Goal: Task Accomplishment & Management: Manage account settings

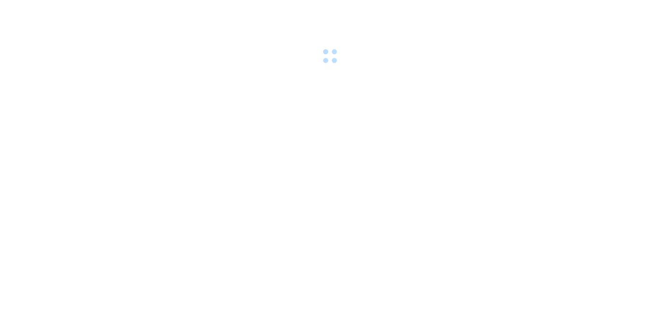
click at [14, 229] on body at bounding box center [330, 155] width 660 height 310
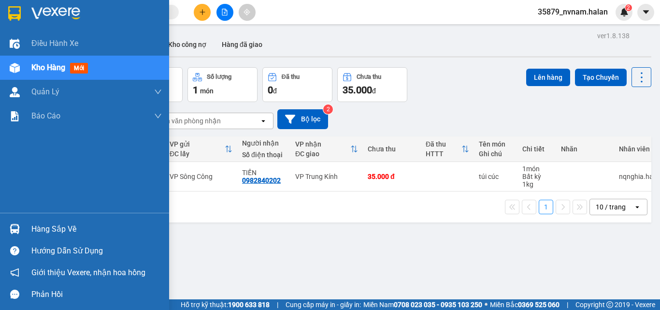
click at [9, 218] on div "Hàng sắp về" at bounding box center [84, 229] width 169 height 22
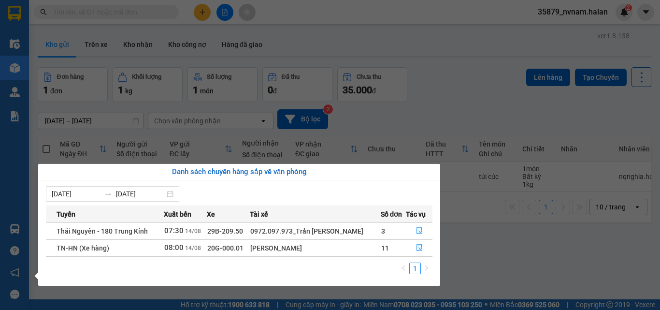
click at [527, 248] on section "Kết quả tìm kiếm ( 0 ) Bộ lọc No Data 35879_nvnam.halan 2 Điều hành xe Kho hàng…" at bounding box center [330, 155] width 660 height 310
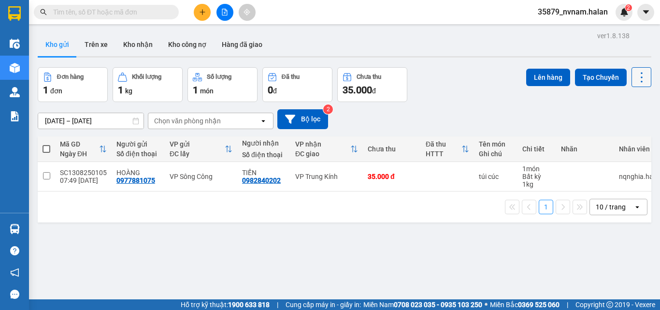
click at [641, 76] on icon at bounding box center [642, 77] width 2 height 10
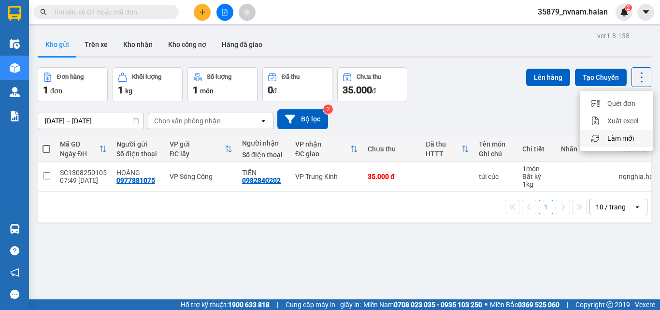
click at [591, 136] on icon "Menu" at bounding box center [595, 138] width 9 height 9
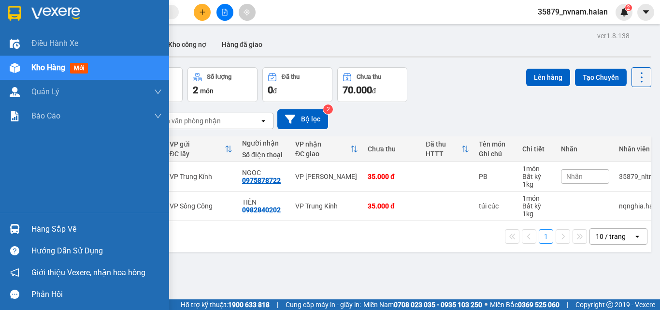
click at [17, 230] on img at bounding box center [15, 229] width 10 height 10
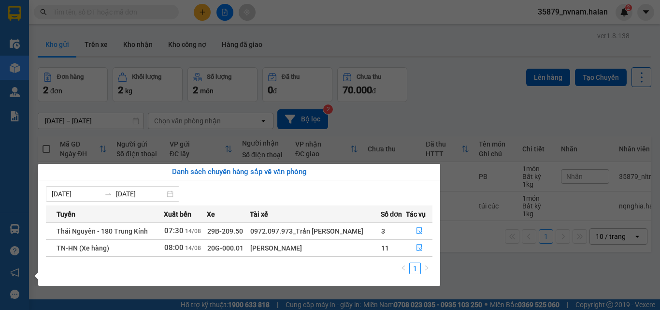
click at [145, 14] on section "Kết quả tìm kiếm ( 0 ) Bộ lọc No Data 35879_nvnam.halan 2 Điều hành xe Kho hàng…" at bounding box center [330, 155] width 660 height 310
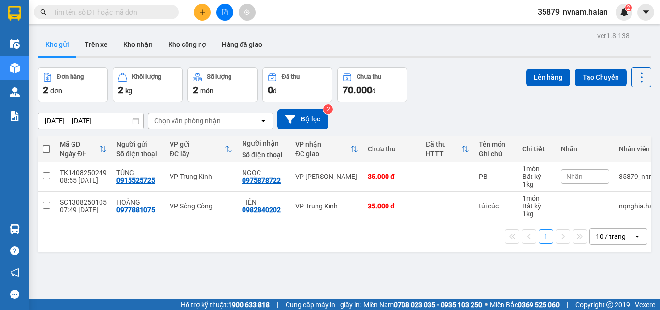
click at [145, 14] on input "text" at bounding box center [110, 12] width 114 height 11
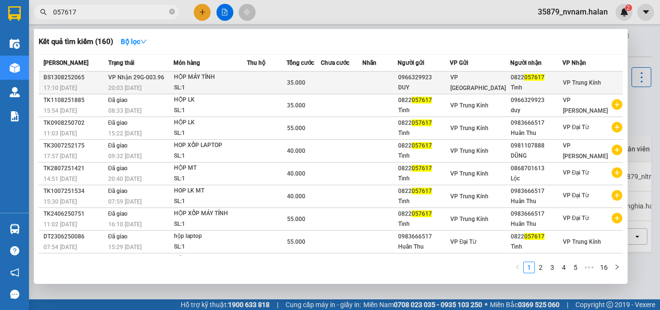
type input "057617"
click at [203, 84] on div "SL: 1" at bounding box center [210, 88] width 72 height 11
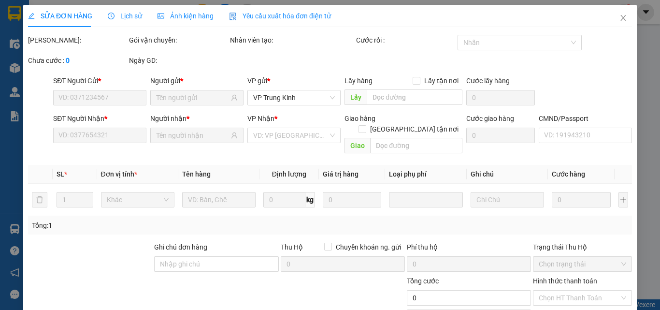
type input "0966329923"
type input "DUY"
type input "0822057617"
type input "Tỉnh"
type input "35.000"
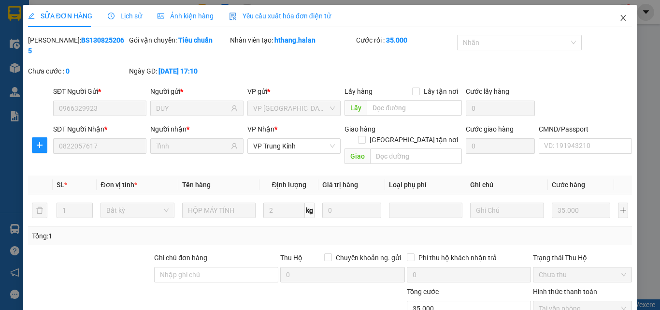
click at [620, 19] on icon "close" at bounding box center [623, 18] width 8 height 8
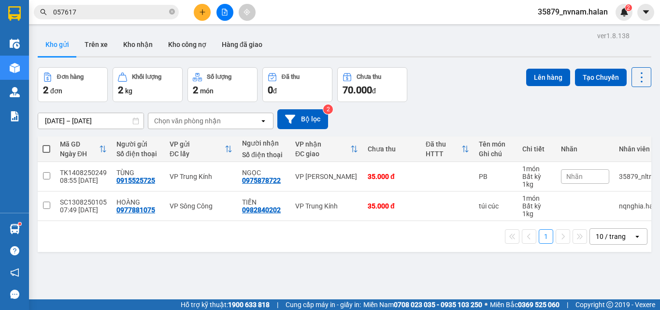
click at [210, 14] on button at bounding box center [202, 12] width 17 height 17
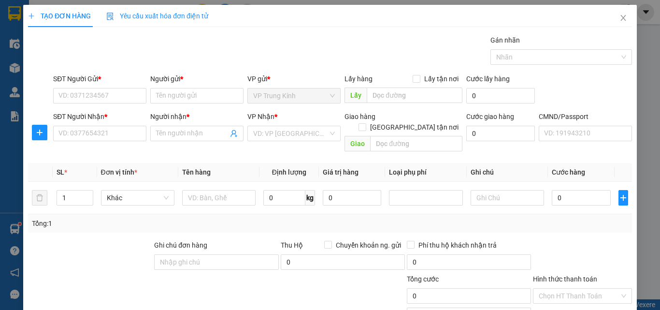
click at [209, 14] on div "TẠO ĐƠN HÀNG Yêu cầu xuất hóa đơn điện tử" at bounding box center [330, 16] width 604 height 22
click at [248, 192] on input "text" at bounding box center [218, 197] width 73 height 15
type input "HỘP XỐP"
click at [568, 83] on div "SĐT Người Gửi * VD: 0371234567 Người gửi * Tên người gửi VP gửi * VP Trung Kính…" at bounding box center [342, 90] width 583 height 34
click at [296, 188] on span "0 kg" at bounding box center [288, 196] width 51 height 17
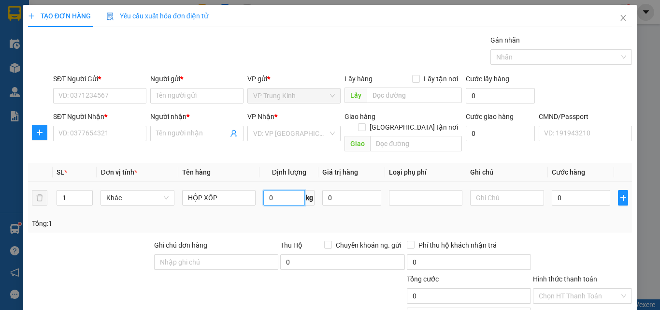
click at [290, 190] on input "0" at bounding box center [284, 197] width 42 height 15
type input "8"
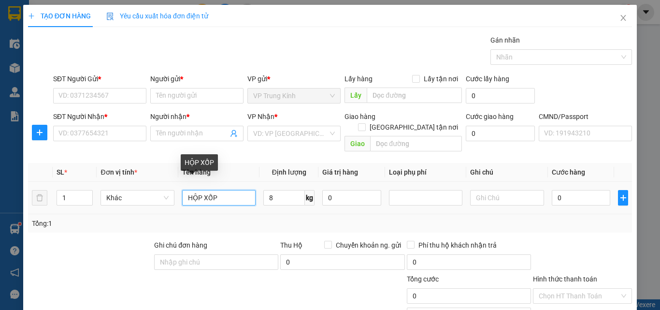
click at [219, 192] on input "HỘP XỐP" at bounding box center [218, 197] width 73 height 15
type input "HỘP XỐP CHẢ MỰC"
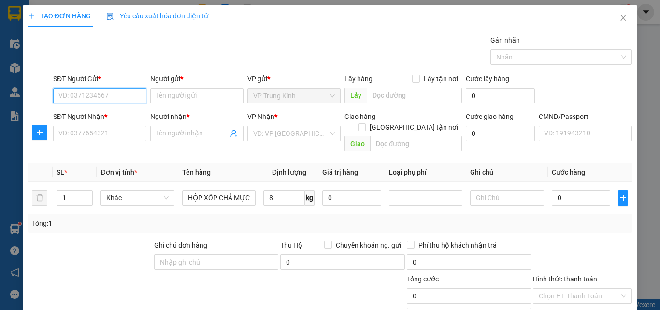
click at [99, 94] on input "SĐT Người Gửi *" at bounding box center [99, 95] width 93 height 15
type input "0912916699"
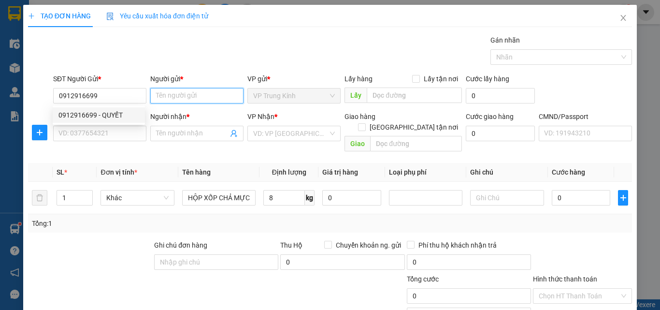
click at [196, 94] on input "Người gửi *" at bounding box center [196, 95] width 93 height 15
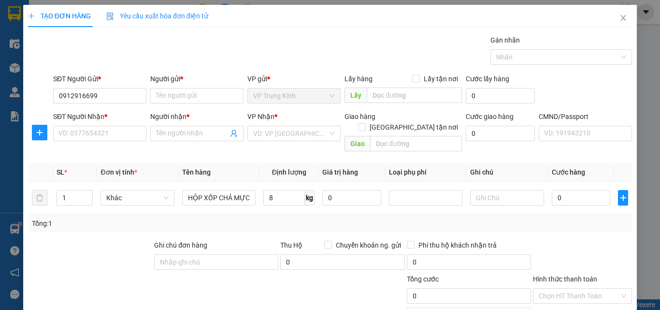
click at [146, 100] on div "SĐT Người Gửi * 0912916699" at bounding box center [99, 90] width 97 height 34
click at [140, 98] on input "0912916699" at bounding box center [99, 95] width 93 height 15
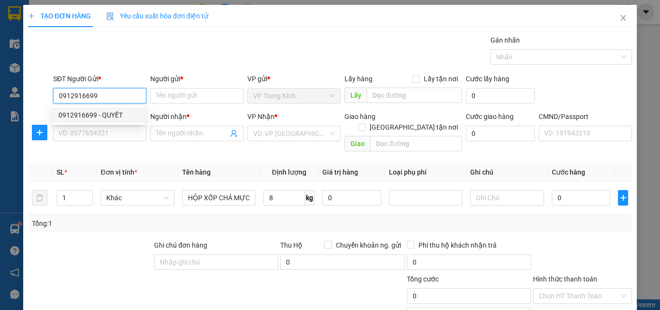
click at [125, 110] on div "0912916699 - QUYẾT" at bounding box center [98, 115] width 81 height 11
type input "QUYẾT"
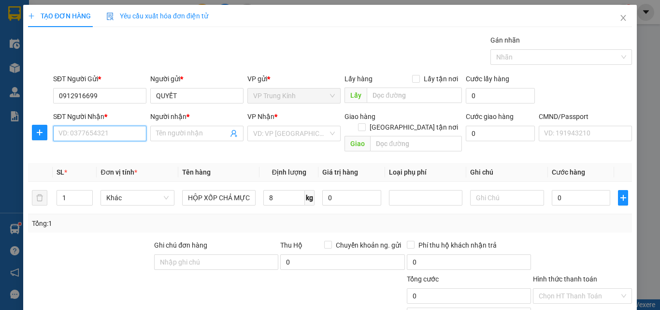
click at [115, 127] on input "SĐT Người Nhận *" at bounding box center [99, 133] width 93 height 15
click at [101, 152] on div "0946326678 - HUỆ CHI" at bounding box center [105, 152] width 95 height 11
type input "0946326678"
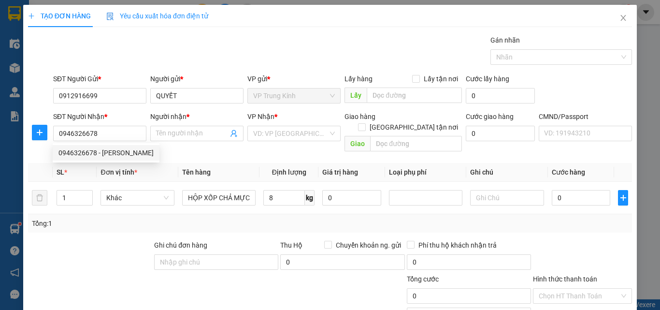
click at [103, 242] on div at bounding box center [90, 257] width 126 height 34
drag, startPoint x: 103, startPoint y: 242, endPoint x: 215, endPoint y: 216, distance: 115.4
click at [102, 242] on div at bounding box center [90, 257] width 126 height 34
type input "HUỆ CHI"
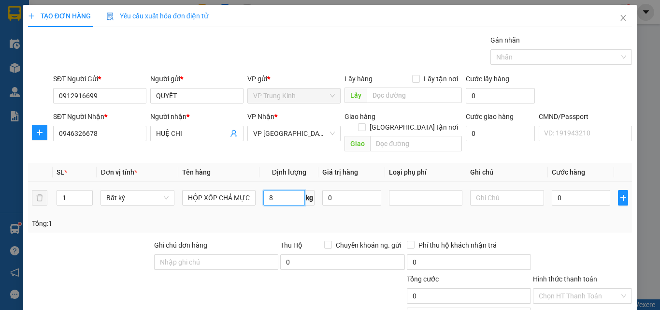
click at [278, 190] on input "8" at bounding box center [284, 197] width 42 height 15
click at [333, 218] on div "Tổng: 1" at bounding box center [330, 223] width 596 height 11
click at [467, 218] on div "Tổng: 1" at bounding box center [330, 223] width 596 height 11
click at [551, 218] on div "Tổng: 1" at bounding box center [330, 223] width 596 height 11
type input "40.000"
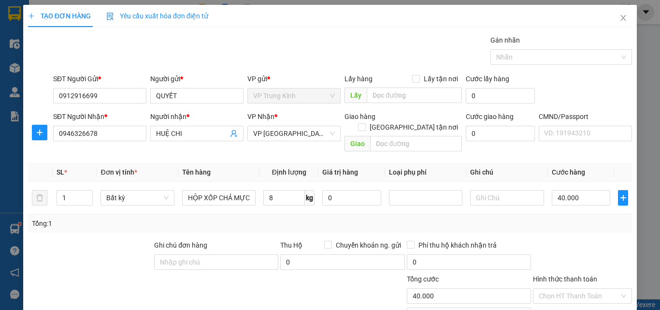
type input "40.000"
click at [563, 218] on div "Tổng: 1" at bounding box center [330, 223] width 596 height 11
click at [565, 218] on div "Tổng: 1" at bounding box center [330, 223] width 596 height 11
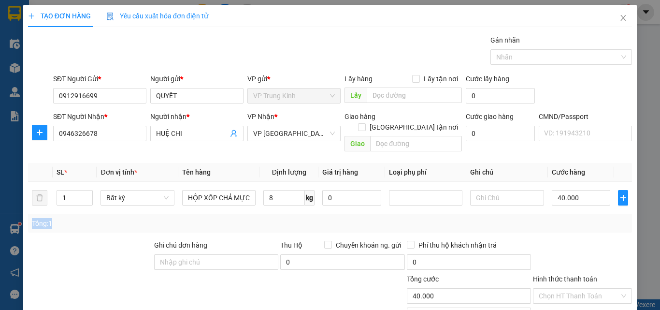
click at [565, 218] on div "Tổng: 1" at bounding box center [330, 223] width 596 height 11
click at [564, 218] on div "Tổng: 1" at bounding box center [330, 223] width 596 height 11
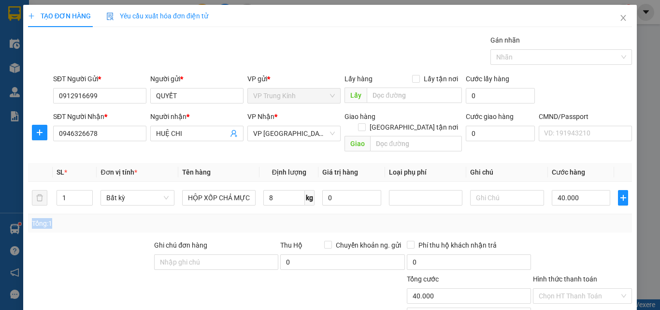
click at [564, 218] on div "Tổng: 1" at bounding box center [330, 223] width 596 height 11
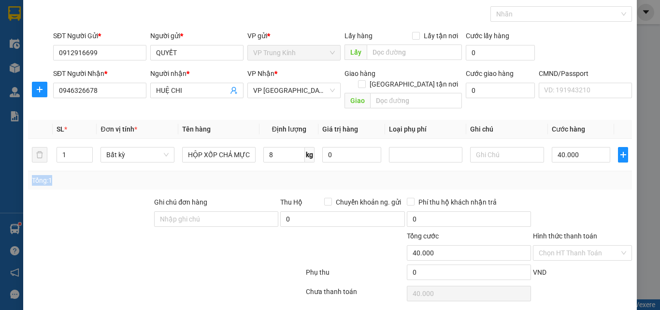
scroll to position [67, 0]
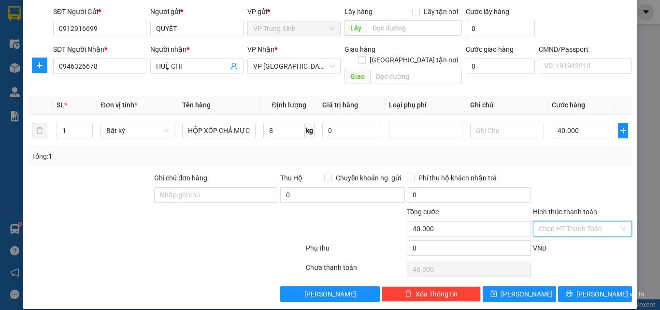
click at [574, 221] on input "Hình thức thanh toán" at bounding box center [579, 228] width 81 height 14
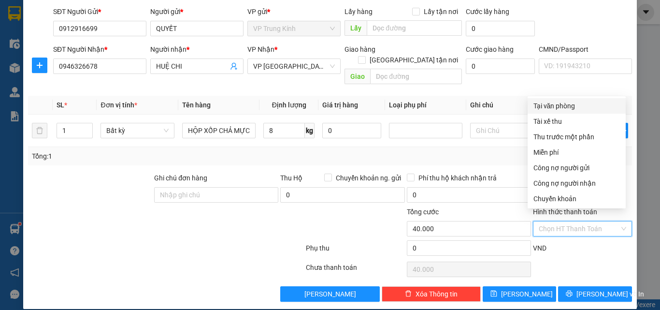
click at [559, 102] on div "Tại văn phòng" at bounding box center [576, 105] width 86 height 11
type input "0"
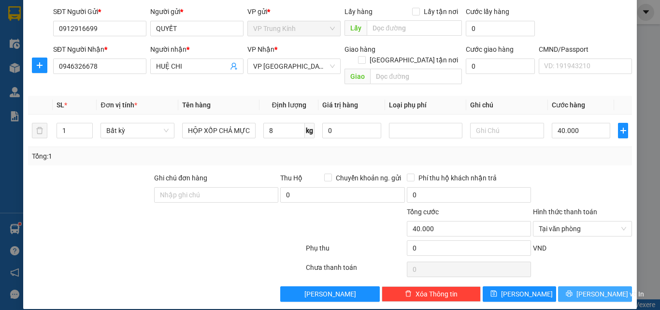
click at [582, 288] on span "[PERSON_NAME] và In" at bounding box center [610, 293] width 68 height 11
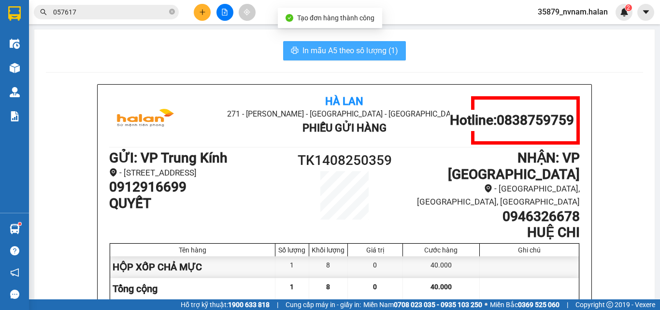
click at [308, 43] on button "In mẫu A5 theo số lượng (1)" at bounding box center [344, 50] width 123 height 19
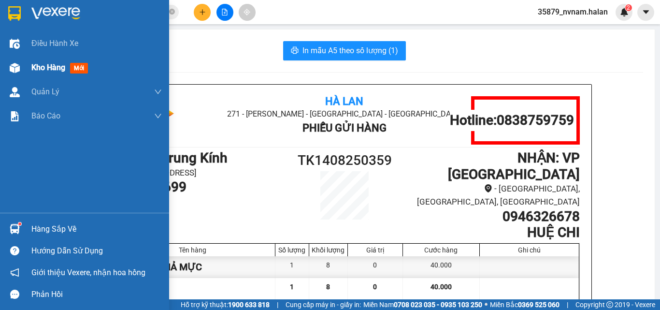
click at [11, 67] on img at bounding box center [15, 68] width 10 height 10
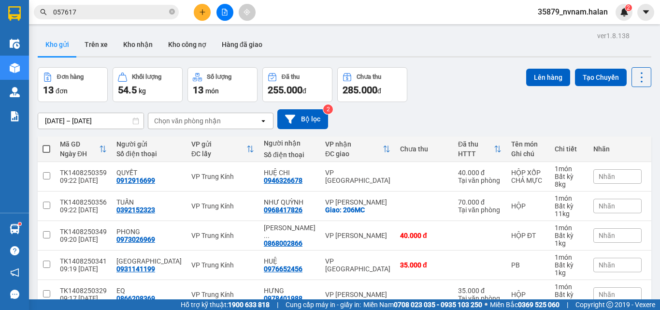
click at [461, 94] on div "Đơn hàng 13 đơn Khối lượng 54.5 kg Số lượng 13 món Đã thu 255.000 đ Chưa thu 28…" at bounding box center [344, 84] width 613 height 35
click at [457, 93] on div "Đơn hàng 13 đơn Khối lượng 54.5 kg Số lượng 13 món Đã thu 255.000 đ Chưa thu 28…" at bounding box center [344, 84] width 613 height 35
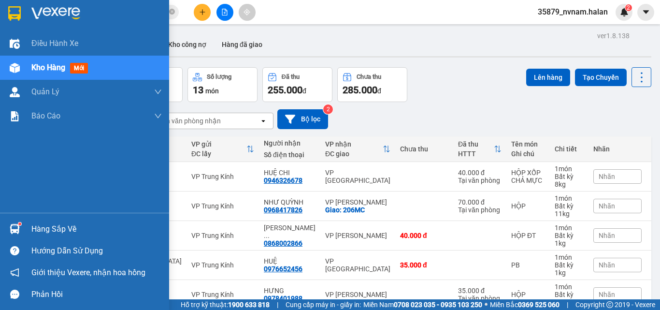
click at [10, 230] on img at bounding box center [15, 229] width 10 height 10
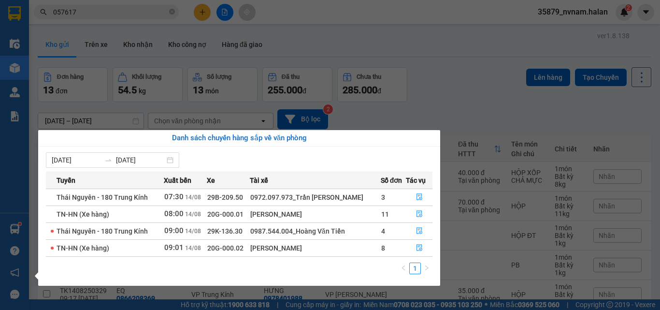
click at [123, 8] on section "Kết quả tìm kiếm ( 160 ) Bộ lọc Mã ĐH Trạng thái Món hàng Thu hộ Tổng cước Chưa…" at bounding box center [330, 155] width 660 height 310
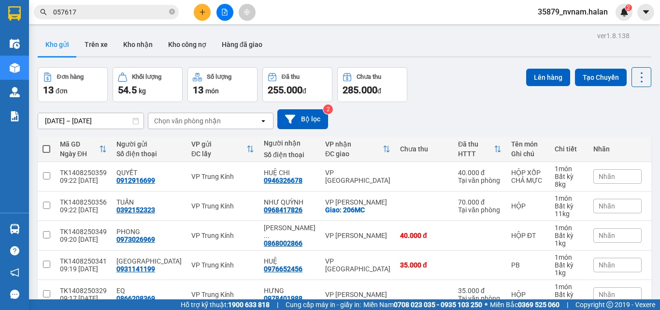
click at [123, 8] on input "057617" at bounding box center [110, 12] width 114 height 11
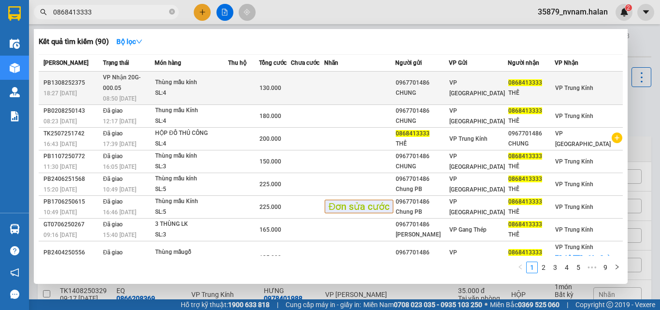
type input "0868413333"
click at [255, 82] on td at bounding box center [243, 87] width 31 height 33
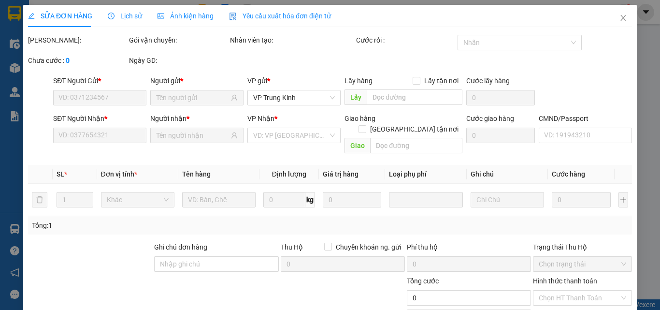
type input "0967701486"
type input "CHUNG"
type input "0868413333"
type input "THẾ"
type input "130.000"
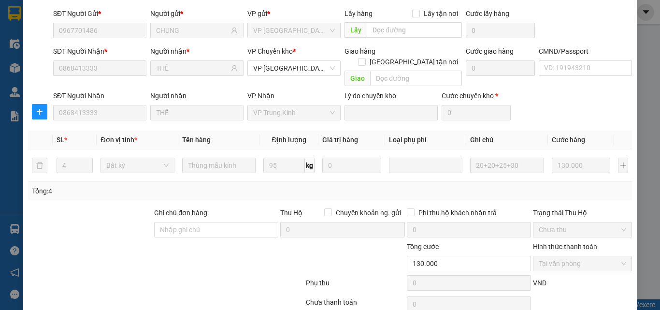
scroll to position [102, 0]
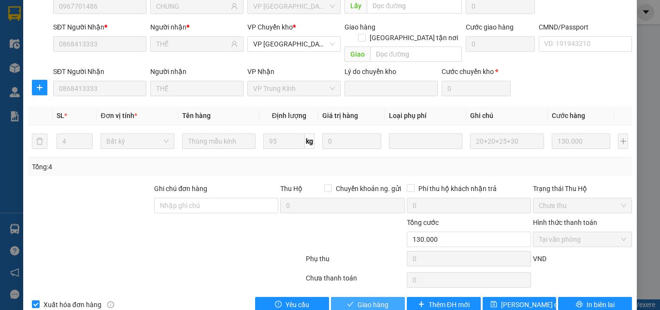
click at [361, 297] on button "Giao hàng" at bounding box center [368, 304] width 74 height 15
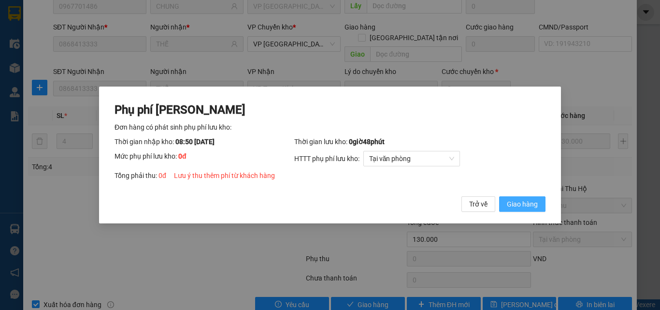
click at [524, 210] on button "Giao hàng" at bounding box center [522, 203] width 46 height 15
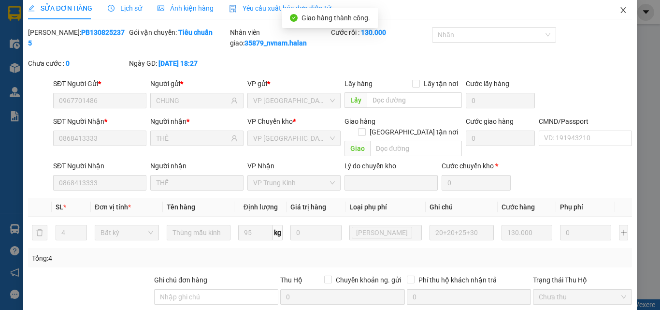
scroll to position [0, 0]
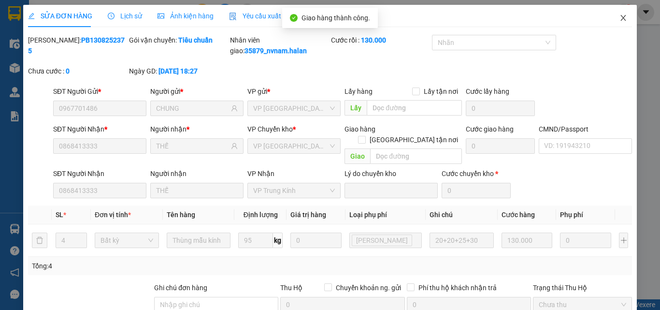
click at [622, 14] on span "Close" at bounding box center [623, 18] width 27 height 27
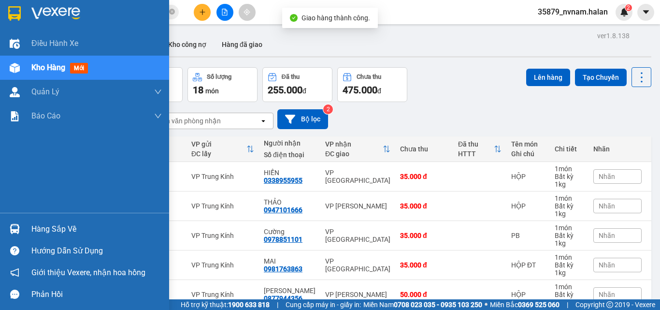
click at [12, 223] on div at bounding box center [14, 228] width 17 height 17
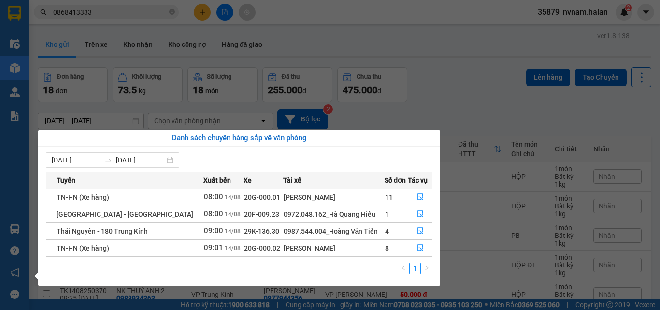
click at [504, 121] on section "Kết quả tìm kiếm ( 90 ) Bộ lọc Mã ĐH Trạng thái Món hàng Thu hộ Tổng cước Chưa …" at bounding box center [330, 155] width 660 height 310
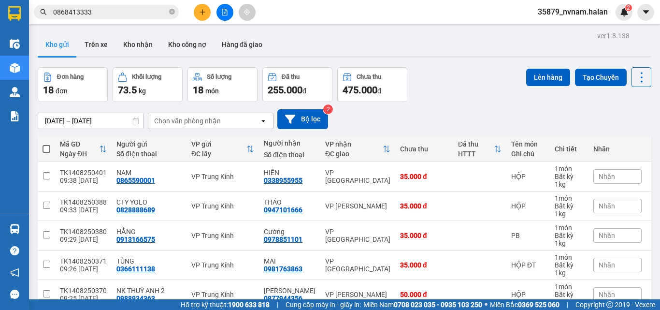
click at [504, 121] on div "[DATE] – [DATE] Press the down arrow key to interact with the calendar and sele…" at bounding box center [344, 119] width 613 height 20
click at [418, 109] on div "[DATE] – [DATE] Press the down arrow key to interact with the calendar and sele…" at bounding box center [344, 119] width 613 height 20
click at [425, 111] on div "[DATE] – [DATE] Press the down arrow key to interact with the calendar and sele…" at bounding box center [344, 119] width 613 height 20
click at [149, 12] on input "0868413333" at bounding box center [110, 12] width 114 height 11
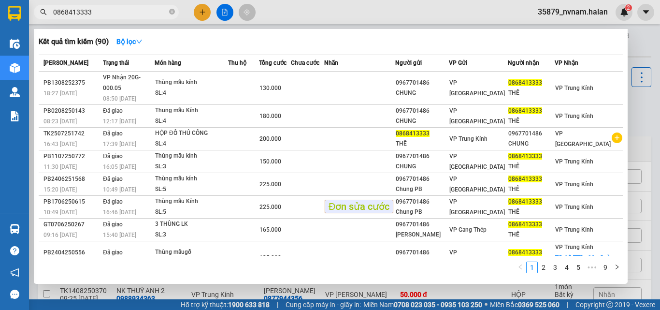
click at [635, 100] on div at bounding box center [330, 155] width 660 height 310
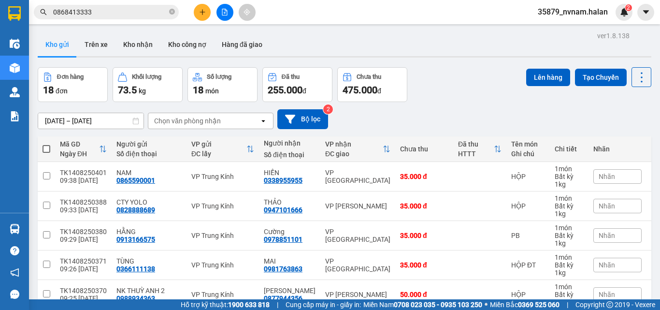
click at [635, 100] on div "Lên hàng Tạo Chuyến" at bounding box center [588, 84] width 125 height 35
click at [635, 80] on icon at bounding box center [642, 78] width 14 height 14
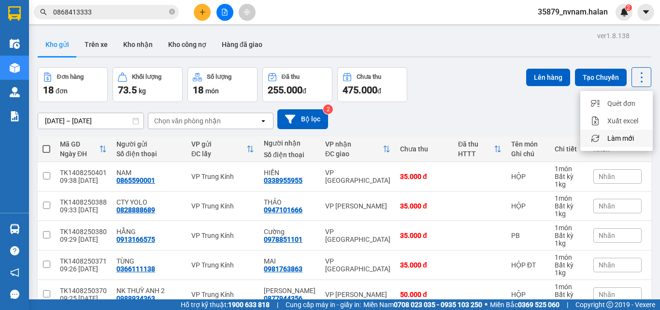
click at [620, 139] on span "Làm mới" at bounding box center [620, 138] width 27 height 10
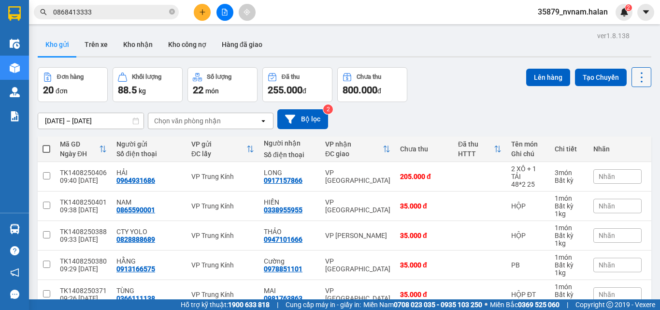
click at [638, 71] on icon at bounding box center [642, 78] width 14 height 14
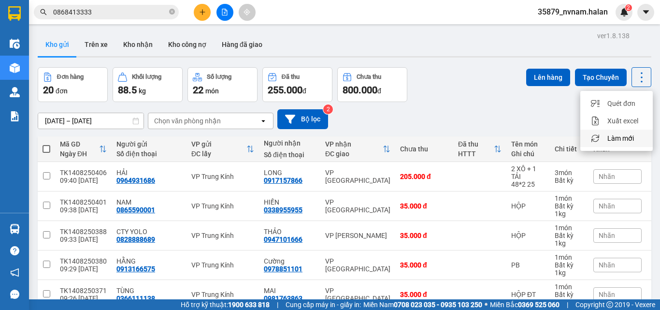
click at [616, 136] on span "Làm mới" at bounding box center [620, 138] width 27 height 10
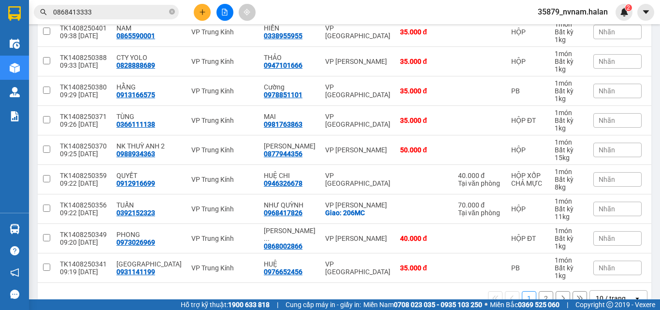
scroll to position [201, 0]
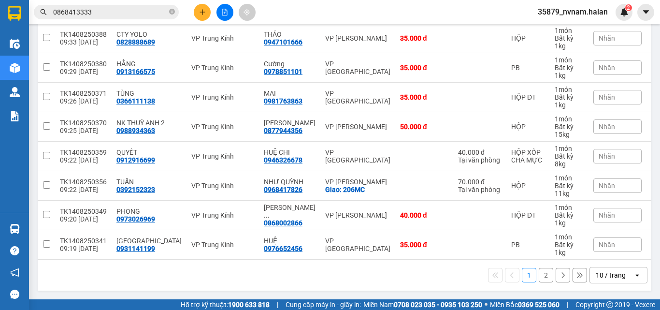
click at [606, 273] on div "10 / trang" at bounding box center [611, 275] width 30 height 10
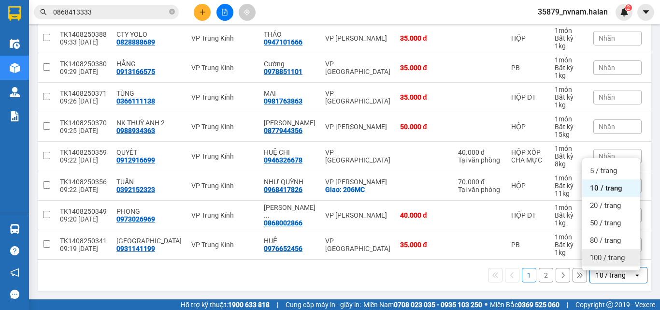
click at [604, 253] on span "100 / trang" at bounding box center [607, 258] width 35 height 10
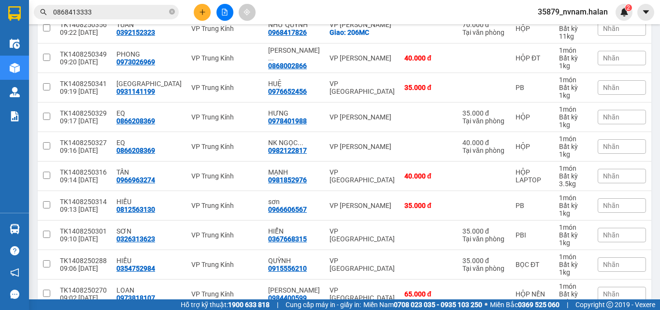
scroll to position [496, 0]
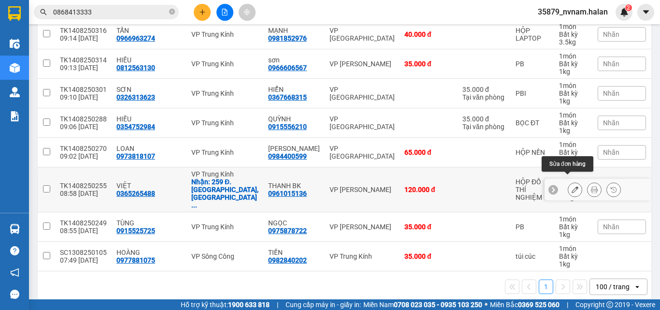
click at [572, 181] on button at bounding box center [575, 189] width 14 height 17
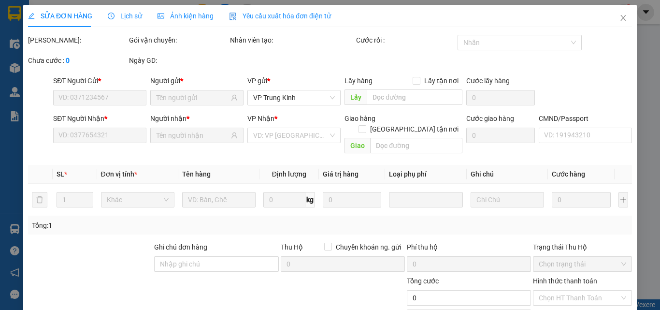
type input "0365265488"
checkbox input "true"
type input "259 Đ. Phú Diễn, Làng Phú Diễn, Bắc Từ Liêm, Hà Nội 100000, Việt Nam"
type input "0961015136"
type input "LƯU Ý NHẸ TAY"
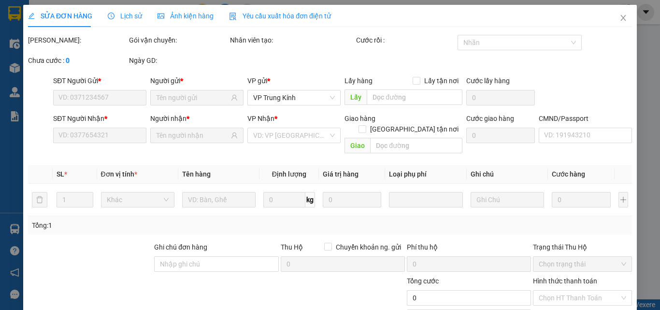
type input "120.000"
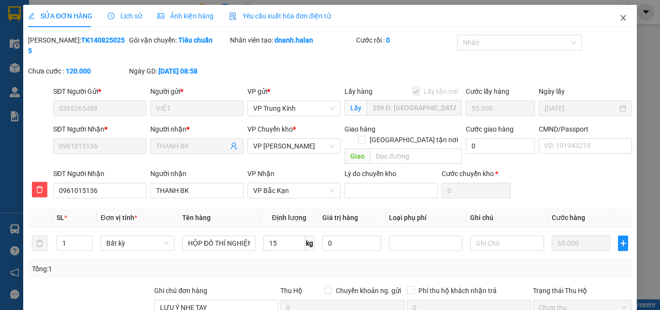
click at [621, 19] on icon "close" at bounding box center [623, 18] width 5 height 6
click at [615, 19] on div "35879_nvnam.halan 2" at bounding box center [581, 12] width 102 height 17
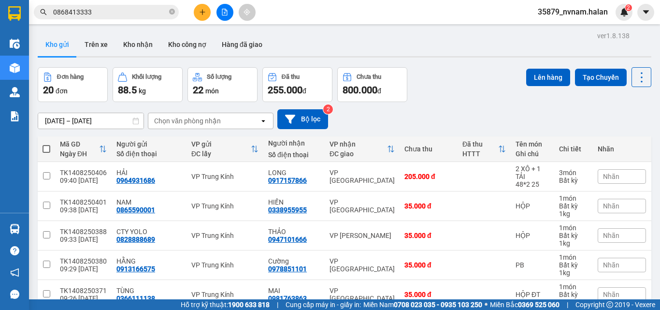
click at [108, 11] on input "0868413333" at bounding box center [110, 12] width 114 height 11
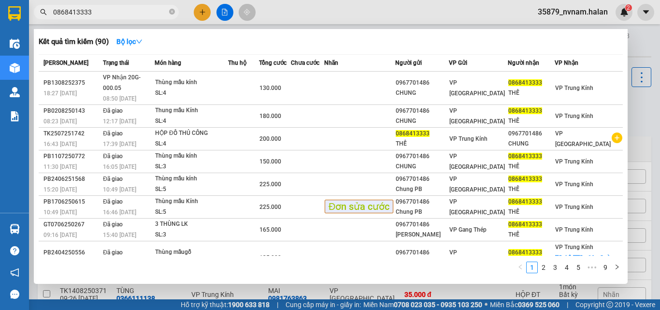
click at [108, 11] on input "0868413333" at bounding box center [110, 12] width 114 height 11
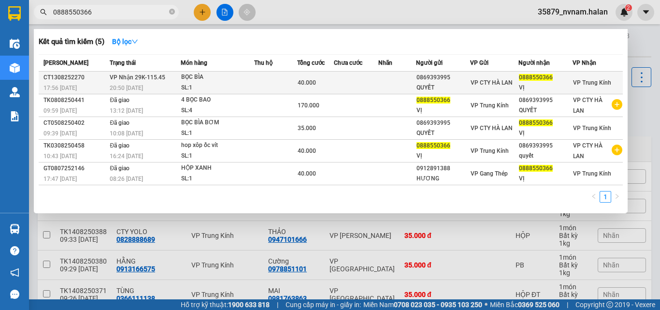
type input "0888550366"
click at [154, 72] on td "VP Nhận 29K-115.45 20:50 [DATE]" at bounding box center [143, 82] width 73 height 23
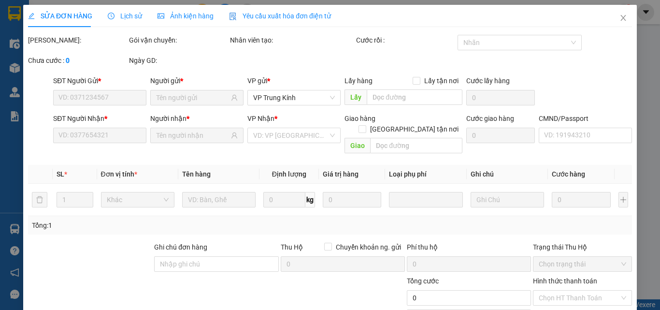
type input "0869393995"
type input "QUYẾT"
type input "0888550366"
type input "VỊ"
type input "40.000"
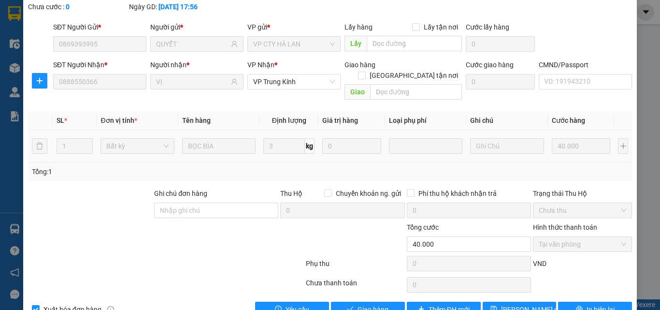
scroll to position [69, 0]
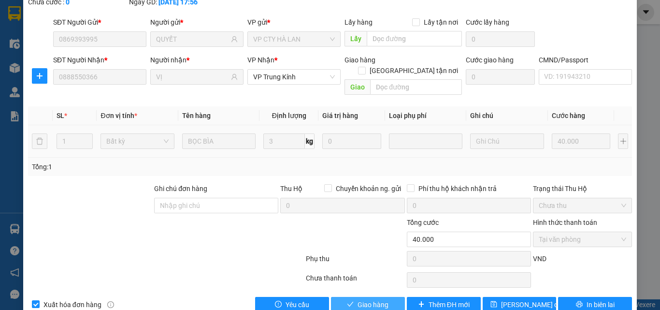
click at [362, 299] on span "Giao hàng" at bounding box center [372, 304] width 31 height 11
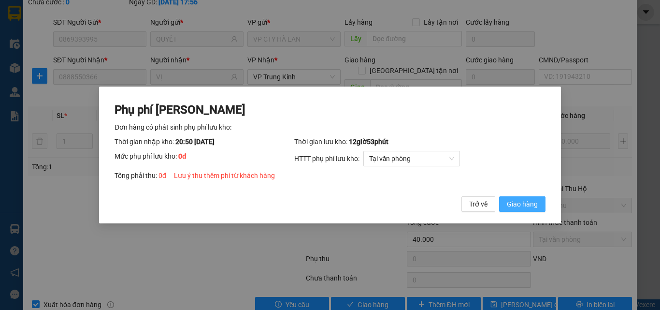
click at [531, 204] on span "Giao hàng" at bounding box center [522, 204] width 31 height 11
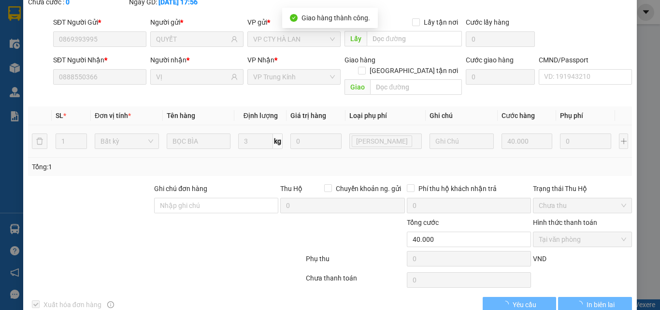
scroll to position [0, 0]
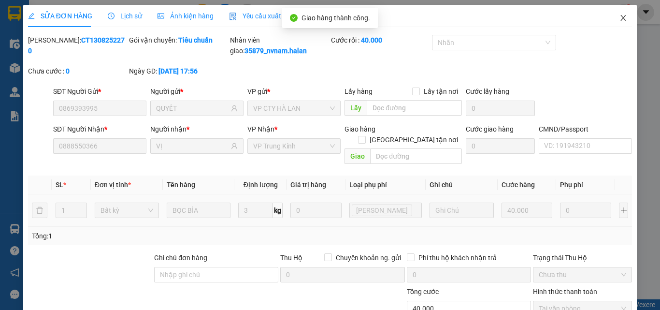
click at [622, 20] on span "Close" at bounding box center [623, 18] width 27 height 27
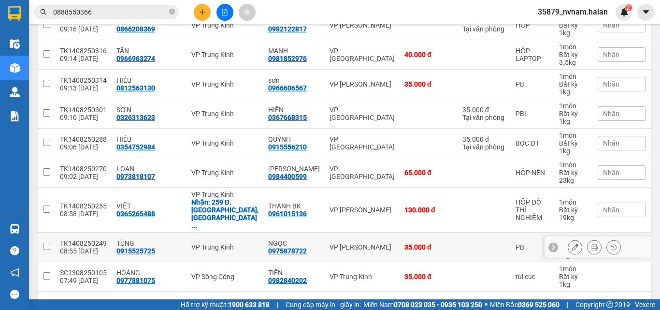
scroll to position [496, 0]
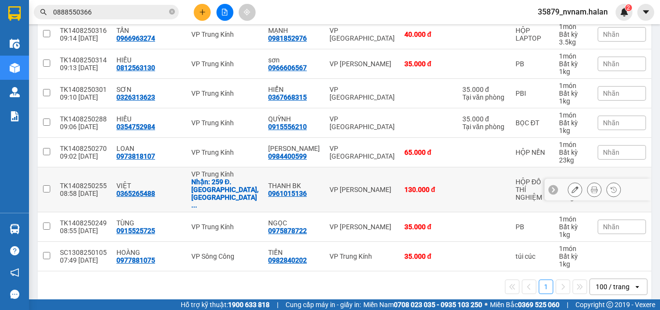
click at [587, 181] on button at bounding box center [594, 189] width 14 height 17
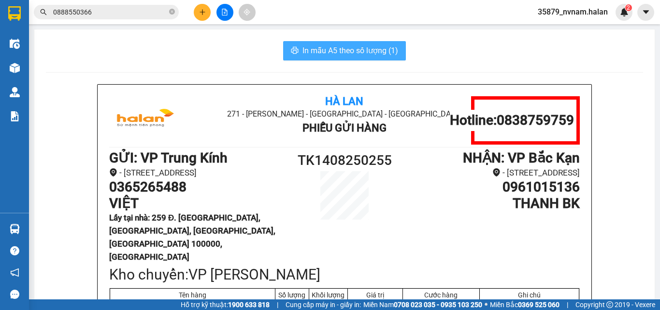
click at [334, 45] on span "In mẫu A5 theo số lượng (1)" at bounding box center [350, 50] width 96 height 12
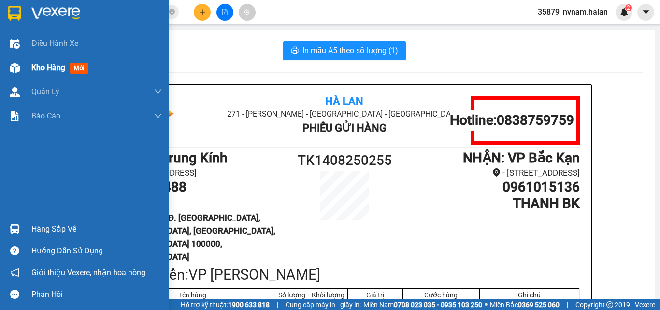
click at [21, 61] on div at bounding box center [14, 67] width 17 height 17
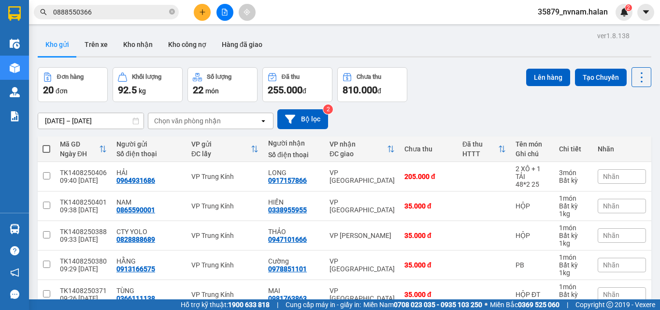
click at [561, 121] on div "[DATE] – [DATE] Press the down arrow key to interact with the calendar and sele…" at bounding box center [344, 119] width 613 height 20
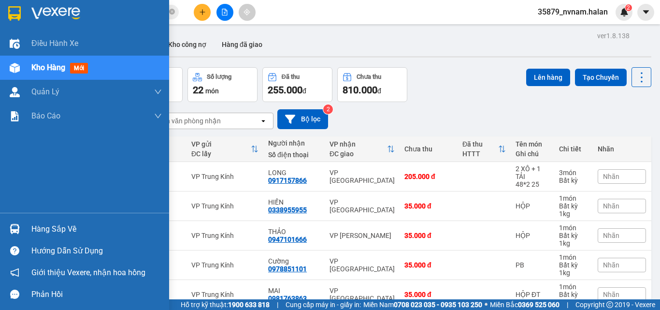
drag, startPoint x: 16, startPoint y: 217, endPoint x: 19, endPoint y: 228, distance: 11.5
click at [19, 228] on div "Hàng sắp về Hướng dẫn sử dụng Giới thiệu Vexere, nhận hoa hồng Phản hồi" at bounding box center [84, 259] width 169 height 92
click at [19, 228] on img at bounding box center [15, 229] width 10 height 10
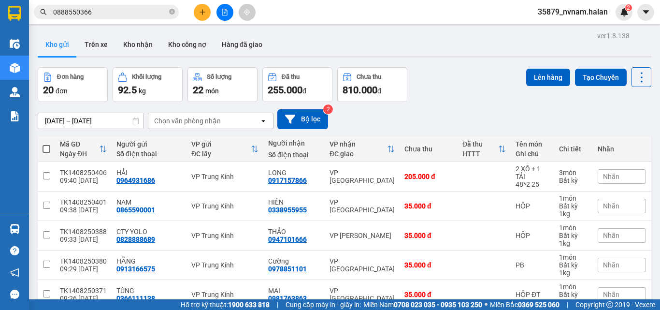
click at [148, 14] on section "Kết quả tìm kiếm ( 5 ) Bộ lọc Mã ĐH Trạng thái Món hàng Thu hộ Tổng cước Chưa c…" at bounding box center [330, 155] width 660 height 310
click at [148, 14] on input "0888550366" at bounding box center [110, 12] width 114 height 11
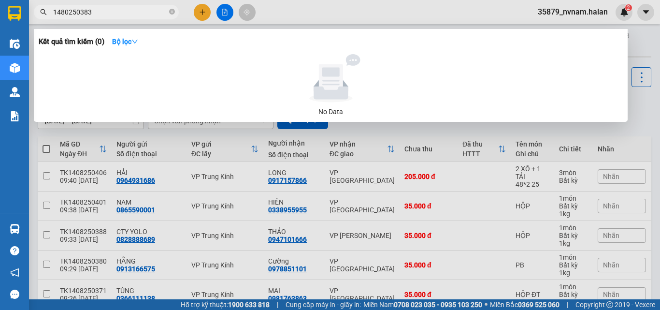
click at [147, 14] on input "1480250383" at bounding box center [110, 12] width 114 height 11
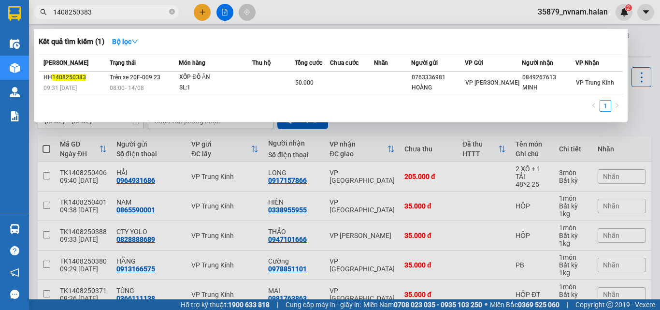
click at [108, 12] on input "1408250383" at bounding box center [110, 12] width 114 height 11
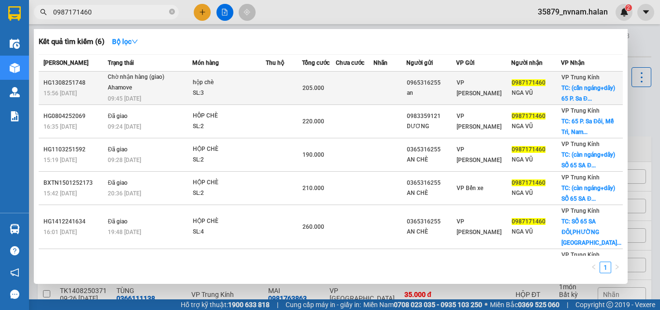
type input "0987171460"
click at [271, 98] on td at bounding box center [284, 87] width 36 height 33
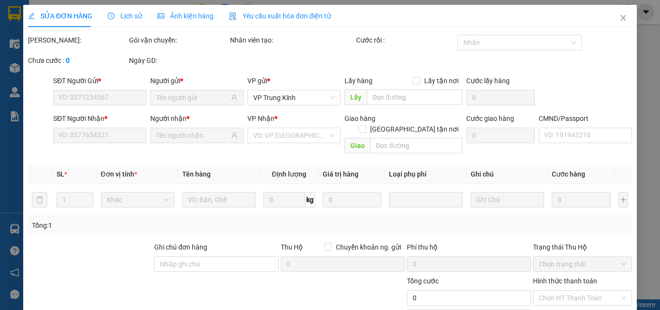
type input "0965316255"
type input "an"
type input "0987171460"
type input "NGA VŨ"
checkbox input "true"
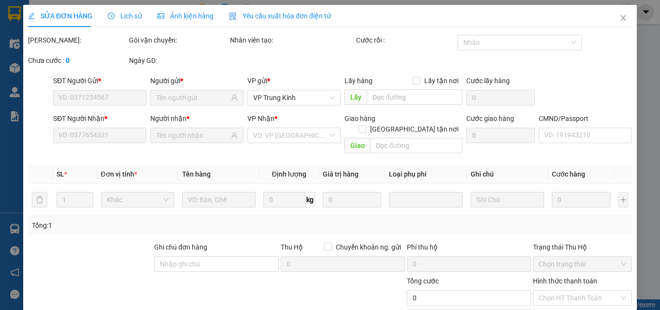
type input "(cần ngáng+dây) 65 P. Sa Đôi, Mễ Trì, Nam Từ Liêm, Hà Nội, Việt Nam"
type input "85.000"
type input "14/8 sau 8h30"
type input "205.000"
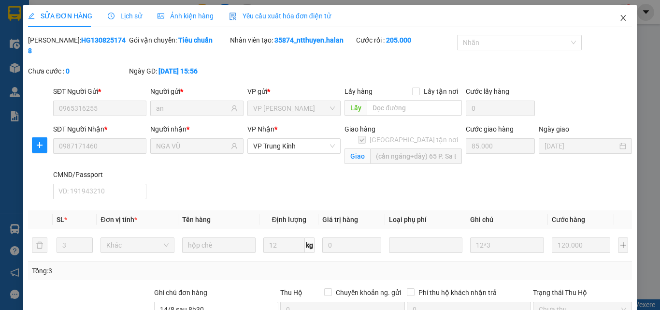
click at [624, 18] on span "Close" at bounding box center [623, 18] width 27 height 27
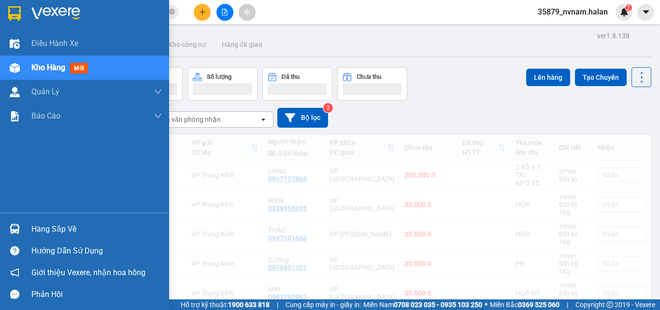
click at [20, 75] on div at bounding box center [14, 67] width 17 height 17
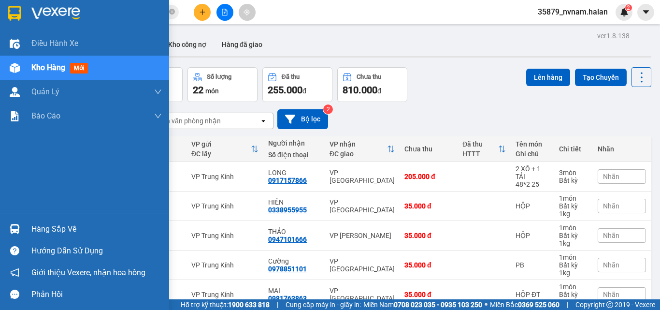
click at [13, 233] on img at bounding box center [15, 229] width 10 height 10
drag, startPoint x: 13, startPoint y: 233, endPoint x: 86, endPoint y: 217, distance: 75.1
click at [13, 233] on div "Điều hành xe Kho hàng mới Quản Lý Quản lý chuyến Quản lý kiểm kho Báo cáo 12. T…" at bounding box center [84, 155] width 169 height 310
click at [12, 221] on div at bounding box center [14, 228] width 17 height 17
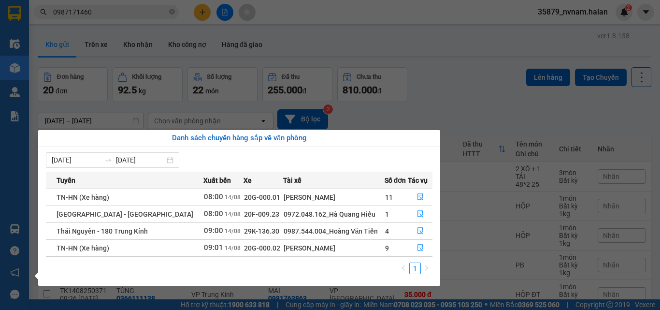
click at [439, 116] on section "Kết quả tìm kiếm ( 6 ) Bộ lọc Mã ĐH Trạng thái Món hàng Thu hộ Tổng cước Chưa c…" at bounding box center [330, 155] width 660 height 310
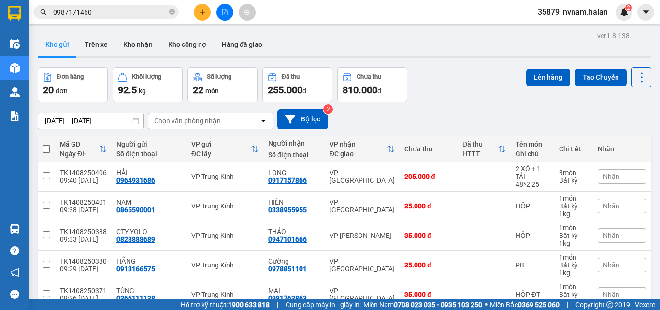
click at [439, 116] on div "[DATE] – [DATE] Press the down arrow key to interact with the calendar and sele…" at bounding box center [344, 119] width 613 height 20
click at [488, 97] on div "Đơn hàng 20 đơn Khối lượng 92.5 kg Số lượng 22 món Đã thu 255.000 đ Chưa thu 81…" at bounding box center [344, 84] width 613 height 35
click at [639, 71] on icon at bounding box center [642, 78] width 14 height 14
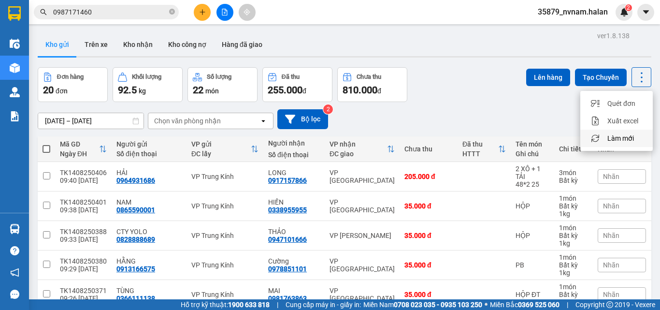
click at [617, 137] on span "Làm mới" at bounding box center [620, 138] width 27 height 10
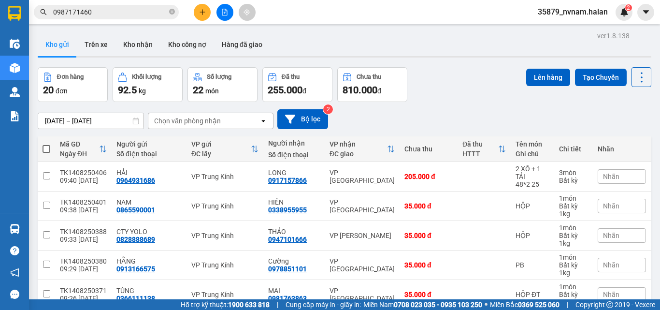
click at [136, 22] on div "Kết quả tìm kiếm ( 6 ) Bộ lọc Mã ĐH Trạng thái Món hàng Thu hộ Tổng cước Chưa c…" at bounding box center [330, 12] width 660 height 24
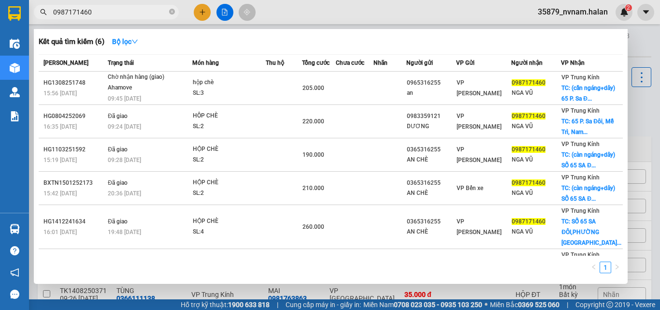
click at [136, 17] on input "0987171460" at bounding box center [110, 12] width 114 height 11
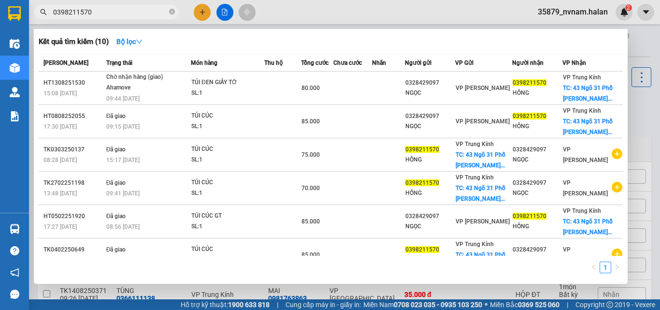
type input "0398211570"
click at [194, 16] on div at bounding box center [330, 155] width 660 height 310
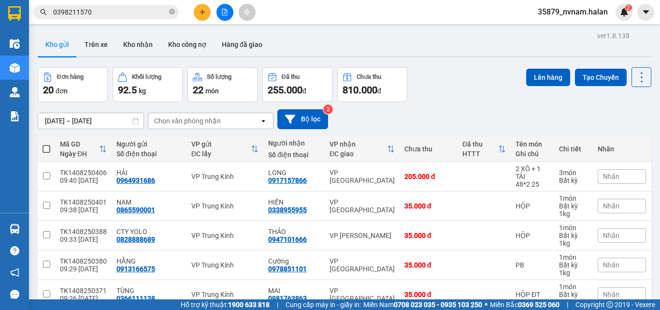
click at [204, 8] on button at bounding box center [202, 12] width 17 height 17
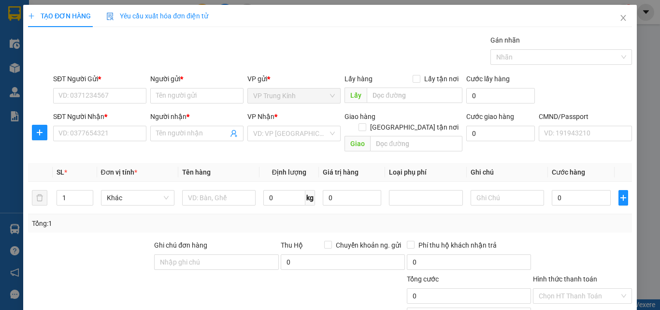
click at [204, 8] on div "Yêu cầu xuất hóa đơn điện tử" at bounding box center [157, 16] width 102 height 22
click at [192, 190] on input "text" at bounding box center [218, 197] width 73 height 15
type input "BỌC HỘP ĐỎ SÂM"
type input "1"
click at [105, 100] on input "SĐT Người Gửi *" at bounding box center [99, 95] width 93 height 15
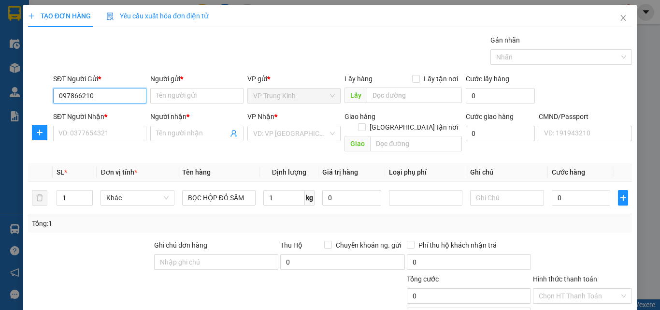
type input "0978662105"
click at [110, 119] on div "0978662105 - HỒNG" at bounding box center [105, 115] width 95 height 11
type input "HỒNG"
type input "0978662105"
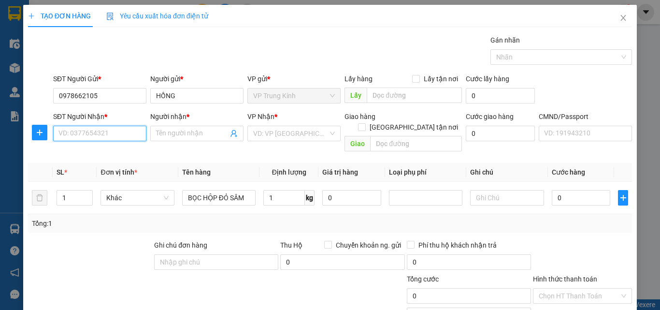
click at [103, 131] on input "SĐT Người Nhận *" at bounding box center [99, 133] width 93 height 15
click at [109, 152] on div "0968322999 - BẮC" at bounding box center [98, 152] width 81 height 11
type input "0968322999"
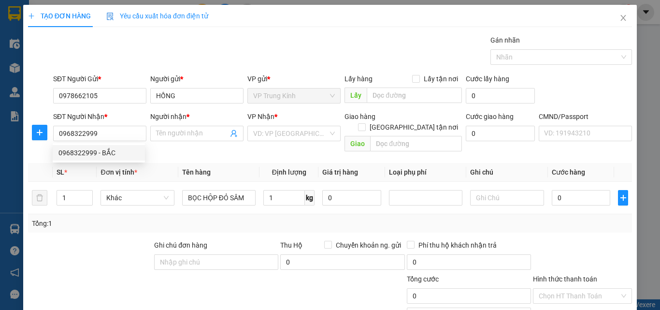
click at [112, 220] on div "Tổng: 1" at bounding box center [330, 223] width 604 height 18
drag, startPoint x: 112, startPoint y: 220, endPoint x: 219, endPoint y: 220, distance: 106.8
click at [164, 220] on div "Tổng: 1" at bounding box center [330, 223] width 604 height 18
type input "BẮC"
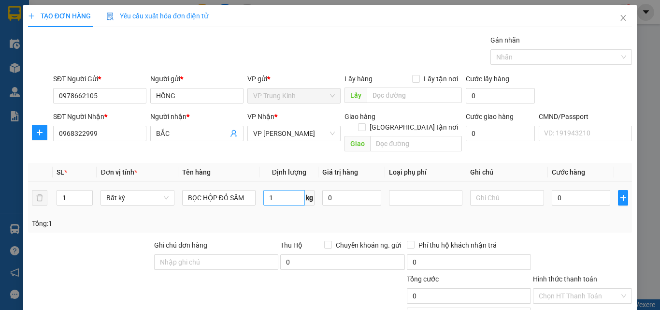
drag, startPoint x: 257, startPoint y: 185, endPoint x: 277, endPoint y: 185, distance: 19.8
click at [259, 185] on td "1 kg" at bounding box center [288, 198] width 59 height 32
click at [279, 190] on input "1" at bounding box center [284, 197] width 42 height 15
click at [599, 214] on div "Tổng: 1" at bounding box center [330, 223] width 604 height 18
click at [581, 214] on div "Tổng: 1" at bounding box center [330, 223] width 604 height 18
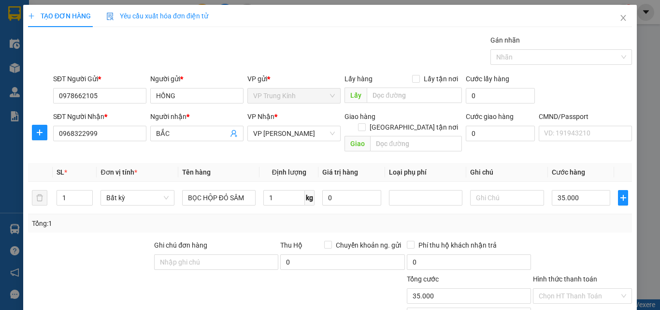
type input "35.000"
click at [575, 192] on input "35.000" at bounding box center [581, 197] width 59 height 15
click at [586, 218] on div "Tổng: 1" at bounding box center [330, 223] width 604 height 18
click at [591, 288] on input "Hình thức thanh toán" at bounding box center [579, 295] width 81 height 14
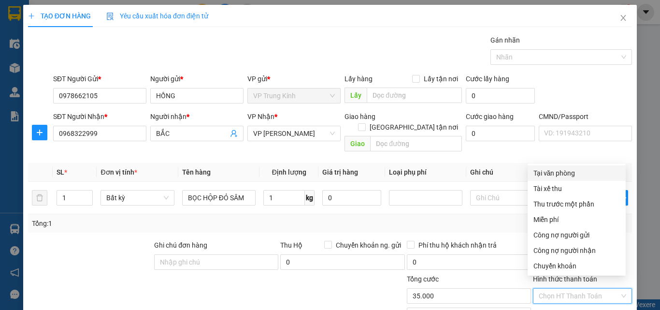
click at [561, 173] on div "Tại văn phòng" at bounding box center [576, 173] width 86 height 11
type input "0"
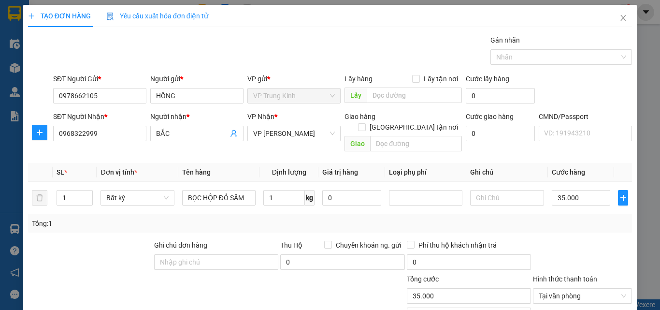
click at [576, 225] on div "Transit Pickup Surcharge Ids Transit Deliver Surcharge Ids Transit Deliver Surc…" at bounding box center [330, 202] width 604 height 334
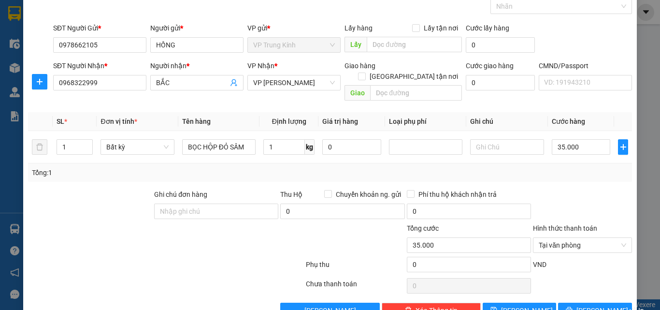
scroll to position [67, 0]
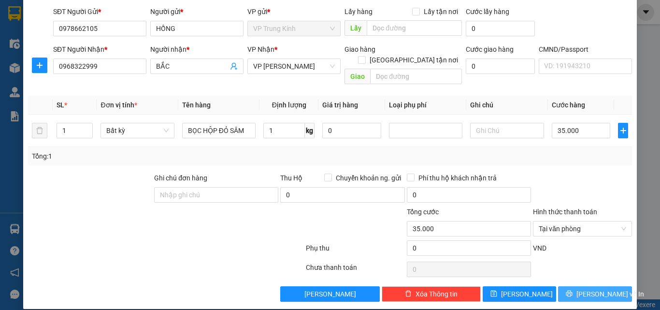
click at [572, 290] on icon "printer" at bounding box center [569, 293] width 7 height 7
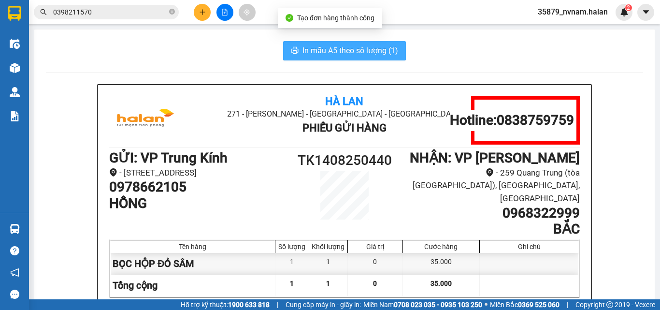
drag, startPoint x: 337, startPoint y: 25, endPoint x: 331, endPoint y: 43, distance: 19.7
click at [336, 27] on div "Tạo đơn hàng thành công" at bounding box center [330, 18] width 104 height 20
click at [331, 44] on button "In mẫu A5 theo số lượng (1)" at bounding box center [344, 50] width 123 height 19
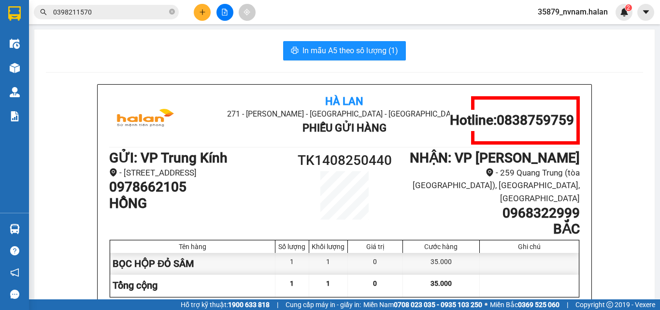
click at [206, 20] on div at bounding box center [224, 12] width 72 height 17
click at [205, 20] on button at bounding box center [202, 12] width 17 height 17
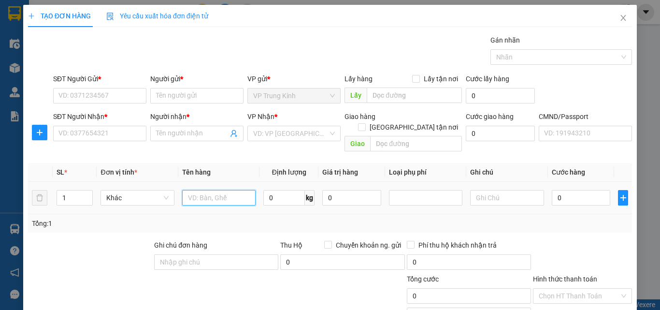
click at [213, 190] on input "text" at bounding box center [218, 197] width 73 height 15
type input "HỘP MÁY"
type input "3"
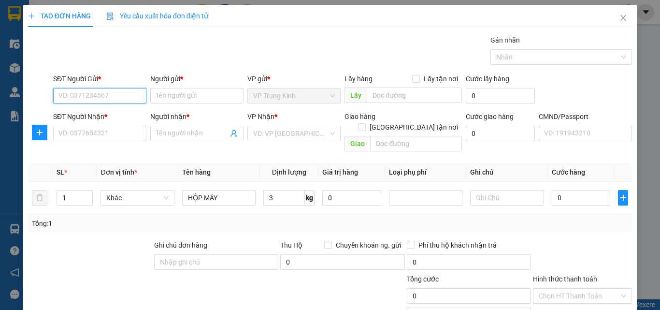
click at [123, 93] on input "SĐT Người Gửi *" at bounding box center [99, 95] width 93 height 15
type input "0906556968"
click at [117, 110] on div "0906556968 - KHÁNH" at bounding box center [105, 115] width 95 height 11
type input "KHÁNH"
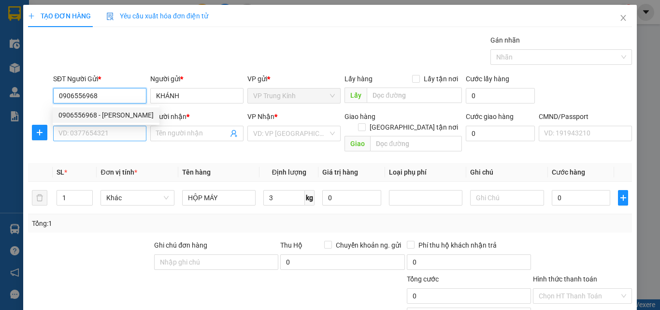
type input "0906556968"
click at [117, 131] on input "SĐT Người Nhận *" at bounding box center [99, 133] width 93 height 15
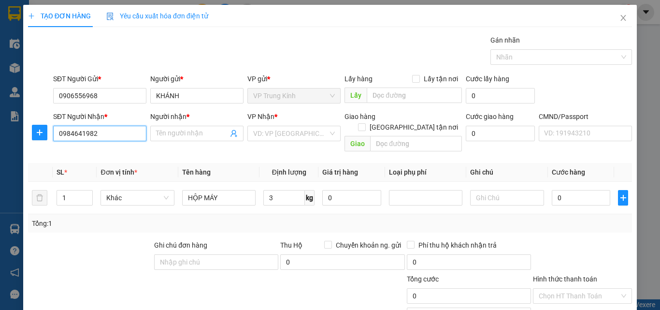
type input "0984641982"
drag, startPoint x: 92, startPoint y: 226, endPoint x: 100, endPoint y: 226, distance: 7.7
click at [92, 226] on div "Transit Pickup Surcharge Ids Transit Deliver Surcharge Ids Transit Deliver Surc…" at bounding box center [330, 202] width 604 height 334
click at [186, 139] on span at bounding box center [196, 133] width 93 height 15
type input "MINH"
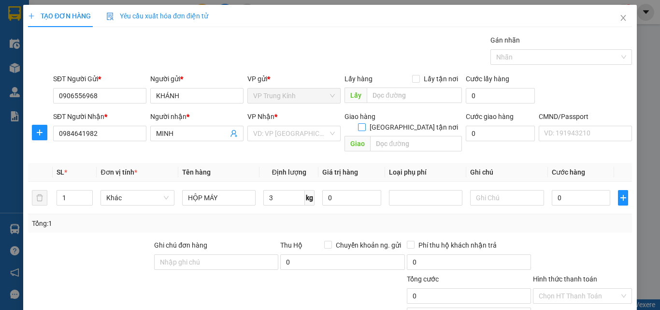
click at [365, 123] on input "[GEOGRAPHIC_DATA] tận nơi" at bounding box center [361, 126] width 7 height 7
checkbox input "true"
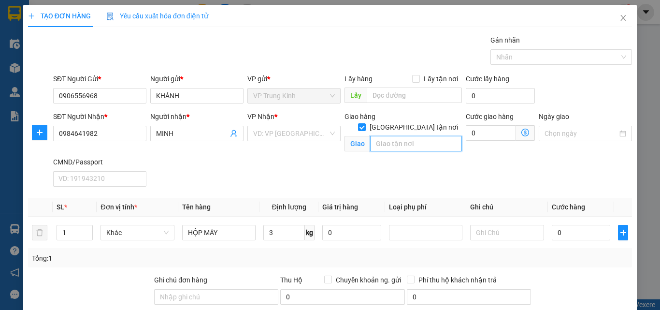
click at [392, 136] on input "text" at bounding box center [416, 143] width 92 height 15
type input "CẦU 62 CHỢ MỚI BK"
click at [444, 172] on div "SĐT Người Nhận * 0984641982 Người nhận * MINH VP Nhận * VD: VP Sài Gòn Giao hàn…" at bounding box center [342, 150] width 583 height 79
click at [293, 133] on input "search" at bounding box center [290, 133] width 75 height 14
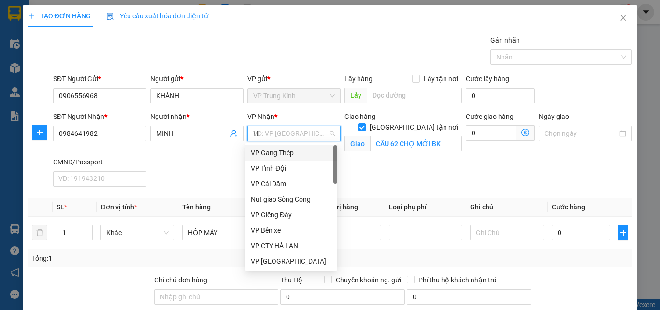
type input "HG"
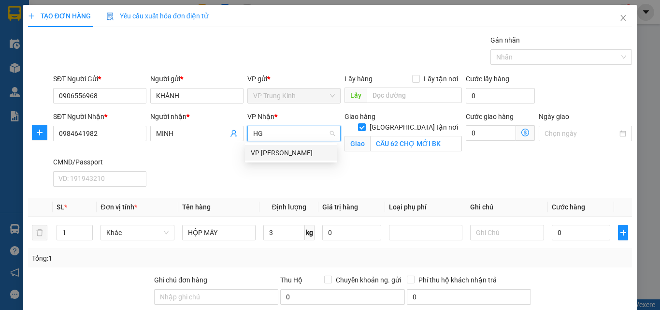
click at [285, 151] on div "VP [PERSON_NAME]" at bounding box center [291, 152] width 81 height 11
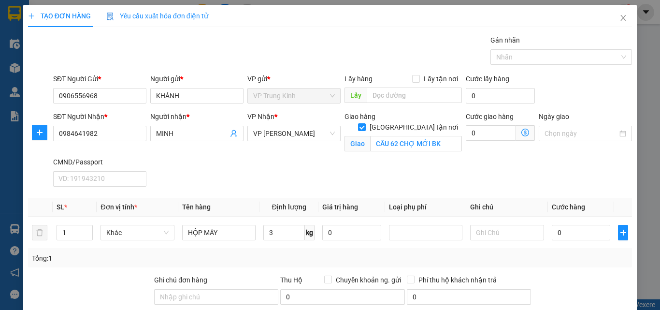
click at [420, 164] on div "SĐT Người Nhận * 0984641982 Người nhận * MINH VP Nhận * VP Hoàng Gia Giao hàng …" at bounding box center [342, 150] width 583 height 79
click at [483, 132] on input "0" at bounding box center [491, 132] width 50 height 15
type input "2"
type input "20"
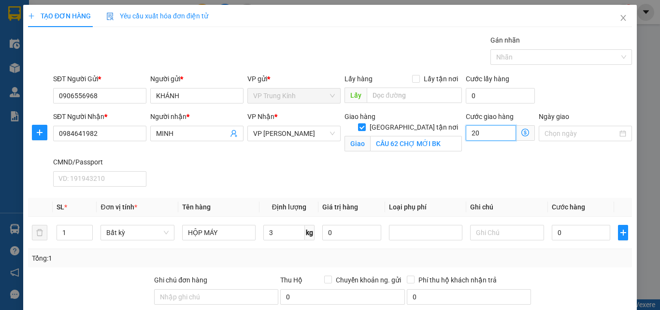
type input "20.000"
drag, startPoint x: 393, startPoint y: 150, endPoint x: 401, endPoint y: 167, distance: 18.6
click at [393, 150] on div "Giao hàng Giao tận nơi Giao CẦU 62 CHỢ MỚI BK" at bounding box center [402, 133] width 121 height 45
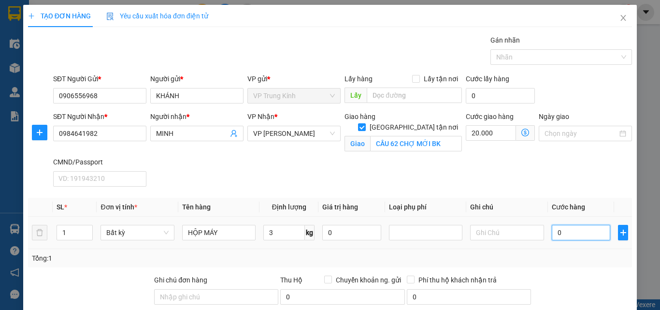
click at [570, 236] on input "0" at bounding box center [581, 232] width 59 height 15
click at [378, 174] on div "SĐT Người Nhận * 0984641982 Người nhận * MINH VP Nhận * VP Hoàng Gia Giao hàng …" at bounding box center [342, 150] width 583 height 79
click at [282, 236] on input "3" at bounding box center [284, 232] width 42 height 15
click at [458, 253] on div "Tổng: 1" at bounding box center [330, 258] width 596 height 11
click at [485, 257] on div "Tổng: 1" at bounding box center [330, 258] width 596 height 11
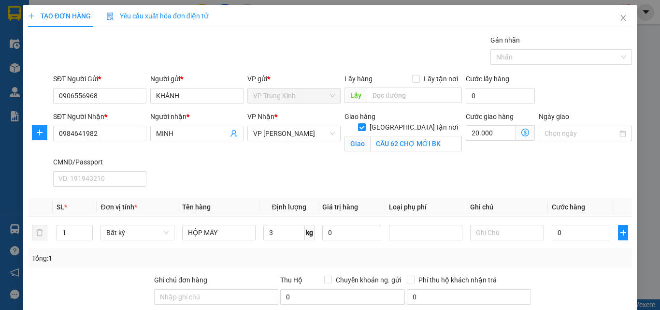
click at [540, 259] on div "Tổng: 1" at bounding box center [330, 258] width 596 height 11
type input "40.000"
type input "60.000"
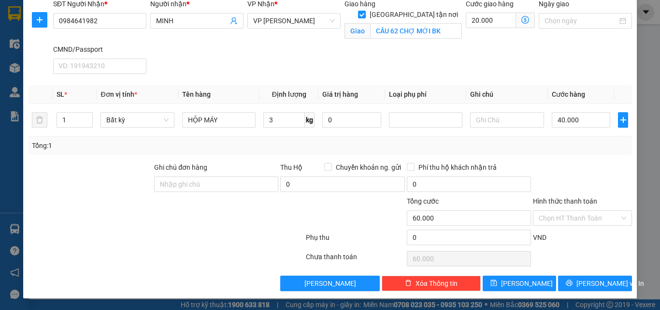
click at [583, 267] on div "Chọn HT Thanh Toán" at bounding box center [582, 258] width 101 height 19
click at [584, 270] on div "Transit Pickup Surcharge Ids Transit Deliver Surcharge Ids Transit Deliver Surc…" at bounding box center [330, 106] width 604 height 369
click at [586, 276] on button "[PERSON_NAME] và In" at bounding box center [595, 282] width 74 height 15
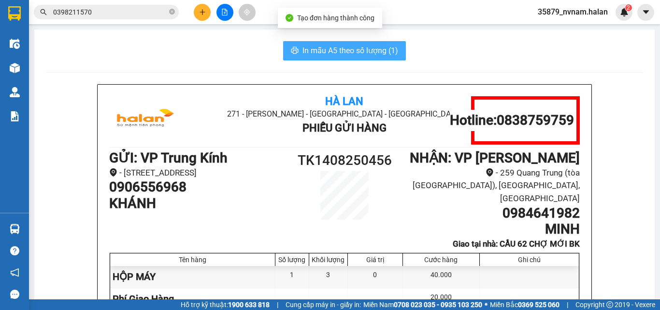
click at [325, 48] on span "In mẫu A5 theo số lượng (1)" at bounding box center [350, 50] width 96 height 12
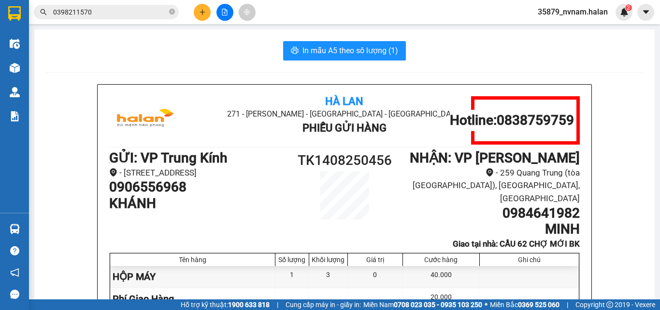
click at [204, 9] on icon "plus" at bounding box center [202, 12] width 7 height 7
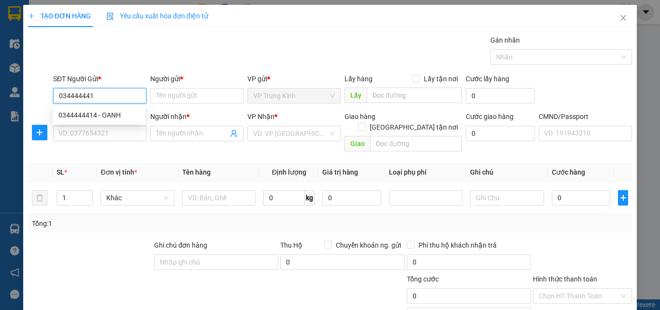
type input "0344444414"
click at [117, 117] on div "0344444414 - OANH" at bounding box center [98, 115] width 81 height 11
type input "OANH"
type input "0344444414"
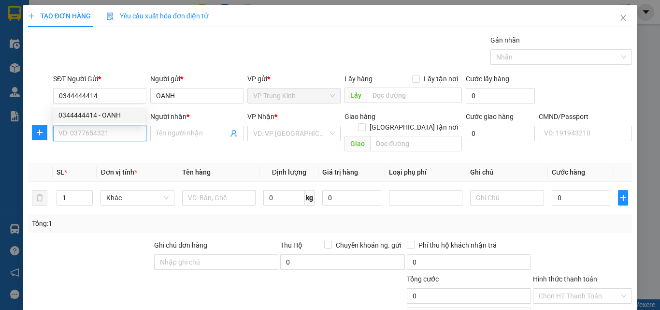
click at [114, 136] on input "SĐT Người Nhận *" at bounding box center [99, 133] width 93 height 15
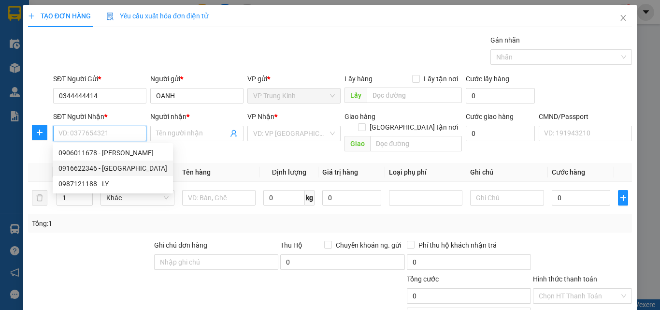
click at [107, 168] on div "0916622346 - HÀ" at bounding box center [112, 168] width 109 height 11
type input "0916622346"
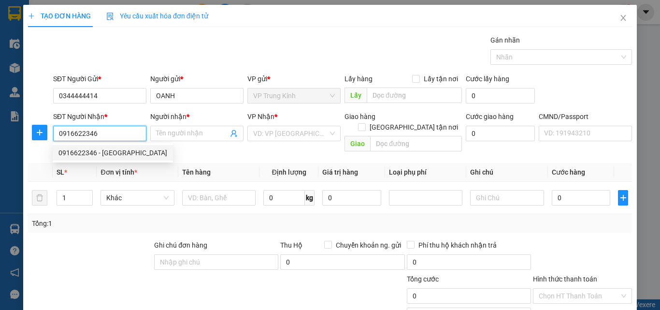
type input "HÀ"
type input "019184014015"
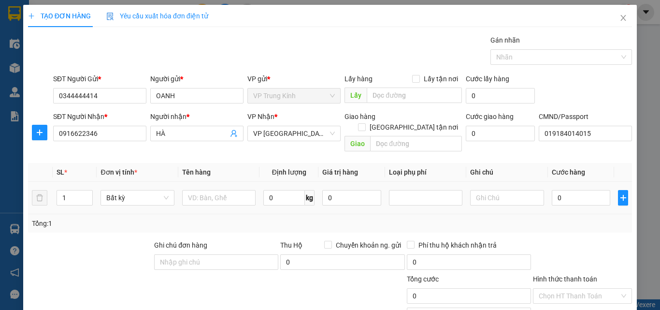
click at [219, 195] on div at bounding box center [218, 197] width 73 height 19
click at [230, 191] on input "text" at bounding box center [218, 197] width 73 height 15
type input "HỘP MP"
type input "2"
type input "35.000"
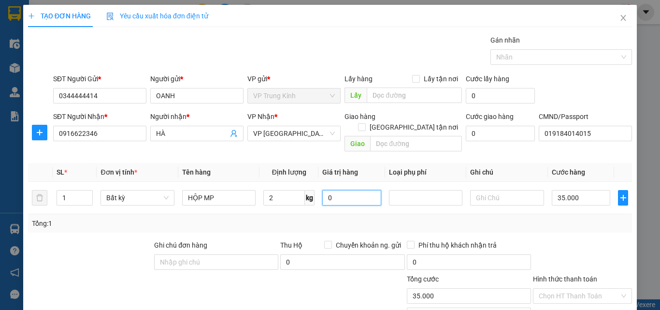
type input "35.000"
click at [566, 222] on div "Transit Pickup Surcharge Ids Transit Deliver Surcharge Ids Transit Deliver Surc…" at bounding box center [330, 202] width 604 height 334
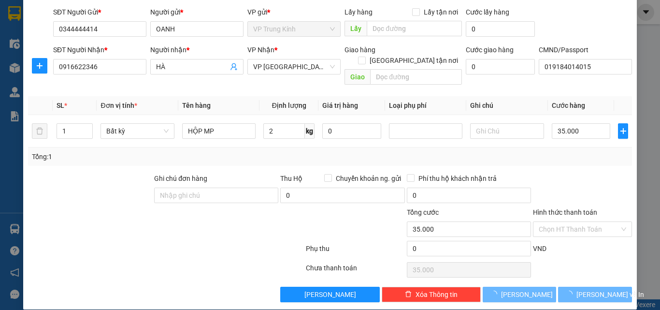
scroll to position [67, 0]
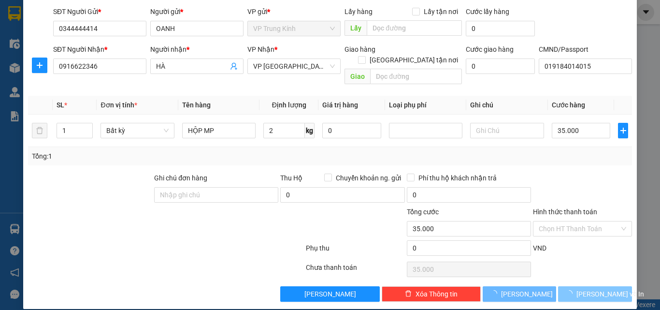
click at [582, 288] on span "[PERSON_NAME] và In" at bounding box center [610, 293] width 68 height 11
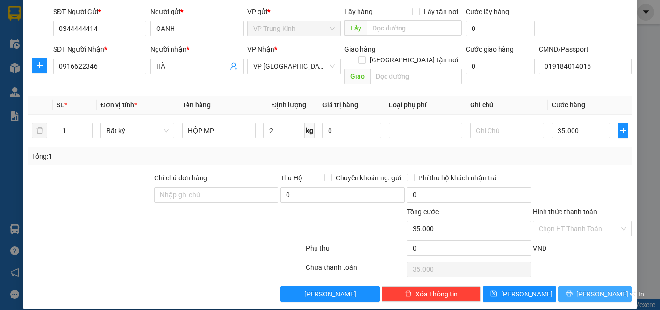
click at [582, 288] on span "[PERSON_NAME] và In" at bounding box center [610, 293] width 68 height 11
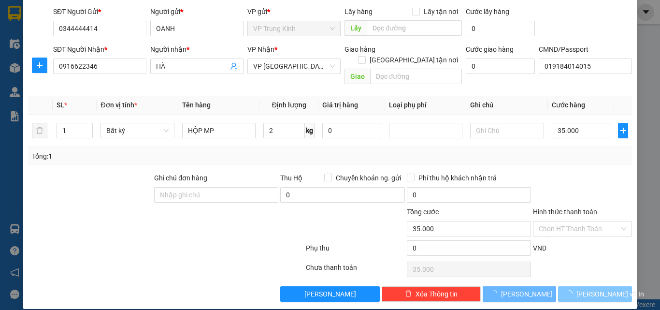
click at [582, 288] on span "[PERSON_NAME] và In" at bounding box center [610, 293] width 68 height 11
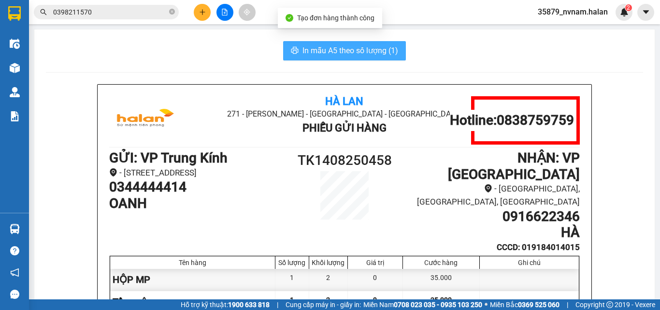
click at [321, 54] on span "In mẫu A5 theo số lượng (1)" at bounding box center [350, 50] width 96 height 12
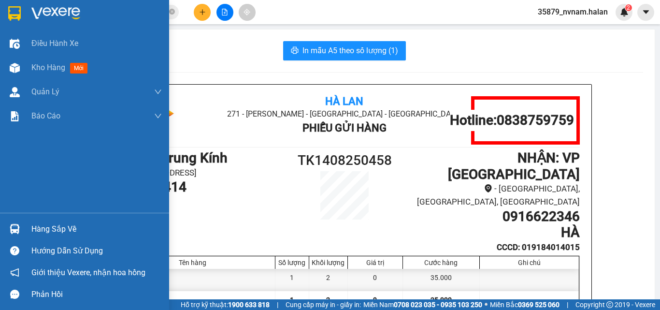
click at [8, 227] on div at bounding box center [14, 228] width 17 height 17
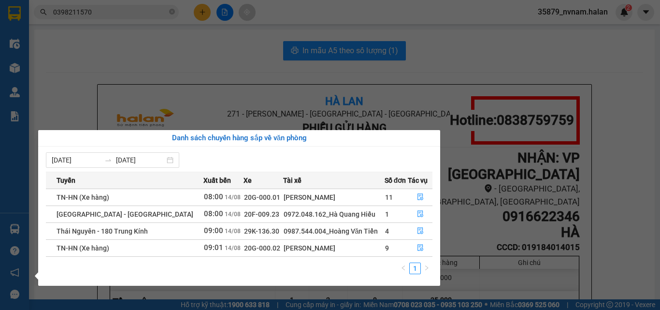
click at [14, 66] on div "Điều hành xe Kho hàng mới Quản Lý Quản lý chuyến Quản lý kiểm kho Báo cáo 12. T…" at bounding box center [14, 155] width 29 height 310
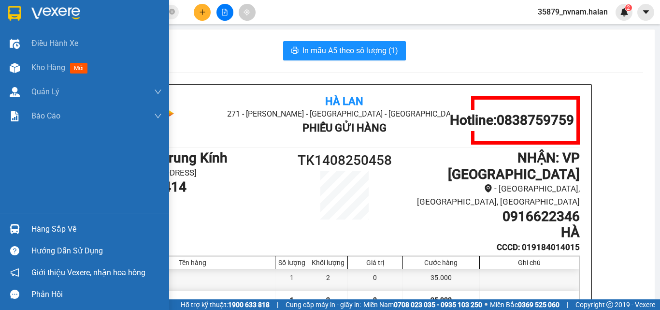
click at [14, 66] on img at bounding box center [15, 68] width 10 height 10
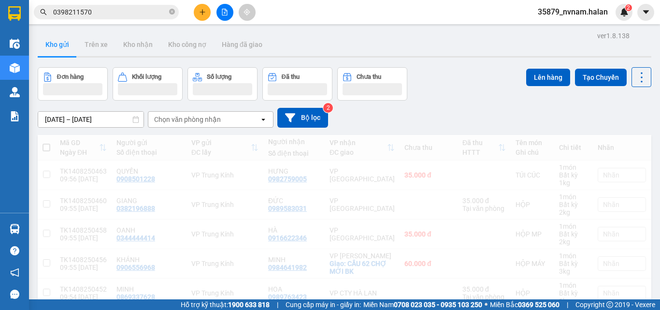
click at [443, 104] on div "[DATE] – [DATE] Press the down arrow key to interact with the calendar and sele…" at bounding box center [344, 117] width 613 height 34
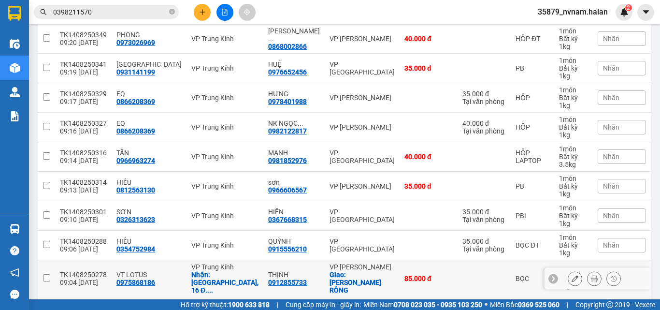
scroll to position [731, 0]
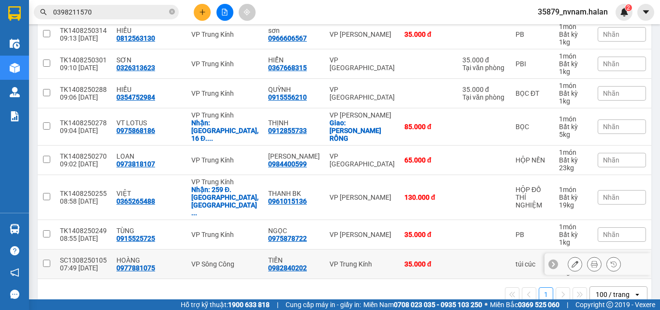
click at [457, 249] on td at bounding box center [483, 263] width 53 height 29
checkbox input "true"
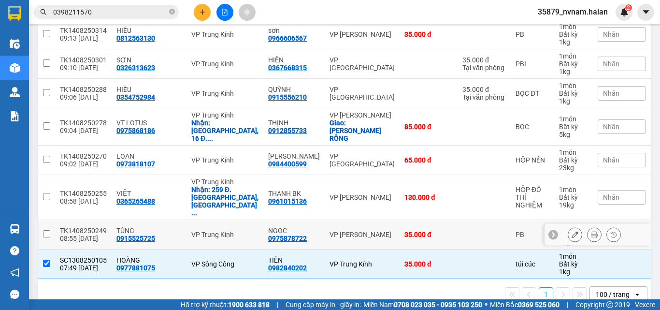
click at [457, 220] on td at bounding box center [483, 234] width 53 height 29
checkbox input "true"
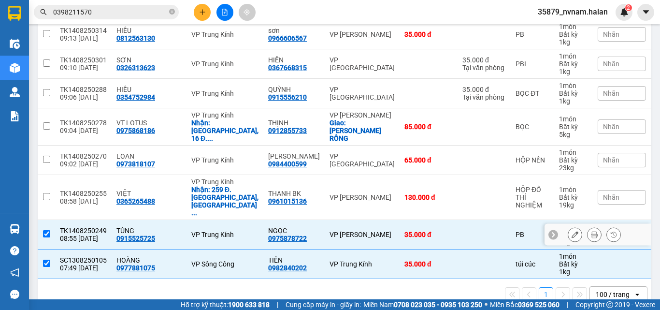
click at [412, 193] on div "130.000 đ" at bounding box center [428, 197] width 48 height 8
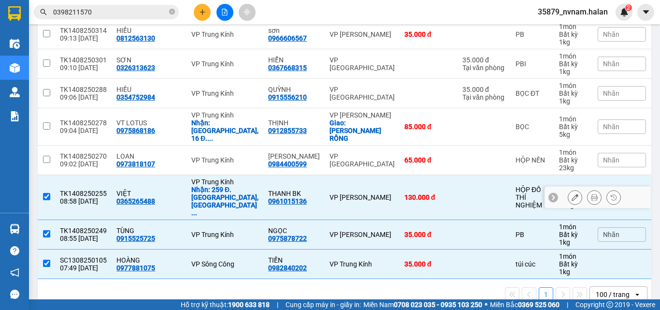
checkbox input "true"
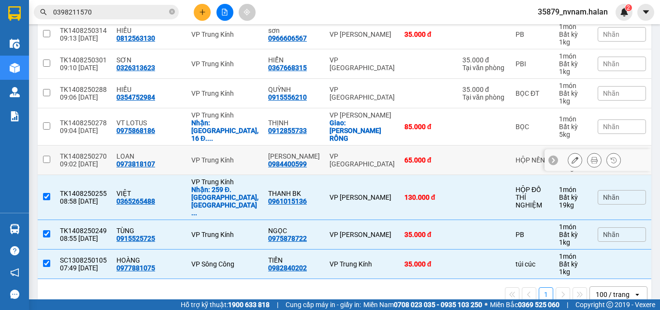
click at [457, 145] on td at bounding box center [483, 159] width 53 height 29
checkbox input "true"
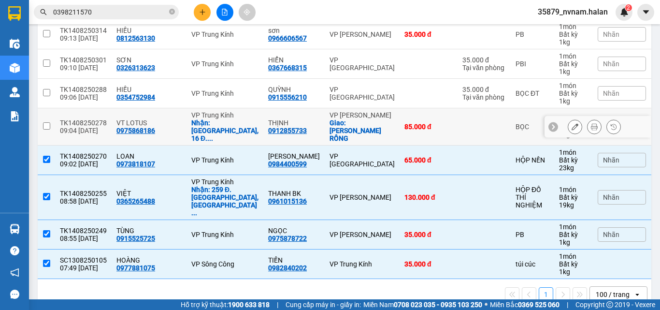
click at [417, 120] on td "85.000 đ" at bounding box center [428, 126] width 58 height 37
checkbox input "true"
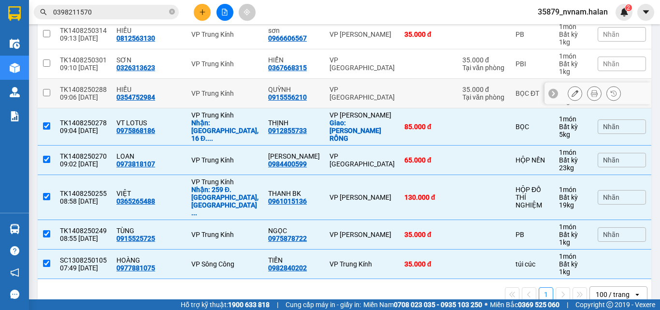
click at [399, 84] on td at bounding box center [428, 93] width 58 height 29
checkbox input "true"
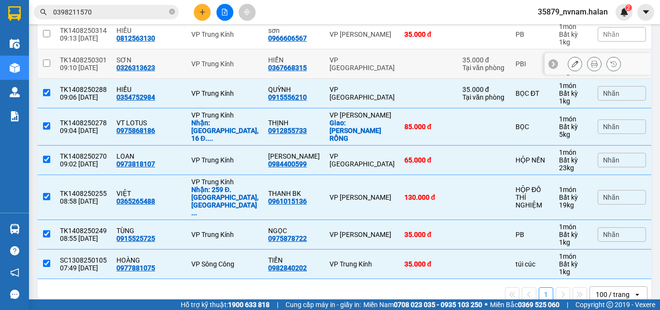
drag, startPoint x: 403, startPoint y: 72, endPoint x: 405, endPoint y: 63, distance: 8.9
click at [403, 69] on td at bounding box center [428, 63] width 58 height 29
checkbox input "true"
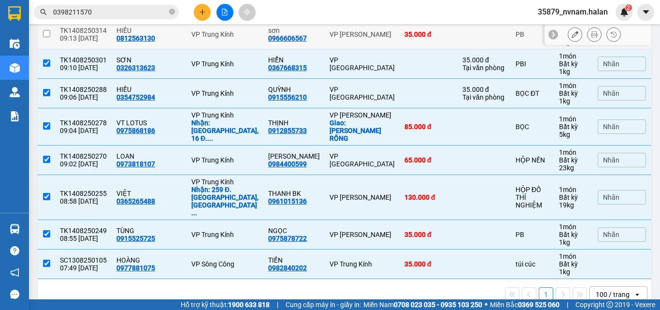
click at [413, 37] on div "35.000 đ" at bounding box center [428, 34] width 48 height 8
checkbox input "true"
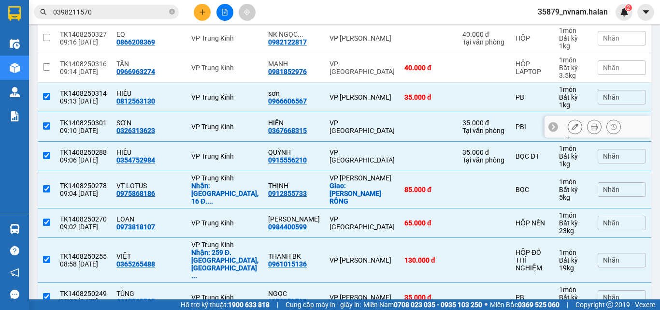
scroll to position [602, 0]
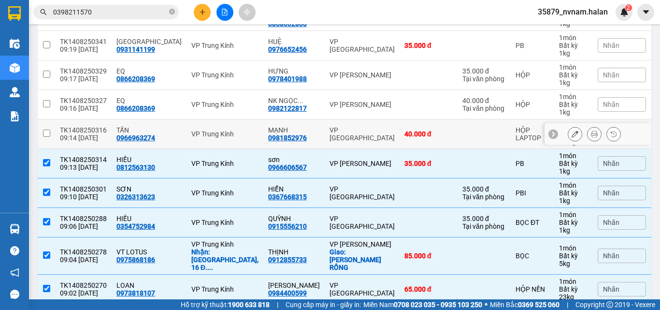
click at [338, 128] on td "VP [GEOGRAPHIC_DATA]" at bounding box center [362, 133] width 75 height 29
checkbox input "true"
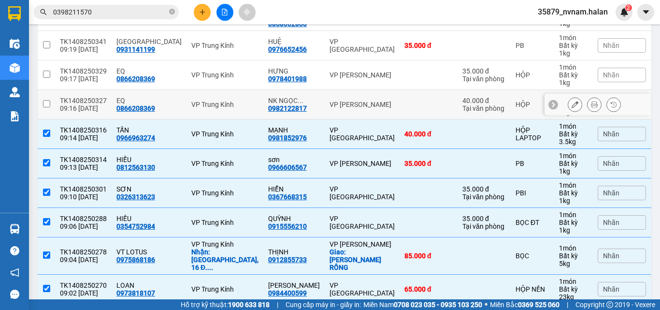
click at [354, 91] on td "VP [PERSON_NAME]" at bounding box center [362, 104] width 75 height 29
checkbox input "true"
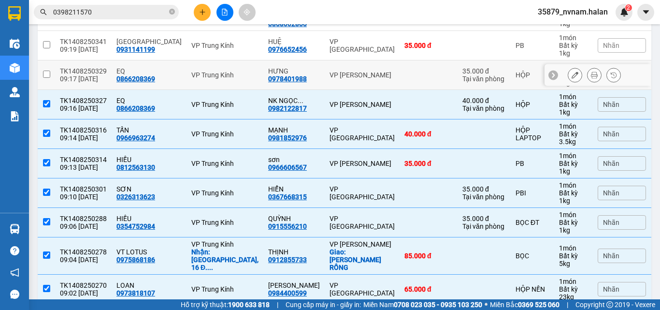
click at [355, 69] on td "VP [PERSON_NAME]" at bounding box center [362, 74] width 75 height 29
checkbox input "true"
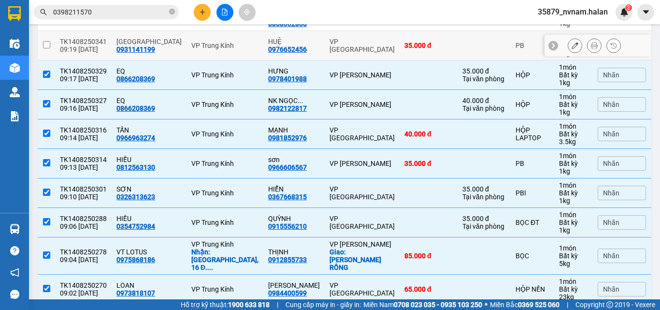
click at [359, 38] on td "VP [GEOGRAPHIC_DATA]" at bounding box center [362, 45] width 75 height 29
checkbox input "true"
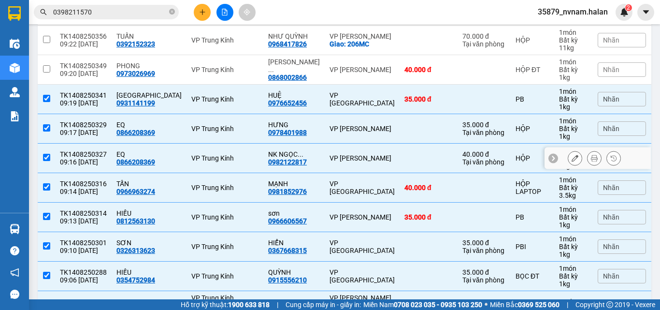
scroll to position [474, 0]
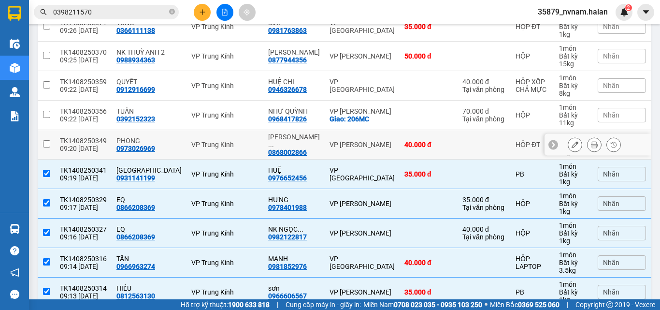
click at [339, 145] on div "VP [PERSON_NAME]" at bounding box center [361, 145] width 65 height 8
checkbox input "true"
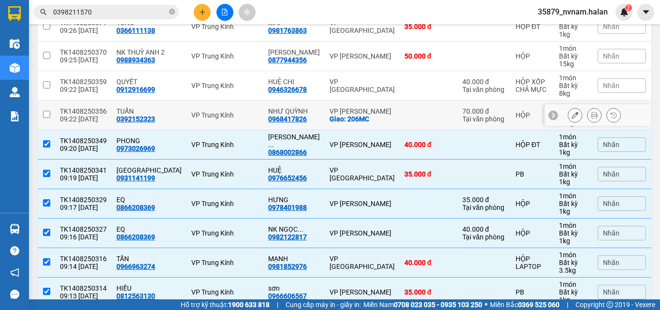
click at [356, 116] on td "VP Hoàng Văn Thụ Giao: 206MC" at bounding box center [362, 114] width 75 height 29
checkbox input "true"
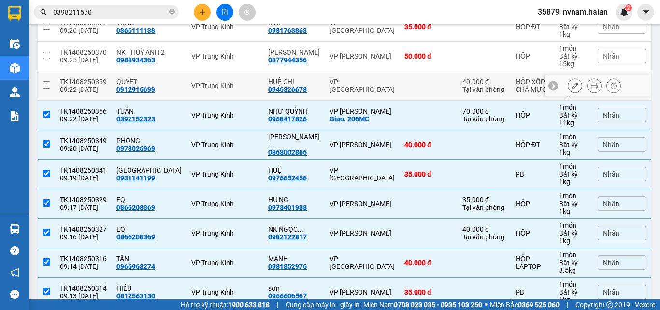
click at [399, 77] on td at bounding box center [428, 85] width 58 height 29
checkbox input "true"
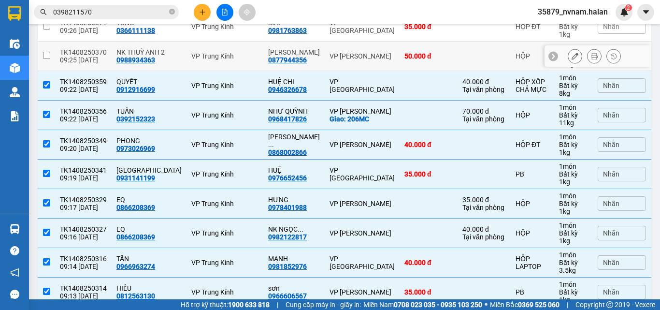
click at [399, 50] on td "50.000 đ" at bounding box center [428, 56] width 58 height 29
checkbox input "true"
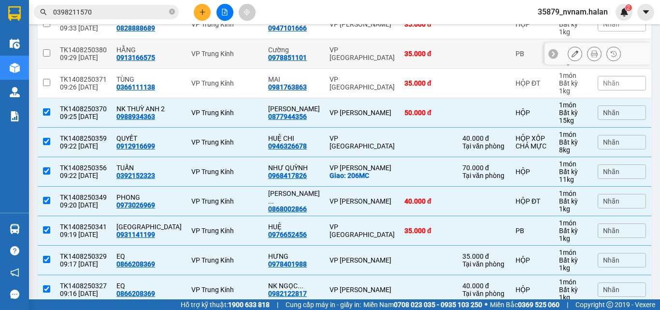
scroll to position [345, 0]
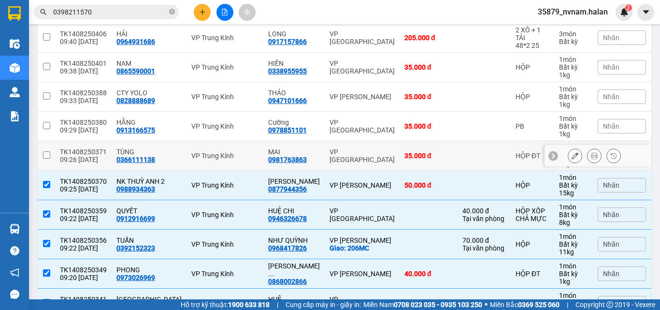
click at [337, 148] on td "VP [GEOGRAPHIC_DATA]" at bounding box center [362, 155] width 75 height 29
checkbox input "true"
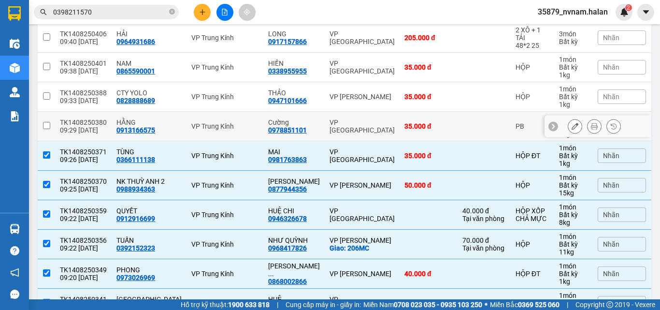
click at [345, 127] on div "VP [GEOGRAPHIC_DATA]" at bounding box center [361, 125] width 65 height 15
checkbox input "true"
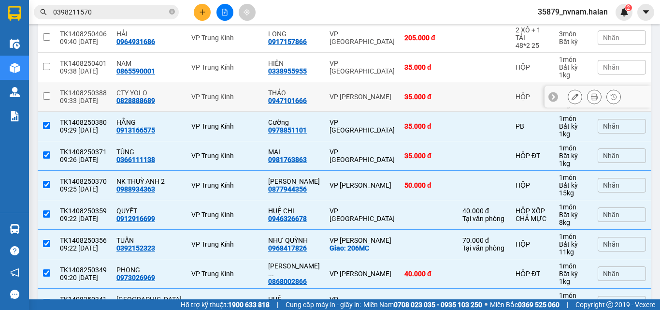
click at [350, 90] on td "VP [PERSON_NAME]" at bounding box center [362, 96] width 75 height 29
checkbox input "true"
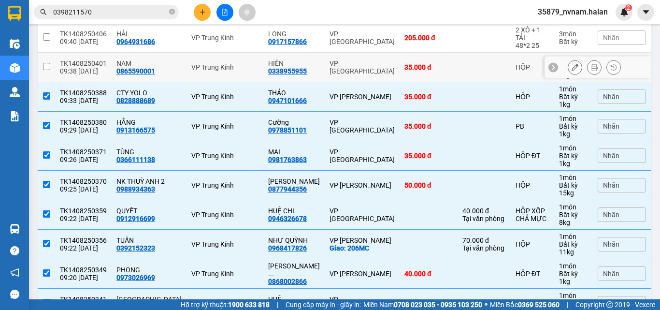
click at [352, 68] on div "VP [GEOGRAPHIC_DATA]" at bounding box center [361, 66] width 65 height 15
checkbox input "true"
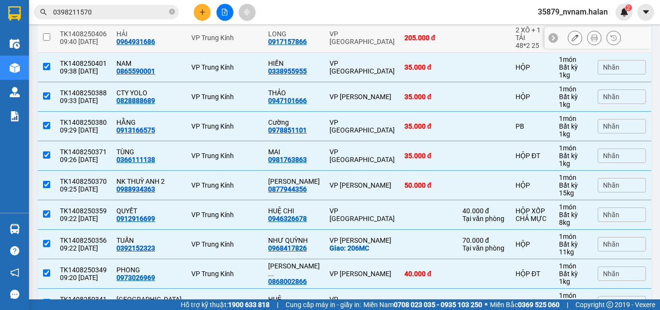
click at [350, 41] on div "VP [GEOGRAPHIC_DATA]" at bounding box center [361, 37] width 65 height 15
checkbox input "true"
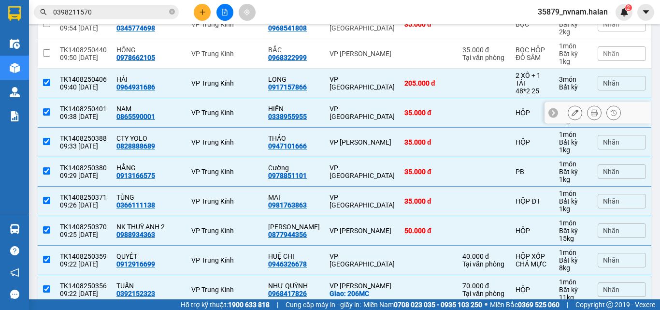
scroll to position [216, 0]
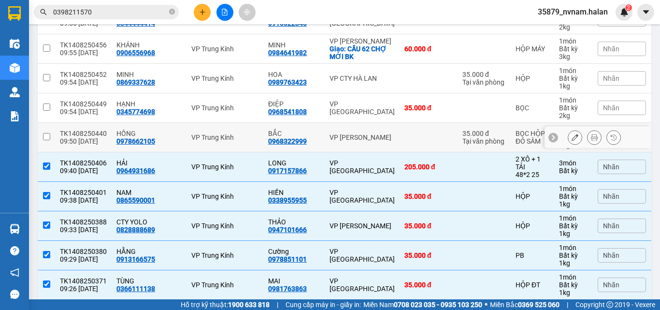
click at [357, 143] on td "VP [PERSON_NAME]" at bounding box center [362, 137] width 75 height 29
checkbox input "true"
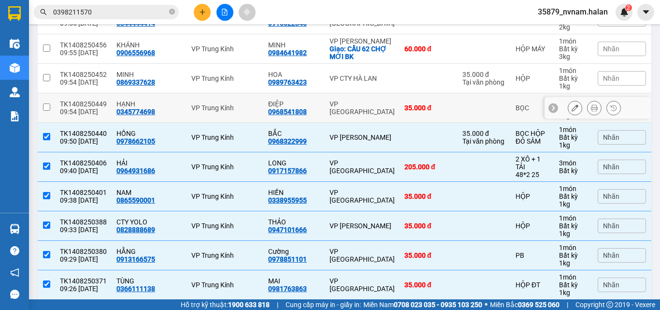
click at [345, 105] on div "VP [GEOGRAPHIC_DATA]" at bounding box center [361, 107] width 65 height 15
checkbox input "true"
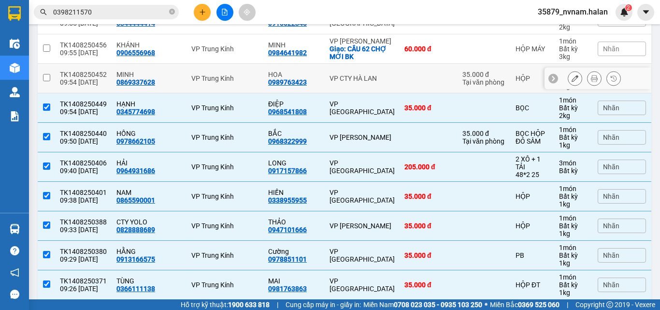
click at [345, 82] on td "VP CTY HÀ LAN" at bounding box center [362, 78] width 75 height 29
checkbox input "true"
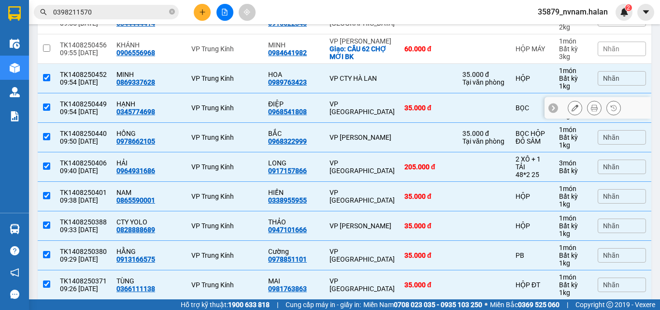
scroll to position [152, 0]
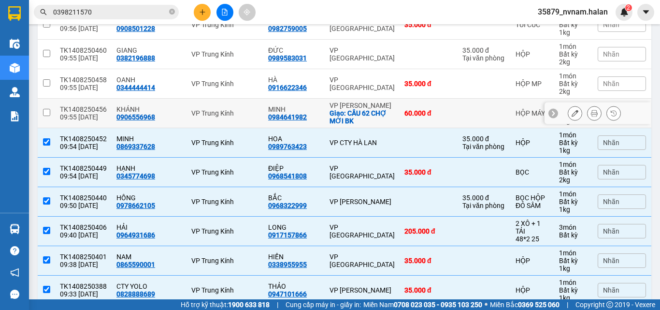
click at [356, 118] on td "VP Hoàng Gia Giao: CẦU 62 CHỢ MỚI BK" at bounding box center [362, 113] width 75 height 29
checkbox input "true"
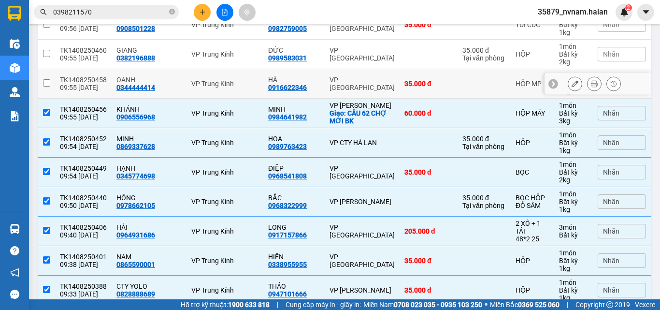
click at [353, 84] on div "VP [GEOGRAPHIC_DATA]" at bounding box center [361, 83] width 65 height 15
checkbox input "true"
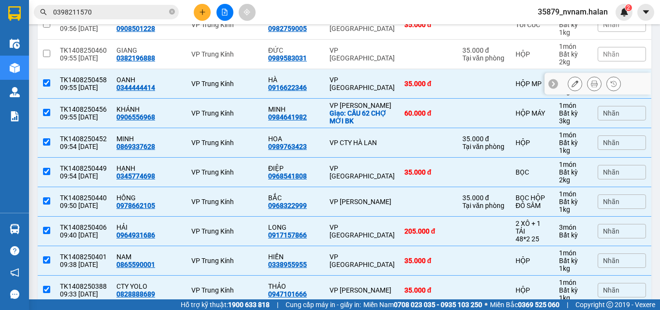
click at [355, 51] on div "VP [GEOGRAPHIC_DATA]" at bounding box center [361, 53] width 65 height 15
checkbox input "true"
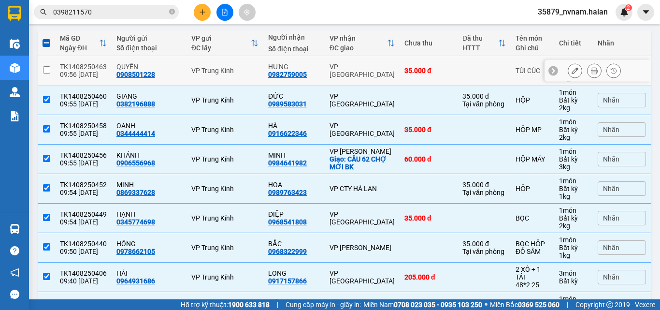
scroll to position [23, 0]
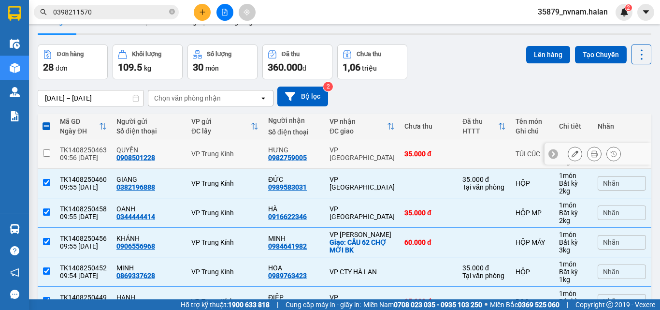
click at [329, 151] on div "VP [GEOGRAPHIC_DATA]" at bounding box center [361, 153] width 65 height 15
checkbox input "true"
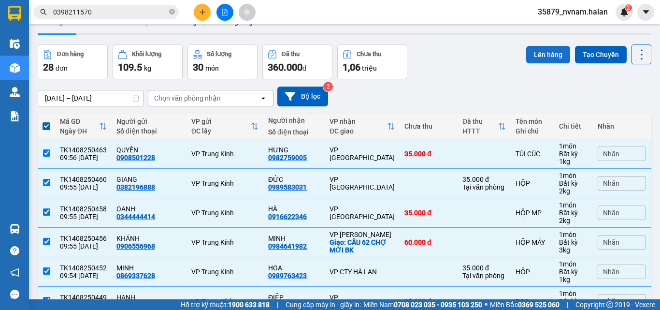
click at [526, 52] on button "Lên hàng" at bounding box center [548, 54] width 44 height 17
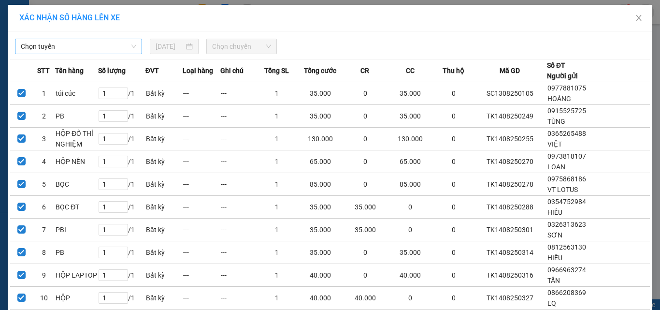
click at [100, 41] on span "Chọn tuyến" at bounding box center [78, 46] width 115 height 14
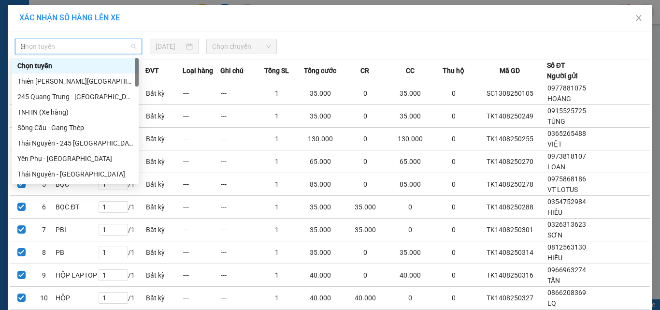
type input "HN"
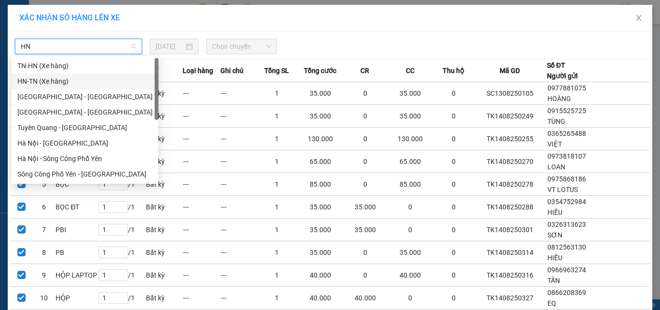
click at [61, 82] on div "HN-TN (Xe hàng)" at bounding box center [84, 81] width 135 height 11
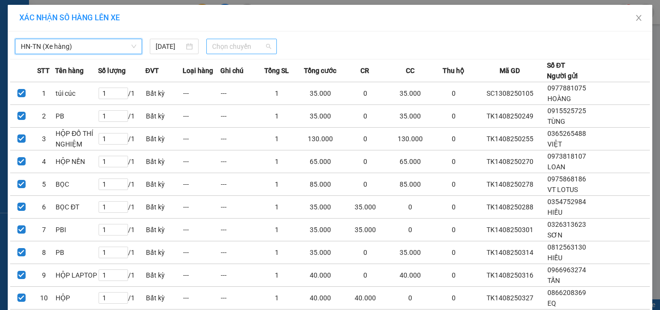
click at [207, 51] on div "Chọn chuyến" at bounding box center [241, 46] width 71 height 15
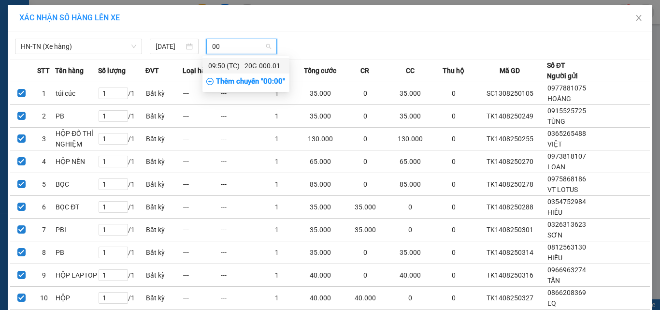
type input "001"
click at [234, 72] on div "09:50 (TC) - 20G-000.01" at bounding box center [245, 65] width 87 height 15
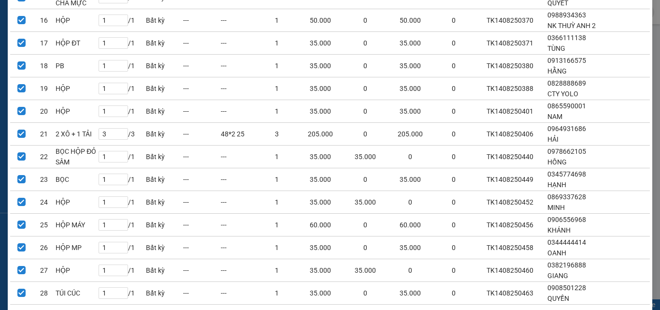
scroll to position [480, 0]
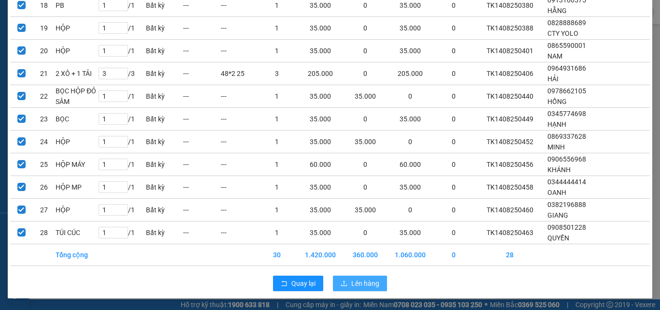
click at [362, 281] on span "Lên hàng" at bounding box center [365, 283] width 28 height 11
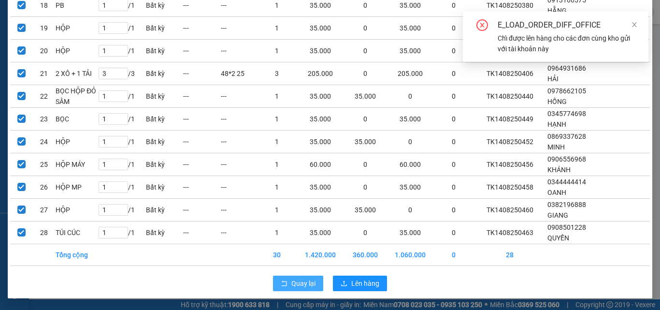
click at [291, 285] on span "Quay lại" at bounding box center [303, 283] width 24 height 11
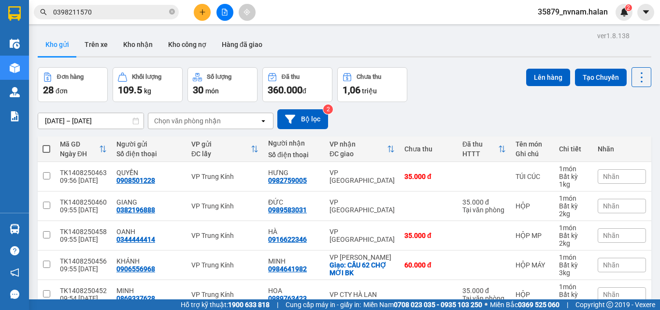
click at [49, 148] on span at bounding box center [47, 149] width 8 height 8
click at [46, 144] on input "checkbox" at bounding box center [46, 144] width 0 height 0
checkbox input "true"
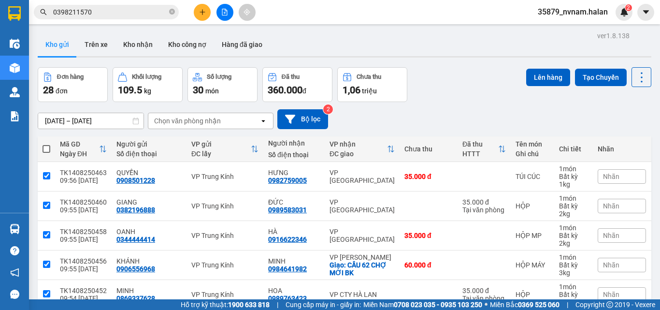
checkbox input "true"
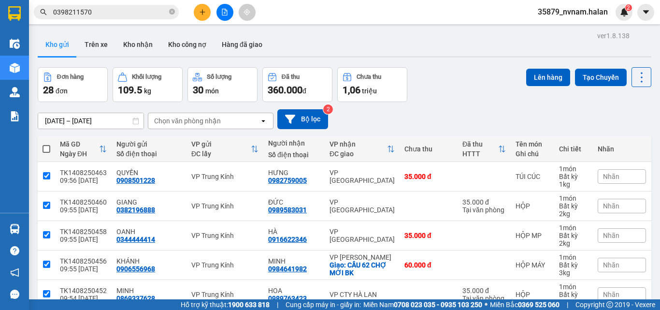
checkbox input "true"
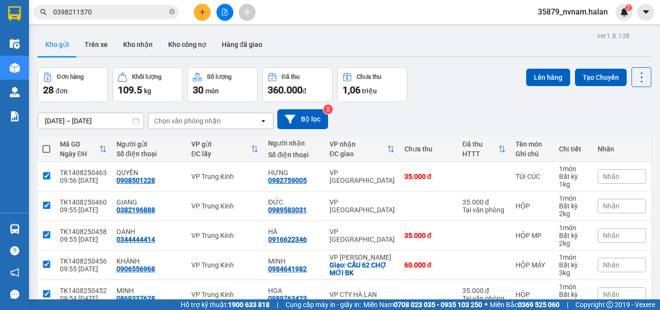
checkbox input "true"
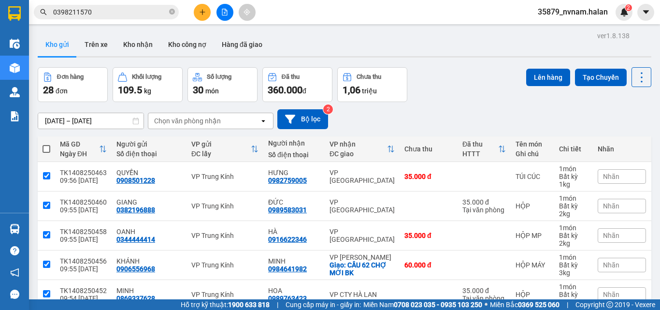
checkbox input "true"
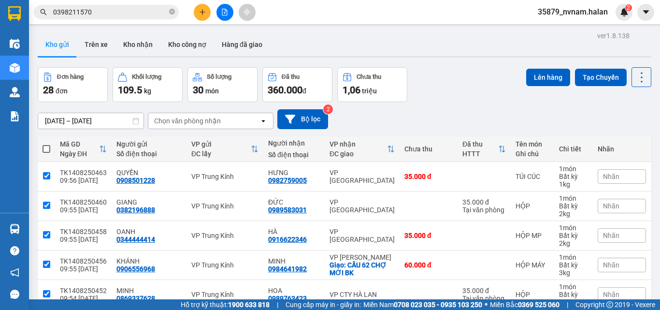
checkbox input "true"
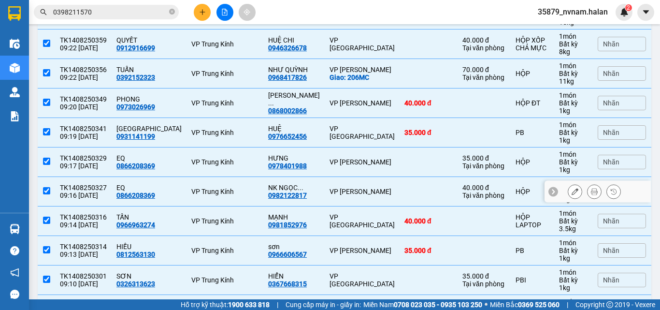
scroll to position [731, 0]
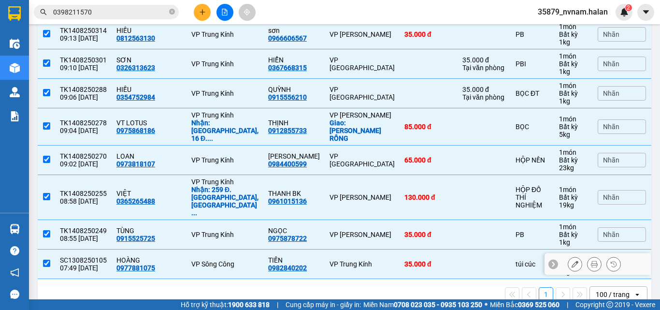
click at [404, 260] on div "35.000 đ" at bounding box center [428, 264] width 48 height 8
checkbox input "false"
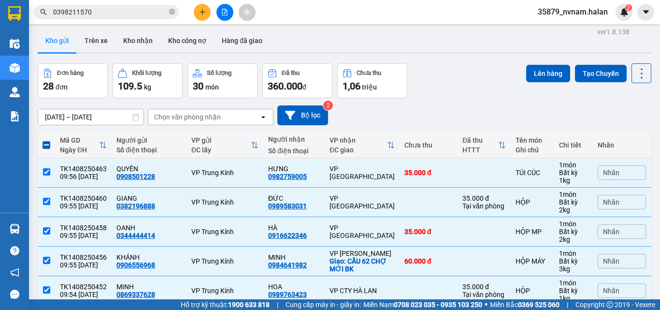
scroll to position [0, 0]
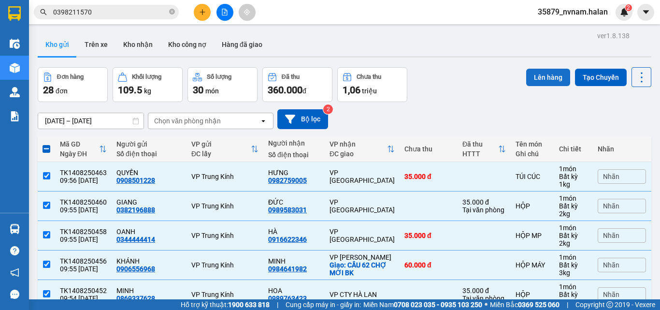
click at [535, 80] on button "Lên hàng" at bounding box center [548, 77] width 44 height 17
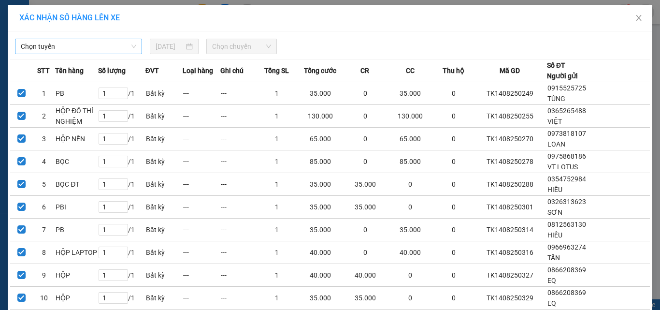
click at [92, 46] on span "Chọn tuyến" at bounding box center [78, 46] width 115 height 14
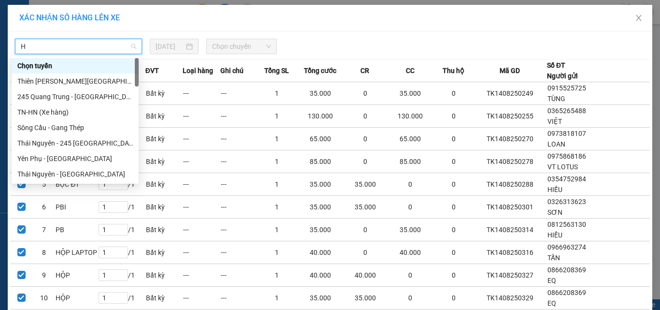
type input "HN"
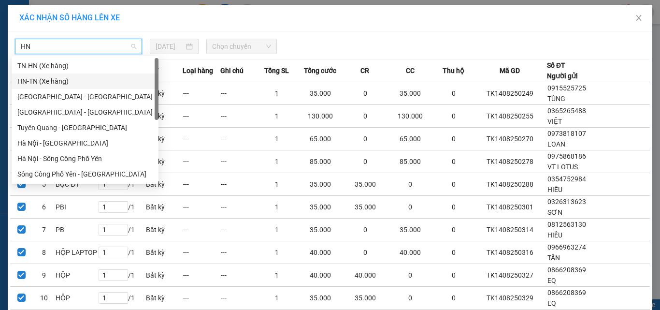
click at [39, 83] on div "HN-TN (Xe hàng)" at bounding box center [84, 81] width 135 height 11
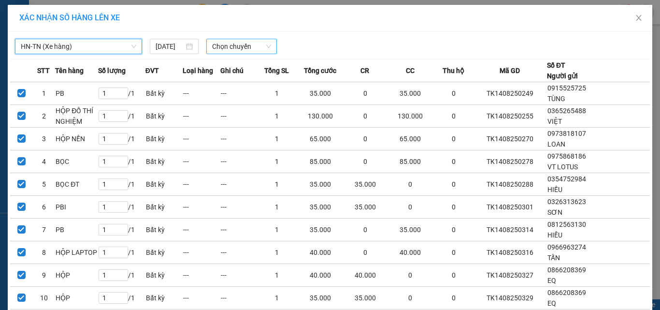
click at [263, 51] on span "Chọn chuyến" at bounding box center [241, 46] width 59 height 14
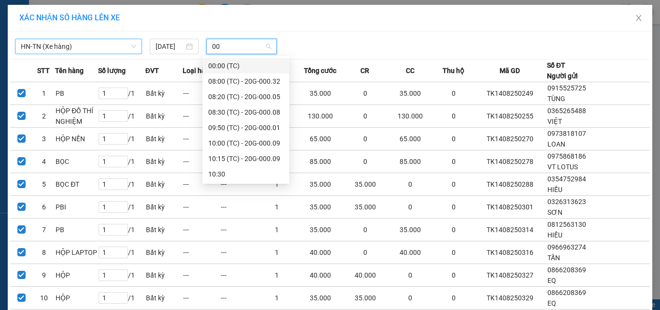
type input "001"
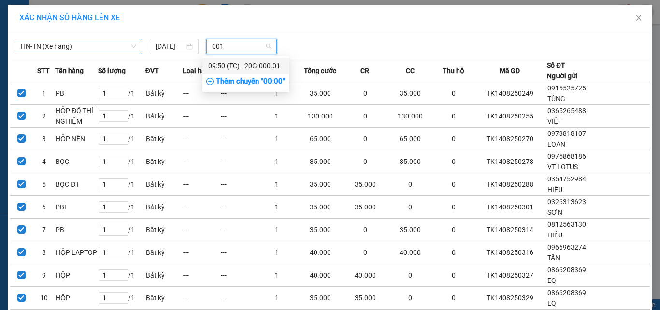
click at [249, 66] on div "09:50 (TC) - 20G-000.01" at bounding box center [245, 65] width 75 height 11
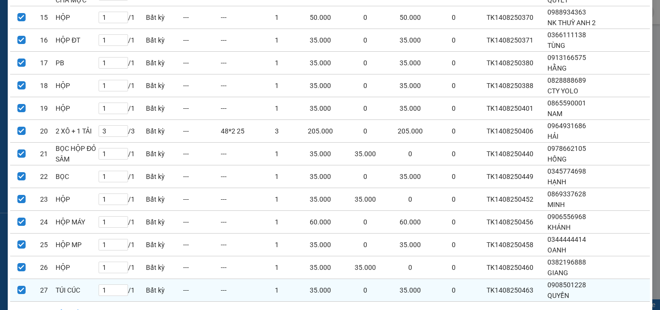
scroll to position [457, 0]
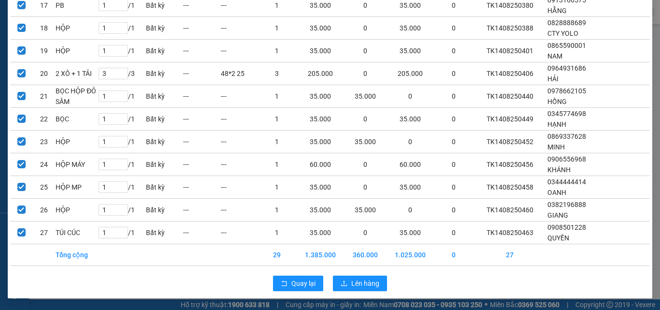
click at [376, 275] on div "Quay lại Lên hàng" at bounding box center [330, 283] width 640 height 25
click at [374, 278] on span "Lên hàng" at bounding box center [365, 283] width 28 height 11
click at [373, 279] on span "Lên hàng" at bounding box center [365, 283] width 28 height 11
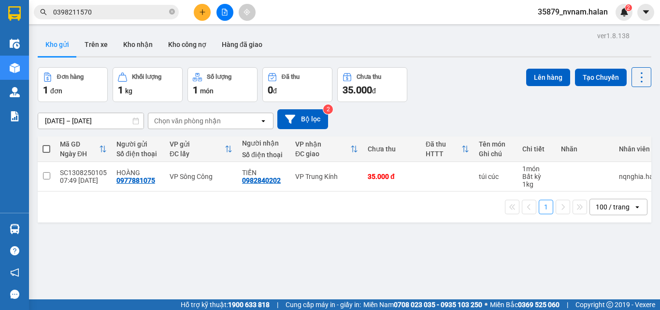
click at [134, 18] on span "0398211570" at bounding box center [106, 12] width 145 height 14
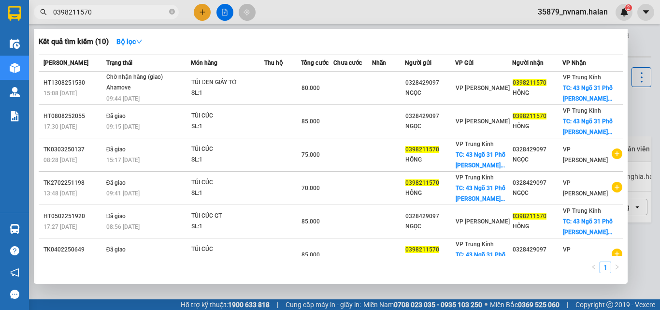
click at [136, 11] on input "0398211570" at bounding box center [110, 12] width 114 height 11
click at [209, 6] on div at bounding box center [330, 155] width 660 height 310
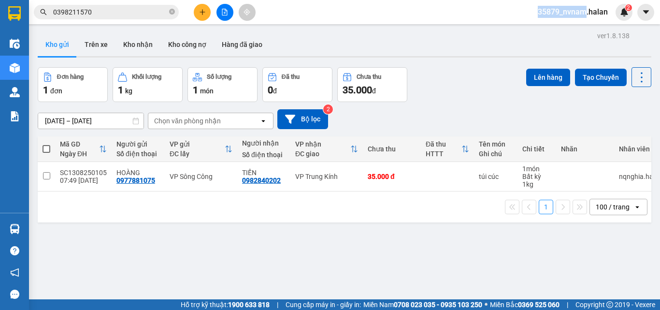
click at [209, 6] on div at bounding box center [224, 12] width 72 height 17
click at [208, 6] on button at bounding box center [202, 12] width 17 height 17
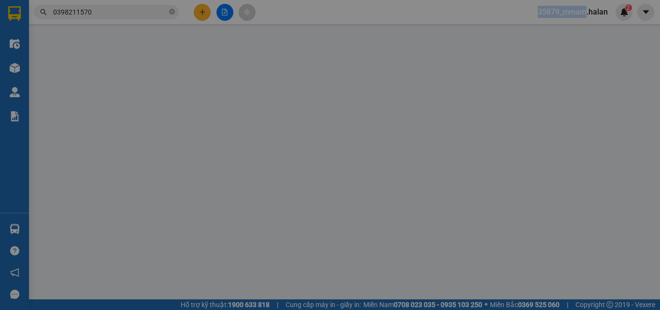
click at [208, 6] on div "TẠO ĐƠN HÀNG Yêu cầu xuất hóa đơn điện tử" at bounding box center [330, 16] width 604 height 22
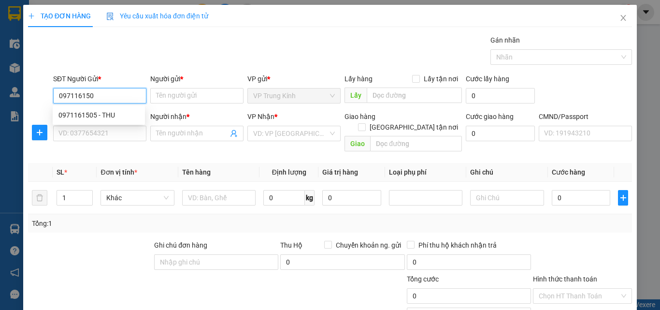
type input "0971161505"
click at [105, 117] on div "0971161505 - THU" at bounding box center [98, 115] width 81 height 11
type input "THU"
type input "0971161505"
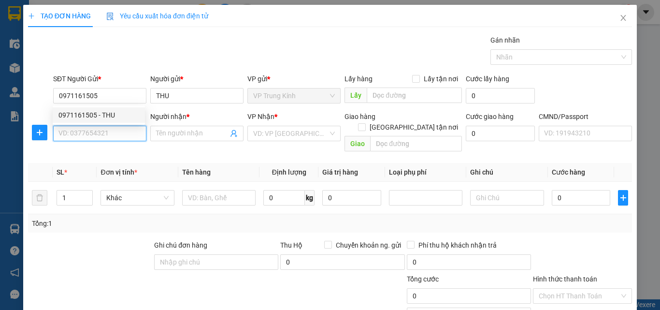
click at [100, 139] on input "SĐT Người Nhận *" at bounding box center [99, 133] width 93 height 15
type input "0869065988"
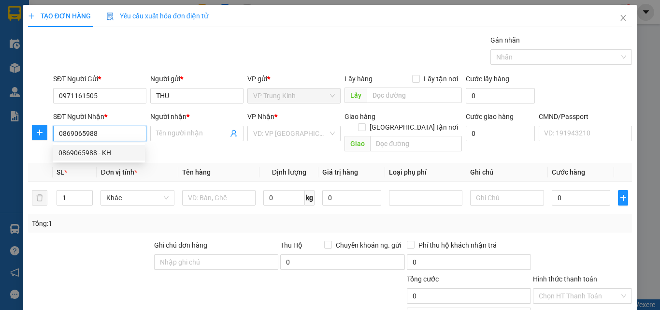
click at [113, 154] on div "0869065988 - KH" at bounding box center [98, 152] width 81 height 11
type input "KH"
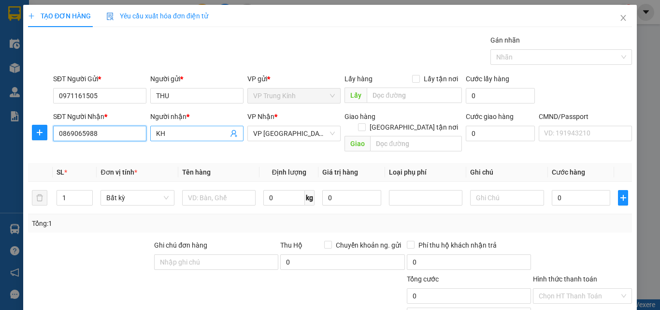
type input "0869065988"
click at [203, 130] on input "KH" at bounding box center [192, 133] width 72 height 11
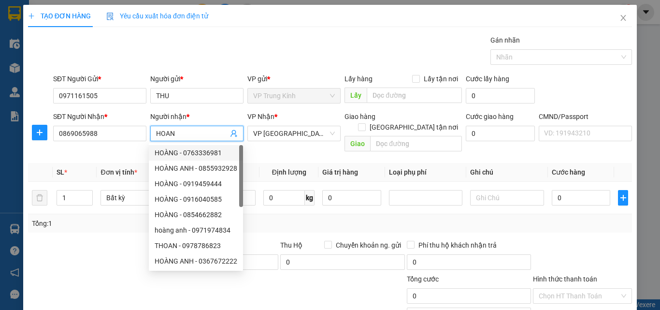
type input "HOAN"
click at [293, 41] on div "Gói vận chuyển * Tiêu chuẩn Gán nhãn Nhãn" at bounding box center [342, 52] width 583 height 34
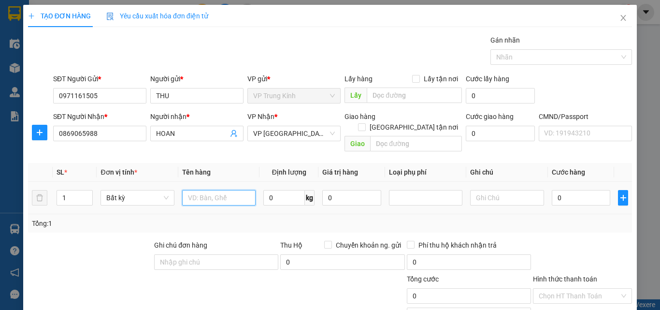
click at [219, 190] on input "text" at bounding box center [218, 197] width 73 height 15
type input "BỌC HỘP VỢT"
type input "2"
type input "35.000"
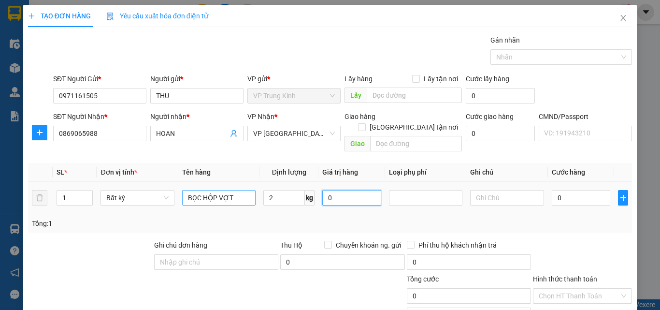
type input "35.000"
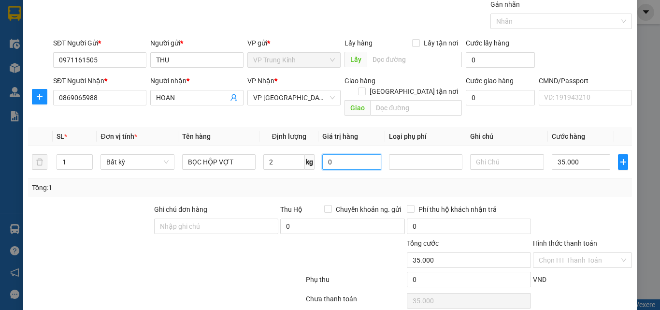
scroll to position [67, 0]
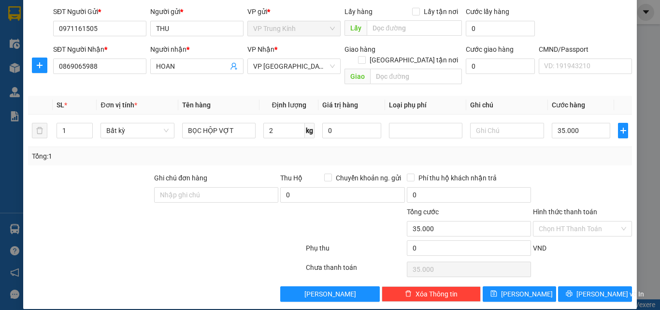
click at [567, 274] on div "Transit Pickup Surcharge Ids Transit Deliver Surcharge Ids Transit Deliver Surc…" at bounding box center [330, 135] width 604 height 334
click at [567, 286] on button "[PERSON_NAME] và In" at bounding box center [595, 293] width 74 height 15
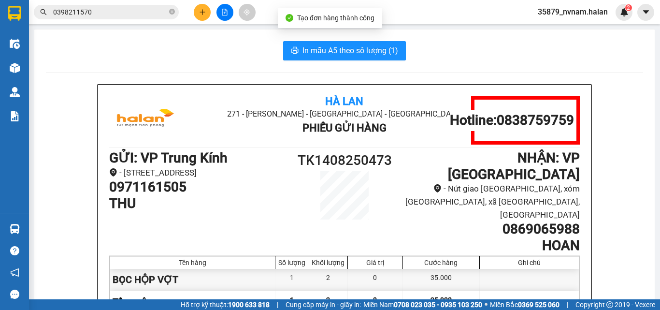
click at [375, 60] on button "In mẫu A5 theo số lượng (1)" at bounding box center [344, 50] width 123 height 19
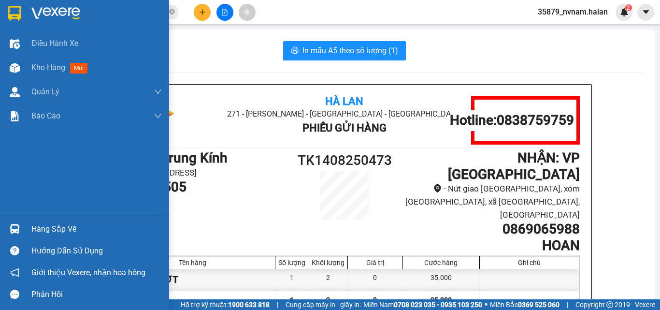
click at [13, 227] on img at bounding box center [15, 229] width 10 height 10
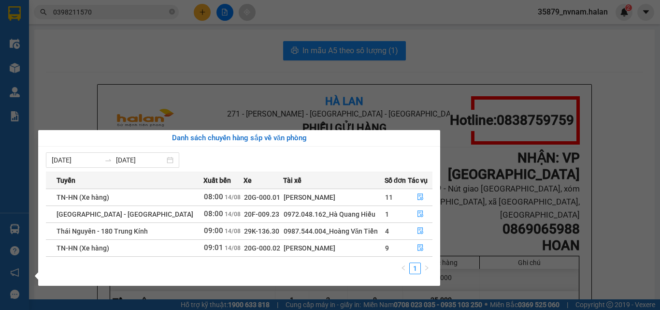
click at [214, 72] on section "Kết quả tìm kiếm ( 10 ) Bộ lọc Mã ĐH Trạng thái Món hàng Thu hộ Tổng cước Chưa …" at bounding box center [330, 155] width 660 height 310
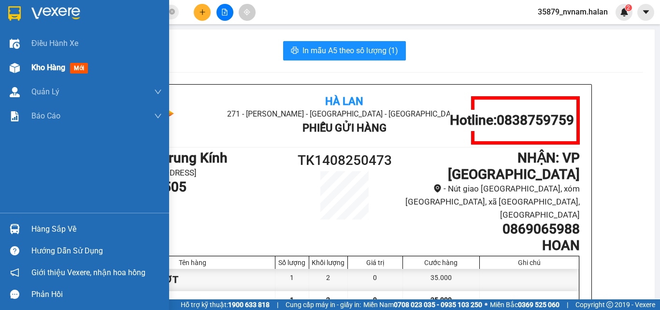
click at [28, 75] on div "Kho hàng mới" at bounding box center [84, 68] width 169 height 24
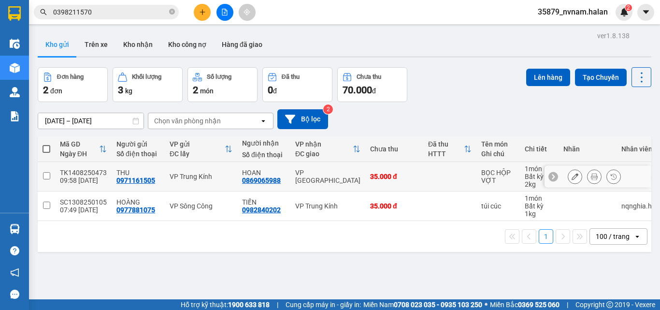
click at [296, 174] on div "VP [GEOGRAPHIC_DATA]" at bounding box center [327, 176] width 65 height 15
checkbox input "true"
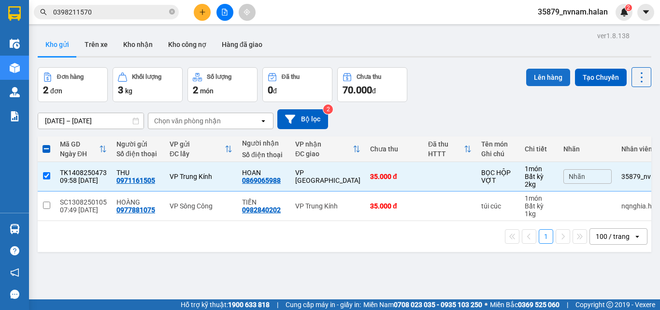
click at [549, 82] on button "Lên hàng" at bounding box center [548, 77] width 44 height 17
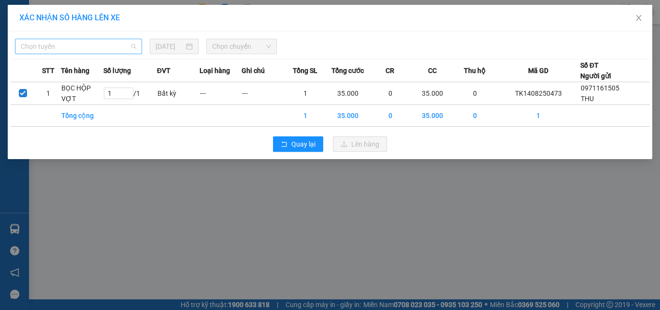
click at [47, 39] on div "Chọn tuyến" at bounding box center [78, 46] width 127 height 15
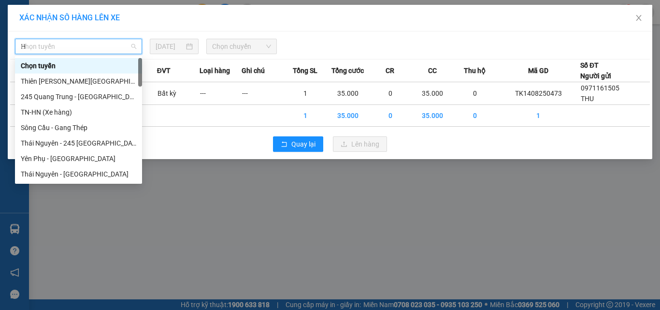
type input "HN"
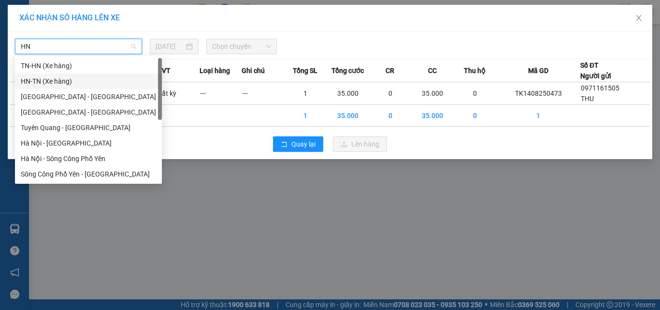
click at [39, 80] on div "HN-TN (Xe hàng)" at bounding box center [88, 81] width 135 height 11
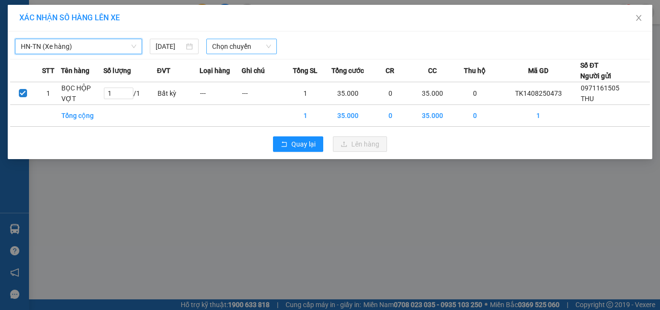
click at [246, 51] on span "Chọn chuyến" at bounding box center [241, 46] width 59 height 14
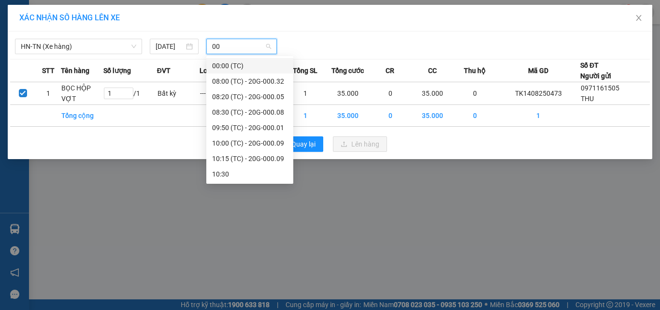
type input "001"
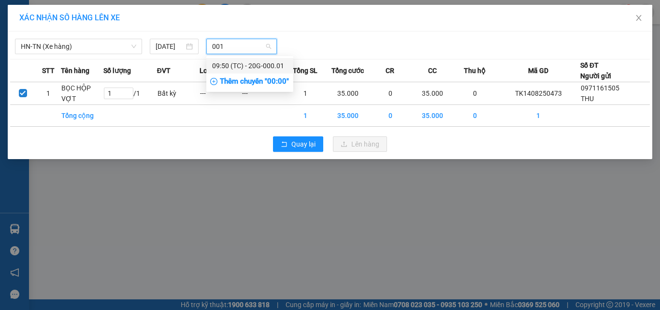
click at [275, 62] on div "09:50 (TC) - 20G-000.01" at bounding box center [249, 65] width 75 height 11
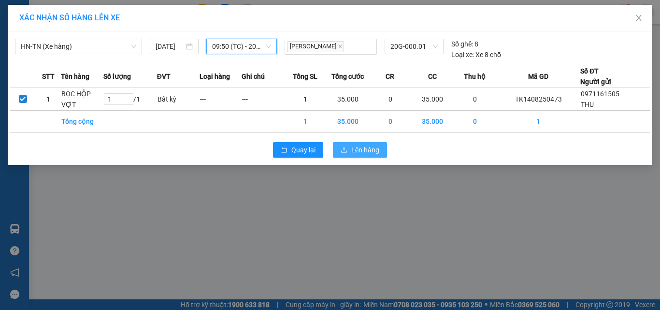
click at [361, 157] on button "Lên hàng" at bounding box center [360, 149] width 54 height 15
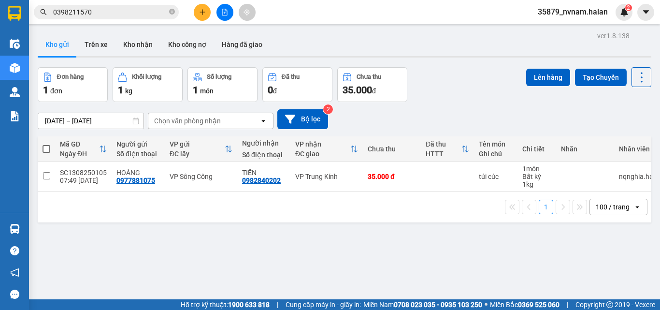
click at [447, 95] on div "Đơn hàng 1 đơn Khối lượng 1 kg Số lượng 1 món Đã thu 0 đ Chưa thu 35.000 đ Lên …" at bounding box center [344, 84] width 613 height 35
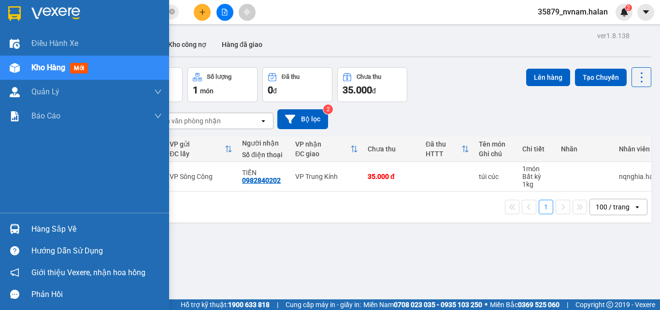
click at [14, 227] on img at bounding box center [15, 229] width 10 height 10
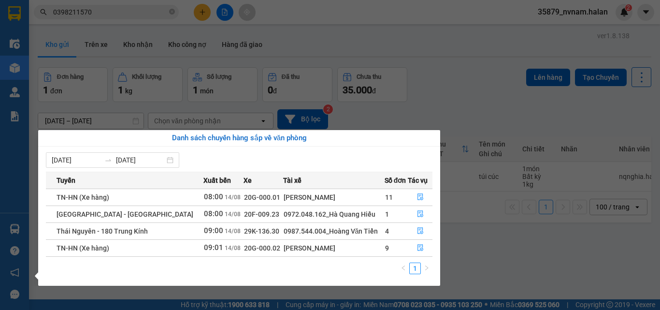
click at [430, 94] on section "Kết quả tìm kiếm ( 10 ) Bộ lọc Mã ĐH Trạng thái Món hàng Thu hộ Tổng cước Chưa …" at bounding box center [330, 155] width 660 height 310
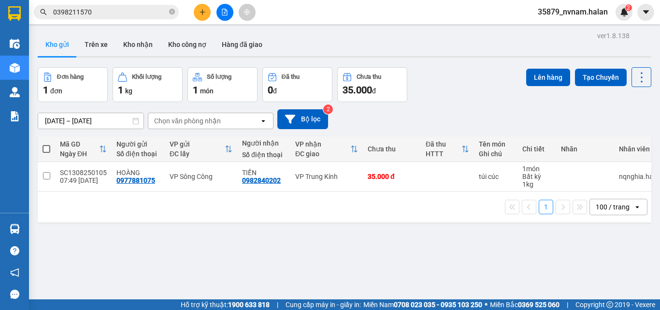
click at [468, 113] on div "[DATE] – [DATE] Press the down arrow key to interact with the calendar and sele…" at bounding box center [344, 119] width 613 height 20
click at [463, 96] on div "Đơn hàng 1 đơn Khối lượng 1 kg Số lượng 1 món Đã thu 0 đ Chưa thu 35.000 đ Lên …" at bounding box center [344, 84] width 613 height 35
click at [457, 87] on div "Đơn hàng 1 đơn Khối lượng 1 kg Số lượng 1 món Đã thu 0 đ Chưa thu 35.000 đ Lên …" at bounding box center [344, 84] width 613 height 35
click at [201, 13] on icon "plus" at bounding box center [202, 12] width 7 height 7
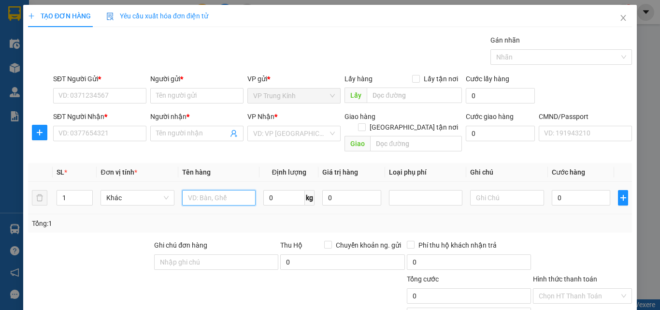
click at [236, 190] on input "text" at bounding box center [218, 197] width 73 height 15
type input "HỘP XỐP HẢI SẢN"
type input "3.5"
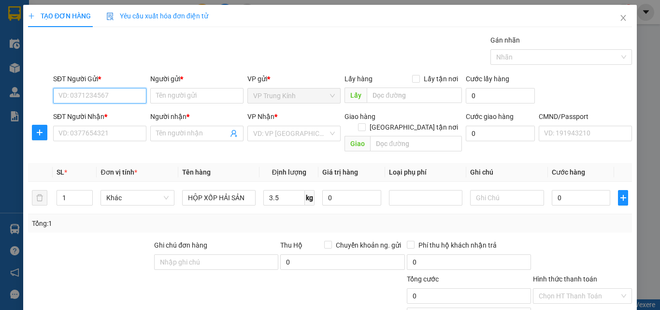
click at [120, 93] on input "SĐT Người Gửi *" at bounding box center [99, 95] width 93 height 15
type input "0347695663"
click at [114, 116] on div "0347695663 - VĂN" at bounding box center [98, 115] width 81 height 11
type input "VĂN"
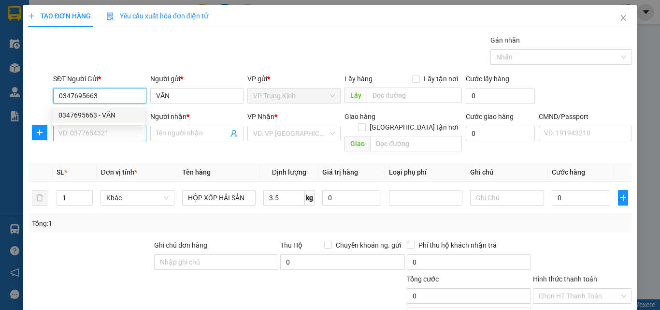
type input "0347695663"
click at [112, 129] on input "SĐT Người Nhận *" at bounding box center [99, 133] width 93 height 15
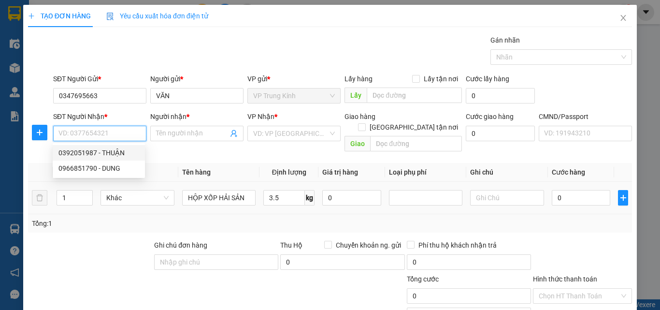
drag, startPoint x: 87, startPoint y: 155, endPoint x: 80, endPoint y: 172, distance: 18.4
click at [87, 155] on div "0392051987 - THUẬN" at bounding box center [98, 152] width 81 height 11
type input "0392051987"
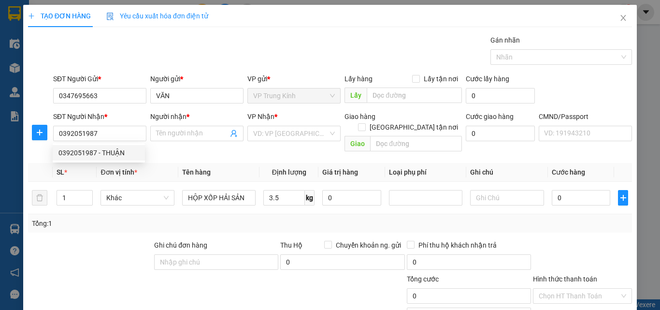
drag, startPoint x: 74, startPoint y: 224, endPoint x: 92, endPoint y: 228, distance: 18.4
click at [78, 224] on div "Transit Pickup Surcharge Ids Transit Deliver Surcharge Ids Transit Deliver Surc…" at bounding box center [330, 202] width 604 height 334
click at [92, 240] on div at bounding box center [90, 257] width 126 height 34
type input "THUẬN"
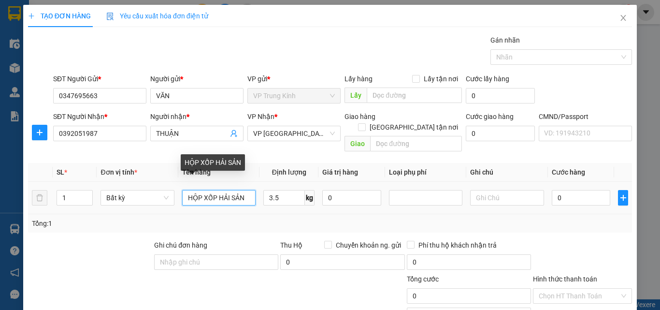
drag, startPoint x: 227, startPoint y: 181, endPoint x: 277, endPoint y: 181, distance: 50.2
click at [232, 190] on input "HỘP XỐP HẢI SẢN" at bounding box center [218, 197] width 73 height 15
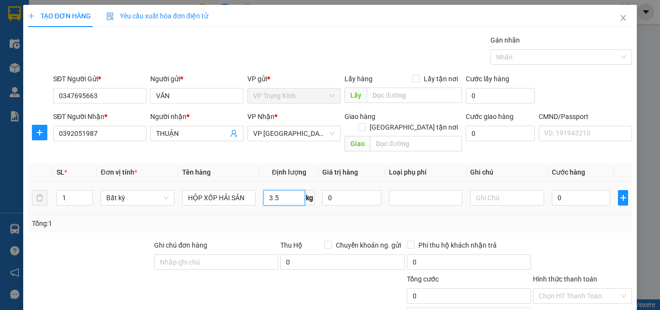
click at [277, 190] on input "3.5" at bounding box center [284, 197] width 42 height 15
click at [576, 219] on div "Tổng: 1" at bounding box center [330, 223] width 604 height 18
type input "40.000"
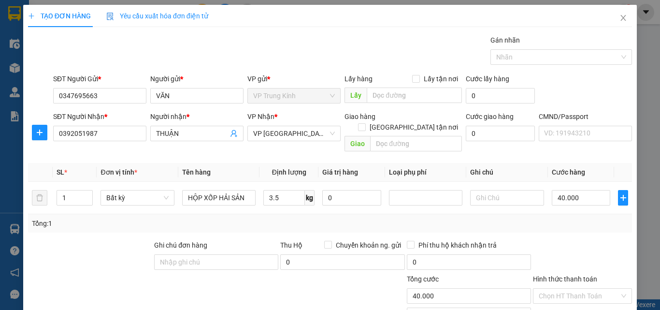
type input "40.000"
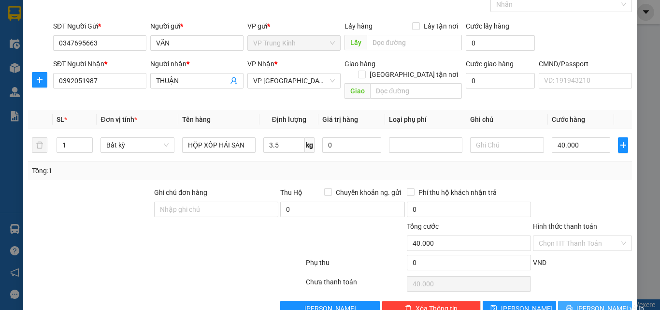
scroll to position [67, 0]
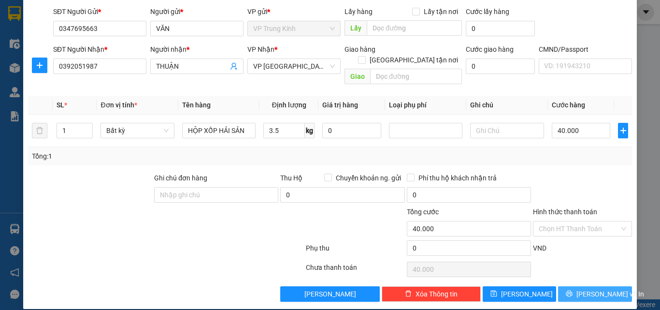
click at [596, 288] on span "[PERSON_NAME] và In" at bounding box center [610, 293] width 68 height 11
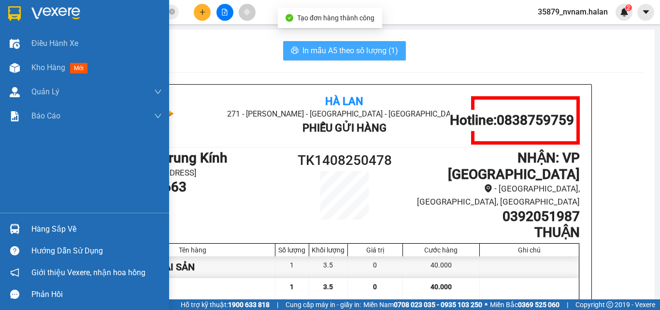
drag, startPoint x: 298, startPoint y: 54, endPoint x: 43, endPoint y: 64, distance: 254.8
click at [26, 26] on section "Kết quả tìm kiếm ( 10 ) Bộ lọc Mã ĐH Trạng thái Món hàng Thu hộ Tổng cước Chưa …" at bounding box center [330, 155] width 660 height 310
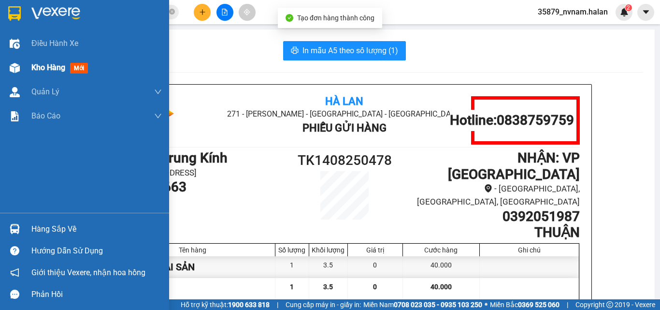
click at [28, 70] on div "Kho hàng mới" at bounding box center [84, 68] width 169 height 24
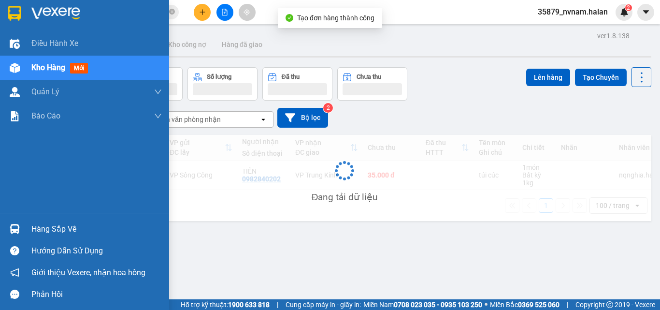
click at [28, 70] on div "Kho hàng mới" at bounding box center [84, 68] width 169 height 24
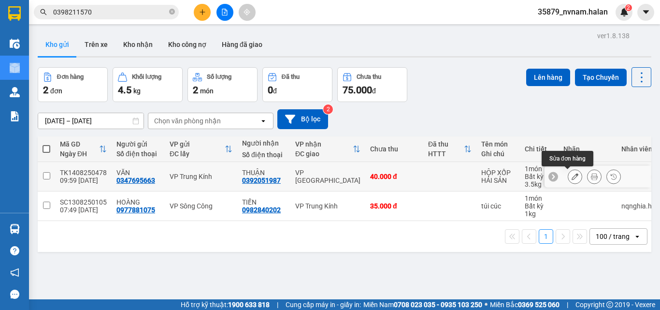
click at [571, 178] on icon at bounding box center [574, 176] width 7 height 7
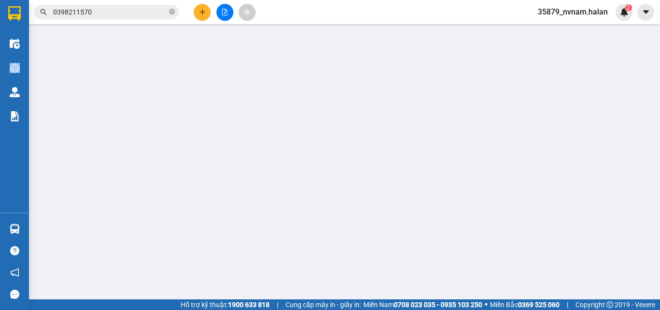
type input "0347695663"
type input "0392051987"
type input "40.000"
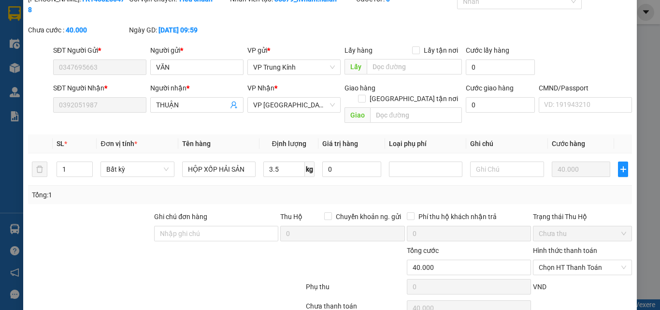
scroll to position [64, 0]
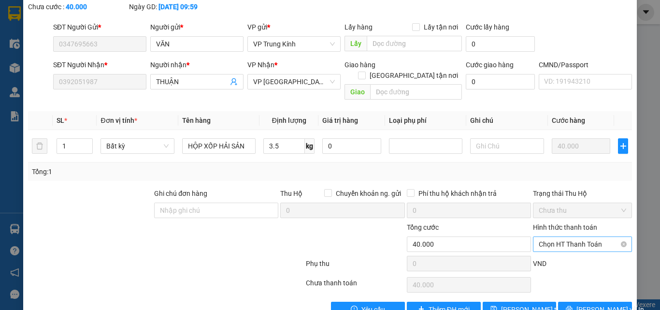
click at [575, 237] on span "Chọn HT Thanh Toán" at bounding box center [582, 244] width 87 height 14
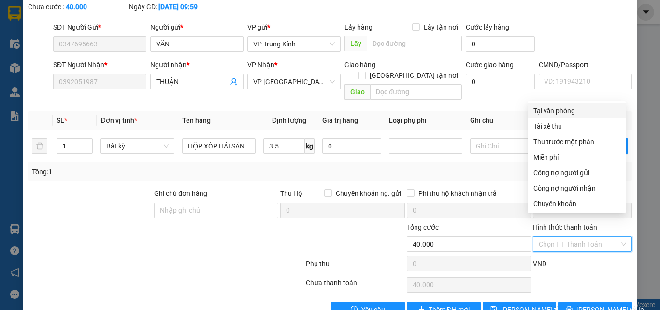
click at [564, 110] on div "Tại văn phòng" at bounding box center [576, 110] width 86 height 11
type input "0"
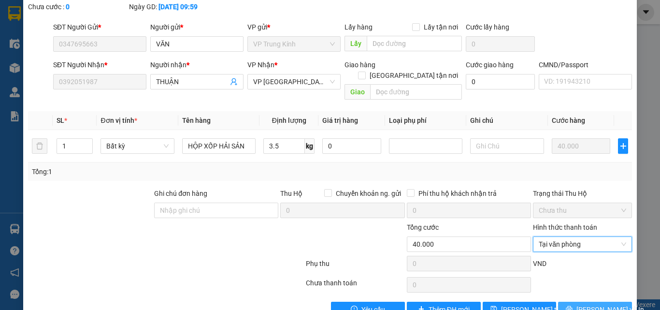
click at [598, 304] on span "[PERSON_NAME] và In" at bounding box center [610, 309] width 68 height 11
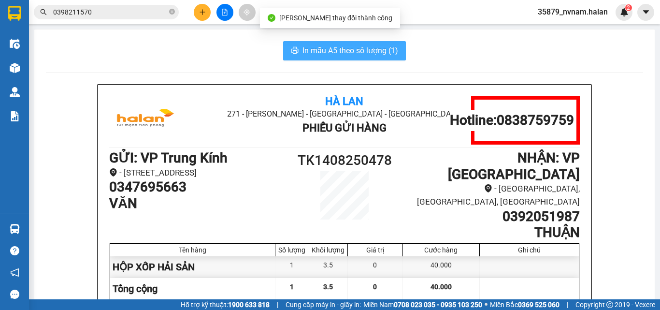
click at [381, 58] on button "In mẫu A5 theo số lượng (1)" at bounding box center [344, 50] width 123 height 19
click at [380, 56] on span "In mẫu A5 theo số lượng (1)" at bounding box center [350, 50] width 96 height 12
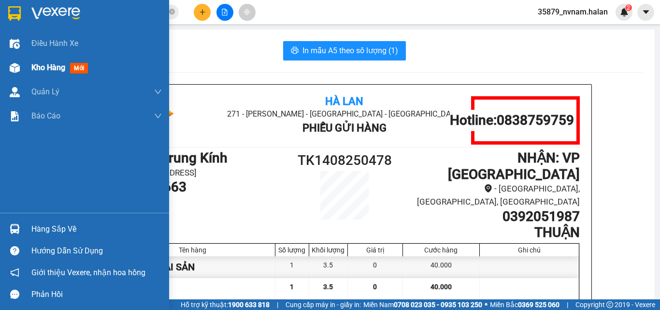
click at [4, 66] on div "Kho hàng mới" at bounding box center [84, 68] width 169 height 24
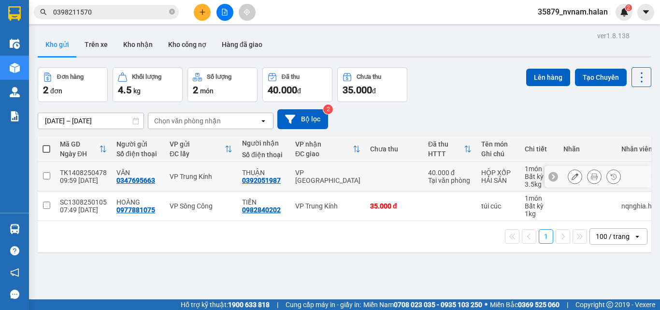
click at [396, 182] on td at bounding box center [394, 176] width 58 height 29
checkbox input "true"
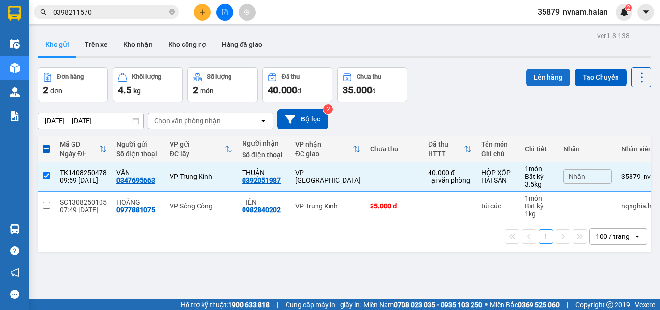
click at [536, 79] on button "Lên hàng" at bounding box center [548, 77] width 44 height 17
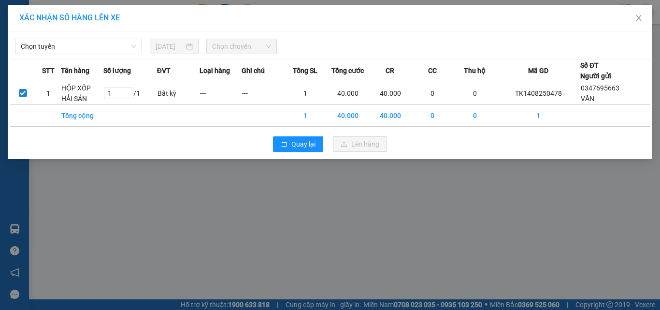
click at [99, 56] on div "Chọn tuyến 14/08/2025 Chọn chuyến STT Tên hàng Số lượng ĐVT Loại hàng Ghi chú T…" at bounding box center [330, 95] width 644 height 128
click at [98, 54] on div "Chọn tuyến 14/08/2025 Chọn chuyến STT Tên hàng Số lượng ĐVT Loại hàng Ghi chú T…" at bounding box center [330, 95] width 644 height 128
click at [95, 47] on span "Chọn tuyến" at bounding box center [78, 46] width 115 height 14
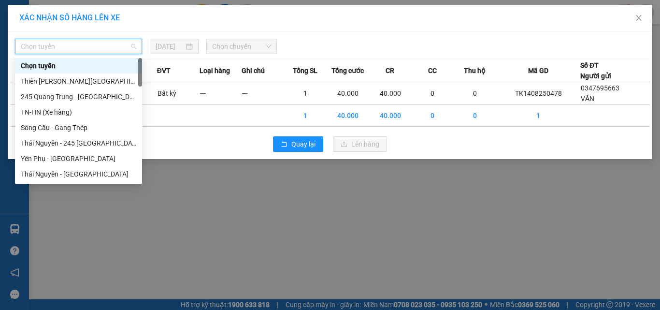
type input "N"
type input "HN"
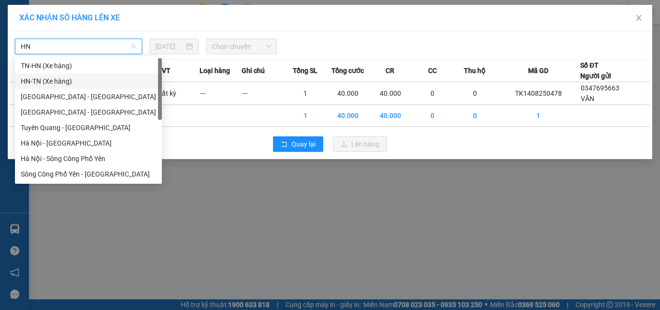
click at [36, 77] on div "HN-TN (Xe hàng)" at bounding box center [88, 81] width 135 height 11
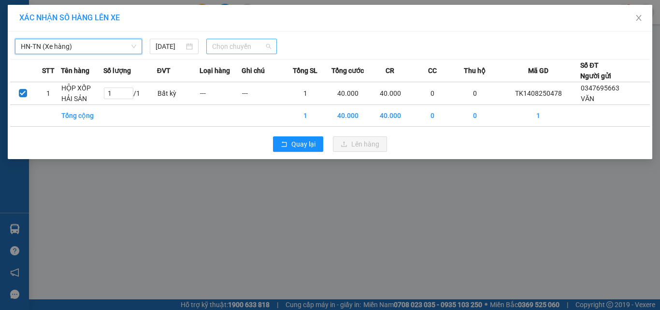
click at [228, 43] on span "Chọn chuyến" at bounding box center [241, 46] width 59 height 14
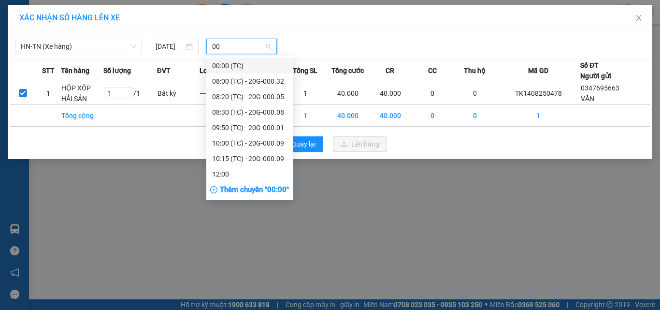
type input "001"
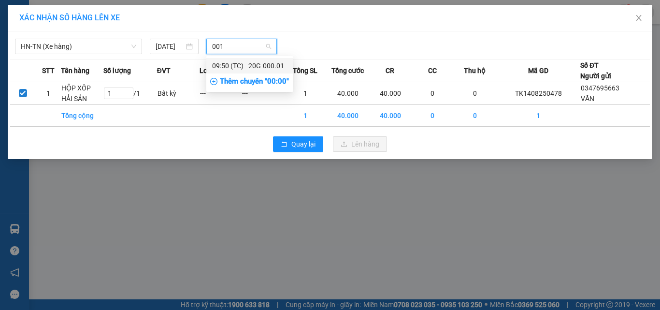
click at [232, 62] on div "09:50 (TC) - 20G-000.01" at bounding box center [249, 65] width 75 height 11
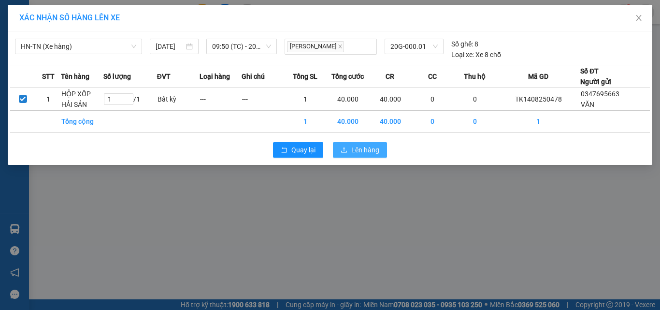
click at [367, 145] on span "Lên hàng" at bounding box center [365, 149] width 28 height 11
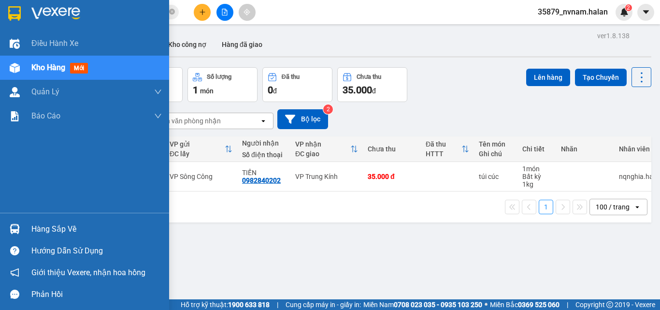
click at [19, 227] on img at bounding box center [15, 229] width 10 height 10
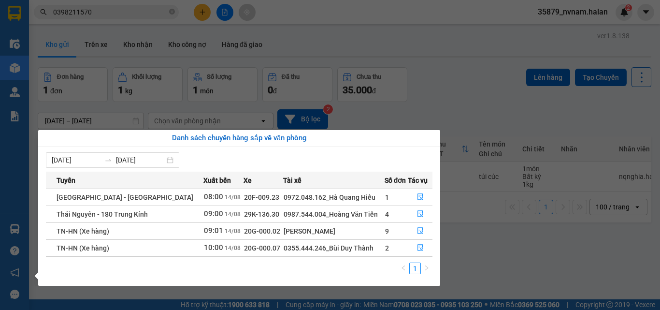
click at [494, 103] on section "Kết quả tìm kiếm ( 10 ) Bộ lọc Mã ĐH Trạng thái Món hàng Thu hộ Tổng cước Chưa …" at bounding box center [330, 155] width 660 height 310
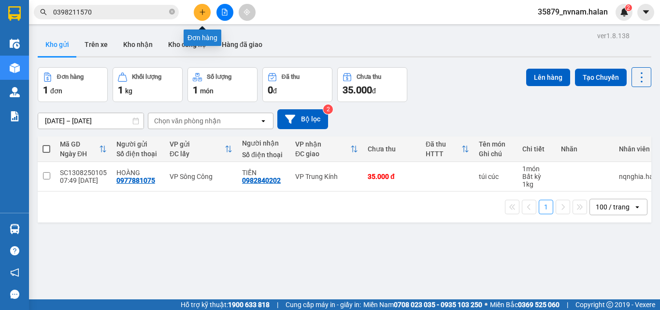
click at [192, 12] on div at bounding box center [224, 12] width 72 height 17
click at [193, 14] on div at bounding box center [224, 12] width 72 height 17
click at [196, 15] on button at bounding box center [202, 12] width 17 height 17
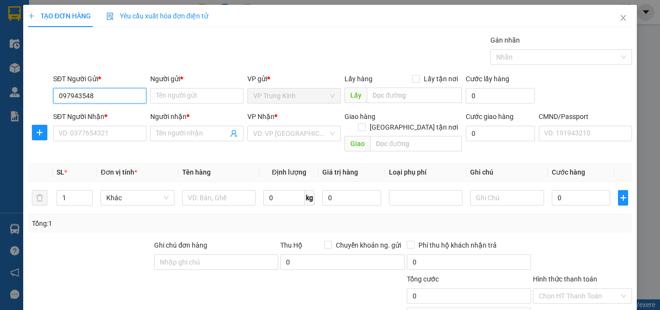
type input "0979435483"
click at [101, 116] on div "0979435483 - ĐỊNH" at bounding box center [98, 115] width 81 height 11
type input "ĐỊNH"
type input "0979435483"
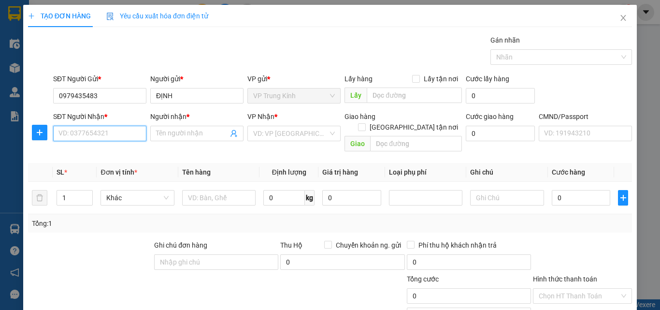
click at [88, 136] on input "SĐT Người Nhận *" at bounding box center [99, 133] width 93 height 15
type input "0977008883"
click at [99, 153] on div "0977008883 - NAM" at bounding box center [98, 152] width 81 height 11
type input "NAM"
checkbox input "true"
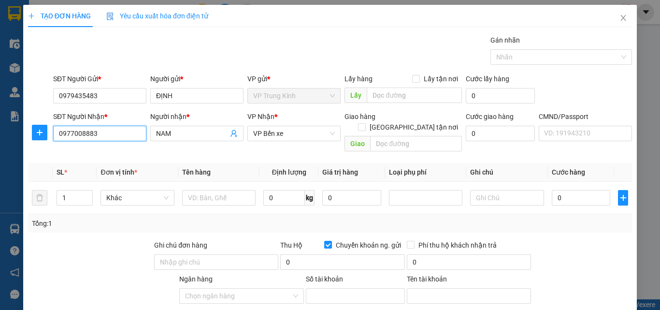
type input "2612565686"
type input "CAO THI HUONG"
type input "0977008883"
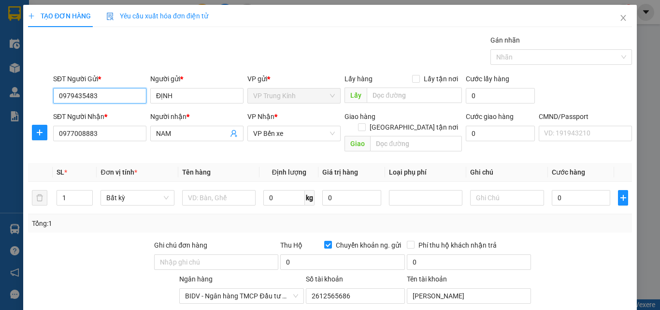
click at [97, 94] on input "0979435483" at bounding box center [99, 95] width 93 height 15
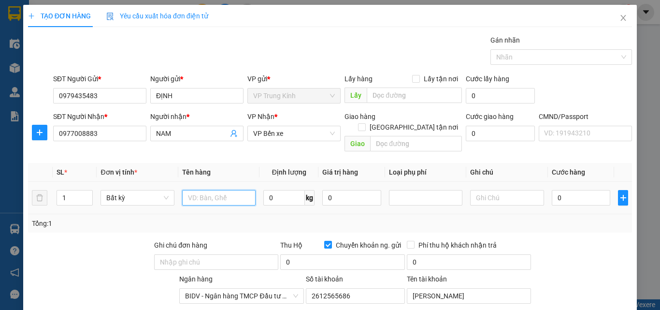
click at [207, 190] on input "text" at bounding box center [218, 197] width 73 height 15
type input "XE ĐẠP"
type input "100"
click at [576, 240] on div at bounding box center [582, 257] width 101 height 34
type input "130.000"
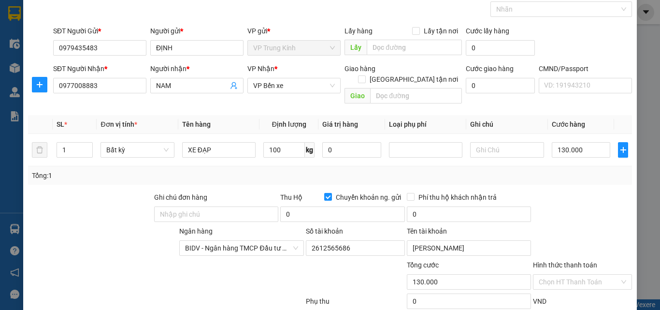
scroll to position [101, 0]
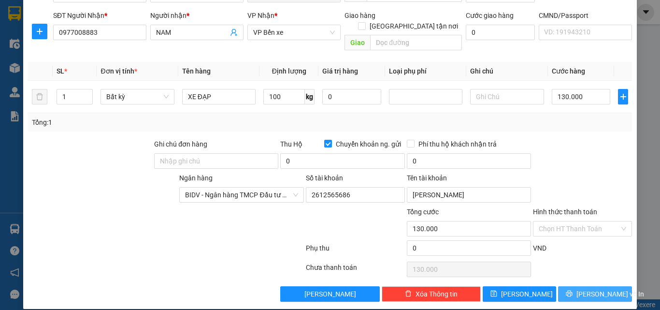
click at [578, 286] on button "[PERSON_NAME] và In" at bounding box center [595, 293] width 74 height 15
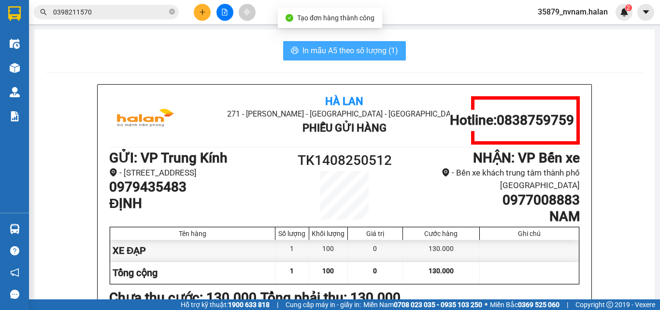
click at [379, 46] on span "In mẫu A5 theo số lượng (1)" at bounding box center [350, 50] width 96 height 12
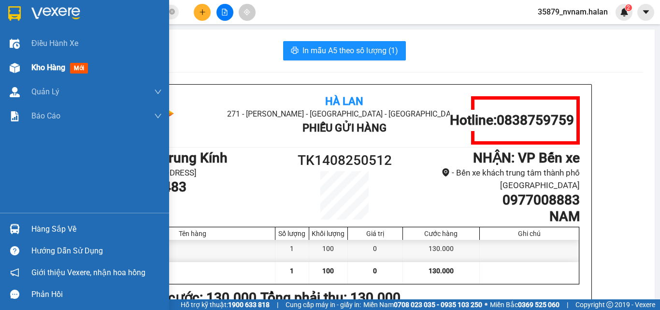
click at [23, 64] on div "Kho hàng mới" at bounding box center [84, 68] width 169 height 24
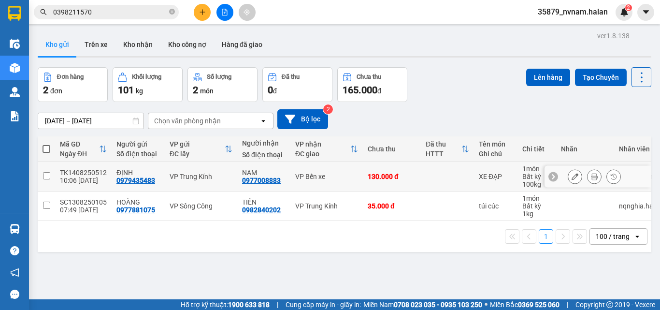
click at [571, 173] on icon at bounding box center [574, 176] width 7 height 7
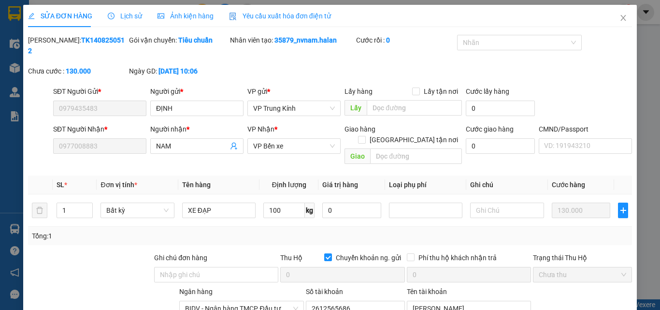
click at [532, 227] on div "Tổng: 1" at bounding box center [330, 236] width 604 height 18
click at [520, 230] on div "Tổng: 1" at bounding box center [330, 235] width 596 height 11
click at [496, 230] on div "Tổng: 1" at bounding box center [330, 235] width 596 height 11
click at [282, 202] on input "100" at bounding box center [284, 209] width 42 height 15
click at [290, 205] on td "0 kg" at bounding box center [288, 210] width 59 height 32
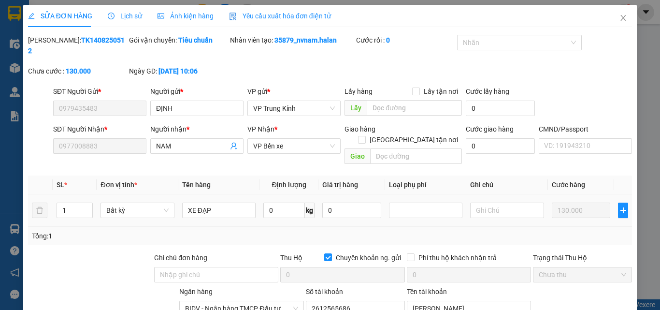
click at [488, 227] on div "Tổng: 1" at bounding box center [330, 236] width 604 height 18
click at [509, 227] on div "Tổng: 1" at bounding box center [330, 236] width 604 height 18
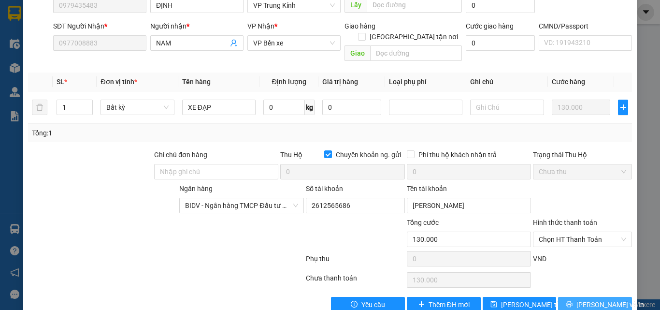
click at [578, 297] on button "[PERSON_NAME] và In" at bounding box center [595, 304] width 74 height 15
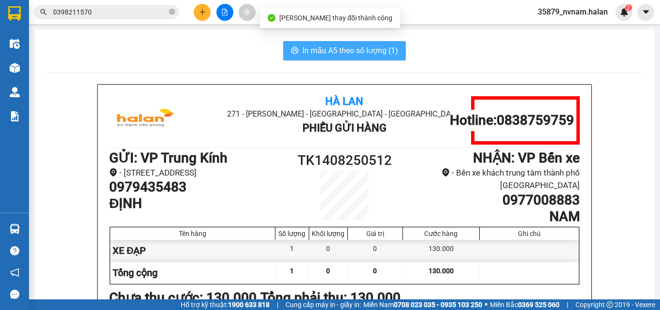
click at [370, 46] on span "In mẫu A5 theo số lượng (1)" at bounding box center [350, 50] width 96 height 12
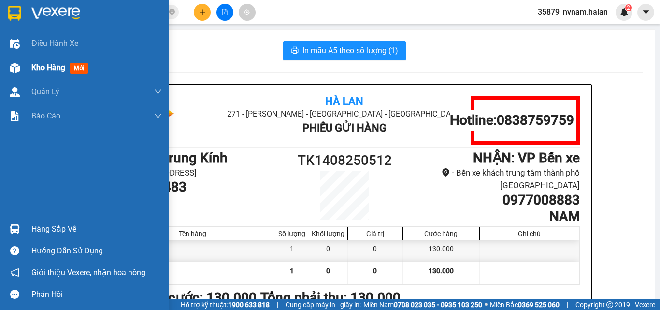
click at [21, 72] on div at bounding box center [14, 67] width 17 height 17
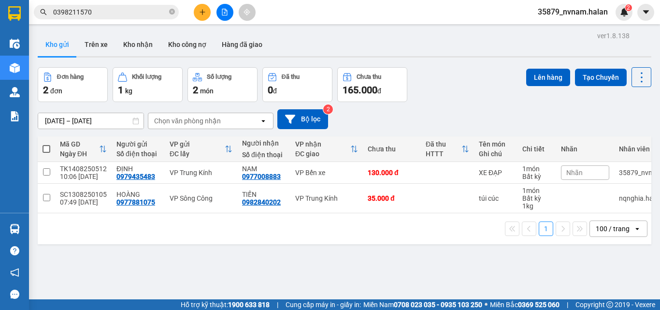
click at [454, 119] on div "[DATE] – [DATE] Press the down arrow key to interact with the calendar and sele…" at bounding box center [344, 119] width 613 height 20
click at [569, 170] on span "Nhãn" at bounding box center [574, 173] width 16 height 8
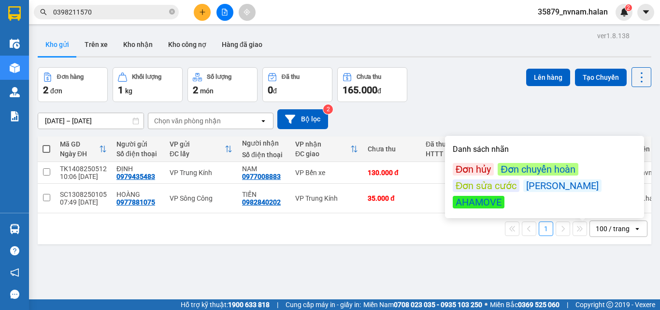
click at [485, 185] on div "Đơn sửa cước" at bounding box center [486, 185] width 67 height 13
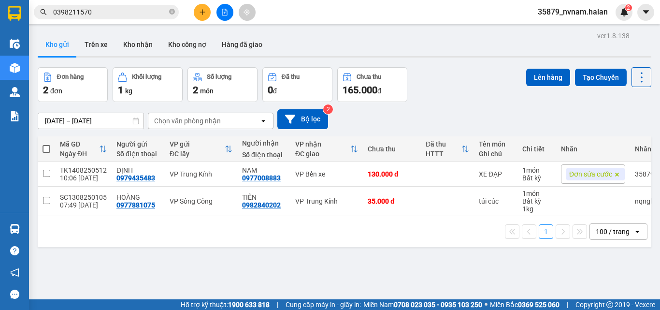
click at [538, 114] on div "[DATE] – [DATE] Press the down arrow key to interact with the calendar and sele…" at bounding box center [344, 119] width 613 height 20
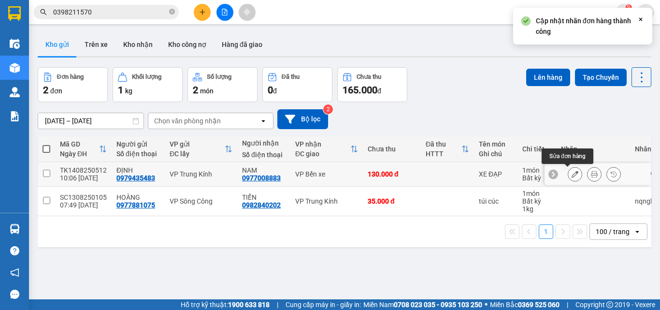
click at [571, 173] on icon at bounding box center [574, 174] width 7 height 7
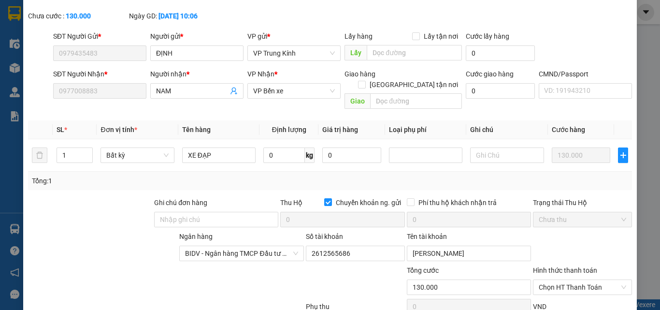
scroll to position [103, 0]
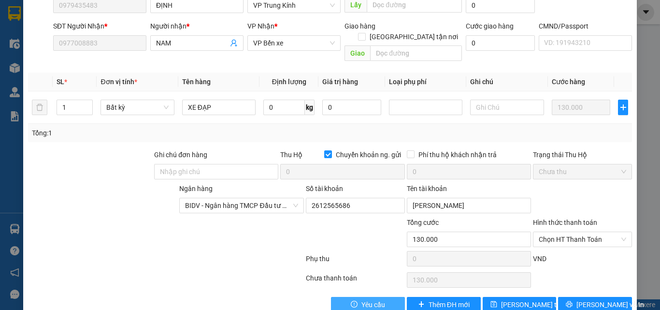
click at [361, 299] on span "Yêu cầu" at bounding box center [373, 304] width 24 height 11
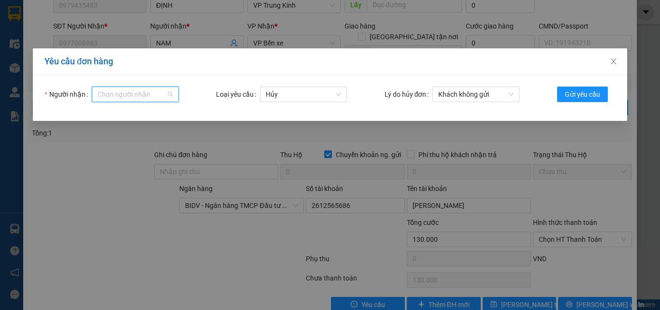
click at [163, 96] on input "Người nhận" at bounding box center [132, 94] width 69 height 14
click at [119, 111] on div "tthutrang.halan" at bounding box center [135, 113] width 75 height 11
click at [302, 94] on span "Hủy" at bounding box center [303, 94] width 75 height 14
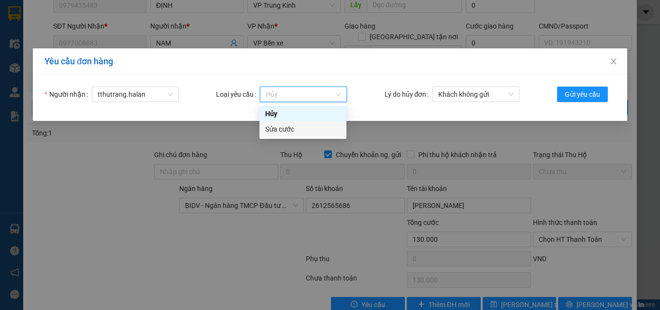
click at [287, 131] on div "Sửa cước" at bounding box center [302, 129] width 75 height 11
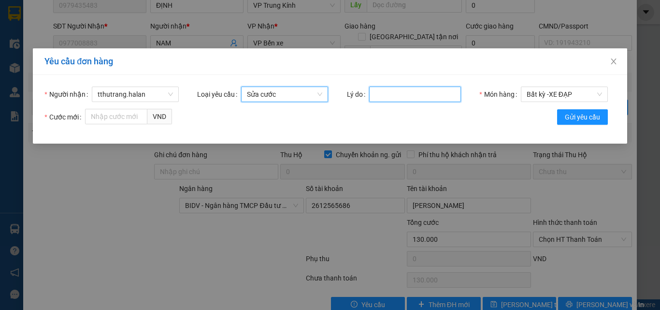
click at [445, 87] on input "Lý do" at bounding box center [415, 93] width 92 height 15
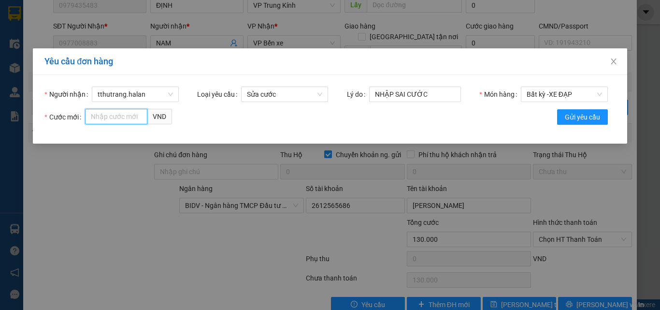
click at [125, 121] on input "Cước mới" at bounding box center [116, 116] width 62 height 15
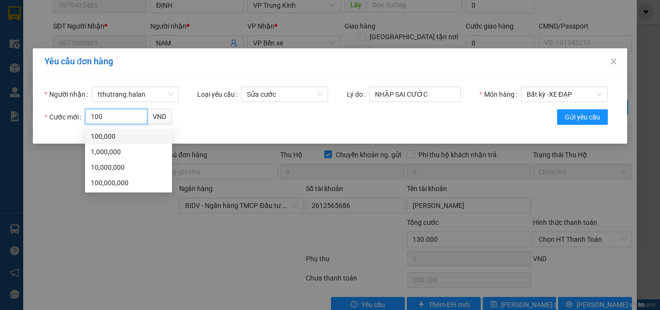
click at [115, 139] on div "100,000" at bounding box center [128, 136] width 75 height 11
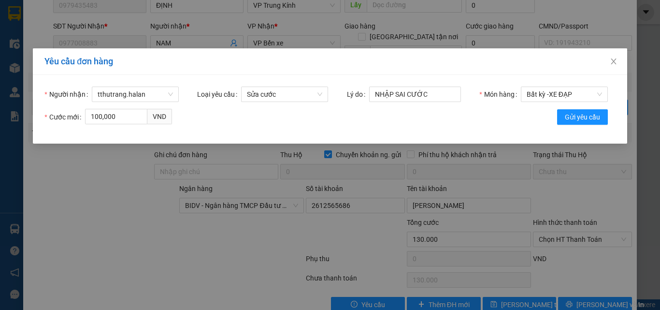
drag, startPoint x: 280, startPoint y: 134, endPoint x: 508, endPoint y: 104, distance: 229.5
click at [313, 132] on div "Người nhận tthutrang.halan Loại yêu cầu Sửa cước Lý do NHẬP SAI CƯỚC Món hàng B…" at bounding box center [330, 109] width 594 height 69
click at [581, 112] on span "Gửi yêu cầu" at bounding box center [582, 117] width 35 height 11
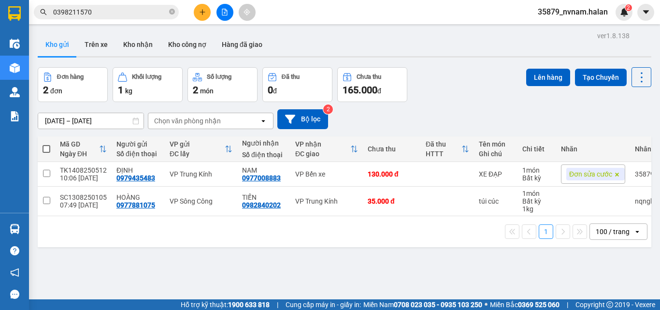
click at [134, 14] on input "0398211570" at bounding box center [110, 12] width 114 height 11
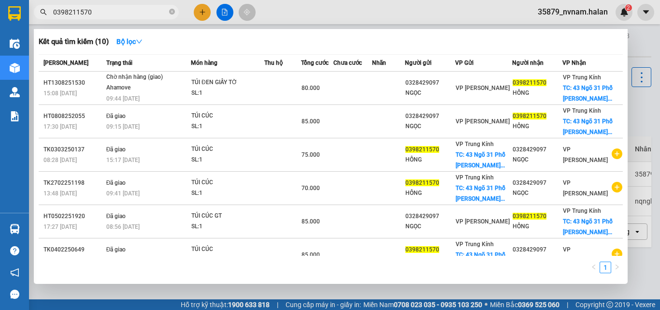
click at [134, 14] on input "0398211570" at bounding box center [110, 12] width 114 height 11
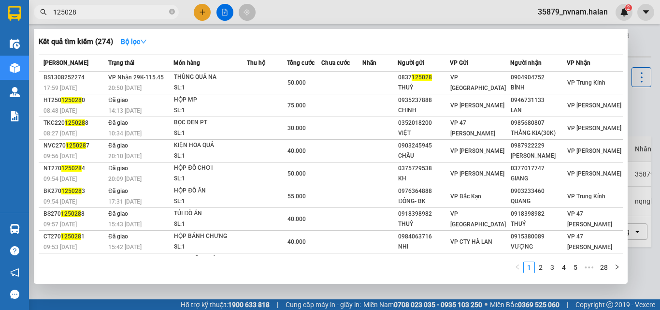
click at [401, 34] on div "Kết quả tìm kiếm ( 274 ) Bộ lọc" at bounding box center [331, 41] width 584 height 15
click at [390, 35] on div "Kết quả tìm kiếm ( 274 ) Bộ lọc" at bounding box center [331, 41] width 584 height 15
click at [112, 3] on div at bounding box center [330, 155] width 660 height 310
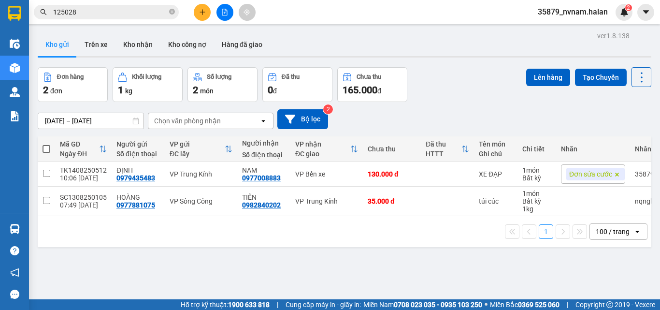
click at [110, 8] on input "125028" at bounding box center [110, 12] width 114 height 11
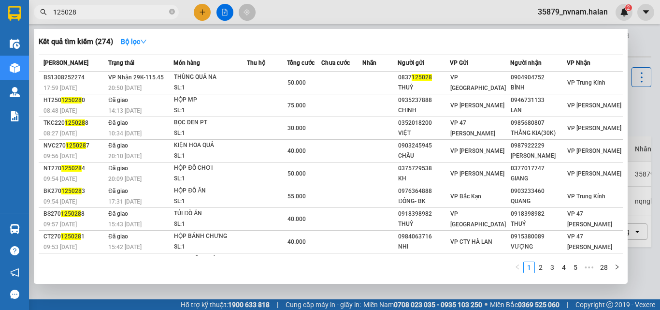
click at [110, 8] on input "125028" at bounding box center [110, 12] width 114 height 11
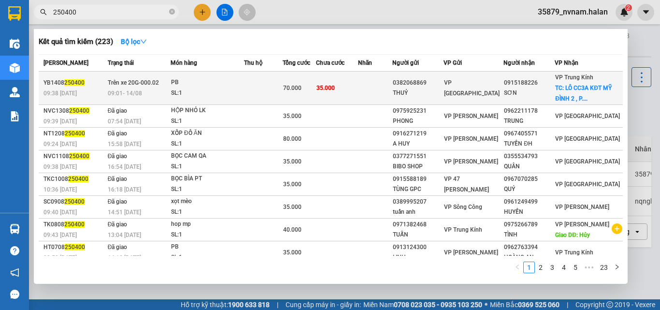
click at [313, 97] on td "70.000" at bounding box center [299, 87] width 33 height 33
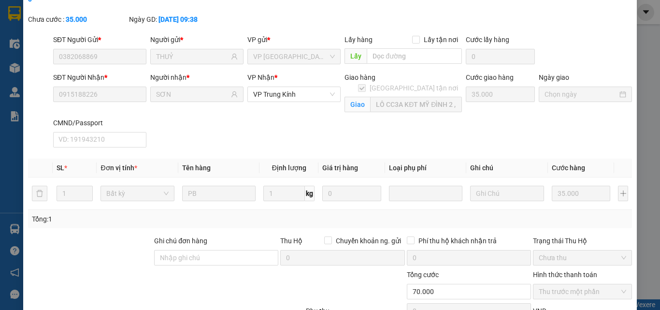
scroll to position [148, 0]
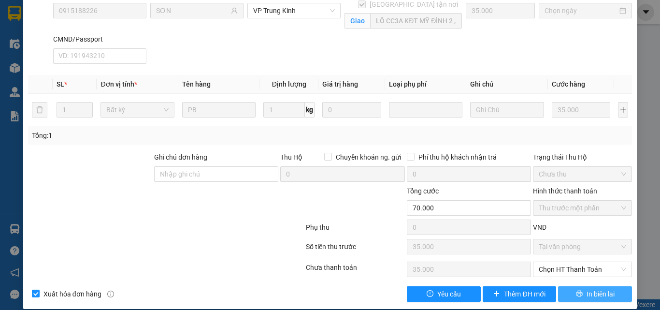
click at [591, 288] on span "In biên lai" at bounding box center [600, 293] width 28 height 11
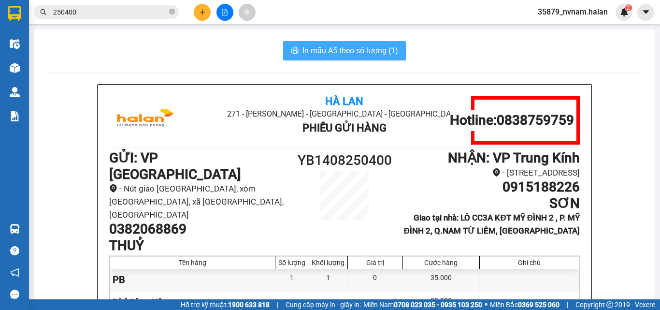
click at [381, 54] on span "In mẫu A5 theo số lượng (1)" at bounding box center [350, 50] width 96 height 12
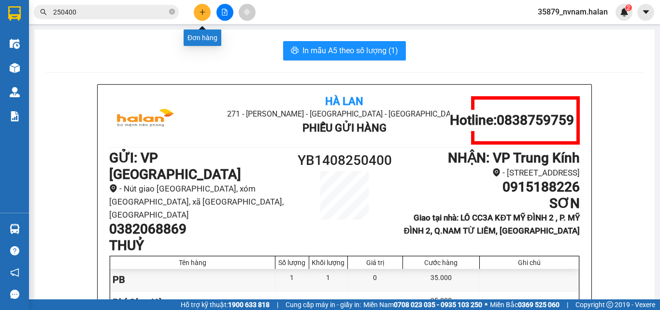
click at [199, 11] on icon "plus" at bounding box center [202, 12] width 7 height 7
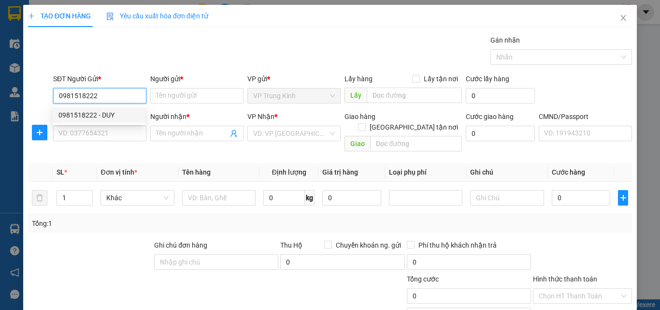
click at [123, 108] on div "0981518222 - DUY" at bounding box center [99, 114] width 92 height 15
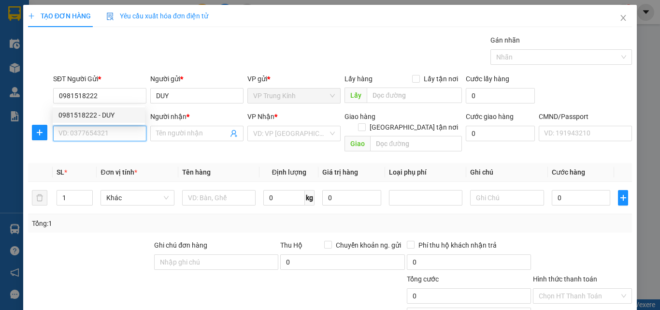
click at [123, 128] on input "SĐT Người Nhận *" at bounding box center [99, 133] width 93 height 15
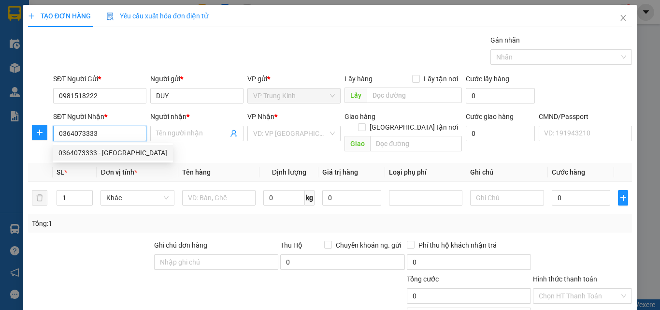
click at [119, 156] on div "0364073333 - QUẢNG - BÉO" at bounding box center [112, 152] width 109 height 11
click at [114, 240] on div at bounding box center [90, 257] width 126 height 34
drag, startPoint x: 114, startPoint y: 240, endPoint x: 224, endPoint y: 206, distance: 115.1
click at [116, 240] on div at bounding box center [90, 257] width 126 height 34
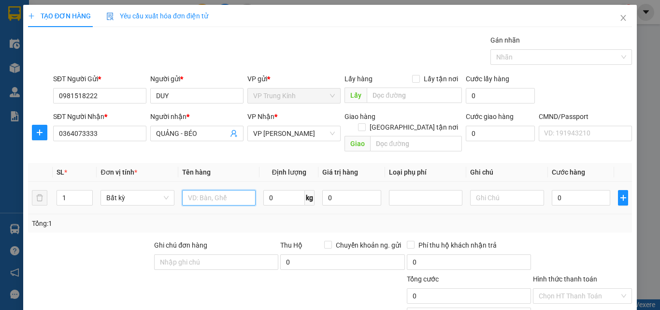
click at [233, 193] on input "text" at bounding box center [218, 197] width 73 height 15
drag, startPoint x: 575, startPoint y: 216, endPoint x: 588, endPoint y: 223, distance: 14.0
click at [576, 218] on div "Tổng: 1" at bounding box center [330, 223] width 596 height 11
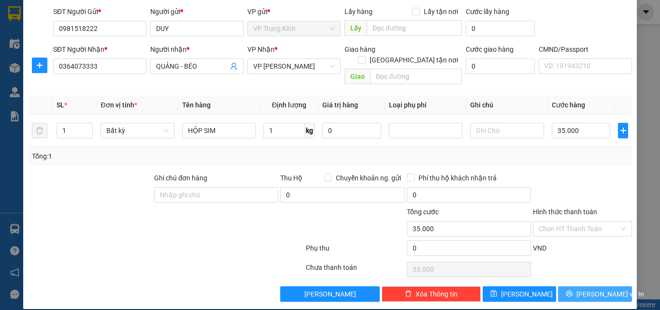
click at [596, 288] on span "[PERSON_NAME] và In" at bounding box center [610, 293] width 68 height 11
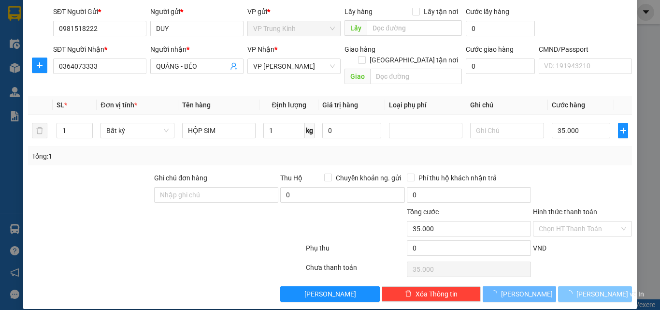
click at [596, 288] on span "[PERSON_NAME] và In" at bounding box center [610, 293] width 68 height 11
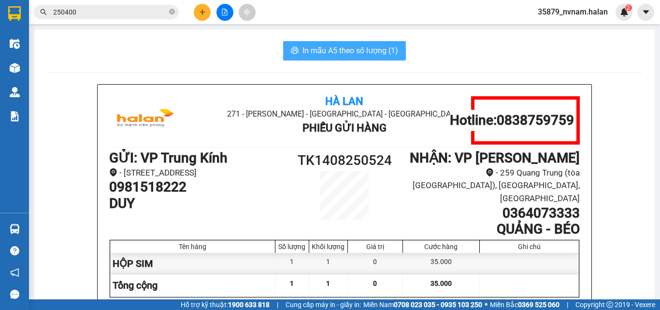
click at [369, 49] on span "In mẫu A5 theo số lượng (1)" at bounding box center [350, 50] width 96 height 12
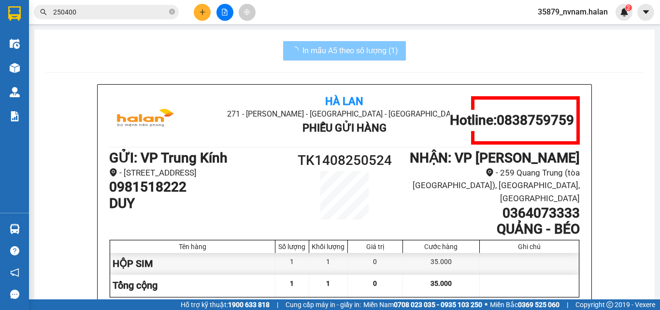
click at [10, 64] on img at bounding box center [15, 68] width 10 height 10
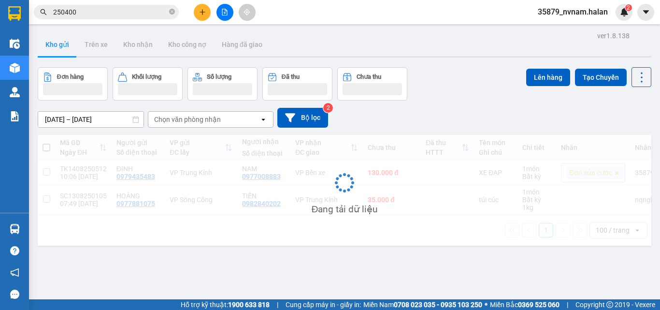
click at [10, 64] on img at bounding box center [15, 68] width 10 height 10
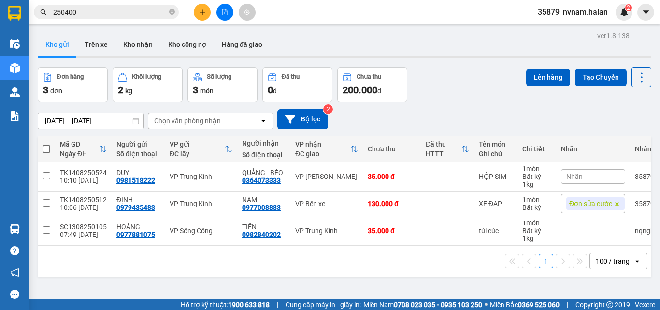
click at [456, 125] on div "[DATE] – [DATE] Press the down arrow key to interact with the calendar and sele…" at bounding box center [344, 119] width 613 height 20
click at [592, 204] on button at bounding box center [594, 203] width 14 height 17
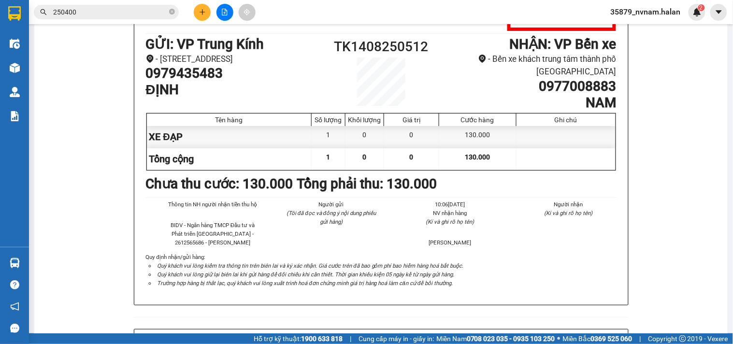
scroll to position [91, 0]
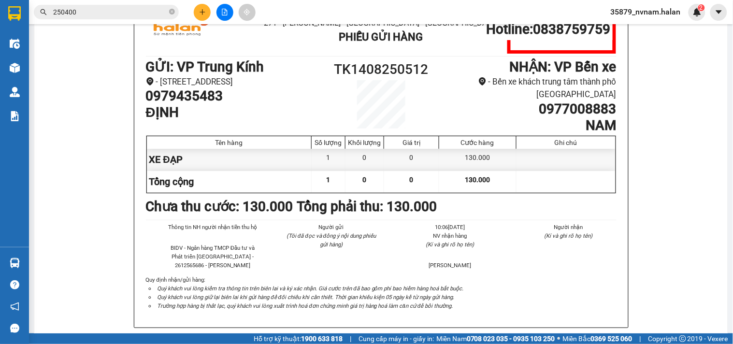
click at [84, 8] on input "250400" at bounding box center [110, 12] width 114 height 11
click at [84, 10] on input "250400" at bounding box center [110, 12] width 114 height 11
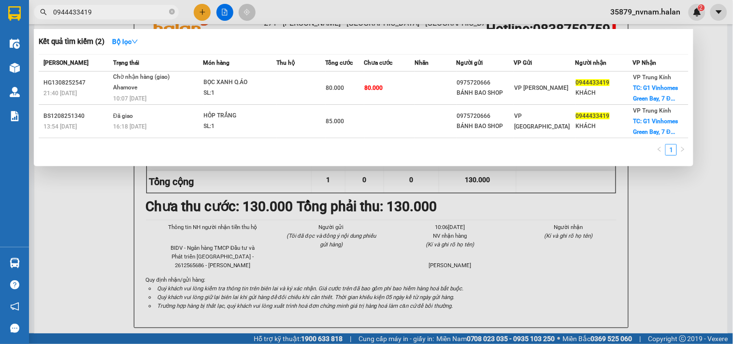
click at [197, 16] on div at bounding box center [366, 172] width 733 height 344
click at [197, 15] on button at bounding box center [202, 12] width 17 height 17
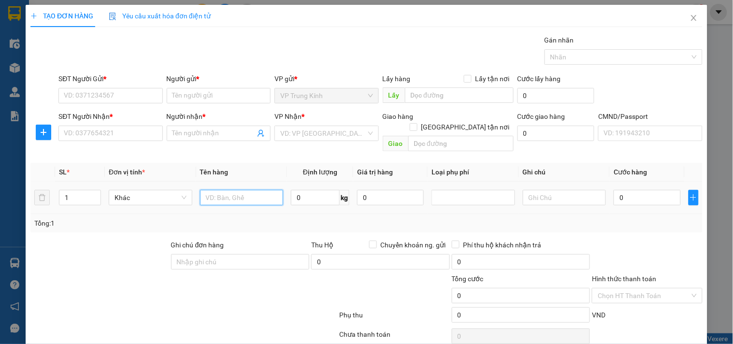
click at [224, 190] on input "text" at bounding box center [242, 197] width 84 height 15
click at [245, 192] on input "HỘP" at bounding box center [242, 197] width 84 height 15
click at [114, 90] on input "SĐT Người Gửi *" at bounding box center [110, 95] width 104 height 15
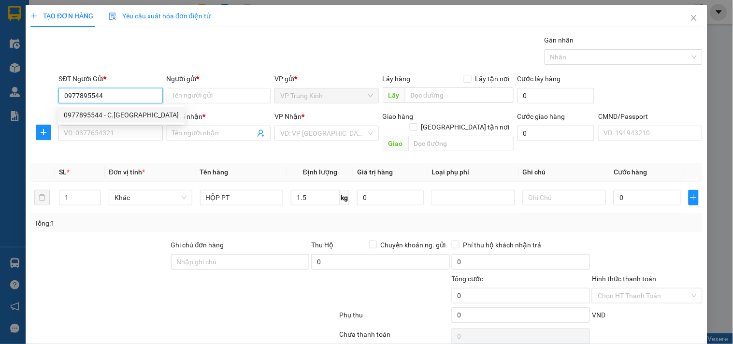
click at [107, 116] on div "0977895544 - C.TY GIANG NAM" at bounding box center [121, 115] width 115 height 11
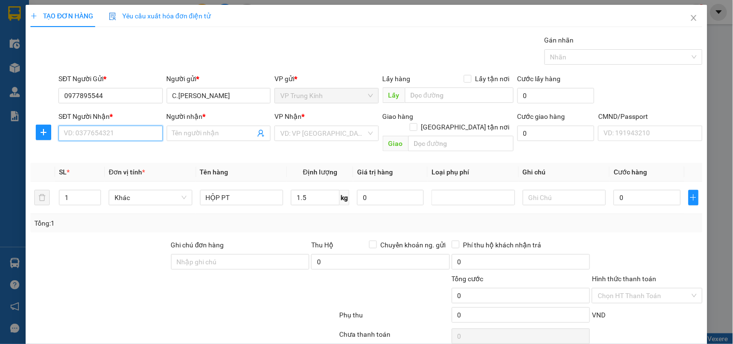
click at [112, 135] on input "SĐT Người Nhận *" at bounding box center [110, 133] width 104 height 15
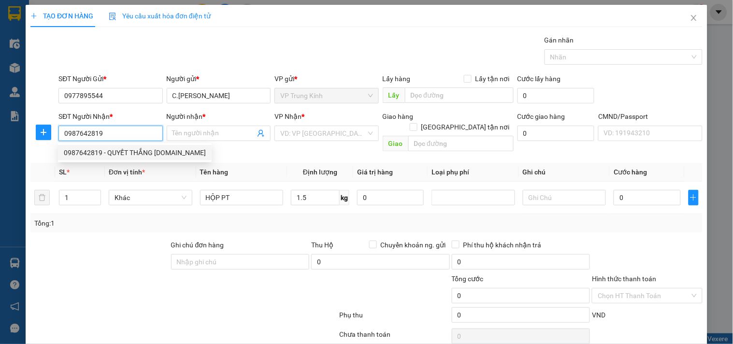
click at [116, 149] on div "0987642819 - QUYẾT THẮNG 314.TC" at bounding box center [135, 152] width 142 height 11
drag, startPoint x: 109, startPoint y: 213, endPoint x: 262, endPoint y: 191, distance: 155.1
click at [109, 218] on div "Tổng: 1" at bounding box center [158, 223] width 249 height 11
click at [149, 218] on div "Tổng: 1" at bounding box center [158, 223] width 249 height 11
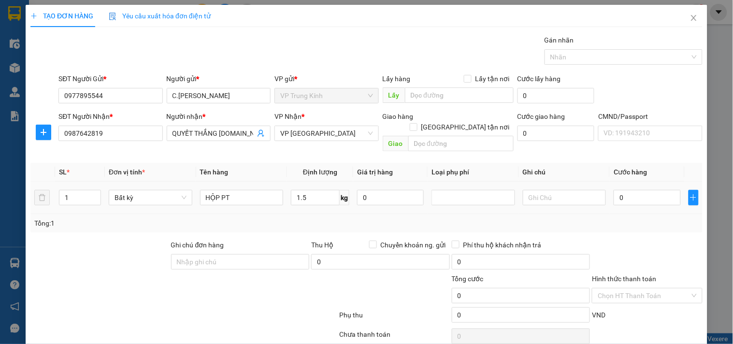
click at [282, 184] on td "HỘP PT" at bounding box center [241, 198] width 91 height 32
click at [302, 190] on input "1.5" at bounding box center [315, 197] width 49 height 15
click at [607, 221] on div "Tổng: 1" at bounding box center [366, 223] width 672 height 18
click at [610, 221] on div "Tổng: 1" at bounding box center [366, 223] width 672 height 18
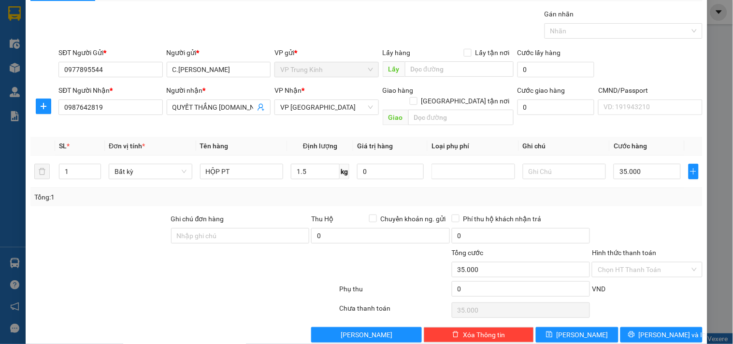
scroll to position [32, 0]
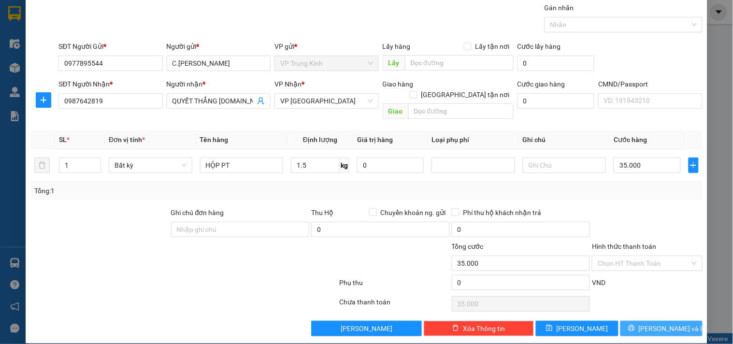
click at [659, 309] on button "[PERSON_NAME] và In" at bounding box center [661, 328] width 82 height 15
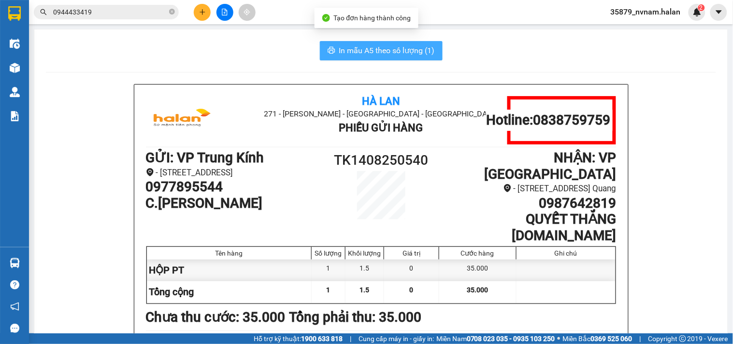
drag, startPoint x: 335, startPoint y: 27, endPoint x: 364, endPoint y: 50, distance: 37.5
click at [354, 42] on body "Kết quả tìm kiếm ( 2 ) Bộ lọc Mã ĐH Trạng thái Món hàng Thu hộ Tổng cước Chưa c…" at bounding box center [366, 172] width 733 height 344
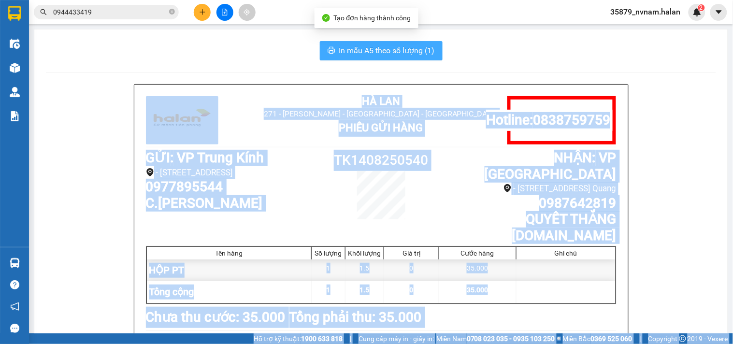
click at [364, 50] on span "In mẫu A5 theo số lượng (1)" at bounding box center [387, 50] width 96 height 12
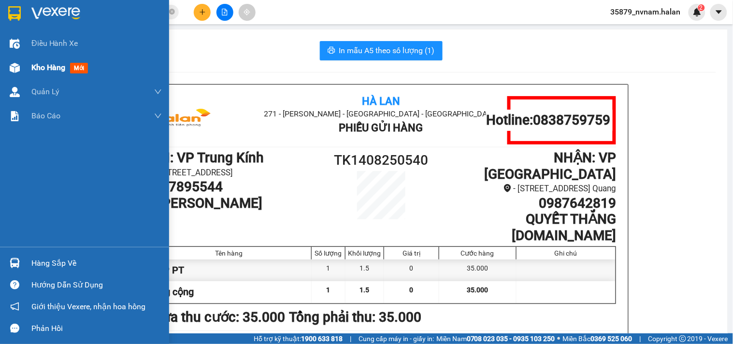
click at [10, 65] on img at bounding box center [15, 68] width 10 height 10
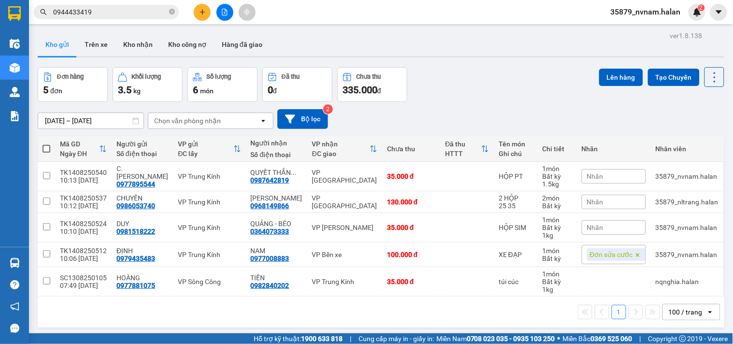
click at [531, 117] on div "[DATE] – [DATE] Press the down arrow key to interact with the calendar and sele…" at bounding box center [381, 119] width 686 height 20
click at [520, 103] on div "[DATE] – [DATE] Press the down arrow key to interact with the calendar and sele…" at bounding box center [381, 119] width 686 height 34
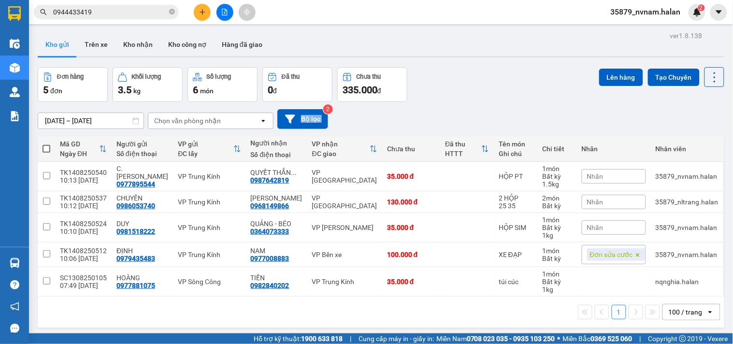
click at [520, 103] on div "[DATE] – [DATE] Press the down arrow key to interact with the calendar and sele…" at bounding box center [381, 119] width 686 height 34
click at [198, 2] on div "Kết quả tìm kiếm ( 2 ) Bộ lọc Mã ĐH Trạng thái Món hàng Thu hộ Tổng cước Chưa c…" at bounding box center [366, 12] width 733 height 24
click at [198, 5] on div "Kết quả tìm kiếm ( 2 ) Bộ lọc Mã ĐH Trạng thái Món hàng Thu hộ Tổng cước Chưa c…" at bounding box center [366, 12] width 733 height 24
click at [198, 5] on button at bounding box center [202, 12] width 17 height 17
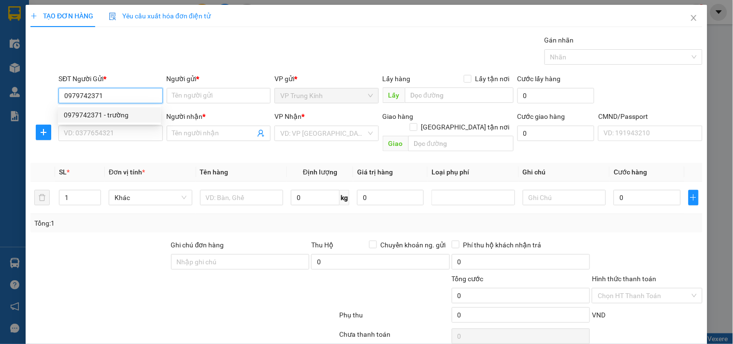
click at [103, 118] on div "0979742371 - trường" at bounding box center [109, 115] width 91 height 11
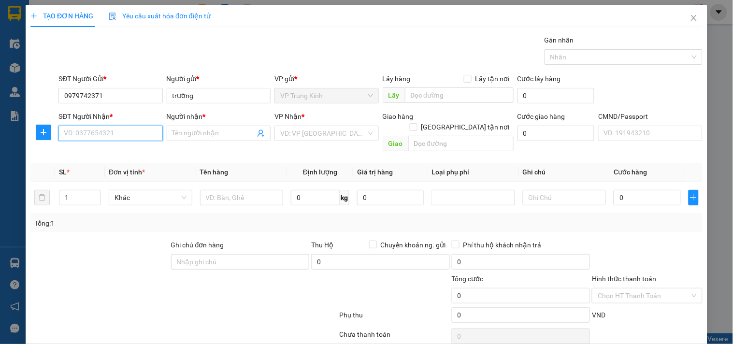
click at [100, 131] on input "SĐT Người Nhận *" at bounding box center [110, 133] width 104 height 15
click at [123, 155] on div "0379899993 - THIẾT" at bounding box center [109, 152] width 91 height 11
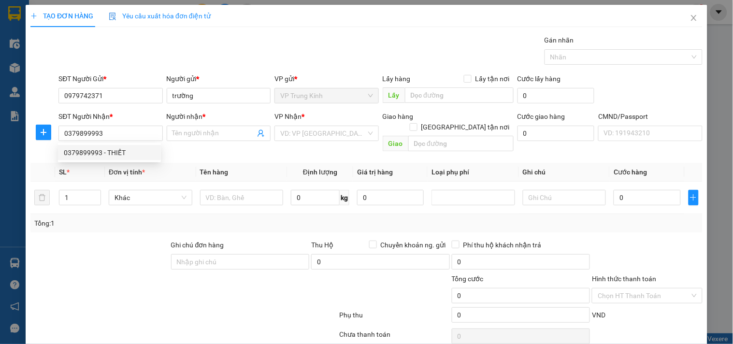
click at [111, 240] on div at bounding box center [99, 257] width 141 height 34
click at [214, 197] on td at bounding box center [241, 198] width 91 height 32
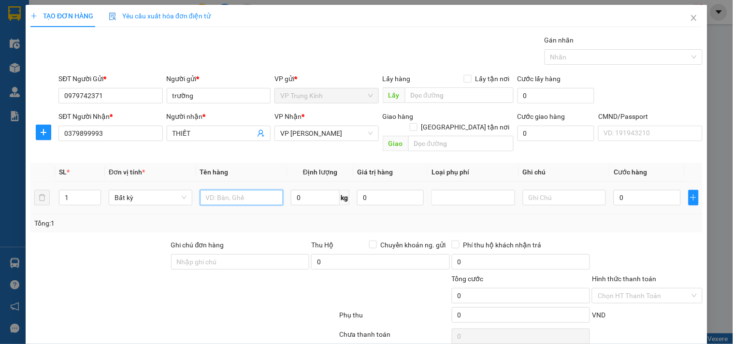
click at [223, 190] on input "text" at bounding box center [242, 197] width 84 height 15
click at [589, 219] on div "Tổng: 1" at bounding box center [366, 223] width 672 height 18
click at [633, 220] on div "Tổng: 1" at bounding box center [366, 223] width 672 height 18
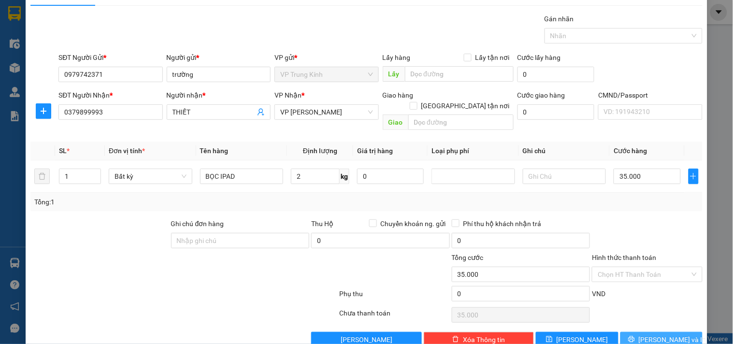
scroll to position [32, 0]
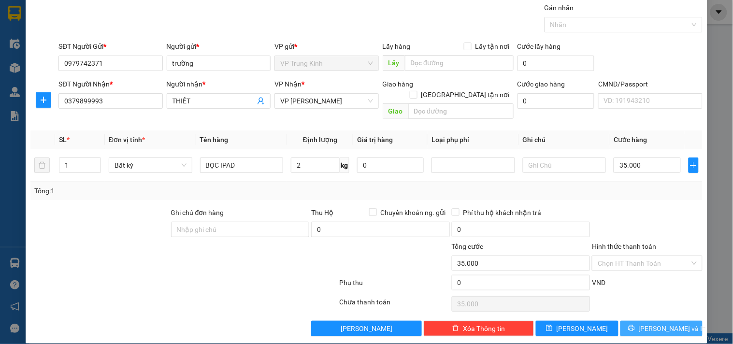
click at [649, 309] on span "[PERSON_NAME] và In" at bounding box center [673, 328] width 68 height 11
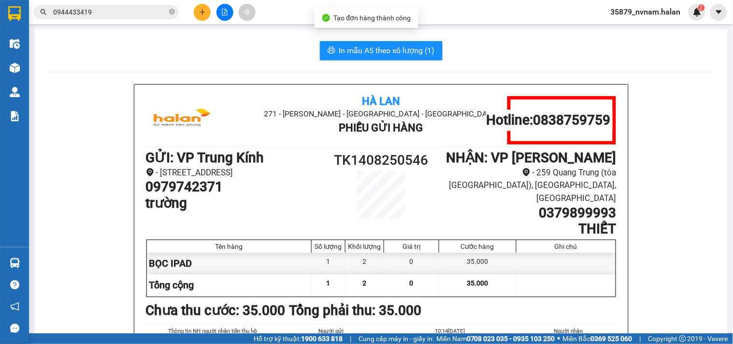
click at [351, 53] on span "In mẫu A5 theo số lượng (1)" at bounding box center [387, 50] width 96 height 12
drag, startPoint x: 663, startPoint y: 189, endPoint x: 240, endPoint y: 135, distance: 426.5
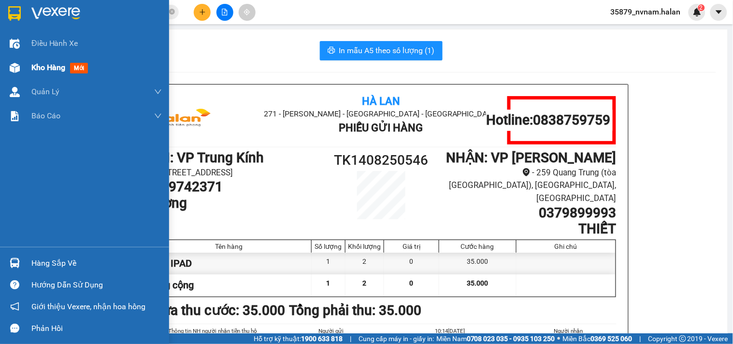
click at [2, 63] on div "Kho hàng mới" at bounding box center [84, 68] width 169 height 24
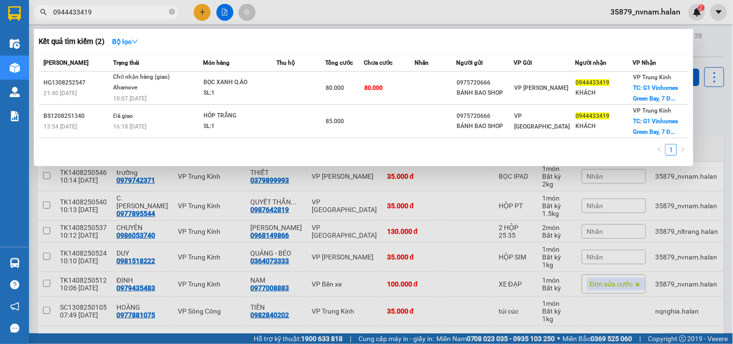
click at [142, 12] on input "0944433419" at bounding box center [110, 12] width 114 height 11
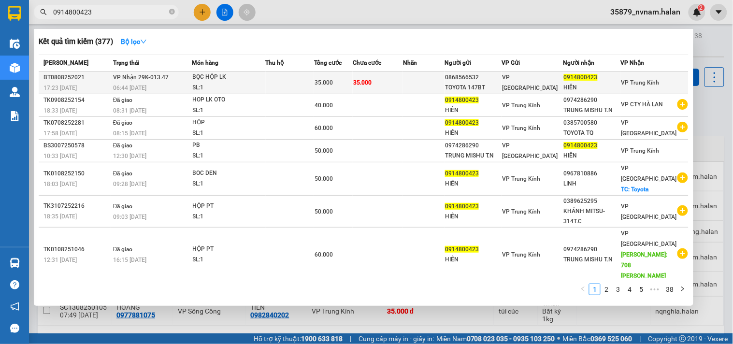
click at [242, 81] on div "BỌC HỘP LK" at bounding box center [229, 77] width 72 height 11
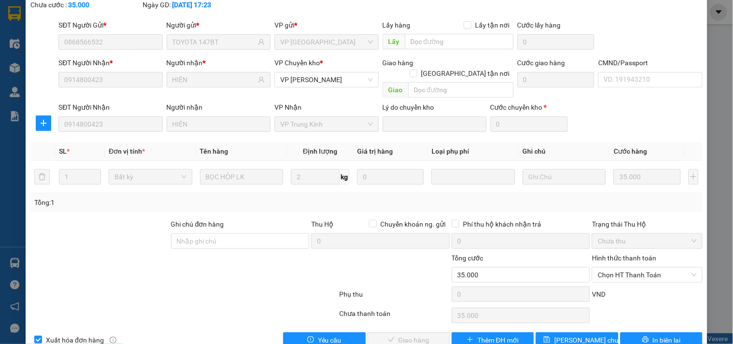
scroll to position [68, 0]
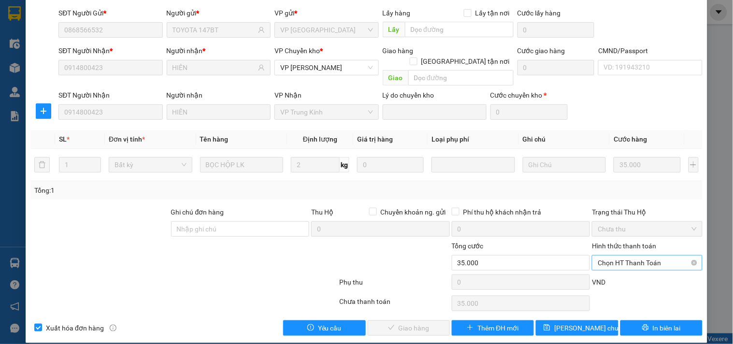
drag, startPoint x: 646, startPoint y: 264, endPoint x: 633, endPoint y: 258, distance: 14.1
click at [643, 274] on div "Phụ thu 0 VND" at bounding box center [366, 283] width 674 height 19
drag, startPoint x: 633, startPoint y: 258, endPoint x: 627, endPoint y: 261, distance: 6.3
click at [632, 258] on span "Chọn HT Thanh Toán" at bounding box center [647, 263] width 99 height 14
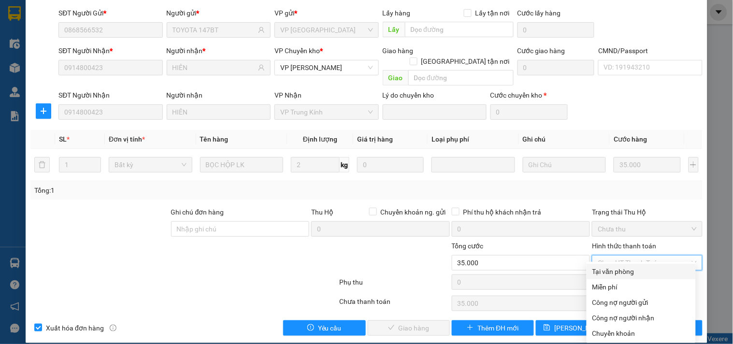
click at [616, 271] on div "Tại văn phòng" at bounding box center [641, 271] width 98 height 11
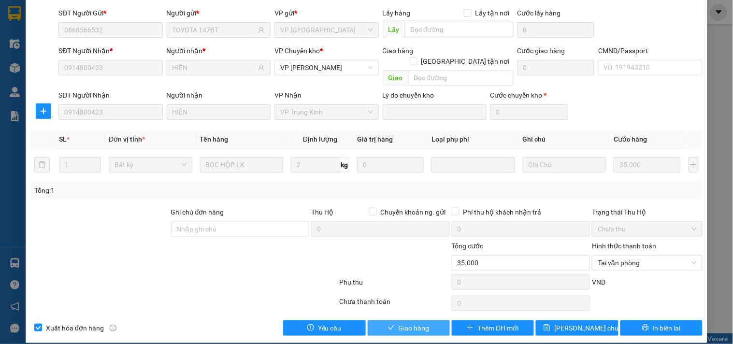
click at [432, 309] on button "Giao hàng" at bounding box center [409, 327] width 82 height 15
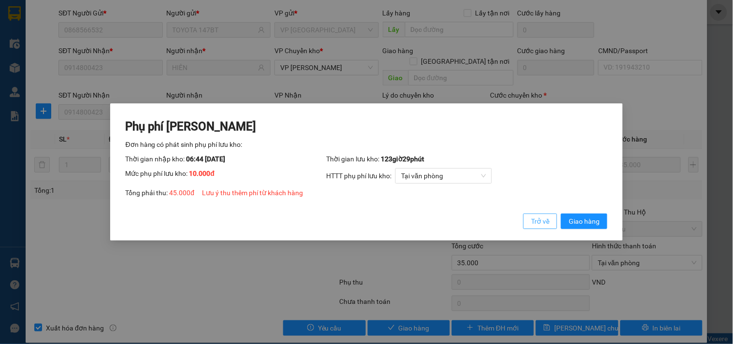
click at [551, 218] on button "Trở về" at bounding box center [540, 221] width 34 height 15
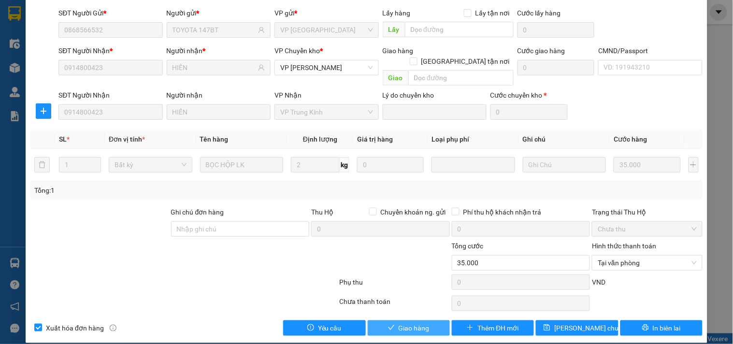
click at [408, 309] on div "Total Paid Fee 0 Total UnPaid Fee 35.000 Cash Collection Total Fee Mã ĐH: BT080…" at bounding box center [366, 151] width 672 height 369
click at [412, 309] on button "Giao hàng" at bounding box center [409, 327] width 82 height 15
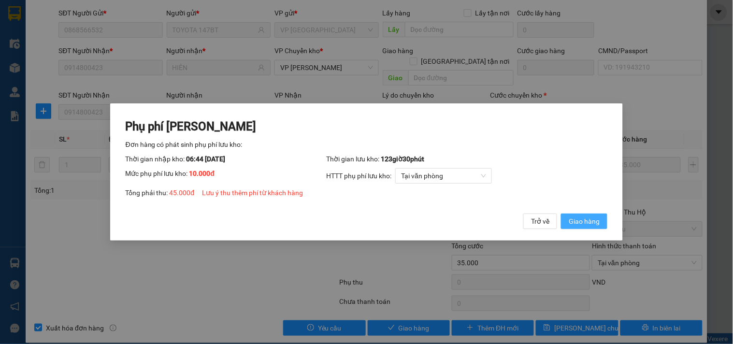
click at [575, 222] on span "Giao hàng" at bounding box center [584, 221] width 31 height 11
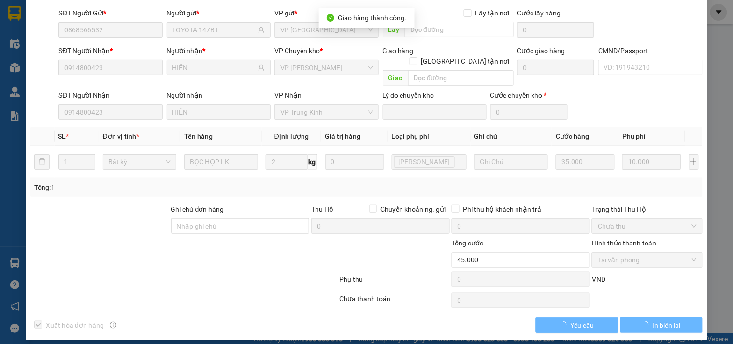
scroll to position [8, 0]
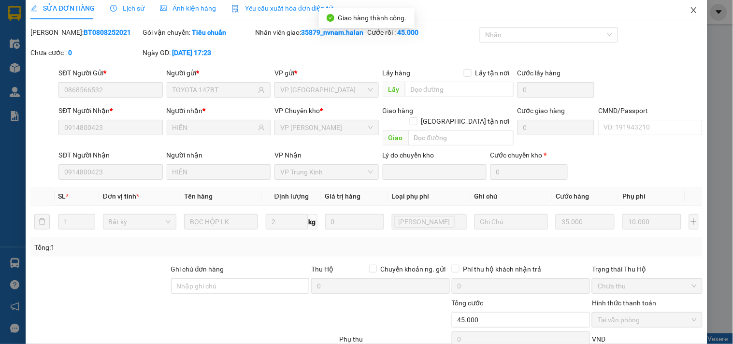
click at [659, 17] on span "Close" at bounding box center [693, 10] width 27 height 27
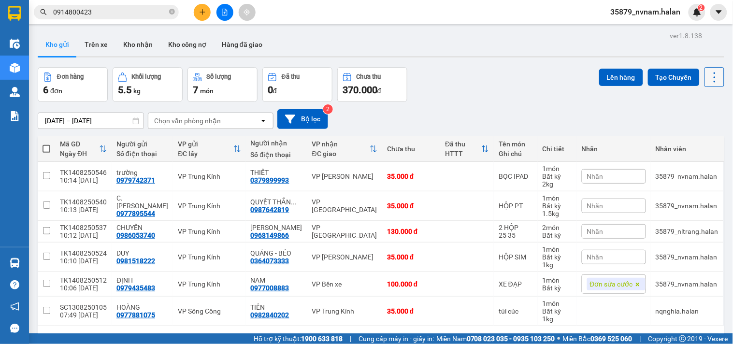
click at [659, 78] on button at bounding box center [714, 77] width 20 height 20
click at [659, 137] on span "Làm mới" at bounding box center [692, 138] width 27 height 10
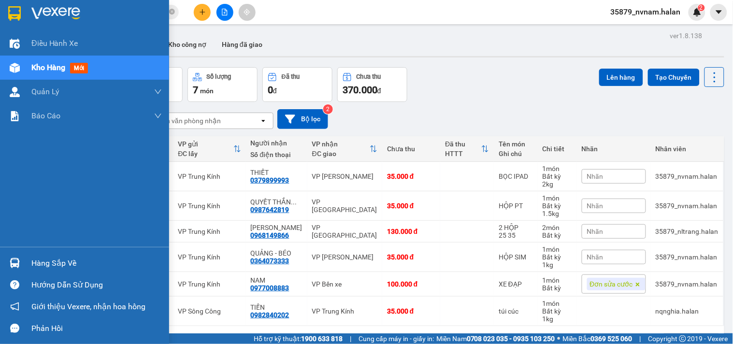
click at [10, 268] on div at bounding box center [14, 263] width 17 height 17
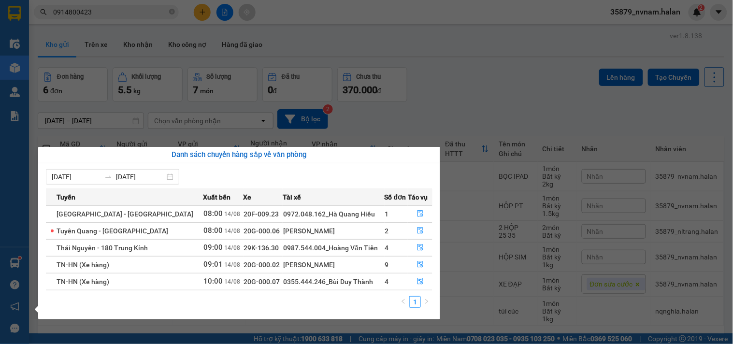
click at [451, 98] on section "Kết quả tìm kiếm ( 377 ) Bộ lọc Mã ĐH Trạng thái Món hàng Thu hộ Tổng cước Chưa…" at bounding box center [366, 172] width 733 height 344
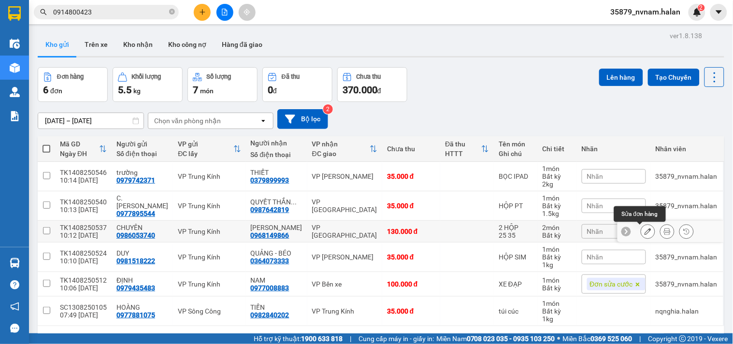
click at [641, 232] on button at bounding box center [648, 231] width 14 height 17
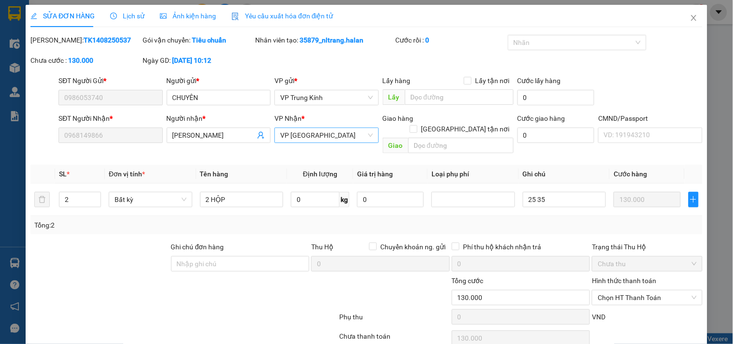
click at [332, 133] on span "VP [GEOGRAPHIC_DATA]" at bounding box center [326, 135] width 92 height 14
click at [303, 152] on div "VP [GEOGRAPHIC_DATA]" at bounding box center [322, 154] width 91 height 11
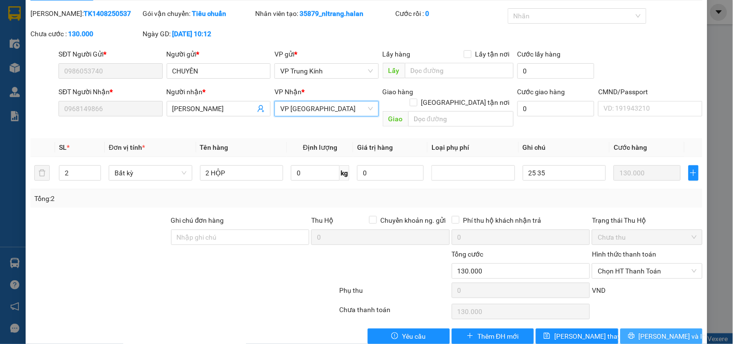
scroll to position [35, 0]
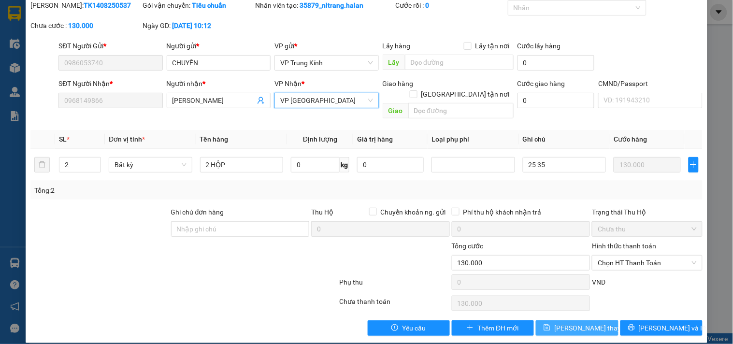
click at [589, 309] on span "Lưu thay đổi" at bounding box center [592, 328] width 77 height 11
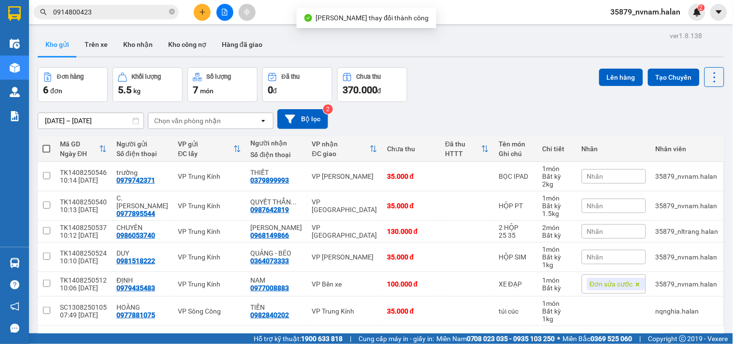
click at [499, 68] on div "Đơn hàng 6 đơn Khối lượng 5.5 kg Số lượng 7 món Đã thu 0 đ Chưa thu 370.000 đ L…" at bounding box center [381, 84] width 686 height 35
click at [158, 12] on input "0914800423" at bounding box center [110, 12] width 114 height 11
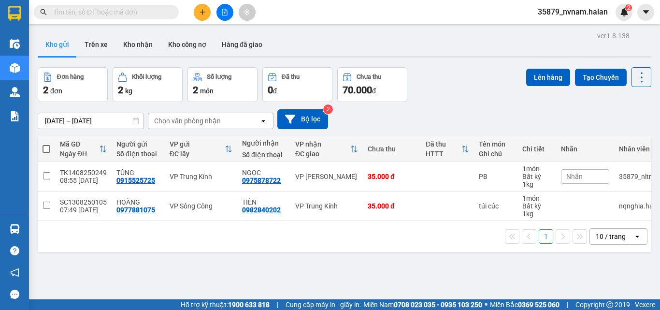
click at [100, 13] on input "text" at bounding box center [110, 12] width 114 height 11
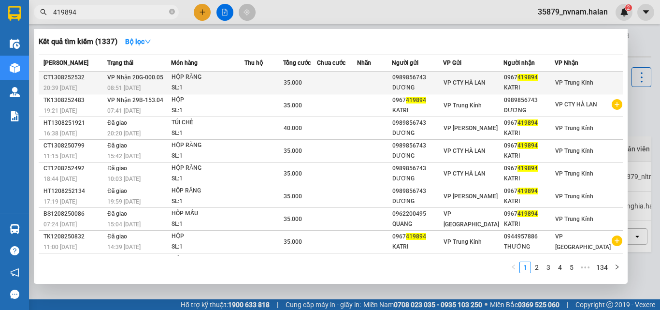
type input "419894"
click at [222, 88] on div "SL: 1" at bounding box center [207, 88] width 72 height 11
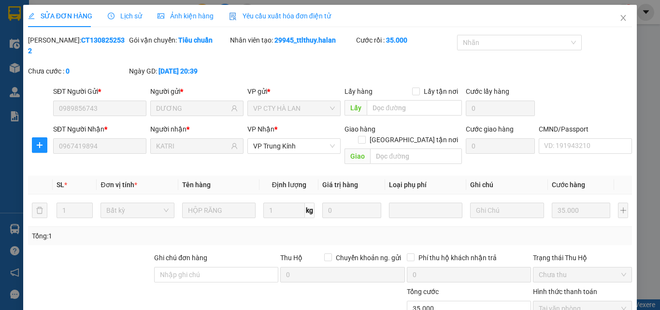
type input "0989856743"
type input "DƯƠNG"
type input "0967419894"
type input "KATRI"
type input "35.000"
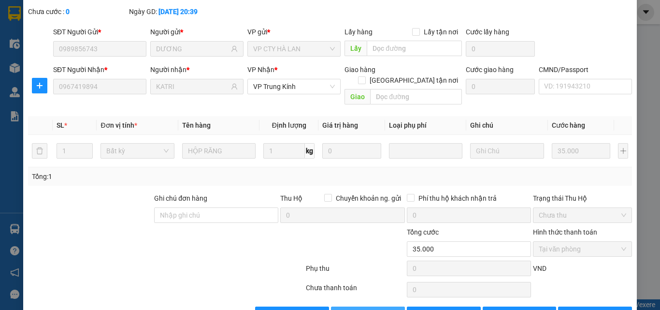
scroll to position [69, 0]
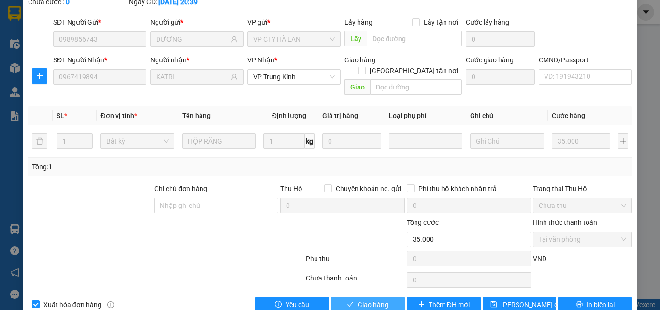
click at [365, 293] on span "Giao hàng" at bounding box center [372, 304] width 31 height 11
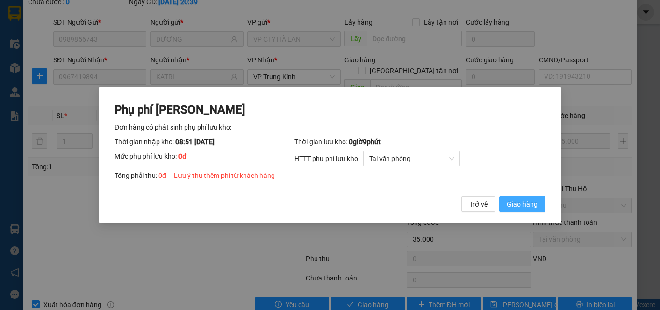
click at [510, 199] on span "Giao hàng" at bounding box center [522, 204] width 31 height 11
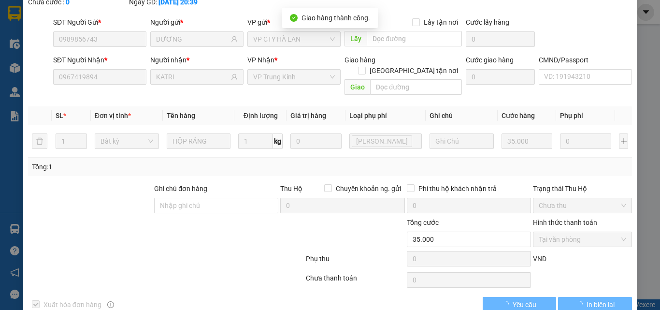
scroll to position [80, 0]
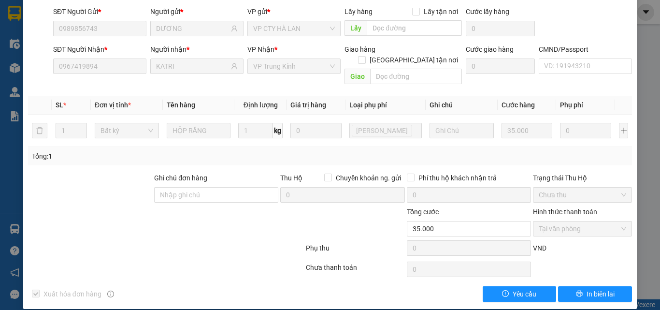
click at [424, 151] on div "Tổng: 1" at bounding box center [330, 156] width 596 height 11
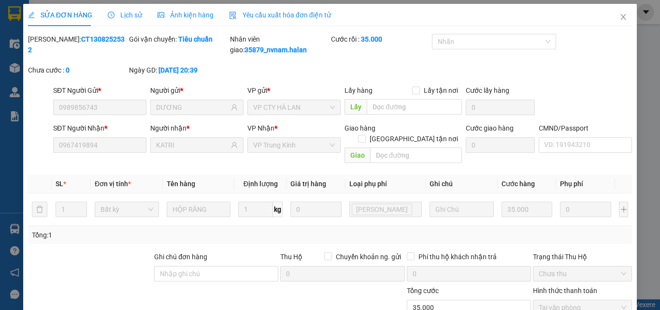
scroll to position [0, 0]
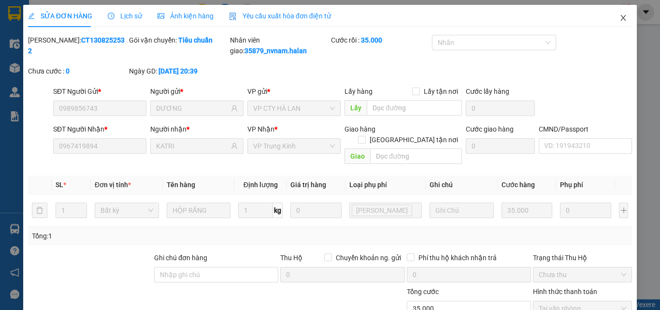
click at [619, 20] on icon "close" at bounding box center [623, 18] width 8 height 8
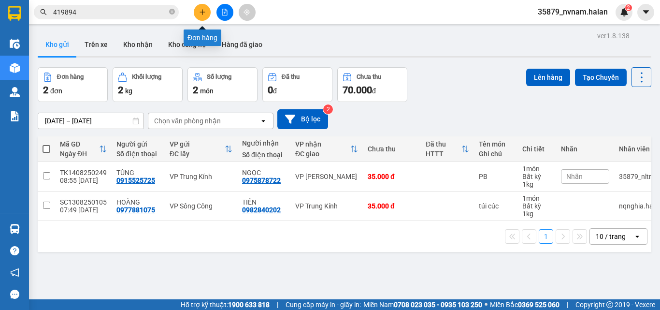
click at [203, 14] on icon "plus" at bounding box center [202, 12] width 7 height 7
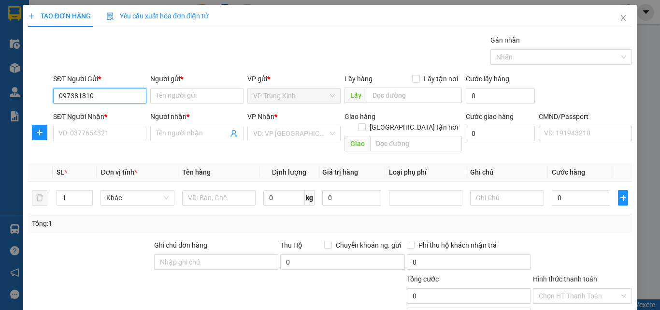
type input "0973818107"
click at [125, 111] on div "0973818107 - LOAN" at bounding box center [98, 115] width 81 height 11
type input "LOAN"
type input "0973818107"
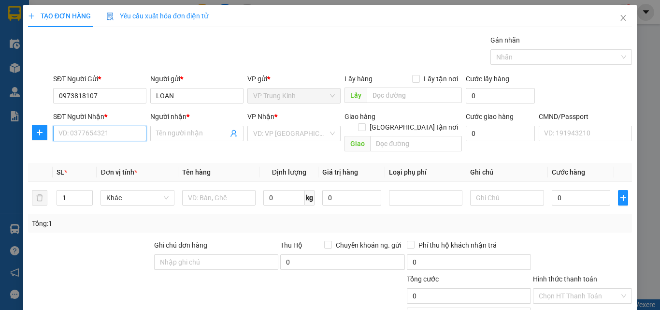
click at [115, 130] on input "SĐT Người Nhận *" at bounding box center [99, 133] width 93 height 15
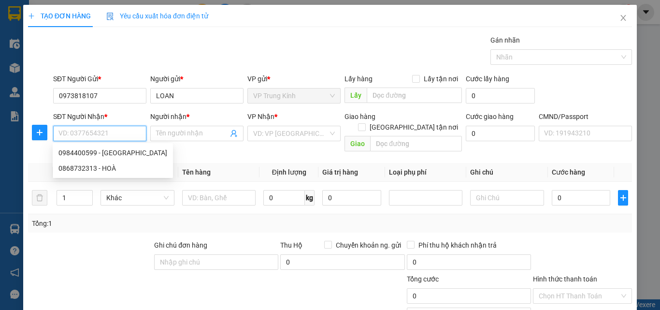
click at [121, 136] on input "SĐT Người Nhận *" at bounding box center [99, 133] width 93 height 15
click at [104, 152] on div "0984400599 - MINH ANH" at bounding box center [112, 152] width 109 height 11
type input "0984400599"
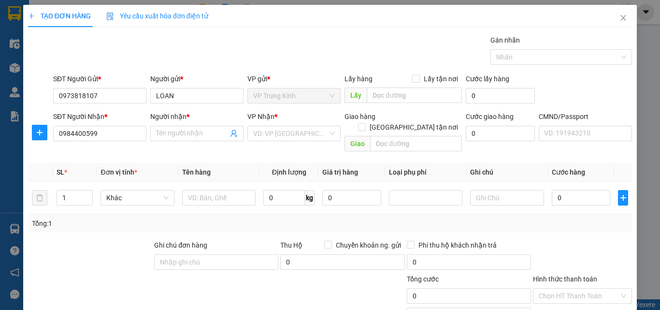
click at [103, 214] on div "Tổng: 1" at bounding box center [330, 223] width 604 height 18
type input "MINH ANH"
click at [223, 190] on input "text" at bounding box center [218, 197] width 73 height 15
type input "h"
type input "HỘP NẾN"
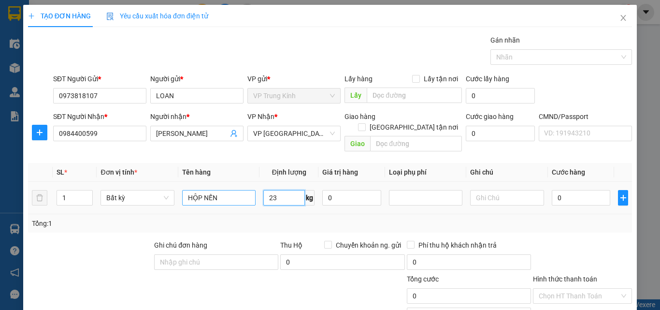
type input "23"
click at [600, 240] on div at bounding box center [582, 257] width 101 height 34
type input "65.000"
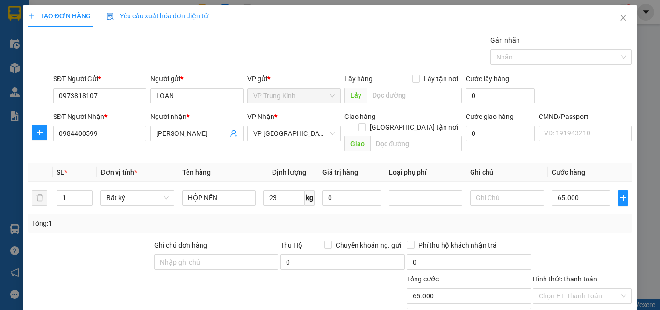
click at [600, 240] on div at bounding box center [582, 257] width 101 height 34
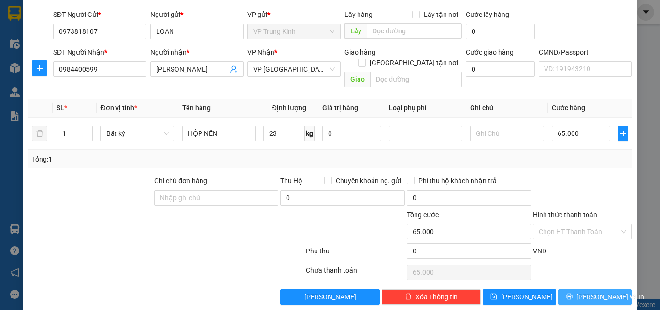
click at [595, 289] on button "[PERSON_NAME] và In" at bounding box center [595, 296] width 74 height 15
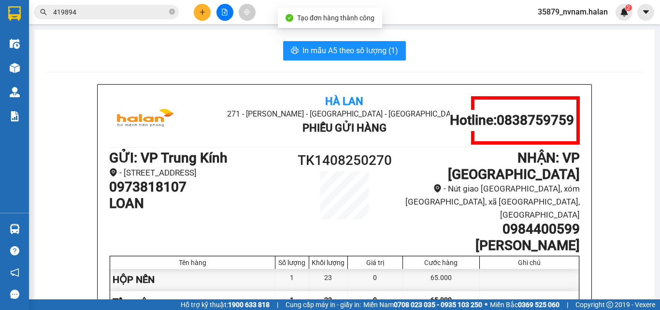
click at [332, 57] on button "In mẫu A5 theo số lượng (1)" at bounding box center [344, 50] width 123 height 19
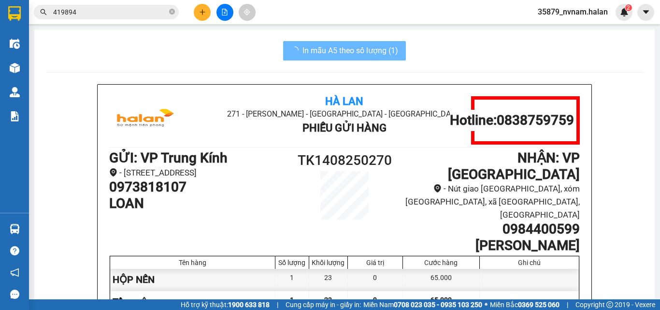
click at [3, 230] on div "Hàng sắp về" at bounding box center [14, 229] width 29 height 22
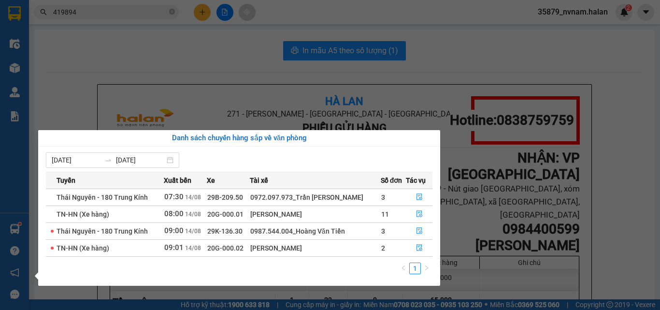
click at [43, 108] on section "Kết quả tìm kiếm ( 1337 ) Bộ lọc Mã ĐH Trạng thái Món hàng Thu hộ Tổng cước Chư…" at bounding box center [330, 155] width 660 height 310
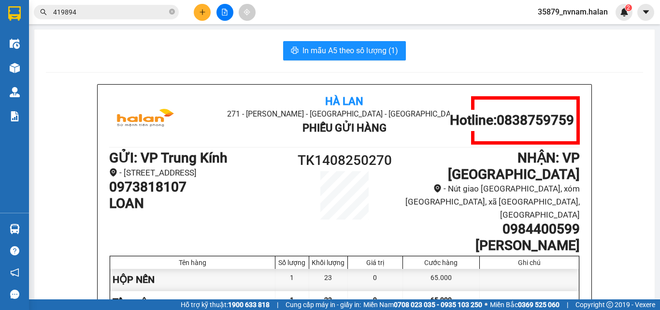
click at [517, 41] on div "In mẫu A5 theo số lượng (1)" at bounding box center [344, 50] width 597 height 19
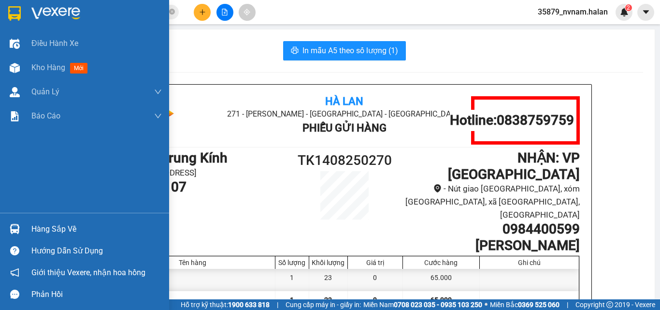
click at [17, 228] on img at bounding box center [15, 229] width 10 height 10
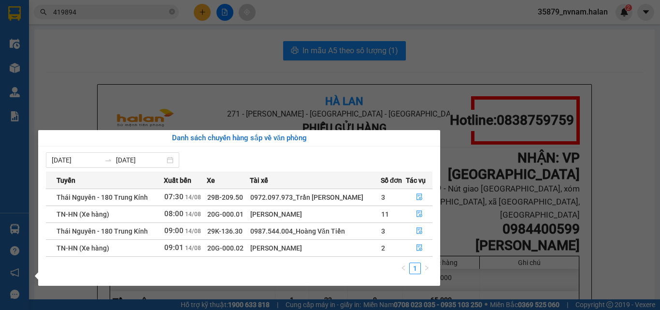
click at [567, 63] on section "Kết quả tìm kiếm ( 1337 ) Bộ lọc Mã ĐH Trạng thái Món hàng Thu hộ Tổng cước Chư…" at bounding box center [330, 155] width 660 height 310
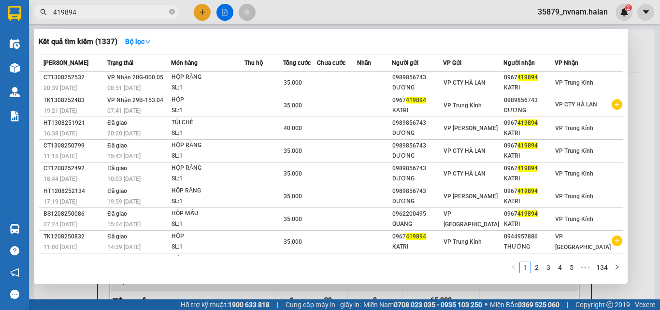
click at [113, 13] on input "419894" at bounding box center [110, 12] width 114 height 11
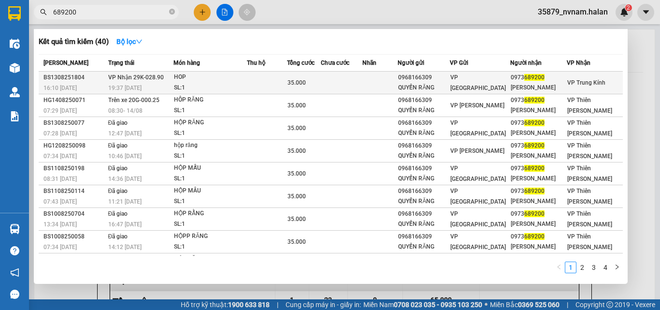
type input "689200"
click at [196, 78] on div "HOP" at bounding box center [210, 77] width 72 height 11
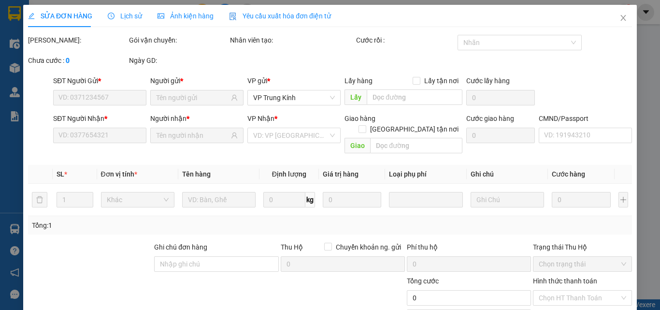
type input "0968166309"
type input "QUYỀN RĂNG"
type input "0973689200"
type input "VŨ GIA"
type input "35.000"
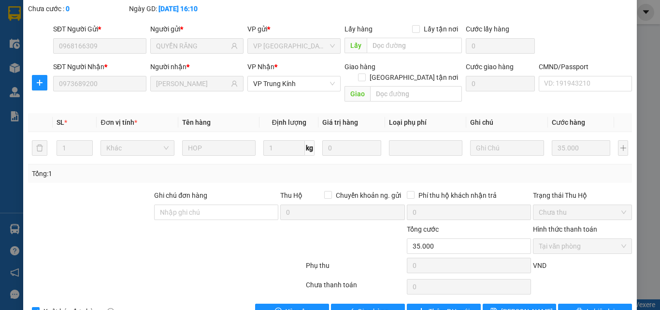
scroll to position [69, 0]
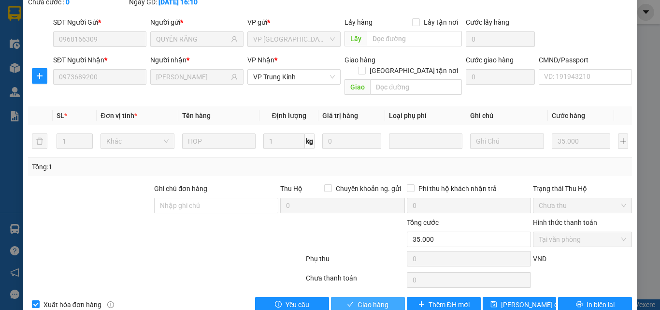
click at [364, 292] on div "SỬA ĐƠN HÀNG Lịch sử Ảnh kiện hàng Yêu cầu xuất hóa đơn điện tử Total Paid Fee …" at bounding box center [329, 128] width 613 height 384
click at [364, 293] on span "Giao hàng" at bounding box center [372, 304] width 31 height 11
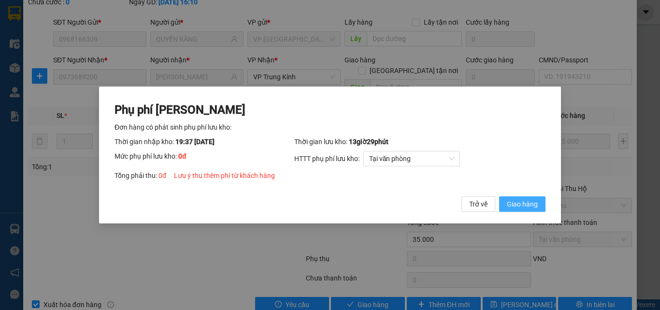
click at [519, 201] on span "Giao hàng" at bounding box center [522, 204] width 31 height 11
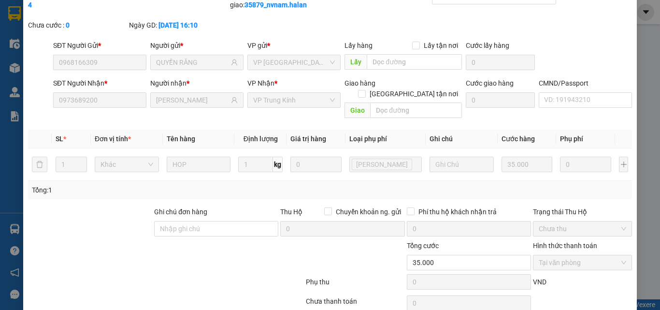
scroll to position [0, 0]
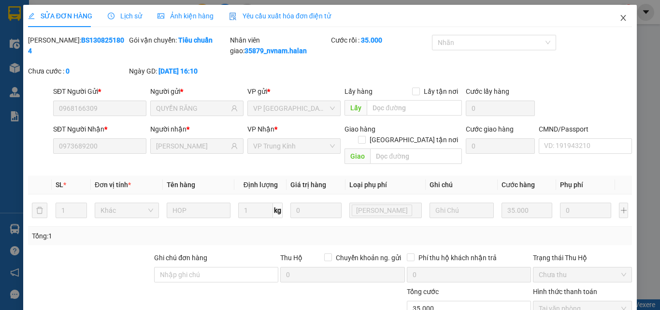
click at [622, 14] on span "Close" at bounding box center [623, 18] width 27 height 27
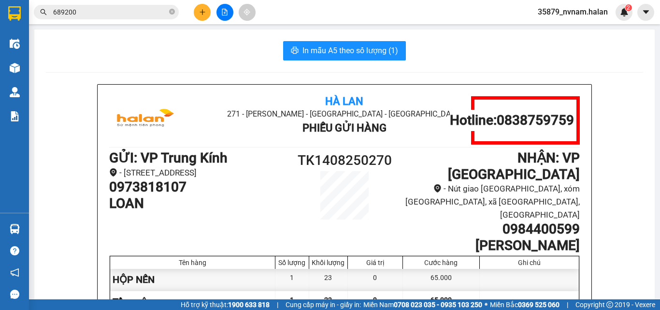
click at [199, 8] on button at bounding box center [202, 12] width 17 height 17
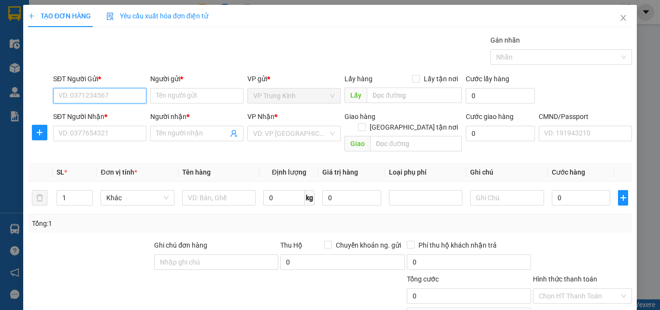
click at [137, 100] on input "SĐT Người Gửi *" at bounding box center [99, 95] width 93 height 15
type input "0326313623"
click at [118, 118] on div "0326313623 - SƠN" at bounding box center [98, 115] width 81 height 11
type input "SƠN"
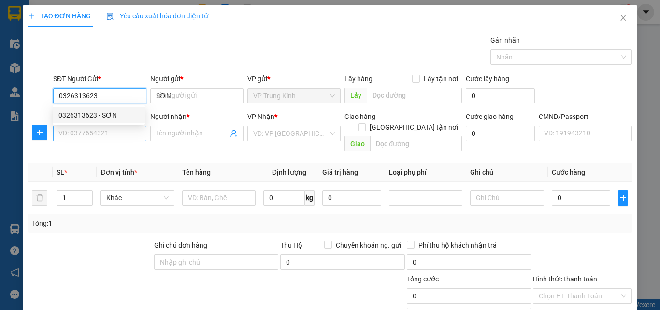
type input "0326313623"
click at [105, 133] on input "SĐT Người Nhận *" at bounding box center [99, 133] width 93 height 15
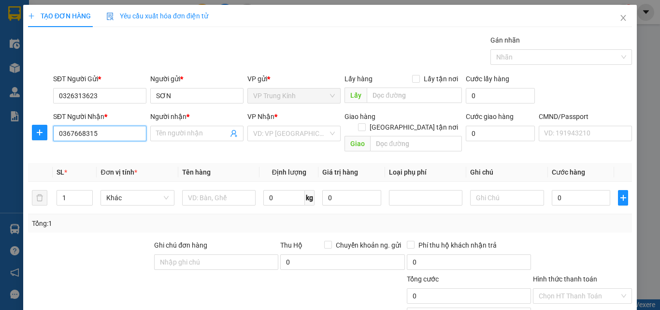
click at [110, 138] on input "0367668315" at bounding box center [99, 133] width 93 height 15
type input "0367668315"
click at [170, 138] on input "Người nhận *" at bounding box center [192, 133] width 72 height 11
type input "HIỂN"
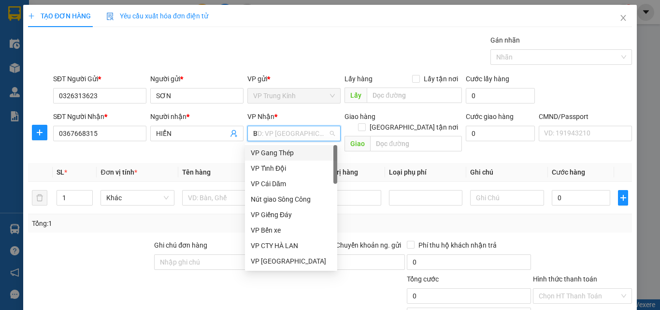
type input "BS"
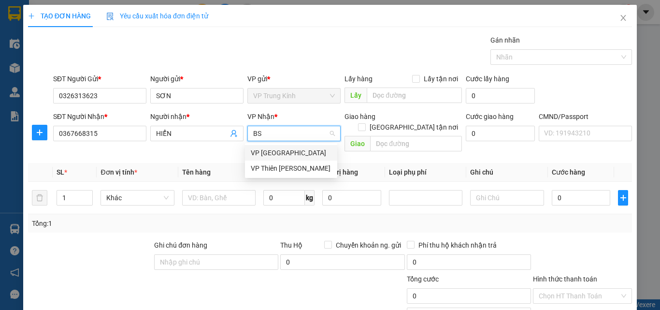
click at [271, 150] on div "VP [GEOGRAPHIC_DATA]" at bounding box center [291, 152] width 81 height 11
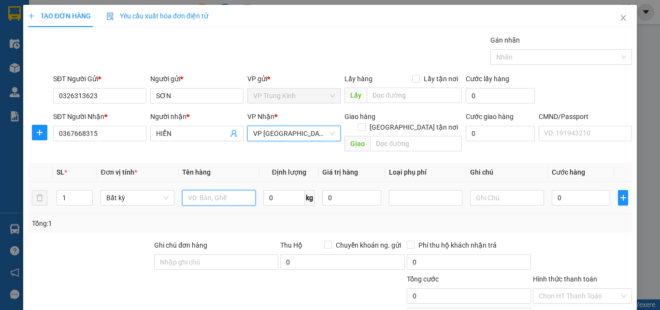
click at [227, 190] on input "text" at bounding box center [218, 197] width 73 height 15
type input "PBI"
type input "1"
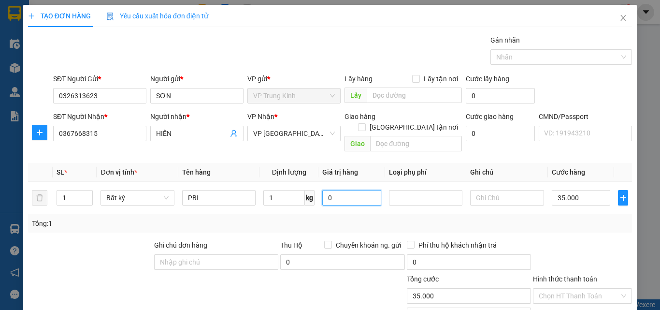
type input "35.000"
click at [558, 218] on div "Tổng: 1" at bounding box center [330, 223] width 596 height 11
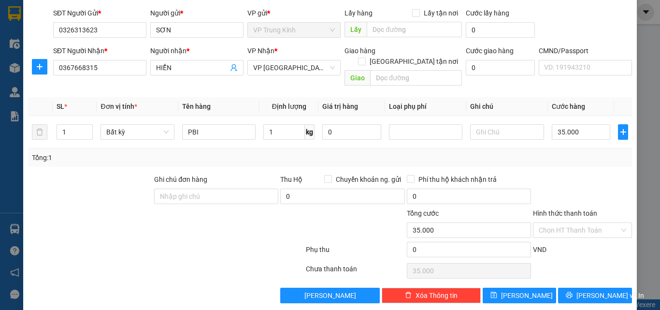
scroll to position [67, 0]
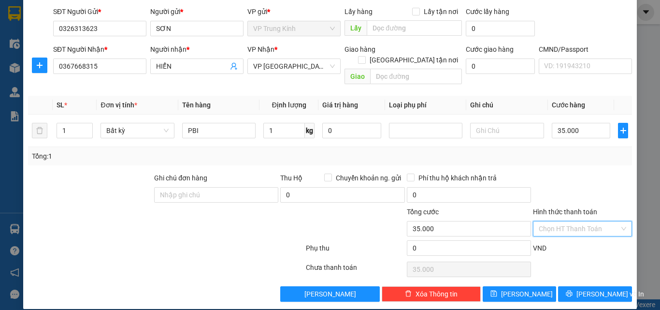
click at [555, 225] on input "Hình thức thanh toán" at bounding box center [579, 228] width 81 height 14
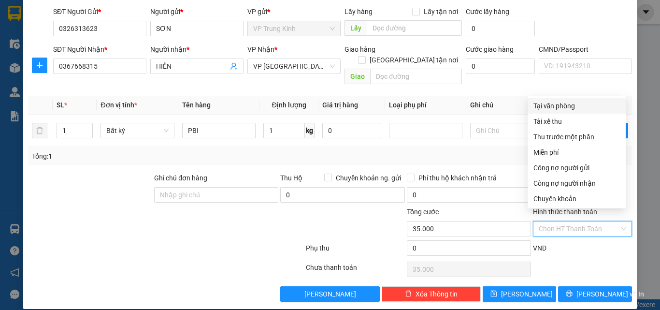
click at [558, 106] on div "Tại văn phòng" at bounding box center [576, 105] width 86 height 11
type input "0"
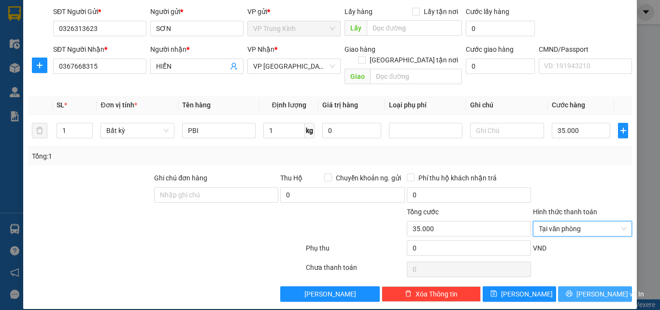
click at [588, 288] on span "[PERSON_NAME] và In" at bounding box center [610, 293] width 68 height 11
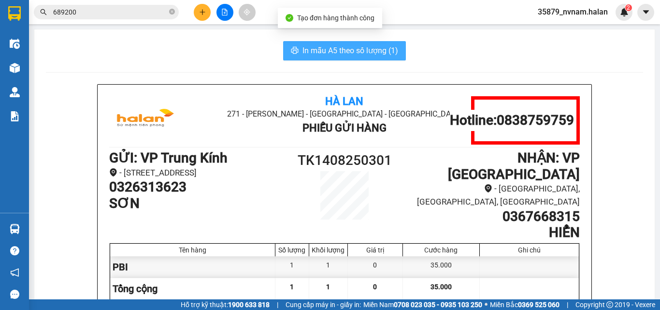
click at [337, 49] on span "In mẫu A5 theo số lượng (1)" at bounding box center [350, 50] width 96 height 12
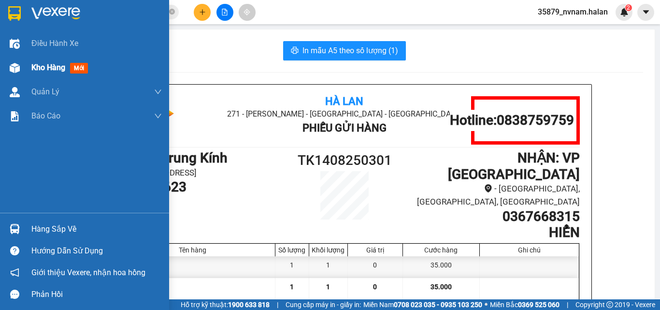
drag, startPoint x: 15, startPoint y: 66, endPoint x: 63, endPoint y: 79, distance: 49.1
click at [15, 67] on img at bounding box center [15, 68] width 10 height 10
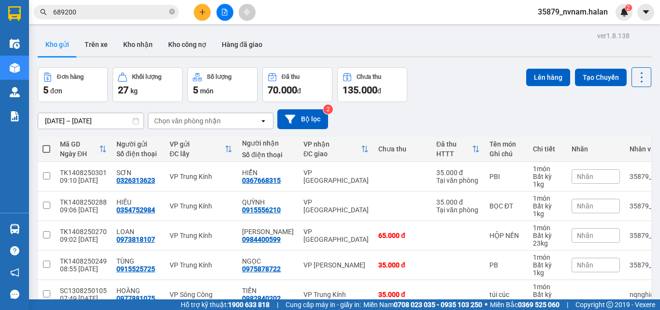
click at [461, 114] on div "[DATE] – [DATE] Press the down arrow key to interact with the calendar and sele…" at bounding box center [344, 119] width 613 height 20
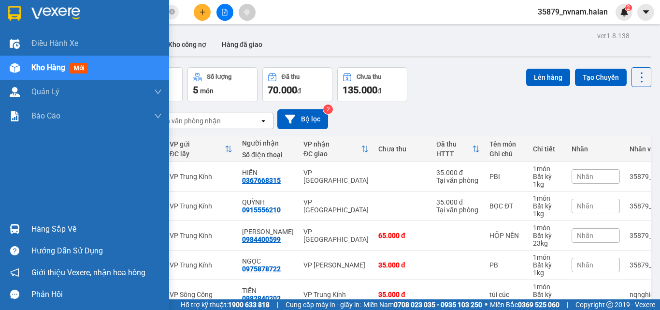
click at [18, 228] on img at bounding box center [15, 229] width 10 height 10
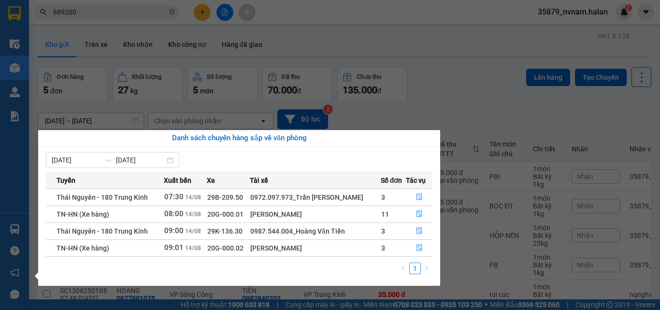
click at [209, 11] on section "Kết quả tìm kiếm ( 40 ) Bộ lọc Mã ĐH Trạng thái Món hàng Thu hộ Tổng cước Chưa …" at bounding box center [330, 155] width 660 height 310
click at [209, 11] on button at bounding box center [202, 12] width 17 height 17
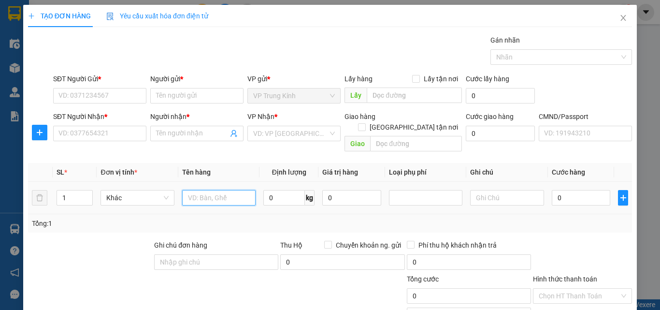
click at [201, 191] on input "text" at bounding box center [218, 197] width 73 height 15
type input "HỘP LAPTOP"
type input "2.5"
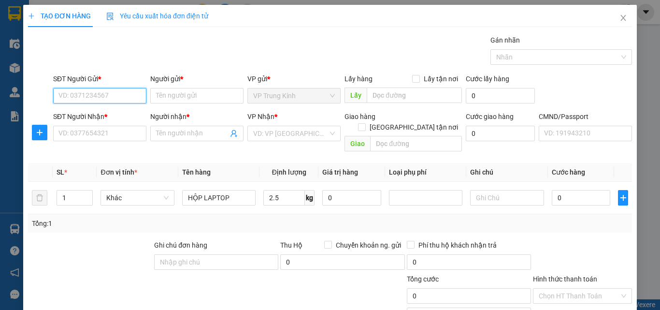
click at [67, 95] on input "SĐT Người Gửi *" at bounding box center [99, 95] width 93 height 15
type input "0966963274"
click at [79, 114] on div "0966963274 - TẤN" at bounding box center [105, 115] width 95 height 11
type input "TẤN"
type input "0966963274"
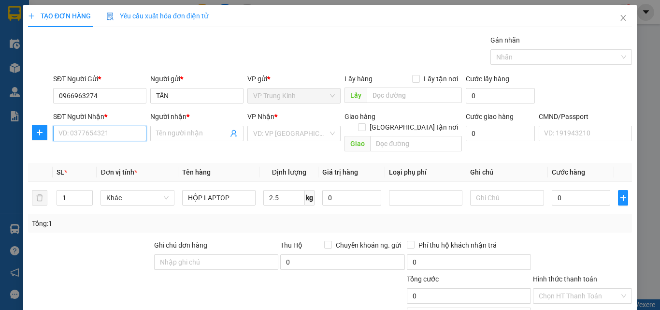
click at [85, 127] on input "SĐT Người Nhận *" at bounding box center [99, 133] width 93 height 15
click at [99, 146] on div "0981852976 - MẠNH" at bounding box center [99, 152] width 92 height 15
type input "0981852976"
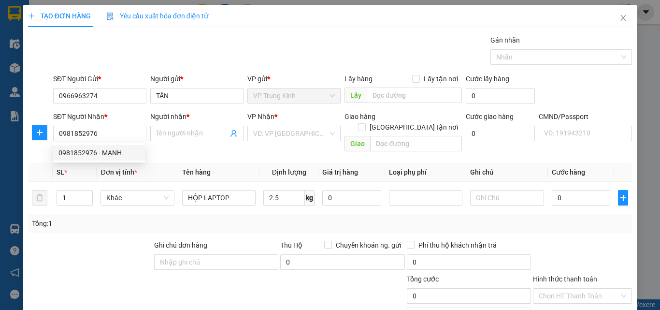
click at [100, 218] on div "Tổng: 1" at bounding box center [144, 223] width 224 height 11
type input "MẠNH"
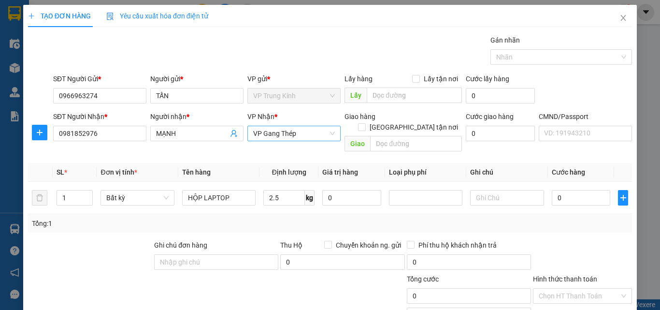
click at [268, 135] on span "VP Gang Thép" at bounding box center [294, 133] width 82 height 14
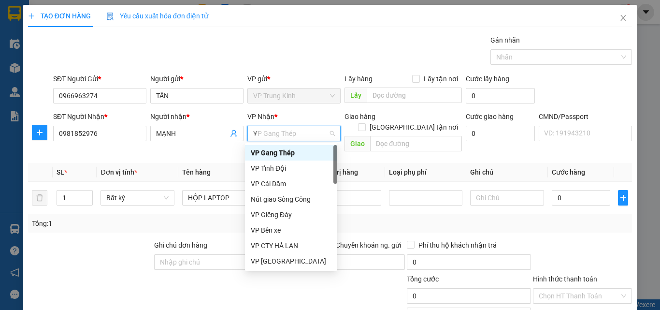
type input "YB"
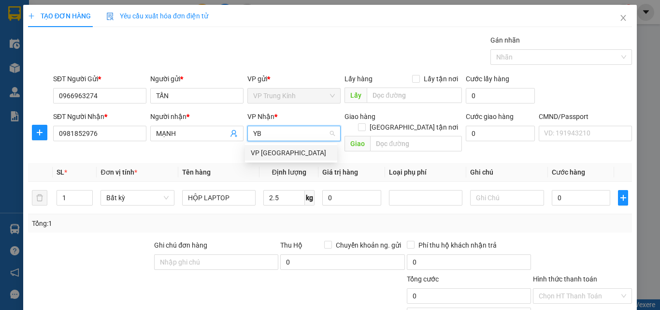
click at [262, 147] on div "VP [GEOGRAPHIC_DATA]" at bounding box center [291, 152] width 92 height 15
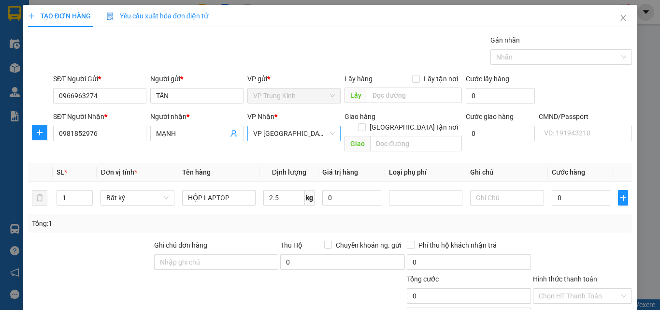
click at [28, 124] on div at bounding box center [39, 123] width 23 height 4
click at [32, 126] on button "button" at bounding box center [39, 132] width 15 height 15
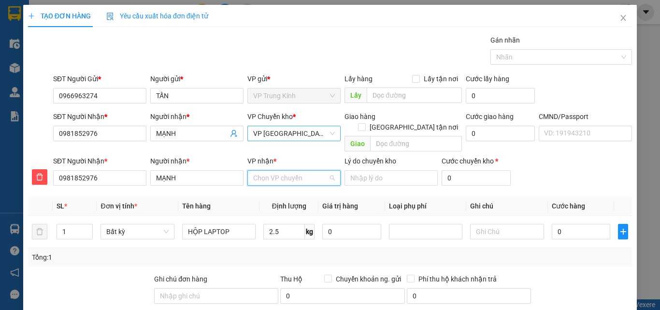
click at [273, 171] on input "VP nhận *" at bounding box center [290, 178] width 75 height 14
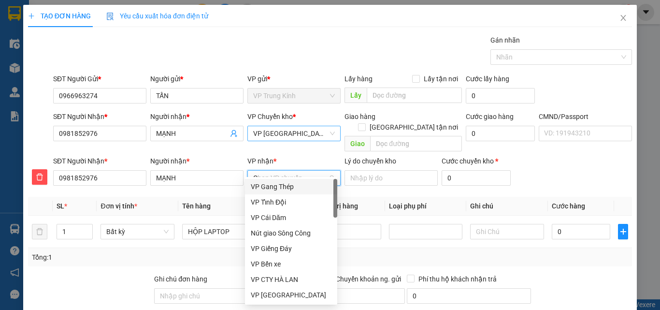
type input "GT"
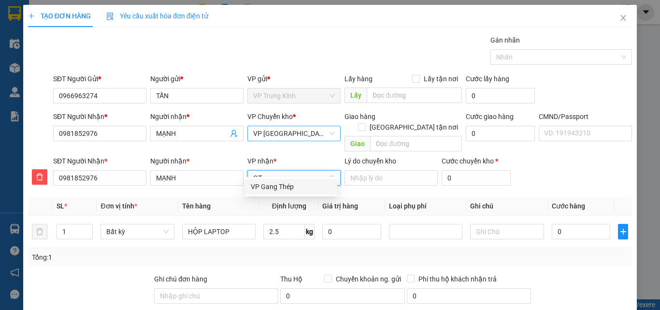
click at [268, 189] on div "VP Gang Thép" at bounding box center [291, 186] width 81 height 11
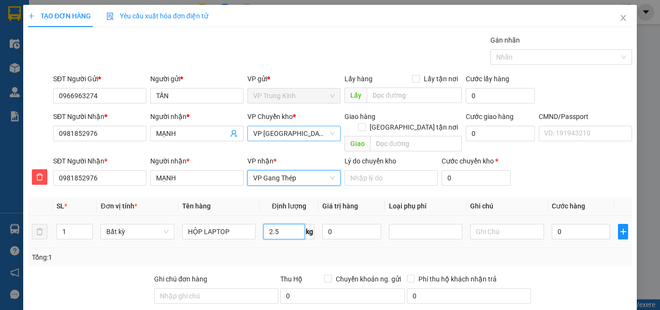
click at [284, 224] on input "2.5" at bounding box center [284, 231] width 42 height 15
type input "3.5"
click at [285, 233] on td "3.5 kg" at bounding box center [288, 231] width 59 height 32
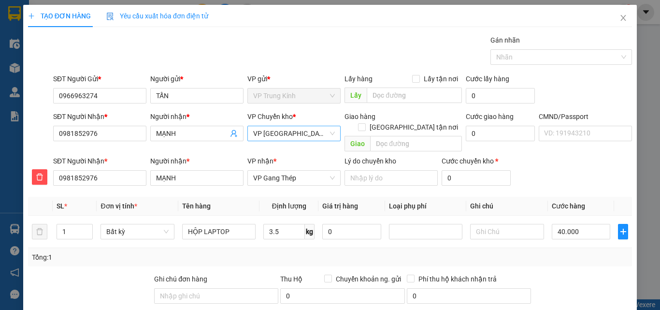
type input "40.000"
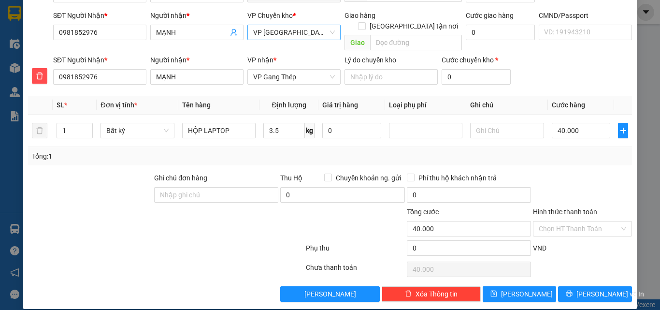
drag, startPoint x: 593, startPoint y: 157, endPoint x: 614, endPoint y: 242, distance: 87.6
click at [592, 157] on div "Transit Pickup Surcharge Ids Transit Deliver Surcharge Ids Transit Deliver Surc…" at bounding box center [330, 118] width 604 height 368
click at [610, 286] on button "[PERSON_NAME] và In" at bounding box center [595, 293] width 74 height 15
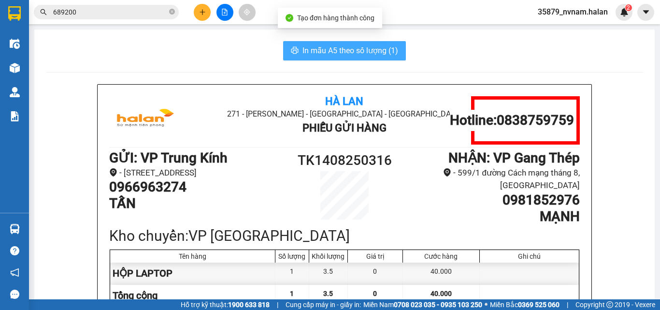
click at [365, 55] on span "In mẫu A5 theo số lượng (1)" at bounding box center [350, 50] width 96 height 12
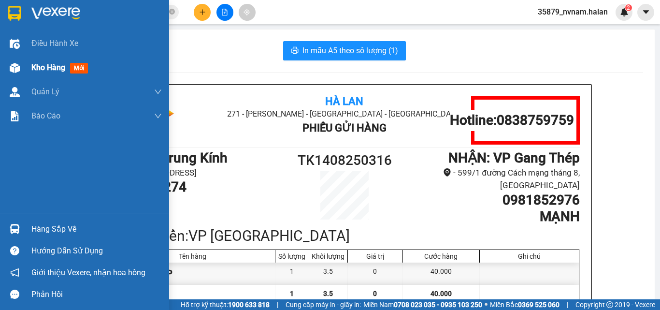
click at [14, 67] on img at bounding box center [15, 68] width 10 height 10
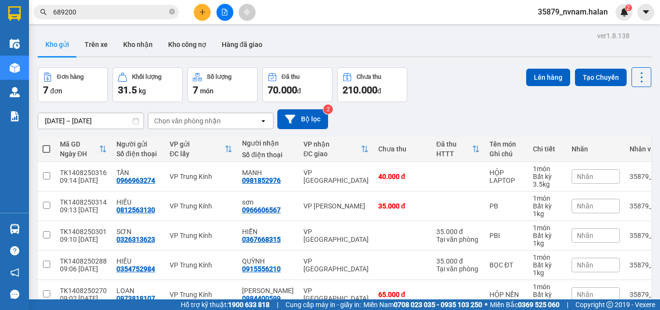
click at [424, 114] on div "[DATE] – [DATE] Press the down arrow key to interact with the calendar and sele…" at bounding box center [344, 119] width 613 height 20
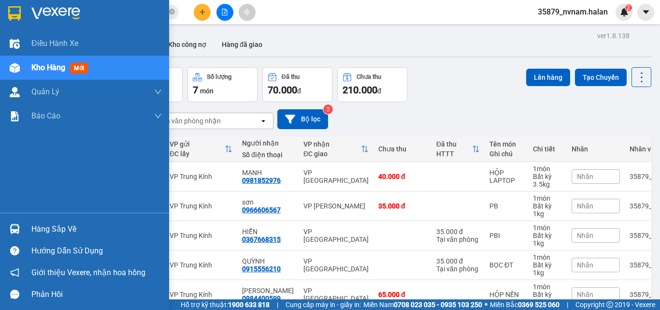
click at [32, 233] on div "Hàng sắp về" at bounding box center [96, 229] width 130 height 14
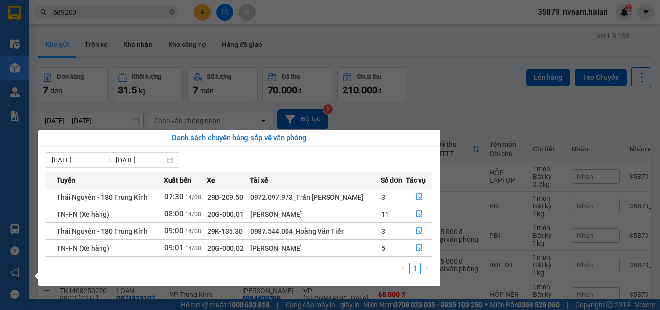
click at [447, 93] on section "Kết quả tìm kiếm ( 40 ) Bộ lọc Mã ĐH Trạng thái Món hàng Thu hộ Tổng cước Chưa …" at bounding box center [330, 155] width 660 height 310
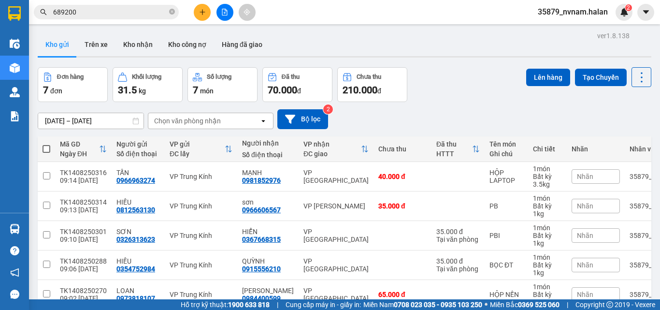
click at [499, 88] on div "Đơn hàng 7 đơn Khối lượng 31.5 kg Số lượng 7 món Đã thu 70.000 đ Chưa thu 210.0…" at bounding box center [344, 84] width 613 height 35
click at [493, 93] on div "Đơn hàng 7 đơn Khối lượng 31.5 kg Số lượng 7 món Đã thu 70.000 đ Chưa thu 210.0…" at bounding box center [344, 84] width 613 height 35
drag, startPoint x: 635, startPoint y: 71, endPoint x: 634, endPoint y: 78, distance: 6.8
click at [635, 71] on icon at bounding box center [642, 78] width 14 height 14
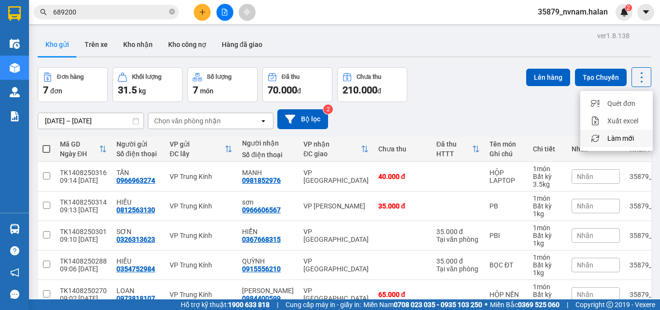
click at [612, 135] on span "Làm mới" at bounding box center [620, 138] width 27 height 10
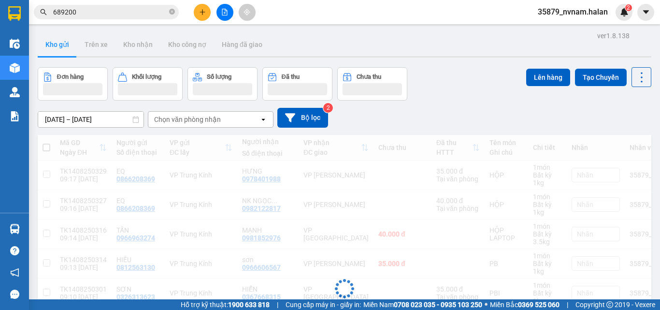
click at [485, 104] on div "[DATE] – [DATE] Press the down arrow key to interact with the calendar and sele…" at bounding box center [344, 117] width 613 height 34
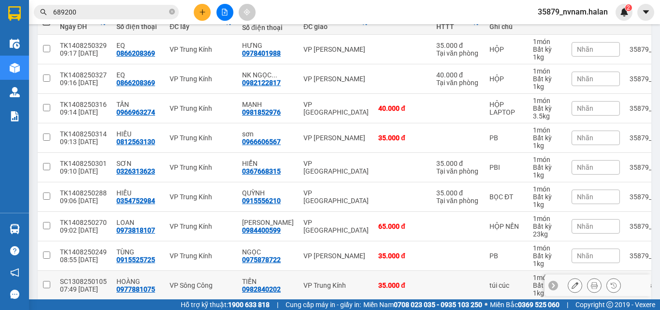
scroll to position [171, 0]
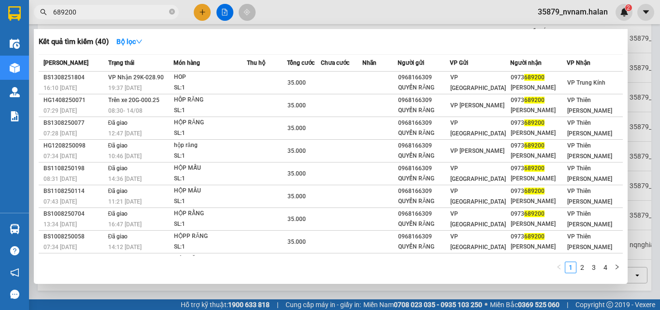
click at [126, 13] on input "689200" at bounding box center [110, 12] width 114 height 11
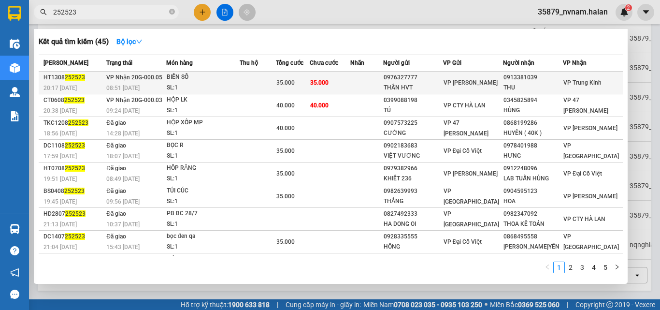
type input "252523"
click at [233, 90] on div "SL: 1" at bounding box center [203, 88] width 72 height 11
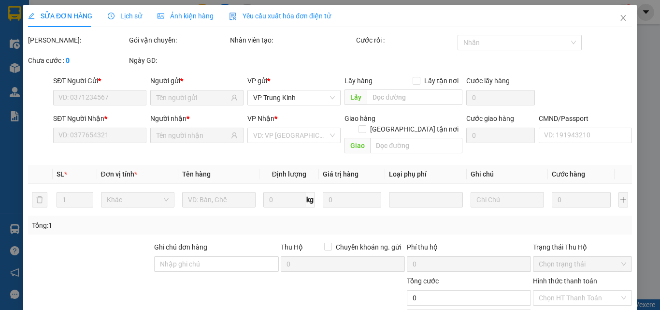
type input "0976327777"
type input "THẤN HVT"
type input "0913381039"
type input "THU"
type input "35.000"
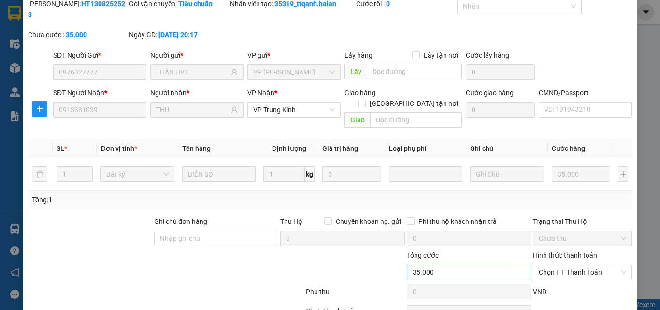
scroll to position [69, 0]
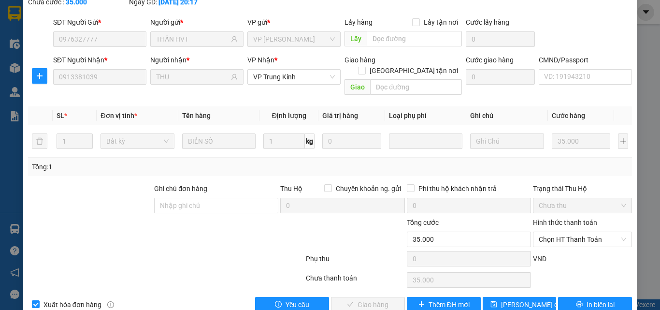
click at [587, 226] on div "Hình thức thanh toán Chọn HT Thanh Toán" at bounding box center [582, 234] width 99 height 34
click at [589, 232] on span "Chọn HT Thanh Toán" at bounding box center [582, 239] width 87 height 14
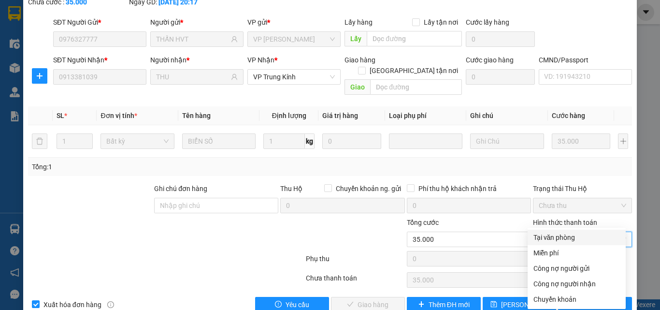
click at [573, 241] on div "Tại văn phòng" at bounding box center [576, 237] width 86 height 11
type input "0"
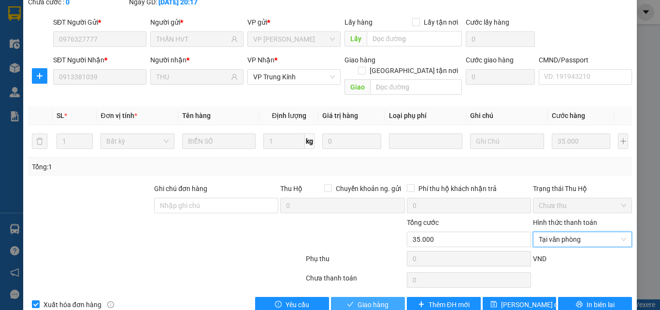
click at [341, 293] on button "Giao hàng" at bounding box center [368, 304] width 74 height 15
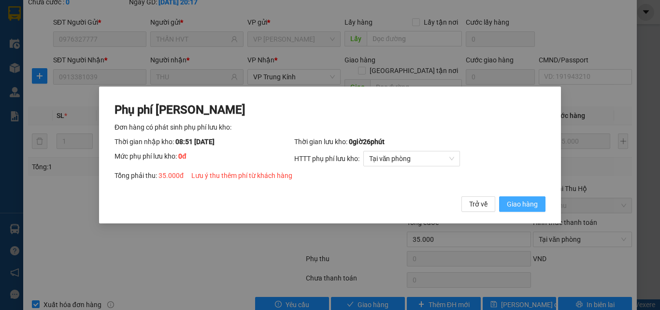
click at [513, 204] on span "Giao hàng" at bounding box center [522, 204] width 31 height 11
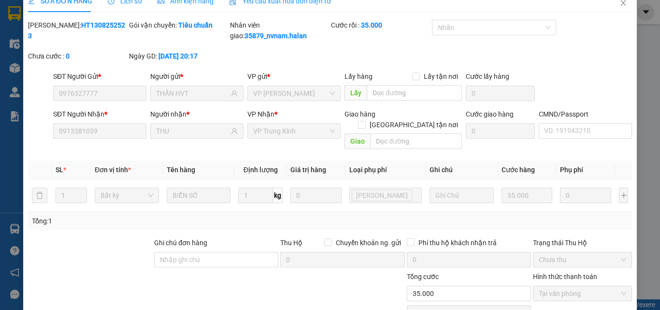
scroll to position [0, 0]
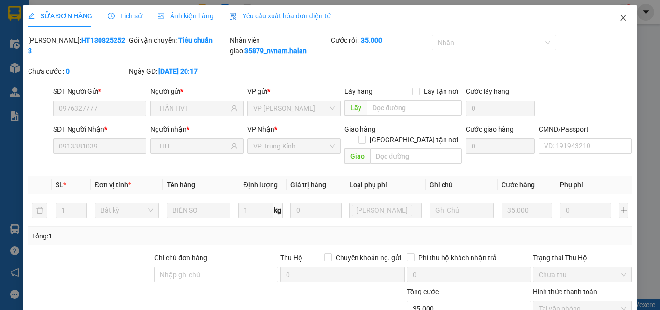
click at [622, 24] on span "Close" at bounding box center [623, 18] width 27 height 27
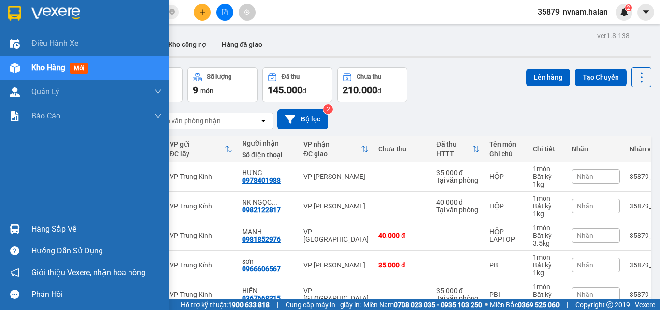
click at [7, 237] on div "Hàng sắp về" at bounding box center [84, 229] width 169 height 22
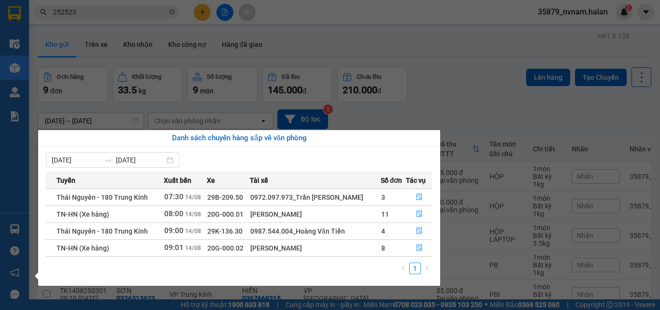
click at [109, 11] on section "Kết quả tìm kiếm ( 45 ) Bộ lọc Mã ĐH Trạng thái Món hàng Thu hộ Tổng cước Chưa …" at bounding box center [330, 155] width 660 height 310
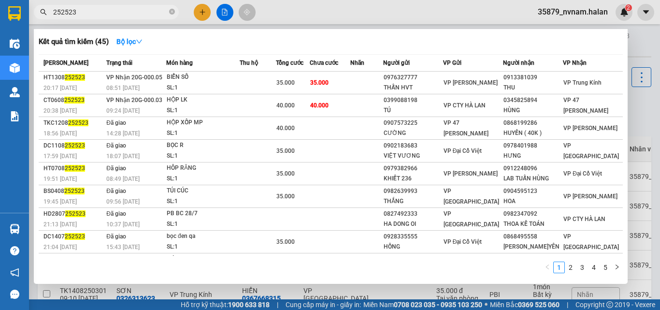
click at [109, 11] on input "252523" at bounding box center [110, 12] width 114 height 11
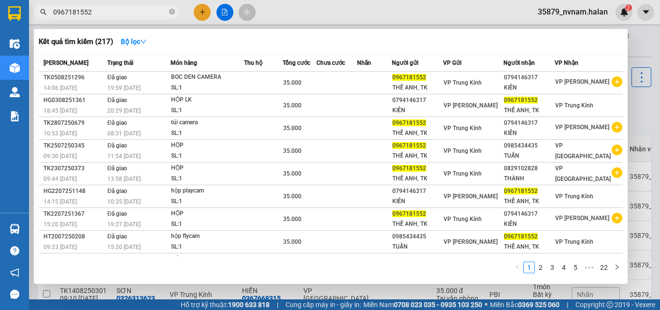
click at [650, 109] on div at bounding box center [330, 155] width 660 height 310
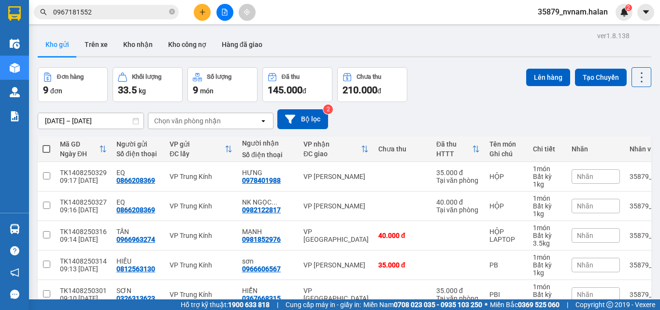
click at [77, 8] on input "0967181552" at bounding box center [110, 12] width 114 height 11
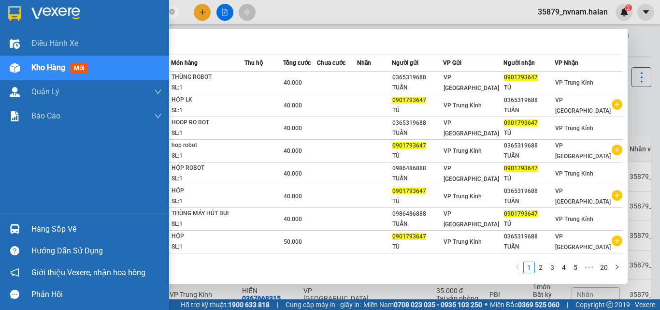
type input "0901793647"
click at [12, 222] on div at bounding box center [14, 228] width 17 height 17
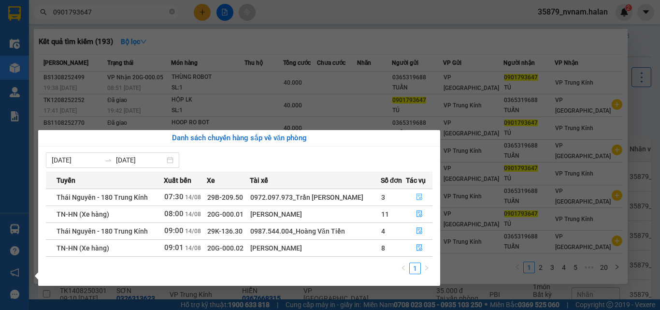
click at [417, 198] on icon "file-done" at bounding box center [419, 196] width 7 height 7
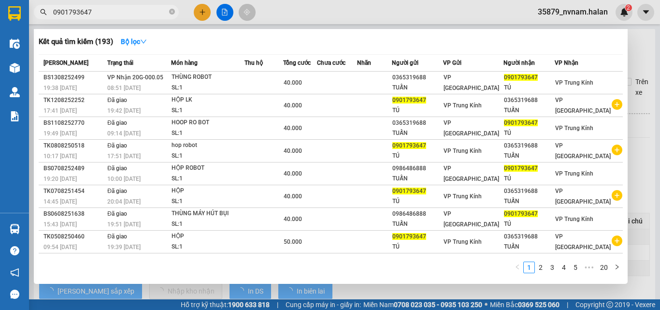
click at [639, 144] on div at bounding box center [330, 155] width 660 height 310
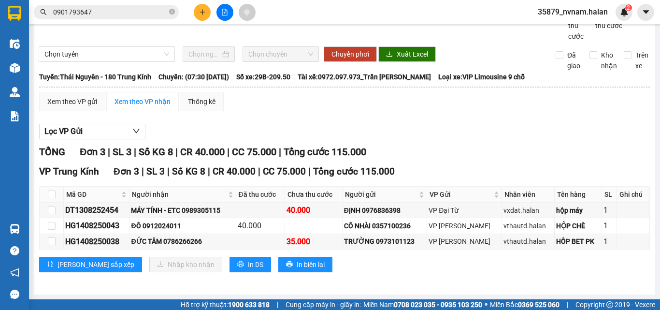
scroll to position [37, 0]
click at [200, 12] on icon "plus" at bounding box center [201, 12] width 5 height 0
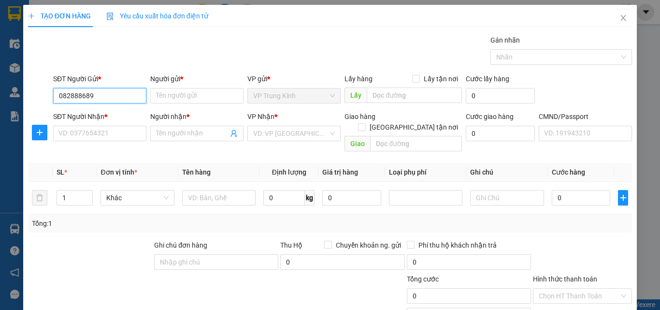
click at [84, 99] on input "082888689" at bounding box center [99, 95] width 93 height 15
type input "0828888689"
click at [148, 101] on div "Người gửi * Tên người gửi" at bounding box center [196, 90] width 97 height 34
click at [137, 101] on input "0828888689" at bounding box center [99, 95] width 93 height 15
click at [123, 114] on div "SĐT Người Nhận *" at bounding box center [99, 116] width 93 height 11
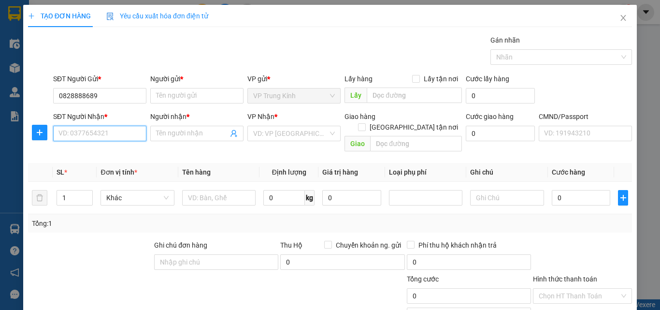
click at [123, 126] on input "SĐT Người Nhận *" at bounding box center [99, 133] width 93 height 15
click at [125, 107] on div "SĐT Người Gửi * 0828888689" at bounding box center [99, 90] width 93 height 34
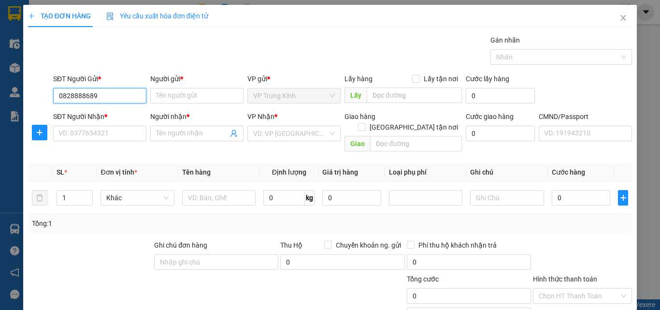
click at [125, 100] on input "0828888689" at bounding box center [99, 95] width 93 height 15
click at [109, 121] on div "0828888689 - CTY YOLO" at bounding box center [99, 114] width 92 height 15
type input "CTY YOLO"
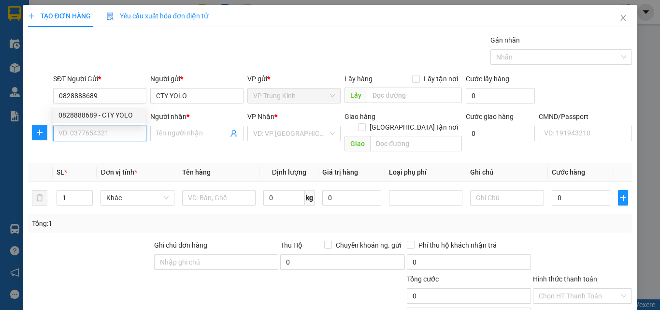
click at [106, 133] on input "SĐT Người Nhận *" at bounding box center [99, 133] width 93 height 15
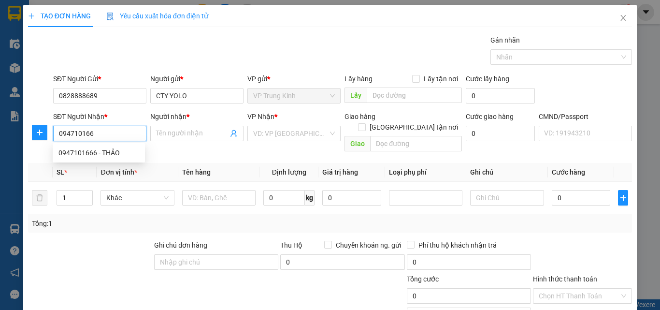
type input "0947101666"
click at [110, 155] on div "0947101666 - THẢO" at bounding box center [98, 152] width 81 height 11
type input "THẢO"
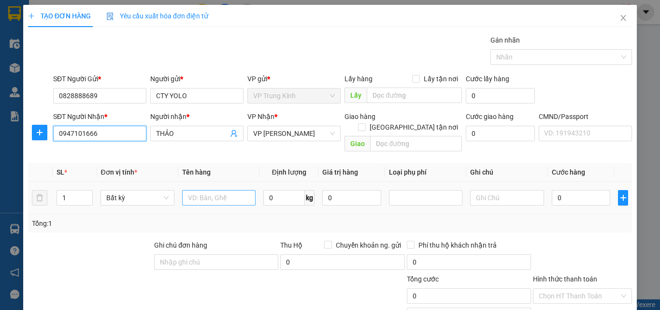
type input "0947101666"
click at [228, 190] on input "text" at bounding box center [218, 197] width 73 height 15
type input "HỘP"
type input "1"
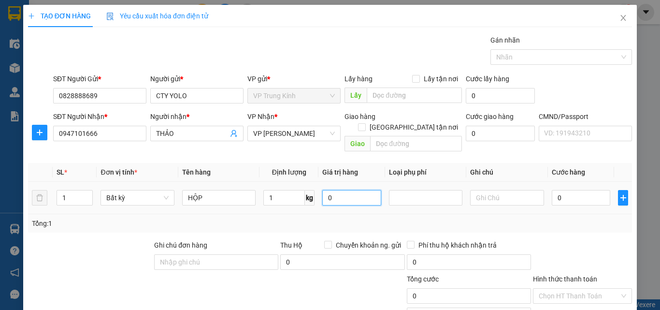
type input "35.000"
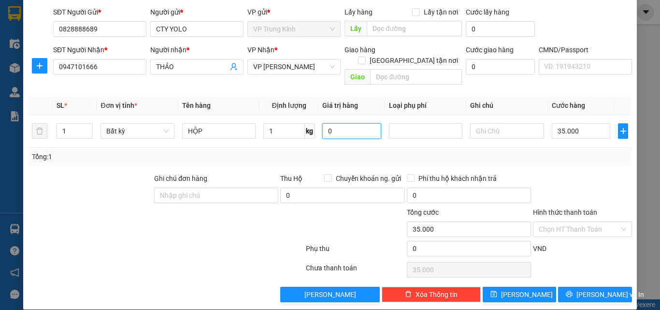
scroll to position [67, 0]
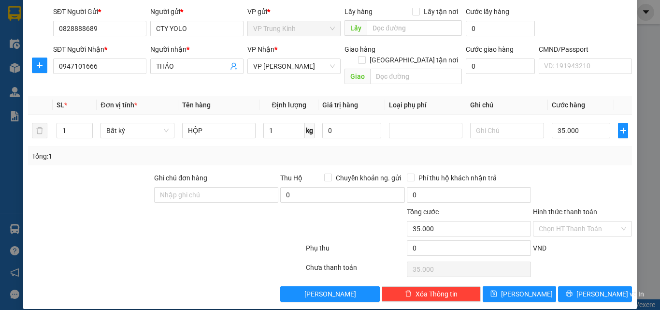
click at [591, 274] on div "Transit Pickup Surcharge Ids Transit Deliver Surcharge Ids Transit Deliver Surc…" at bounding box center [330, 135] width 604 height 334
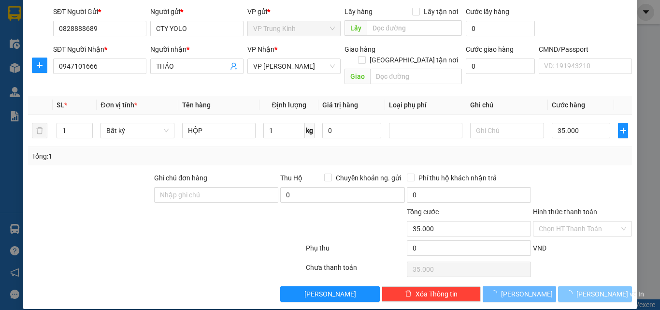
drag, startPoint x: 591, startPoint y: 274, endPoint x: 592, endPoint y: 283, distance: 8.3
click at [591, 277] on div "Transit Pickup Surcharge Ids Transit Deliver Surcharge Ids Transit Deliver Surc…" at bounding box center [330, 135] width 604 height 334
click at [592, 288] on span "[PERSON_NAME] và In" at bounding box center [610, 293] width 68 height 11
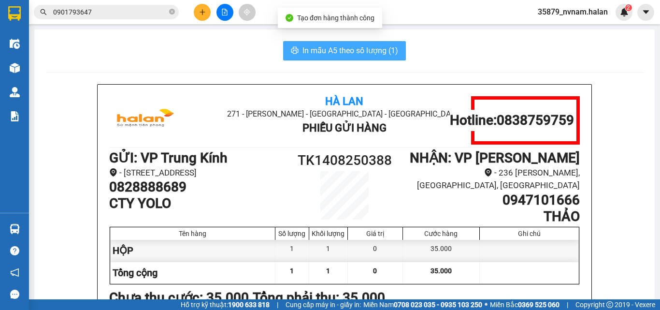
click at [322, 54] on span "In mẫu A5 theo số lượng (1)" at bounding box center [350, 50] width 96 height 12
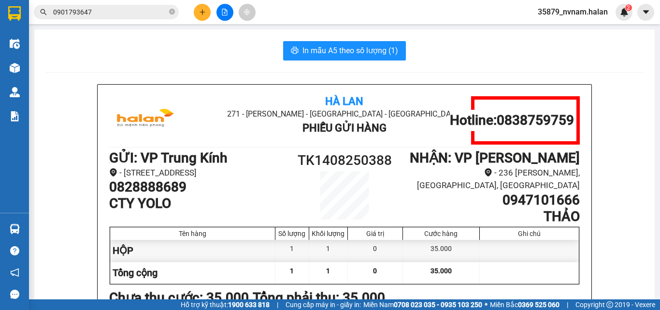
click at [21, 74] on div at bounding box center [14, 67] width 17 height 17
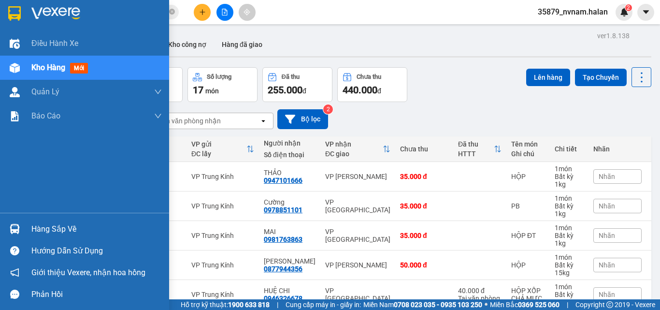
click at [23, 228] on div "Hàng sắp về" at bounding box center [84, 229] width 169 height 22
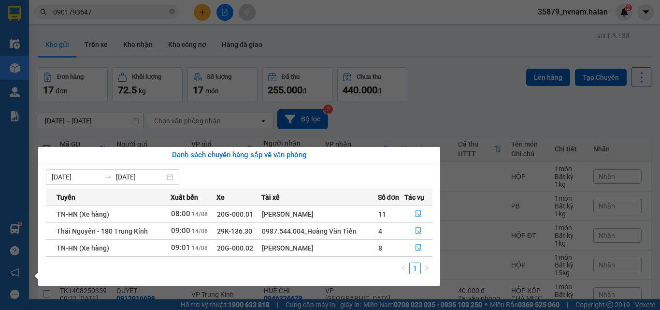
click at [102, 16] on section "Kết quả tìm kiếm ( 193 ) Bộ lọc Mã ĐH Trạng thái Món hàng Thu hộ Tổng cước Chưa…" at bounding box center [330, 155] width 660 height 310
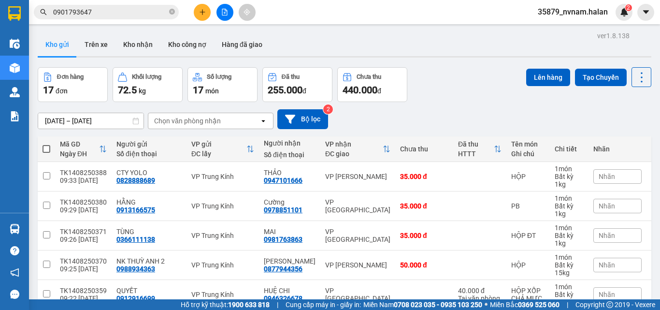
click at [102, 16] on input "0901793647" at bounding box center [110, 12] width 114 height 11
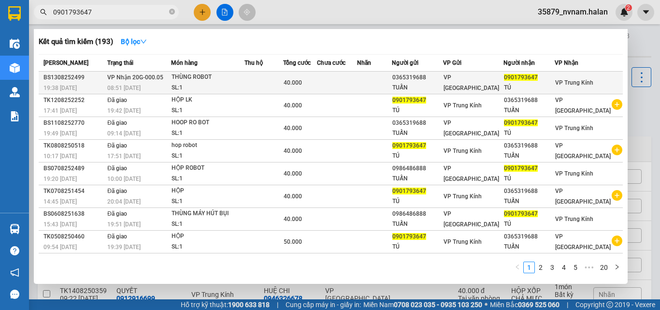
click at [162, 82] on td "VP Nhận 20G-000.05 08:51 - 14/08" at bounding box center [138, 82] width 66 height 23
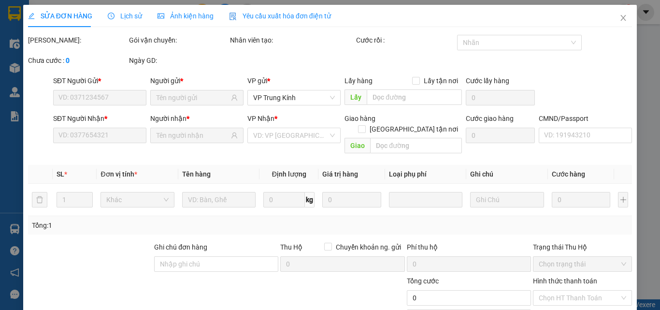
type input "0365319688"
type input "TUẤN"
type input "0901793647"
type input "TÚ"
type input "40.000"
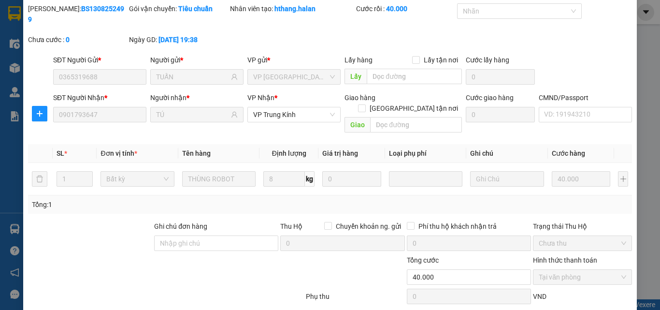
scroll to position [69, 0]
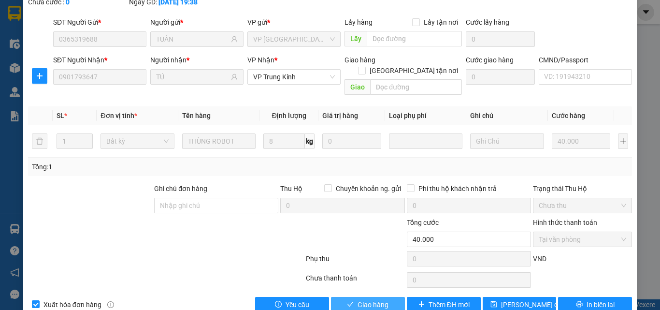
click at [373, 293] on span "Giao hàng" at bounding box center [372, 304] width 31 height 11
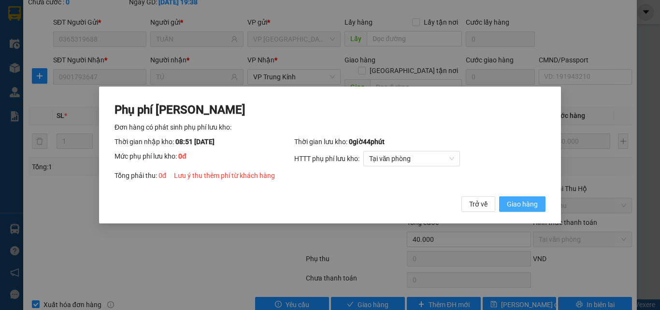
click at [536, 205] on span "Giao hàng" at bounding box center [522, 204] width 31 height 11
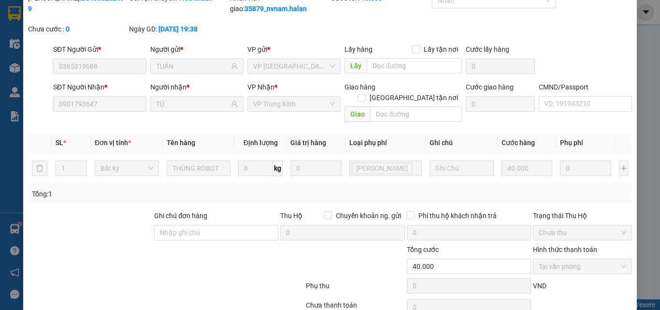
scroll to position [0, 0]
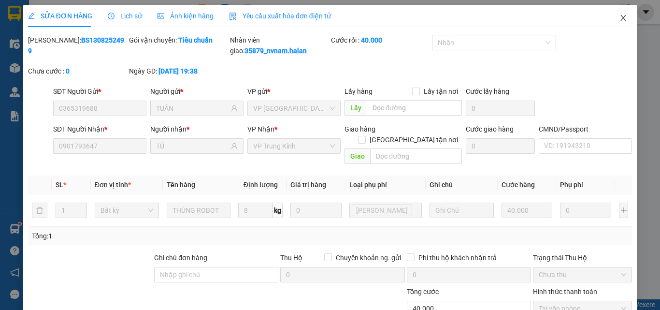
click at [618, 13] on span "Close" at bounding box center [623, 18] width 27 height 27
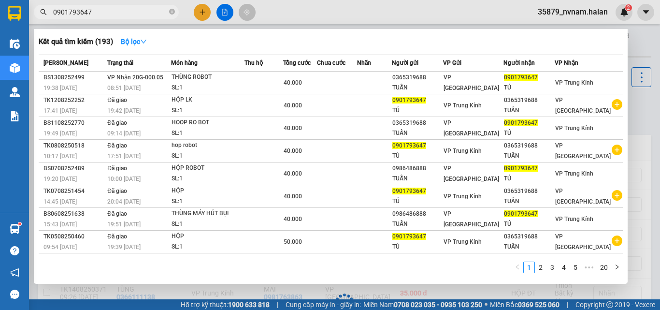
click at [114, 9] on input "0901793647" at bounding box center [110, 12] width 114 height 11
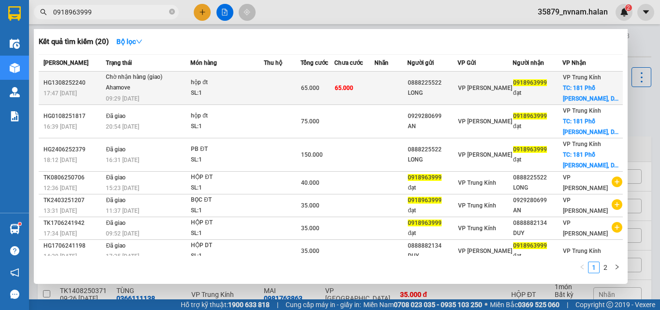
type input "0918963999"
click at [190, 79] on span "Chờ nhận hàng (giao) Ahamove 09:29 - 14/08" at bounding box center [148, 86] width 84 height 29
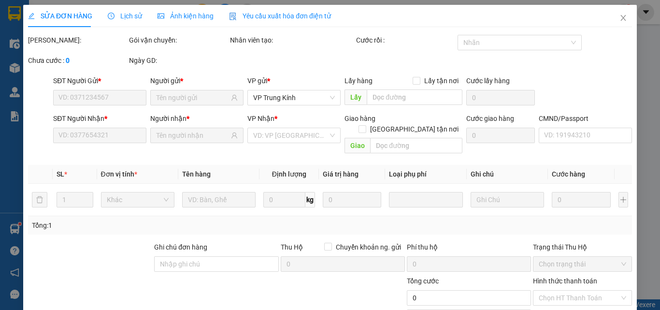
type input "0888225522"
type input "LONG"
type input "0918963999"
type input "đạt"
checkbox input "true"
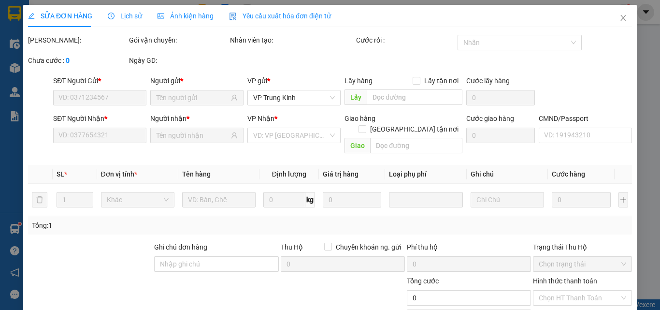
type input "181 Phố Trần Quốc Vượng, Dịch Vọng Hậu, Cầu Giấy, Hà Nội 10000, Việt Nam"
type input "30.000"
type input "65.000"
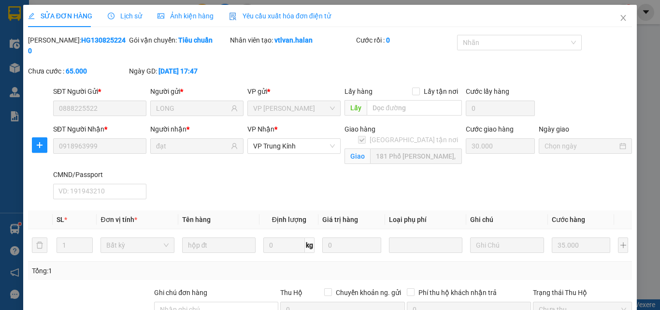
click at [120, 20] on div "Lịch sử" at bounding box center [125, 16] width 34 height 11
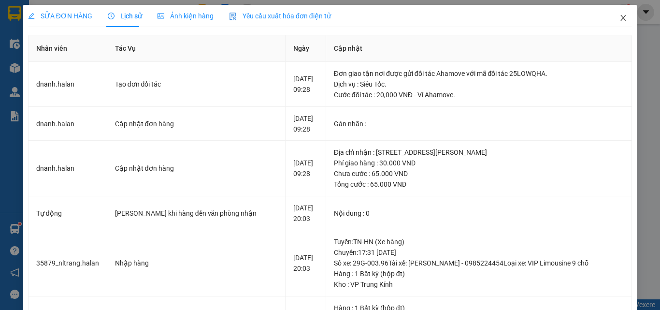
click at [625, 20] on span "Close" at bounding box center [623, 18] width 27 height 27
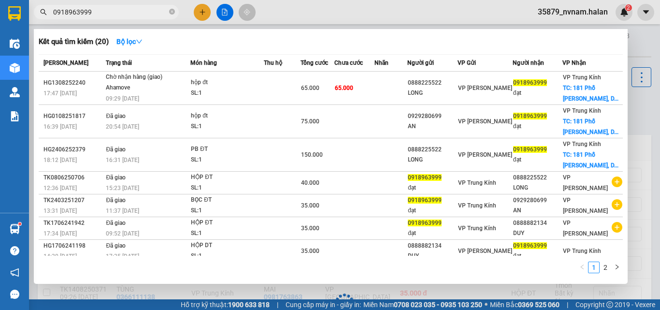
click at [115, 14] on input "0918963999" at bounding box center [110, 12] width 114 height 11
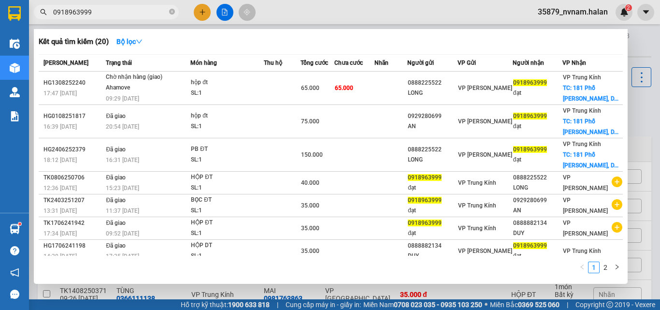
click at [628, 125] on div at bounding box center [330, 155] width 660 height 310
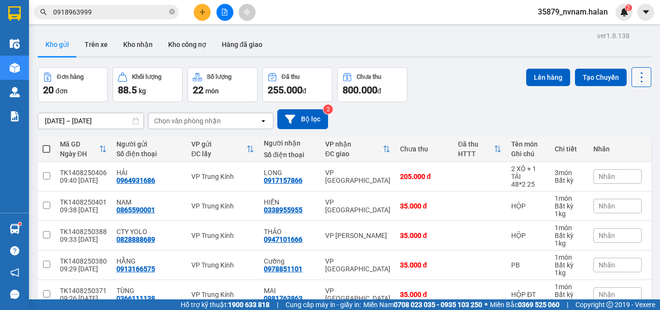
click at [641, 81] on icon at bounding box center [642, 77] width 2 height 10
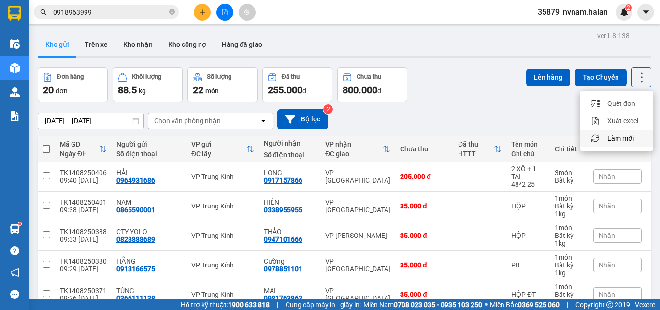
click at [597, 140] on icon "Menu" at bounding box center [595, 138] width 9 height 9
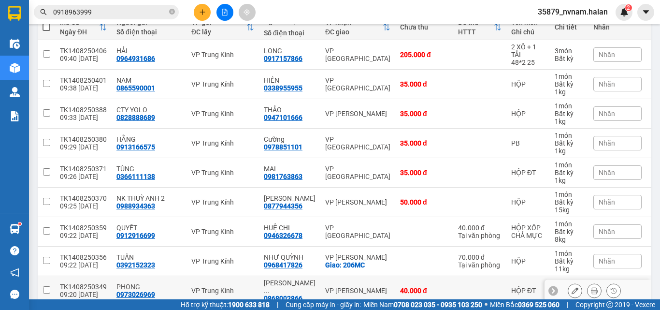
scroll to position [201, 0]
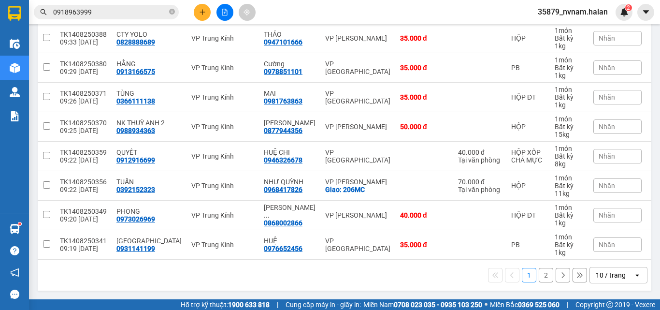
click at [625, 272] on div "10 / trang" at bounding box center [611, 274] width 43 height 15
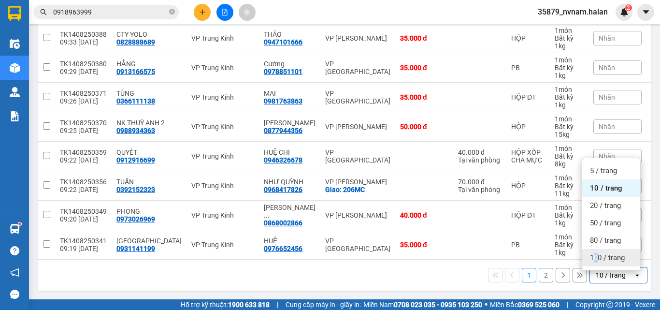
click at [596, 253] on span "100 / trang" at bounding box center [607, 258] width 35 height 10
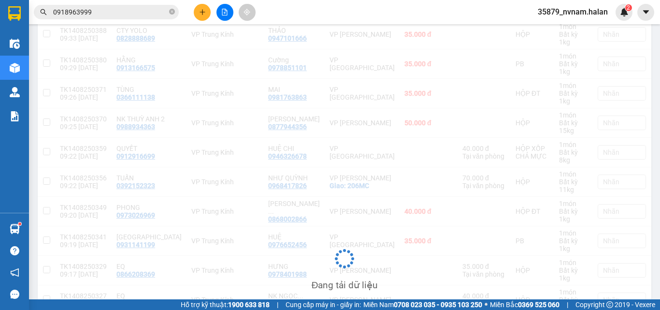
scroll to position [6, 0]
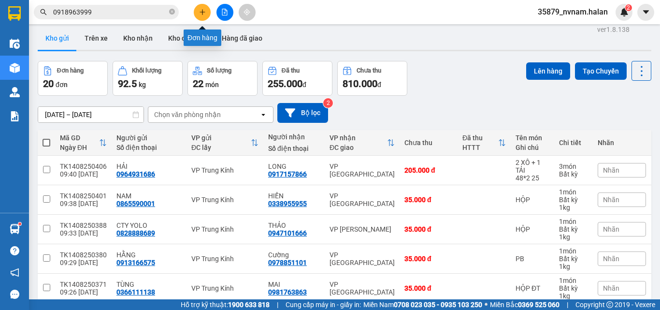
click at [203, 16] on button at bounding box center [202, 12] width 17 height 17
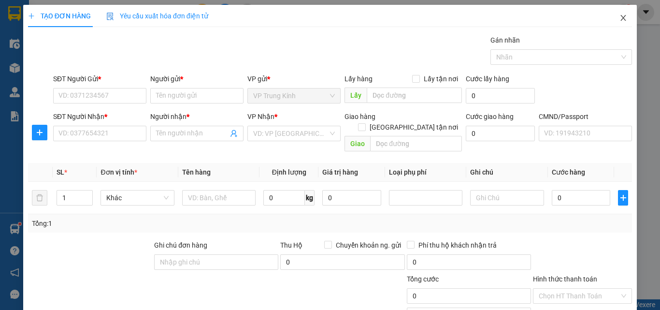
drag, startPoint x: 624, startPoint y: 15, endPoint x: 125, endPoint y: 8, distance: 498.6
click at [623, 15] on span "Close" at bounding box center [623, 18] width 27 height 27
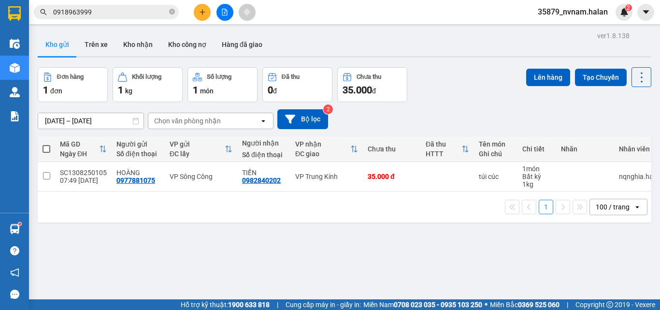
click at [62, 9] on input "0918963999" at bounding box center [110, 12] width 114 height 11
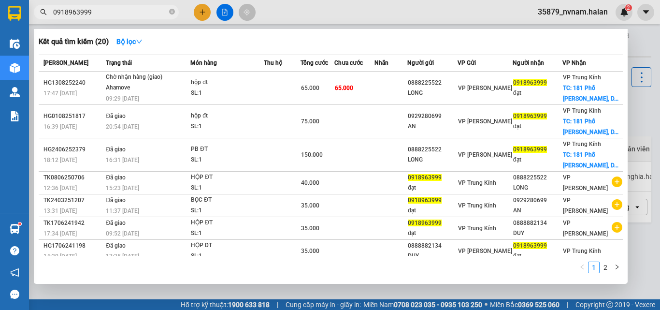
paste input "79435483"
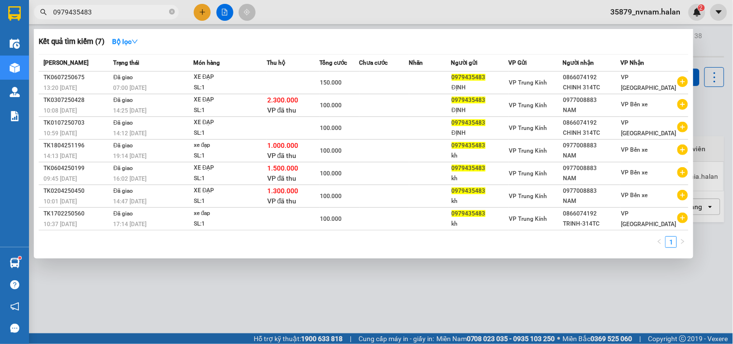
click at [144, 1] on div at bounding box center [366, 172] width 733 height 344
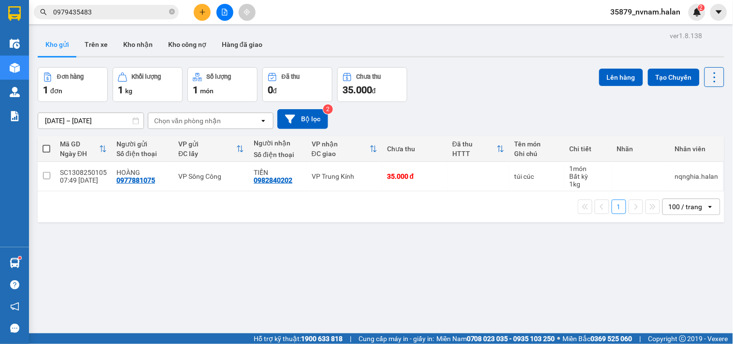
click at [145, 7] on input "0979435483" at bounding box center [110, 12] width 114 height 11
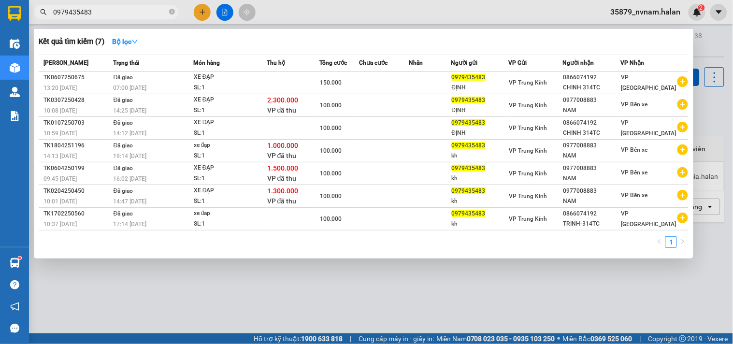
click at [145, 7] on input "0979435483" at bounding box center [110, 12] width 114 height 11
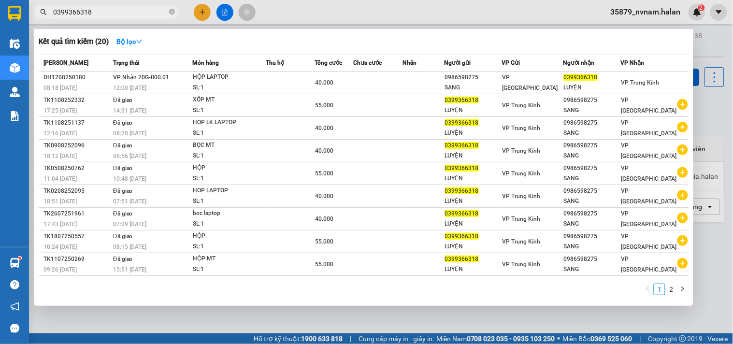
type input "0399366318"
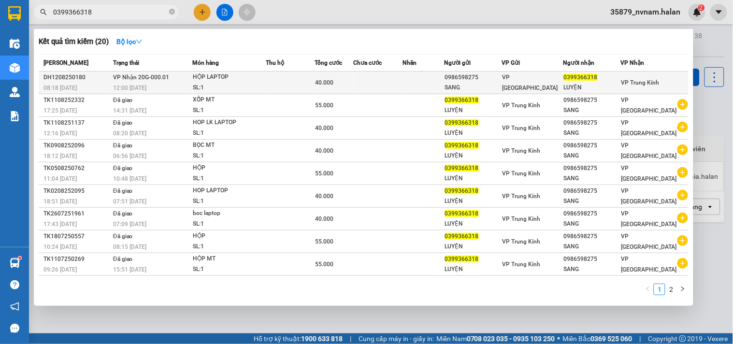
click at [256, 73] on div "HỘP LAPTOP" at bounding box center [229, 77] width 72 height 11
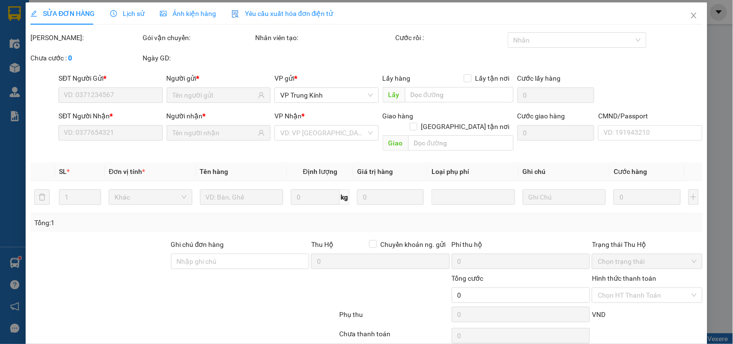
scroll to position [35, 0]
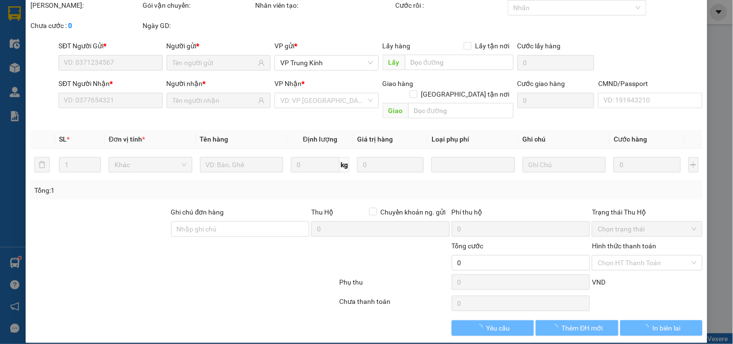
type input "0986598275"
type input "SANG"
type input "0399366318"
type input "LUYỆN"
type input "40.000"
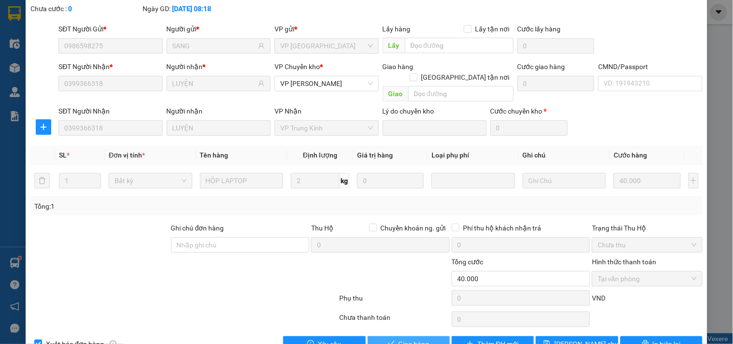
scroll to position [68, 0]
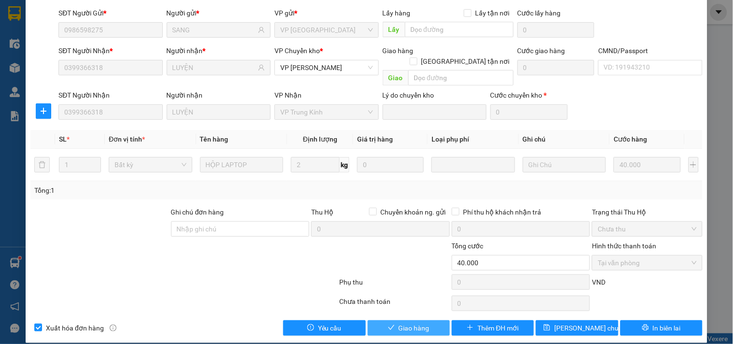
click at [419, 293] on span "Giao hàng" at bounding box center [414, 328] width 31 height 11
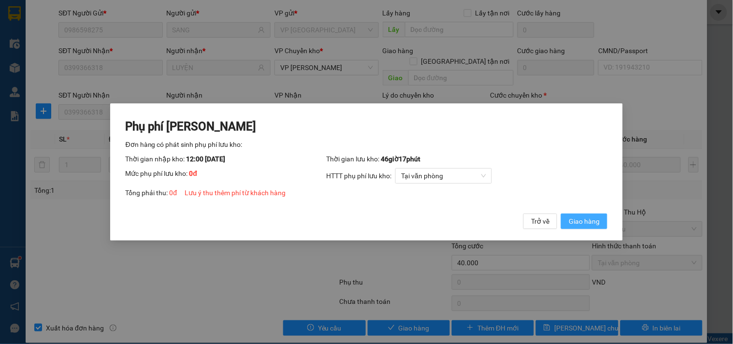
click at [586, 220] on span "Giao hàng" at bounding box center [584, 221] width 31 height 11
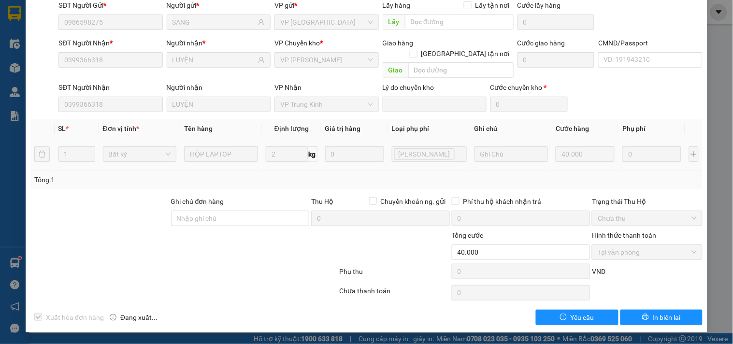
scroll to position [0, 0]
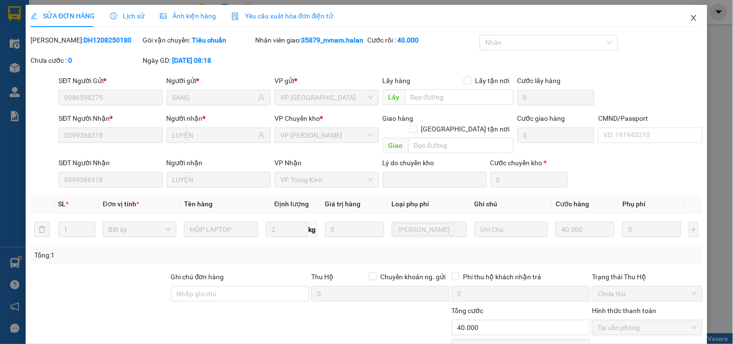
click at [659, 16] on span "Close" at bounding box center [693, 18] width 27 height 27
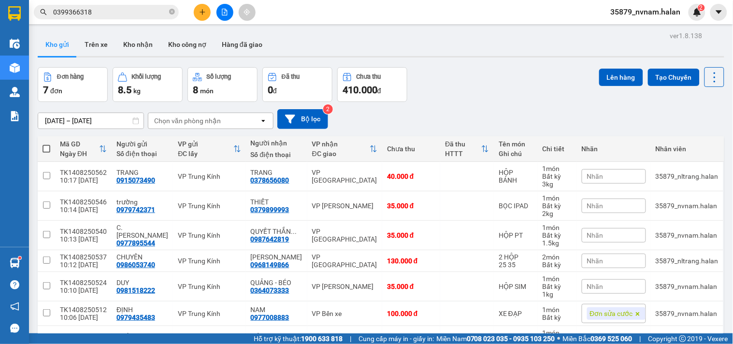
click at [128, 21] on div "Kết quả tìm kiếm ( 20 ) Bộ lọc Mã ĐH Trạng thái Món hàng Thu hộ Tổng cước Chưa …" at bounding box center [366, 12] width 733 height 24
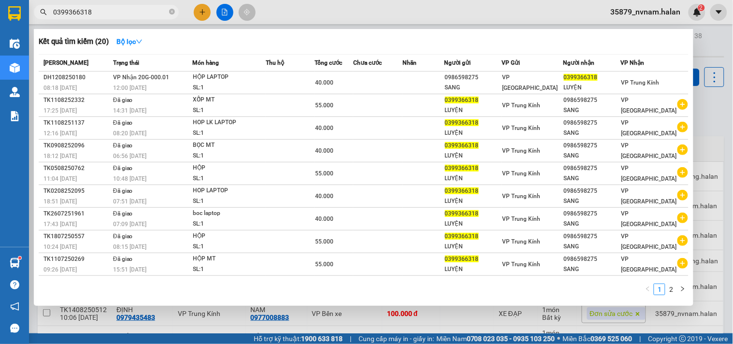
click at [129, 8] on input "0399366318" at bounding box center [110, 12] width 114 height 11
type input "0399366318"
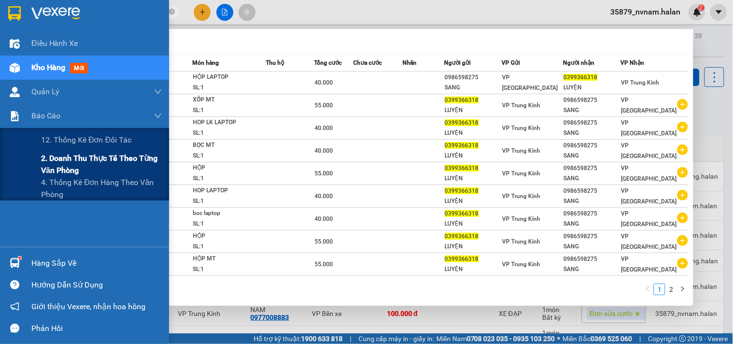
click at [46, 163] on span "2. Doanh thu thực tế theo từng văn phòng" at bounding box center [101, 164] width 121 height 24
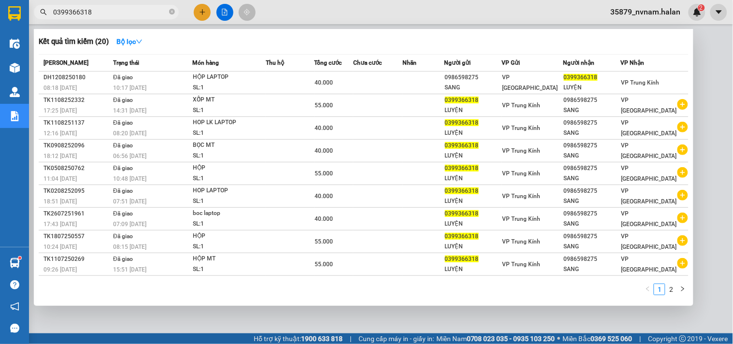
click at [659, 90] on div at bounding box center [366, 172] width 733 height 344
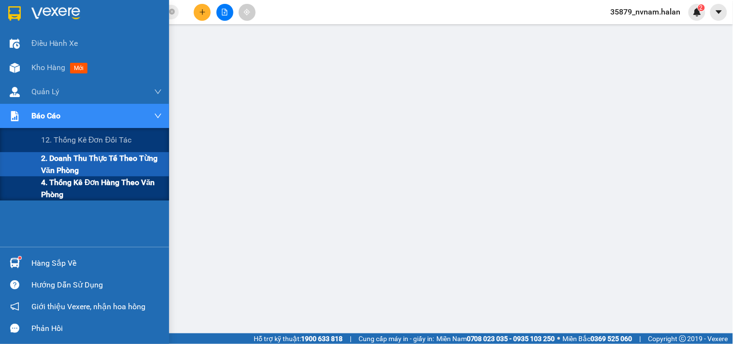
click at [27, 178] on div "4. Thống kê đơn hàng theo văn phòng" at bounding box center [84, 188] width 169 height 24
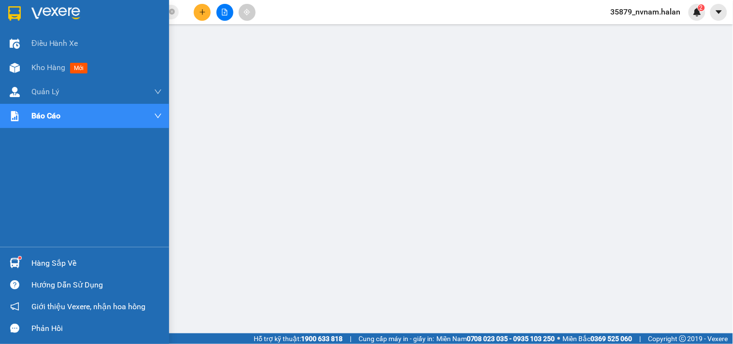
click at [23, 258] on div "Hàng sắp về" at bounding box center [84, 263] width 169 height 22
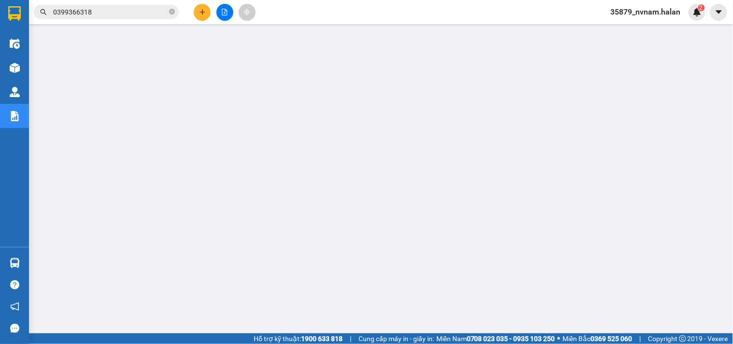
click at [214, 16] on section "Kết quả tìm kiếm ( 20 ) Bộ lọc Mã ĐH Trạng thái Món hàng Thu hộ Tổng cước Chưa …" at bounding box center [366, 172] width 733 height 344
click at [211, 16] on div at bounding box center [224, 12] width 72 height 17
click at [209, 15] on button at bounding box center [202, 12] width 17 height 17
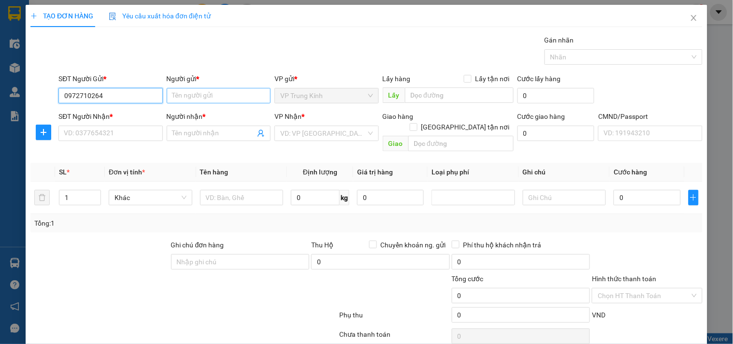
type input "0972710264"
click at [234, 100] on input "Người gửi *" at bounding box center [219, 95] width 104 height 15
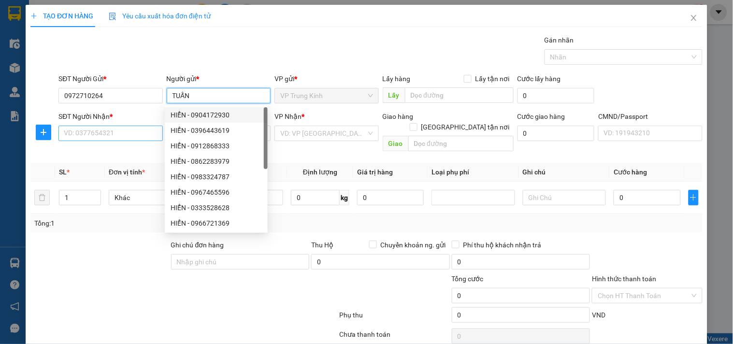
type input "TUẤN"
click at [93, 131] on input "SĐT Người Nhận *" at bounding box center [110, 133] width 104 height 15
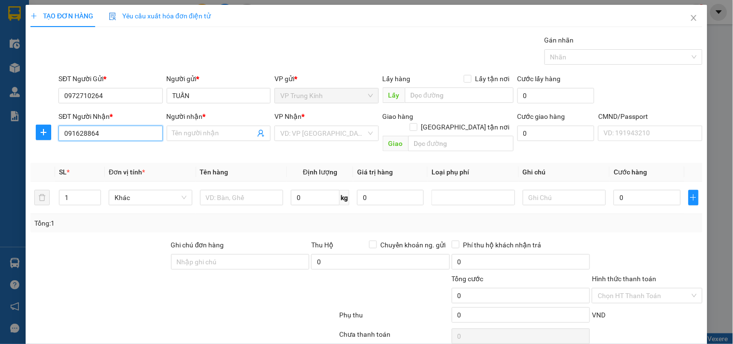
click at [93, 131] on input "091628864" at bounding box center [110, 133] width 104 height 15
type input "0916280864"
click at [241, 135] on input "Người nhận *" at bounding box center [213, 133] width 83 height 11
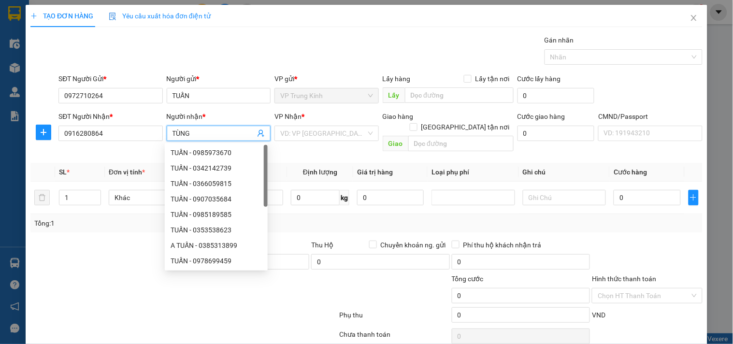
type input "TÙNG"
click at [294, 43] on div "Gói vận chuyển * Tiêu chuẩn Gán nhãn Nhãn" at bounding box center [381, 52] width 648 height 34
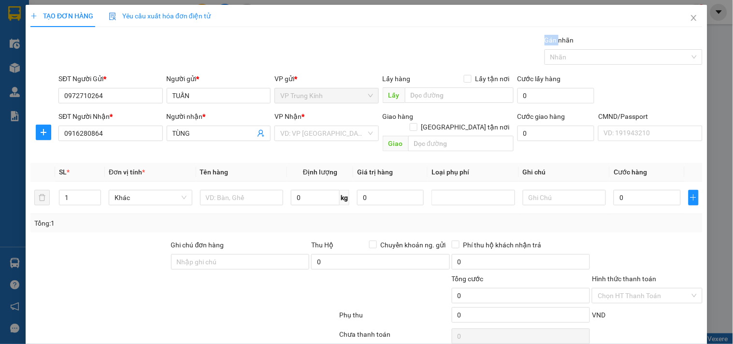
click at [294, 43] on div "Gói vận chuyển * Tiêu chuẩn Gán nhãn Nhãn" at bounding box center [381, 52] width 648 height 34
click at [311, 43] on div "Gói vận chuyển * Tiêu chuẩn Gán nhãn Nhãn" at bounding box center [381, 52] width 648 height 34
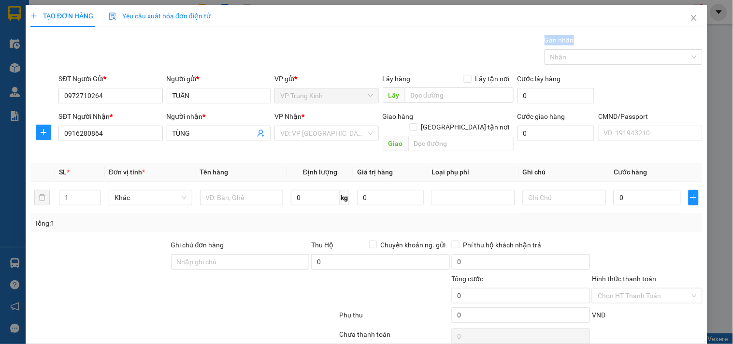
click at [311, 43] on div "Gói vận chuyển * Tiêu chuẩn Gán nhãn Nhãn" at bounding box center [381, 52] width 648 height 34
click at [363, 44] on div "Gói vận chuyển * Tiêu chuẩn Gán nhãn Nhãn" at bounding box center [381, 52] width 648 height 34
drag, startPoint x: 363, startPoint y: 44, endPoint x: 399, endPoint y: 44, distance: 35.7
click at [399, 44] on div "Gói vận chuyển * Tiêu chuẩn Gán nhãn Nhãn" at bounding box center [381, 52] width 648 height 34
click at [301, 142] on div "VP Nhận * VD: VP Sài Gòn" at bounding box center [326, 128] width 104 height 34
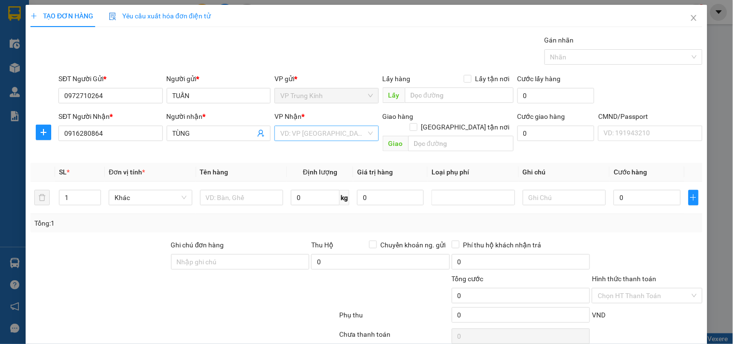
click at [312, 137] on input "search" at bounding box center [322, 133] width 85 height 14
type input "HVT"
click at [303, 153] on div "VP [PERSON_NAME]" at bounding box center [322, 152] width 91 height 11
click at [267, 190] on input "text" at bounding box center [242, 197] width 84 height 15
click at [267, 190] on input "BỌC ĐEN ĐỒ AN" at bounding box center [242, 197] width 84 height 15
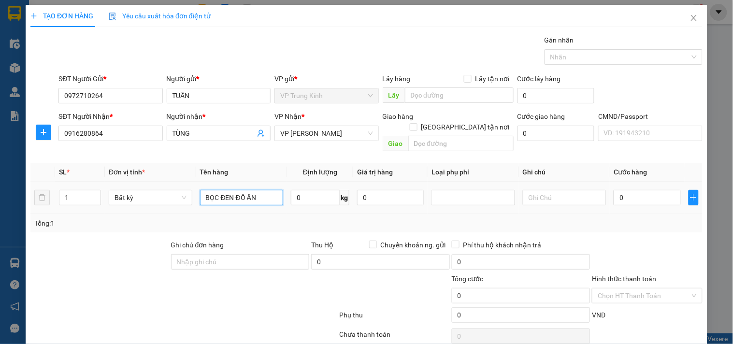
type input "BỌC ĐEN ĐỒ ĂN"
type input "3"
type input "40.000"
click at [622, 218] on div "Tổng: 1" at bounding box center [366, 223] width 664 height 11
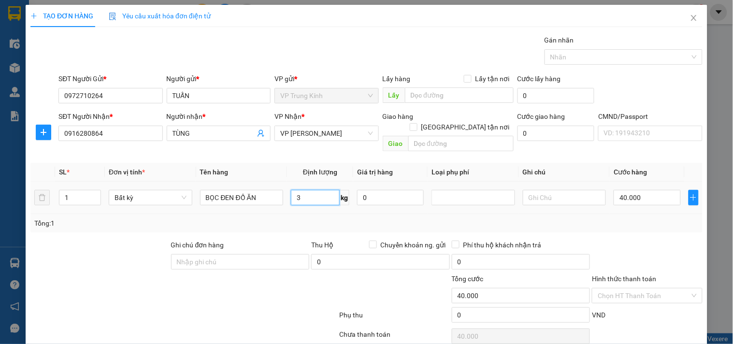
click at [308, 190] on input "3" at bounding box center [315, 197] width 49 height 15
click at [653, 225] on div "Transit Pickup Surcharge Ids Transit Deliver Surcharge Ids Transit Deliver Surc…" at bounding box center [366, 202] width 672 height 334
click at [624, 288] on input "Hình thức thanh toán" at bounding box center [644, 295] width 92 height 14
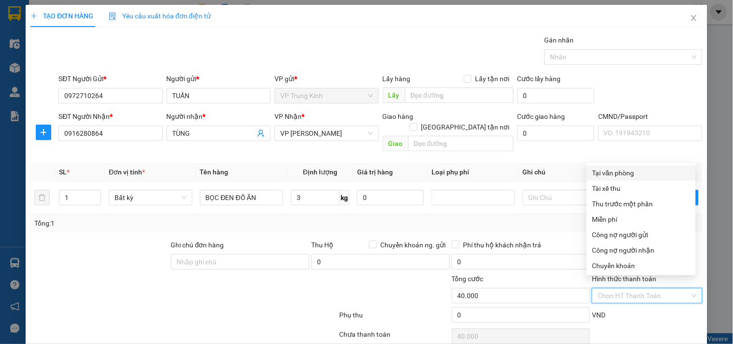
click at [616, 174] on div "Tại văn phòng" at bounding box center [641, 173] width 98 height 11
type input "0"
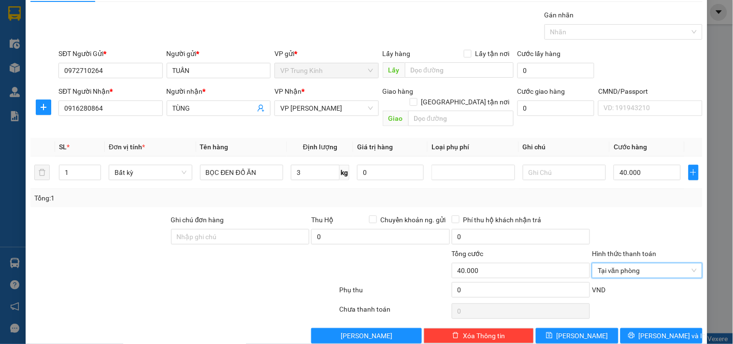
scroll to position [32, 0]
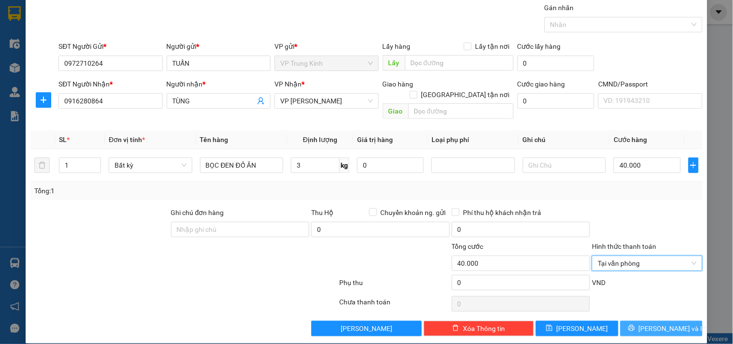
click at [654, 293] on span "[PERSON_NAME] và In" at bounding box center [673, 328] width 68 height 11
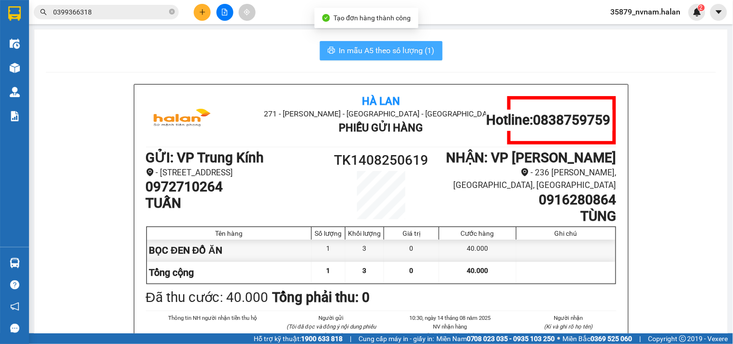
click at [398, 45] on span "In mẫu A5 theo số lượng (1)" at bounding box center [387, 50] width 96 height 12
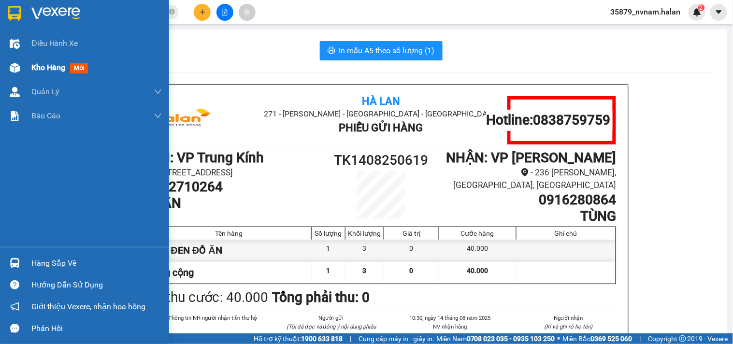
click at [25, 63] on div "Kho hàng mới" at bounding box center [84, 68] width 169 height 24
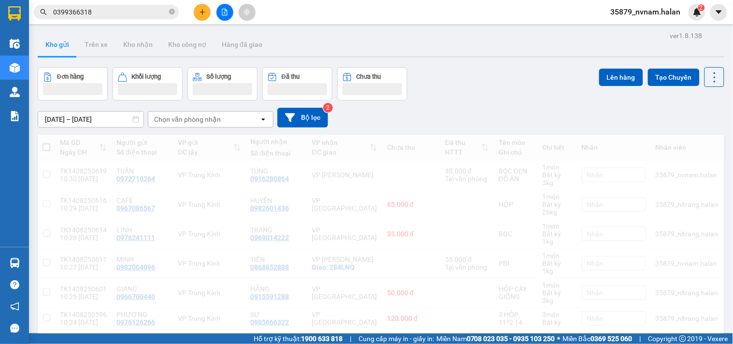
click at [529, 116] on div "[DATE] – [DATE] Press the down arrow key to interact with the calendar and sele…" at bounding box center [381, 118] width 686 height 20
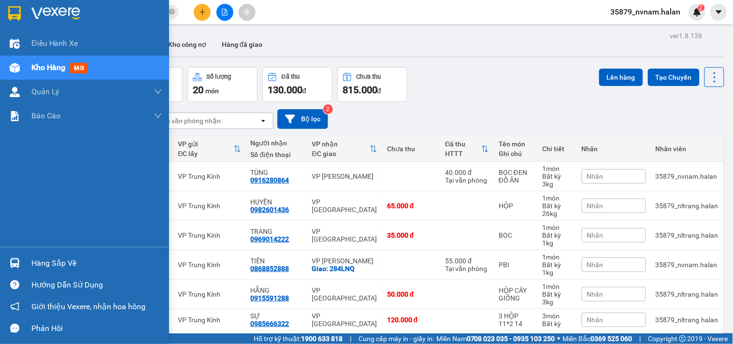
click at [14, 260] on img at bounding box center [15, 263] width 10 height 10
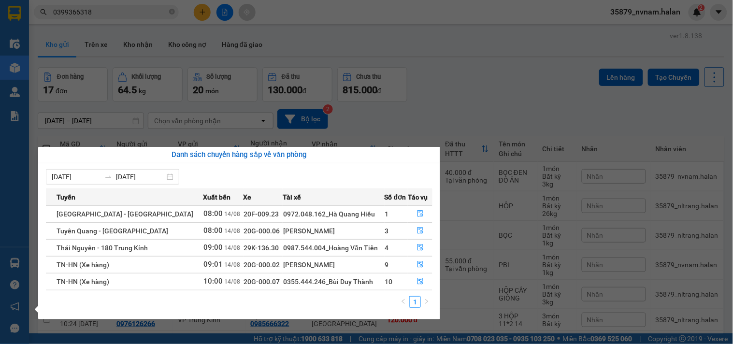
click at [491, 97] on section "Kết quả tìm kiếm ( 20 ) Bộ lọc Mã ĐH Trạng thái Món hàng Thu hộ Tổng cước Chưa …" at bounding box center [366, 172] width 733 height 344
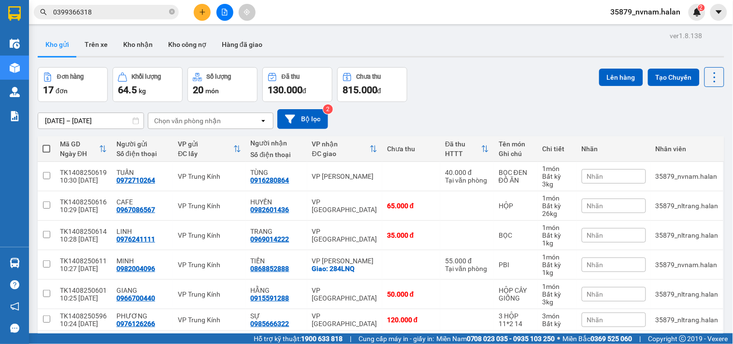
click at [491, 97] on div "Đơn hàng 17 đơn Khối lượng 64.5 kg Số lượng 20 món Đã thu 130.000 đ Chưa thu 81…" at bounding box center [381, 84] width 686 height 35
drag, startPoint x: 480, startPoint y: 103, endPoint x: 10, endPoint y: 128, distance: 471.1
click at [445, 79] on div "Đơn hàng 17 đơn Khối lượng 64.5 kg Số lượng 20 món Đã thu 130.000 đ Chưa thu 81…" at bounding box center [381, 84] width 686 height 35
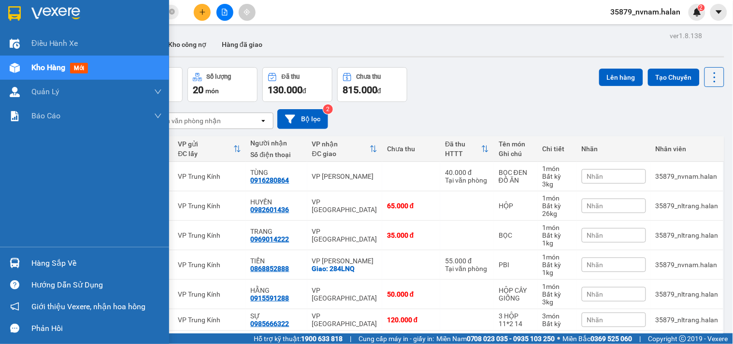
click at [6, 264] on div at bounding box center [14, 263] width 17 height 17
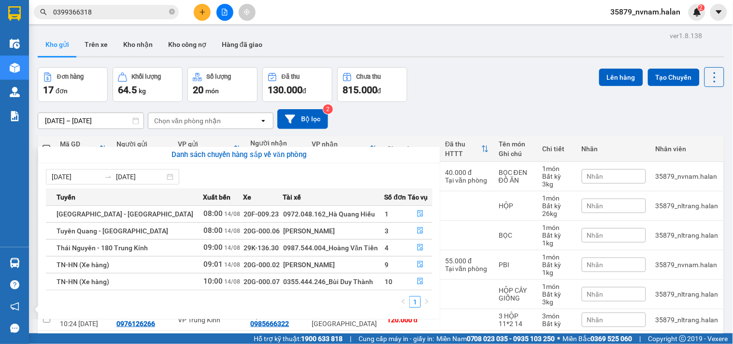
click at [202, 13] on section "Kết quả tìm kiếm ( 20 ) Bộ lọc Mã ĐH Trạng thái Món hàng Thu hộ Tổng cước Chưa …" at bounding box center [366, 172] width 733 height 344
click at [202, 13] on icon "plus" at bounding box center [202, 11] width 0 height 5
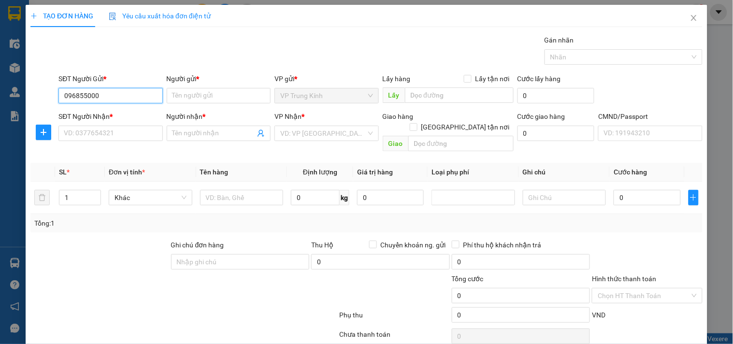
type input "0968550001"
click at [124, 113] on div "0968550001 - MẠNH" at bounding box center [109, 115] width 91 height 11
type input "MẠNH"
type input "0968550001"
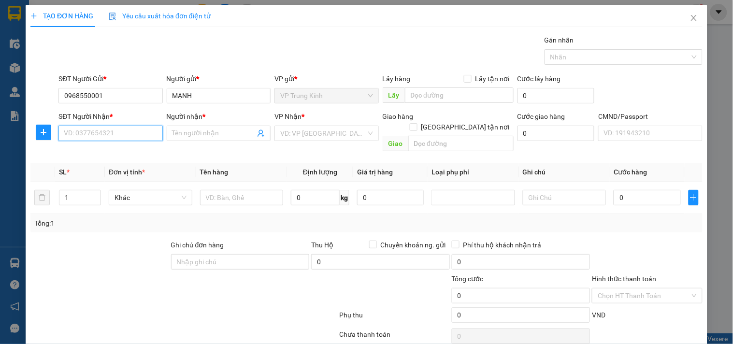
click at [118, 128] on input "SĐT Người Nhận *" at bounding box center [110, 133] width 104 height 15
type input "0343390362"
click at [134, 150] on div "0343390362 - TRANG" at bounding box center [109, 152] width 91 height 11
type input "TRANG"
type input "0343390362"
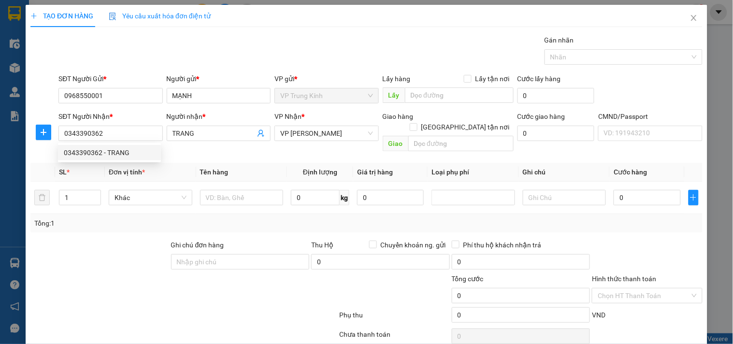
click at [131, 214] on div "Tổng: 1" at bounding box center [366, 223] width 672 height 18
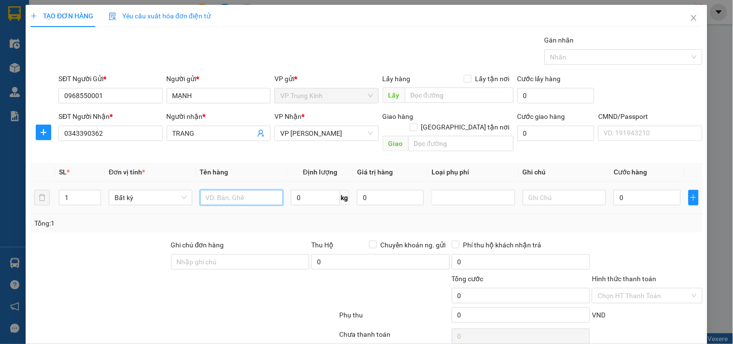
click at [240, 190] on input "text" at bounding box center [242, 197] width 84 height 15
type input "HỘP"
type input "1"
click at [651, 223] on div "Transit Pickup Surcharge Ids Transit Deliver Surcharge Ids Transit Deliver Surc…" at bounding box center [366, 202] width 672 height 334
type input "35.000"
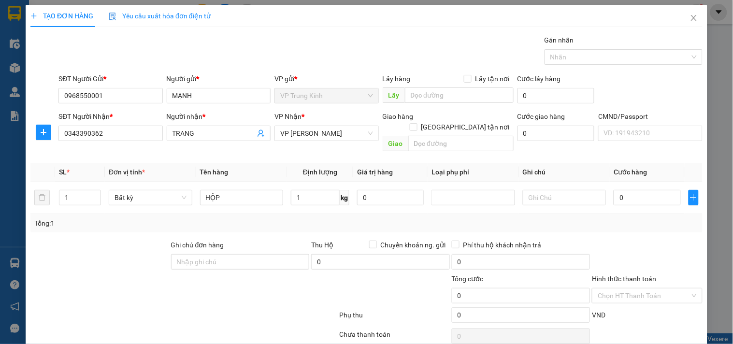
type input "35.000"
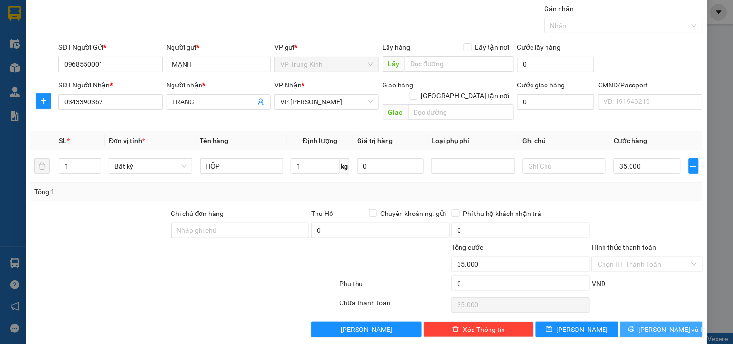
scroll to position [32, 0]
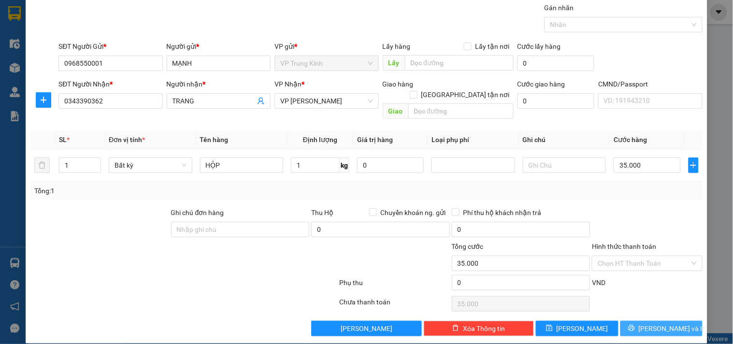
click at [659, 293] on span "[PERSON_NAME] và In" at bounding box center [673, 328] width 68 height 11
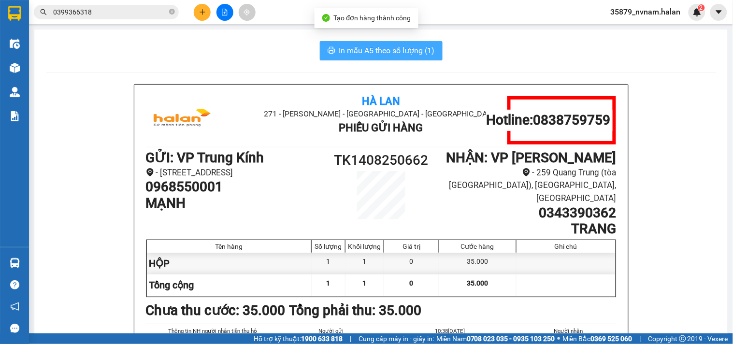
click at [406, 57] on button "In mẫu A5 theo số lượng (1)" at bounding box center [381, 50] width 123 height 19
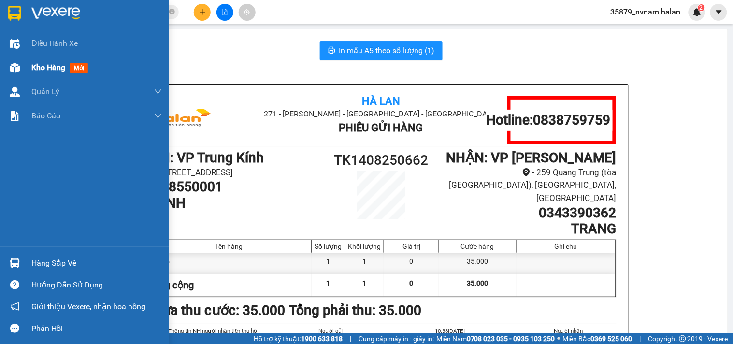
click at [6, 70] on div at bounding box center [14, 67] width 17 height 17
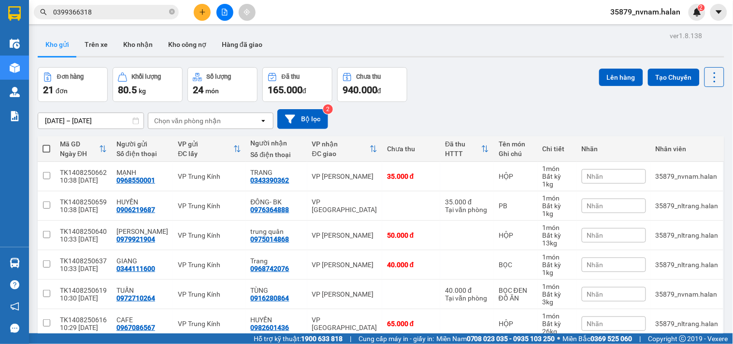
click at [535, 116] on div "[DATE] – [DATE] Press the down arrow key to interact with the calendar and sele…" at bounding box center [381, 119] width 686 height 20
click at [523, 88] on div "Đơn hàng 21 đơn Khối lượng 80.5 kg Số lượng 24 món Đã thu 165.000 đ Chưa thu 94…" at bounding box center [381, 84] width 686 height 35
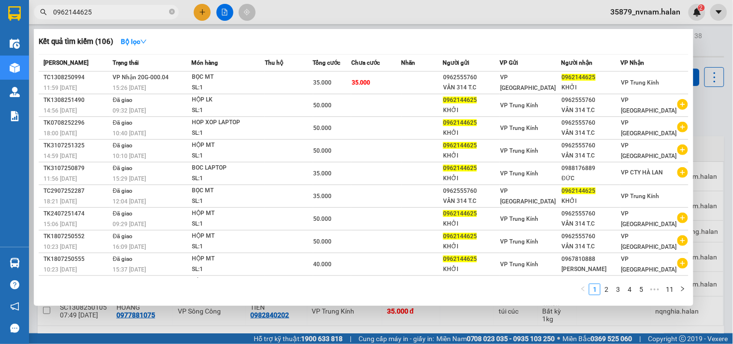
click at [712, 120] on div at bounding box center [366, 172] width 733 height 344
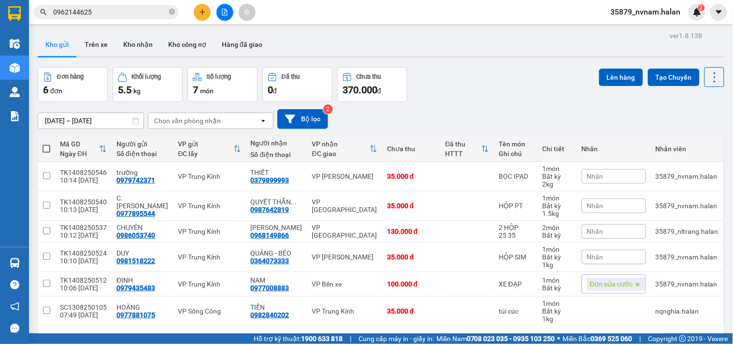
click at [148, 0] on div "Kết quả tìm kiếm ( 106 ) Bộ lọc Mã ĐH Trạng thái Món hàng Thu hộ Tổng cước Chưa…" at bounding box center [366, 12] width 733 height 24
click at [147, 2] on div "Kết quả tìm kiếm ( 106 ) Bộ lọc Mã ĐH Trạng thái Món hàng Thu hộ Tổng cước Chưa…" at bounding box center [366, 12] width 733 height 24
drag, startPoint x: 147, startPoint y: 6, endPoint x: 146, endPoint y: 11, distance: 5.0
click at [147, 7] on span "0962144625" at bounding box center [106, 12] width 145 height 14
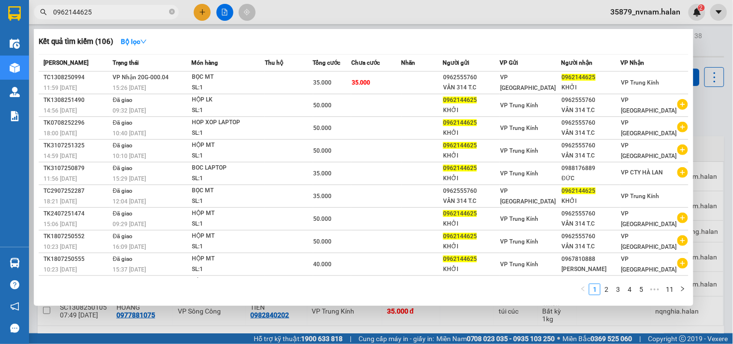
click at [146, 11] on input "0962144625" at bounding box center [110, 12] width 114 height 11
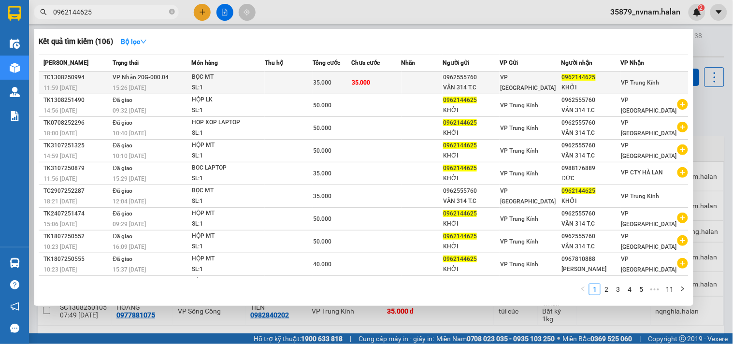
click at [287, 80] on td at bounding box center [289, 82] width 48 height 23
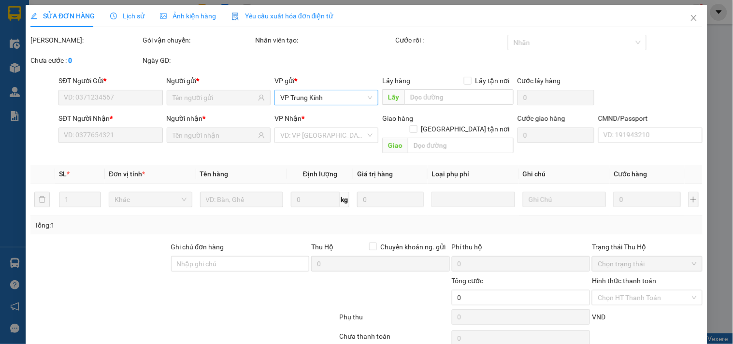
type input "0962555760"
type input "VÂN 314 T.C"
type input "0962144625"
type input "KHỞI"
type input "35.000"
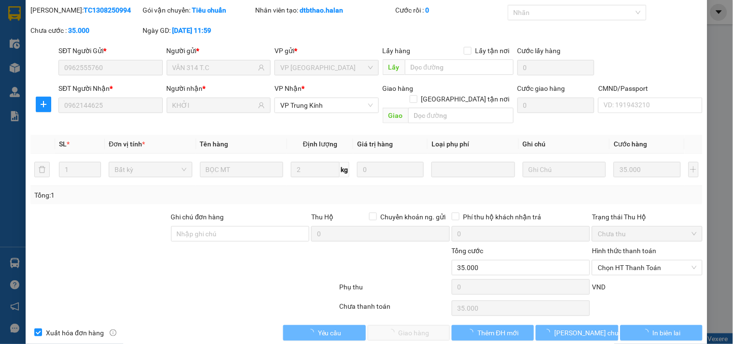
scroll to position [35, 0]
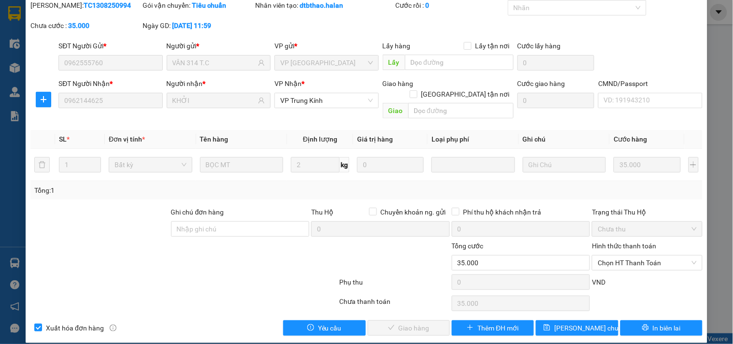
click at [601, 274] on div "Phụ thu 0 VND" at bounding box center [366, 283] width 674 height 19
click at [604, 257] on span "Chọn HT Thanh Toán" at bounding box center [647, 263] width 99 height 14
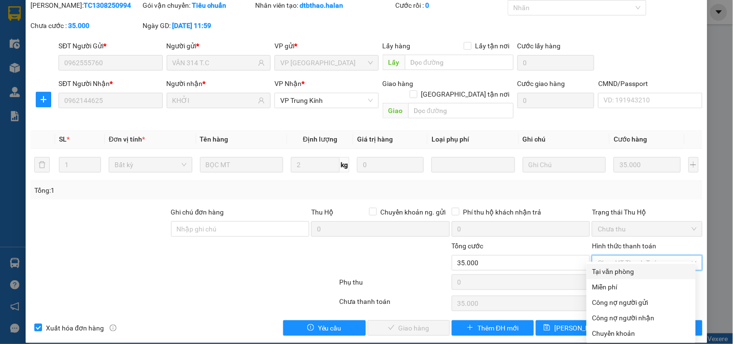
click at [611, 271] on div "Tại văn phòng" at bounding box center [641, 271] width 98 height 11
type input "0"
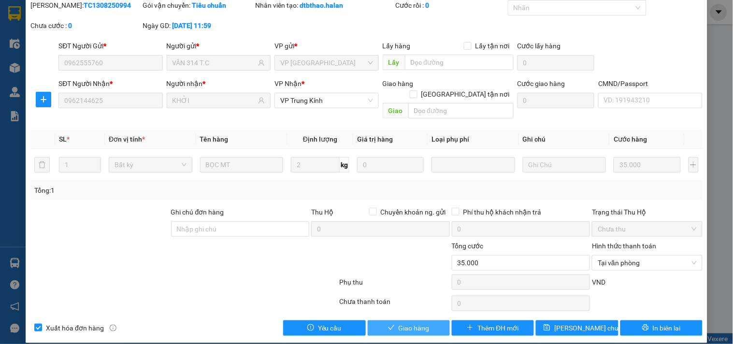
click at [411, 320] on button "Giao hàng" at bounding box center [409, 327] width 82 height 15
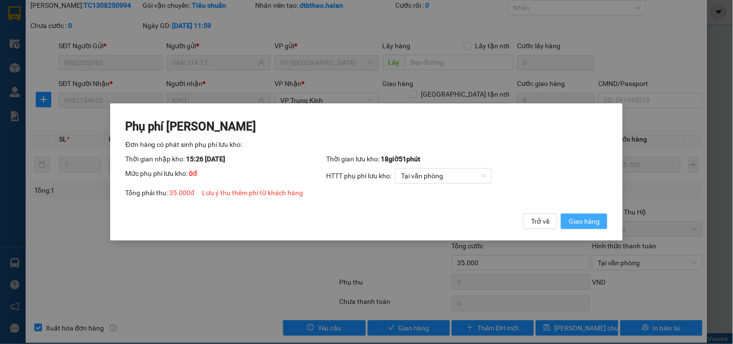
click at [587, 219] on span "Giao hàng" at bounding box center [584, 221] width 31 height 11
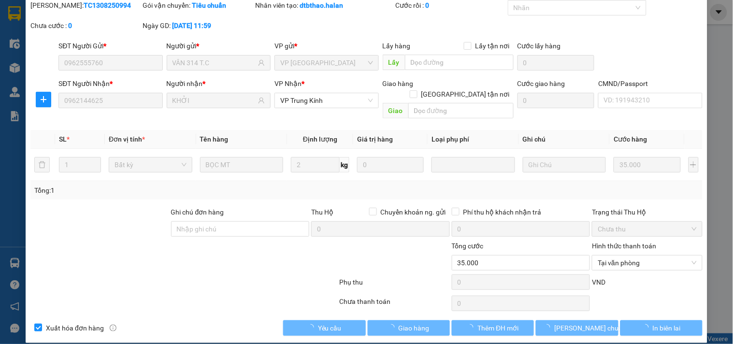
scroll to position [0, 0]
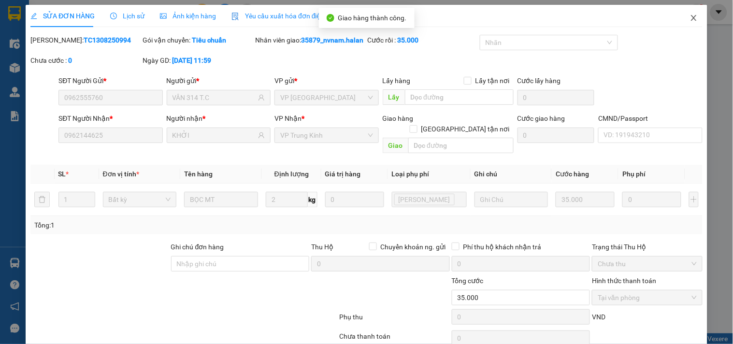
click at [690, 21] on icon "close" at bounding box center [694, 18] width 8 height 8
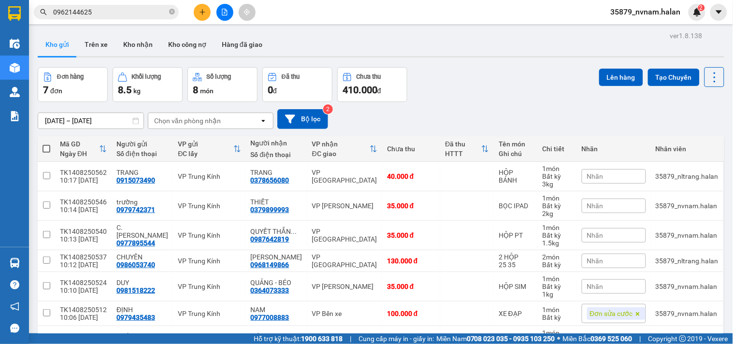
click at [142, 9] on input "0962144625" at bounding box center [110, 12] width 114 height 11
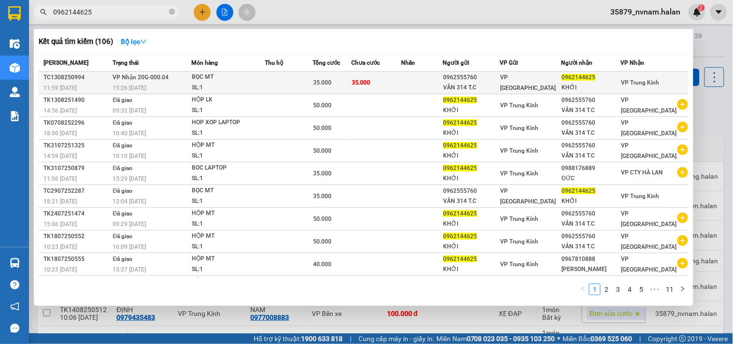
click at [379, 81] on td "35.000" at bounding box center [376, 82] width 50 height 23
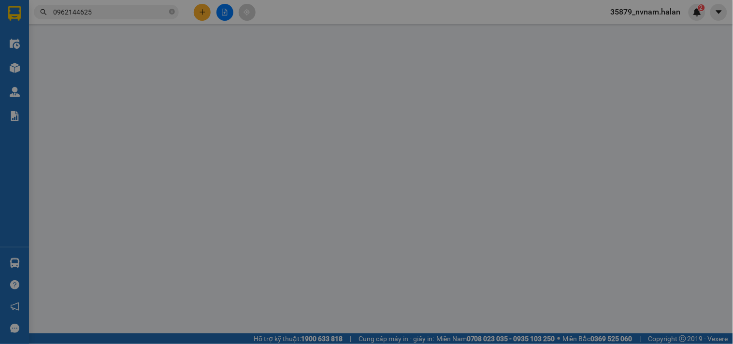
type input "0962555760"
type input "VÂN 314 T.C"
type input "0962144625"
type input "KHỞI"
type input "35.000"
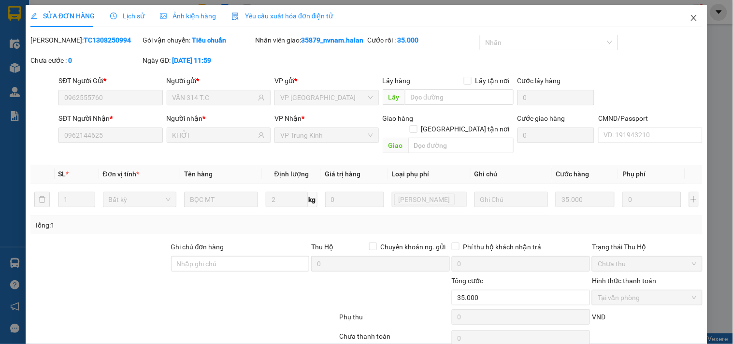
click at [690, 15] on icon "close" at bounding box center [694, 18] width 8 height 8
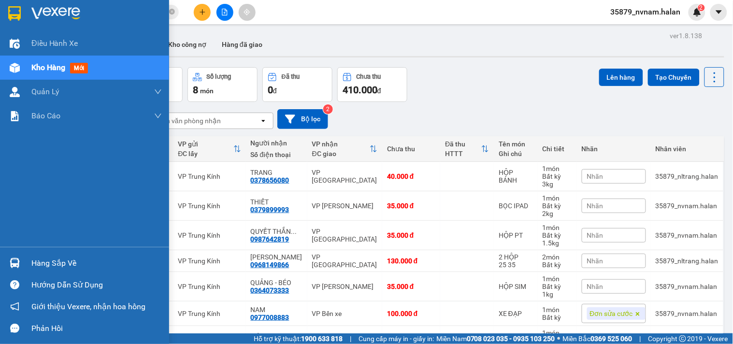
click at [11, 251] on div "Hàng sắp về Hướng dẫn sử dụng Giới thiệu Vexere, nhận hoa hồng Phản hồi" at bounding box center [84, 293] width 169 height 92
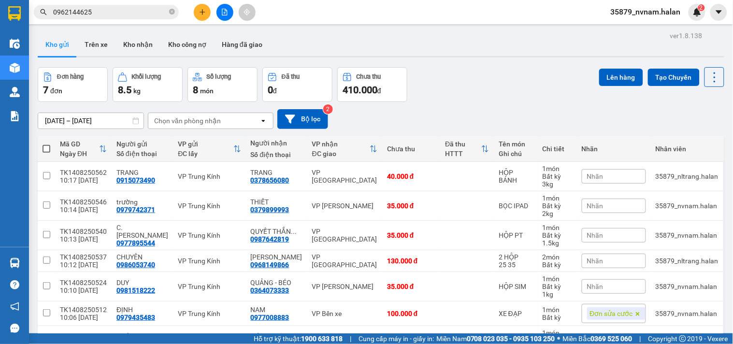
click at [473, 79] on section "Kết quả tìm kiếm ( 106 ) Bộ lọc Mã ĐH Trạng thái Món hàng Thu hộ Tổng cước Chưa…" at bounding box center [366, 172] width 733 height 344
click at [473, 79] on div "Đơn hàng 7 đơn Khối lượng 8.5 kg Số lượng 8 món Đã thu 0 đ Chưa thu 410.000 đ L…" at bounding box center [381, 84] width 686 height 35
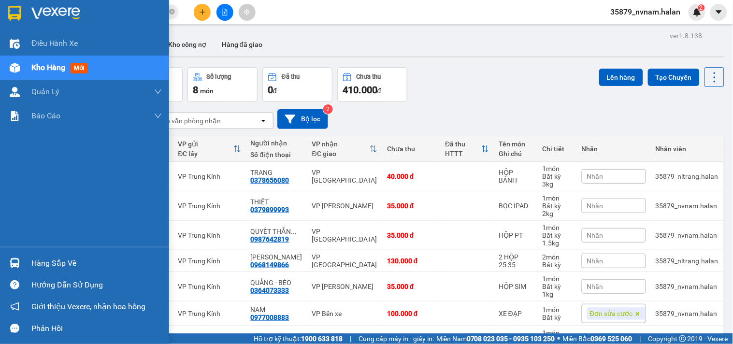
click at [5, 266] on div "Hàng sắp về" at bounding box center [84, 263] width 169 height 22
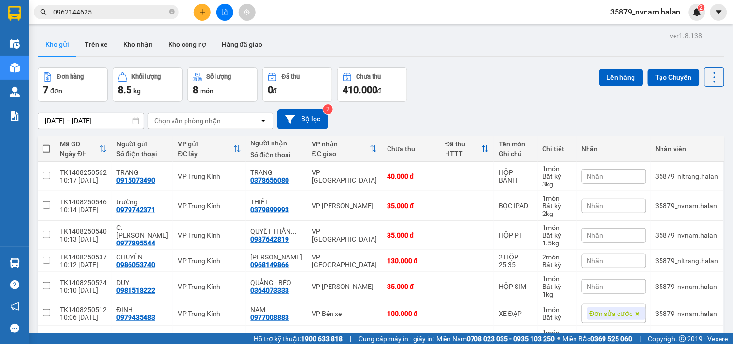
click at [494, 113] on section "Kết quả tìm kiếm ( 106 ) Bộ lọc Mã ĐH Trạng thái Món hàng Thu hộ Tổng cước Chưa…" at bounding box center [366, 172] width 733 height 344
click at [201, 15] on icon "plus" at bounding box center [202, 12] width 7 height 7
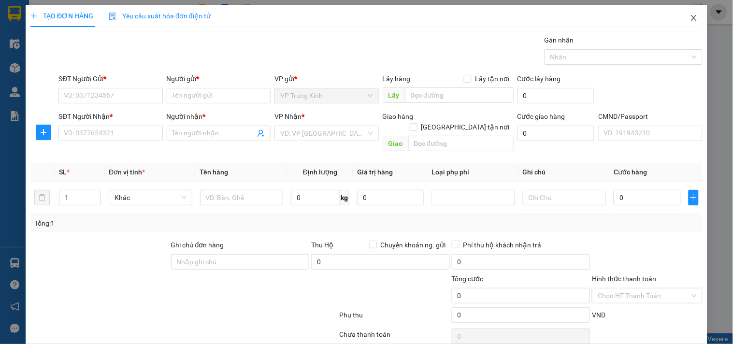
click at [690, 19] on icon "close" at bounding box center [694, 18] width 8 height 8
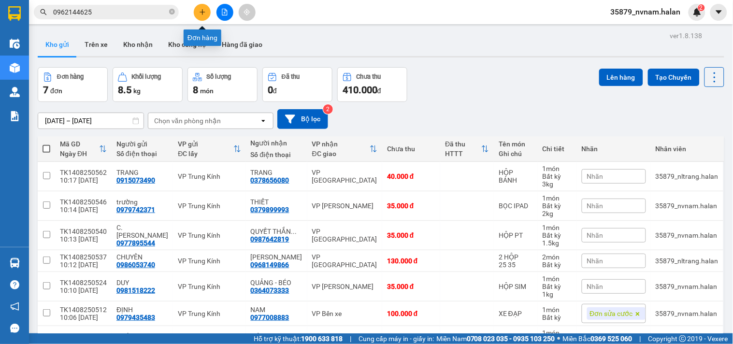
click at [201, 9] on icon "plus" at bounding box center [202, 12] width 7 height 7
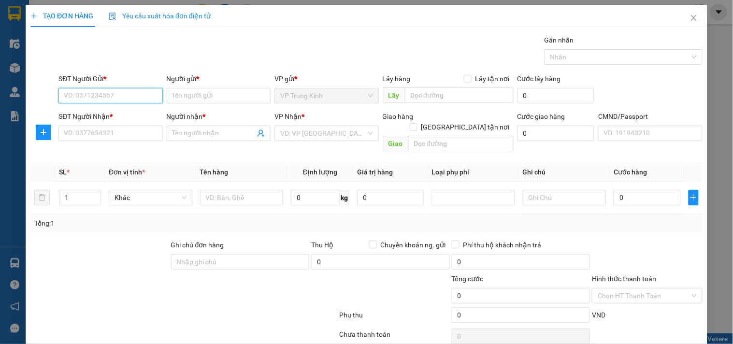
type input "0"
type input "0912074444"
click at [117, 119] on div "0912074444 - KCC SHOP" at bounding box center [109, 115] width 91 height 11
type input "KCC SHOP"
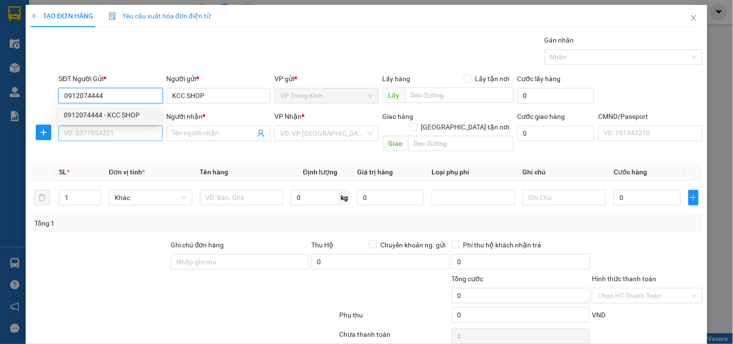
type input "0912074444"
click at [102, 133] on input "SĐT Người Nhận *" at bounding box center [110, 133] width 104 height 15
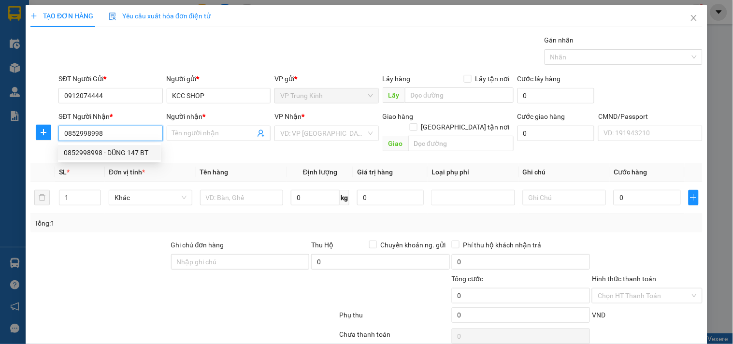
click at [125, 159] on div "0852998998 - DŨNG 147 BT" at bounding box center [109, 152] width 103 height 15
type input "0852998998"
type input "DŨNG 147 BT"
click at [115, 240] on div at bounding box center [99, 257] width 141 height 34
drag, startPoint x: 115, startPoint y: 228, endPoint x: 253, endPoint y: 207, distance: 139.8
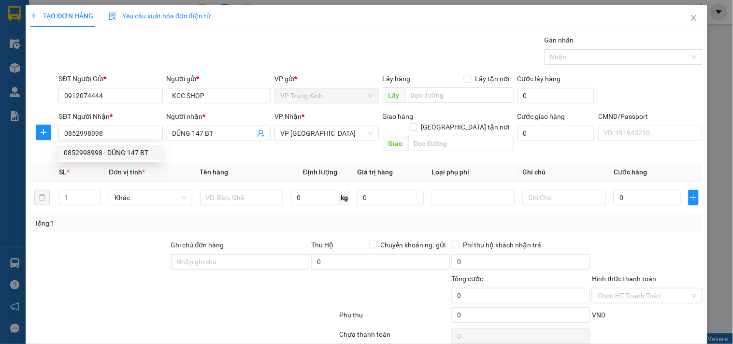
click at [141, 240] on div at bounding box center [99, 257] width 141 height 34
click at [233, 197] on td at bounding box center [241, 198] width 91 height 32
click at [233, 195] on div at bounding box center [242, 197] width 84 height 19
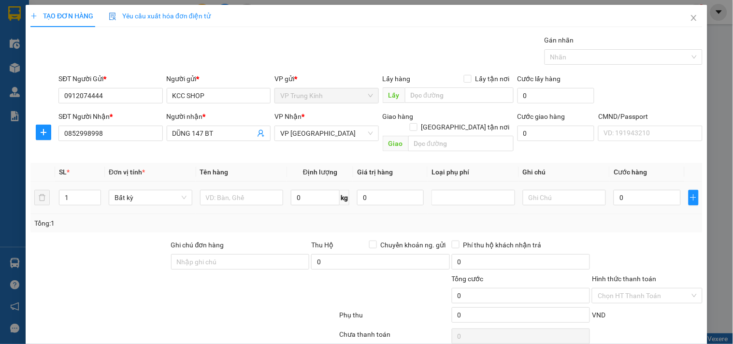
click at [236, 195] on div at bounding box center [242, 197] width 84 height 19
click at [244, 191] on input "text" at bounding box center [242, 197] width 84 height 15
type input "BỌC ĐEN MÁY TÍNH"
type input "18"
type input "65.000"
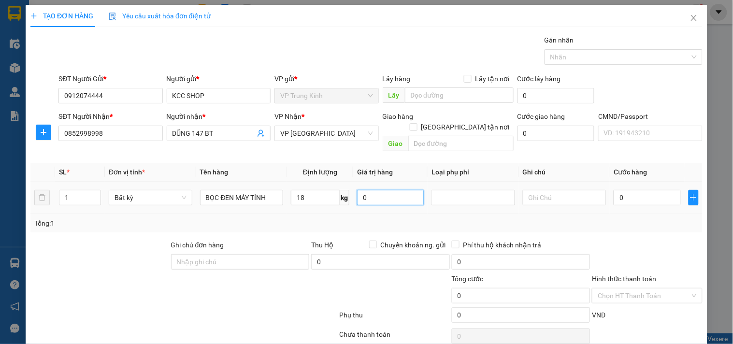
type input "65.000"
click at [644, 218] on div "Tổng: 1" at bounding box center [366, 223] width 664 height 11
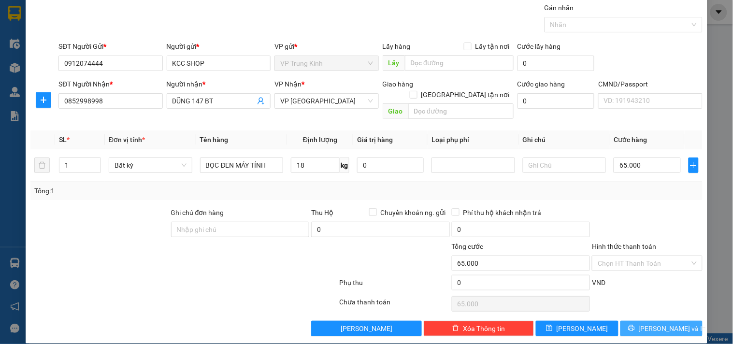
click at [672, 323] on span "[PERSON_NAME] và In" at bounding box center [673, 328] width 68 height 11
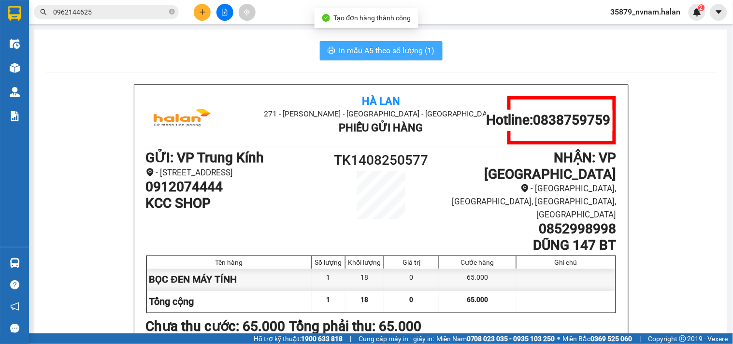
drag, startPoint x: 397, startPoint y: 63, endPoint x: 397, endPoint y: 53, distance: 9.7
click at [397, 41] on button "In mẫu A5 theo số lượng (1)" at bounding box center [381, 50] width 123 height 19
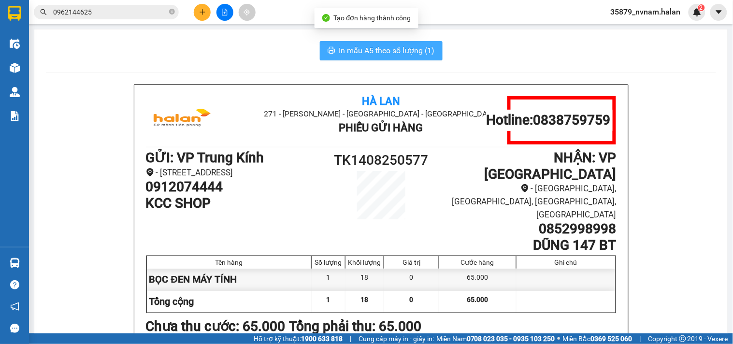
click at [397, 41] on button "In mẫu A5 theo số lượng (1)" at bounding box center [381, 50] width 123 height 19
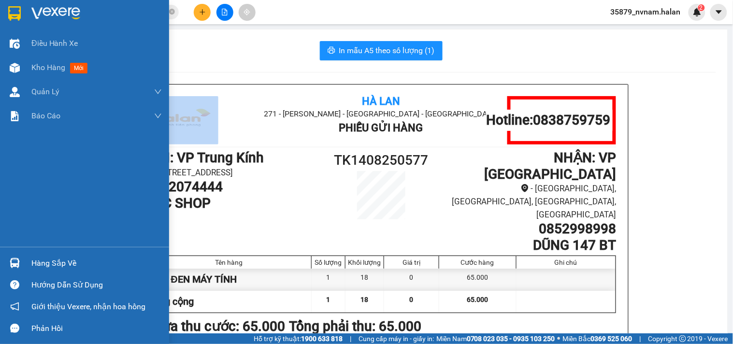
click at [33, 264] on div "Hàng sắp về" at bounding box center [96, 263] width 130 height 14
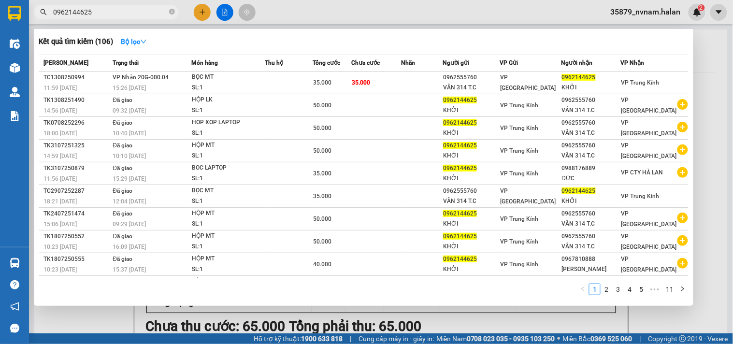
click at [116, 14] on input "0962144625" at bounding box center [110, 12] width 114 height 11
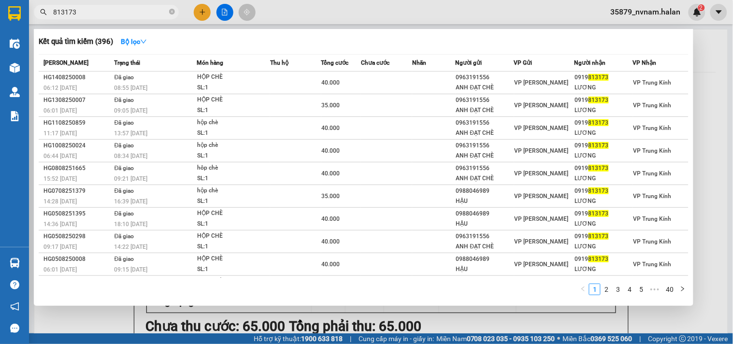
click at [116, 14] on input "813173" at bounding box center [110, 12] width 114 height 11
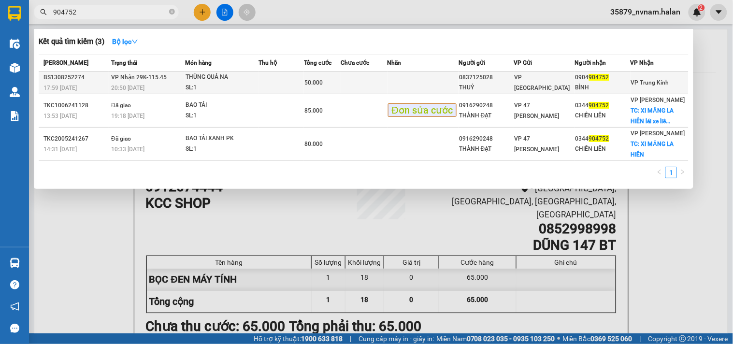
type input "904752"
click at [177, 75] on td "VP Nhận 29K-115.45 20:50 - 13/08" at bounding box center [147, 82] width 76 height 23
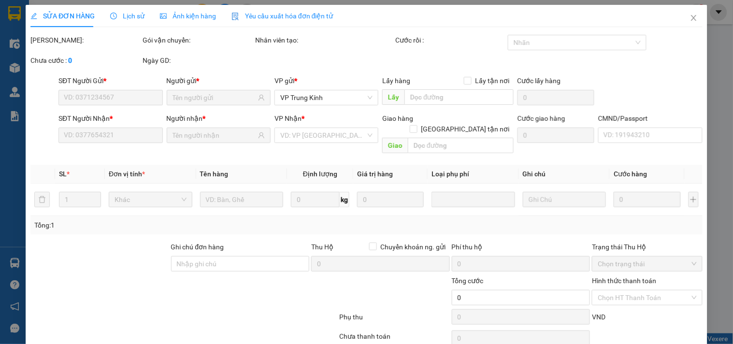
type input "0837125028"
type input "THUỶ"
type input "0904904752"
type input "BÌNH"
type input "50.000"
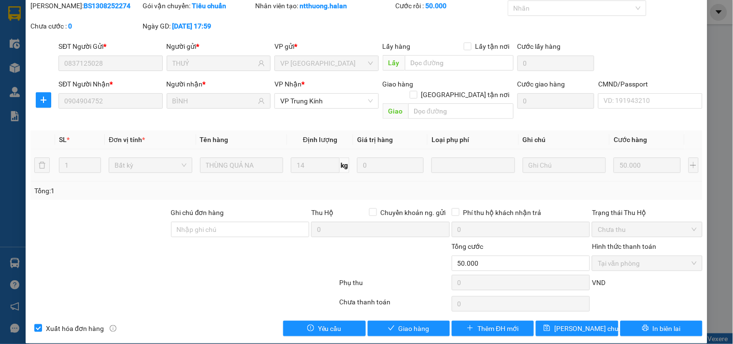
scroll to position [35, 0]
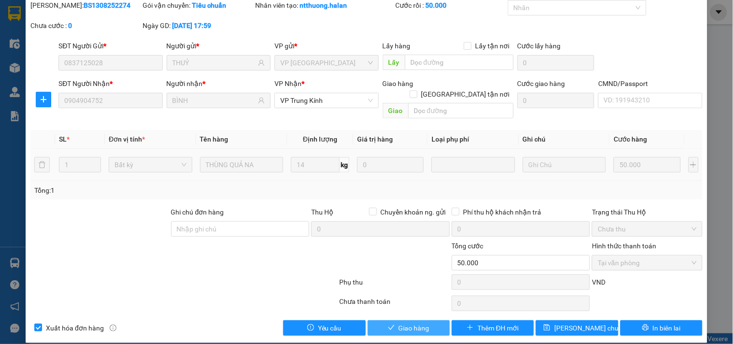
click at [422, 323] on span "Giao hàng" at bounding box center [414, 328] width 31 height 11
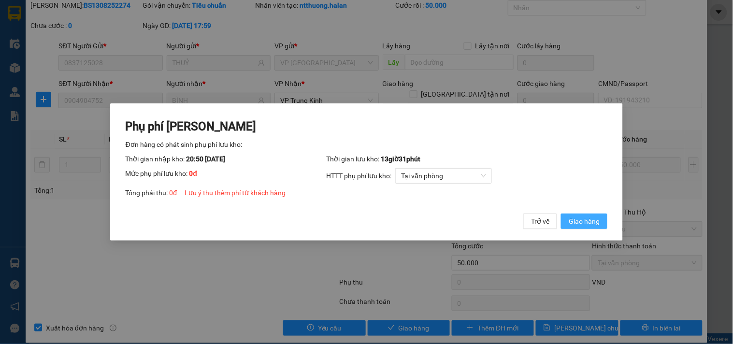
click at [586, 214] on button "Giao hàng" at bounding box center [584, 221] width 46 height 15
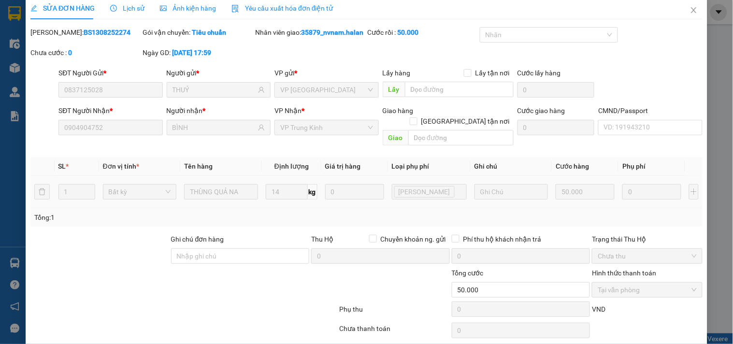
scroll to position [0, 0]
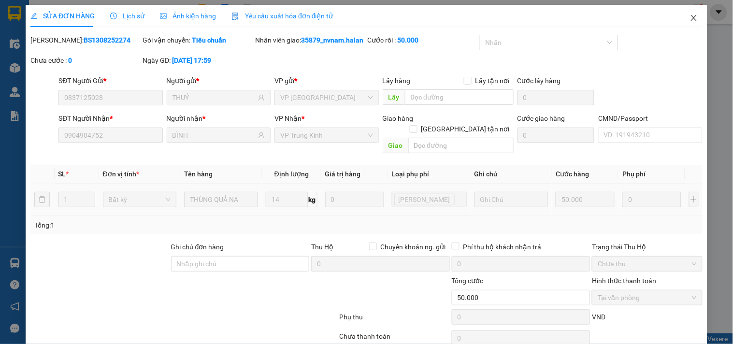
click at [680, 17] on span "Close" at bounding box center [693, 18] width 27 height 27
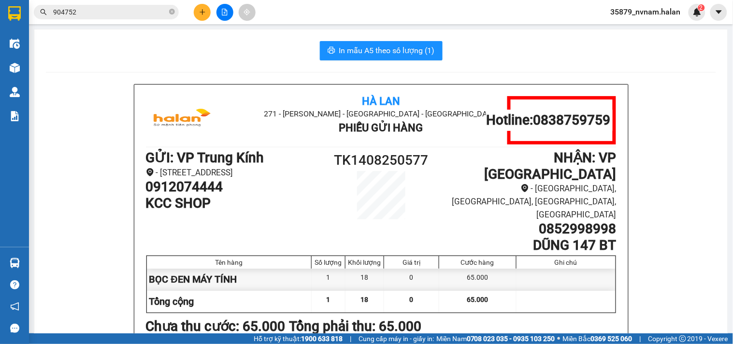
click at [201, 13] on icon "plus" at bounding box center [202, 12] width 7 height 7
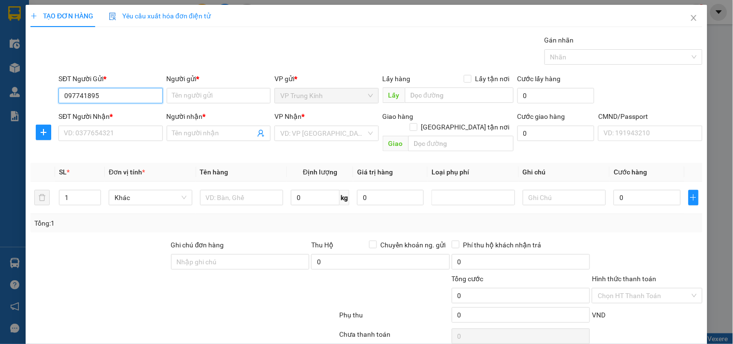
type input "0977418954"
drag, startPoint x: 134, startPoint y: 109, endPoint x: 131, endPoint y: 117, distance: 8.9
click at [133, 110] on div "0977418954 - kiên" at bounding box center [109, 115] width 91 height 11
type input "kiên"
type input "0977418954"
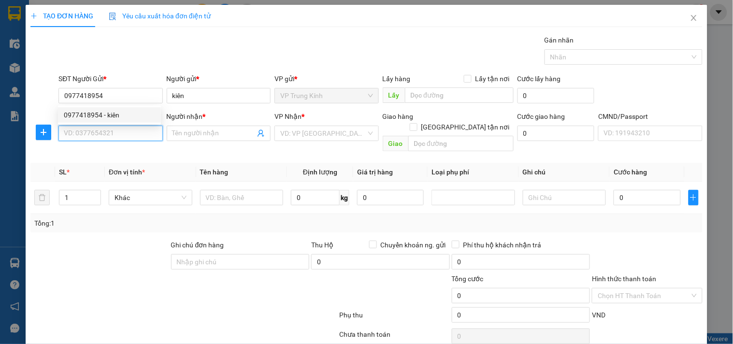
click at [122, 128] on input "SĐT Người Nhận *" at bounding box center [110, 133] width 104 height 15
type input "0912430567"
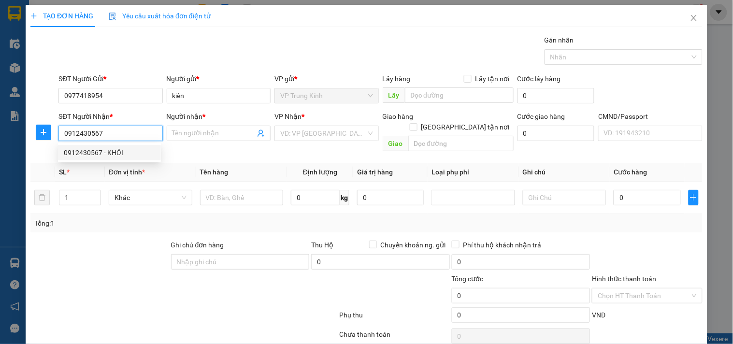
click at [121, 153] on div "0912430567 - KHÔI" at bounding box center [109, 152] width 91 height 11
type input "KHÔI"
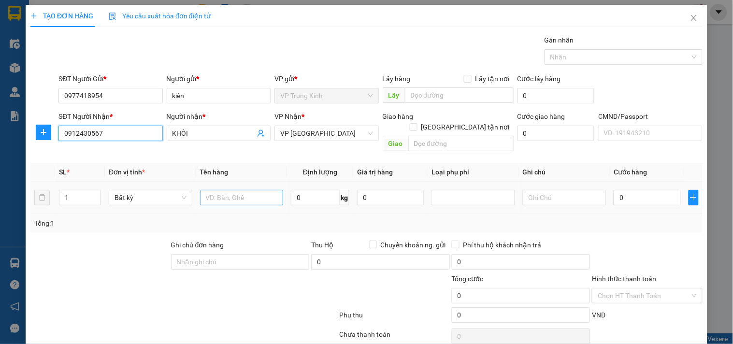
type input "0912430567"
click at [252, 190] on input "text" at bounding box center [242, 197] width 84 height 15
type input "HỘP MÀN HÌNH"
type input "2"
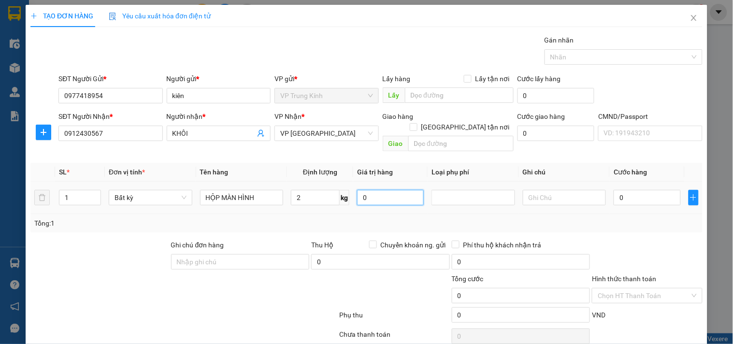
type input "35.000"
click at [651, 220] on div "Tổng: 1" at bounding box center [366, 223] width 672 height 18
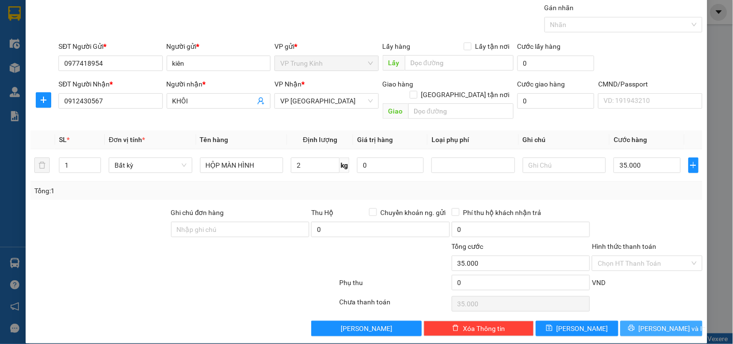
click at [644, 321] on button "[PERSON_NAME] và In" at bounding box center [661, 328] width 82 height 15
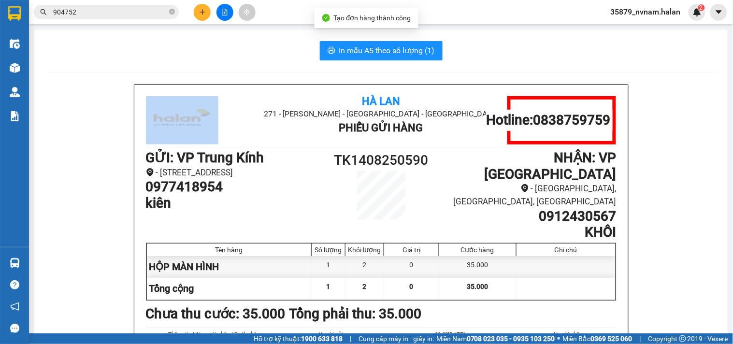
click at [353, 54] on span "In mẫu A5 theo số lượng (1)" at bounding box center [387, 50] width 96 height 12
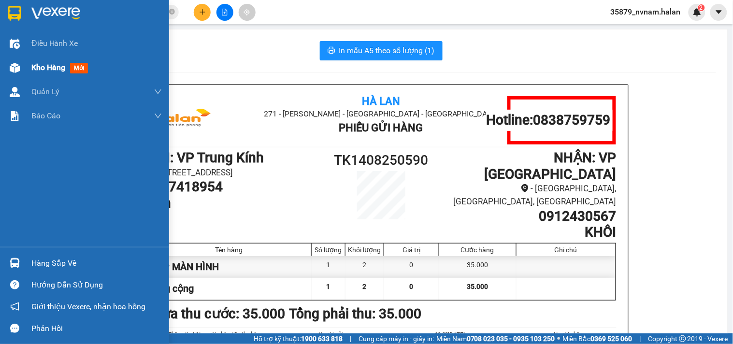
click at [5, 63] on div "Kho hàng mới" at bounding box center [84, 68] width 169 height 24
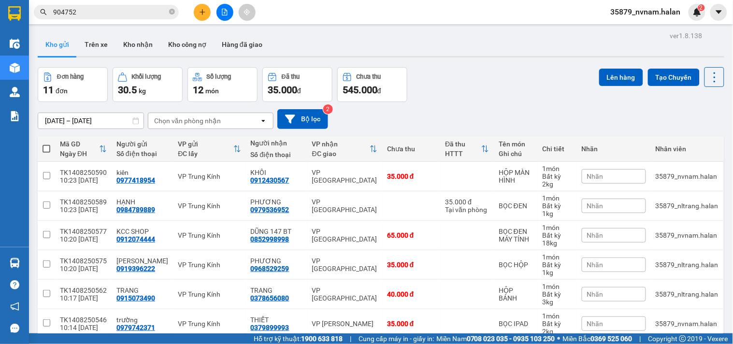
click at [439, 95] on div "Đơn hàng 11 đơn Khối lượng 30.5 kg Số lượng 12 món Đã thu 35.000 đ Chưa thu 545…" at bounding box center [381, 84] width 686 height 35
drag, startPoint x: 453, startPoint y: 95, endPoint x: 471, endPoint y: 99, distance: 18.4
click at [455, 95] on div "Đơn hàng 11 đơn Khối lượng 30.5 kg Số lượng 12 món Đã thu 35.000 đ Chưa thu 545…" at bounding box center [381, 84] width 686 height 35
click at [476, 99] on div "Đơn hàng 11 đơn Khối lượng 30.5 kg Số lượng 12 món Đã thu 35.000 đ Chưa thu 545…" at bounding box center [381, 84] width 686 height 35
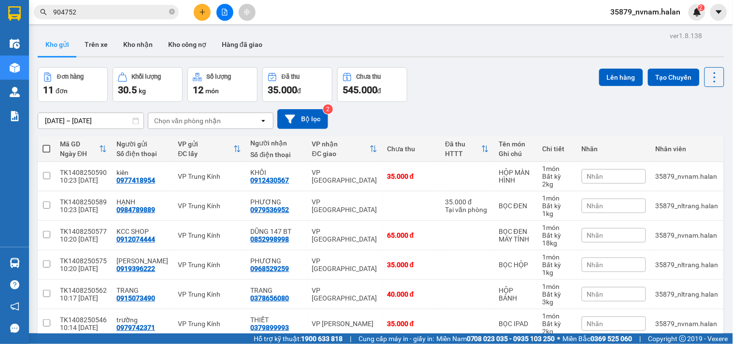
click at [476, 99] on div "Đơn hàng 11 đơn Khối lượng 30.5 kg Số lượng 12 món Đã thu 35.000 đ Chưa thu 545…" at bounding box center [381, 84] width 686 height 35
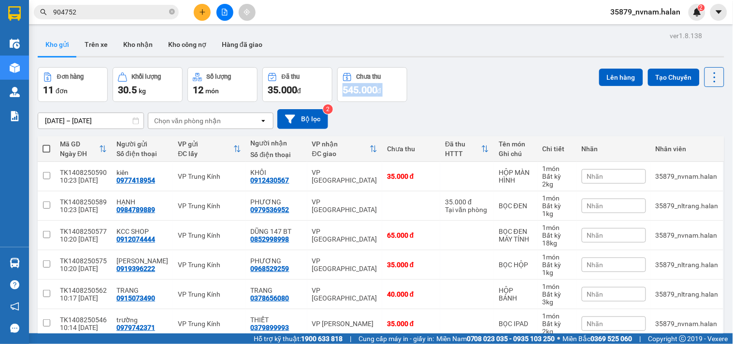
click at [478, 100] on div "Đơn hàng 11 đơn Khối lượng 30.5 kg Số lượng 12 món Đã thu 35.000 đ Chưa thu 545…" at bounding box center [381, 84] width 686 height 35
click at [644, 175] on icon at bounding box center [647, 176] width 7 height 7
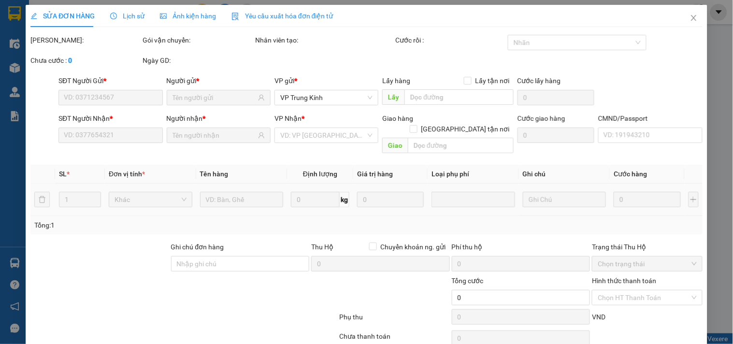
type input "0977418954"
type input "0912430567"
type input "35.000"
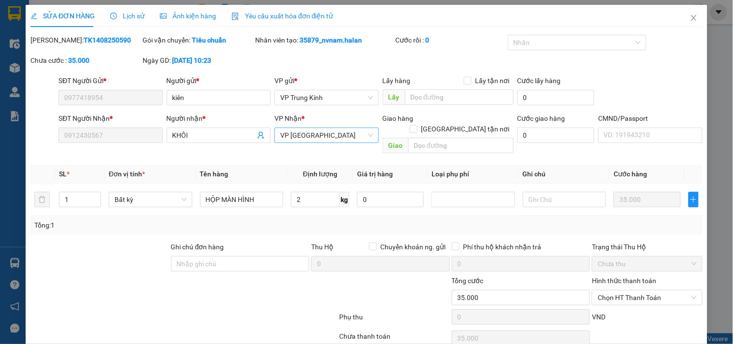
click at [322, 133] on span "VP [GEOGRAPHIC_DATA]" at bounding box center [326, 135] width 92 height 14
type input "J"
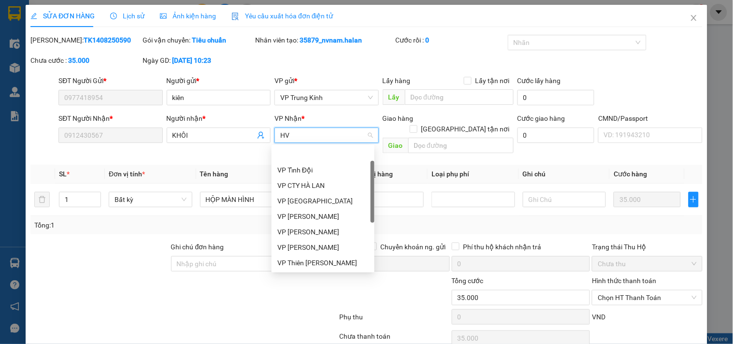
type input "HVT"
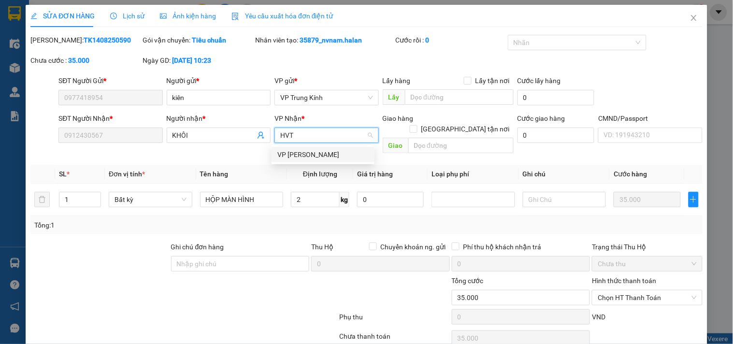
click at [306, 147] on div "VP [PERSON_NAME]" at bounding box center [322, 154] width 103 height 15
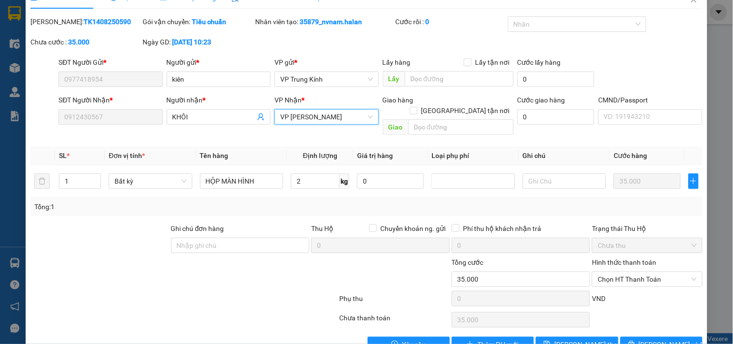
scroll to position [35, 0]
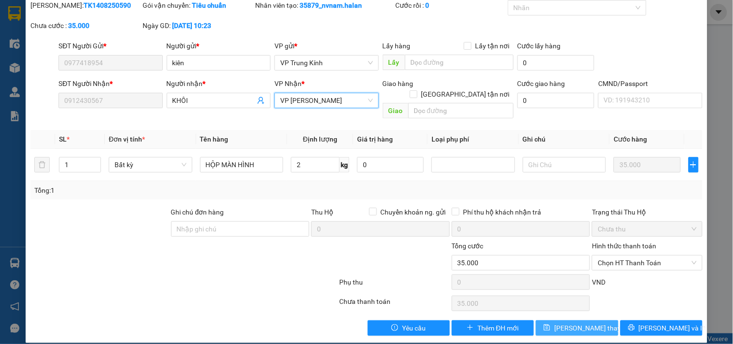
click at [598, 320] on button "Lưu thay đổi" at bounding box center [577, 327] width 82 height 15
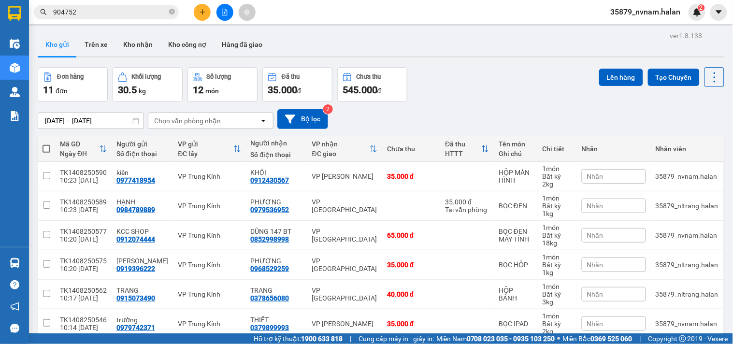
click at [147, 10] on input "904752" at bounding box center [110, 12] width 114 height 11
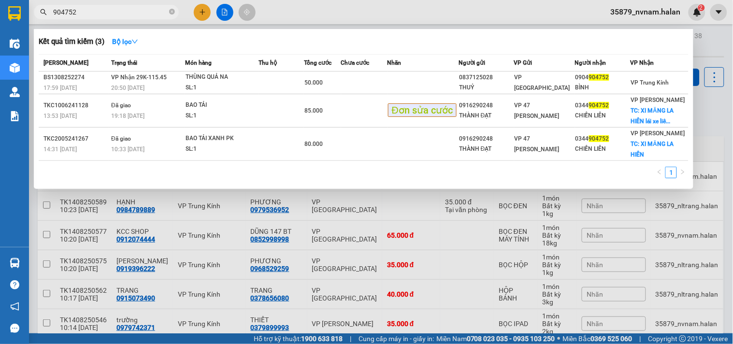
click at [146, 10] on input "904752" at bounding box center [110, 12] width 114 height 11
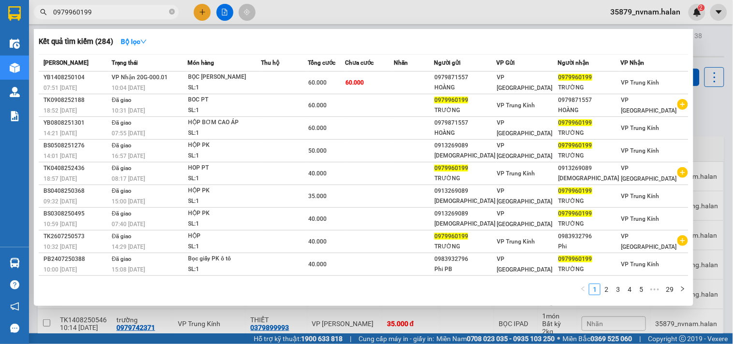
type input "0979960199"
click at [719, 121] on div at bounding box center [366, 172] width 733 height 344
click at [719, 121] on div "ver 1.8.138 Kho gửi Trên xe Kho nhận Kho công nợ Hàng đã giao Đơn hàng 11 đơn K…" at bounding box center [381, 268] width 694 height 479
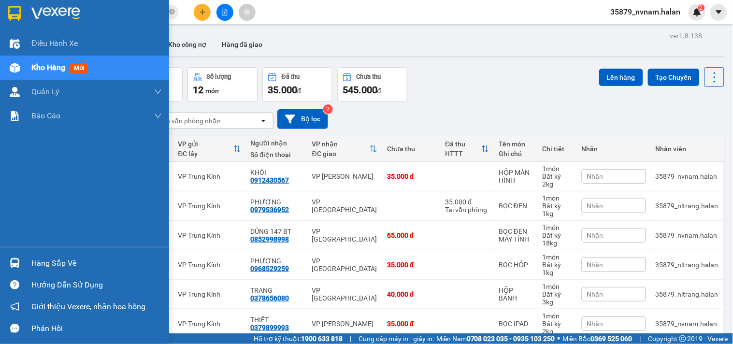
click at [11, 262] on img at bounding box center [15, 263] width 10 height 10
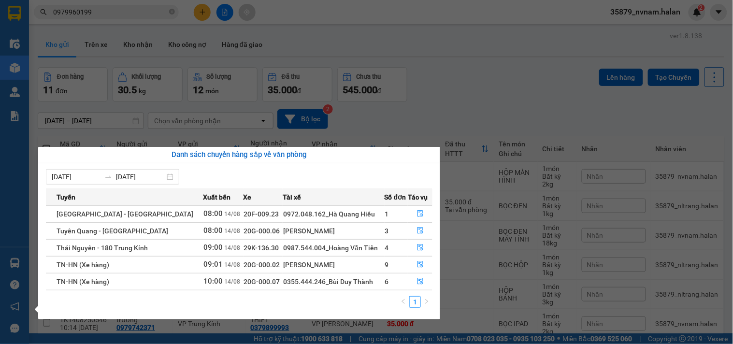
drag, startPoint x: 458, startPoint y: 99, endPoint x: 32, endPoint y: 256, distance: 454.2
click at [456, 102] on section "Kết quả tìm kiếm ( 284 ) Bộ lọc Mã ĐH Trạng thái Món hàng Thu hộ Tổng cước Chưa…" at bounding box center [366, 172] width 733 height 344
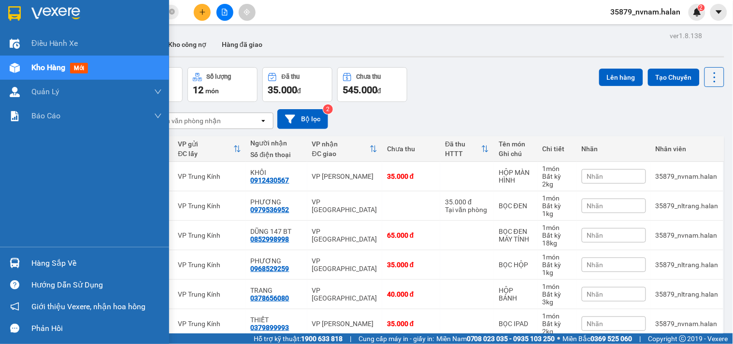
click at [7, 271] on div at bounding box center [14, 263] width 17 height 17
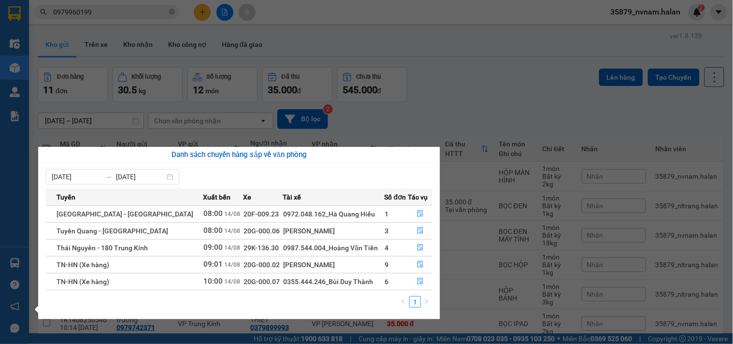
click at [479, 100] on section "Kết quả tìm kiếm ( 284 ) Bộ lọc Mã ĐH Trạng thái Món hàng Thu hộ Tổng cước Chưa…" at bounding box center [366, 172] width 733 height 344
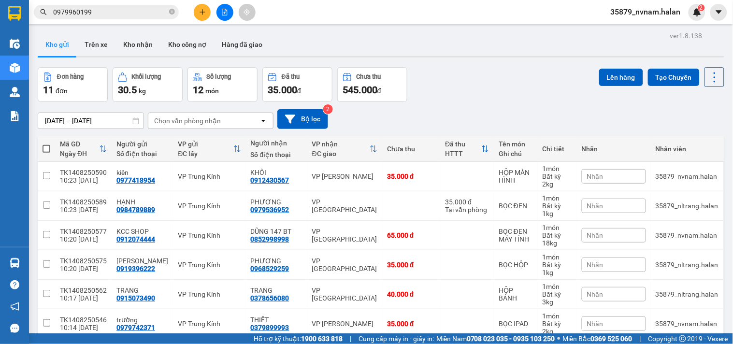
click at [561, 113] on div "[DATE] – [DATE] Press the down arrow key to interact with the calendar and sele…" at bounding box center [381, 119] width 686 height 20
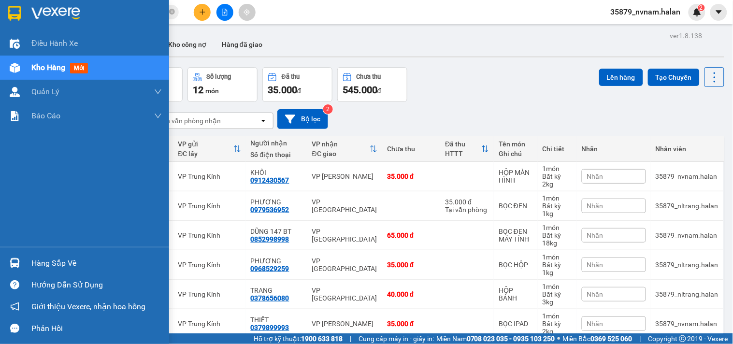
click at [19, 256] on div at bounding box center [14, 263] width 17 height 17
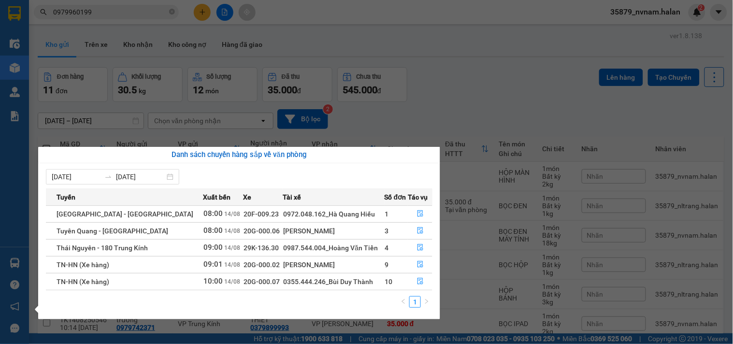
click at [520, 93] on section "Kết quả tìm kiếm ( 284 ) Bộ lọc Mã ĐH Trạng thái Món hàng Thu hộ Tổng cước Chưa…" at bounding box center [366, 172] width 733 height 344
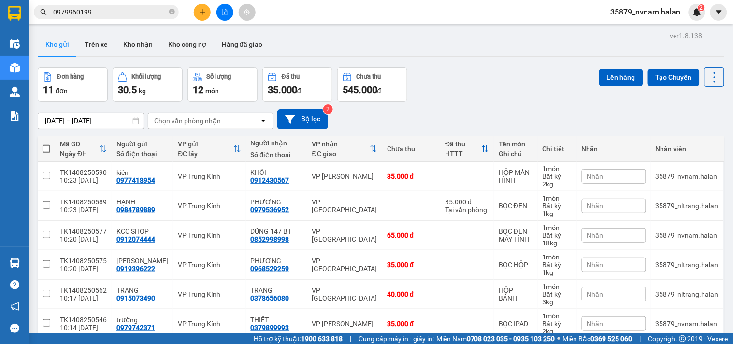
click at [534, 100] on div "Đơn hàng 11 đơn Khối lượng 30.5 kg Số lượng 12 món Đã thu 35.000 đ Chưa thu 545…" at bounding box center [381, 84] width 686 height 35
click at [211, 12] on div at bounding box center [224, 12] width 72 height 17
click at [206, 13] on button at bounding box center [202, 12] width 17 height 17
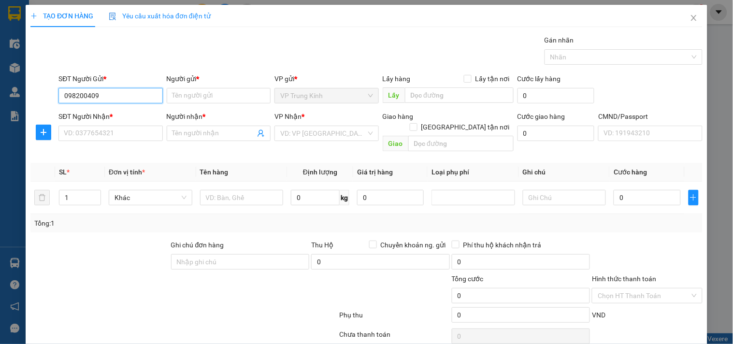
type input "0982004096"
click at [121, 114] on div "0982004096 - MINH" at bounding box center [109, 115] width 91 height 11
type input "MINH"
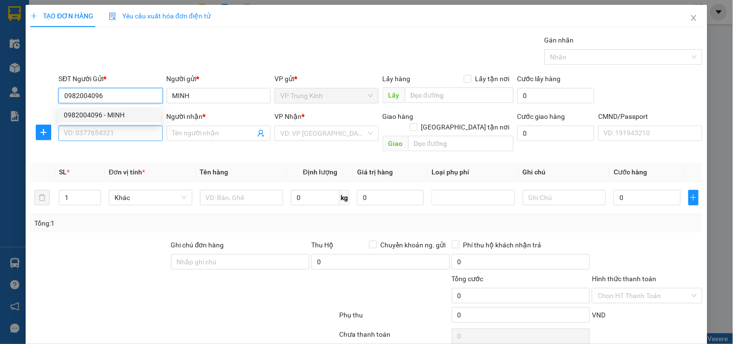
type input "0982004096"
click at [129, 141] on input "SĐT Người Nhận *" at bounding box center [110, 133] width 104 height 15
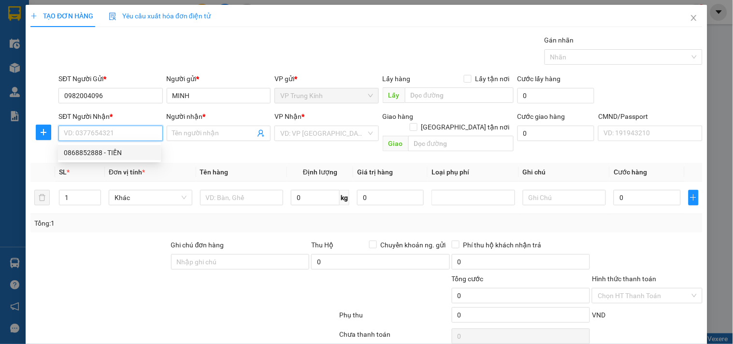
click at [104, 156] on div "0868852888 - TIẾN" at bounding box center [109, 152] width 91 height 11
type input "0868852888"
click at [115, 260] on div at bounding box center [99, 257] width 141 height 34
type input "TIẾN"
checkbox input "true"
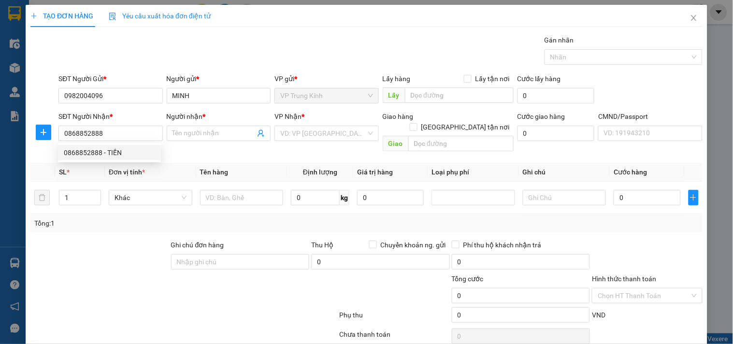
type input "284LNQ"
type input "20.000"
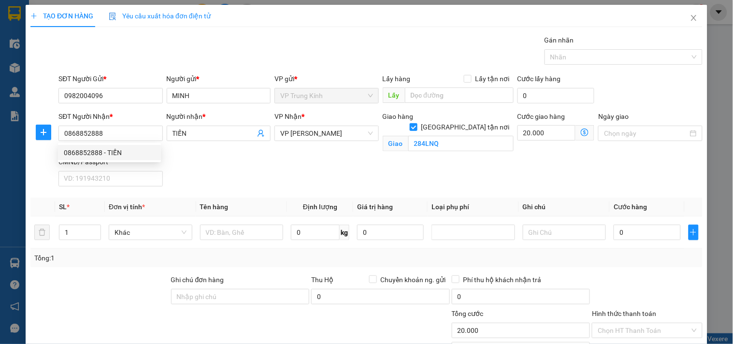
click at [115, 260] on div "Tổng: 1" at bounding box center [158, 258] width 249 height 11
click at [461, 152] on div "Giao hàng Giao tận nơi Giao 284LNQ" at bounding box center [448, 133] width 135 height 45
click at [462, 153] on div "Giao hàng Giao tận nơi Giao 284LNQ" at bounding box center [448, 133] width 135 height 45
click at [460, 156] on div "Giao hàng Giao tận nơi Giao 284LNQ" at bounding box center [448, 133] width 135 height 45
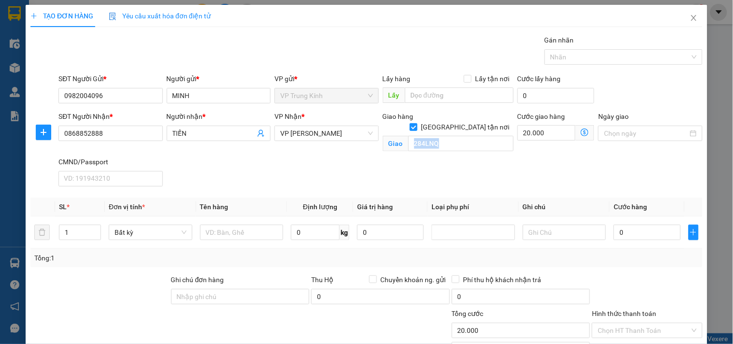
click at [460, 156] on div "Giao hàng Giao tận nơi Giao 284LNQ" at bounding box center [448, 133] width 135 height 45
click at [267, 230] on input "text" at bounding box center [242, 232] width 84 height 15
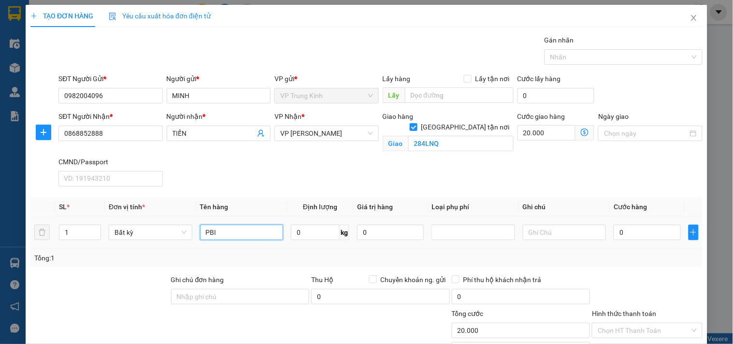
type input "PBI"
type input "1"
type input "35.000"
type input "55.000"
click at [648, 263] on div "Tổng: 1" at bounding box center [366, 258] width 672 height 18
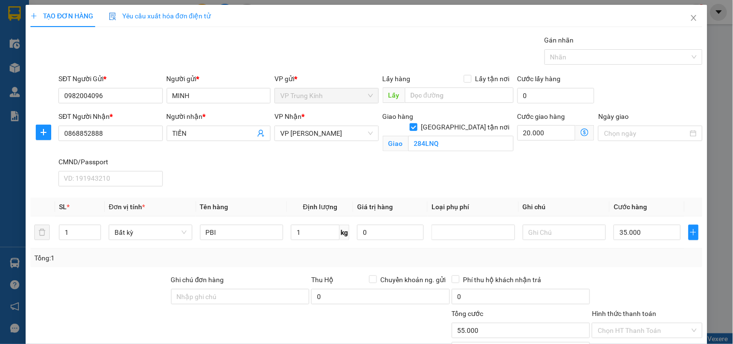
scroll to position [78, 0]
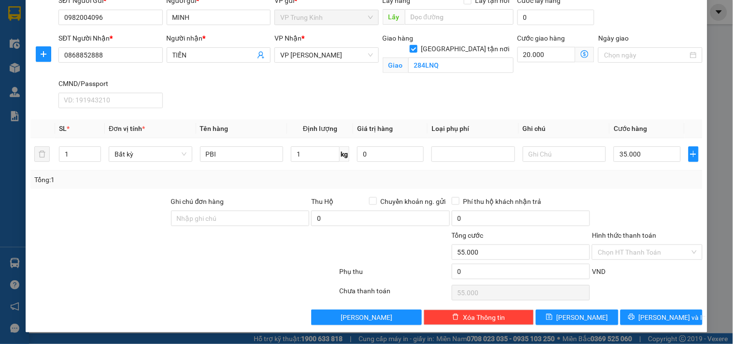
click at [620, 184] on div "Tổng: 1" at bounding box center [366, 179] width 664 height 11
click at [630, 251] on input "Hình thức thanh toán" at bounding box center [644, 252] width 92 height 14
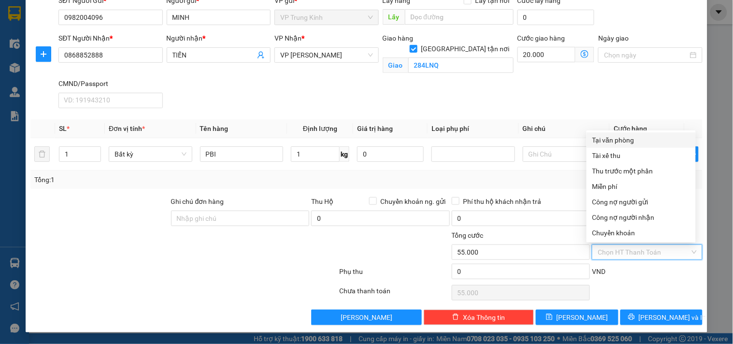
click at [633, 142] on div "Tại văn phòng" at bounding box center [641, 140] width 98 height 11
type input "0"
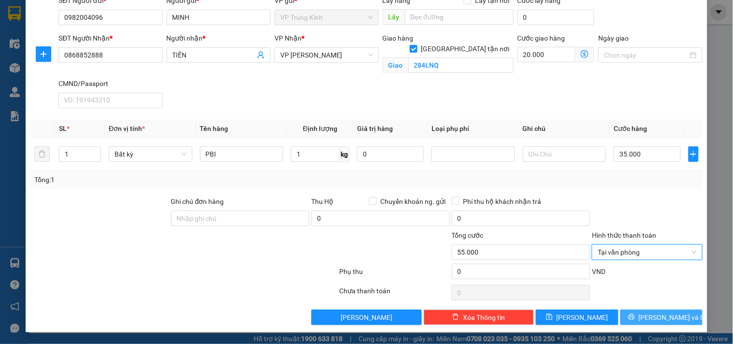
click at [649, 317] on span "[PERSON_NAME] và In" at bounding box center [673, 317] width 68 height 11
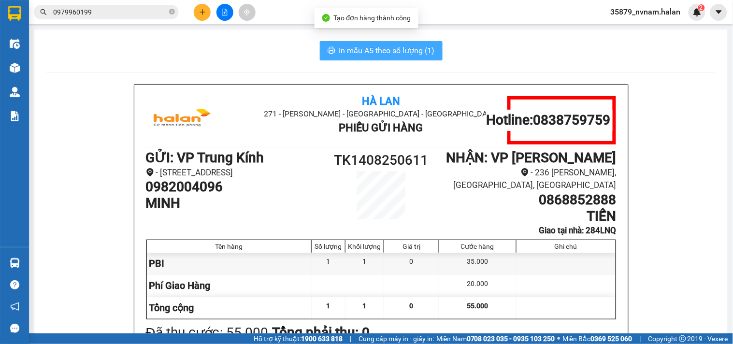
click at [412, 44] on span "In mẫu A5 theo số lượng (1)" at bounding box center [387, 50] width 96 height 12
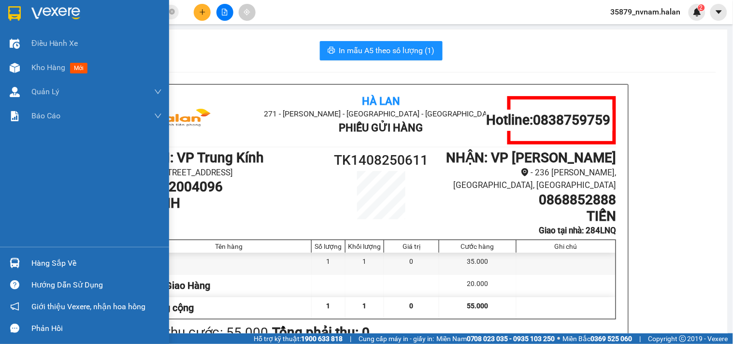
click at [10, 266] on img at bounding box center [15, 263] width 10 height 10
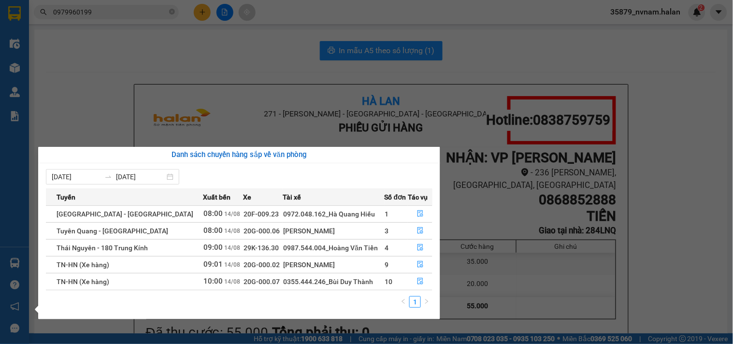
drag, startPoint x: 219, startPoint y: 40, endPoint x: 181, endPoint y: 2, distance: 53.6
click at [194, 17] on section "Kết quả tìm kiếm ( 284 ) Bộ lọc Mã ĐH Trạng thái Món hàng Thu hộ Tổng cước Chưa…" at bounding box center [366, 172] width 733 height 344
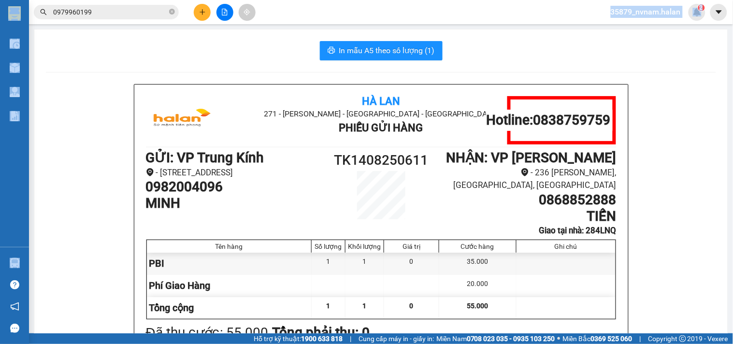
click at [203, 13] on icon "plus" at bounding box center [202, 12] width 7 height 7
click at [209, 15] on button at bounding box center [202, 12] width 17 height 17
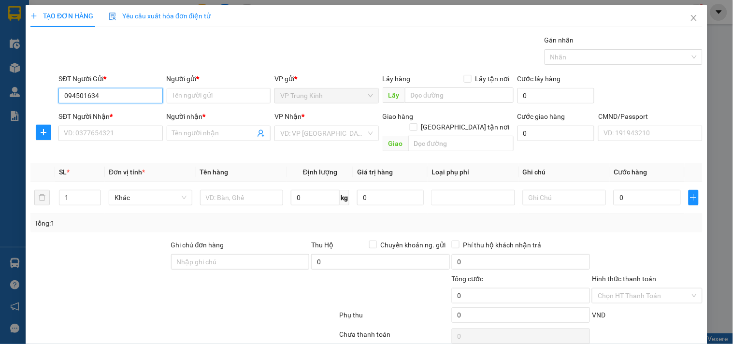
type input "0945016343"
click at [118, 113] on div "0945016343 - HẰNG" at bounding box center [109, 115] width 91 height 11
type input "HẰNG"
type input "0945016343"
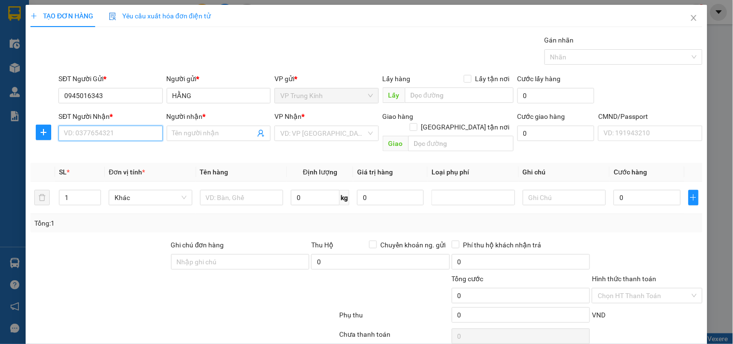
click at [110, 129] on input "SĐT Người Nhận *" at bounding box center [110, 133] width 104 height 15
drag, startPoint x: 120, startPoint y: 152, endPoint x: 151, endPoint y: 227, distance: 81.4
click at [121, 152] on div "0977827645 - KHÁNH" at bounding box center [111, 152] width 95 height 11
type input "0977827645"
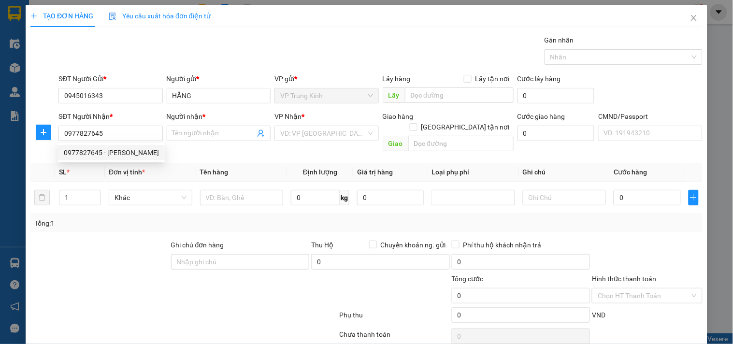
click at [142, 240] on div at bounding box center [99, 257] width 141 height 34
type input "KHÁNH"
type input "Giao tận tay 479LNQ"
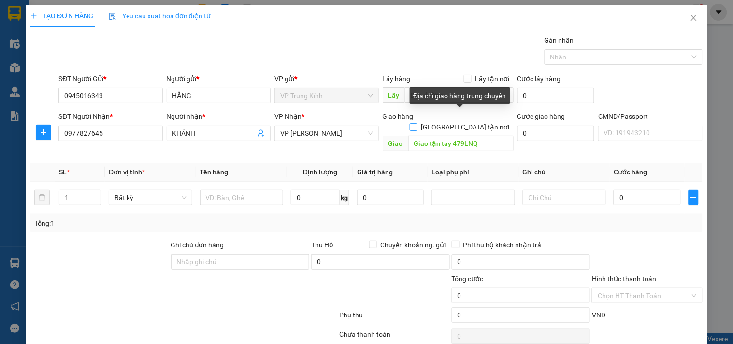
click at [416, 123] on input "[GEOGRAPHIC_DATA] tận nơi" at bounding box center [413, 126] width 7 height 7
checkbox input "true"
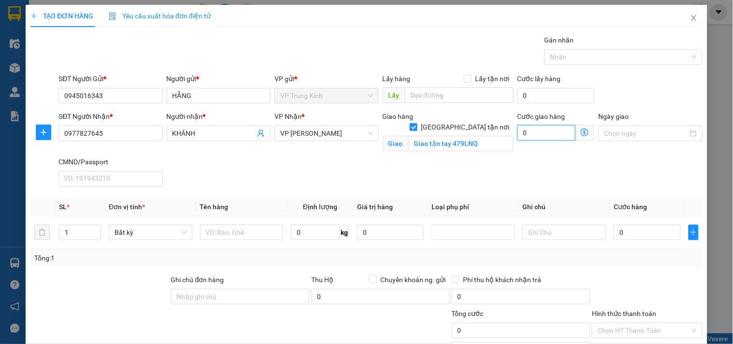
click at [540, 138] on input "0" at bounding box center [546, 132] width 58 height 15
type input "3"
type input "30"
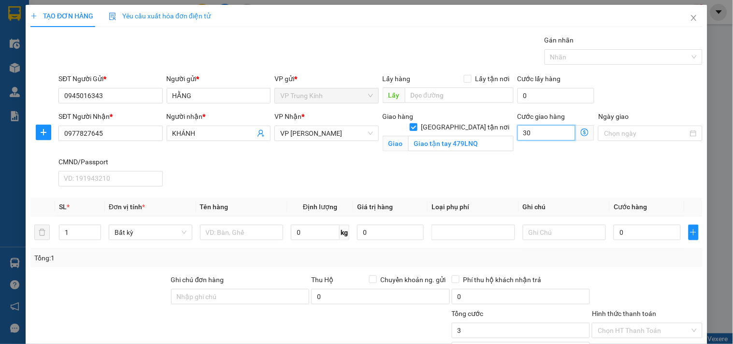
type input "30"
type input "30.000"
click at [464, 158] on div "SĐT Người Nhận * 0977827645 Người nhận * KHÁNH VP Nhận * VP Hoàng Văn Thụ Giao …" at bounding box center [381, 150] width 648 height 79
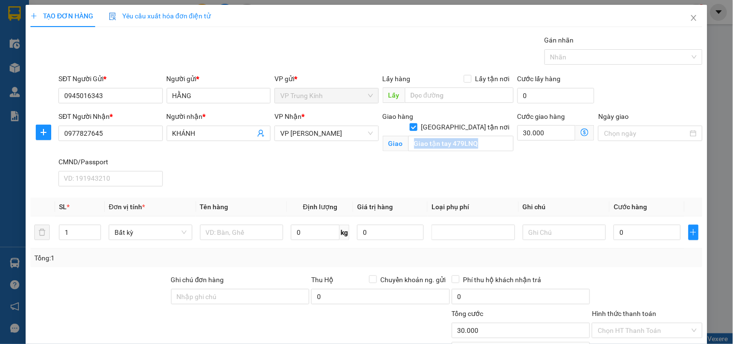
click at [464, 158] on div "SĐT Người Nhận * 0977827645 Người nhận * KHÁNH VP Nhận * VP Hoàng Văn Thụ Giao …" at bounding box center [381, 150] width 648 height 79
click at [485, 158] on div "SĐT Người Nhận * 0977827645 Người nhận * KHÁNH VP Nhận * VP Hoàng Văn Thụ Giao …" at bounding box center [381, 150] width 648 height 79
click at [457, 158] on div "SĐT Người Nhận * 0977827645 Người nhận * KHÁNH VP Nhận * VP Hoàng Văn Thụ Giao …" at bounding box center [381, 150] width 648 height 79
click at [248, 229] on input "text" at bounding box center [242, 232] width 84 height 15
type input "BỌC ĐỎ TBYT"
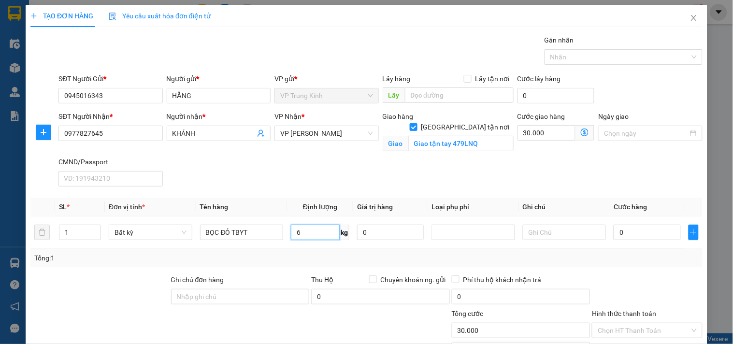
type input "6"
click at [667, 253] on div "Tổng: 1" at bounding box center [366, 258] width 664 height 11
type input "40.000"
type input "70.000"
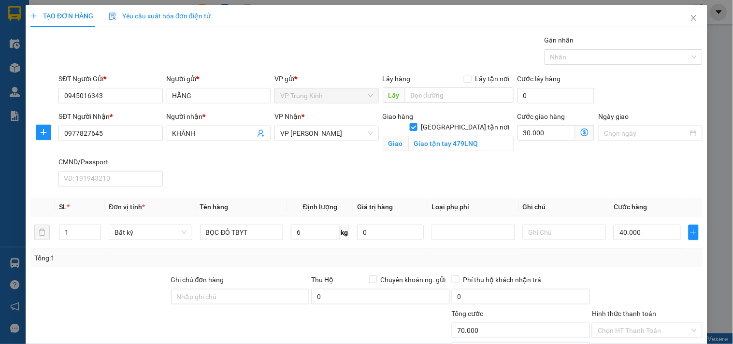
scroll to position [78, 0]
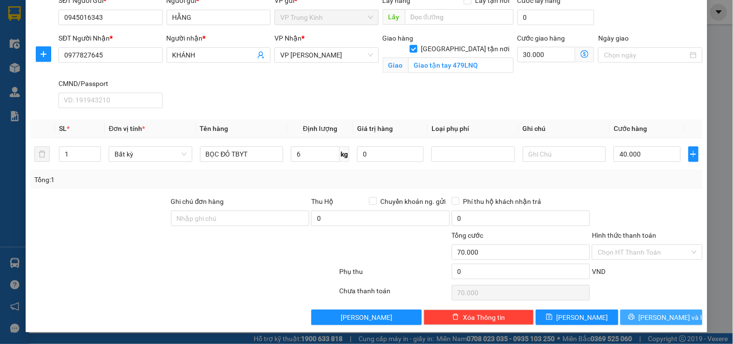
click at [661, 314] on span "[PERSON_NAME] và In" at bounding box center [673, 317] width 68 height 11
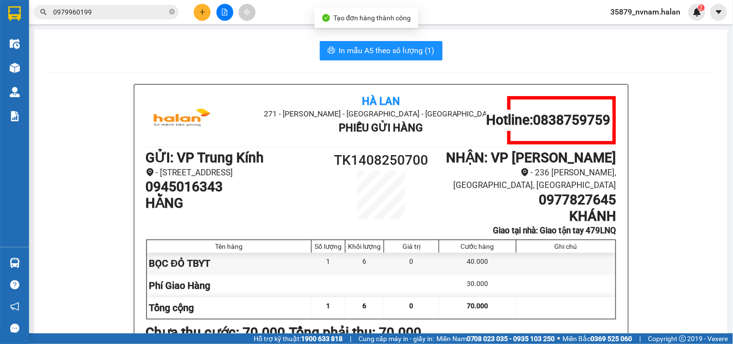
click at [352, 48] on span "In mẫu A5 theo số lượng (1)" at bounding box center [387, 50] width 96 height 12
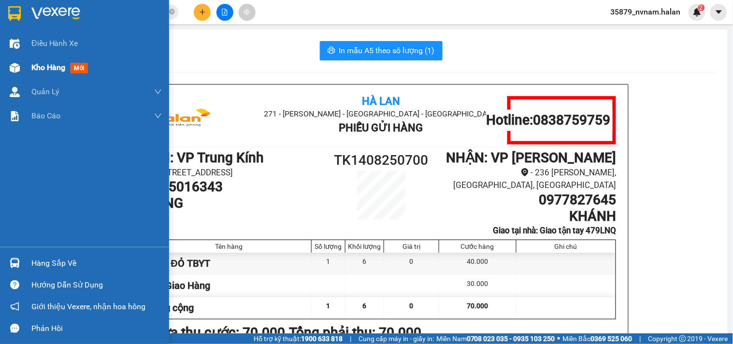
click at [13, 71] on img at bounding box center [15, 68] width 10 height 10
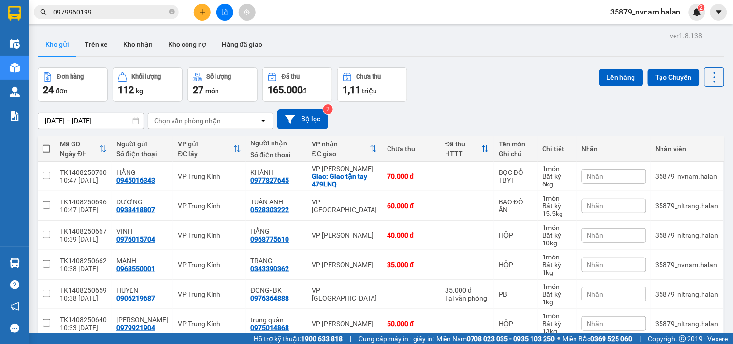
click at [466, 92] on div "Đơn hàng 24 đơn Khối lượng 112 kg Số lượng 27 món Đã thu 165.000 đ Chưa thu 1,1…" at bounding box center [381, 84] width 686 height 35
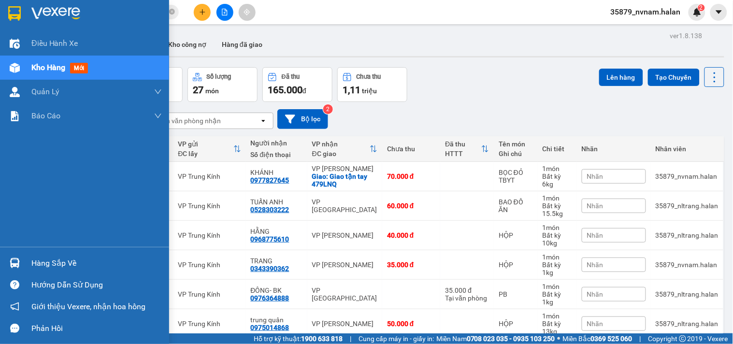
click at [14, 258] on img at bounding box center [15, 263] width 10 height 10
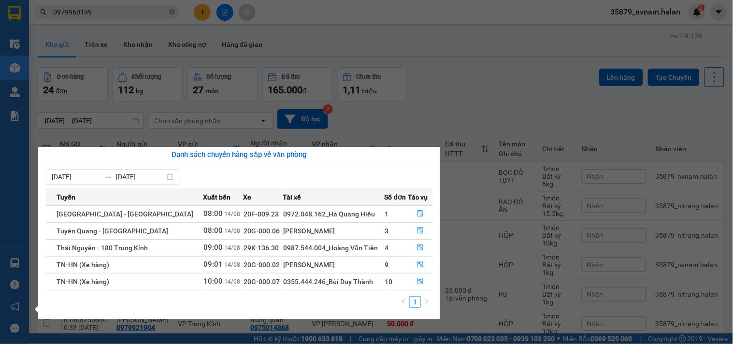
click at [541, 85] on section "Kết quả tìm kiếm ( 284 ) Bộ lọc Mã ĐH Trạng thái Món hàng Thu hộ Tổng cước Chưa…" at bounding box center [366, 172] width 733 height 344
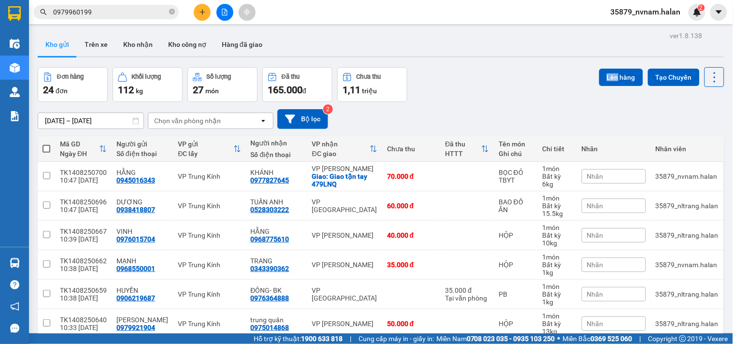
drag, startPoint x: 541, startPoint y: 85, endPoint x: 512, endPoint y: 97, distance: 31.2
click at [524, 93] on div "Đơn hàng 24 đơn Khối lượng 112 kg Số lượng 27 món Đã thu 165.000 đ Chưa thu 1,1…" at bounding box center [381, 84] width 686 height 35
click at [515, 98] on div "Đơn hàng 24 đơn Khối lượng 112 kg Số lượng 27 món Đã thu 165.000 đ Chưa thu 1,1…" at bounding box center [381, 84] width 686 height 35
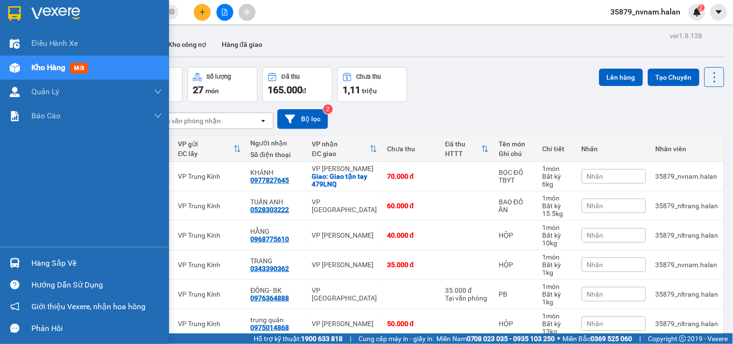
click at [25, 261] on div "Hàng sắp về" at bounding box center [84, 263] width 169 height 22
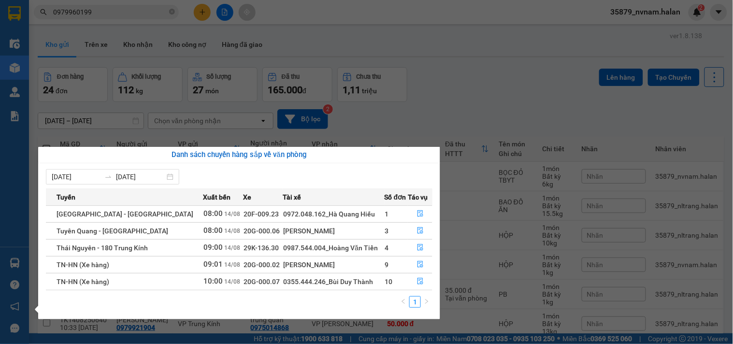
click at [494, 69] on section "Kết quả tìm kiếm ( 284 ) Bộ lọc Mã ĐH Trạng thái Món hàng Thu hộ Tổng cước Chưa…" at bounding box center [366, 172] width 733 height 344
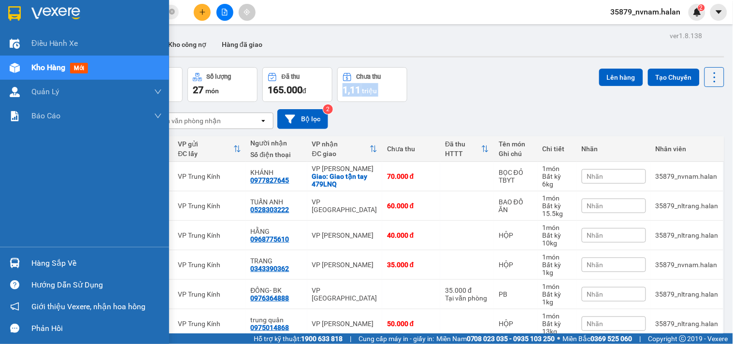
click at [13, 267] on img at bounding box center [15, 263] width 10 height 10
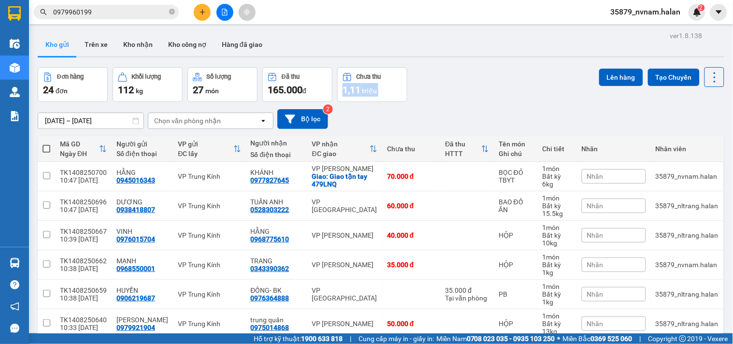
click at [486, 69] on section "Kết quả tìm kiếm ( 284 ) Bộ lọc Mã ĐH Trạng thái Món hàng Thu hộ Tổng cước Chưa…" at bounding box center [366, 172] width 733 height 344
click at [197, 11] on button at bounding box center [202, 12] width 17 height 17
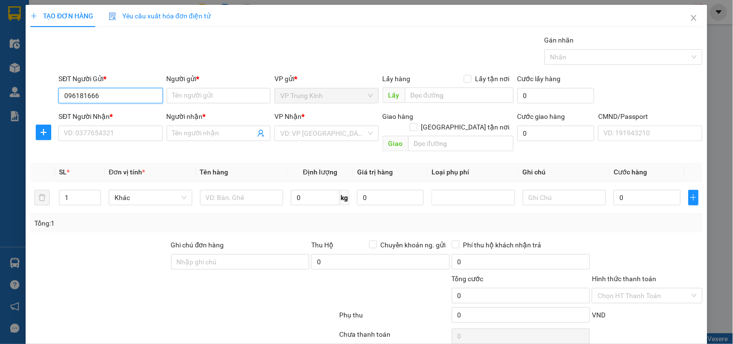
type input "0961816669"
click at [118, 113] on div "0961816669 - LỘC" at bounding box center [109, 115] width 91 height 11
type input "LỘC"
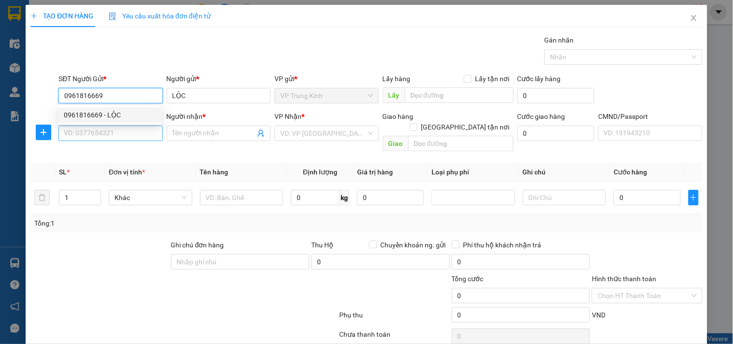
type input "0961816669"
click at [121, 132] on input "SĐT Người Nhận *" at bounding box center [110, 133] width 104 height 15
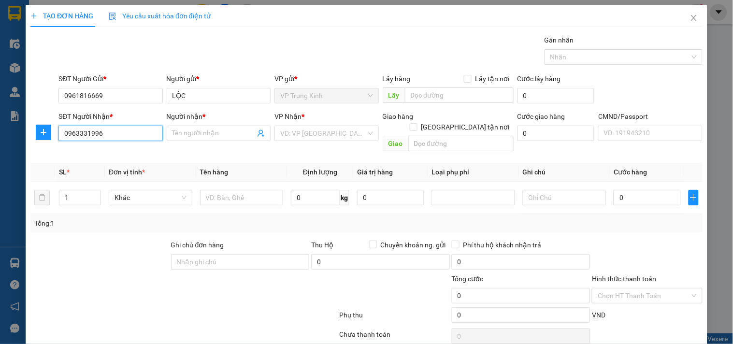
click at [119, 131] on input "0963331996" at bounding box center [110, 133] width 104 height 15
type input "0963331996"
click at [229, 135] on input "Người nhận *" at bounding box center [213, 133] width 83 height 11
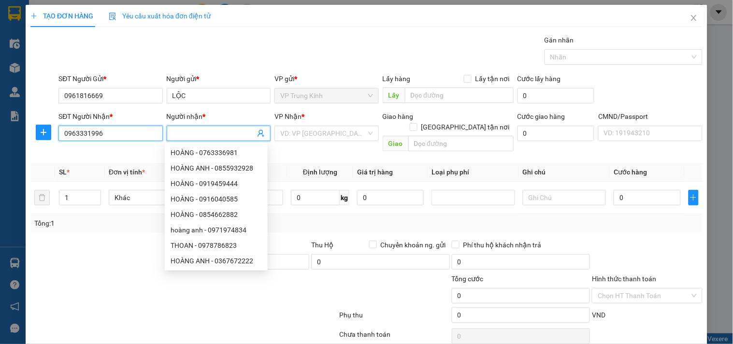
click at [115, 132] on input "0963331996" at bounding box center [110, 133] width 104 height 15
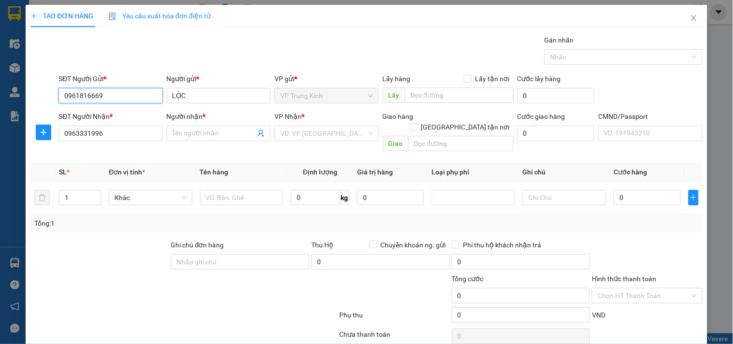
click at [123, 100] on input "0961816669" at bounding box center [110, 95] width 104 height 15
paste input "3331996"
type input "0963331996"
click at [105, 127] on input "0963331996" at bounding box center [110, 133] width 104 height 15
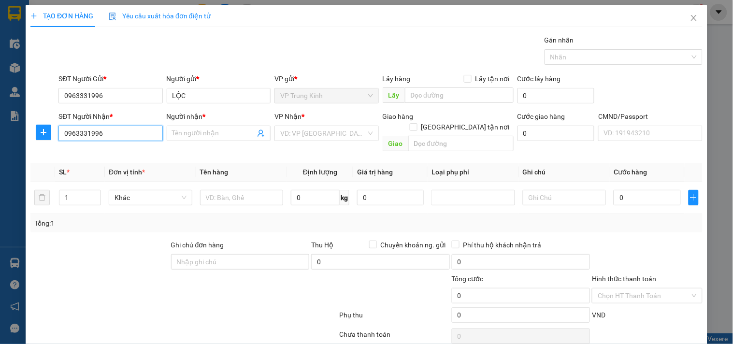
click at [105, 127] on input "0963331996" at bounding box center [110, 133] width 104 height 15
click at [113, 99] on input "0963331996" at bounding box center [110, 95] width 104 height 15
click at [194, 94] on input "LỘC" at bounding box center [219, 95] width 104 height 15
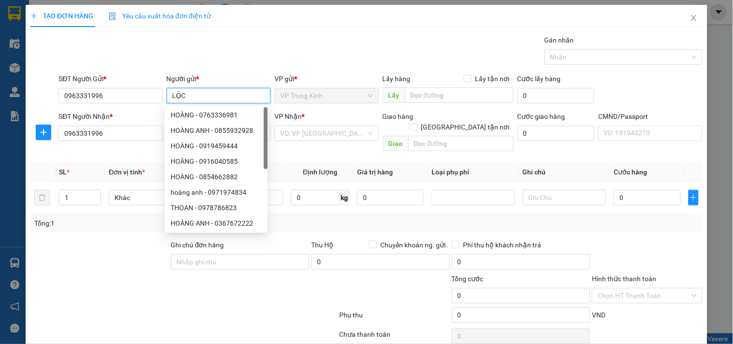
click at [194, 94] on input "LỘC" at bounding box center [219, 95] width 104 height 15
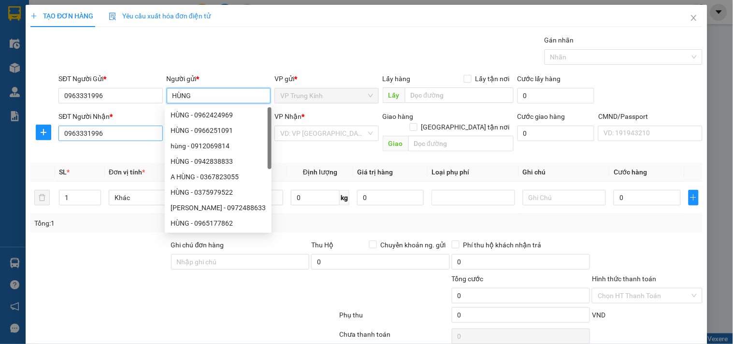
type input "HÙNG"
click at [122, 132] on input "0963331996" at bounding box center [110, 133] width 104 height 15
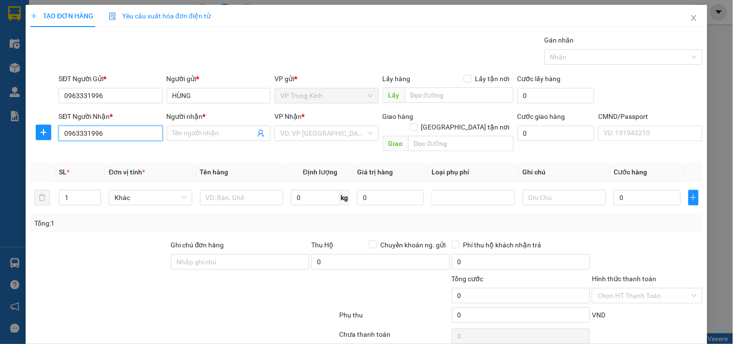
click at [122, 132] on input "0963331996" at bounding box center [110, 133] width 104 height 15
click at [123, 152] on div "0961816669 - LỘC" at bounding box center [109, 152] width 91 height 11
type input "0961816669"
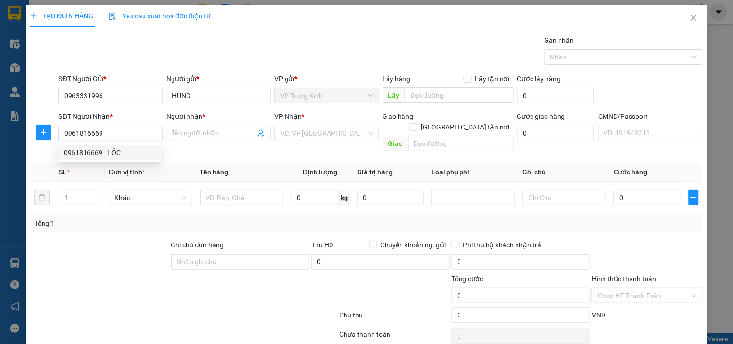
click at [122, 224] on div "Transit Pickup Surcharge Ids Transit Deliver Surcharge Ids Transit Deliver Surc…" at bounding box center [366, 202] width 672 height 334
type input "LỘC"
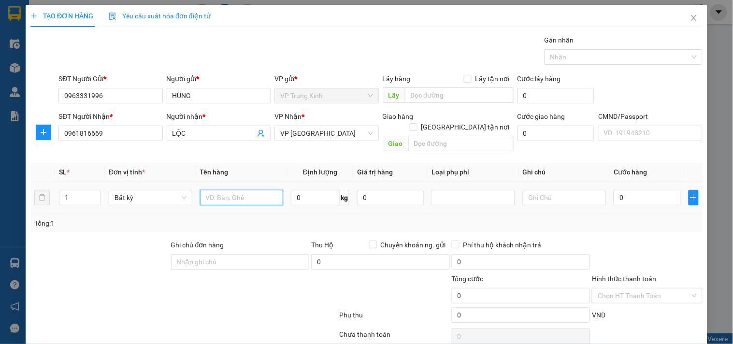
click at [256, 190] on input "text" at bounding box center [242, 197] width 84 height 15
type input "TÚI CÚC"
type input "1"
type input "35.000"
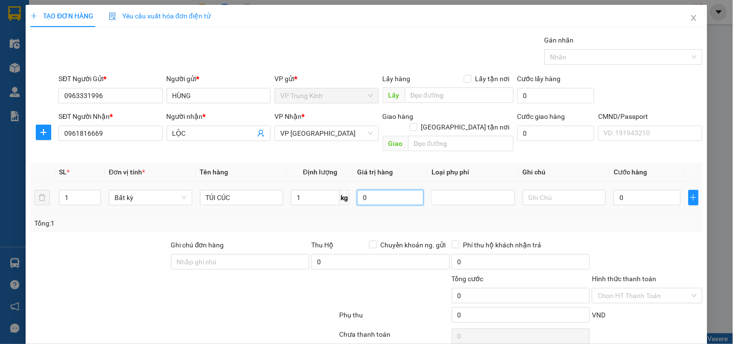
type input "35.000"
click at [661, 218] on div "Tổng: 1" at bounding box center [366, 223] width 672 height 18
click at [636, 218] on div "Tổng: 1" at bounding box center [366, 223] width 672 height 18
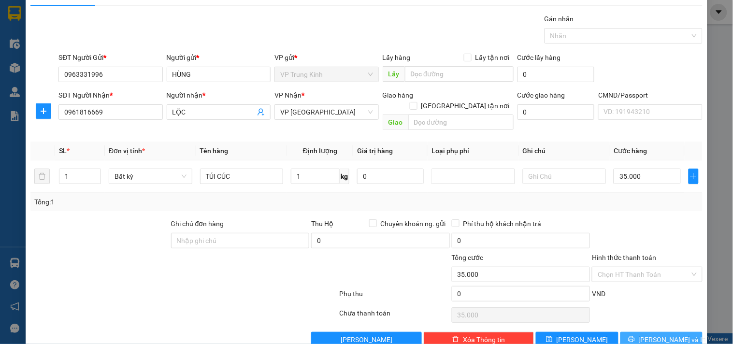
scroll to position [32, 0]
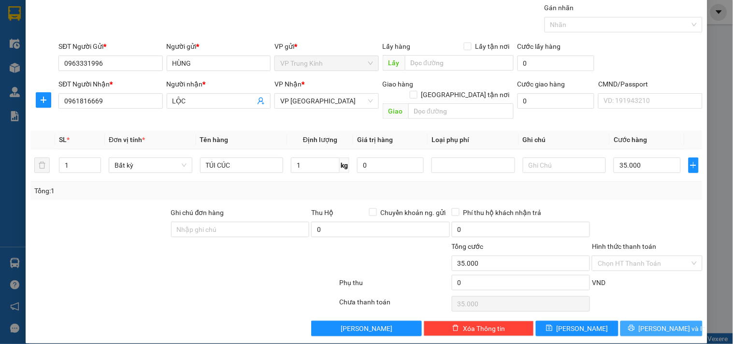
click at [642, 324] on button "[PERSON_NAME] và In" at bounding box center [661, 328] width 82 height 15
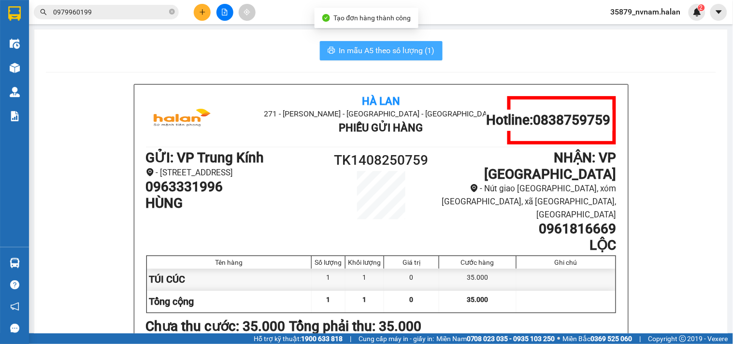
click at [399, 57] on button "In mẫu A5 theo số lượng (1)" at bounding box center [381, 50] width 123 height 19
click at [399, 54] on span "In mẫu A5 theo số lượng (1)" at bounding box center [387, 50] width 96 height 12
click at [320, 41] on button "In mẫu A5 theo số lượng (1)" at bounding box center [381, 50] width 123 height 19
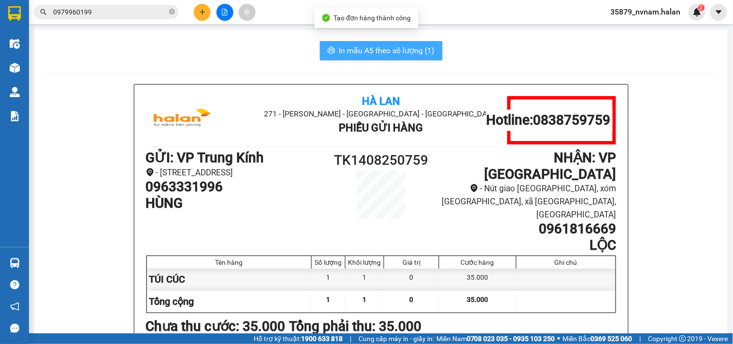
click at [320, 41] on button "In mẫu A5 theo số lượng (1)" at bounding box center [381, 50] width 123 height 19
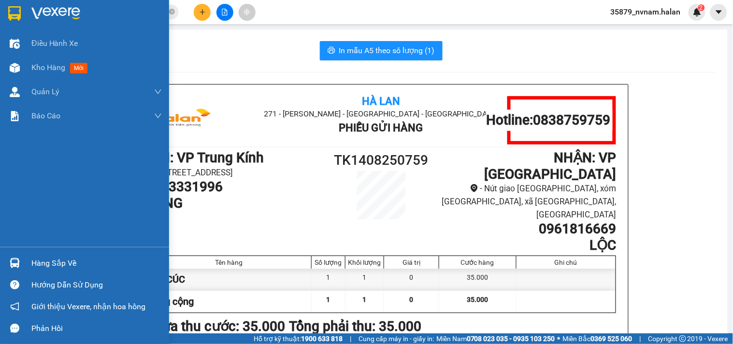
click at [23, 66] on div "Kho hàng mới" at bounding box center [84, 68] width 169 height 24
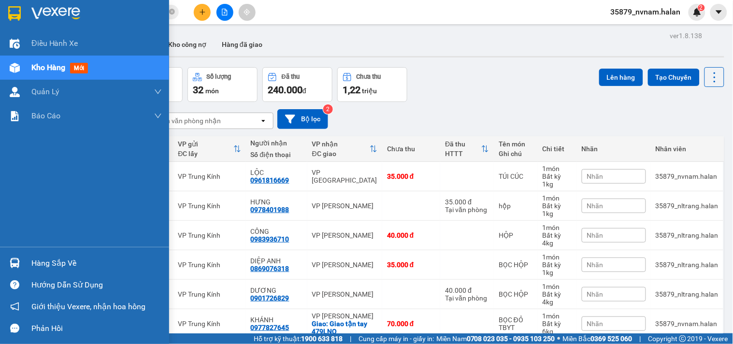
click at [20, 146] on div "Điều hành xe Kho hàng mới Quản Lý Quản lý chuyến Quản lý kiểm kho Báo cáo 12. T…" at bounding box center [84, 138] width 169 height 215
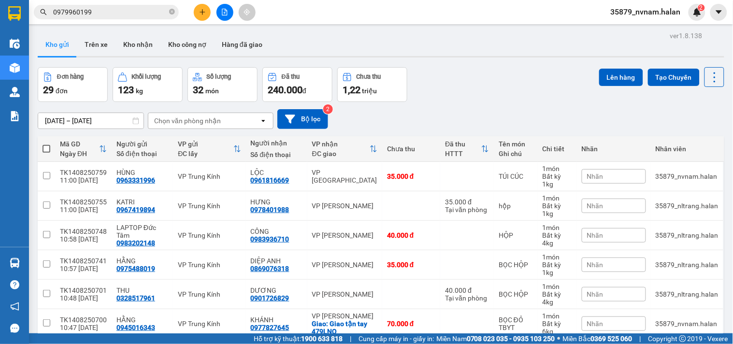
click at [501, 94] on div "Đơn hàng 29 đơn Khối lượng 123 kg Số lượng 32 món Đã thu 240.000 đ Chưa thu 1,2…" at bounding box center [381, 84] width 686 height 35
click at [210, 12] on button at bounding box center [202, 12] width 17 height 17
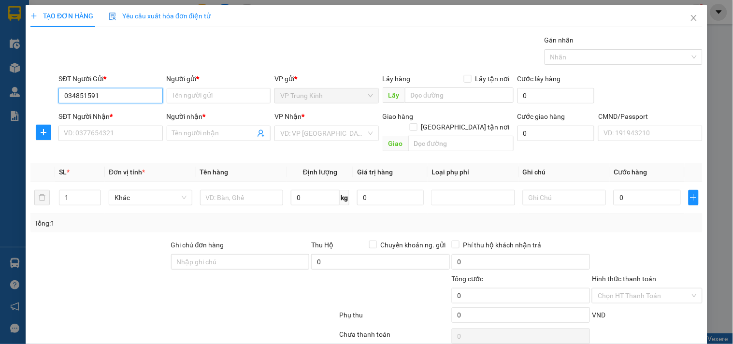
type input "0348515916"
click at [108, 119] on div "0348515916 - IDC NAT" at bounding box center [109, 115] width 91 height 11
type input "IDC NAT"
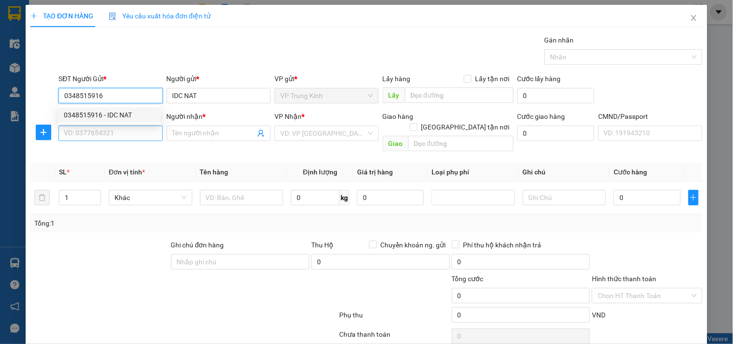
type input "0348515916"
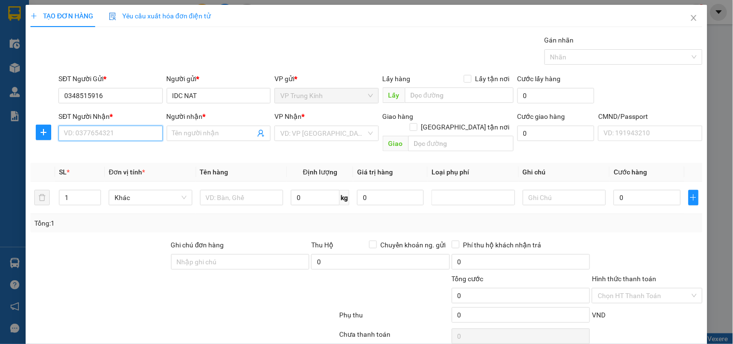
click at [100, 136] on input "SĐT Người Nhận *" at bounding box center [110, 133] width 104 height 15
drag, startPoint x: 130, startPoint y: 156, endPoint x: 152, endPoint y: 161, distance: 21.8
click at [130, 156] on div "0862379555 - S2 DENTAL LAB" at bounding box center [109, 152] width 91 height 11
type input "0862379555"
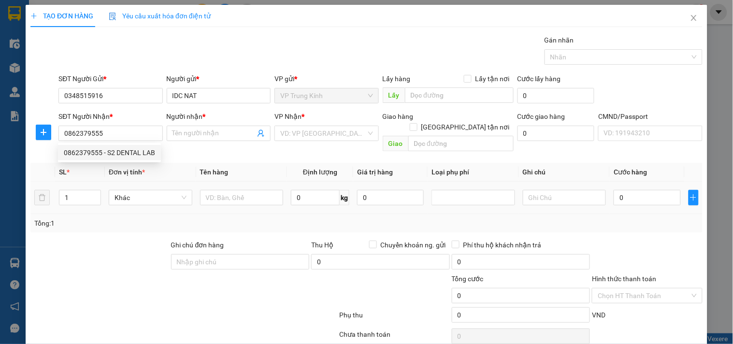
drag, startPoint x: 197, startPoint y: 174, endPoint x: 204, endPoint y: 177, distance: 7.6
click at [199, 182] on td at bounding box center [241, 198] width 91 height 32
type input "S2 DENTAL LAB"
click at [207, 188] on div at bounding box center [242, 197] width 84 height 19
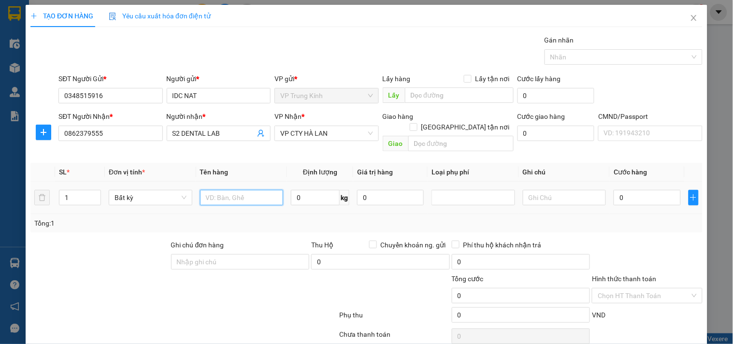
click at [214, 190] on input "text" at bounding box center [242, 197] width 84 height 15
type input "HỘP"
type input "1"
type input "35.000"
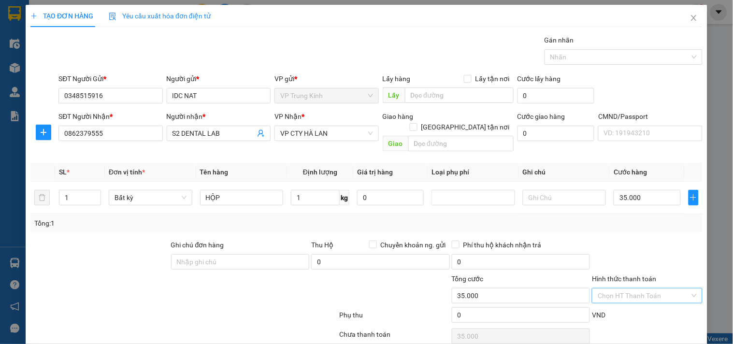
click at [651, 288] on input "Hình thức thanh toán" at bounding box center [644, 295] width 92 height 14
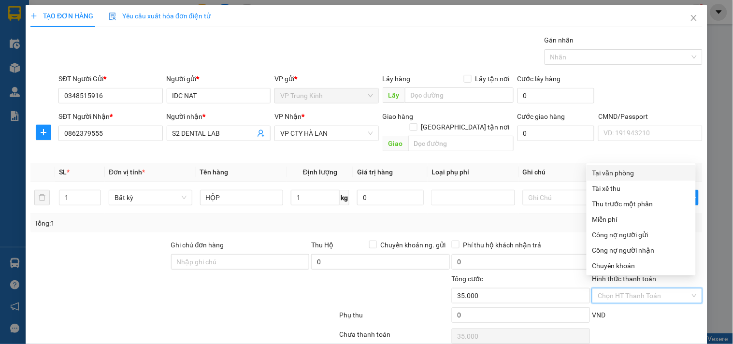
click at [611, 164] on div "Transit Pickup Surcharge Ids Transit Deliver Surcharge Ids Transit Deliver Surc…" at bounding box center [366, 202] width 672 height 334
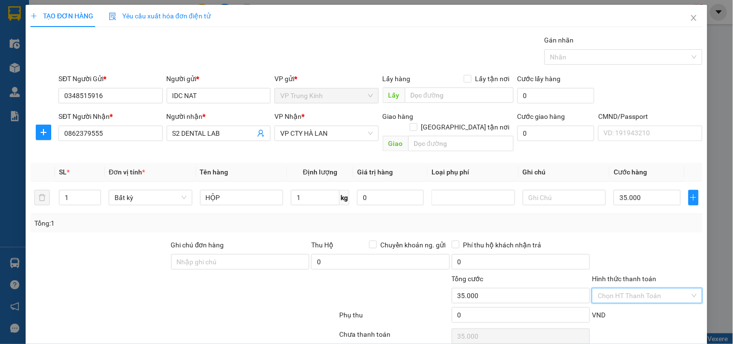
click at [624, 288] on input "Hình thức thanh toán" at bounding box center [644, 295] width 92 height 14
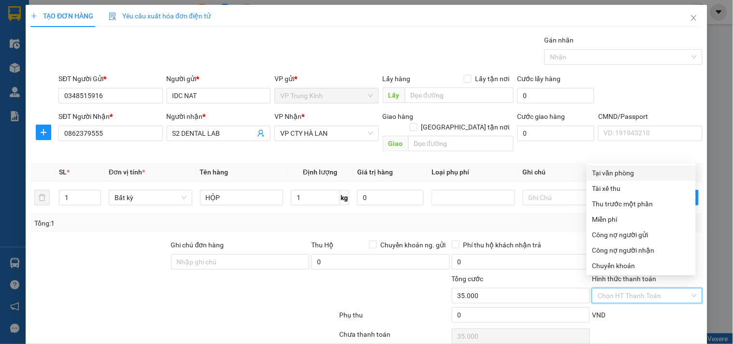
click at [603, 170] on div "Tại văn phòng" at bounding box center [641, 173] width 98 height 11
type input "0"
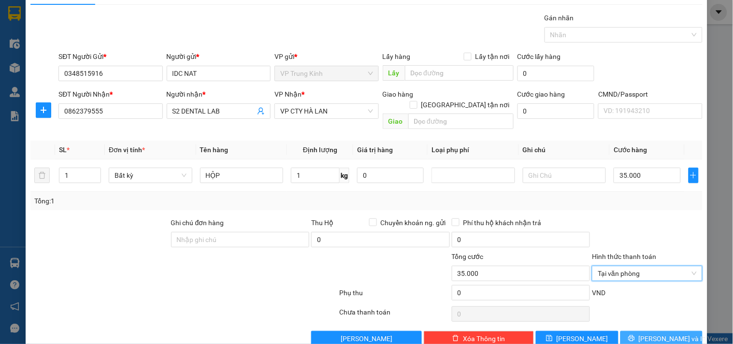
scroll to position [32, 0]
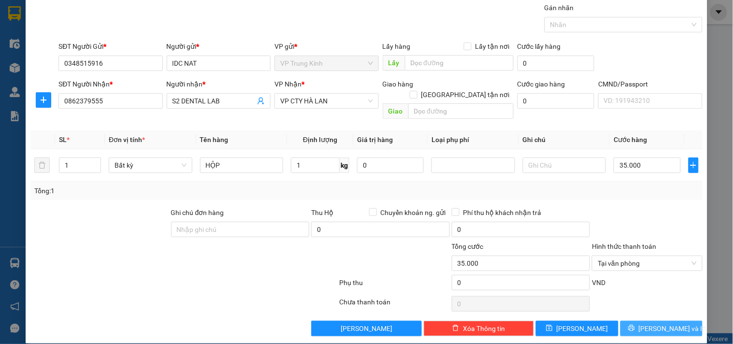
click at [640, 321] on button "[PERSON_NAME] và In" at bounding box center [661, 328] width 82 height 15
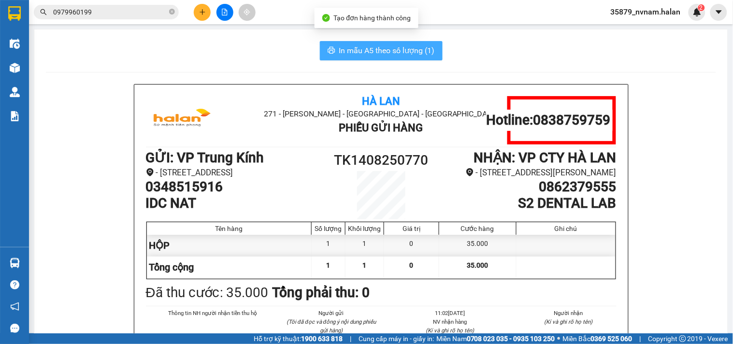
click at [365, 57] on button "In mẫu A5 theo số lượng (1)" at bounding box center [381, 50] width 123 height 19
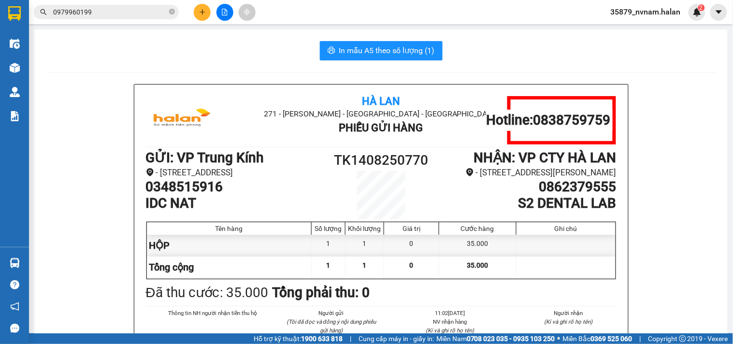
click at [200, 17] on button at bounding box center [202, 12] width 17 height 17
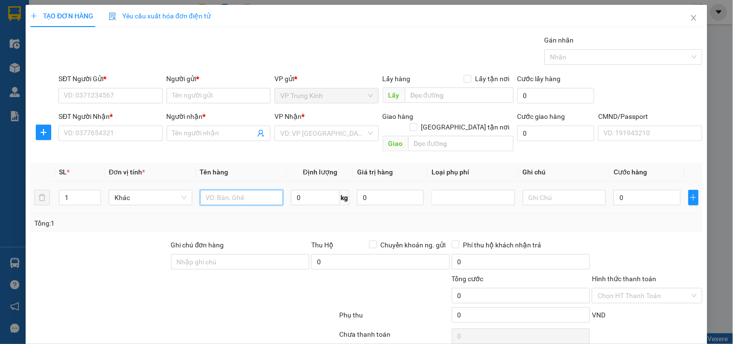
click at [238, 190] on input "text" at bounding box center [242, 197] width 84 height 15
type input "X"
type input "O"
type input "XỐP"
type input "12"
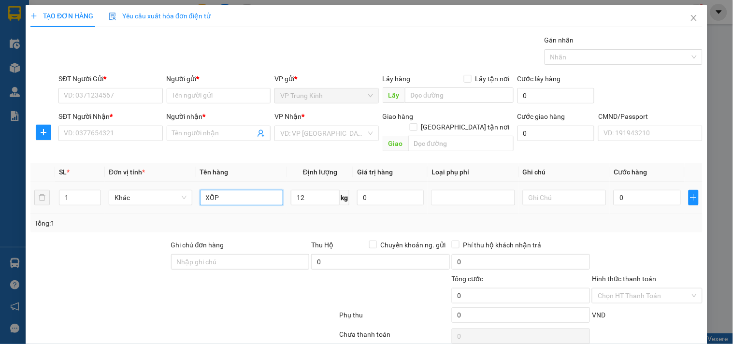
click at [266, 190] on input "XỐP" at bounding box center [242, 197] width 84 height 15
type input "XỐP LAPTOP"
click at [118, 103] on div "SĐT Người Gửi * VD: 0371234567" at bounding box center [110, 90] width 104 height 34
click at [121, 100] on input "SĐT Người Gửi *" at bounding box center [110, 95] width 104 height 15
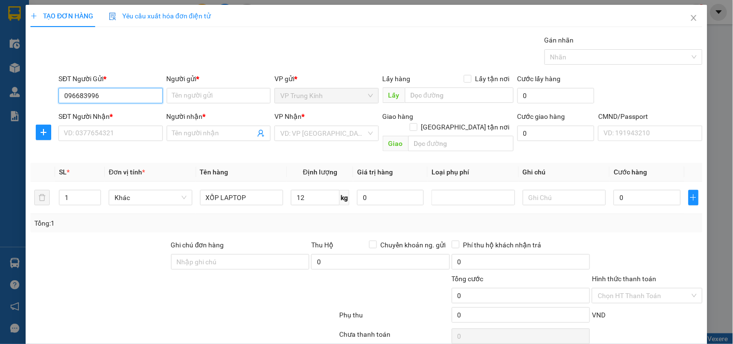
type input "0966839966"
click at [118, 115] on div "0966839966 - QUÂN" at bounding box center [109, 115] width 91 height 11
type input "QUÂN"
type input "0966839966"
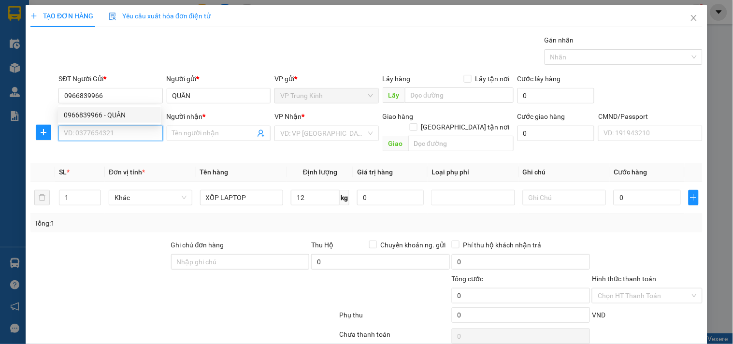
click at [123, 133] on input "SĐT Người Nhận *" at bounding box center [110, 133] width 104 height 15
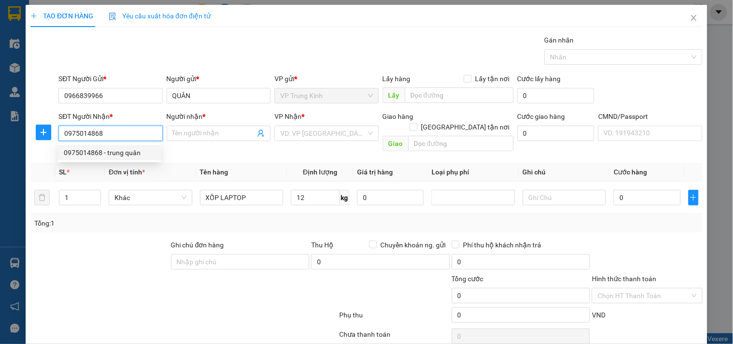
drag, startPoint x: 121, startPoint y: 151, endPoint x: 129, endPoint y: 250, distance: 99.4
click at [120, 151] on div "0975014868 - trung quân" at bounding box center [109, 152] width 91 height 11
type input "0975014868"
click at [131, 255] on div at bounding box center [99, 257] width 141 height 34
click at [140, 254] on div at bounding box center [99, 257] width 141 height 34
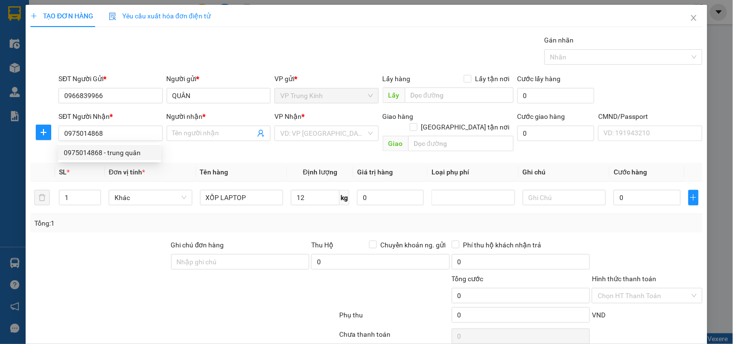
type input "trung quân"
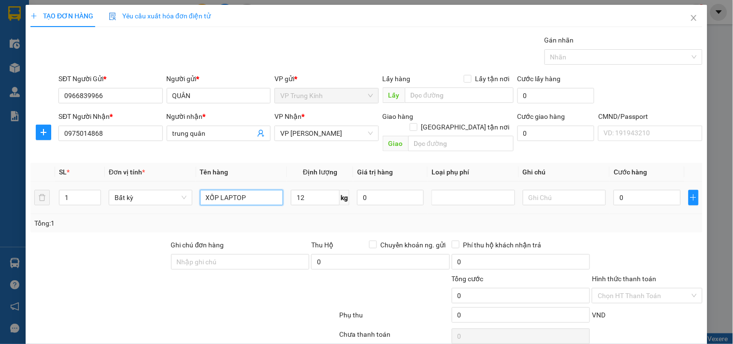
click at [282, 184] on td "XỐP LAPTOP" at bounding box center [241, 198] width 91 height 32
click at [304, 191] on input "12" at bounding box center [315, 197] width 49 height 15
click at [672, 218] on div "Tổng: 1" at bounding box center [366, 223] width 664 height 11
type input "50.000"
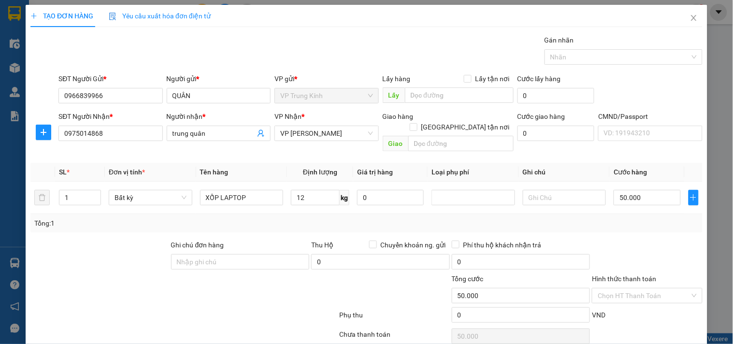
type input "50.000"
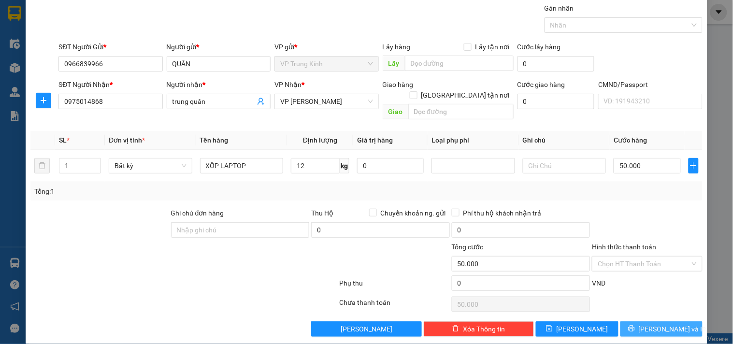
scroll to position [32, 0]
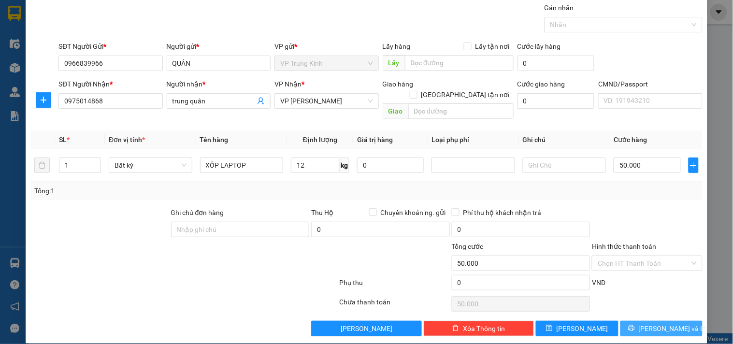
click at [669, 323] on span "[PERSON_NAME] và In" at bounding box center [673, 328] width 68 height 11
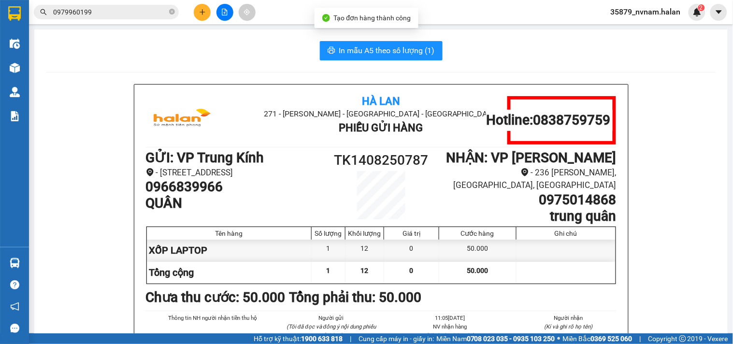
drag, startPoint x: 348, startPoint y: 36, endPoint x: 347, endPoint y: 42, distance: 5.9
click at [347, 42] on button "In mẫu A5 theo số lượng (1)" at bounding box center [381, 50] width 123 height 19
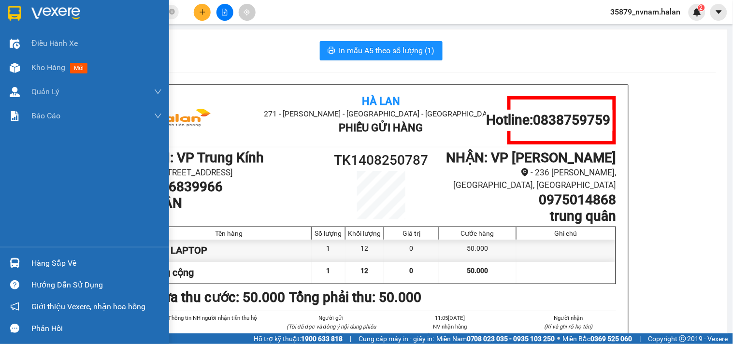
click at [10, 261] on img at bounding box center [15, 263] width 10 height 10
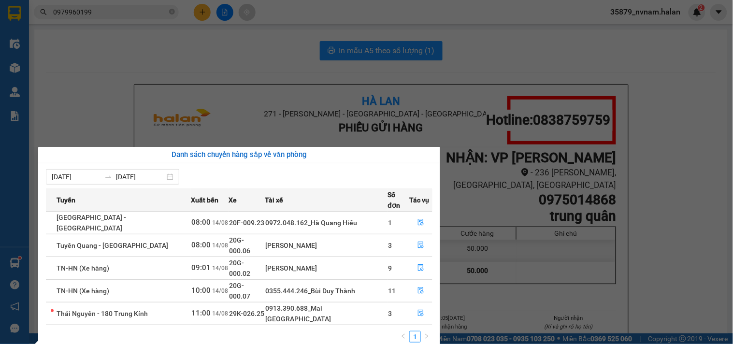
click at [180, 95] on section "Kết quả tìm kiếm ( 284 ) Bộ lọc Mã ĐH Trạng thái Món hàng Thu hộ Tổng cước Chưa…" at bounding box center [366, 172] width 733 height 344
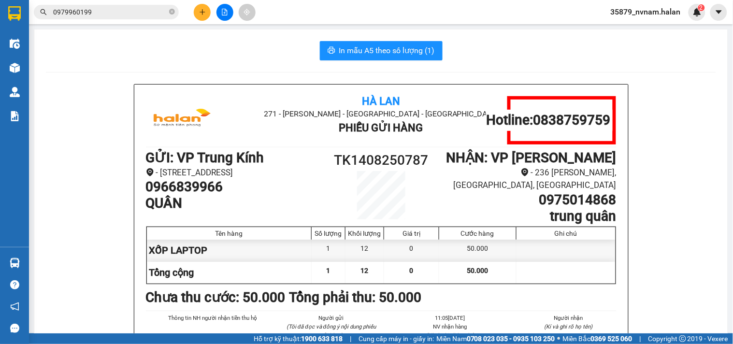
click at [287, 55] on div "In mẫu A5 theo số lượng (1)" at bounding box center [381, 50] width 670 height 19
click at [203, 12] on icon "plus" at bounding box center [201, 12] width 5 height 0
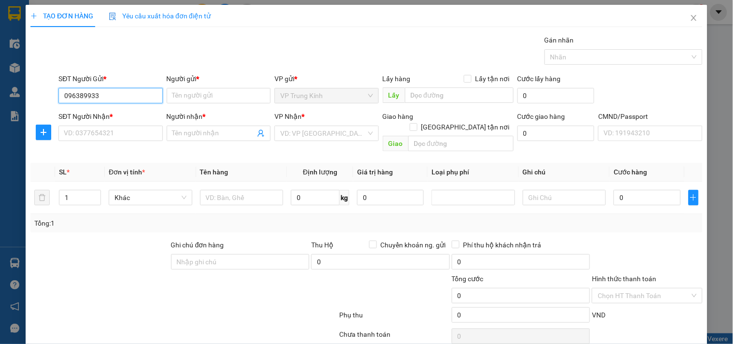
type input "0963899333"
click at [119, 112] on div "0963899333 - QUÝ" at bounding box center [109, 115] width 91 height 11
type input "QUÝ"
type input "0963899333"
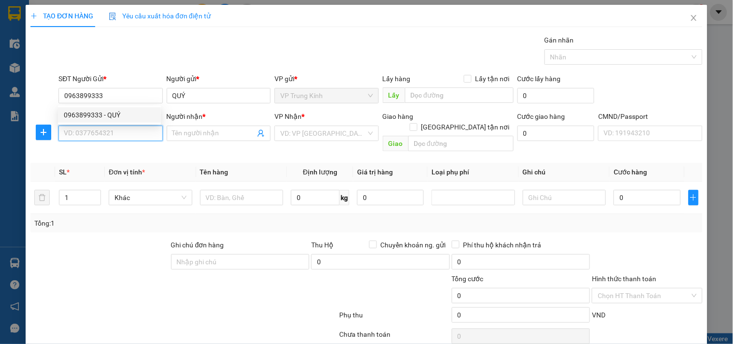
click at [121, 134] on input "SĐT Người Nhận *" at bounding box center [110, 133] width 104 height 15
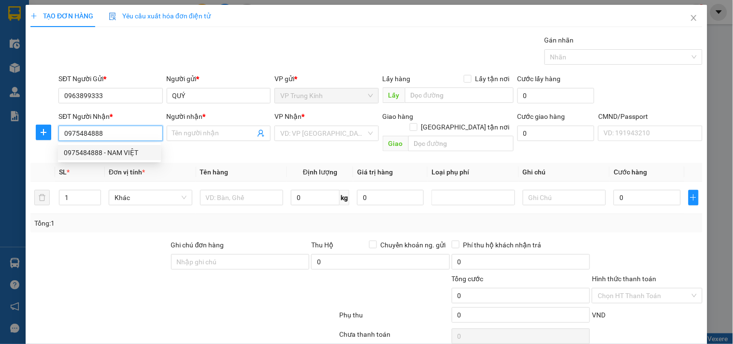
type input "0975484888"
drag, startPoint x: 112, startPoint y: 142, endPoint x: 109, endPoint y: 153, distance: 11.0
click at [112, 151] on body "Kết quả tìm kiếm ( 284 ) Bộ lọc Mã ĐH Trạng thái Món hàng Thu hộ Tổng cước Chưa…" at bounding box center [366, 172] width 733 height 344
click at [118, 131] on input "0975484888" at bounding box center [110, 133] width 104 height 15
click at [99, 150] on div "0975484888 - NAM VIỆT" at bounding box center [109, 152] width 91 height 11
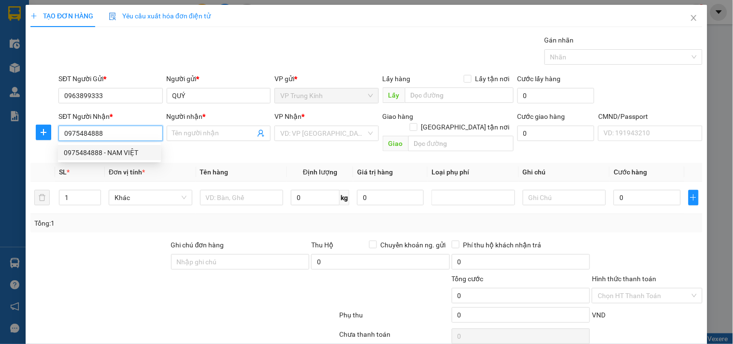
type input "NAM VIỆT"
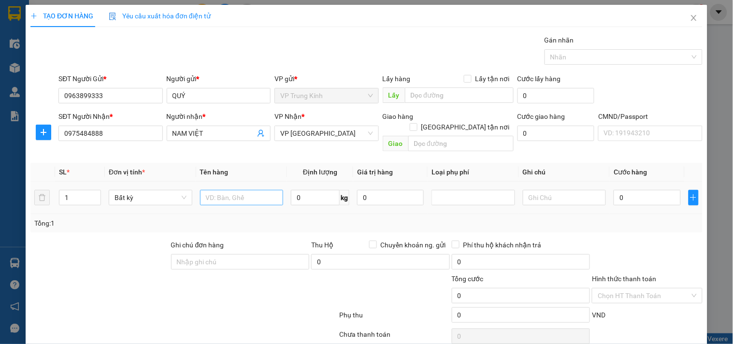
drag, startPoint x: 262, startPoint y: 214, endPoint x: 265, endPoint y: 179, distance: 34.9
click at [263, 214] on div "Tổng: 1" at bounding box center [366, 223] width 672 height 18
click at [237, 190] on input "text" at bounding box center [242, 197] width 84 height 15
type input "BỌC ĐT"
type input "1"
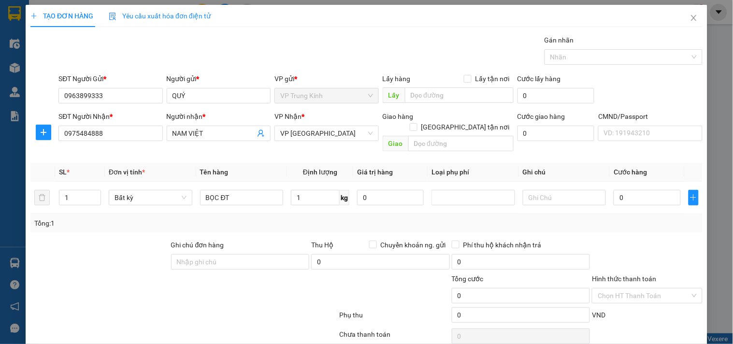
click at [620, 218] on div "Tổng: 1" at bounding box center [366, 223] width 664 height 11
type input "35.000"
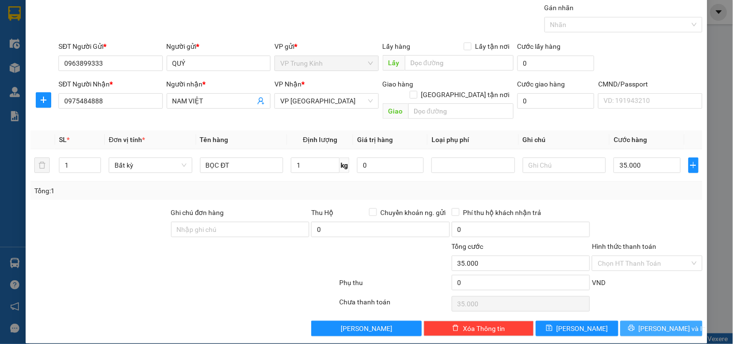
click at [654, 323] on span "[PERSON_NAME] và In" at bounding box center [673, 328] width 68 height 11
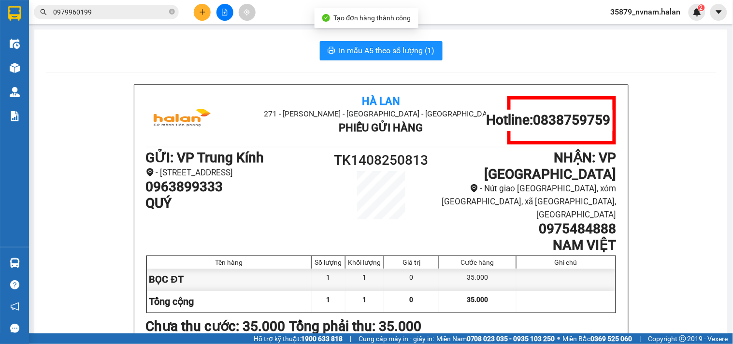
click at [348, 55] on span "In mẫu A5 theo số lượng (1)" at bounding box center [387, 50] width 96 height 12
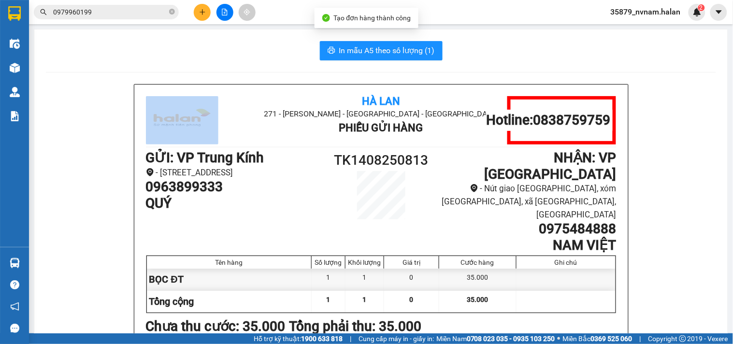
drag, startPoint x: 350, startPoint y: 41, endPoint x: 221, endPoint y: 14, distance: 131.6
click at [350, 42] on button "In mẫu A5 theo số lượng (1)" at bounding box center [381, 50] width 123 height 19
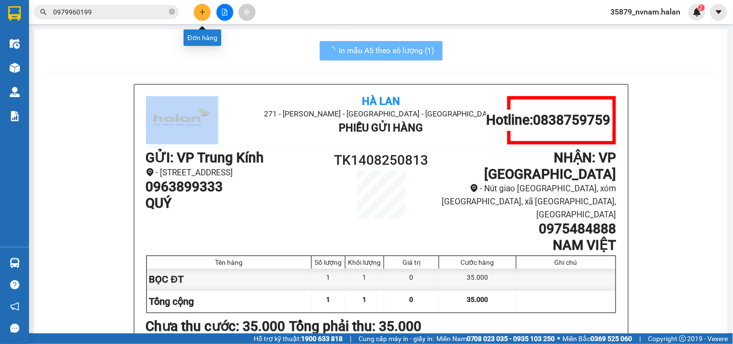
click at [206, 11] on button at bounding box center [202, 12] width 17 height 17
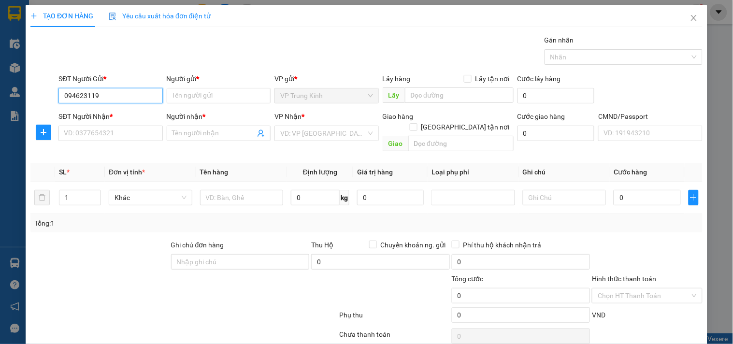
type input "0946231196"
click at [122, 113] on div "0946231196 - CTY GIA NGỌC" at bounding box center [118, 115] width 109 height 11
type input "CTY GIA NGỌC"
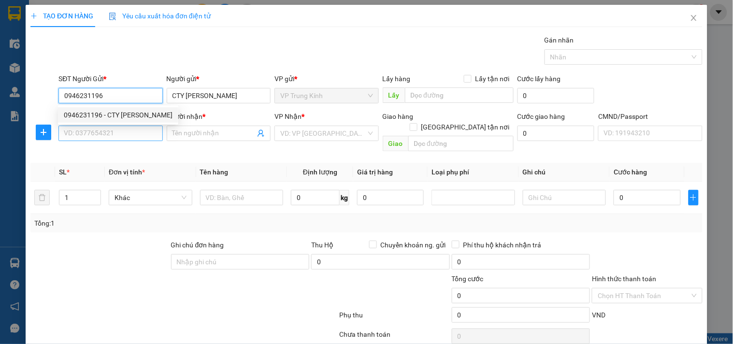
type input "0946231196"
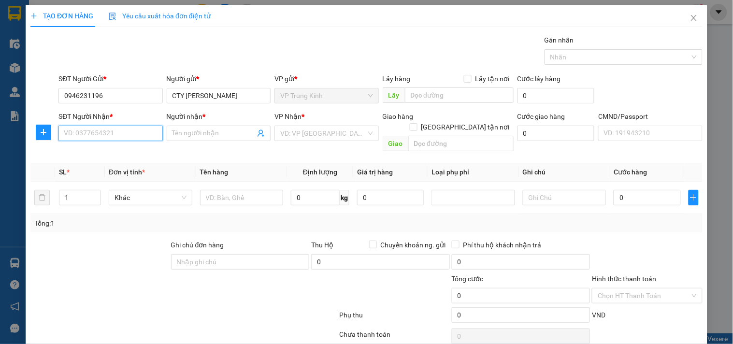
click at [119, 131] on input "SĐT Người Nhận *" at bounding box center [110, 133] width 104 height 15
click at [118, 155] on div "0972766768 - TÂN" at bounding box center [109, 152] width 91 height 11
click at [121, 194] on span "Khác" at bounding box center [150, 197] width 72 height 14
type input "0972766768"
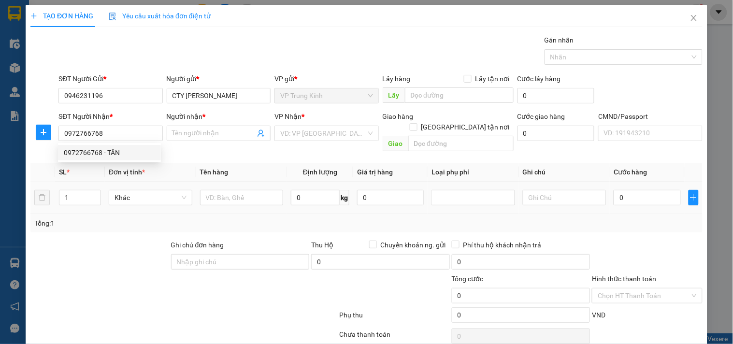
type input "TÂN"
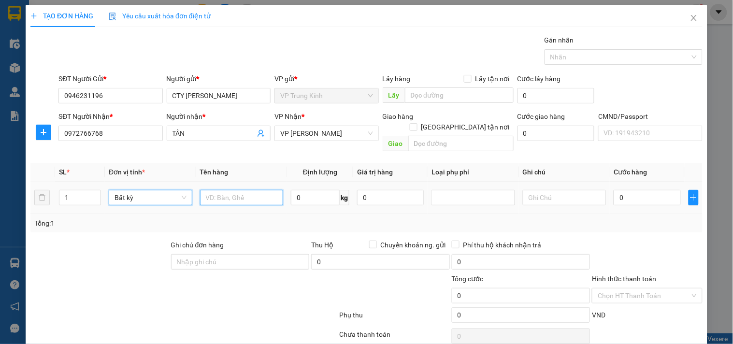
click at [235, 190] on input "text" at bounding box center [242, 197] width 84 height 15
type input "BỌC HỘP"
type input "1.5"
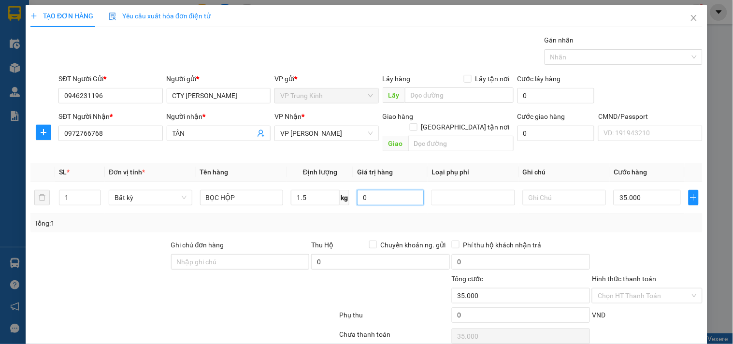
type input "35.000"
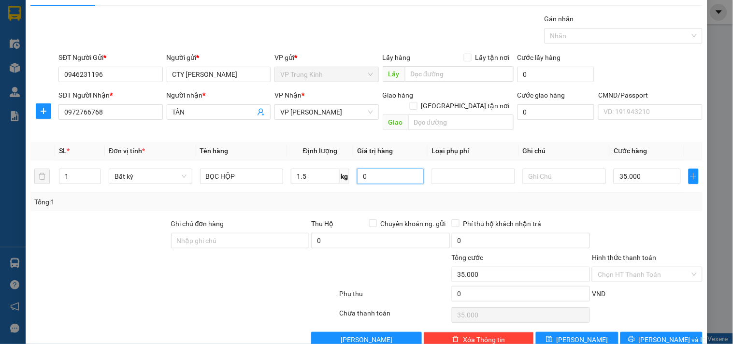
scroll to position [32, 0]
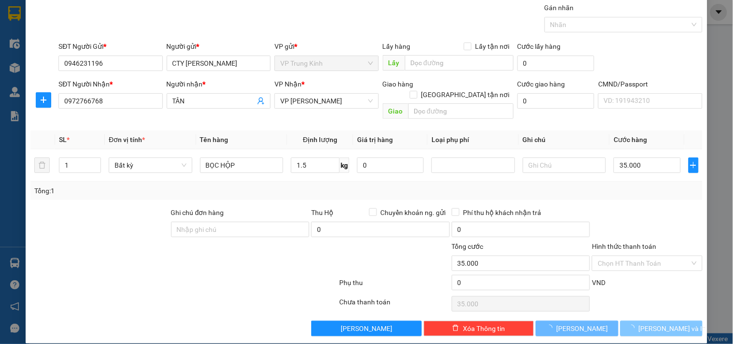
click at [654, 321] on button "[PERSON_NAME] và In" at bounding box center [661, 328] width 82 height 15
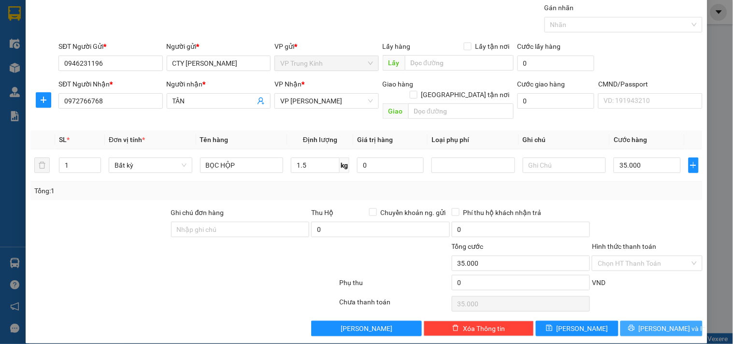
click at [657, 321] on button "[PERSON_NAME] và In" at bounding box center [661, 328] width 82 height 15
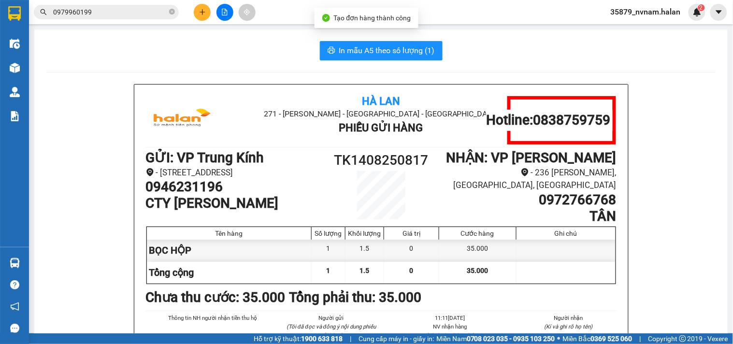
drag, startPoint x: 352, startPoint y: 34, endPoint x: 352, endPoint y: 47, distance: 13.5
click at [352, 47] on span "In mẫu A5 theo số lượng (1)" at bounding box center [387, 50] width 96 height 12
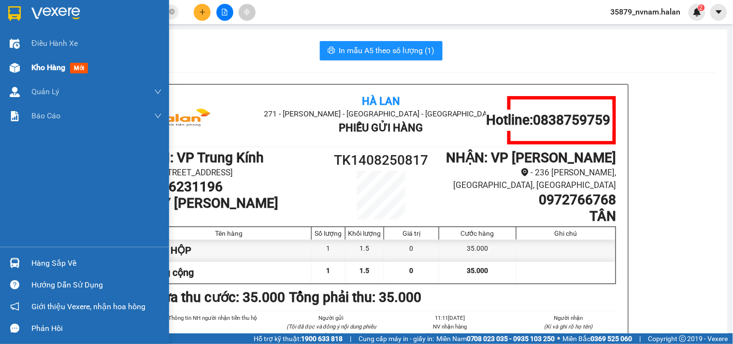
click at [36, 58] on div "Kho hàng mới" at bounding box center [96, 68] width 130 height 24
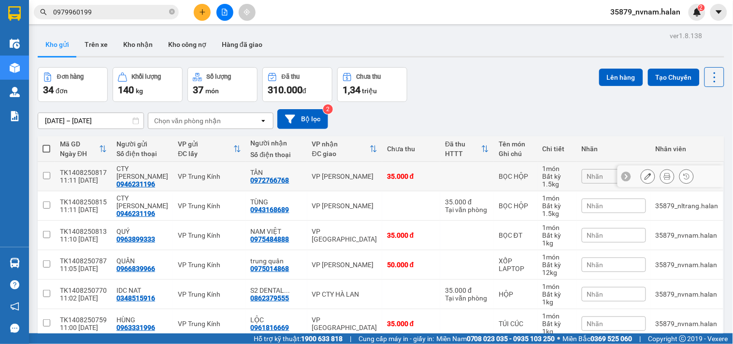
click at [644, 177] on icon at bounding box center [647, 176] width 7 height 7
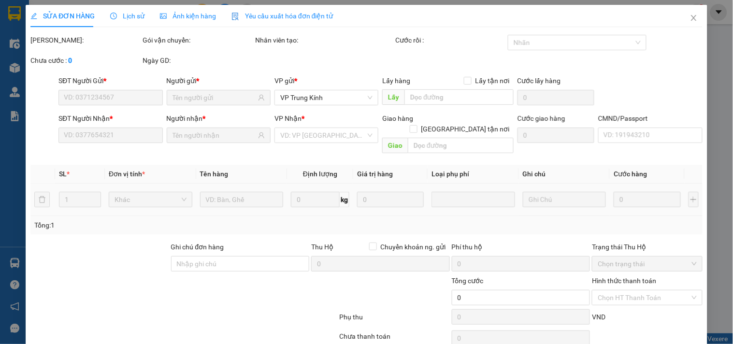
type input "0946231196"
type input "0972766768"
type input "35.000"
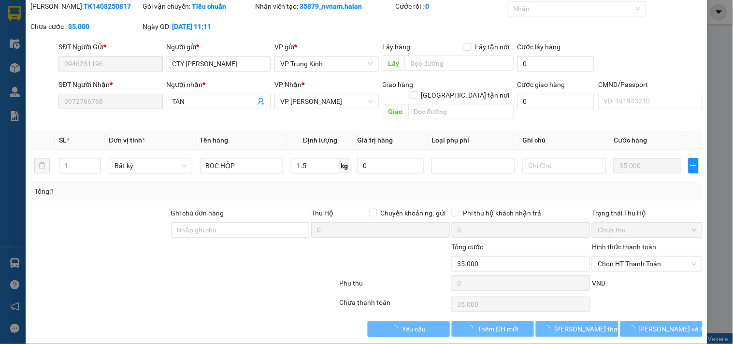
scroll to position [35, 0]
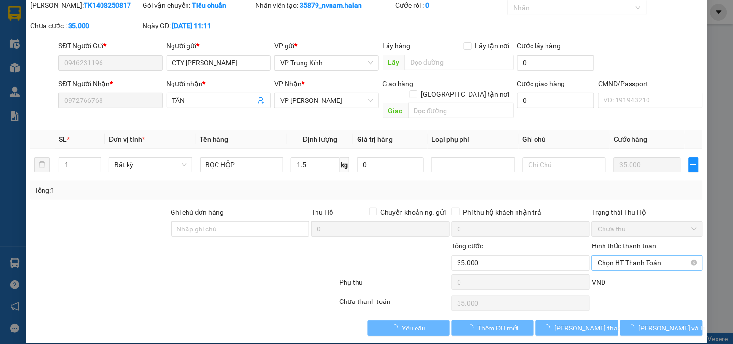
click at [628, 256] on span "Chọn HT Thanh Toán" at bounding box center [647, 263] width 99 height 14
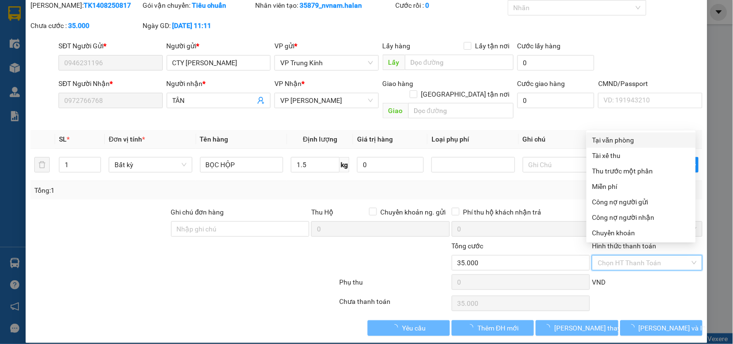
click at [625, 141] on div "Tại văn phòng" at bounding box center [641, 140] width 98 height 11
type input "0"
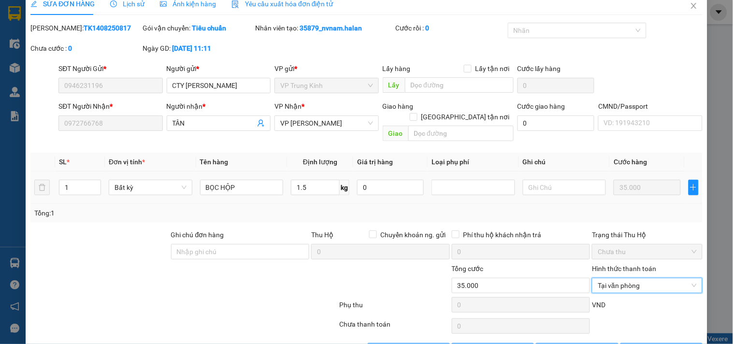
scroll to position [0, 0]
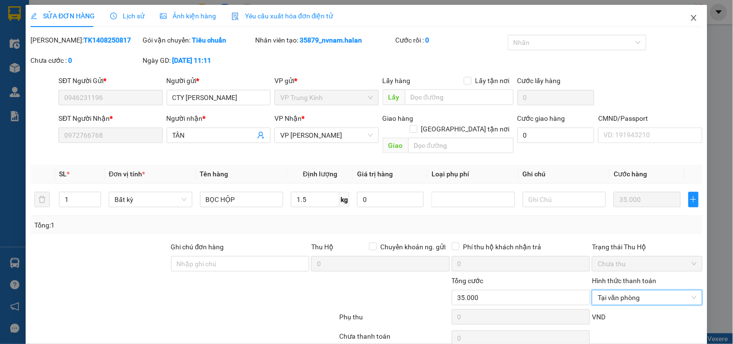
click at [690, 18] on icon "close" at bounding box center [694, 18] width 8 height 8
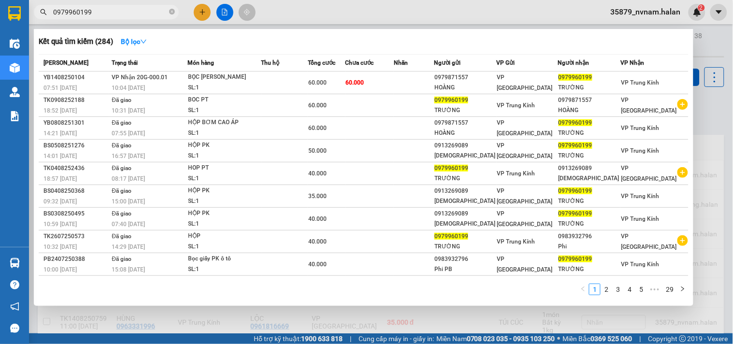
click at [99, 15] on input "0979960199" at bounding box center [110, 12] width 114 height 11
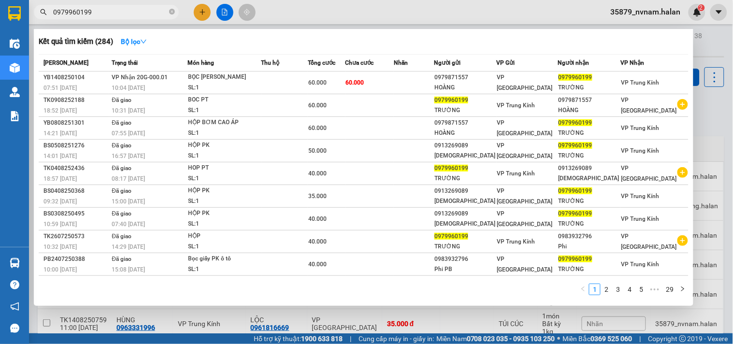
drag, startPoint x: 717, startPoint y: 137, endPoint x: 707, endPoint y: 136, distance: 10.2
click at [714, 137] on div at bounding box center [366, 172] width 733 height 344
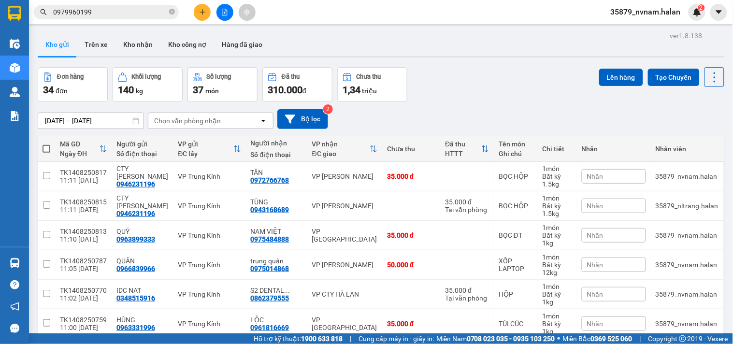
click at [707, 136] on div "[DATE] – [DATE] Press the down arrow key to interact with the calendar and sele…" at bounding box center [381, 119] width 686 height 34
click at [644, 176] on icon at bounding box center [647, 176] width 7 height 7
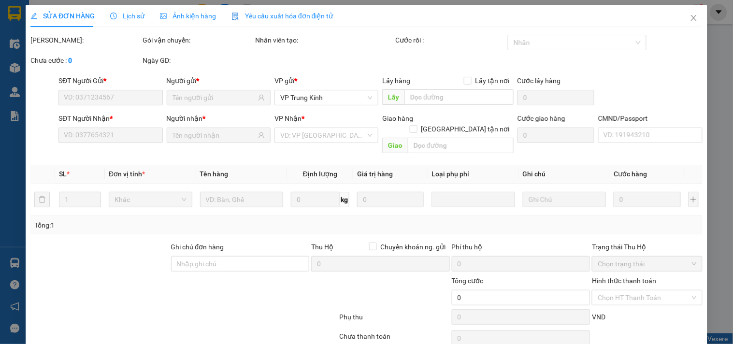
type input "0946231196"
type input "0972766768"
type input "35.000"
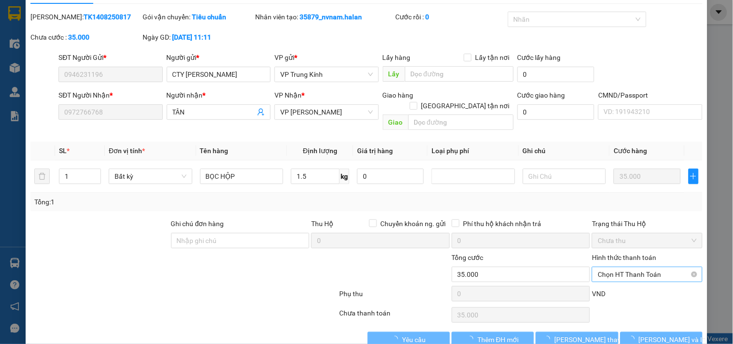
scroll to position [35, 0]
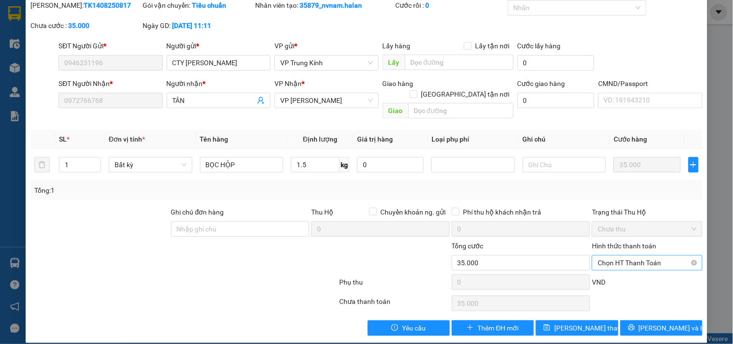
click at [639, 256] on span "Chọn HT Thanh Toán" at bounding box center [647, 263] width 99 height 14
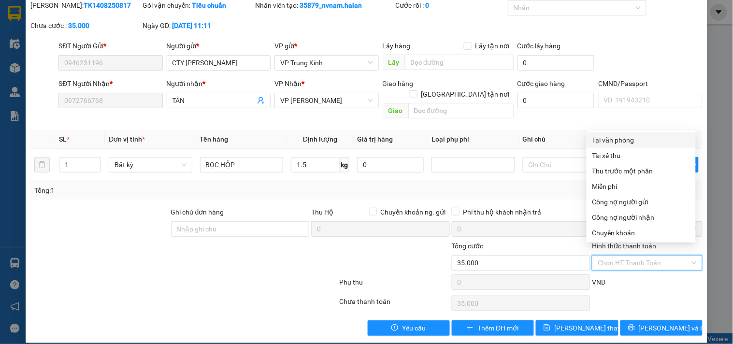
click at [615, 142] on div "Tại văn phòng" at bounding box center [641, 140] width 98 height 11
type input "0"
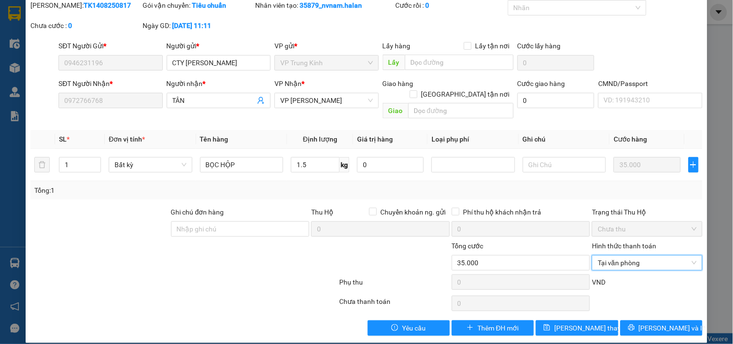
scroll to position [0, 0]
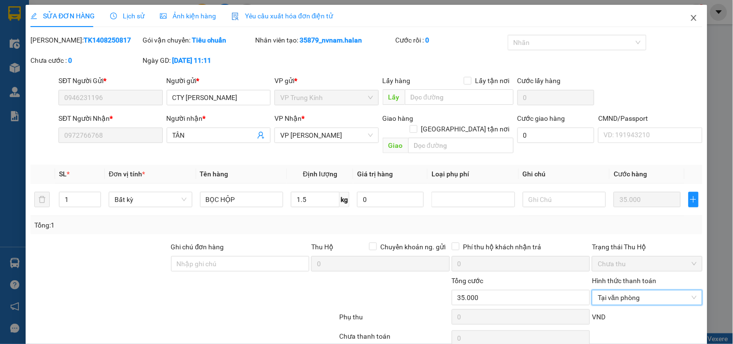
click at [693, 18] on span "Close" at bounding box center [693, 18] width 27 height 27
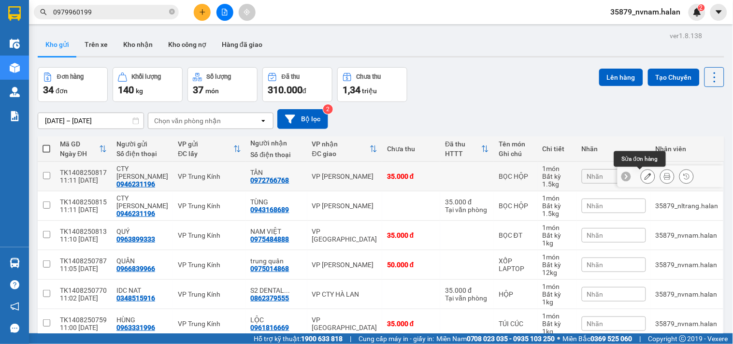
click at [644, 179] on icon at bounding box center [647, 176] width 7 height 7
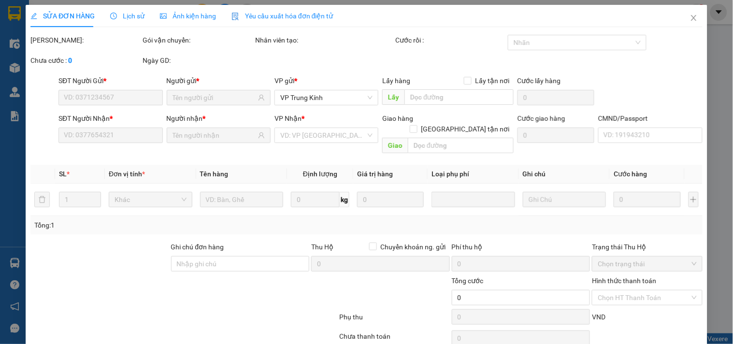
type input "0946231196"
type input "0972766768"
type input "35.000"
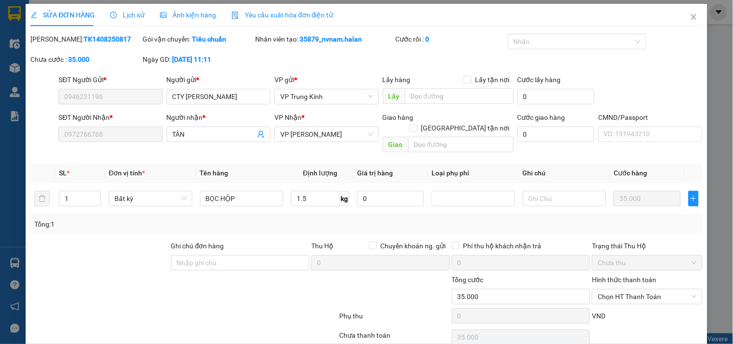
scroll to position [35, 0]
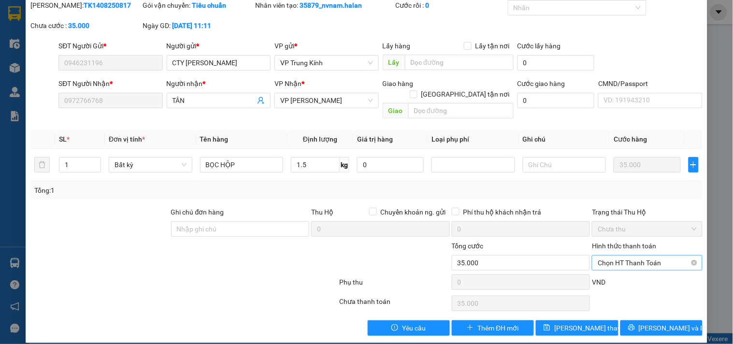
drag, startPoint x: 620, startPoint y: 255, endPoint x: 628, endPoint y: 255, distance: 8.2
click at [621, 256] on span "Chọn HT Thanh Toán" at bounding box center [647, 263] width 99 height 14
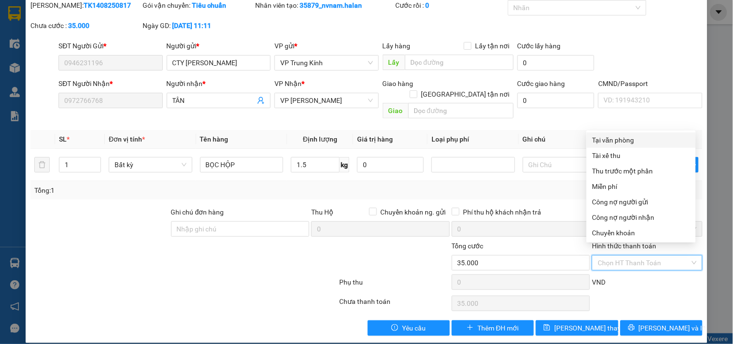
click at [616, 142] on div "Tại văn phòng" at bounding box center [641, 140] width 98 height 11
type input "0"
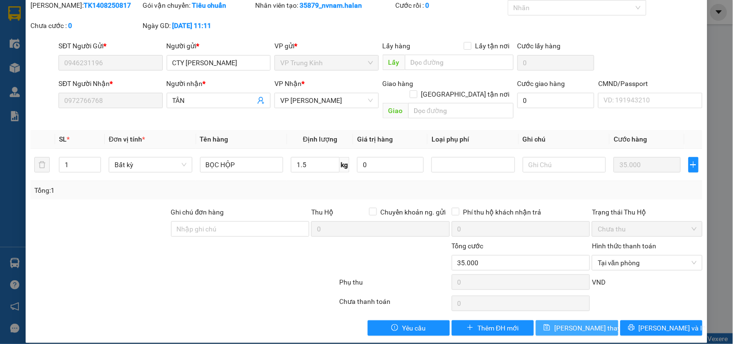
click at [586, 323] on span "Lưu thay đổi" at bounding box center [592, 328] width 77 height 11
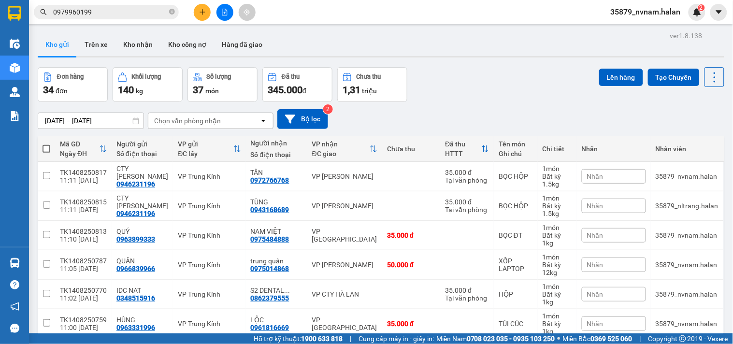
click at [523, 100] on div "Đơn hàng 34 đơn Khối lượng 140 kg Số lượng 37 món Đã thu 345.000 đ Chưa thu 1,3…" at bounding box center [381, 84] width 686 height 35
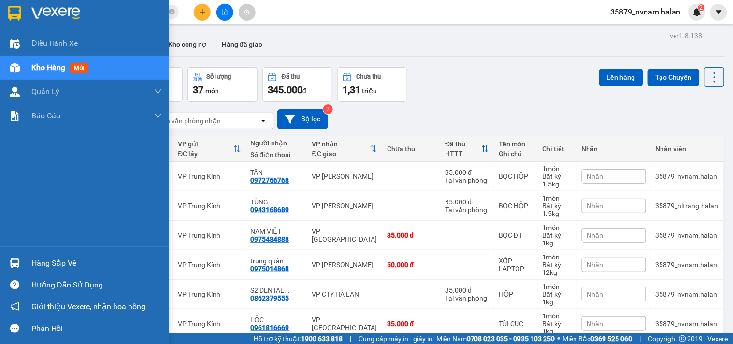
click at [16, 66] on img at bounding box center [15, 68] width 10 height 10
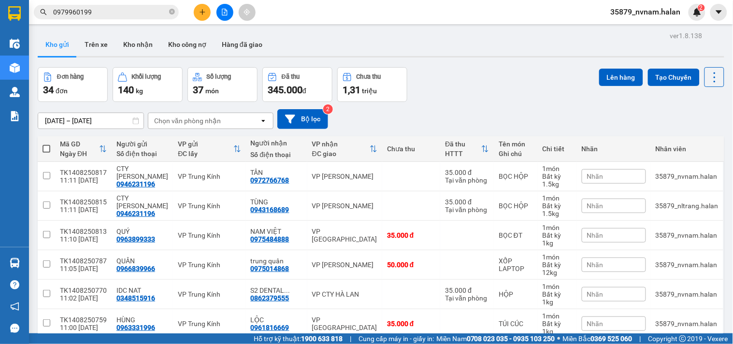
click at [499, 67] on div "Đơn hàng 34 đơn Khối lượng 140 kg Số lượng 37 món Đã thu 345.000 đ Chưa thu 1,3…" at bounding box center [381, 84] width 686 height 35
drag, startPoint x: 499, startPoint y: 67, endPoint x: 243, endPoint y: 40, distance: 257.4
click at [447, 68] on div "Đơn hàng 34 đơn Khối lượng 140 kg Số lượng 37 món Đã thu 345.000 đ Chưa thu 1,3…" at bounding box center [381, 84] width 686 height 35
click at [206, 16] on button at bounding box center [202, 12] width 17 height 17
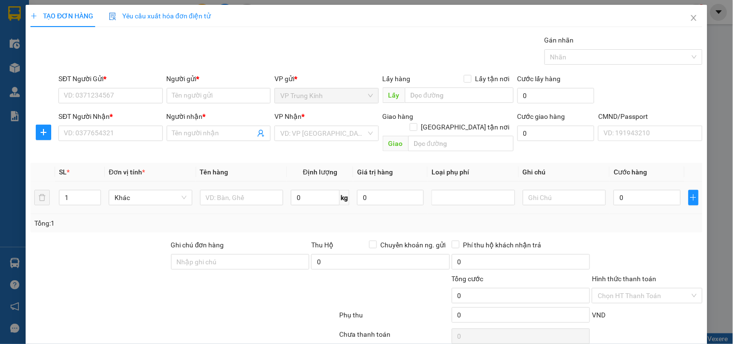
click at [245, 188] on div at bounding box center [242, 197] width 84 height 19
click at [239, 190] on input "text" at bounding box center [242, 197] width 84 height 15
type input "THÙNG ĐỒ QUÀ TẶNG"
type input "26"
click at [330, 218] on div "Tổng: 1" at bounding box center [366, 223] width 664 height 11
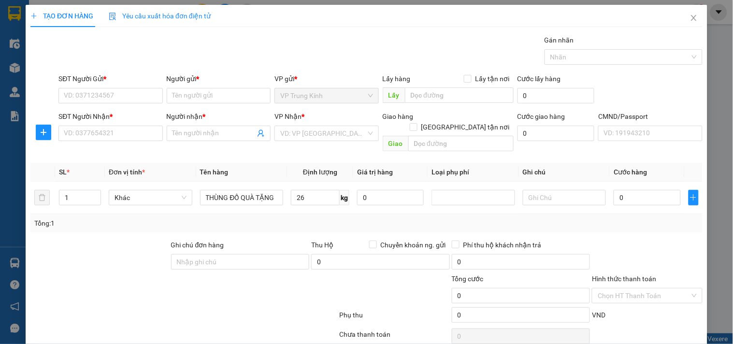
click at [330, 218] on div "Tổng: 1" at bounding box center [366, 223] width 664 height 11
click at [332, 218] on div "Tổng: 1" at bounding box center [366, 223] width 664 height 11
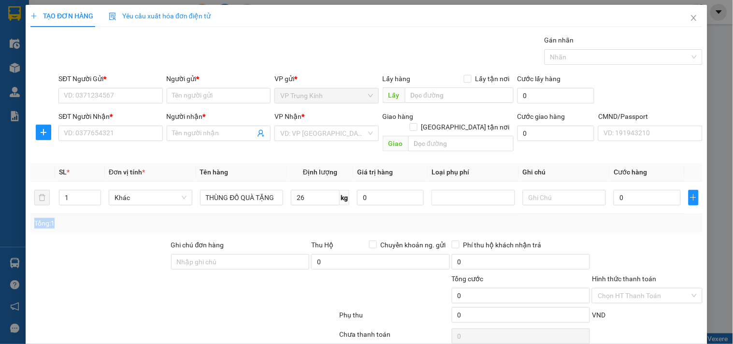
click at [332, 218] on div "Tổng: 1" at bounding box center [366, 223] width 664 height 11
click at [143, 100] on input "SĐT Người Gửi *" at bounding box center [110, 95] width 104 height 15
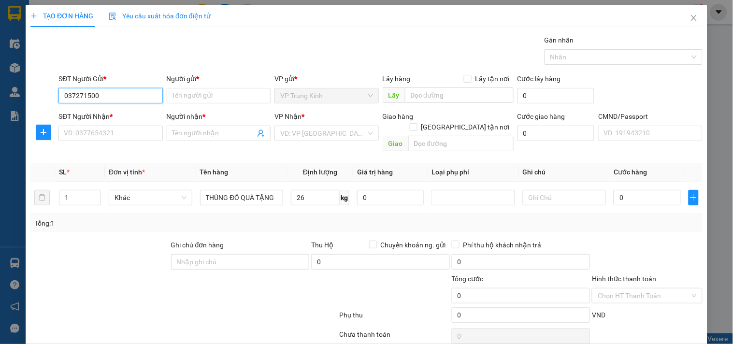
type input "0372715006"
drag, startPoint x: 141, startPoint y: 108, endPoint x: 138, endPoint y: 121, distance: 13.4
click at [141, 110] on div "0372715006 - MAI TRẦN" at bounding box center [111, 114] width 107 height 15
type input "MAI TRẦN"
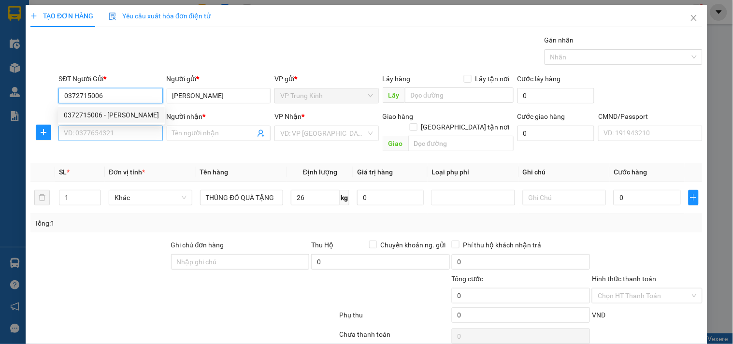
type input "0372715006"
click at [138, 141] on input "SĐT Người Nhận *" at bounding box center [110, 133] width 104 height 15
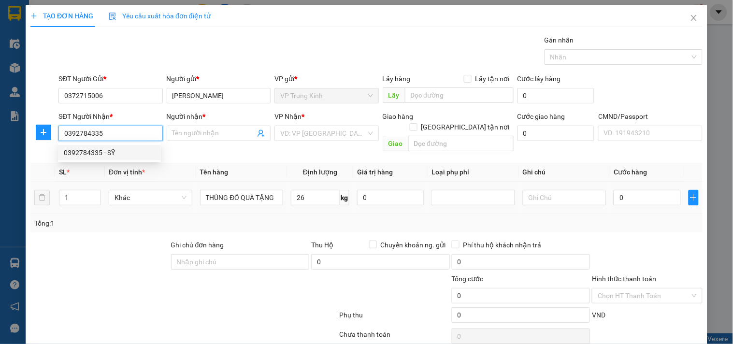
type input "0392784335"
click at [145, 214] on div "Tổng: 1" at bounding box center [366, 223] width 672 height 18
type input "SỸ"
drag, startPoint x: 145, startPoint y: 205, endPoint x: 282, endPoint y: 206, distance: 136.2
click at [153, 214] on div "Tổng: 1" at bounding box center [366, 223] width 672 height 18
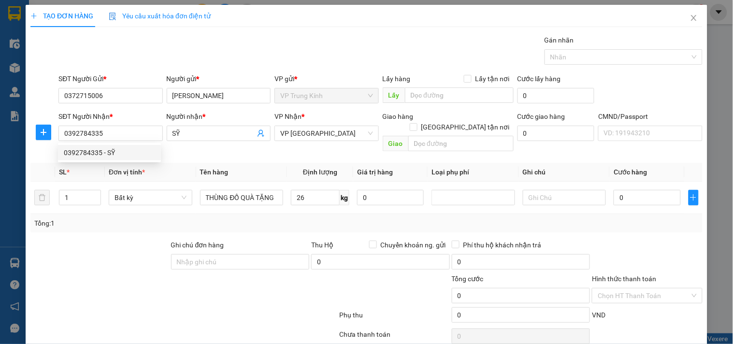
click at [282, 214] on div "Tổng: 1" at bounding box center [366, 223] width 672 height 18
drag, startPoint x: 394, startPoint y: 219, endPoint x: 611, endPoint y: 223, distance: 216.9
click at [405, 219] on div "Tổng: 1" at bounding box center [366, 223] width 672 height 18
click at [541, 223] on div "Transit Pickup Surcharge Ids Transit Deliver Surcharge Ids Transit Deliver Surc…" at bounding box center [366, 202] width 672 height 334
click at [606, 223] on div "Transit Pickup Surcharge Ids Transit Deliver Surcharge Ids Transit Deliver Surc…" at bounding box center [366, 202] width 672 height 334
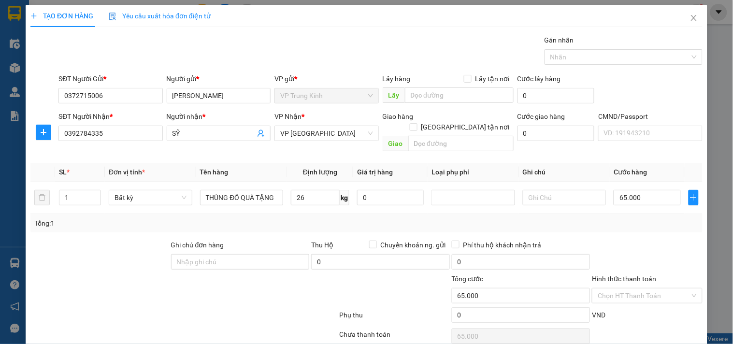
type input "65.000"
click at [613, 223] on div "Transit Pickup Surcharge Ids Transit Deliver Surcharge Ids Transit Deliver Surc…" at bounding box center [366, 202] width 672 height 334
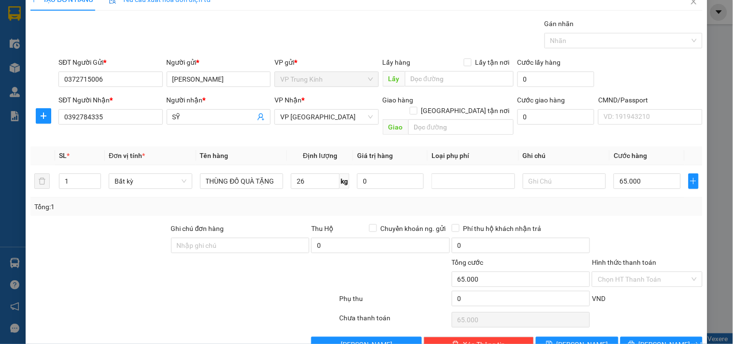
scroll to position [32, 0]
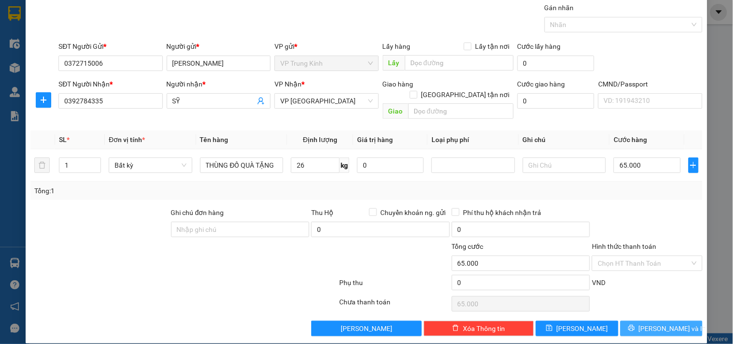
drag, startPoint x: 641, startPoint y: 325, endPoint x: 631, endPoint y: 272, distance: 53.7
click at [631, 272] on div "Transit Pickup Surcharge Ids Transit Deliver Surcharge Ids Transit Deliver Surc…" at bounding box center [366, 169] width 672 height 334
click at [631, 277] on div "VND" at bounding box center [647, 285] width 112 height 17
click at [657, 294] on div "Chọn HT Thanh Toán" at bounding box center [647, 303] width 112 height 19
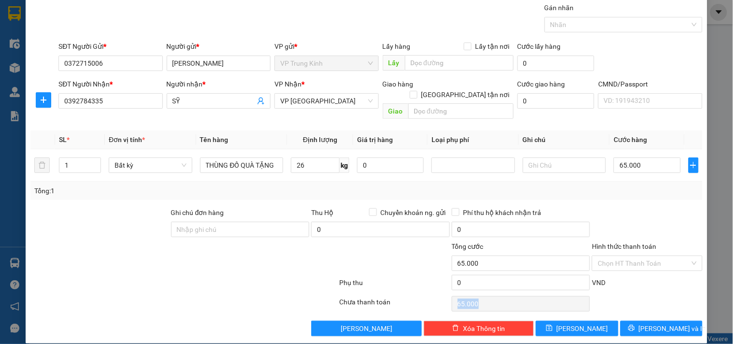
click at [657, 294] on div "Chọn HT Thanh Toán" at bounding box center [647, 303] width 112 height 19
click at [651, 323] on span "[PERSON_NAME] và In" at bounding box center [673, 328] width 68 height 11
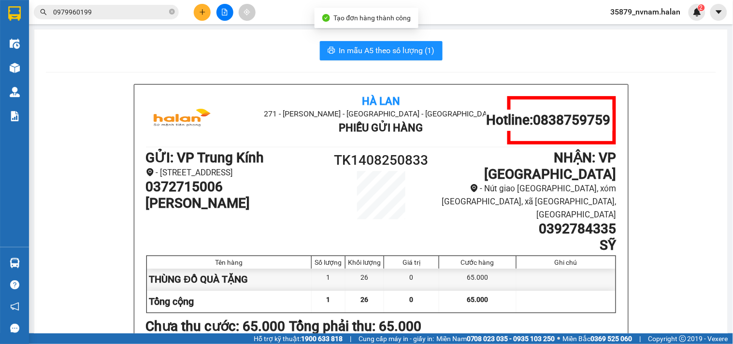
click at [376, 57] on button "In mẫu A5 theo số lượng (1)" at bounding box center [381, 50] width 123 height 19
click at [320, 41] on button "In mẫu A5 theo số lượng (1)" at bounding box center [381, 50] width 123 height 19
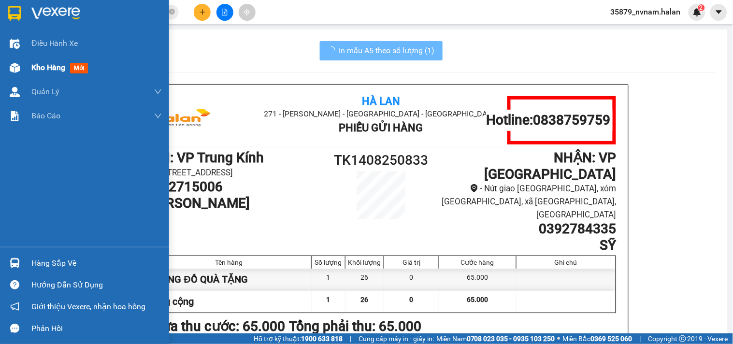
click at [6, 63] on div at bounding box center [14, 67] width 17 height 17
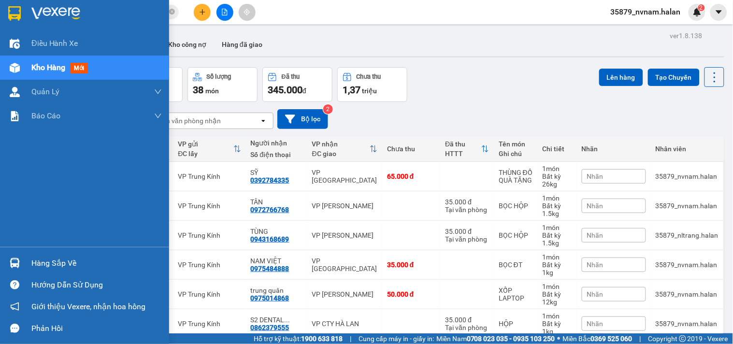
click at [9, 257] on div at bounding box center [14, 263] width 17 height 17
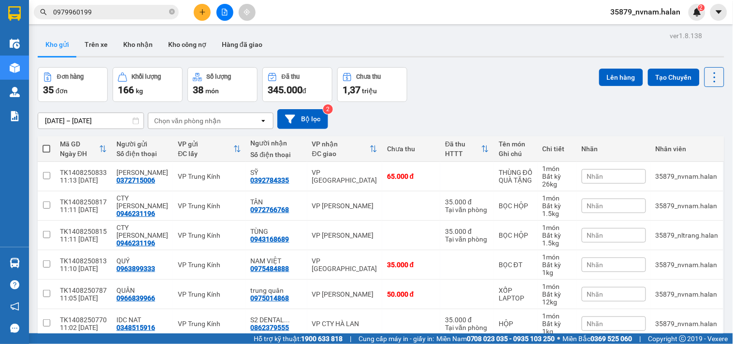
click at [480, 118] on section "Kết quả tìm kiếm ( 284 ) Bộ lọc Mã ĐH Trạng thái Món hàng Thu hộ Tổng cước Chưa…" at bounding box center [366, 172] width 733 height 344
click at [480, 118] on div "[DATE] – [DATE] Press the down arrow key to interact with the calendar and sele…" at bounding box center [381, 119] width 686 height 20
click at [138, 14] on input "0979960199" at bounding box center [110, 12] width 114 height 11
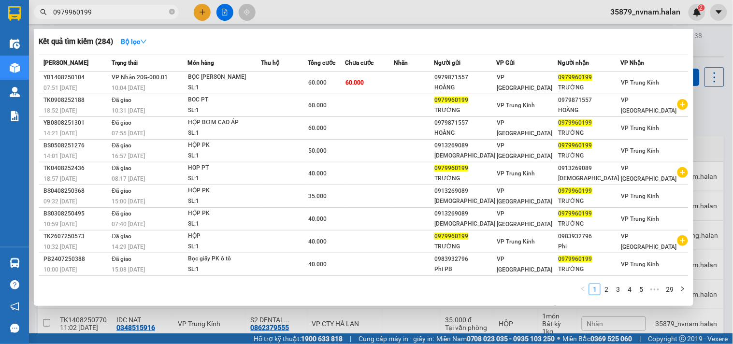
click at [138, 14] on input "0979960199" at bounding box center [110, 12] width 114 height 11
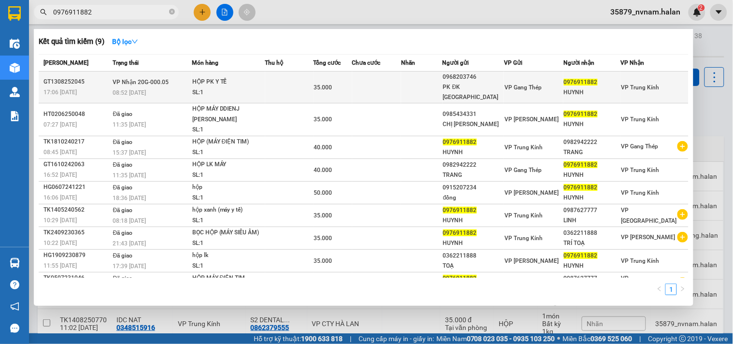
type input "0976911882"
click at [243, 87] on div "SL: 1" at bounding box center [228, 92] width 72 height 11
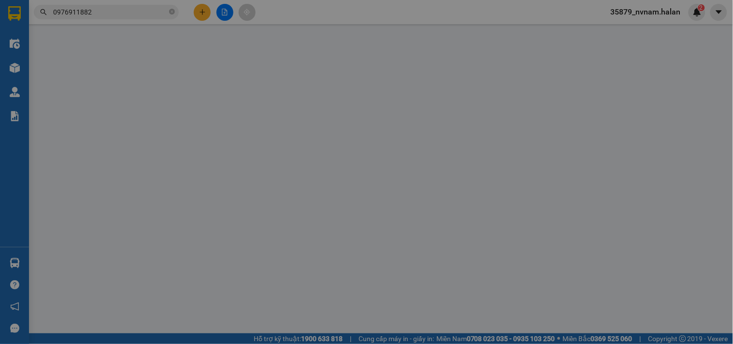
scroll to position [16, 0]
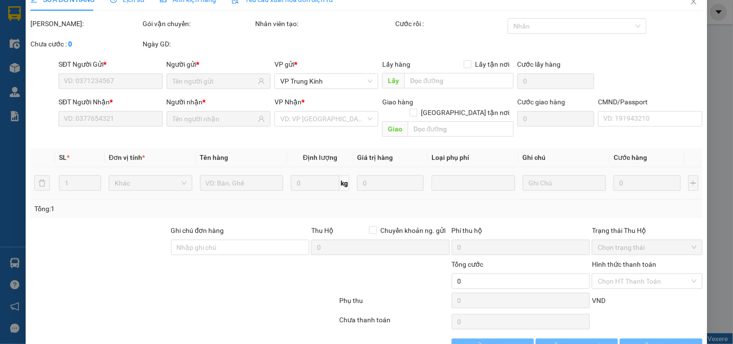
type input "0968203746"
type input "PK ĐK VIỆT BẮC"
type input "0976911882"
type input "HUYNH"
type input "35.000"
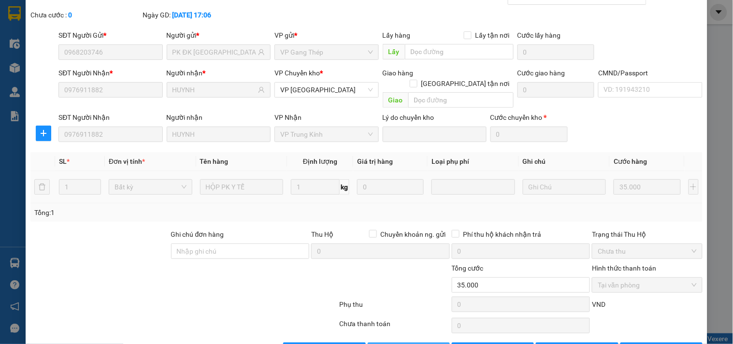
scroll to position [68, 0]
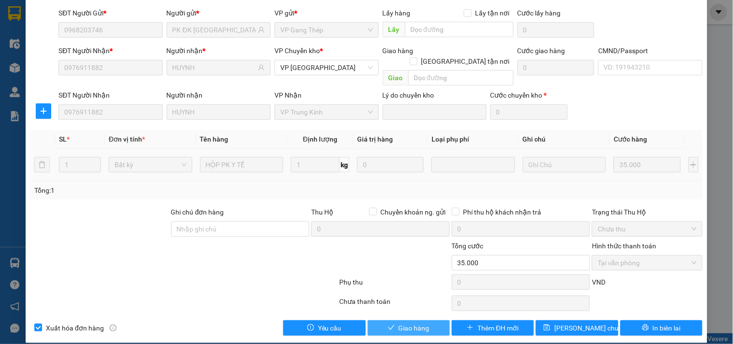
click at [414, 323] on span "Giao hàng" at bounding box center [414, 328] width 31 height 11
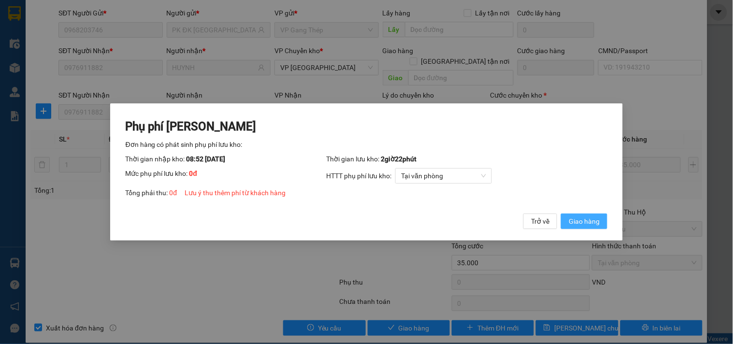
click at [570, 215] on button "Giao hàng" at bounding box center [584, 221] width 46 height 15
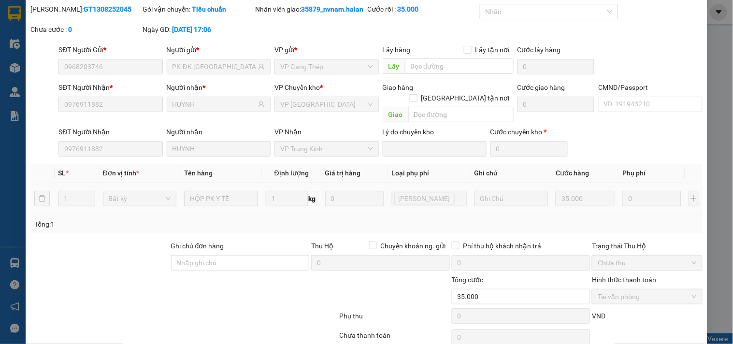
scroll to position [0, 0]
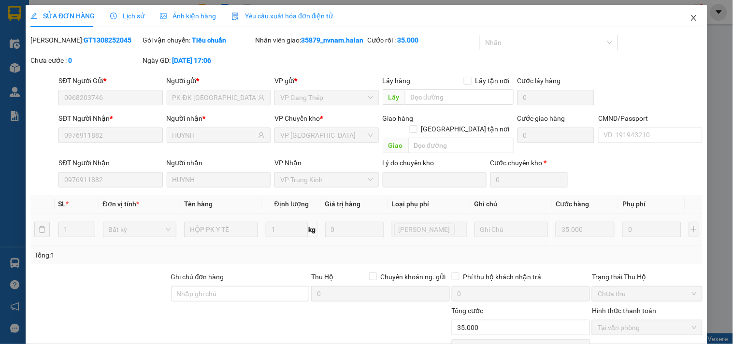
click at [690, 17] on icon "close" at bounding box center [694, 18] width 8 height 8
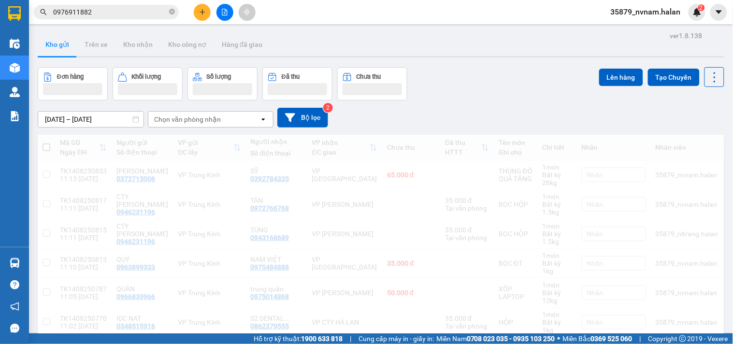
click at [111, 10] on input "0976911882" at bounding box center [110, 12] width 114 height 11
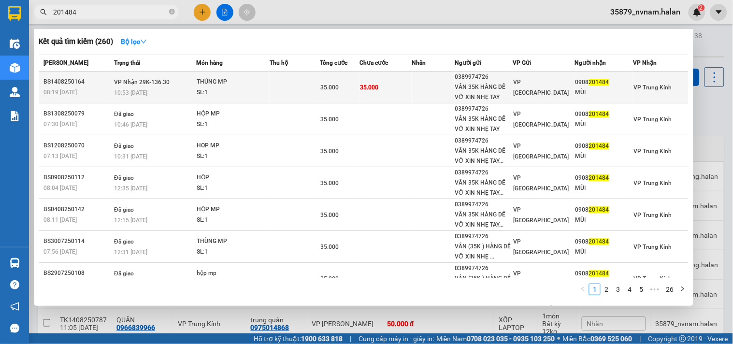
type input "201484"
click at [257, 86] on div "THÙNG MP" at bounding box center [233, 82] width 72 height 11
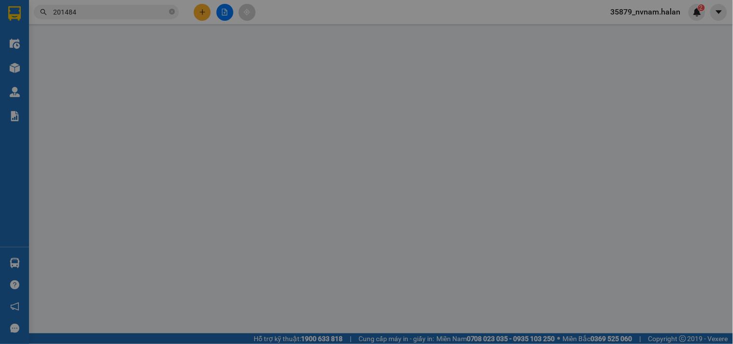
type input "0389974726"
type input "VÂN 35K HÀNG DỄ VỠ XIN NHẸ TAY"
type input "0908201484"
type input "MÙI"
type input "35.000"
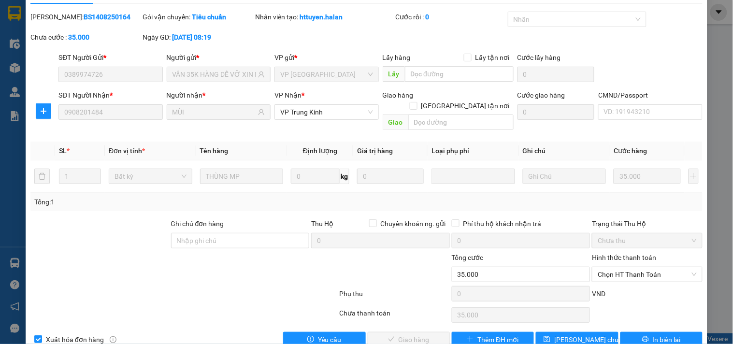
scroll to position [35, 0]
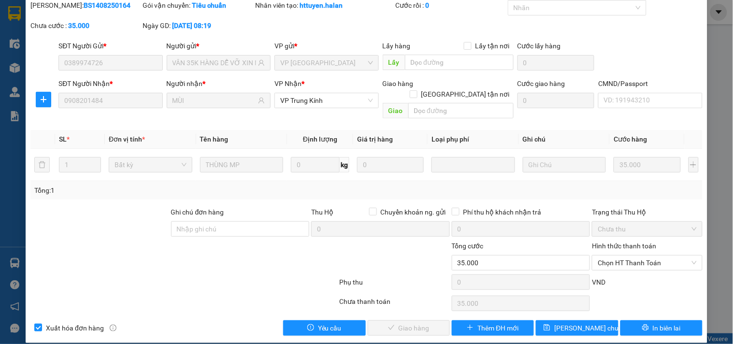
click at [600, 259] on div "Hình thức thanh toán Chọn HT Thanh Toán" at bounding box center [647, 258] width 110 height 34
click at [604, 256] on span "Chọn HT Thanh Toán" at bounding box center [647, 263] width 99 height 14
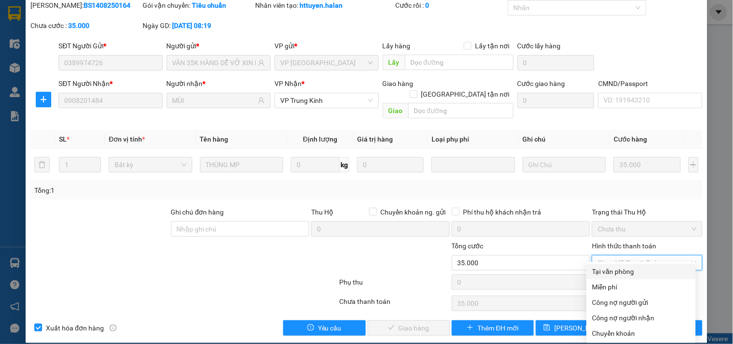
click at [600, 268] on div "Tại văn phòng" at bounding box center [641, 271] width 98 height 11
type input "0"
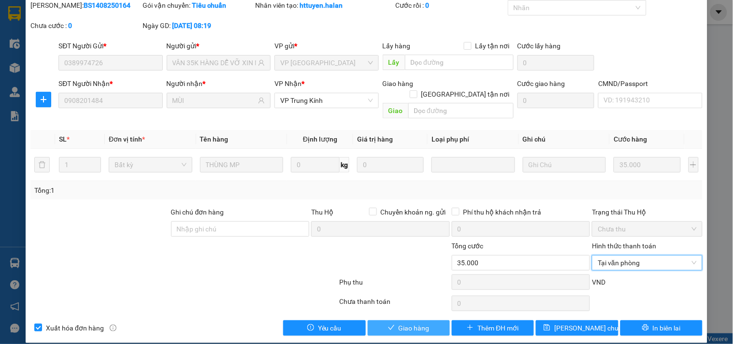
click at [420, 324] on button "Giao hàng" at bounding box center [409, 327] width 82 height 15
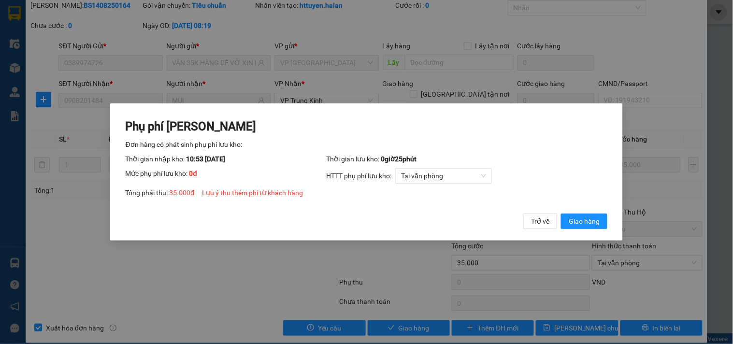
click at [594, 229] on div "Phụ phí Lưu kho Đơn hàng có phát sinh phụ phí lưu kho: Thời gian nhập kho: 10:5…" at bounding box center [366, 171] width 513 height 137
click at [598, 225] on span "Giao hàng" at bounding box center [584, 221] width 31 height 11
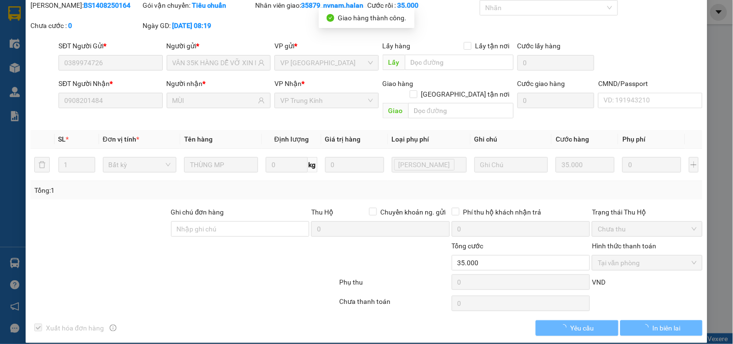
scroll to position [0, 0]
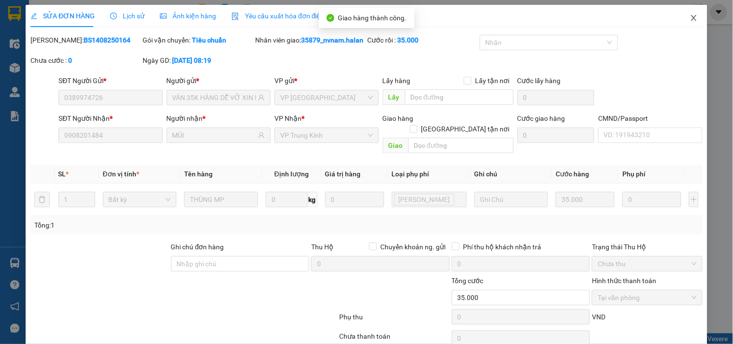
click at [690, 21] on icon "close" at bounding box center [694, 18] width 8 height 8
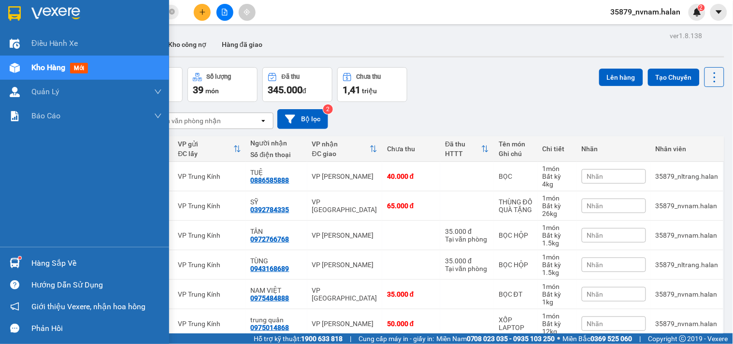
click at [24, 264] on div "Hàng sắp về" at bounding box center [84, 263] width 169 height 22
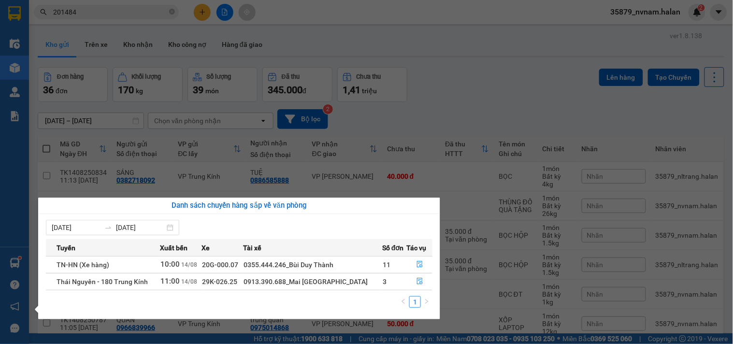
drag, startPoint x: 444, startPoint y: 83, endPoint x: 452, endPoint y: 83, distance: 7.7
click at [452, 83] on section "Kết quả tìm kiếm ( 260 ) Bộ lọc Mã ĐH Trạng thái Món hàng Thu hộ Tổng cước Chưa…" at bounding box center [366, 172] width 733 height 344
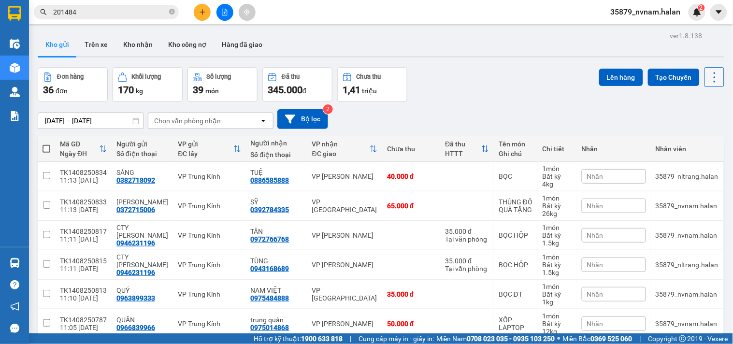
click at [704, 85] on button at bounding box center [714, 77] width 20 height 20
click at [691, 138] on span "Làm mới" at bounding box center [692, 138] width 27 height 10
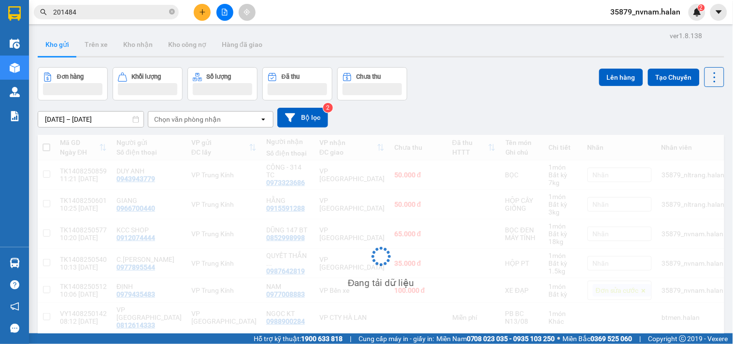
click at [447, 83] on div "Đơn hàng Khối lượng Số lượng Đã thu Chưa thu Lên hàng Tạo Chuyến" at bounding box center [381, 83] width 686 height 33
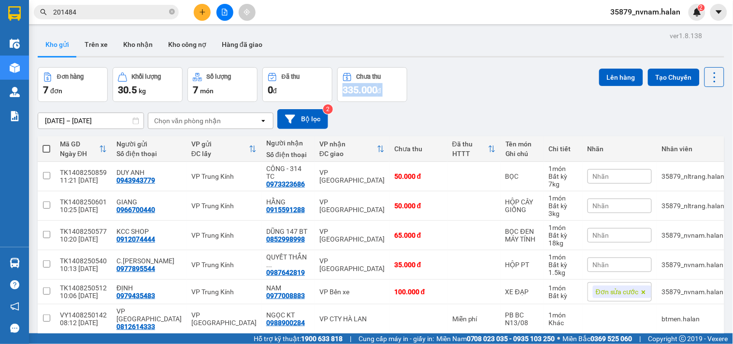
scroll to position [63, 0]
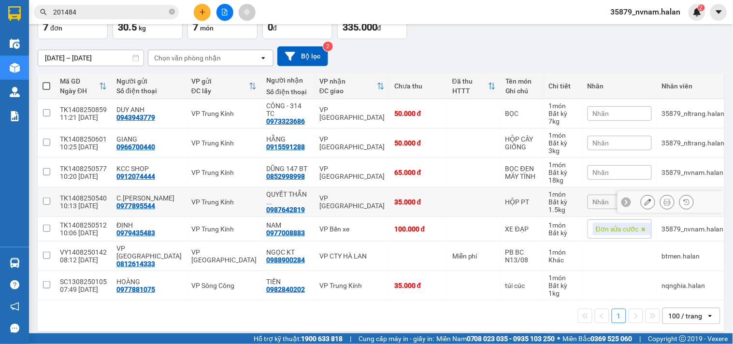
click at [413, 199] on div "35.000 đ" at bounding box center [418, 202] width 48 height 8
checkbox input "true"
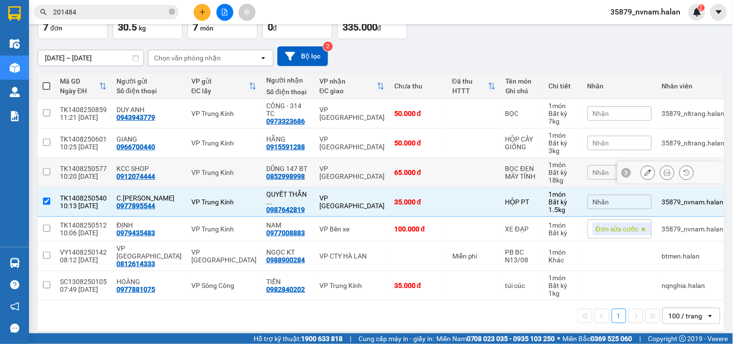
click at [417, 172] on div "65.000 đ" at bounding box center [418, 173] width 48 height 8
checkbox input "true"
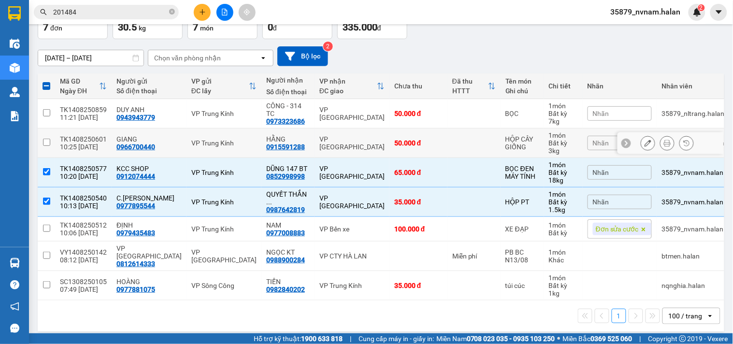
drag, startPoint x: 422, startPoint y: 146, endPoint x: 423, endPoint y: 118, distance: 28.0
click at [422, 145] on div "50.000 đ" at bounding box center [418, 143] width 48 height 8
checkbox input "true"
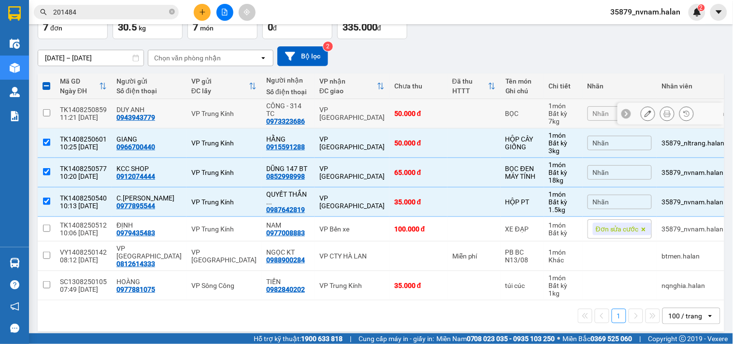
click at [423, 114] on td "50.000 đ" at bounding box center [418, 113] width 58 height 29
checkbox input "true"
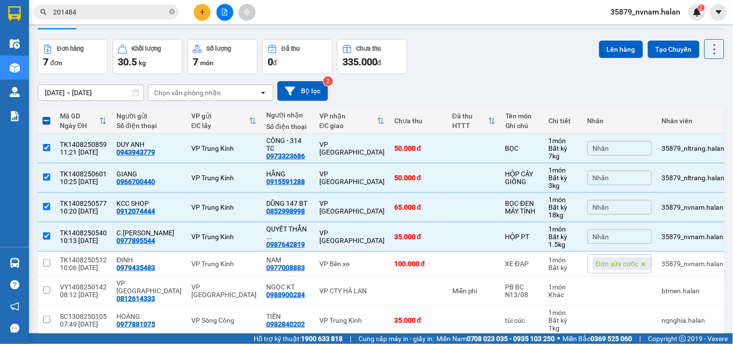
scroll to position [0, 0]
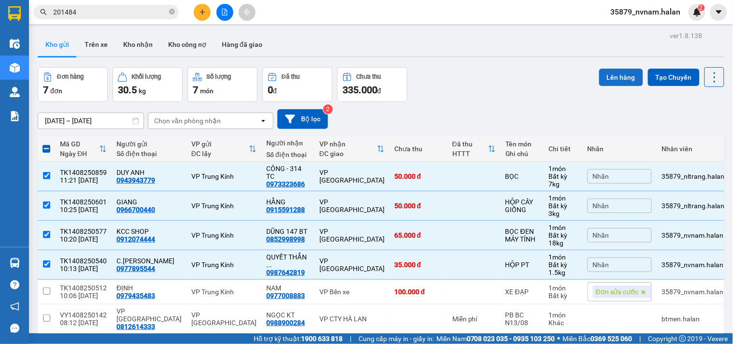
click at [624, 69] on button "Lên hàng" at bounding box center [621, 77] width 44 height 17
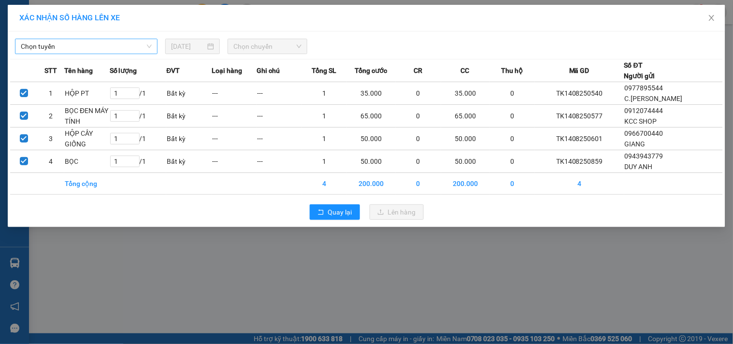
click at [111, 49] on span "Chọn tuyến" at bounding box center [86, 46] width 131 height 14
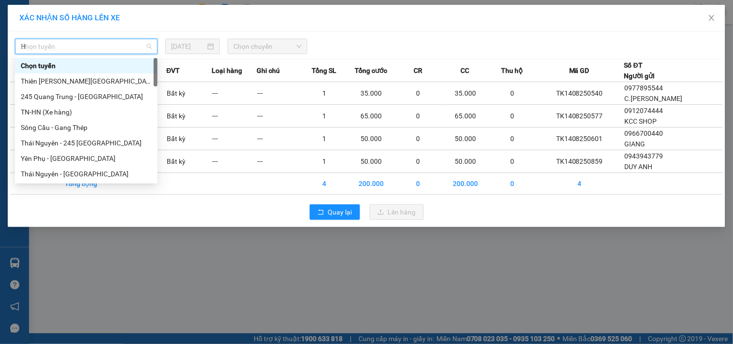
type input "HN"
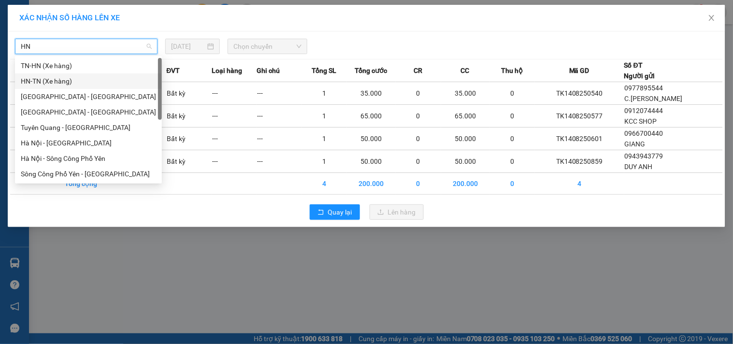
click at [58, 74] on div "HN-TN (Xe hàng)" at bounding box center [88, 80] width 147 height 15
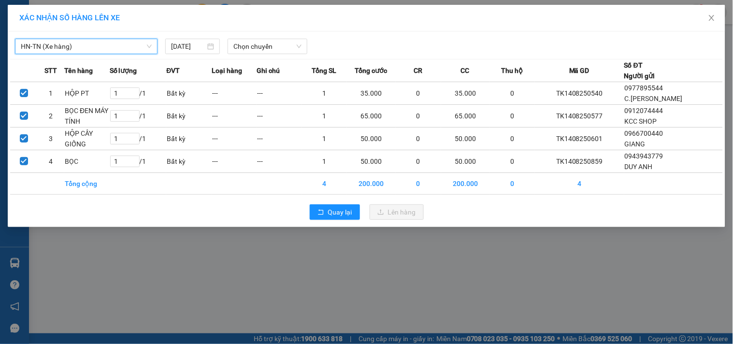
click at [88, 46] on span "HN-TN (Xe hàng)" at bounding box center [86, 46] width 131 height 14
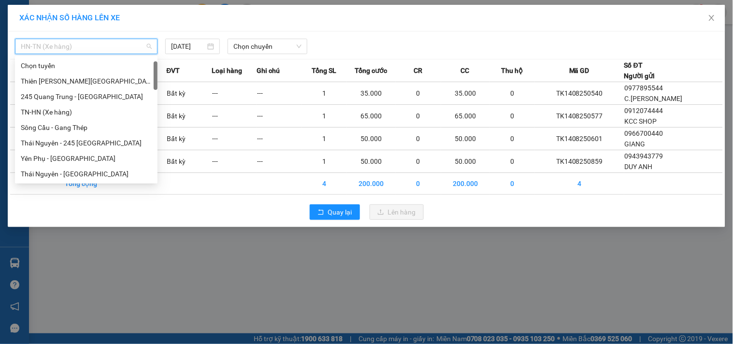
scroll to position [15, 0]
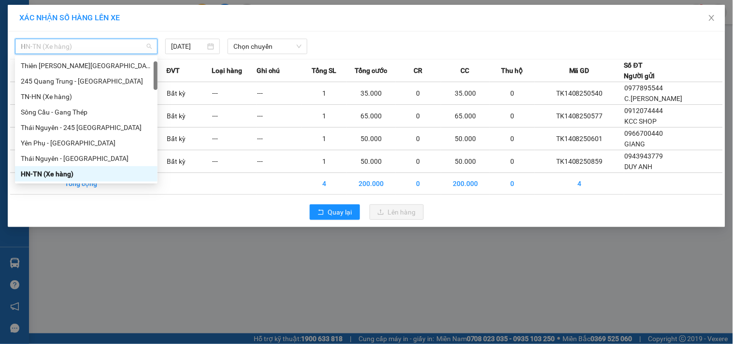
type input "HN"
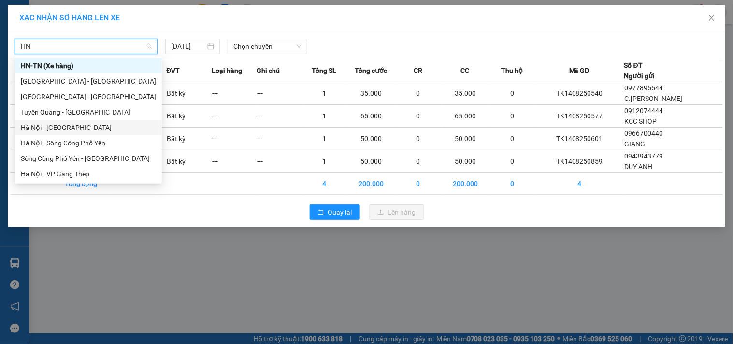
click at [68, 128] on div "Hà Nội - [GEOGRAPHIC_DATA]" at bounding box center [88, 127] width 135 height 11
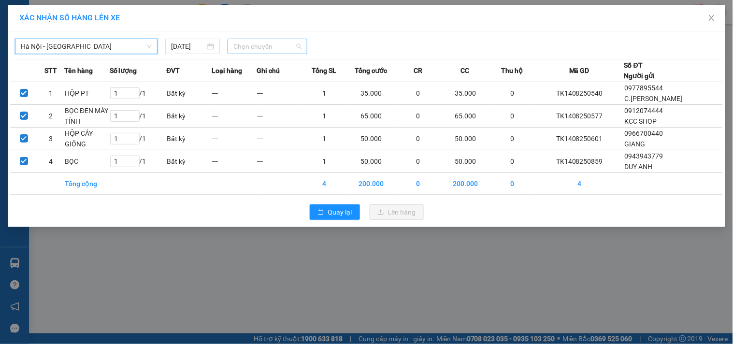
click at [276, 50] on span "Chọn chuyến" at bounding box center [267, 46] width 68 height 14
type input "00"
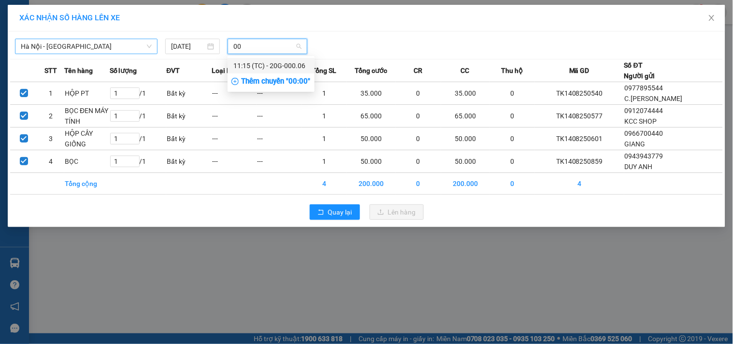
click at [263, 60] on div "11:15 (TC) - 20G-000.06" at bounding box center [270, 65] width 75 height 11
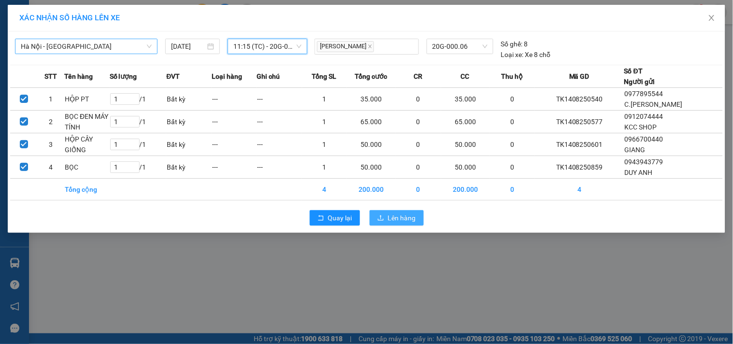
click at [396, 219] on span "Lên hàng" at bounding box center [402, 218] width 28 height 11
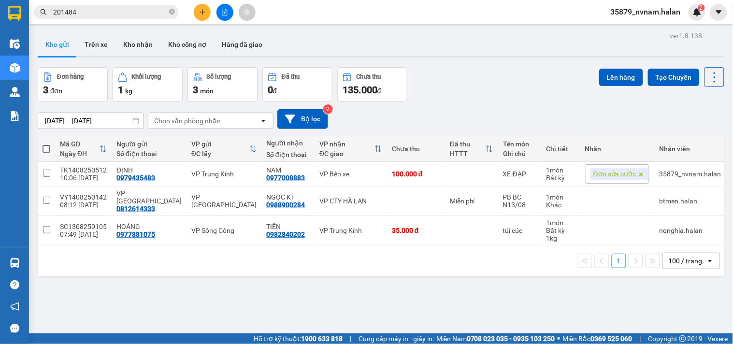
click at [423, 118] on div "[DATE] – [DATE] Press the down arrow key to interact with the calendar and sele…" at bounding box center [381, 119] width 686 height 20
click at [455, 107] on div "[DATE] – [DATE] Press the down arrow key to interact with the calendar and sele…" at bounding box center [381, 119] width 686 height 34
click at [456, 100] on div "Đơn hàng 3 đơn Khối lượng 1 kg Số lượng 3 món Đã thu 0 đ Chưa thu 135.000 đ Lên…" at bounding box center [381, 84] width 686 height 35
click at [474, 100] on div "Đơn hàng 3 đơn Khối lượng 1 kg Số lượng 3 món Đã thu 0 đ Chưa thu 135.000 đ Lên…" at bounding box center [381, 84] width 686 height 35
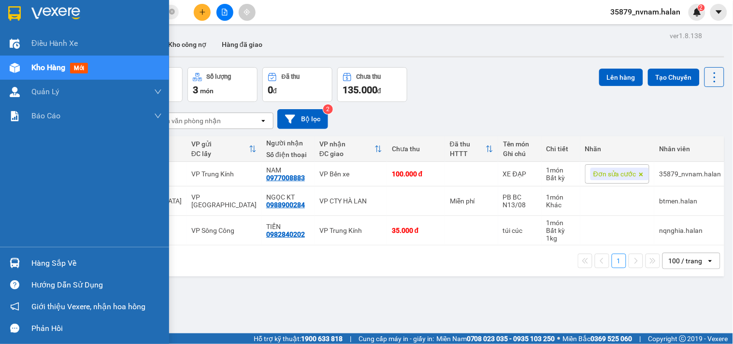
click at [20, 260] on div at bounding box center [14, 263] width 17 height 17
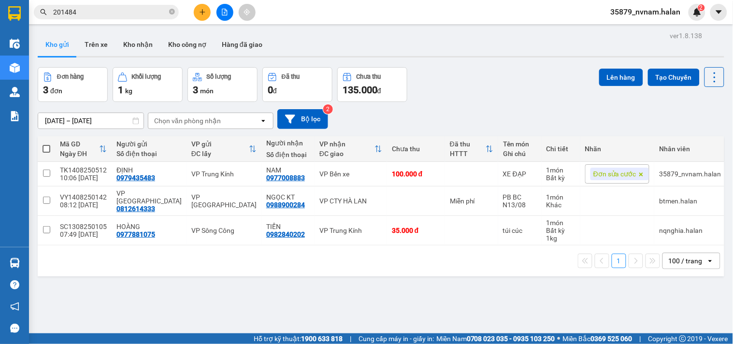
click at [554, 295] on section "Kết quả tìm kiếm ( 260 ) Bộ lọc Mã ĐH Trạng thái Món hàng Thu hộ Tổng cước Chưa…" at bounding box center [366, 172] width 733 height 344
click at [125, 11] on input "201484" at bounding box center [110, 12] width 114 height 11
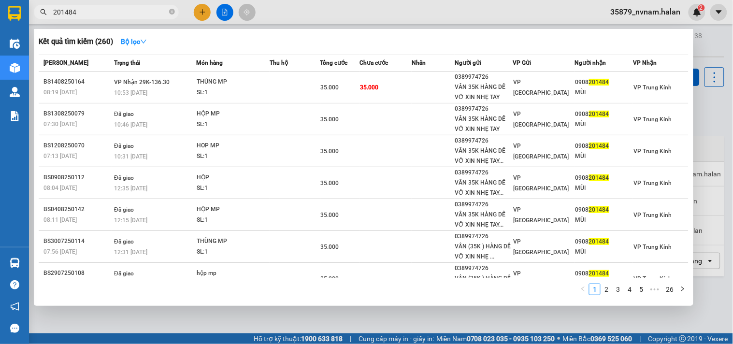
click at [125, 11] on input "201484" at bounding box center [110, 12] width 114 height 11
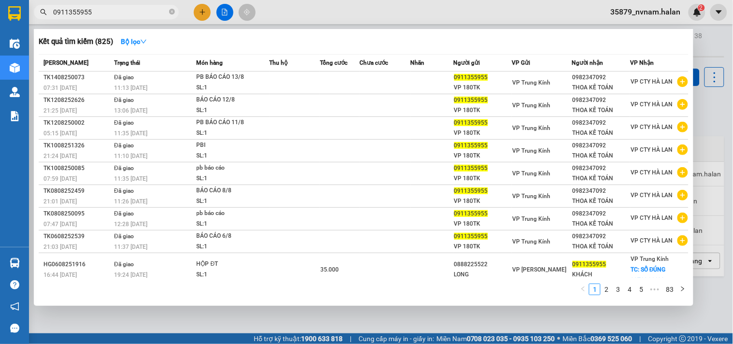
click at [125, 11] on input "0911355955" at bounding box center [110, 12] width 114 height 11
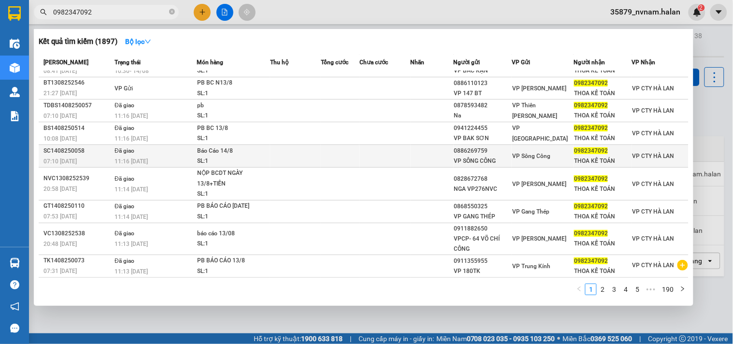
scroll to position [50, 0]
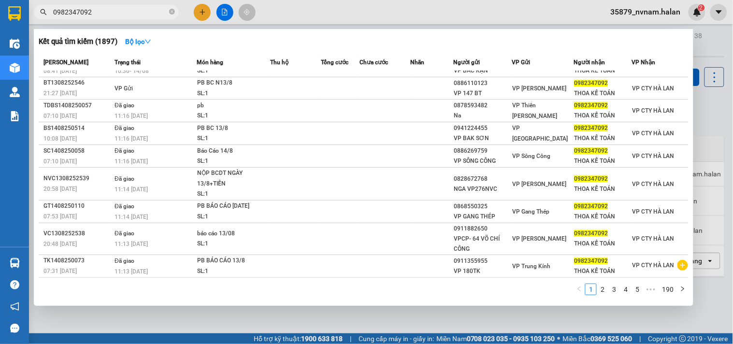
type input "0982347092"
click at [589, 310] on div at bounding box center [366, 172] width 733 height 344
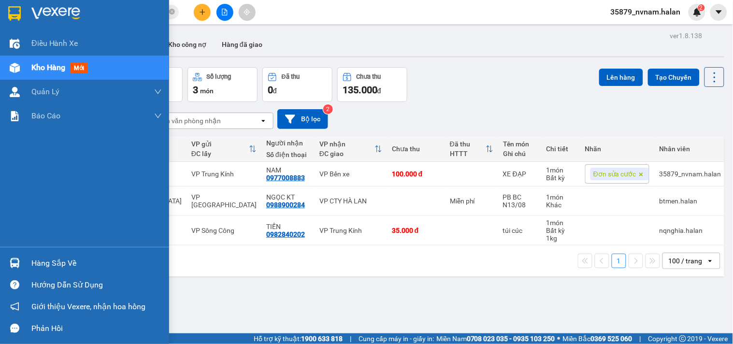
click at [22, 258] on div at bounding box center [14, 263] width 17 height 17
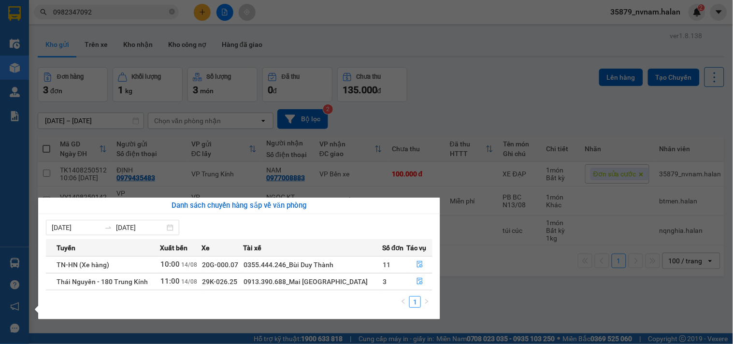
click at [213, 14] on section "Kết quả tìm kiếm ( 1897 ) Bộ lọc Mã ĐH Trạng thái Món hàng Thu hộ Tổng cước Chư…" at bounding box center [366, 172] width 733 height 344
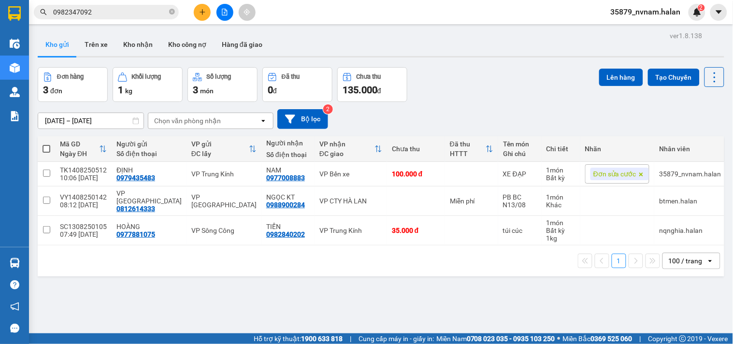
click at [197, 13] on button at bounding box center [202, 12] width 17 height 17
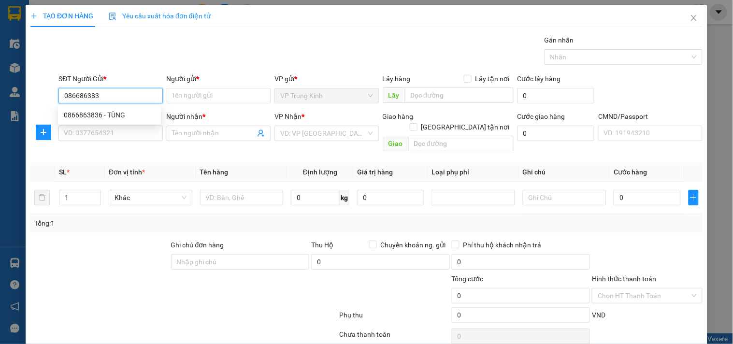
type input "0866863836"
drag, startPoint x: 132, startPoint y: 121, endPoint x: 135, endPoint y: 127, distance: 6.5
click at [132, 122] on div "0866863836 - TÙNG" at bounding box center [109, 114] width 103 height 15
type input "TÙNG"
type input "0866863836"
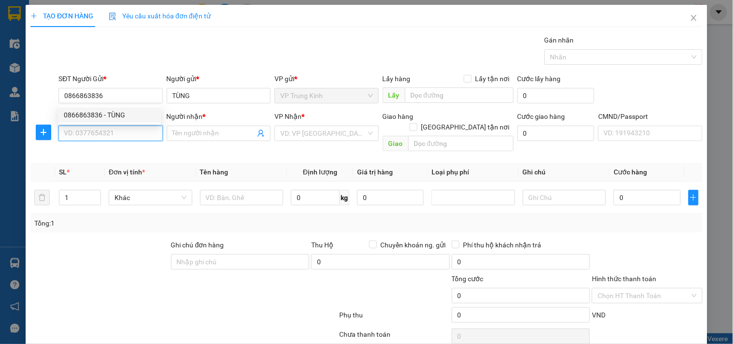
click at [136, 131] on input "SĐT Người Nhận *" at bounding box center [110, 133] width 104 height 15
type input "0356486888"
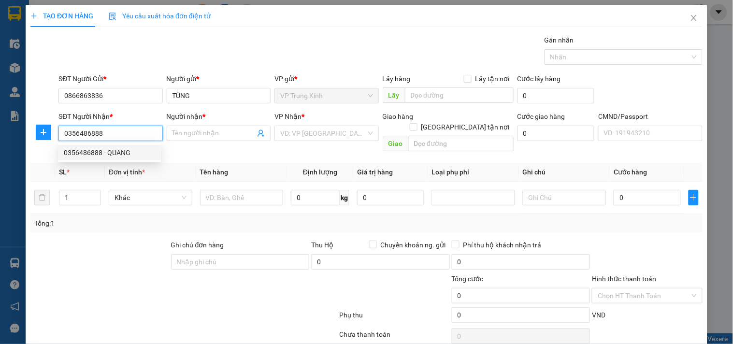
click at [136, 131] on input "0356486888" at bounding box center [110, 133] width 104 height 15
drag, startPoint x: 137, startPoint y: 149, endPoint x: 214, endPoint y: 178, distance: 81.6
click at [139, 150] on div "0356486888 - QUANG" at bounding box center [109, 152] width 91 height 11
type input "QUANG"
type input "0356486888"
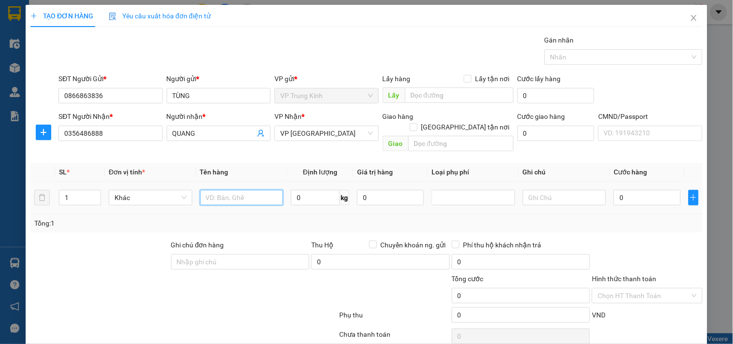
click at [229, 190] on input "text" at bounding box center [242, 197] width 84 height 15
type input "X"
type input "HỘP"
type input "7"
click at [228, 190] on input "HỘP" at bounding box center [242, 197] width 84 height 15
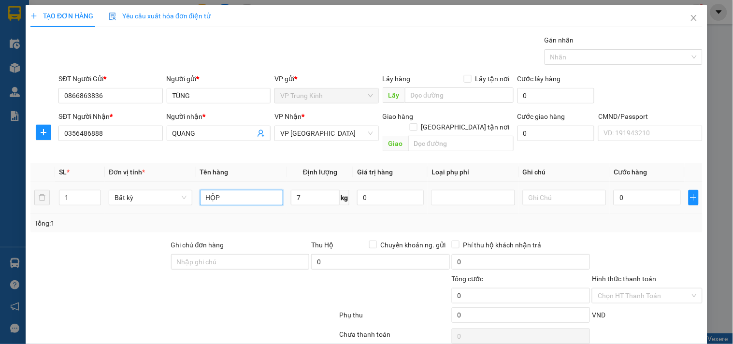
type input "40.000"
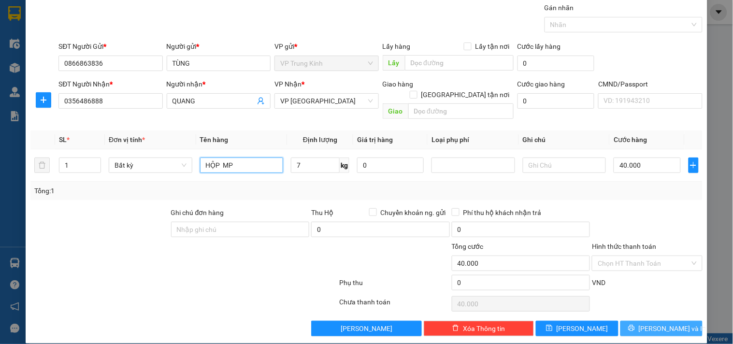
type input "HỘP MP"
click at [655, 323] on span "[PERSON_NAME] và In" at bounding box center [673, 328] width 68 height 11
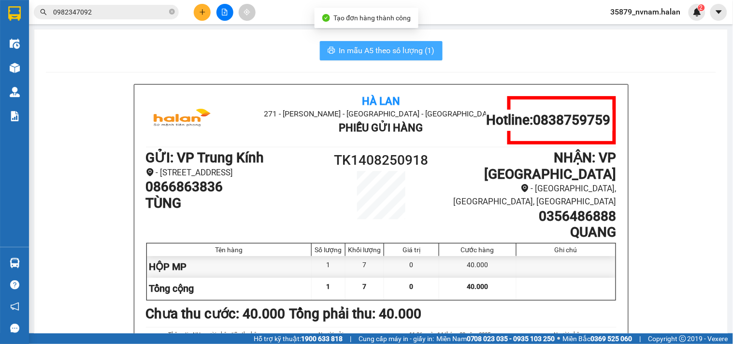
drag, startPoint x: 359, startPoint y: 27, endPoint x: 389, endPoint y: 53, distance: 39.4
click at [361, 30] on body "Kết quả tìm kiếm ( 1897 ) Bộ lọc Mã ĐH Trạng thái Món hàng Thu hộ Tổng cước Chư…" at bounding box center [366, 172] width 733 height 344
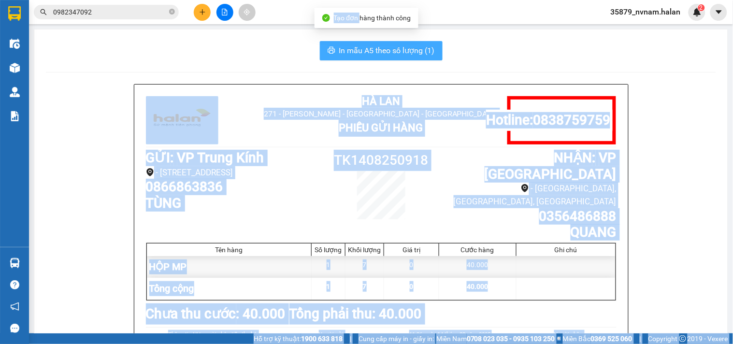
click at [389, 53] on span "In mẫu A5 theo số lượng (1)" at bounding box center [387, 50] width 96 height 12
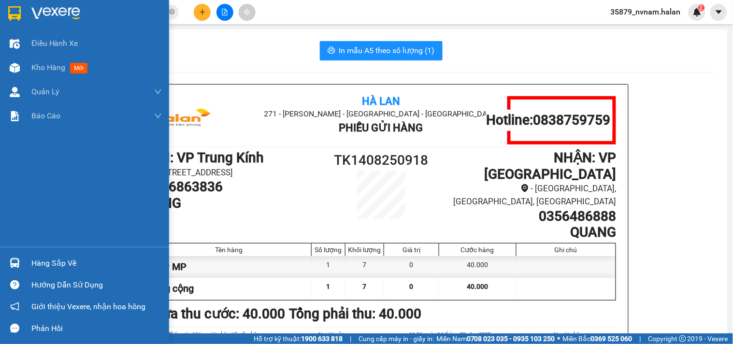
click at [29, 69] on div "Kho hàng mới" at bounding box center [84, 68] width 169 height 24
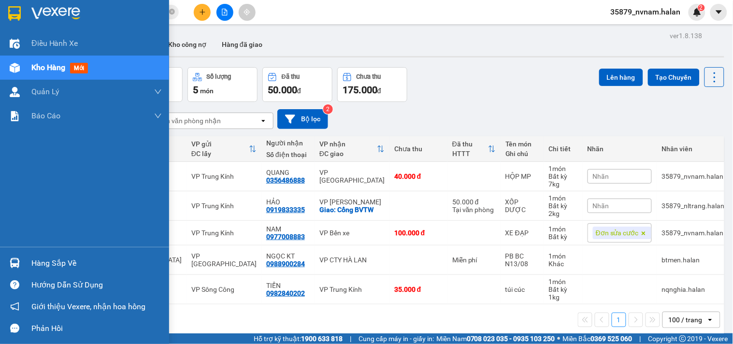
click at [16, 258] on img at bounding box center [15, 263] width 10 height 10
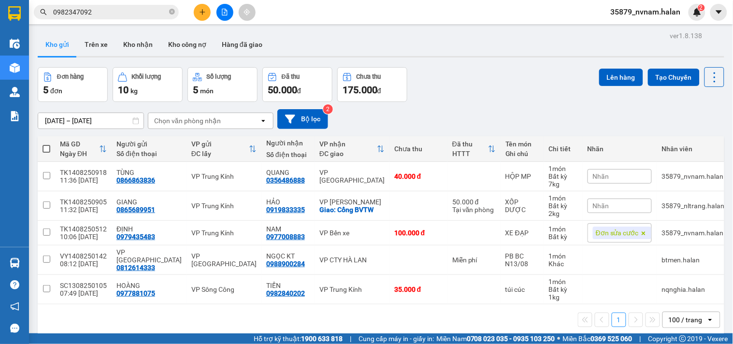
click at [470, 79] on section "Kết quả tìm kiếm ( 1897 ) Bộ lọc Mã ĐH Trạng thái Món hàng Thu hộ Tổng cước Chư…" at bounding box center [366, 172] width 733 height 344
click at [711, 71] on icon at bounding box center [715, 78] width 14 height 14
click at [695, 136] on span "Làm mới" at bounding box center [692, 138] width 27 height 10
drag, startPoint x: 484, startPoint y: 75, endPoint x: 463, endPoint y: 105, distance: 36.4
click at [482, 80] on div "Đơn hàng 5 đơn Khối lượng 10 kg Số lượng 5 món Đã thu 50.000 đ Chưa thu 175.000…" at bounding box center [381, 84] width 686 height 35
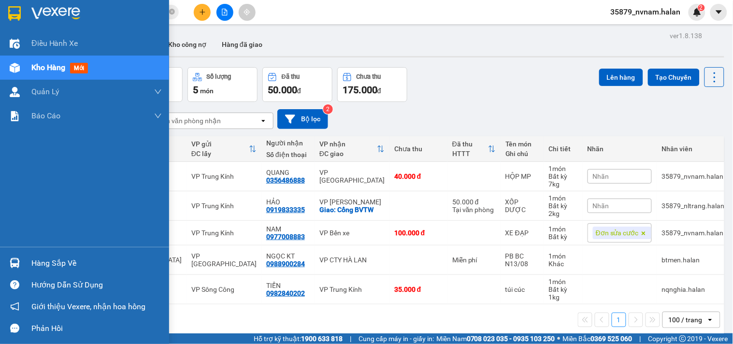
click at [7, 262] on div at bounding box center [14, 263] width 17 height 17
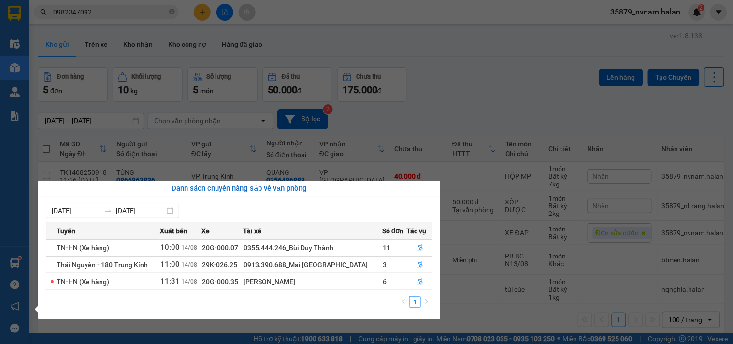
click at [456, 127] on section "Kết quả tìm kiếm ( 1897 ) Bộ lọc Mã ĐH Trạng thái Món hàng Thu hộ Tổng cước Chư…" at bounding box center [366, 172] width 733 height 344
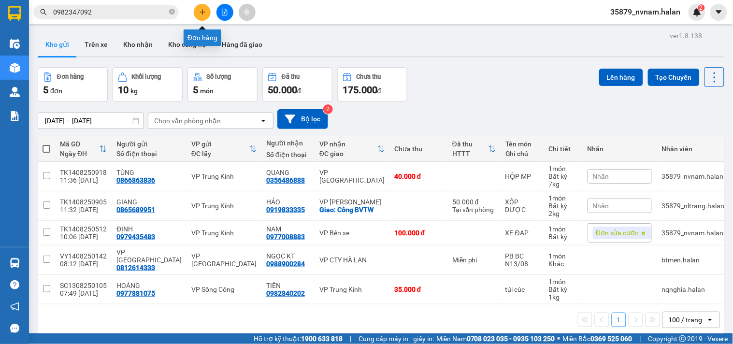
click at [201, 13] on icon "plus" at bounding box center [202, 12] width 7 height 7
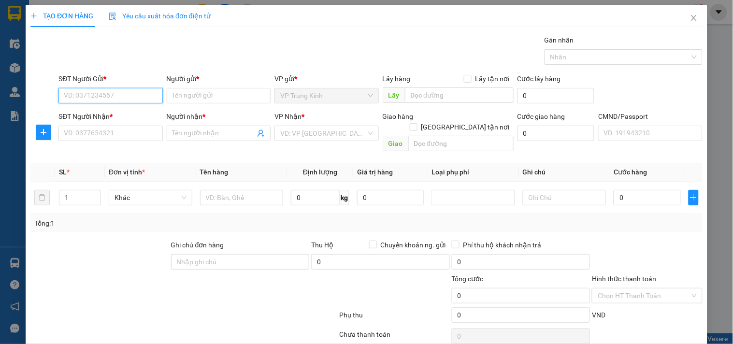
click at [118, 100] on input "SĐT Người Gửi *" at bounding box center [110, 95] width 104 height 15
type input "0966789646"
click at [106, 114] on div "0966789646 - NGA" at bounding box center [109, 115] width 91 height 11
type input "NGA"
type input "0966789646"
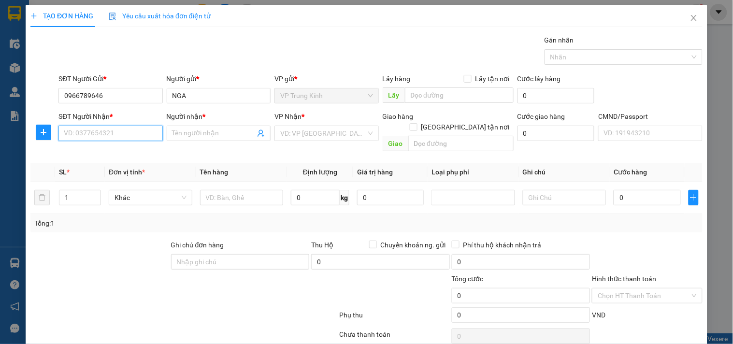
click at [105, 138] on input "SĐT Người Nhận *" at bounding box center [110, 133] width 104 height 15
click at [107, 150] on div "0984210888 - LONG" at bounding box center [109, 152] width 91 height 11
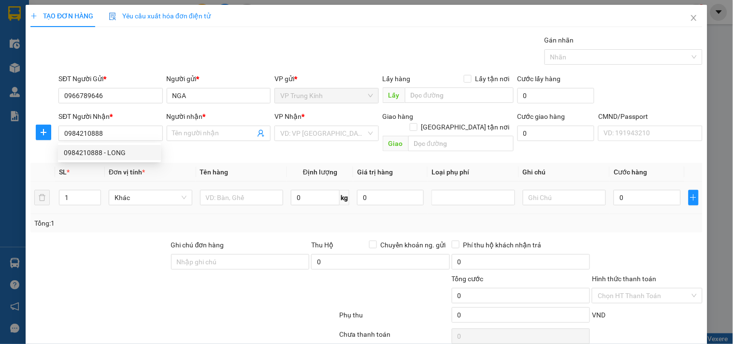
click at [123, 199] on td "Khác" at bounding box center [150, 198] width 91 height 32
drag, startPoint x: 123, startPoint y: 199, endPoint x: 174, endPoint y: 200, distance: 51.7
click at [134, 199] on td "Khác" at bounding box center [150, 198] width 91 height 32
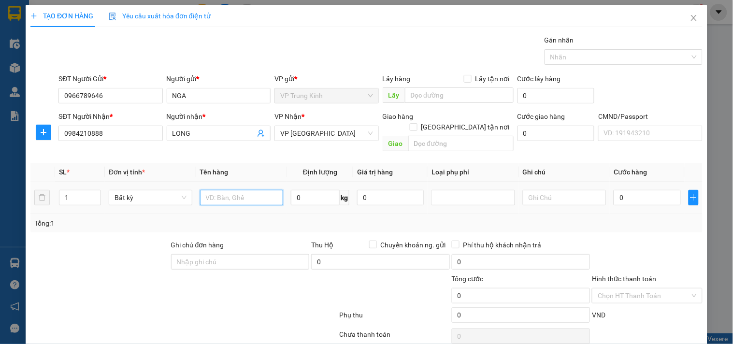
click at [247, 190] on input "text" at bounding box center [242, 197] width 84 height 15
click at [329, 130] on span "VP [GEOGRAPHIC_DATA]" at bounding box center [326, 133] width 92 height 14
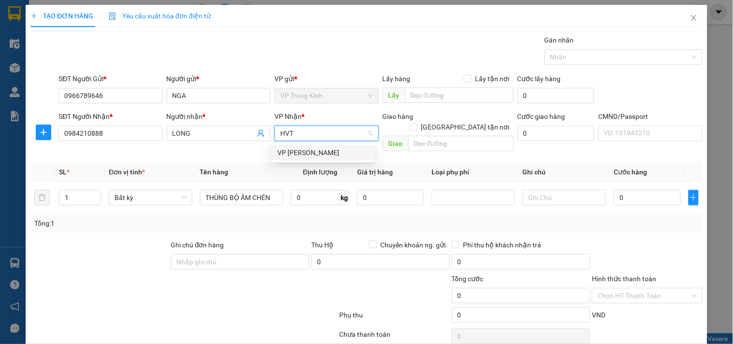
click at [311, 150] on div "VP [PERSON_NAME]" at bounding box center [322, 152] width 91 height 11
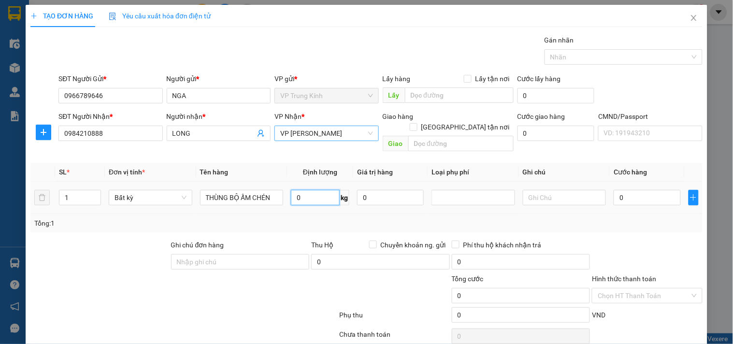
click at [322, 190] on input "0" at bounding box center [315, 197] width 49 height 15
click at [387, 200] on td "0" at bounding box center [390, 198] width 74 height 32
click at [432, 201] on tr "1 Bất kỳ THÙNG BỘ ẤM CHÉN 5.5 kg 0 0" at bounding box center [366, 198] width 672 height 32
drag, startPoint x: 599, startPoint y: 213, endPoint x: 655, endPoint y: 222, distance: 56.8
click at [616, 218] on div "Tổng: 1" at bounding box center [366, 223] width 664 height 11
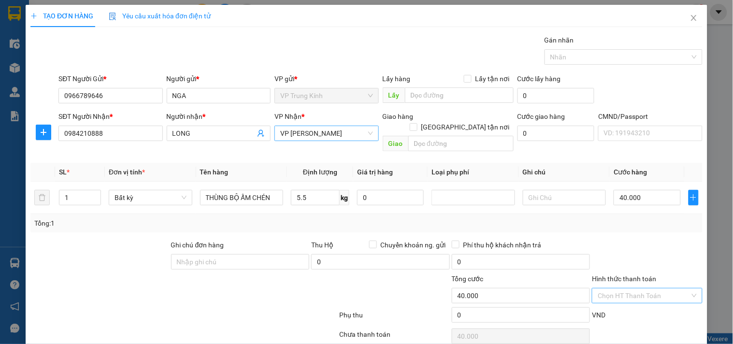
drag, startPoint x: 642, startPoint y: 273, endPoint x: 641, endPoint y: 281, distance: 8.0
click at [641, 278] on div "Hình thức thanh toán Chọn HT Thanh Toán" at bounding box center [647, 290] width 110 height 34
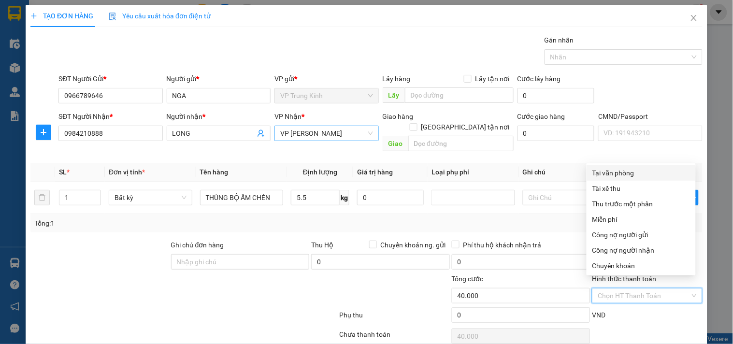
click at [641, 288] on input "Hình thức thanh toán" at bounding box center [644, 295] width 92 height 14
click at [626, 171] on div "Tại văn phòng" at bounding box center [641, 173] width 98 height 11
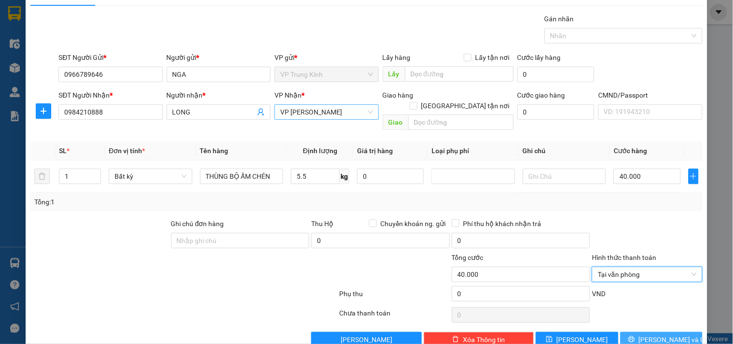
scroll to position [32, 0]
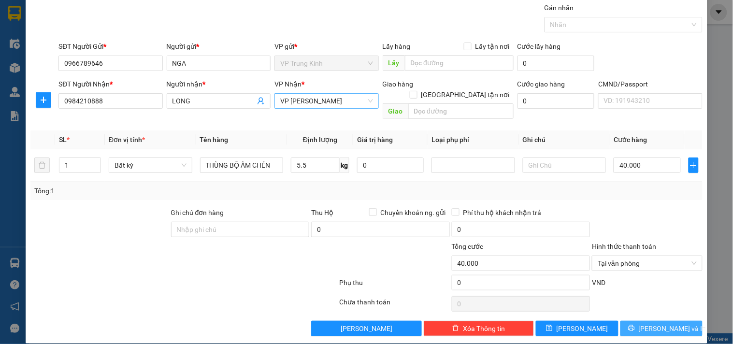
click at [644, 321] on button "[PERSON_NAME] và In" at bounding box center [661, 328] width 82 height 15
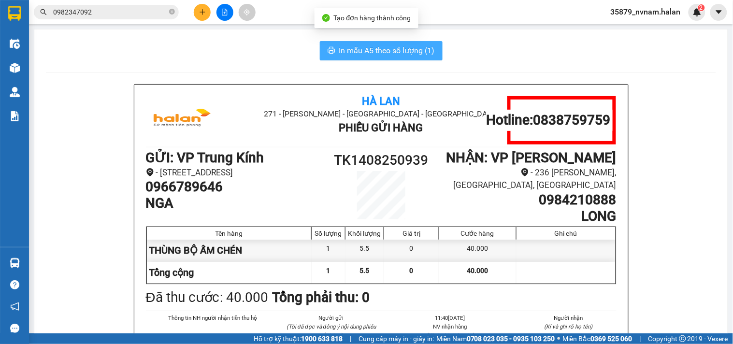
click at [417, 55] on span "In mẫu A5 theo số lượng (1)" at bounding box center [387, 50] width 96 height 12
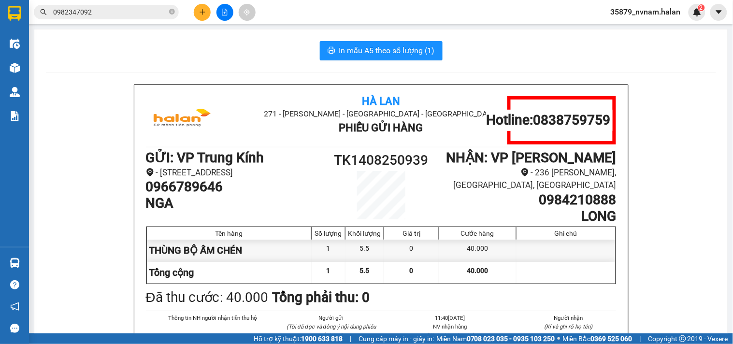
click at [203, 11] on icon "plus" at bounding box center [202, 12] width 7 height 7
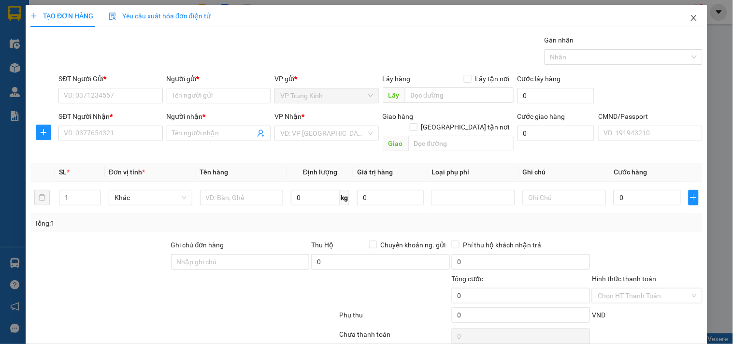
click at [686, 22] on span "Close" at bounding box center [693, 18] width 27 height 27
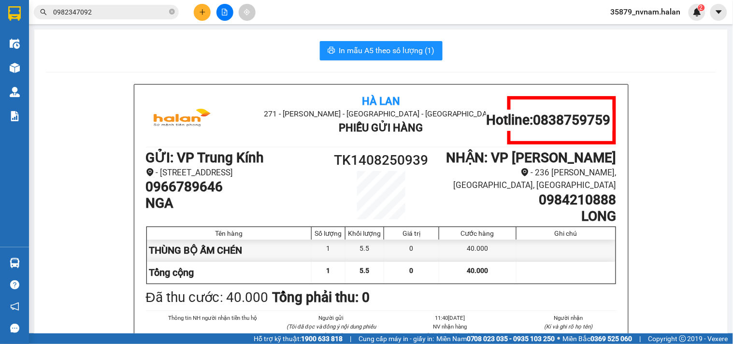
click at [520, 46] on div "In mẫu A5 theo số lượng (1)" at bounding box center [381, 50] width 670 height 19
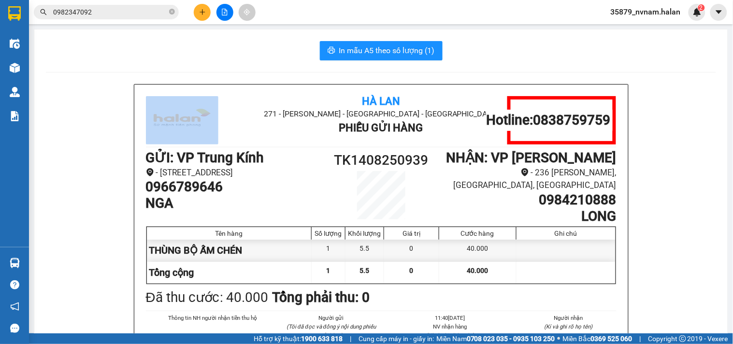
click at [520, 46] on div "In mẫu A5 theo số lượng (1)" at bounding box center [381, 50] width 670 height 19
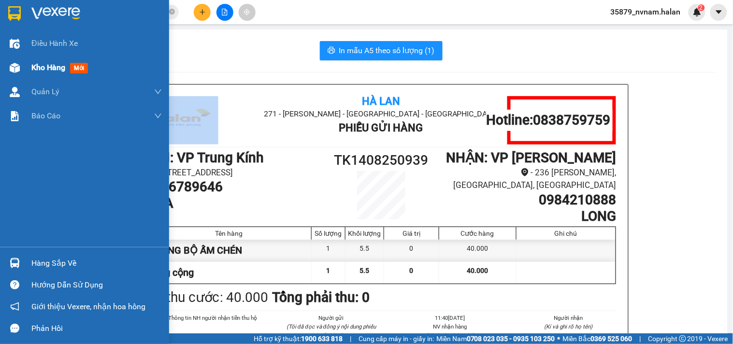
click at [17, 68] on img at bounding box center [15, 68] width 10 height 10
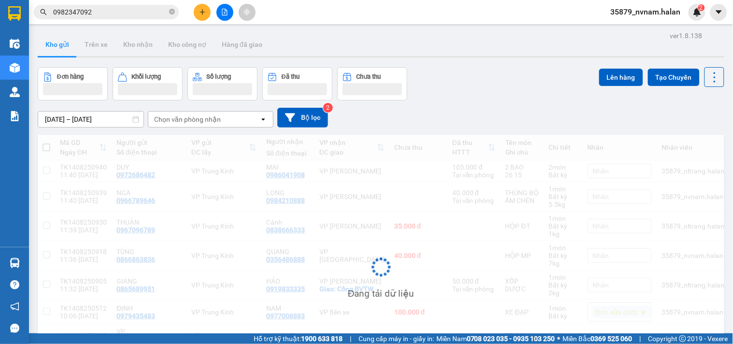
click at [515, 84] on div "Đơn hàng Khối lượng Số lượng Đã thu Chưa thu Lên hàng Tạo Chuyến" at bounding box center [381, 83] width 686 height 33
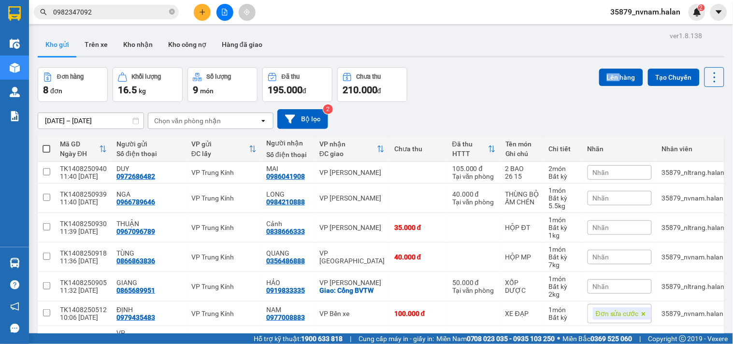
click at [515, 84] on div "Đơn hàng 8 đơn Khối lượng 16.5 kg Số lượng 9 món Đã thu 195.000 đ Chưa thu 210.…" at bounding box center [381, 84] width 686 height 35
click at [484, 87] on div "Đơn hàng 8 đơn Khối lượng 16.5 kg Số lượng 9 món Đã thu 195.000 đ Chưa thu 210.…" at bounding box center [381, 84] width 686 height 35
click at [484, 88] on div "Đơn hàng 8 đơn Khối lượng 16.5 kg Số lượng 9 món Đã thu 195.000 đ Chưa thu 210.…" at bounding box center [381, 84] width 686 height 35
click at [482, 91] on div "Đơn hàng 8 đơn Khối lượng 16.5 kg Số lượng 9 món Đã thu 195.000 đ Chưa thu 210.…" at bounding box center [381, 84] width 686 height 35
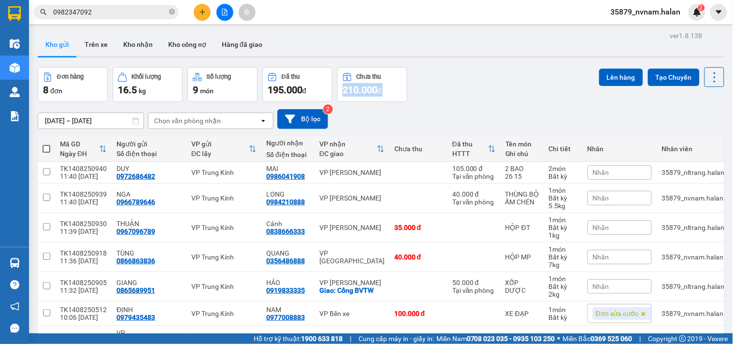
click at [482, 92] on div "Đơn hàng 8 đơn Khối lượng 16.5 kg Số lượng 9 món Đã thu 195.000 đ Chưa thu 210.…" at bounding box center [381, 84] width 686 height 35
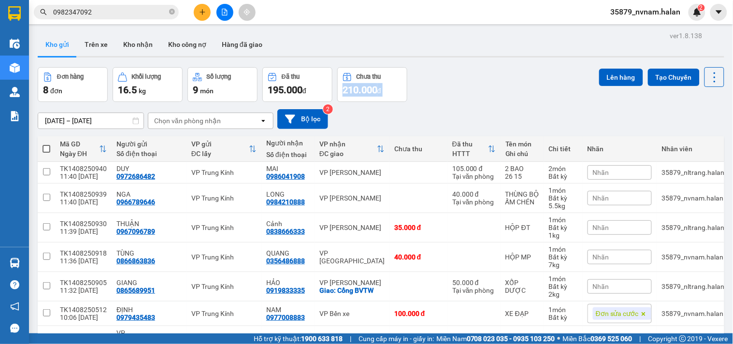
click at [482, 92] on div "Đơn hàng 8 đơn Khối lượng 16.5 kg Số lượng 9 món Đã thu 195.000 đ Chưa thu 210.…" at bounding box center [381, 84] width 686 height 35
click at [482, 93] on div "Đơn hàng 8 đơn Khối lượng 16.5 kg Số lượng 9 món Đã thu 195.000 đ Chưa thu 210.…" at bounding box center [381, 84] width 686 height 35
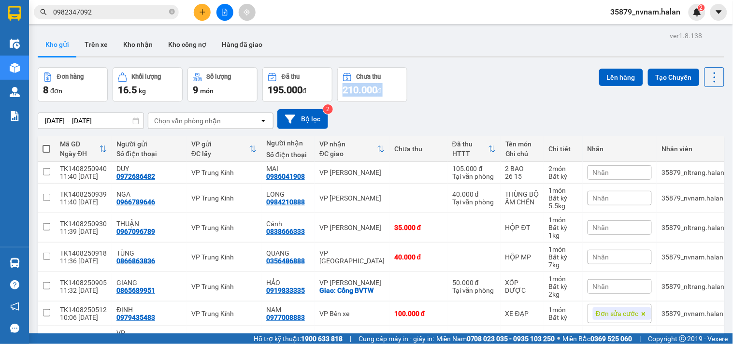
click at [480, 93] on div "Đơn hàng 8 đơn Khối lượng 16.5 kg Số lượng 9 món Đã thu 195.000 đ Chưa thu 210.…" at bounding box center [381, 84] width 686 height 35
click at [477, 92] on div "Đơn hàng 8 đơn Khối lượng 16.5 kg Số lượng 9 món Đã thu 195.000 đ Chưa thu 210.…" at bounding box center [381, 84] width 686 height 35
click at [471, 87] on div "Đơn hàng 8 đơn Khối lượng 16.5 kg Số lượng 9 món Đã thu 195.000 đ Chưa thu 210.…" at bounding box center [381, 84] width 686 height 35
click at [464, 93] on div "Đơn hàng 8 đơn Khối lượng 16.5 kg Số lượng 9 món Đã thu 195.000 đ Chưa thu 210.…" at bounding box center [381, 84] width 686 height 35
click at [443, 93] on div "Đơn hàng 8 đơn Khối lượng 16.5 kg Số lượng 9 món Đã thu 195.000 đ Chưa thu 210.…" at bounding box center [381, 84] width 686 height 35
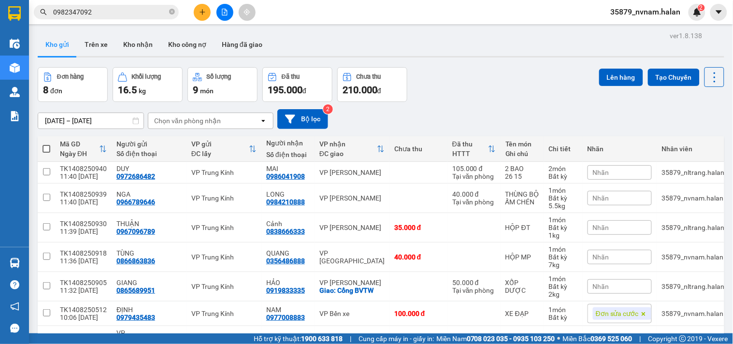
click at [443, 93] on div "Đơn hàng 8 đơn Khối lượng 16.5 kg Số lượng 9 món Đã thu 195.000 đ Chưa thu 210.…" at bounding box center [381, 84] width 686 height 35
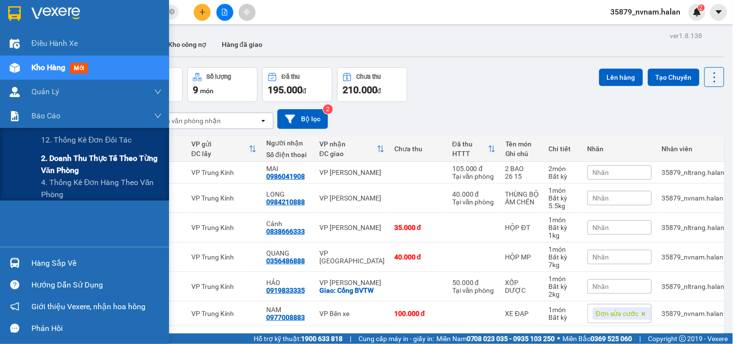
click at [71, 169] on span "2. Doanh thu thực tế theo từng văn phòng" at bounding box center [101, 164] width 121 height 24
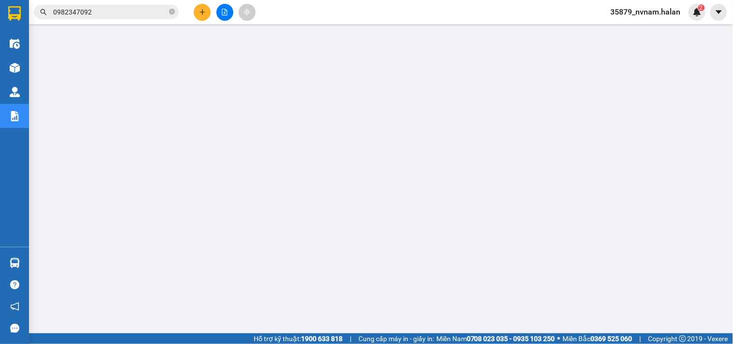
drag, startPoint x: 126, startPoint y: 342, endPoint x: 126, endPoint y: 354, distance: 12.1
click at [126, 343] on html "Kết quả tìm kiếm ( 1897 ) Bộ lọc Mã ĐH Trạng thái Món hàng Thu hộ Tổng cước Chư…" at bounding box center [366, 172] width 733 height 344
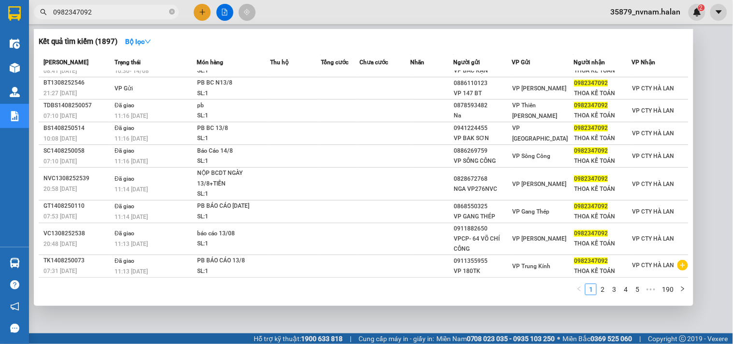
click at [141, 13] on input "0982347092" at bounding box center [110, 12] width 114 height 11
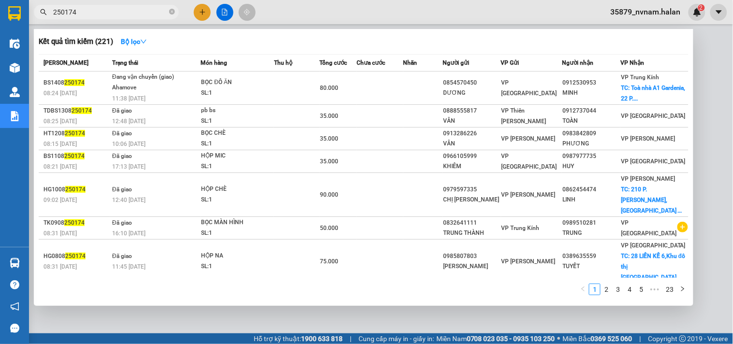
click at [104, 10] on input "250174" at bounding box center [110, 12] width 114 height 11
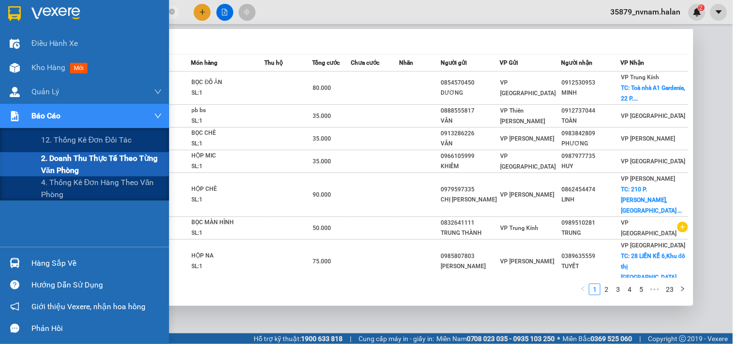
click at [57, 165] on span "2. Doanh thu thực tế theo từng văn phòng" at bounding box center [101, 164] width 121 height 24
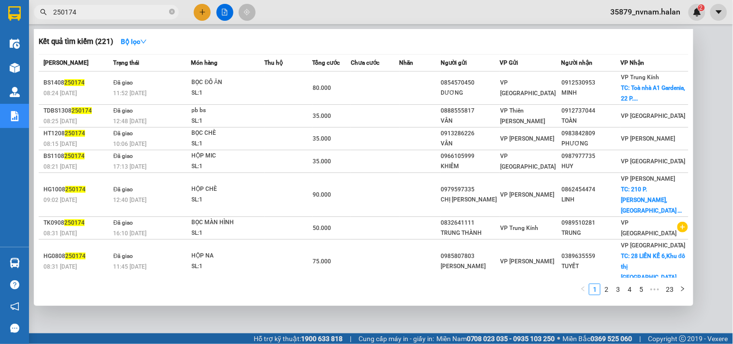
click at [703, 148] on div at bounding box center [366, 172] width 733 height 344
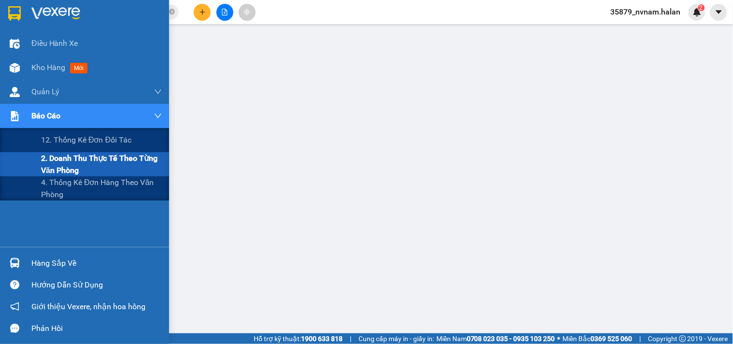
click at [64, 163] on span "2. Doanh thu thực tế theo từng văn phòng" at bounding box center [101, 164] width 121 height 24
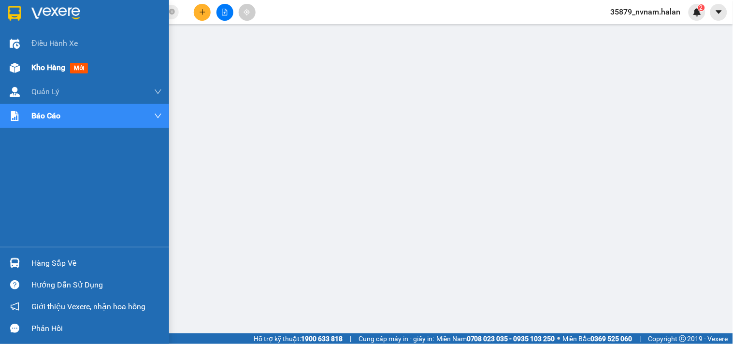
click at [13, 69] on img at bounding box center [15, 68] width 10 height 10
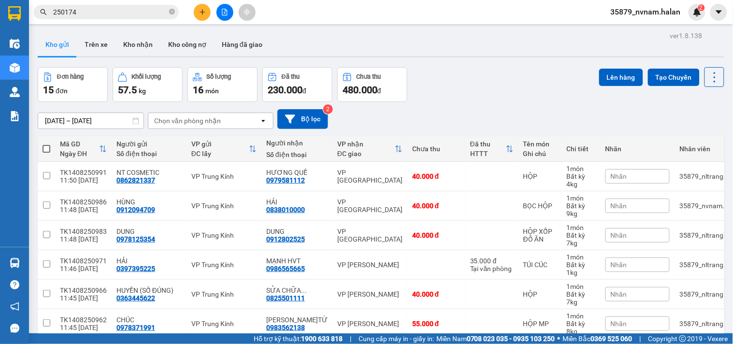
click at [478, 101] on div "Đơn hàng 15 đơn Khối lượng 57.5 kg Số lượng 16 món Đã thu 230.000 đ Chưa thu 48…" at bounding box center [381, 84] width 686 height 35
click at [46, 148] on span at bounding box center [47, 149] width 8 height 8
click at [46, 144] on input "checkbox" at bounding box center [46, 144] width 0 height 0
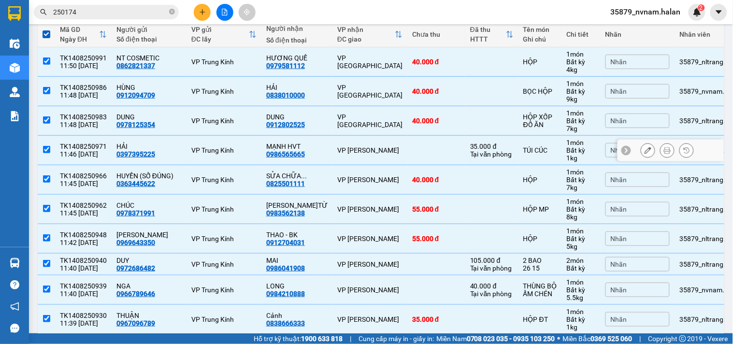
scroll to position [291, 0]
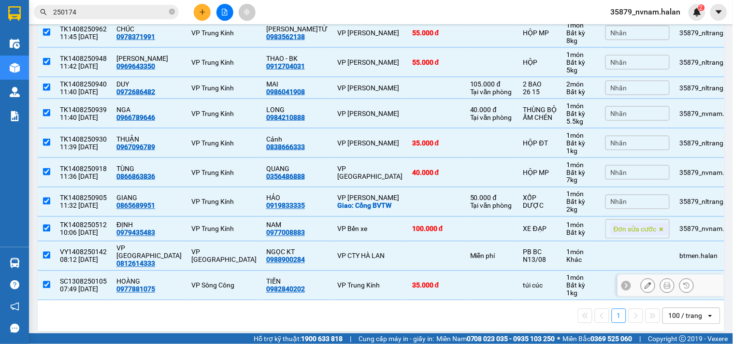
click at [407, 274] on td "35.000 đ" at bounding box center [436, 285] width 58 height 29
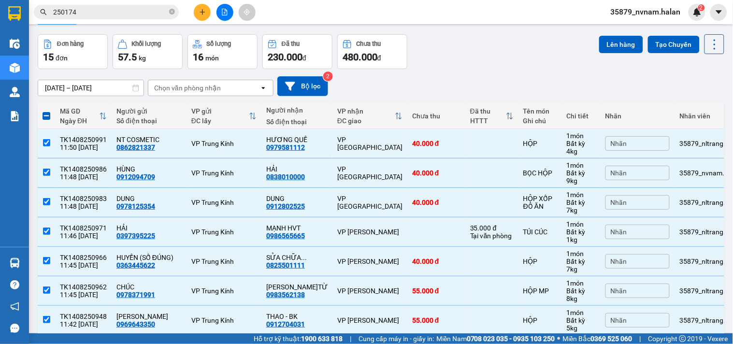
scroll to position [5, 0]
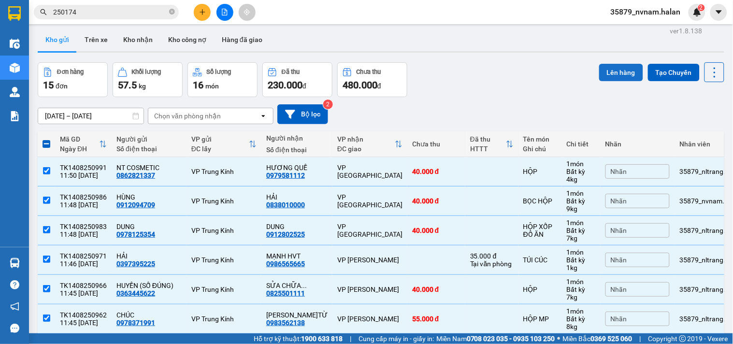
click at [621, 71] on button "Lên hàng" at bounding box center [621, 72] width 44 height 17
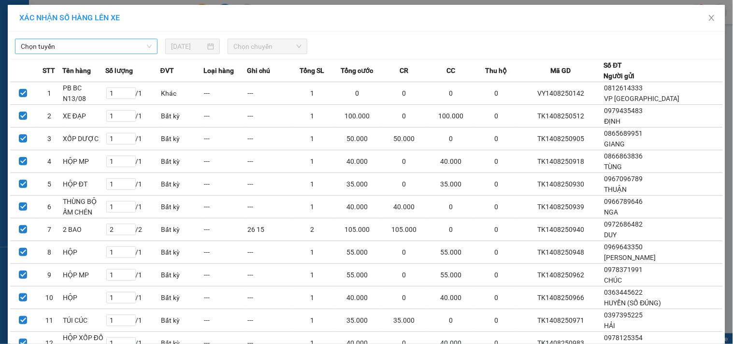
click at [129, 39] on div "Chọn tuyến" at bounding box center [86, 46] width 142 height 15
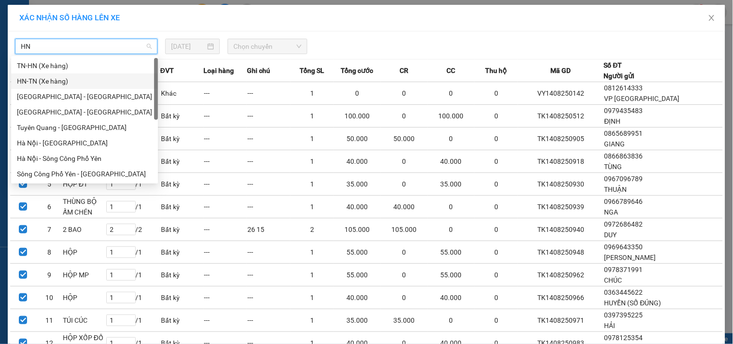
click at [41, 82] on div "HN-TN (Xe hàng)" at bounding box center [84, 81] width 135 height 11
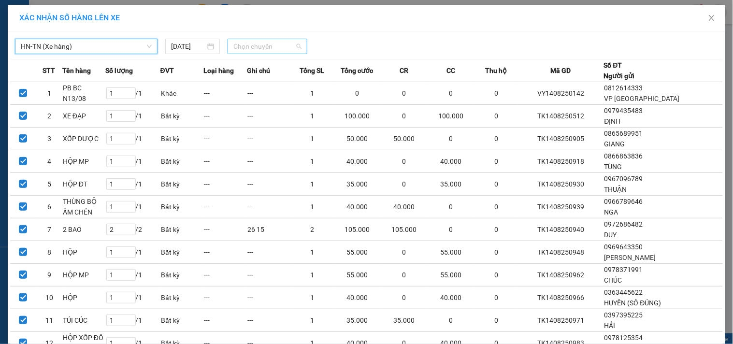
click at [285, 46] on span "Chọn chuyến" at bounding box center [267, 46] width 68 height 14
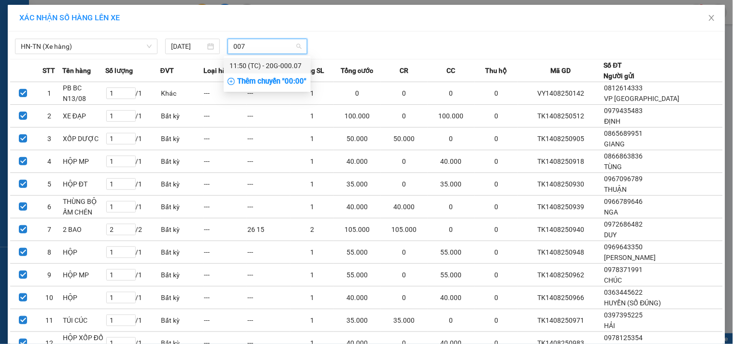
click at [259, 65] on div "11:50 (TC) - 20G-000.07" at bounding box center [266, 65] width 75 height 11
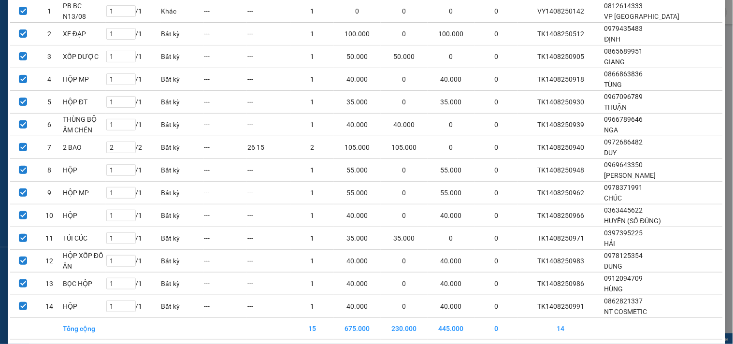
scroll to position [128, 0]
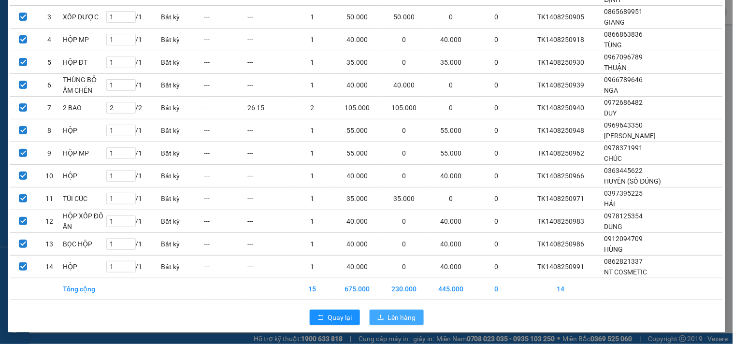
click at [401, 316] on span "Lên hàng" at bounding box center [402, 317] width 28 height 11
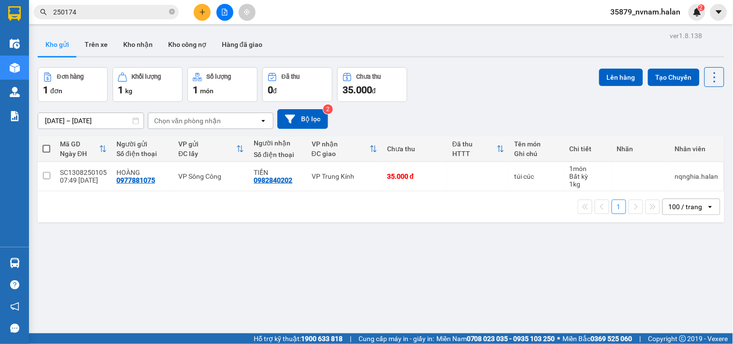
click at [208, 14] on button at bounding box center [202, 12] width 17 height 17
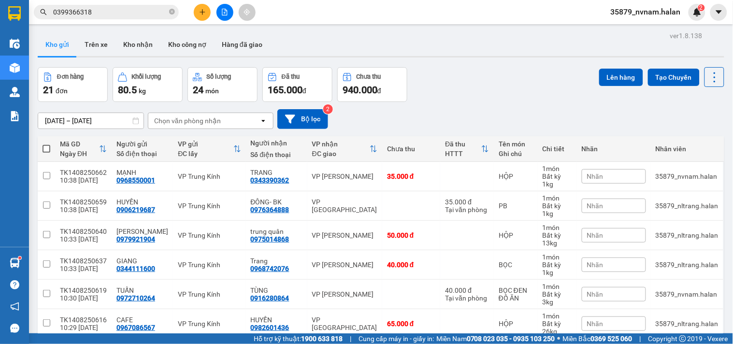
click at [205, 11] on icon "plus" at bounding box center [202, 12] width 7 height 7
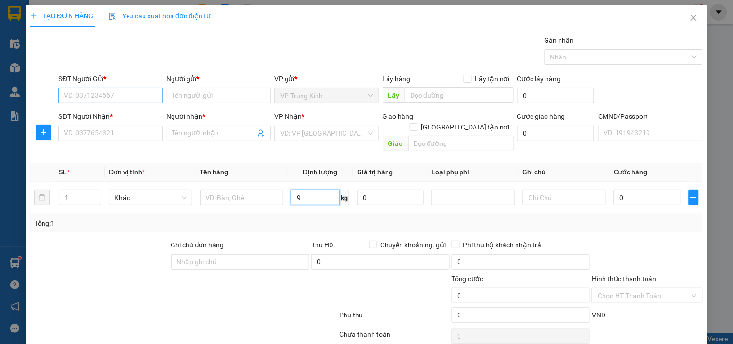
type input "9"
click at [131, 94] on input "SĐT Người Gửi *" at bounding box center [110, 95] width 104 height 15
type input "0912094709"
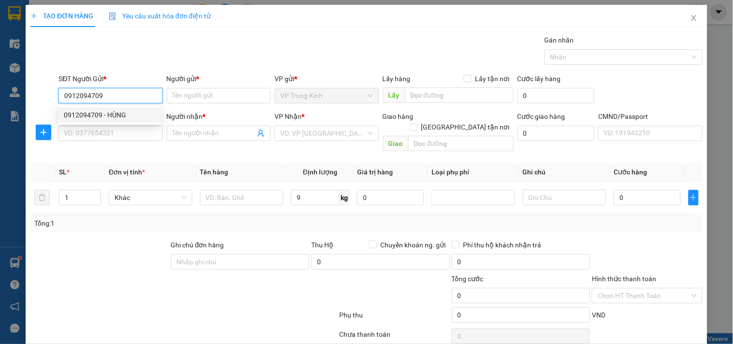
click at [134, 119] on div "0912094709 - HÙNG" at bounding box center [109, 115] width 91 height 11
type input "HÙNG"
type input "0912094709"
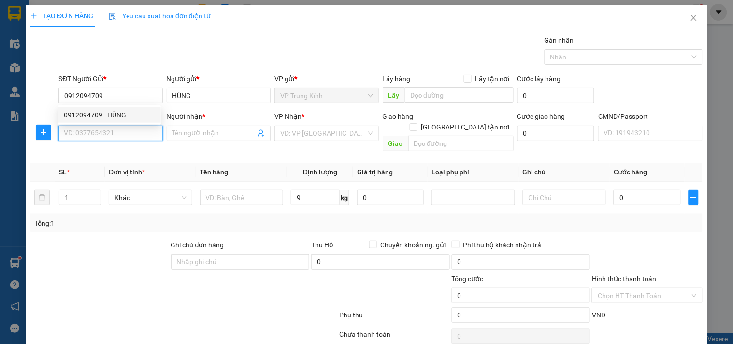
click at [137, 134] on input "SĐT Người Nhận *" at bounding box center [110, 133] width 104 height 15
type input "0838010000"
click at [137, 134] on input "0838010000" at bounding box center [110, 133] width 104 height 15
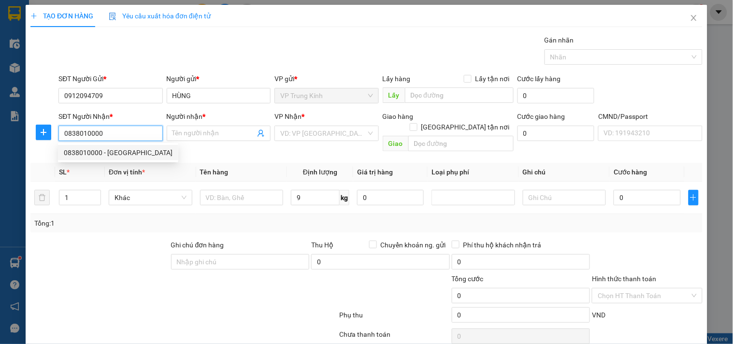
click at [136, 147] on div "0838010000 - ANH HẢI" at bounding box center [118, 152] width 109 height 11
type input "ANH HẢI"
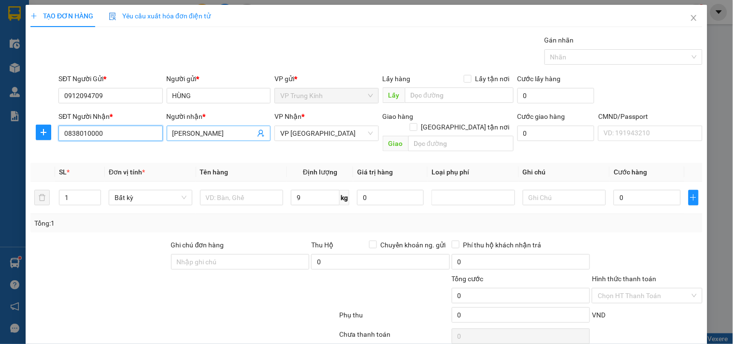
type input "0838010000"
drag, startPoint x: 185, startPoint y: 138, endPoint x: 160, endPoint y: 151, distance: 27.9
click at [160, 151] on div "Transit Pickup Surcharge Ids Transit Deliver Surcharge Ids Transit Deliver Surc…" at bounding box center [366, 202] width 672 height 334
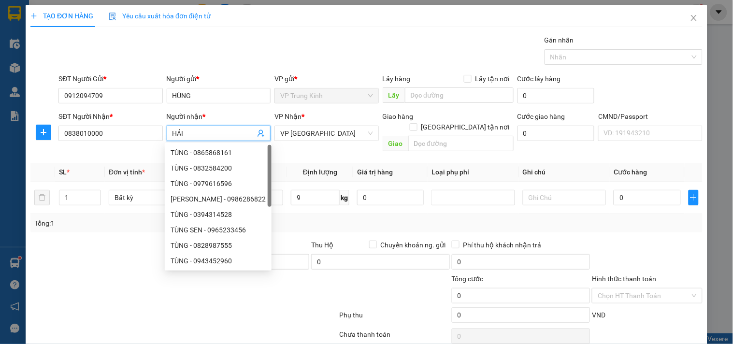
type input "HẢI"
click at [268, 42] on div "Gói vận chuyển * Tiêu chuẩn Gán nhãn Nhãn" at bounding box center [381, 52] width 648 height 34
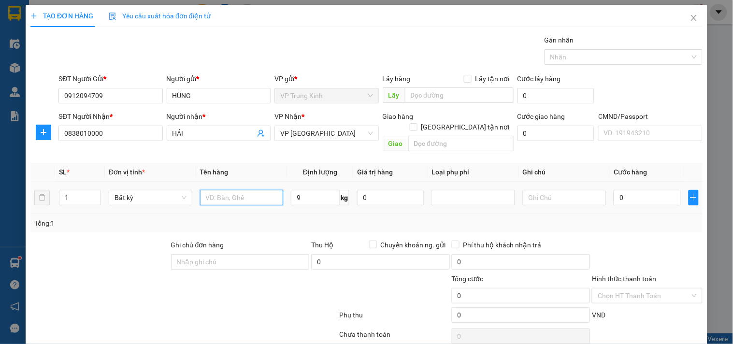
click at [259, 192] on input "text" at bounding box center [242, 197] width 84 height 15
type input "BỌC HỘP"
click at [259, 192] on input "BỌC HỘP" at bounding box center [242, 197] width 84 height 15
type input "40.000"
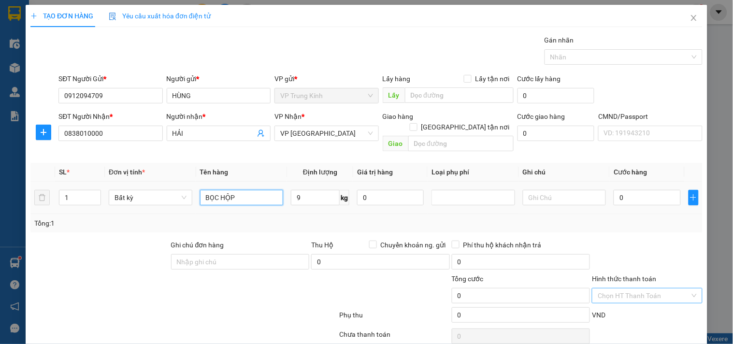
type input "40.000"
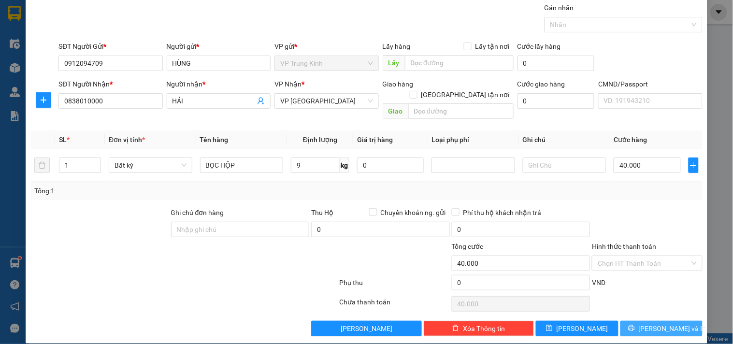
drag, startPoint x: 682, startPoint y: 311, endPoint x: 600, endPoint y: 281, distance: 86.5
click at [682, 321] on button "[PERSON_NAME] và In" at bounding box center [661, 328] width 82 height 15
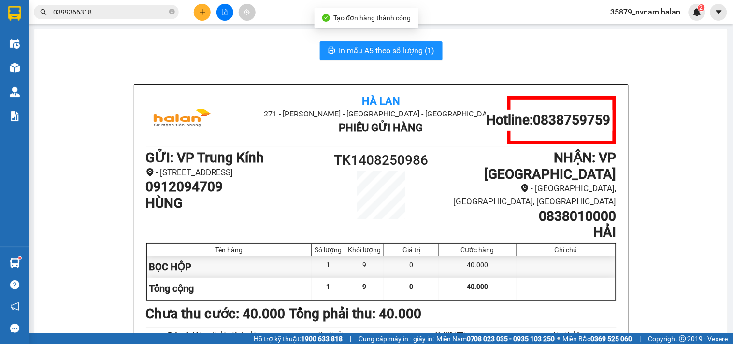
click at [401, 51] on span "In mẫu A5 theo số lượng (1)" at bounding box center [387, 50] width 96 height 12
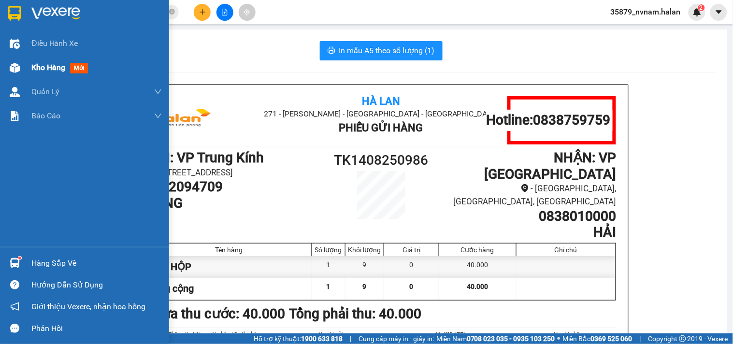
click at [57, 70] on span "Kho hàng" at bounding box center [48, 67] width 34 height 9
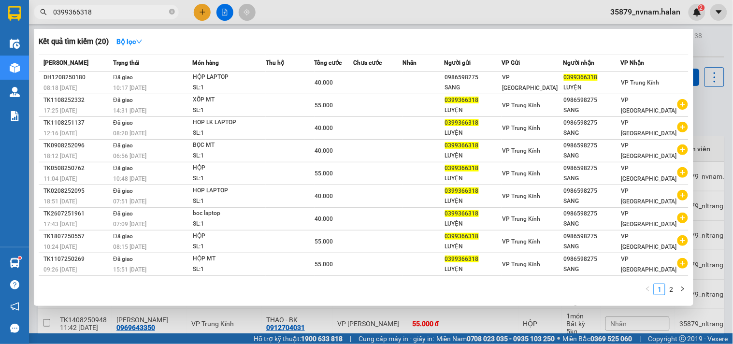
click at [143, 16] on input "0399366318" at bounding box center [110, 12] width 114 height 11
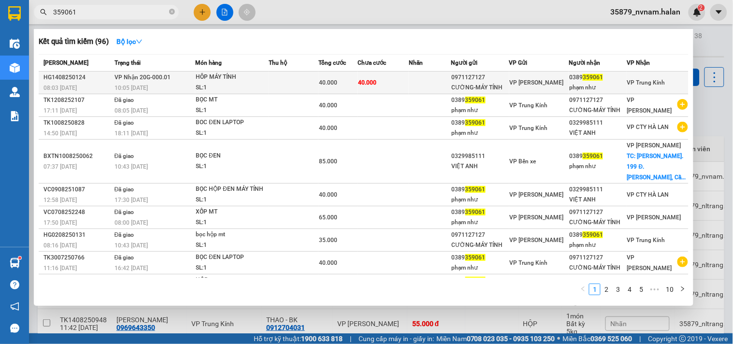
type input "359061"
click at [157, 82] on td "VP Nhận 20G-000.01 10:05 - 14/08" at bounding box center [154, 82] width 84 height 23
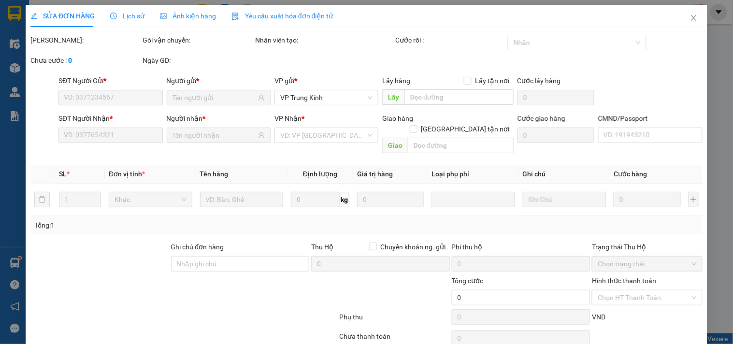
scroll to position [21, 0]
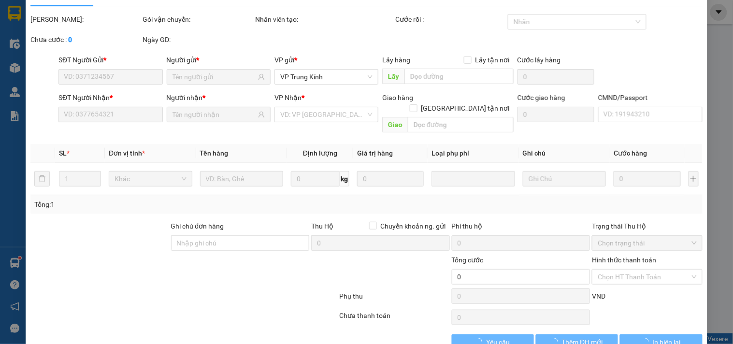
type input "0971127127"
type input "CƯỜNG-MÁY TÍNH"
type input "0389359061"
type input "phạm như"
type input "40.000"
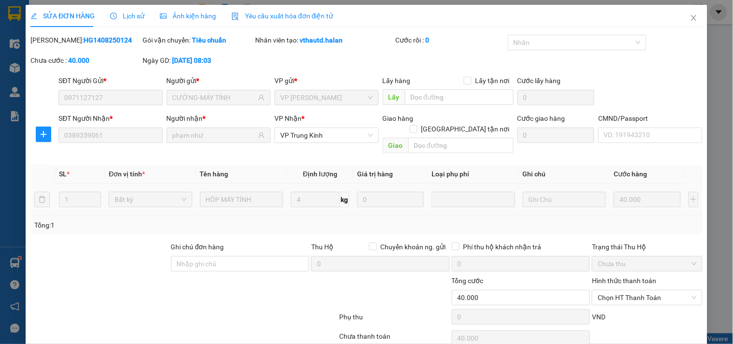
scroll to position [35, 0]
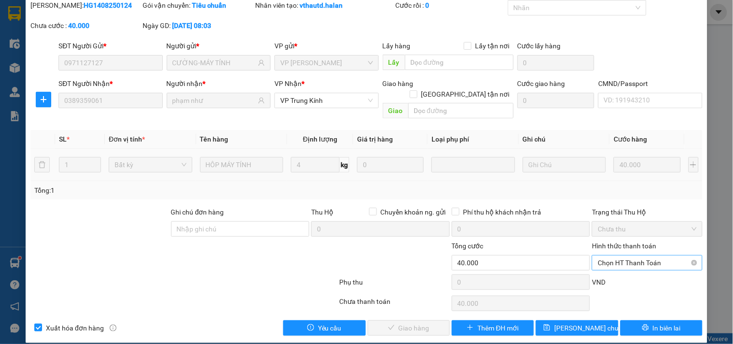
click at [642, 256] on span "Chọn HT Thanh Toán" at bounding box center [647, 263] width 99 height 14
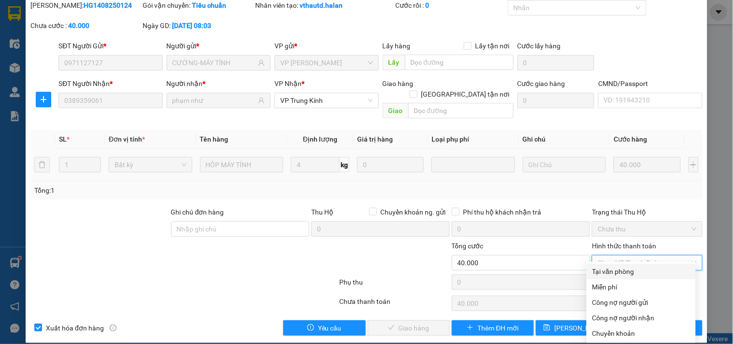
click at [601, 267] on div "Tại văn phòng" at bounding box center [641, 271] width 98 height 11
type input "0"
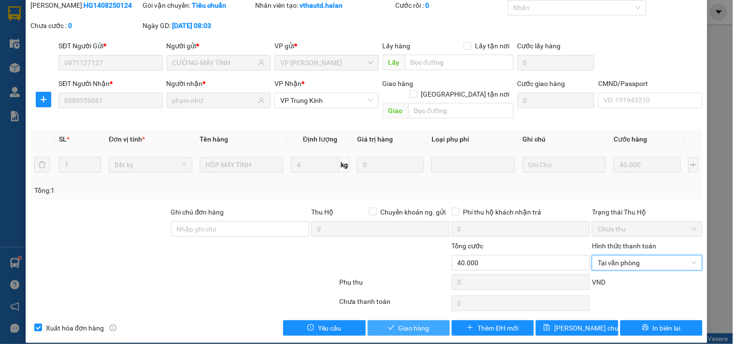
click at [415, 320] on button "Giao hàng" at bounding box center [409, 327] width 82 height 15
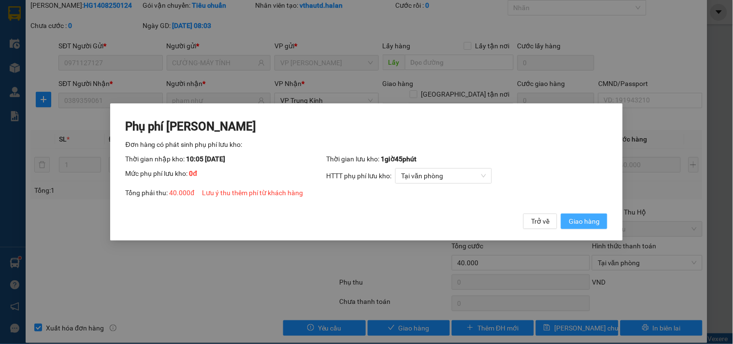
click at [596, 219] on span "Giao hàng" at bounding box center [584, 221] width 31 height 11
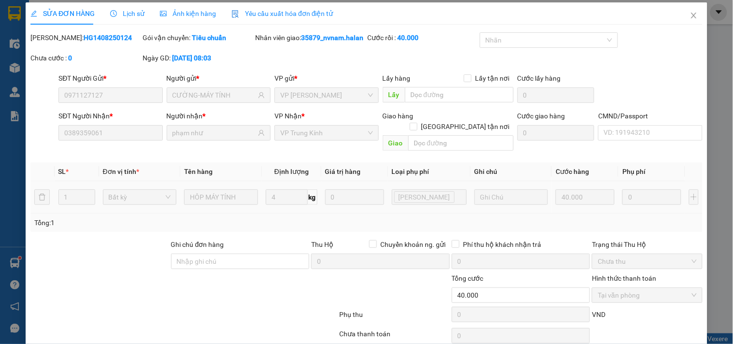
scroll to position [0, 0]
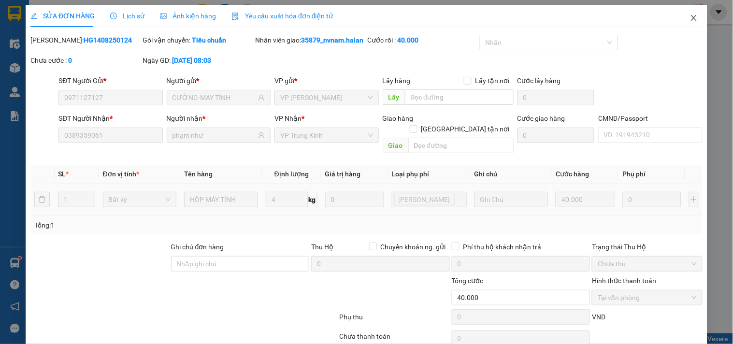
click at [684, 14] on span "Close" at bounding box center [693, 18] width 27 height 27
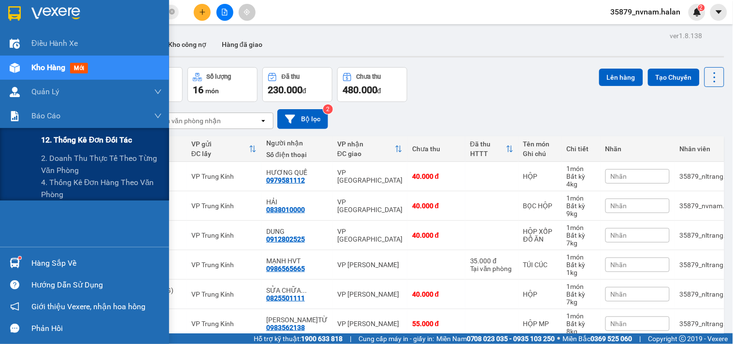
click at [67, 150] on div "12. Thống kê đơn đối tác" at bounding box center [101, 140] width 121 height 24
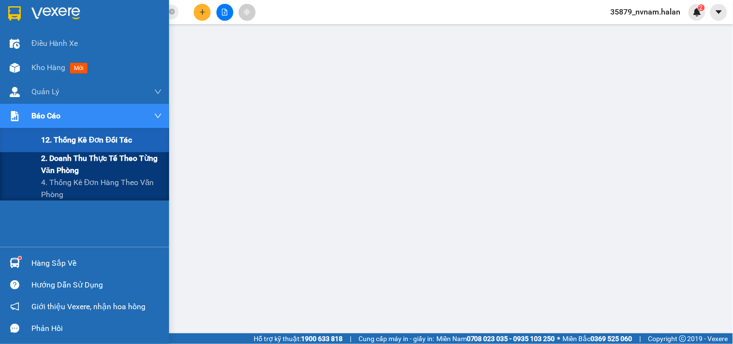
click at [64, 165] on span "2. Doanh thu thực tế theo từng văn phòng" at bounding box center [101, 164] width 121 height 24
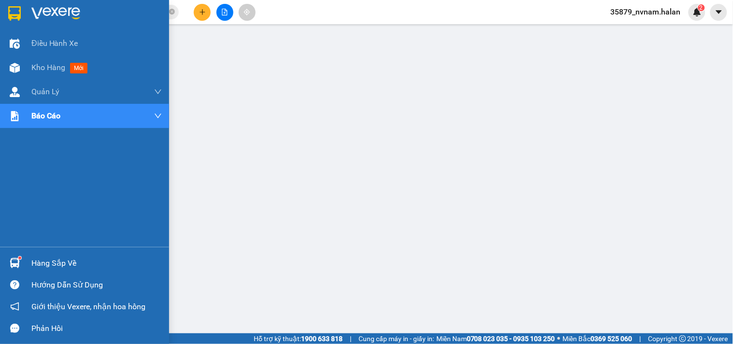
click at [64, 266] on div "Hàng sắp về" at bounding box center [96, 263] width 130 height 14
click at [71, 259] on div "Hàng sắp về" at bounding box center [96, 263] width 130 height 14
drag, startPoint x: 89, startPoint y: 257, endPoint x: 147, endPoint y: 260, distance: 58.0
click at [92, 257] on div "Hàng sắp về" at bounding box center [96, 263] width 130 height 14
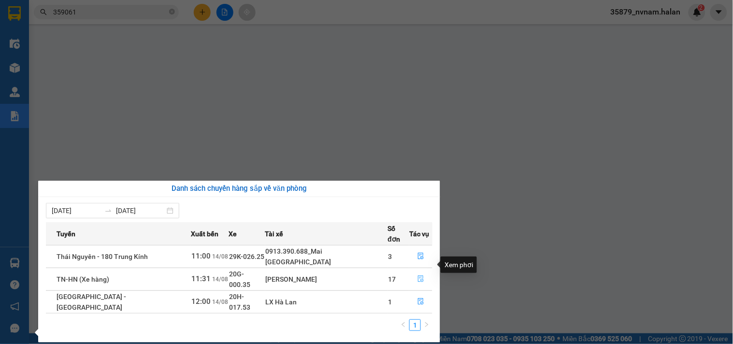
click at [417, 275] on icon "file-done" at bounding box center [420, 278] width 7 height 7
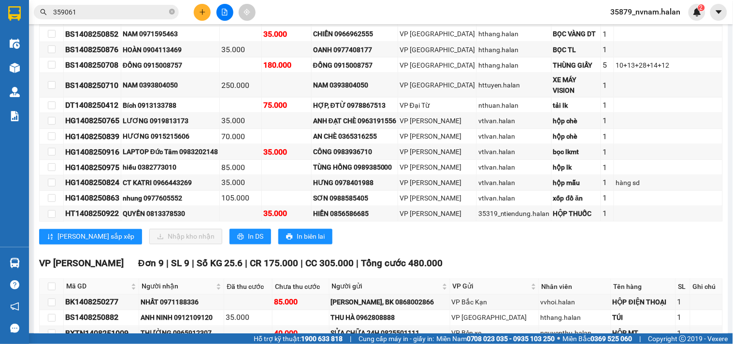
scroll to position [658, 0]
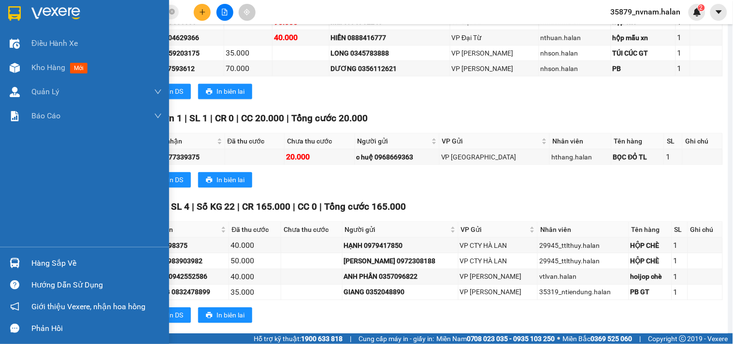
drag, startPoint x: 59, startPoint y: 264, endPoint x: 211, endPoint y: 260, distance: 151.7
click at [61, 263] on div "Hàng sắp về" at bounding box center [96, 263] width 130 height 14
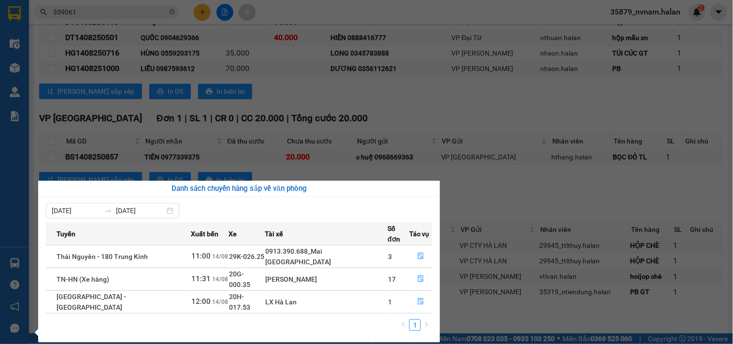
click at [533, 215] on section "Kết quả tìm kiếm ( 96 ) Bộ lọc Mã ĐH Trạng thái Món hàng Thu hộ Tổng cước Chưa …" at bounding box center [366, 172] width 733 height 344
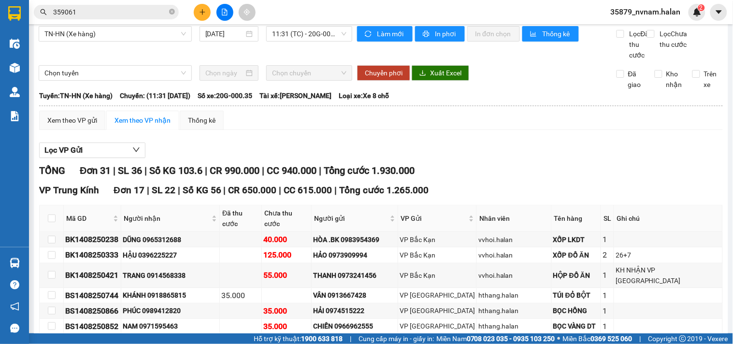
scroll to position [0, 0]
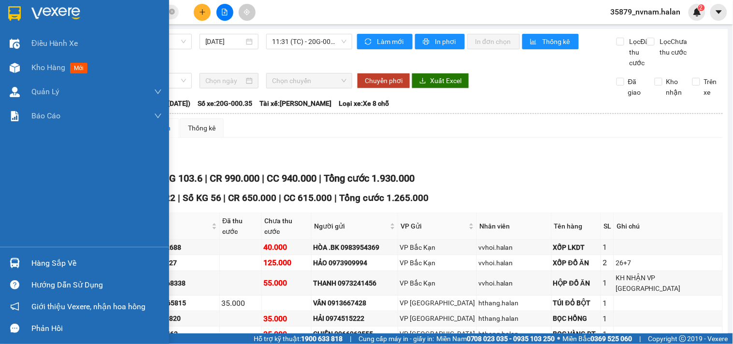
click at [50, 256] on div "Hàng sắp về" at bounding box center [96, 263] width 130 height 14
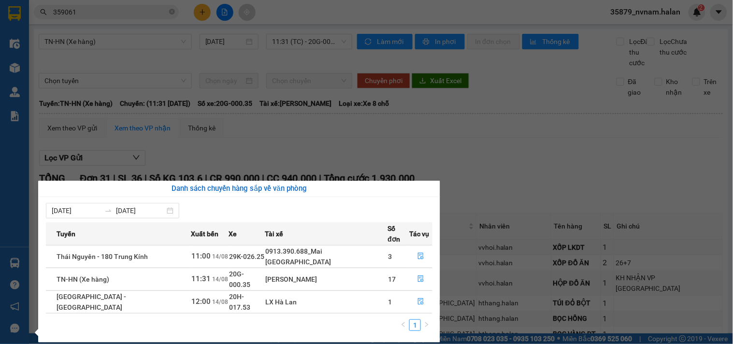
click at [209, 173] on section "Kết quả tìm kiếm ( 96 ) Bộ lọc Mã ĐH Trạng thái Món hàng Thu hộ Tổng cước Chưa …" at bounding box center [366, 172] width 733 height 344
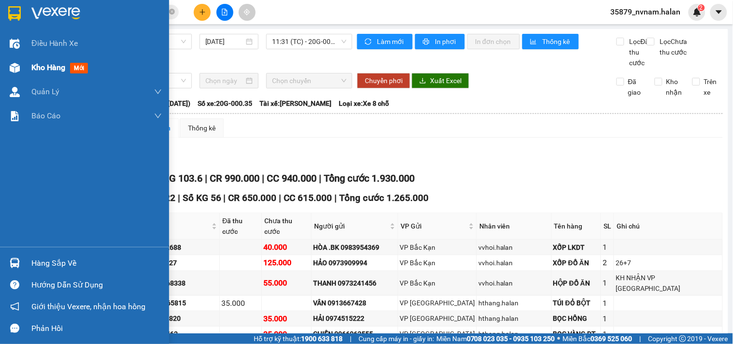
click at [49, 67] on span "Kho hàng" at bounding box center [48, 67] width 34 height 9
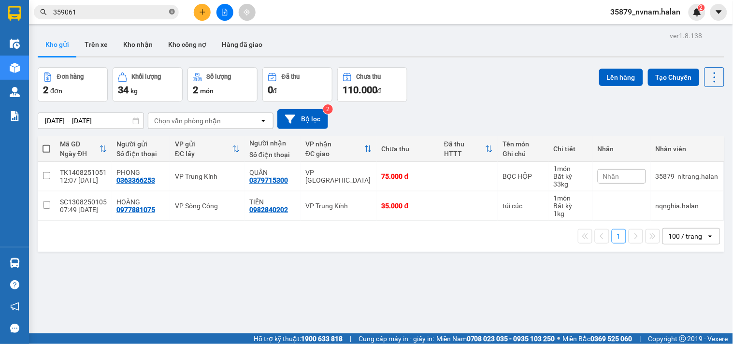
click at [172, 11] on icon "close-circle" at bounding box center [172, 12] width 6 height 6
click at [120, 11] on input "text" at bounding box center [110, 12] width 114 height 11
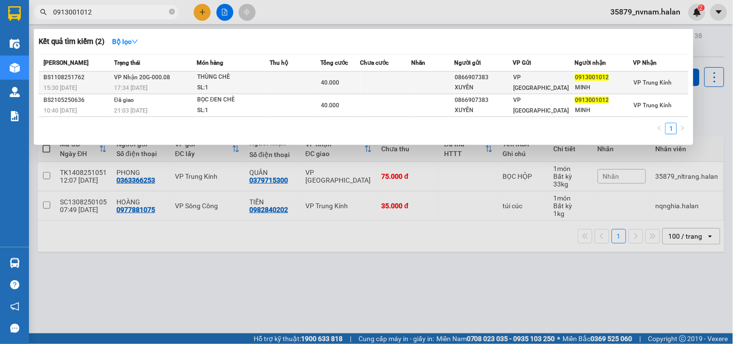
type input "0913001012"
click at [265, 76] on div "THÙNG CHÈ" at bounding box center [233, 77] width 72 height 11
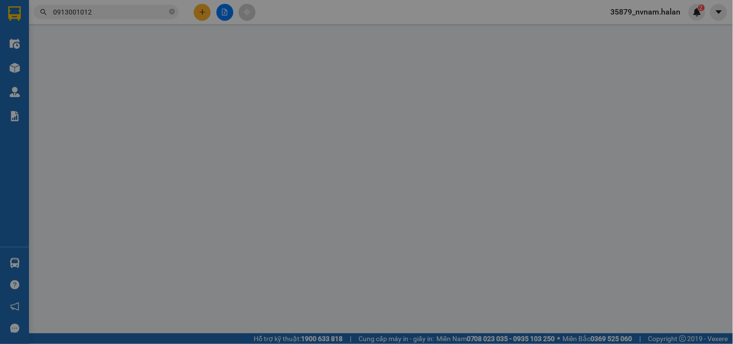
type input "0866907383"
type input "XUYÊN"
type input "0913001012"
type input "MINH"
type input "40.000"
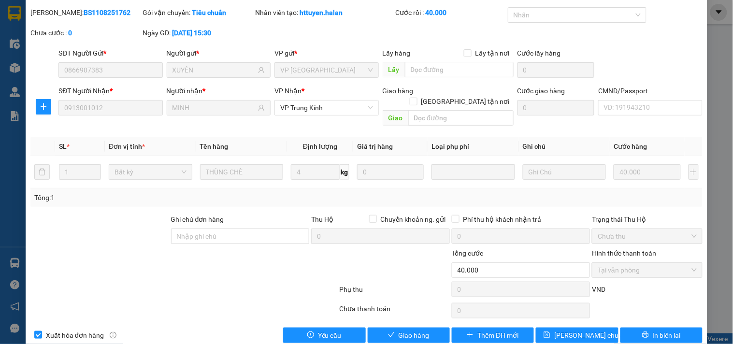
scroll to position [35, 0]
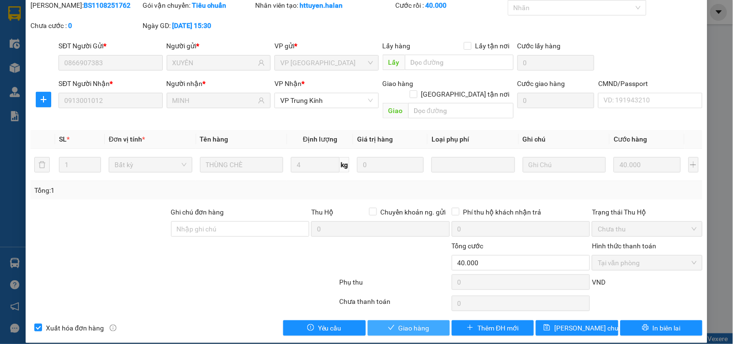
click at [399, 323] on span "Giao hàng" at bounding box center [414, 328] width 31 height 11
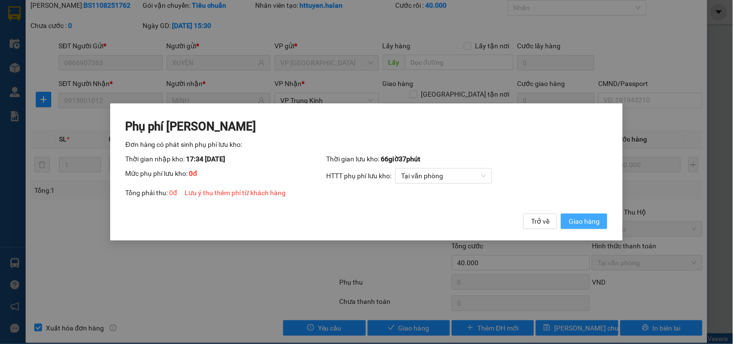
click at [588, 223] on span "Giao hàng" at bounding box center [584, 221] width 31 height 11
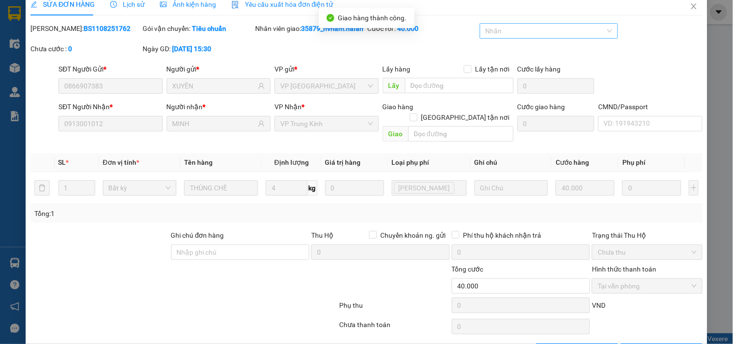
scroll to position [0, 0]
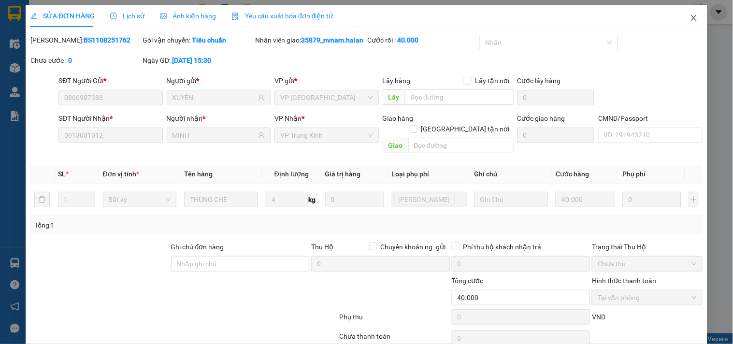
click at [690, 16] on icon "close" at bounding box center [694, 18] width 8 height 8
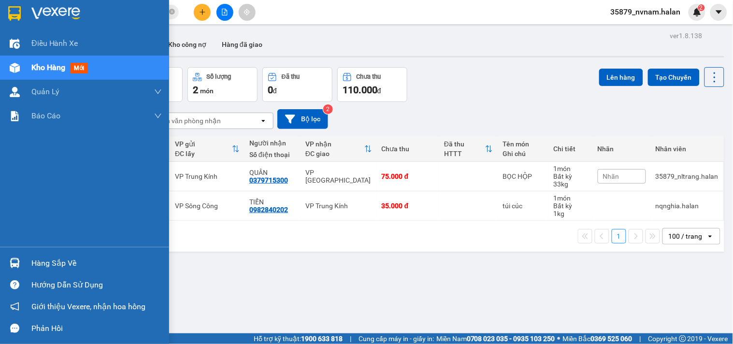
click at [76, 263] on div "Hàng sắp về" at bounding box center [96, 263] width 130 height 14
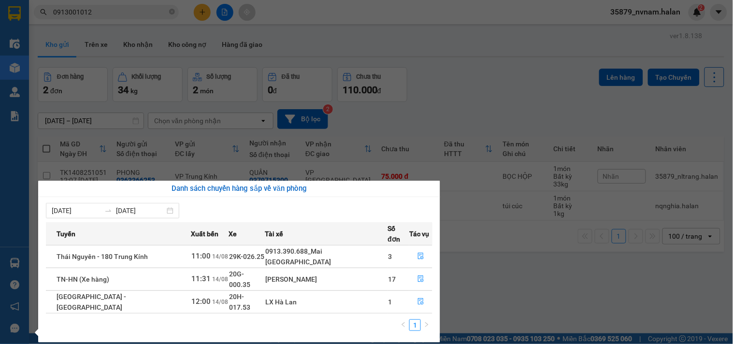
click at [175, 17] on section "Kết quả tìm kiếm ( 2 ) Bộ lọc Mã ĐH Trạng thái Món hàng Thu hộ Tổng cước Chưa c…" at bounding box center [366, 172] width 733 height 344
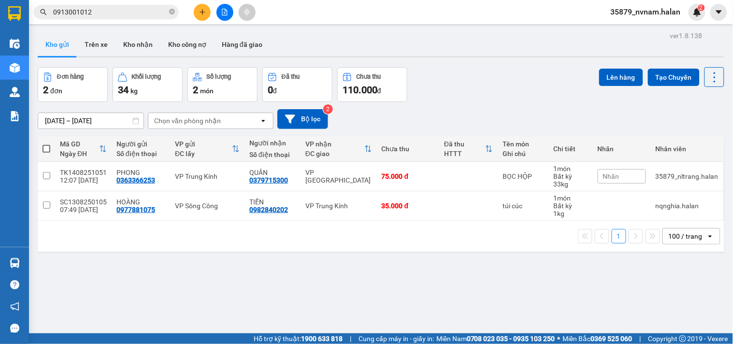
click at [175, 13] on span "0913001012" at bounding box center [106, 12] width 145 height 14
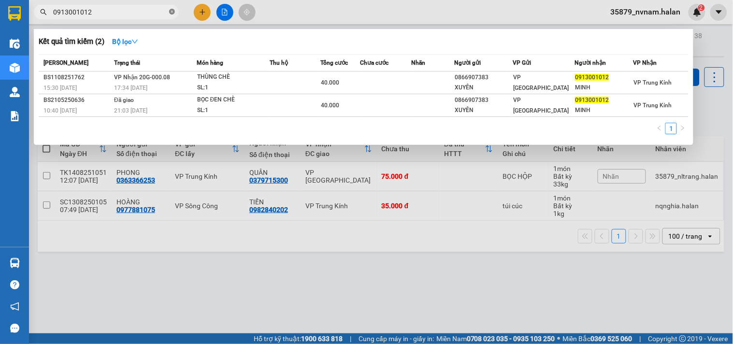
click at [171, 13] on icon "close-circle" at bounding box center [172, 12] width 6 height 6
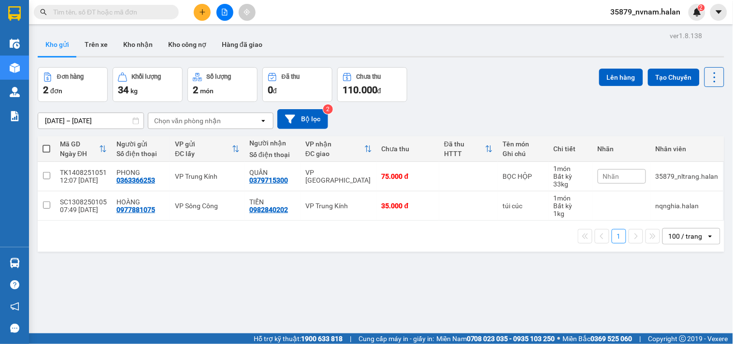
click at [142, 13] on input "text" at bounding box center [110, 12] width 114 height 11
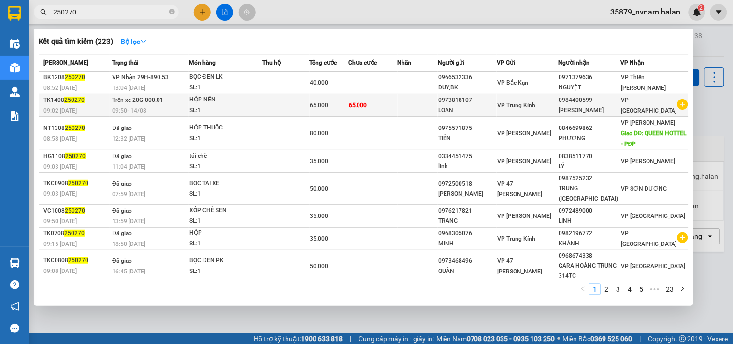
type input "250270"
click at [309, 108] on td at bounding box center [285, 105] width 47 height 23
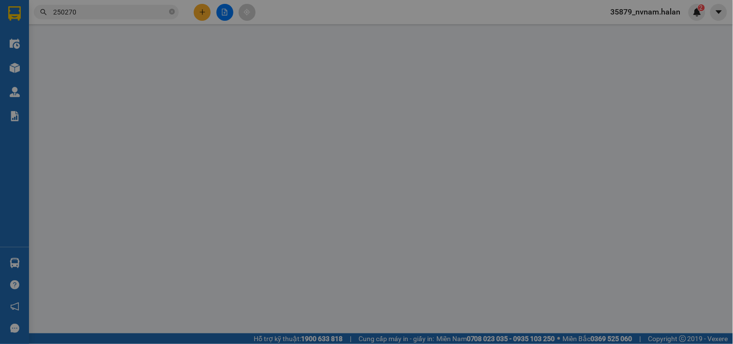
type input "0973818107"
type input "0984400599"
type input "65.000"
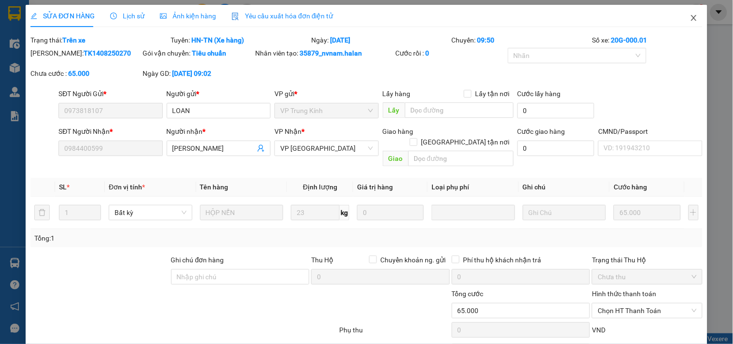
drag, startPoint x: 688, startPoint y: 18, endPoint x: 683, endPoint y: 27, distance: 10.6
click at [683, 27] on span "Close" at bounding box center [693, 18] width 27 height 27
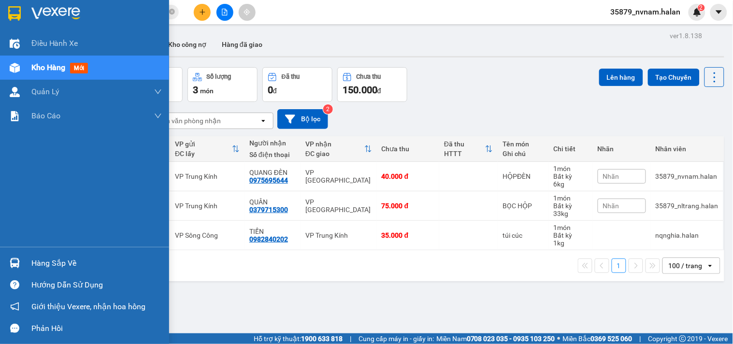
click at [58, 266] on div "Hàng sắp về" at bounding box center [96, 263] width 130 height 14
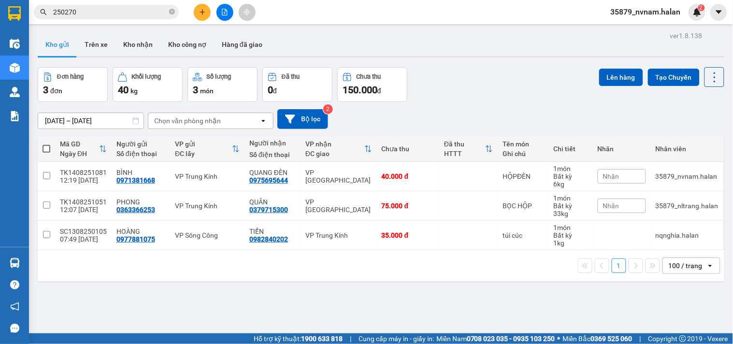
drag, startPoint x: 586, startPoint y: 88, endPoint x: 319, endPoint y: 0, distance: 281.1
click at [580, 88] on section "Kết quả tìm kiếm ( 223 ) Bộ lọc Mã ĐH Trạng thái Món hàng Thu hộ Tổng cước Chưa…" at bounding box center [366, 172] width 733 height 344
click at [203, 10] on icon "plus" at bounding box center [202, 12] width 7 height 7
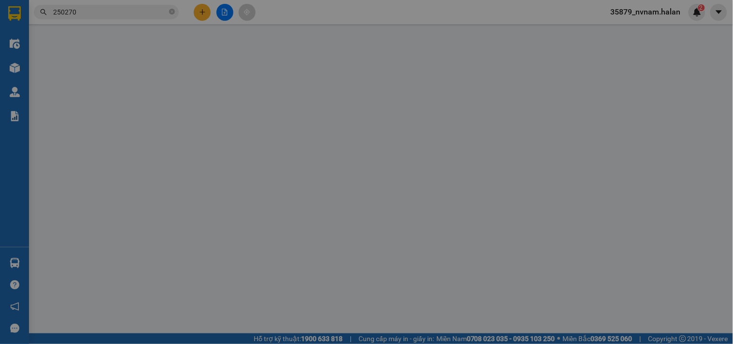
click at [225, 25] on div "TẠO ĐƠN HÀNG Yêu cầu xuất hóa đơn điện tử Transit Pickup Surcharge Ids Transit …" at bounding box center [366, 187] width 672 height 364
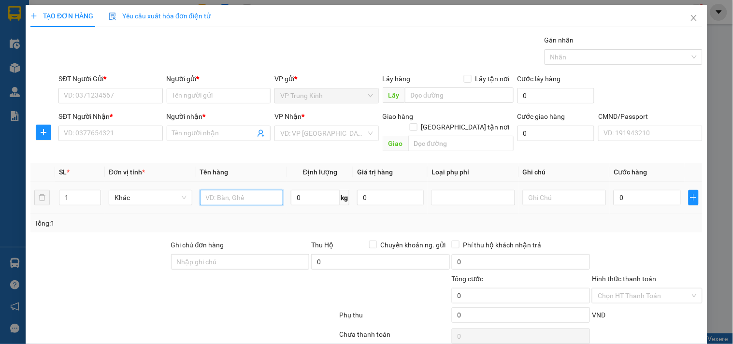
drag, startPoint x: 205, startPoint y: 190, endPoint x: 192, endPoint y: 182, distance: 15.4
click at [205, 190] on input "text" at bounding box center [242, 197] width 84 height 15
click at [122, 97] on input "SĐT Người Gửi *" at bounding box center [110, 95] width 104 height 15
click at [133, 138] on input "SĐT Người Nhận *" at bounding box center [110, 133] width 104 height 15
click at [133, 137] on input "0866631866" at bounding box center [110, 133] width 104 height 15
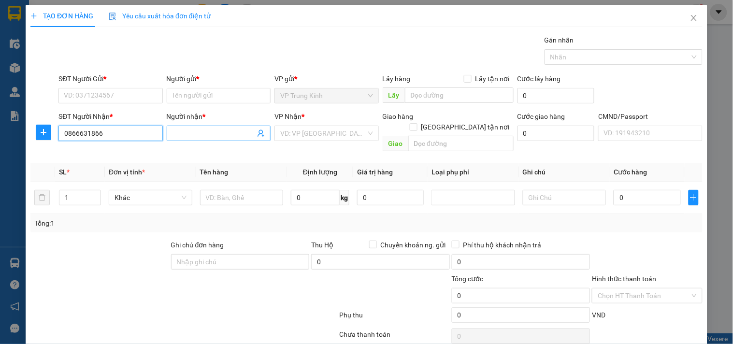
type input "0866631866"
click at [189, 137] on input "Người nhận *" at bounding box center [213, 133] width 83 height 11
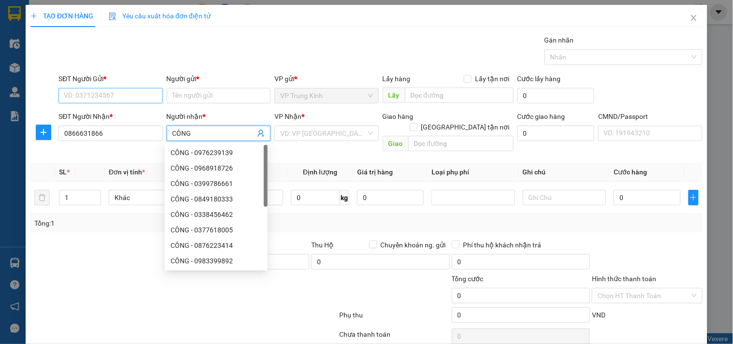
type input "CÔNG"
click at [126, 100] on input "SĐT Người Gửi *" at bounding box center [110, 95] width 104 height 15
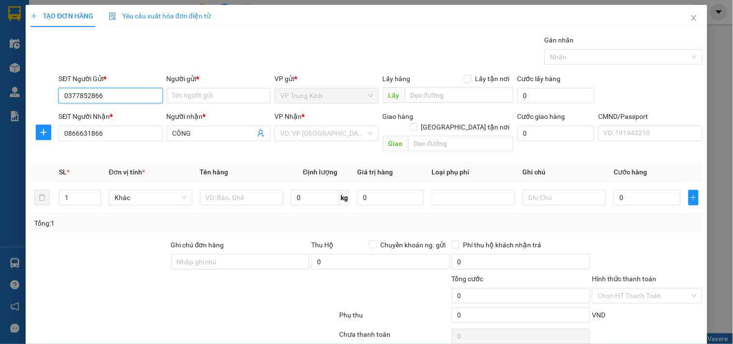
click at [126, 100] on input "0377852866" at bounding box center [110, 95] width 104 height 15
click at [134, 95] on input "0377852866" at bounding box center [110, 95] width 104 height 15
type input "0377852866"
click at [226, 98] on input "Người gửi *" at bounding box center [219, 95] width 104 height 15
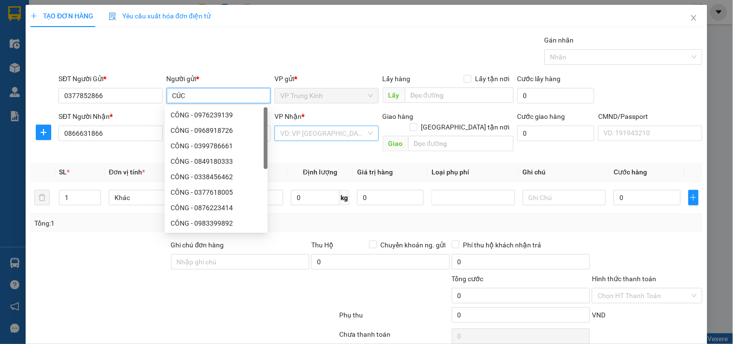
type input "CÚC"
click at [326, 128] on input "search" at bounding box center [322, 133] width 85 height 14
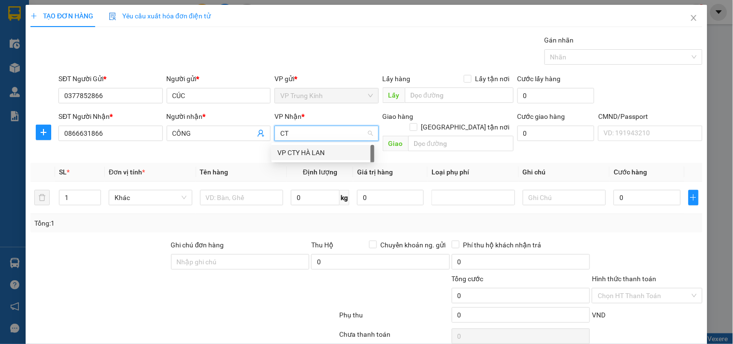
type input "CTY"
click at [326, 145] on div "VP CTY HÀ LAN" at bounding box center [322, 152] width 103 height 15
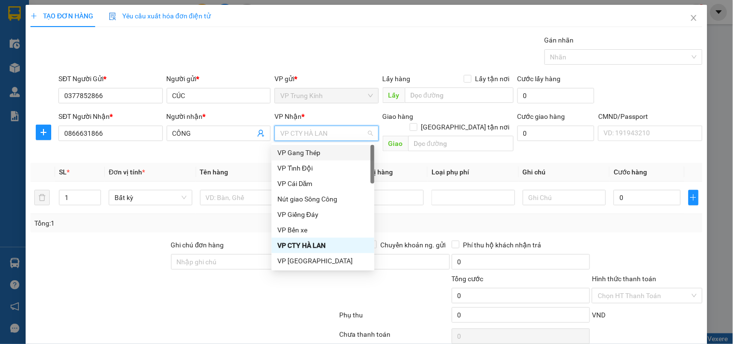
click at [312, 128] on span "VP CTY HÀ LAN" at bounding box center [326, 133] width 92 height 14
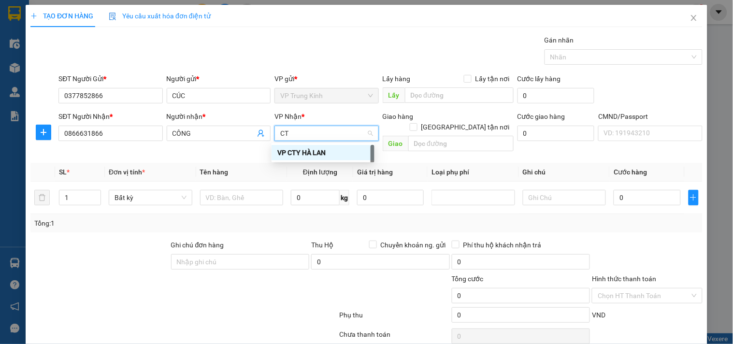
type input "CTY"
click at [315, 154] on div "VP CTY HÀ LAN" at bounding box center [322, 152] width 91 height 11
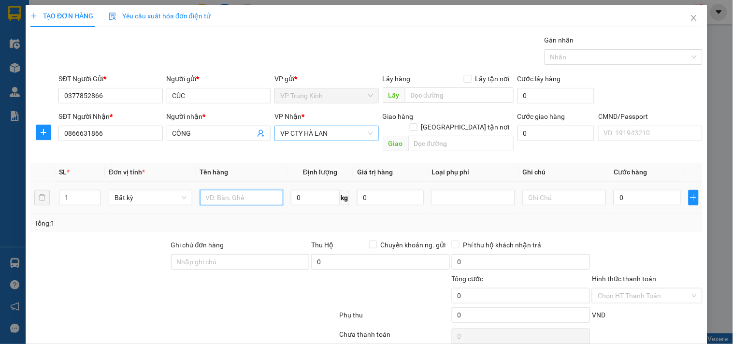
click at [258, 190] on input "text" at bounding box center [242, 197] width 84 height 15
type input "XỐP TRỨNG"
click at [303, 190] on input "0" at bounding box center [315, 197] width 49 height 15
type input "15"
click at [650, 257] on div at bounding box center [647, 257] width 112 height 34
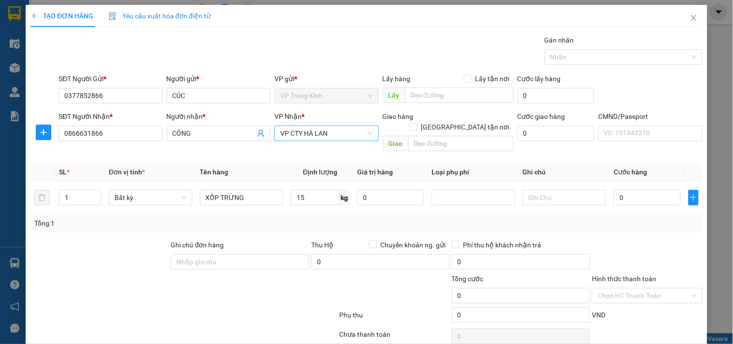
type input "50.000"
click at [634, 290] on input "Hình thức thanh toán" at bounding box center [644, 295] width 92 height 14
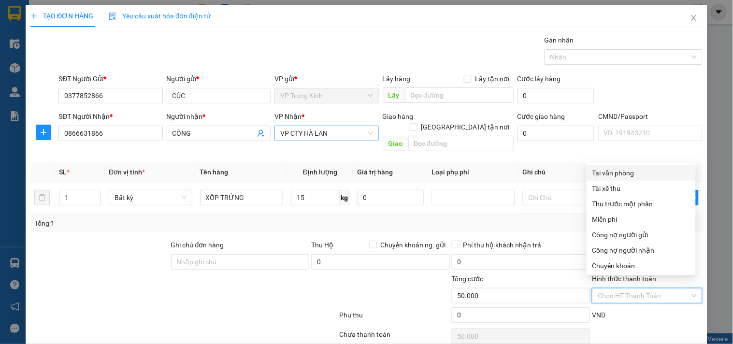
click at [610, 165] on div "Tại văn phòng" at bounding box center [640, 172] width 109 height 15
type input "0"
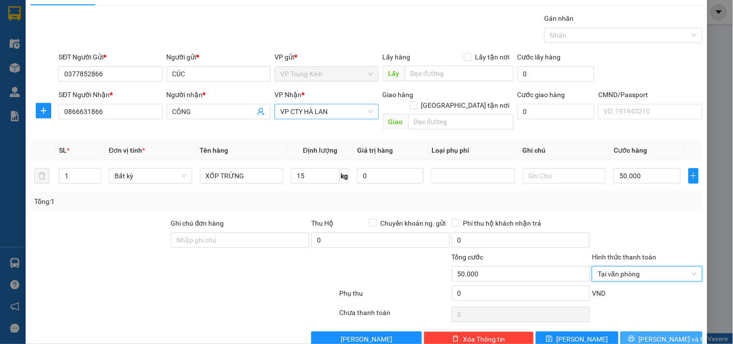
scroll to position [32, 0]
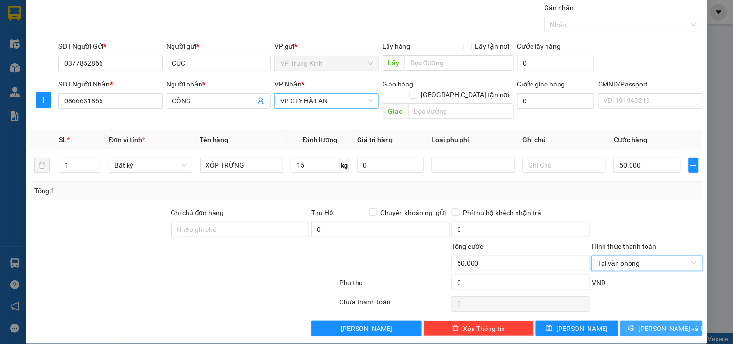
click at [660, 321] on button "[PERSON_NAME] và In" at bounding box center [661, 328] width 82 height 15
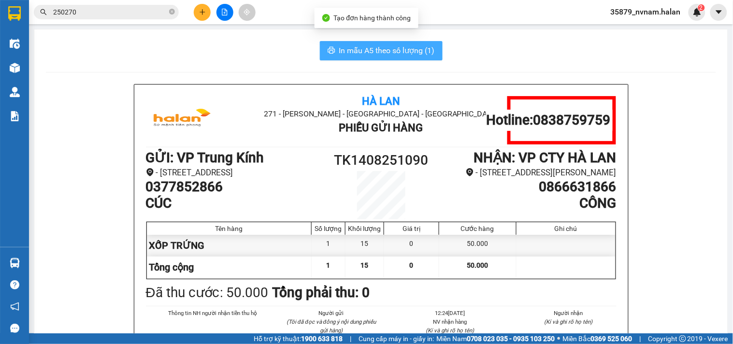
click at [399, 53] on span "In mẫu A5 theo số lượng (1)" at bounding box center [387, 50] width 96 height 12
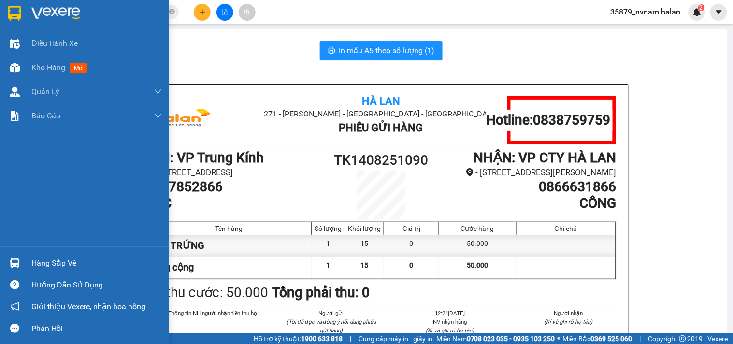
click at [41, 265] on div "Hàng sắp về" at bounding box center [96, 263] width 130 height 14
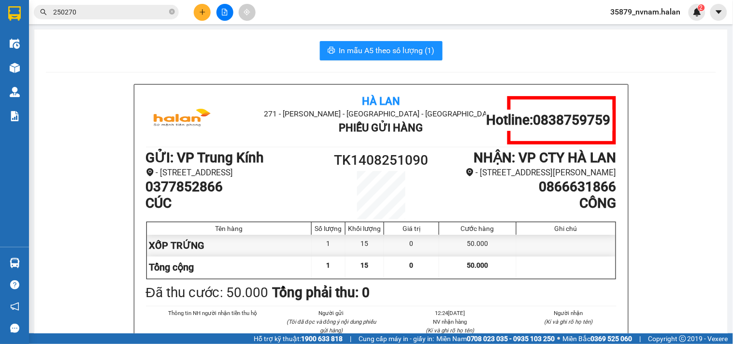
click at [518, 46] on section "Kết quả tìm kiếm ( 223 ) Bộ lọc Mã ĐH Trạng thái Món hàng Thu hộ Tổng cước Chưa…" at bounding box center [366, 172] width 733 height 344
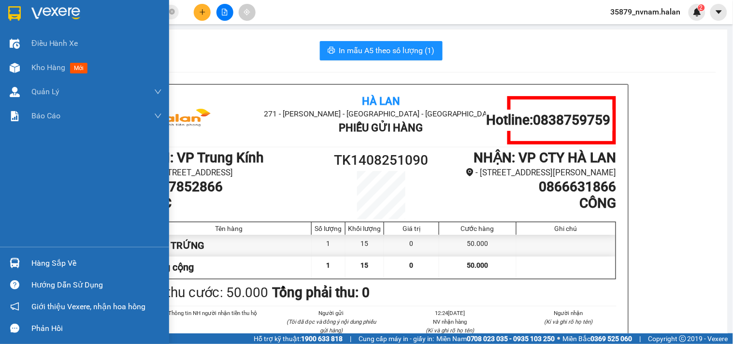
click at [58, 272] on div "Hàng sắp về" at bounding box center [84, 263] width 169 height 22
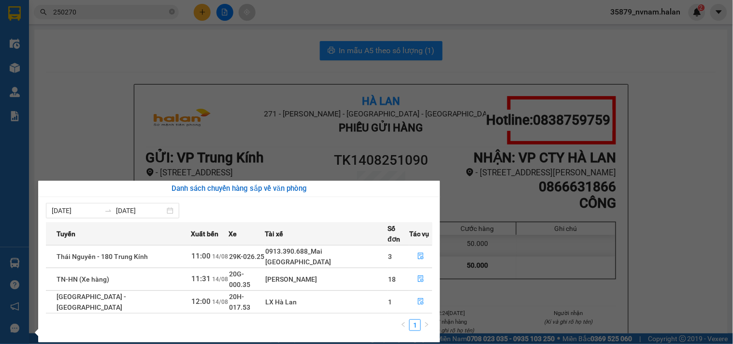
drag, startPoint x: 131, startPoint y: 39, endPoint x: 183, endPoint y: 34, distance: 52.0
click at [138, 40] on section "Kết quả tìm kiếm ( 223 ) Bộ lọc Mã ĐH Trạng thái Món hàng Thu hộ Tổng cước Chưa…" at bounding box center [366, 172] width 733 height 344
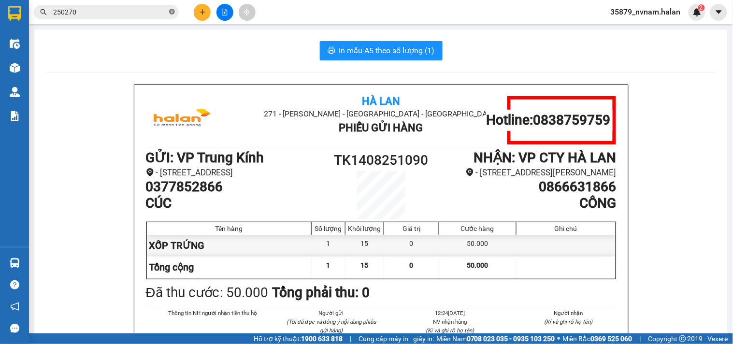
click at [171, 8] on span at bounding box center [172, 12] width 6 height 9
click at [130, 7] on input "text" at bounding box center [110, 12] width 114 height 11
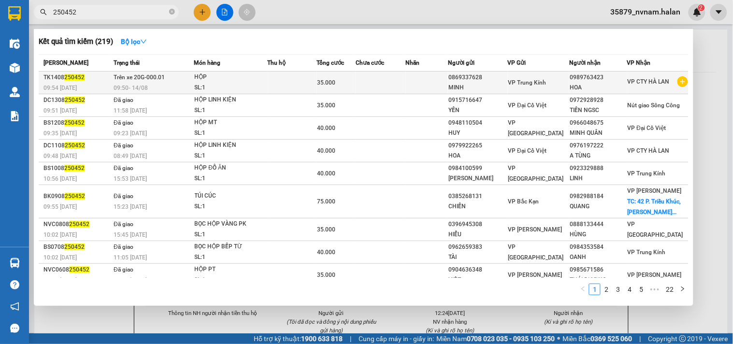
type input "250452"
click at [250, 86] on div "SL: 1" at bounding box center [231, 88] width 72 height 11
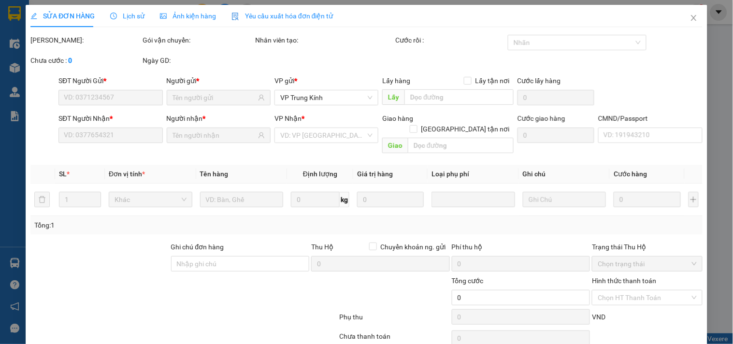
type input "0869337628"
type input "0989763423"
type input "35.000"
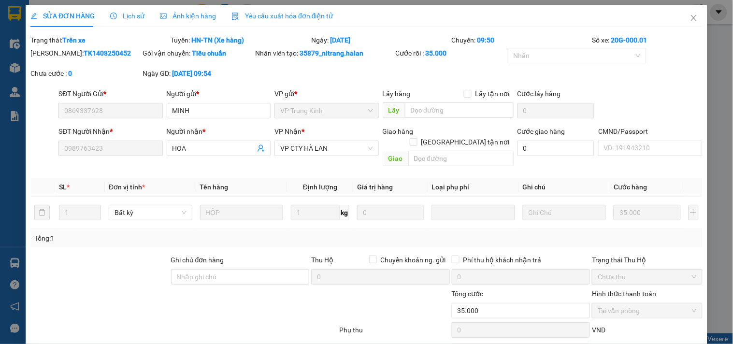
click at [136, 13] on span "Lịch sử" at bounding box center [127, 16] width 34 height 8
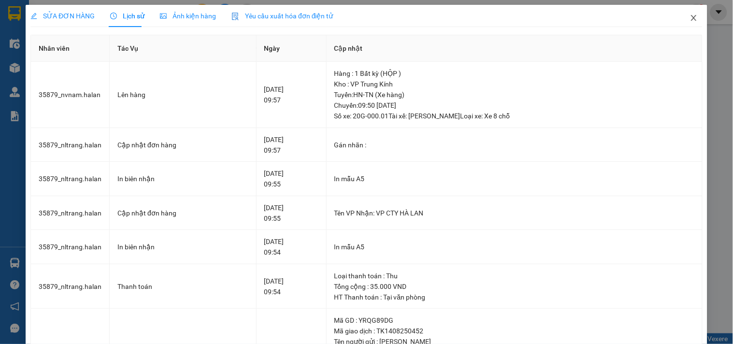
click at [690, 18] on icon "close" at bounding box center [694, 18] width 8 height 8
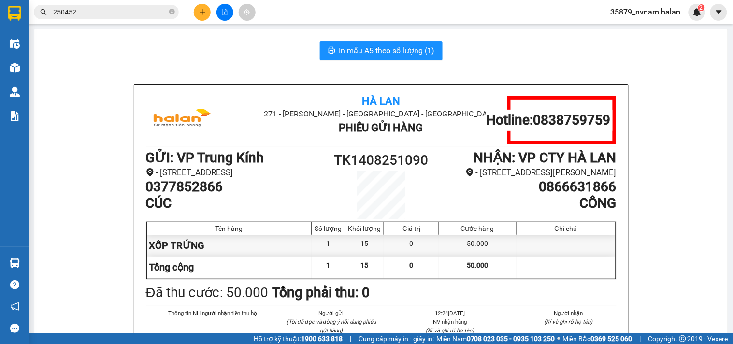
click at [119, 7] on input "250452" at bounding box center [110, 12] width 114 height 11
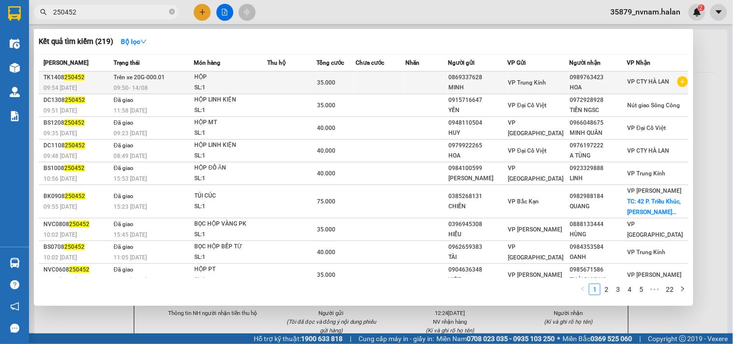
click at [179, 76] on td "Trên xe 20G-000.01 09:50 - 14/08" at bounding box center [152, 82] width 83 height 23
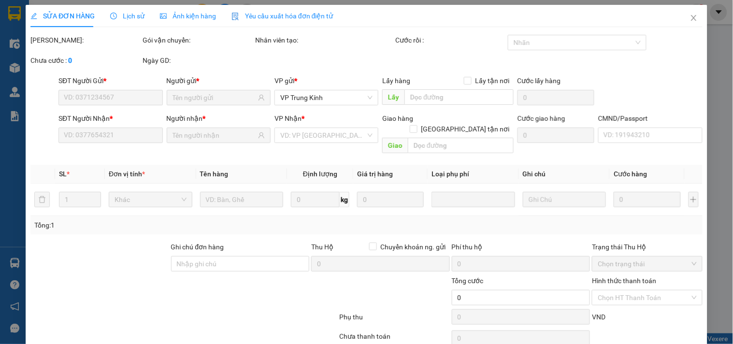
type input "0869337628"
type input "0989763423"
type input "35.000"
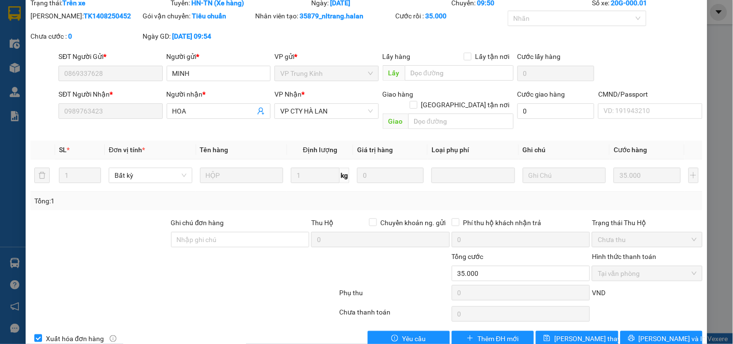
scroll to position [47, 0]
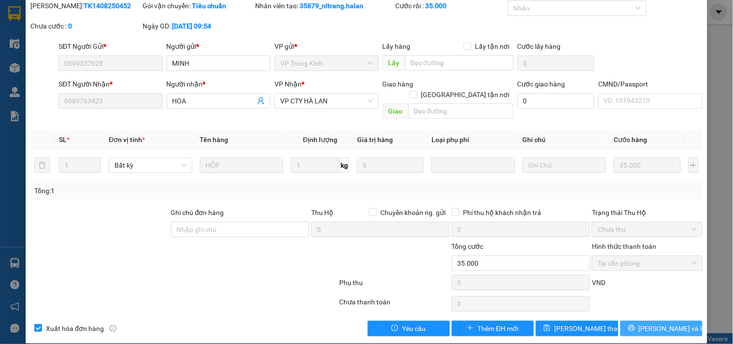
drag, startPoint x: 635, startPoint y: 314, endPoint x: 493, endPoint y: 287, distance: 144.5
click at [634, 321] on button "[PERSON_NAME] và In" at bounding box center [661, 328] width 82 height 15
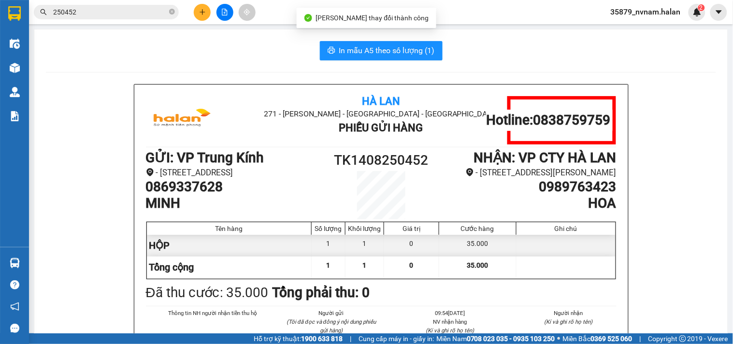
scroll to position [71, 0]
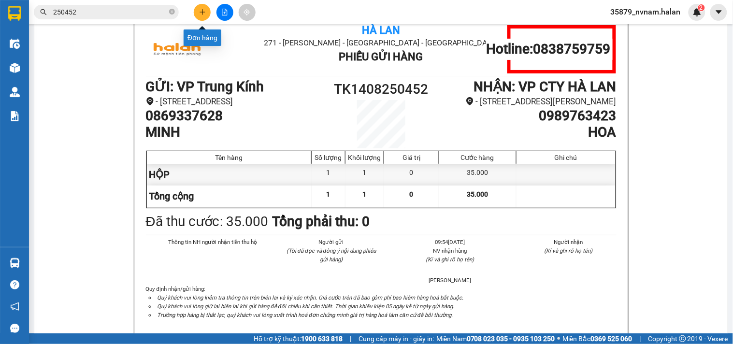
click at [195, 8] on button at bounding box center [202, 12] width 17 height 17
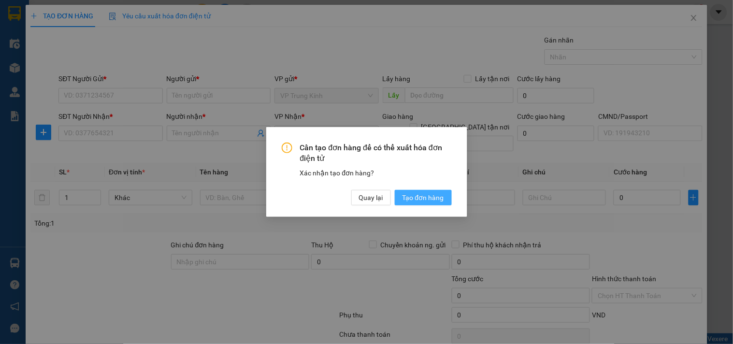
drag, startPoint x: 413, startPoint y: 205, endPoint x: 405, endPoint y: 204, distance: 8.3
click at [413, 204] on button "Tạo đơn hàng" at bounding box center [423, 197] width 57 height 15
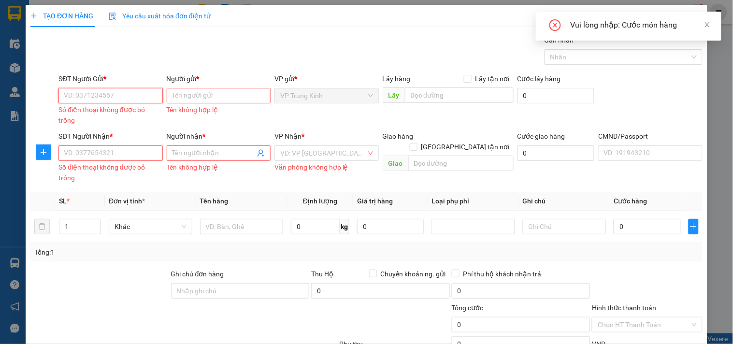
drag, startPoint x: 91, startPoint y: 94, endPoint x: 96, endPoint y: 65, distance: 29.9
click at [92, 85] on div "SĐT Người Gửi * VD: 0371234567 Số điện thoại không được bỏ trống" at bounding box center [110, 100] width 104 height 54
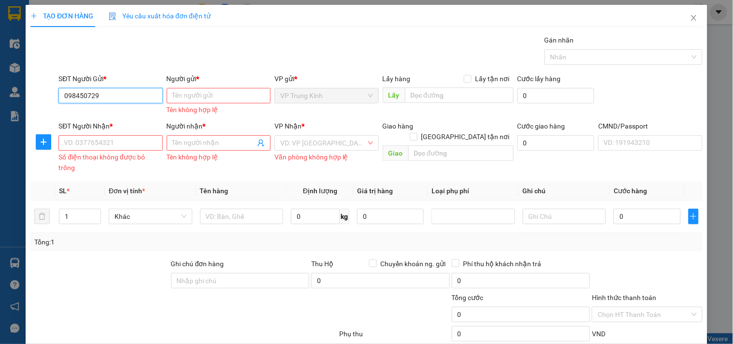
type input "0984507291"
click at [116, 100] on input "0984507291" at bounding box center [110, 95] width 104 height 15
click at [118, 115] on div "0984507291 - THẢO" at bounding box center [109, 115] width 91 height 11
type input "THẢO"
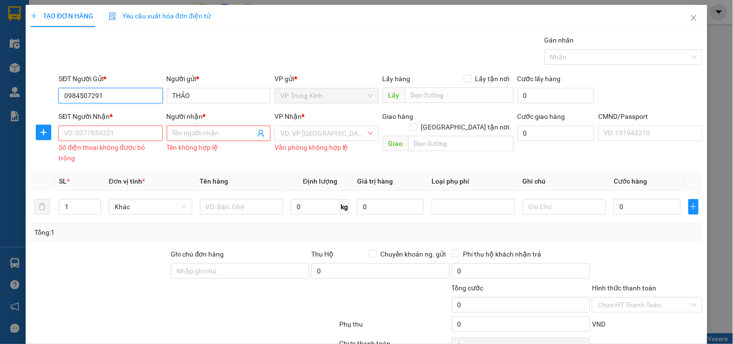
type input "0984507291"
click at [120, 136] on input "SĐT Người Nhận *" at bounding box center [110, 133] width 104 height 15
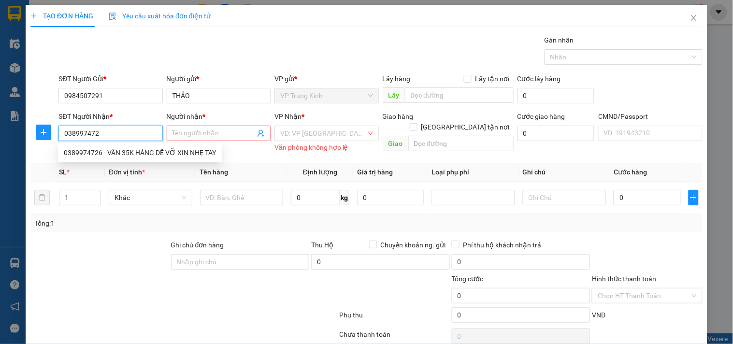
type input "0389974726"
click at [128, 151] on div "0389974726 - VÂN 35K HÀNG DỄ VỠ XIN NHẸ TAY" at bounding box center [140, 152] width 152 height 11
type input "VÂN 35K HÀNG DỄ VỠ XIN NHẸ TAY"
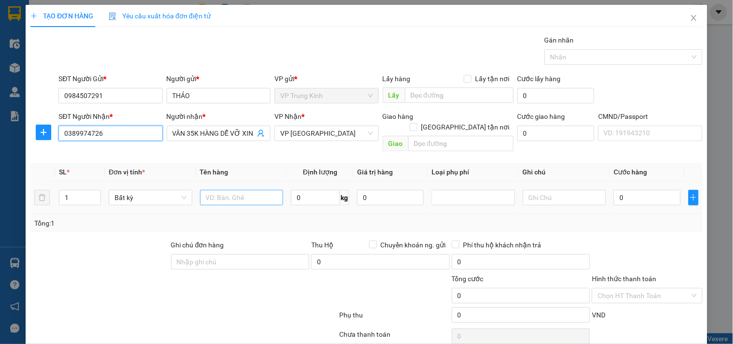
type input "0389974726"
click at [240, 190] on input "text" at bounding box center [242, 197] width 84 height 15
type input "HỘP MP"
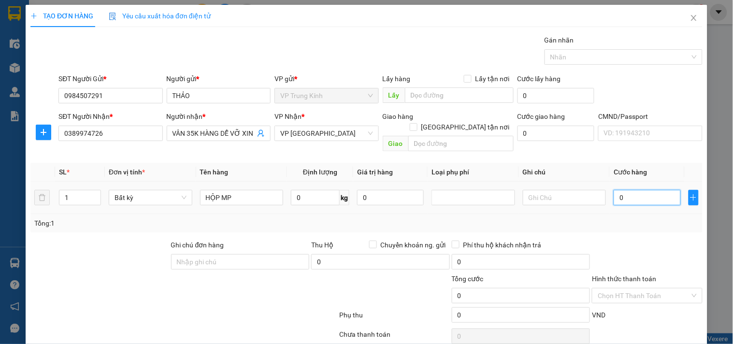
click at [667, 190] on input "0" at bounding box center [646, 197] width 67 height 15
type input "3"
type input "35"
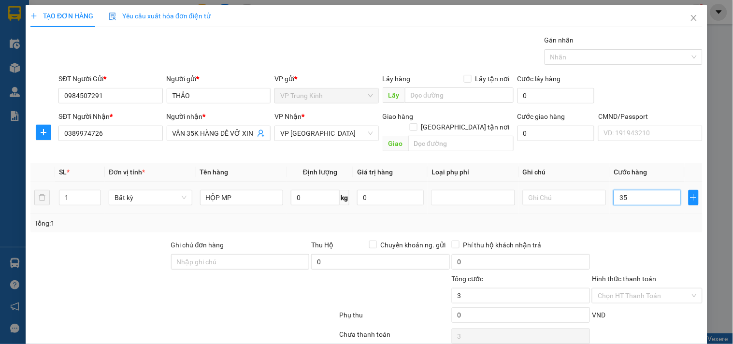
type input "35"
type input "35.000"
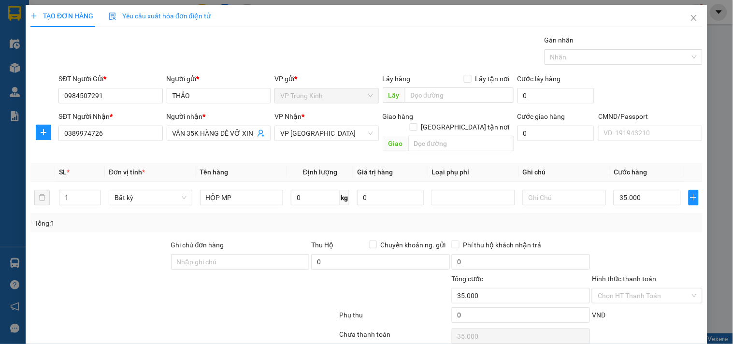
click at [638, 240] on div at bounding box center [647, 257] width 112 height 34
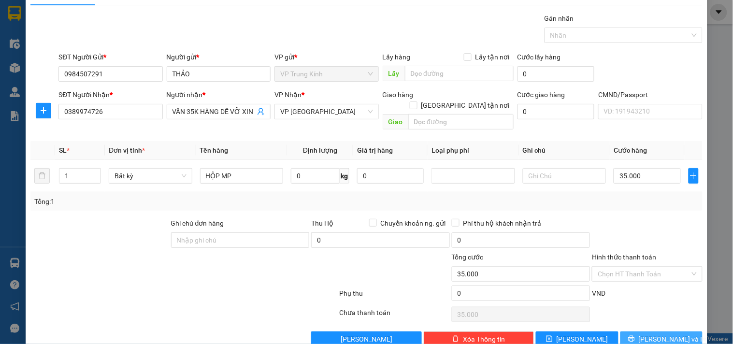
scroll to position [32, 0]
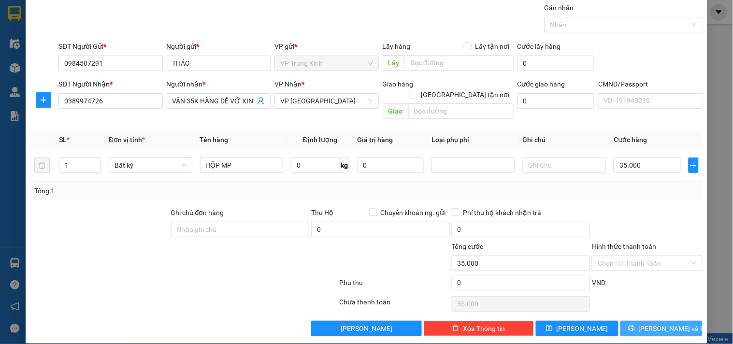
click at [662, 321] on button "[PERSON_NAME] và In" at bounding box center [661, 328] width 82 height 15
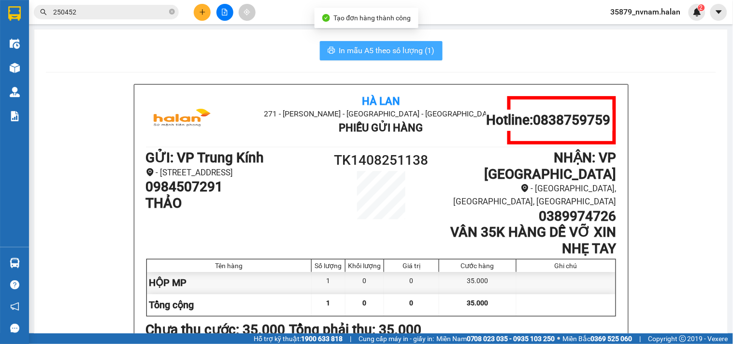
click at [385, 43] on button "In mẫu A5 theo số lượng (1)" at bounding box center [381, 50] width 123 height 19
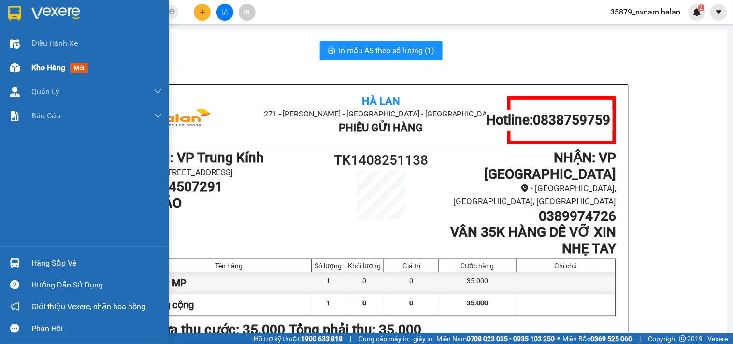
drag, startPoint x: 41, startPoint y: 70, endPoint x: 64, endPoint y: 78, distance: 24.9
click at [64, 78] on div "Kho hàng mới" at bounding box center [96, 68] width 130 height 24
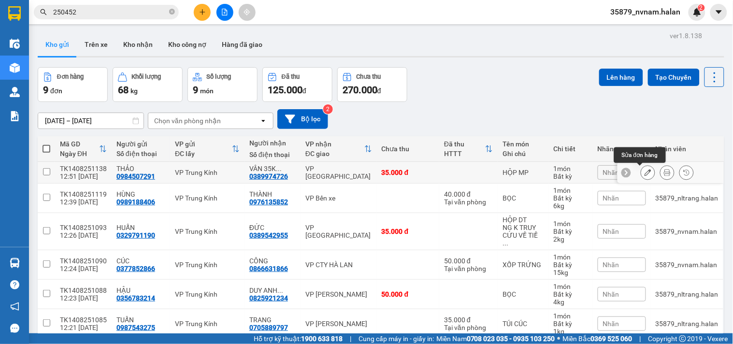
click at [641, 167] on button at bounding box center [648, 172] width 14 height 17
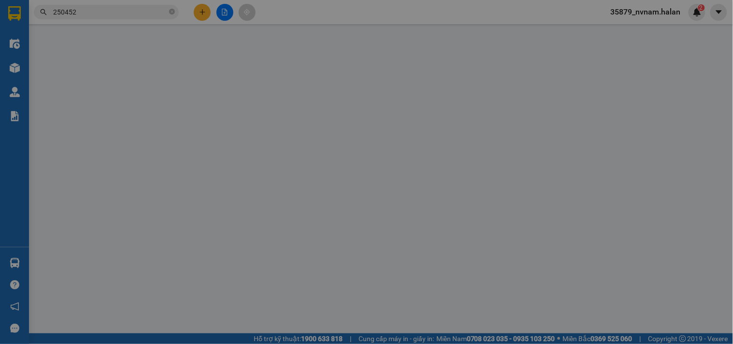
type input "0984507291"
type input "0389974726"
type input "35.000"
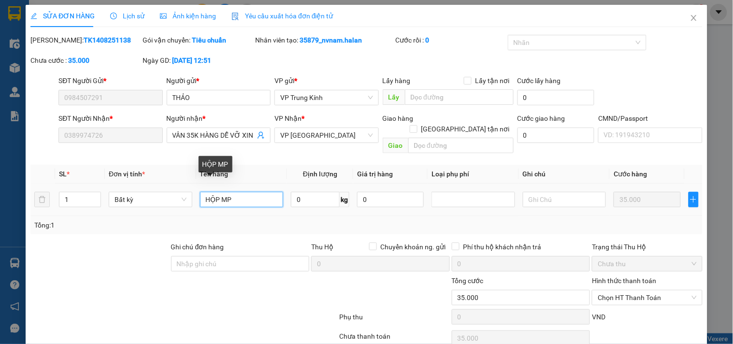
click at [200, 192] on input "HỘP MP" at bounding box center [242, 199] width 84 height 15
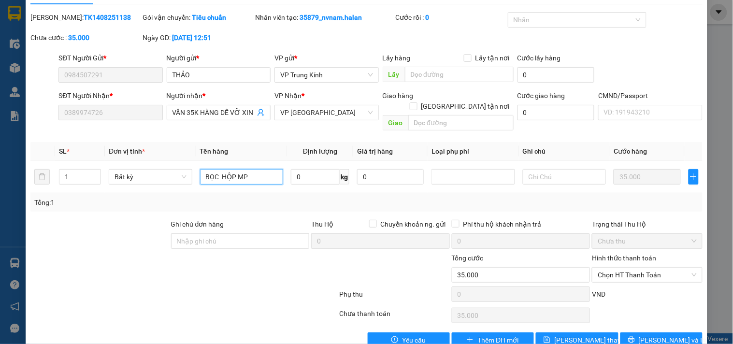
scroll to position [35, 0]
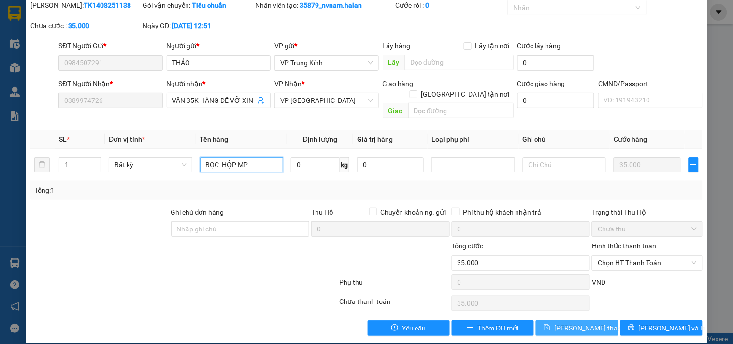
type input "BỌC HỘP MP"
click at [591, 324] on button "[PERSON_NAME] thay đổi" at bounding box center [577, 327] width 82 height 15
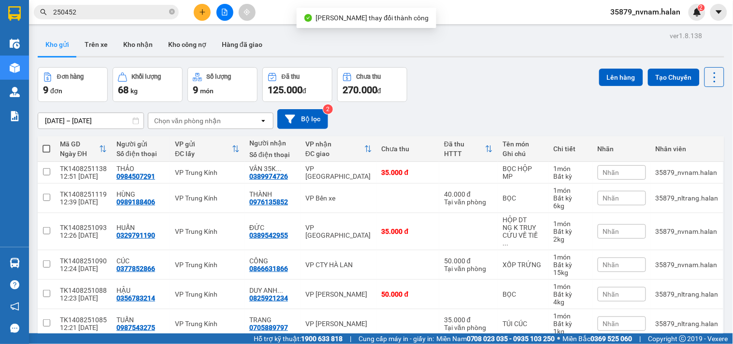
click at [175, 11] on span "250452" at bounding box center [106, 12] width 145 height 14
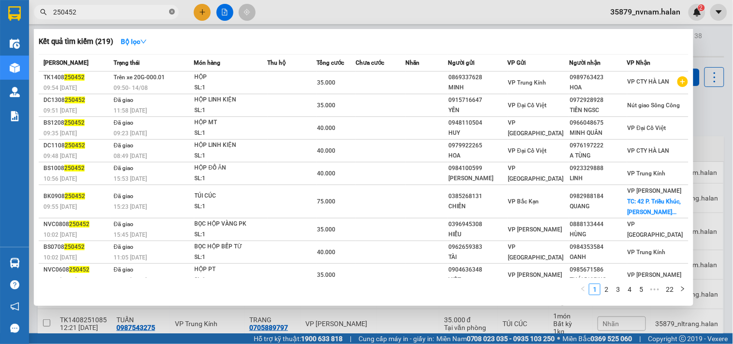
click at [171, 13] on icon "close-circle" at bounding box center [172, 12] width 6 height 6
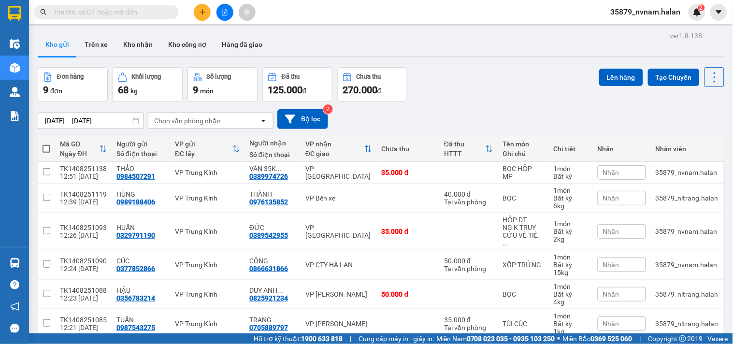
click at [129, 6] on span at bounding box center [106, 12] width 145 height 14
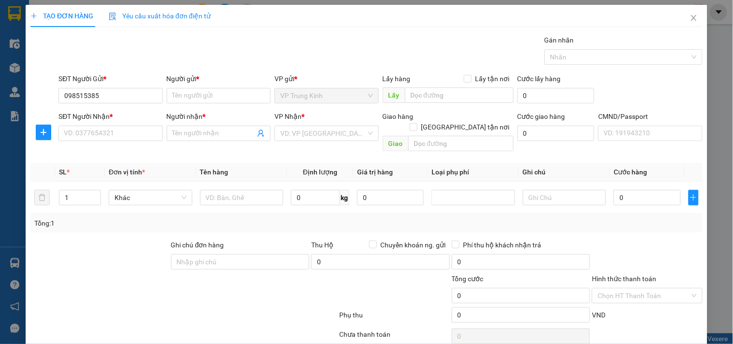
type input "0985153856"
click at [133, 114] on div "0985153856 - KH" at bounding box center [109, 115] width 91 height 11
type input "KH"
type input "0985153856"
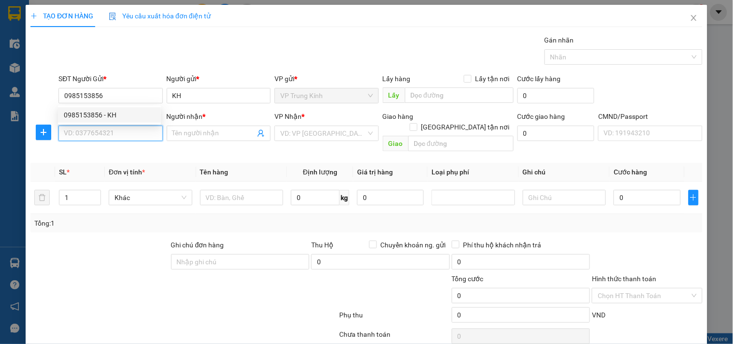
click at [124, 133] on input "SĐT Người Nhận *" at bounding box center [110, 133] width 104 height 15
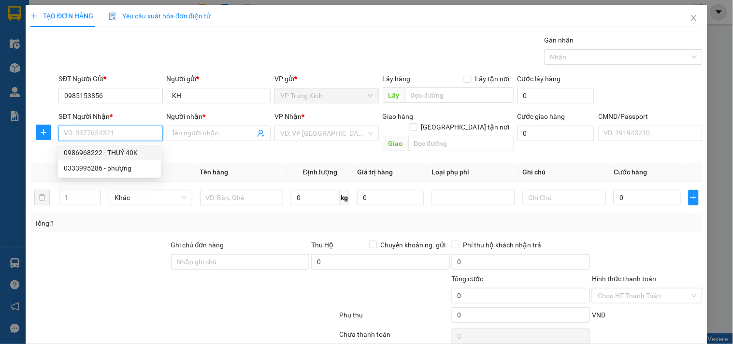
click at [132, 152] on div "0986968222 - THUÝ 40K" at bounding box center [109, 152] width 91 height 11
type input "0986968222"
click at [272, 201] on td at bounding box center [241, 198] width 91 height 32
type input "THUÝ 40K"
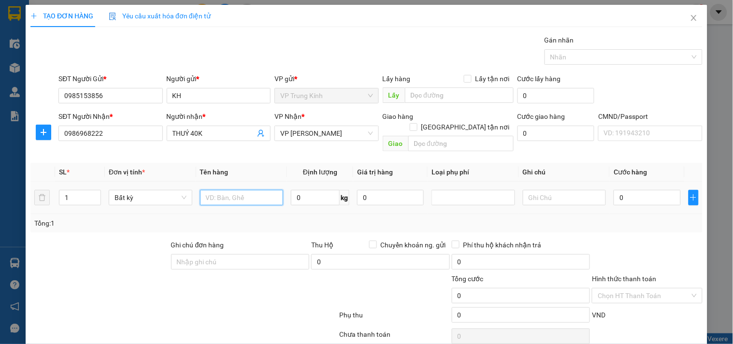
click at [261, 190] on input "text" at bounding box center [242, 197] width 84 height 15
click at [260, 190] on input "HỘP MP[" at bounding box center [242, 197] width 84 height 15
type input "HỘP MP"
type input "4"
click at [605, 218] on div "Tổng: 1" at bounding box center [366, 223] width 664 height 11
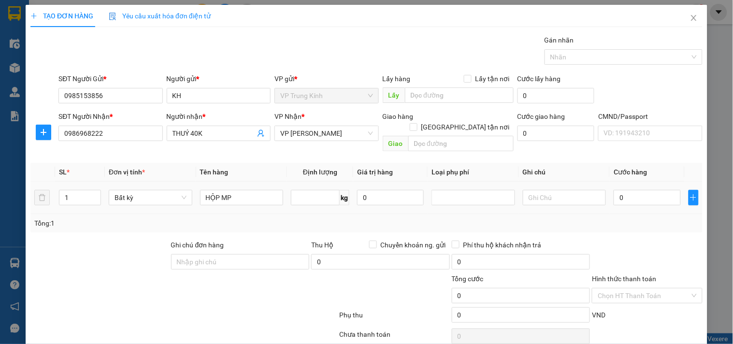
type input "0"
click at [623, 195] on div "0" at bounding box center [646, 197] width 67 height 19
click at [626, 194] on input "0" at bounding box center [646, 197] width 67 height 15
click at [627, 218] on div "Tổng: 1" at bounding box center [366, 223] width 664 height 11
click at [631, 190] on input "0" at bounding box center [646, 197] width 67 height 15
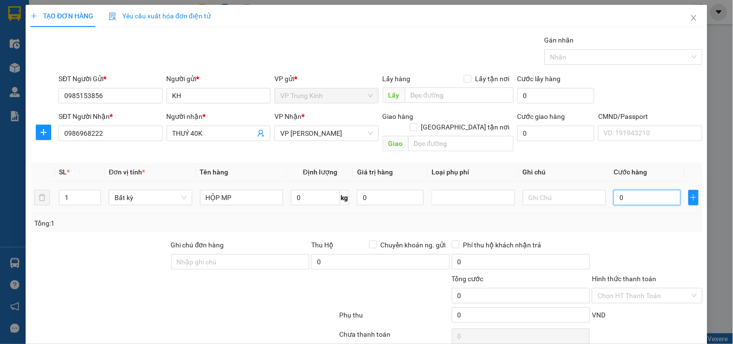
type input "4"
type input "40"
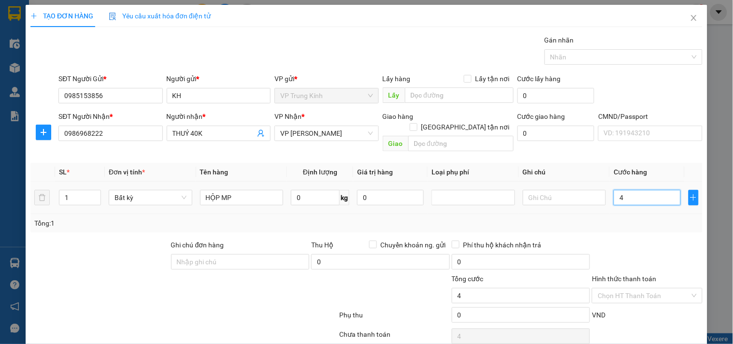
type input "40"
type input "40.000"
drag, startPoint x: 630, startPoint y: 208, endPoint x: 651, endPoint y: 266, distance: 61.3
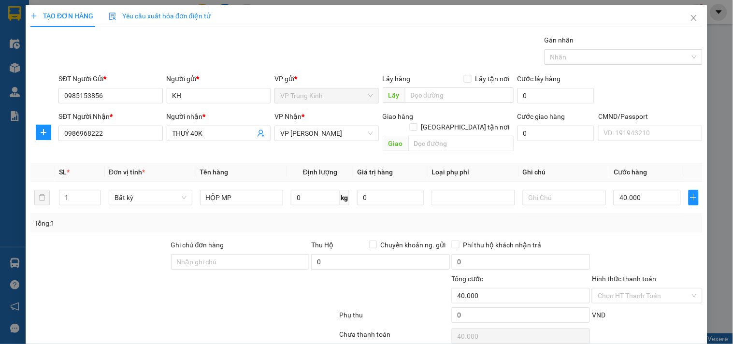
click at [630, 218] on div "Tổng: 1" at bounding box center [366, 223] width 664 height 11
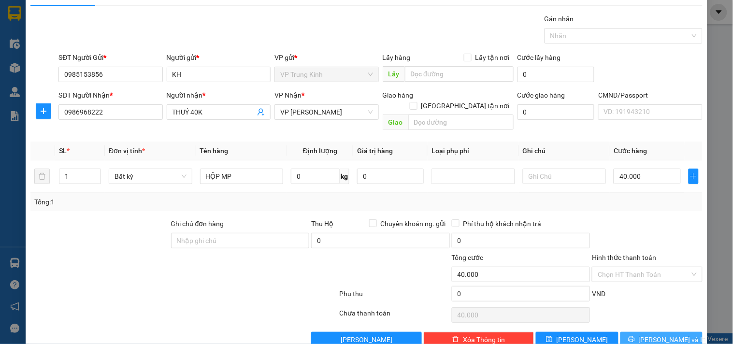
scroll to position [32, 0]
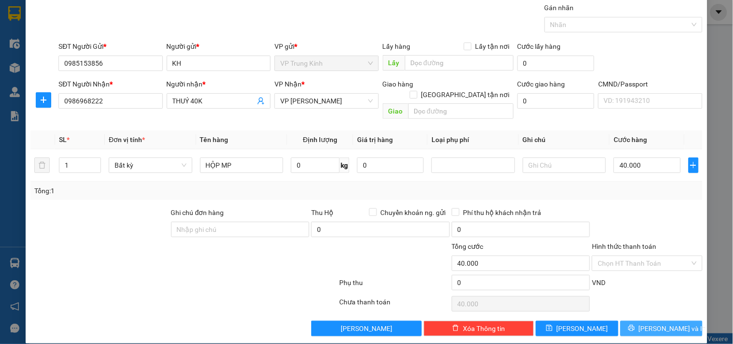
click at [655, 323] on span "[PERSON_NAME] và In" at bounding box center [673, 328] width 68 height 11
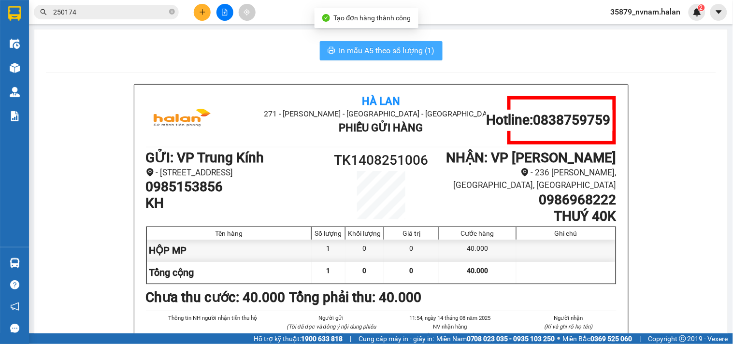
click at [331, 42] on button "In mẫu A5 theo số lượng (1)" at bounding box center [381, 50] width 123 height 19
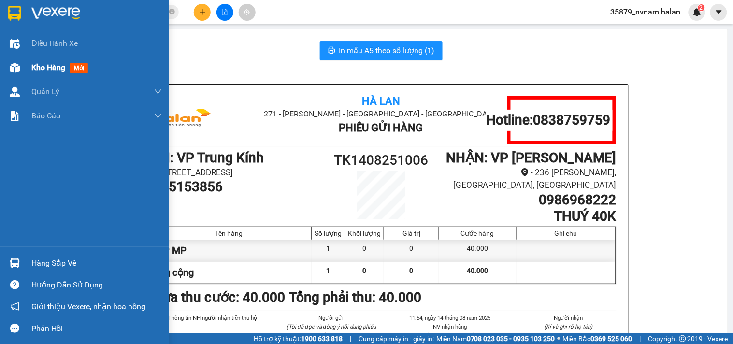
click at [18, 72] on img at bounding box center [15, 68] width 10 height 10
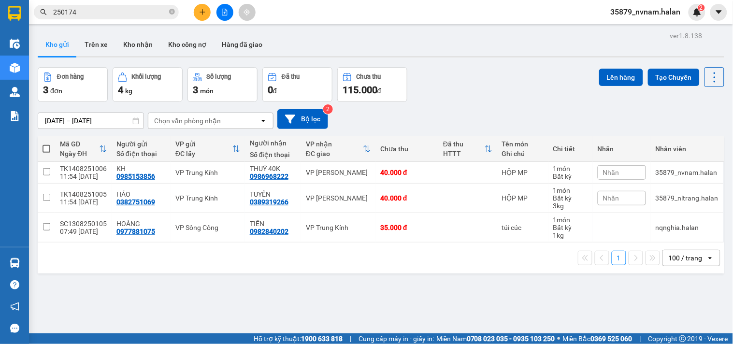
click at [508, 106] on div "[DATE] – [DATE] Press the down arrow key to interact with the calendar and sele…" at bounding box center [381, 119] width 686 height 34
click at [438, 194] on td at bounding box center [467, 198] width 59 height 29
checkbox input "true"
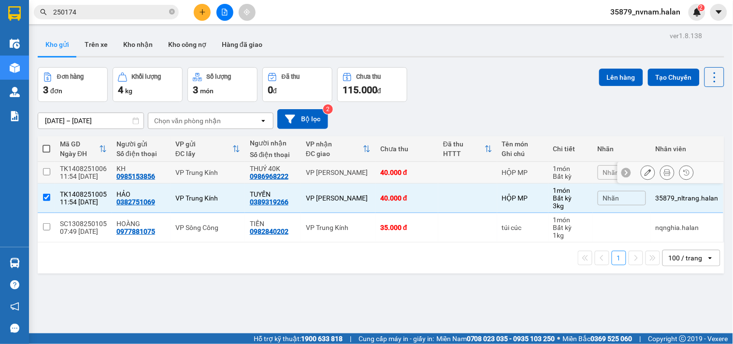
click at [428, 174] on div "40.000 đ" at bounding box center [406, 173] width 53 height 8
checkbox input "true"
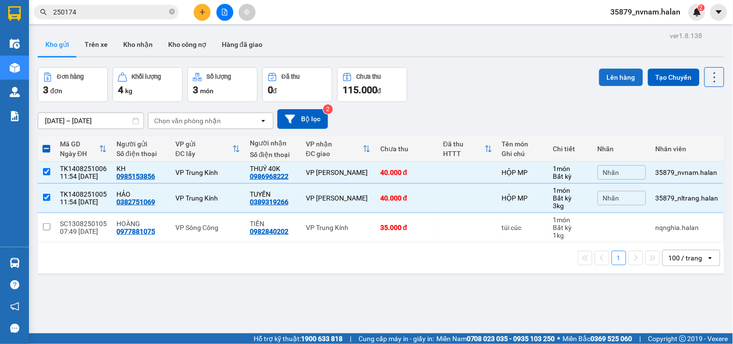
drag, startPoint x: 607, startPoint y: 64, endPoint x: 609, endPoint y: 71, distance: 7.6
click at [607, 66] on div "ver 1.8.138 Kho gửi Trên xe Kho nhận Kho công nợ Hàng đã giao Đơn hàng 3 đơn Kh…" at bounding box center [381, 201] width 694 height 344
click at [609, 71] on button "Lên hàng" at bounding box center [621, 77] width 44 height 17
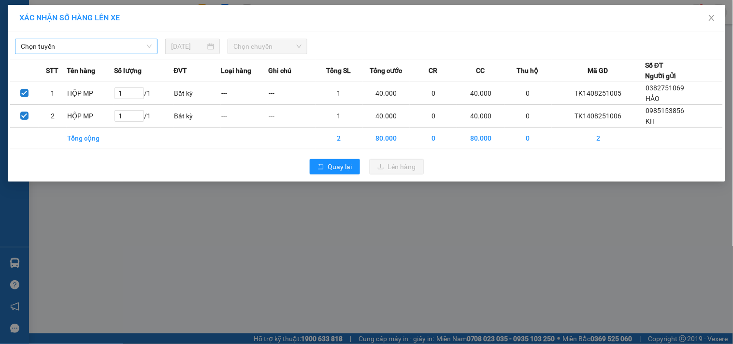
click at [113, 39] on div "Chọn tuyến" at bounding box center [86, 46] width 142 height 15
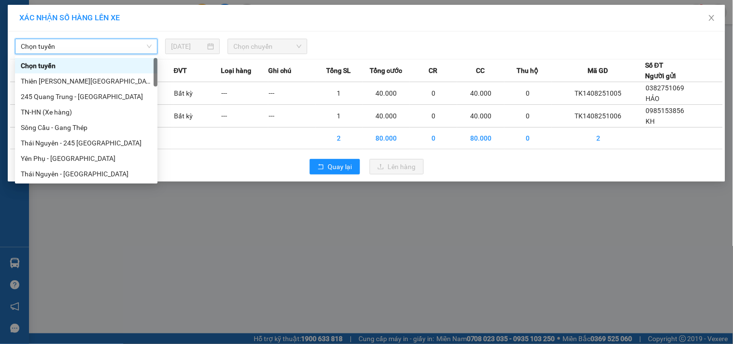
click at [115, 47] on span "Chọn tuyến" at bounding box center [86, 46] width 131 height 14
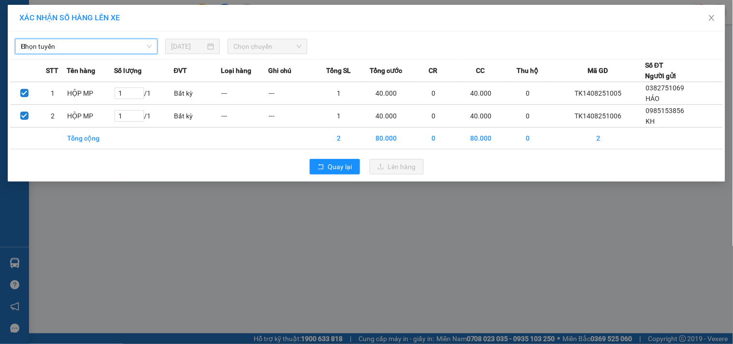
type input "HN"
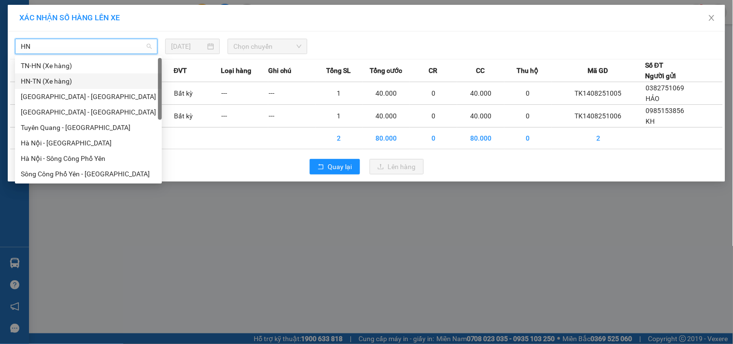
click at [47, 82] on div "HN-TN (Xe hàng)" at bounding box center [88, 81] width 135 height 11
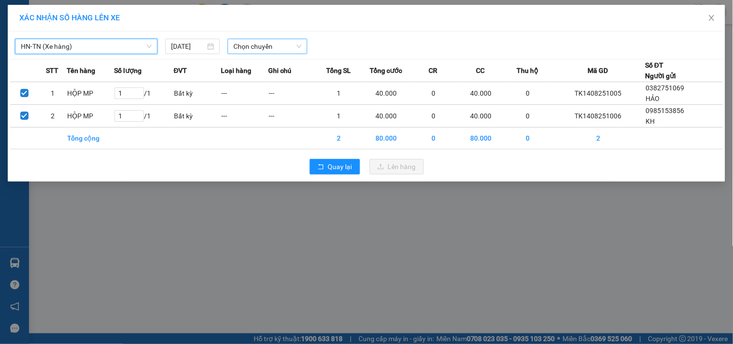
click at [268, 49] on span "Chọn chuyến" at bounding box center [267, 46] width 68 height 14
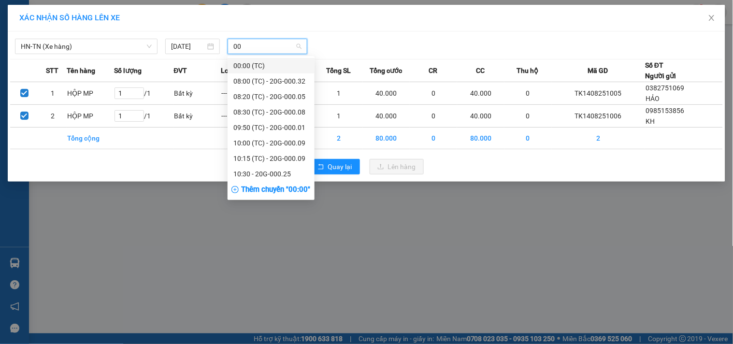
type input "007"
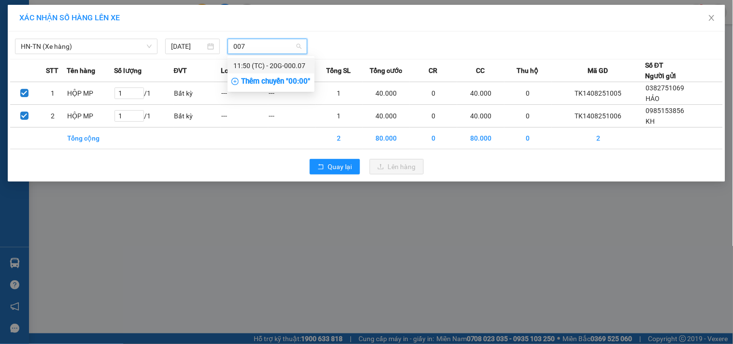
click at [267, 68] on div "11:50 (TC) - 20G-000.07" at bounding box center [270, 65] width 75 height 11
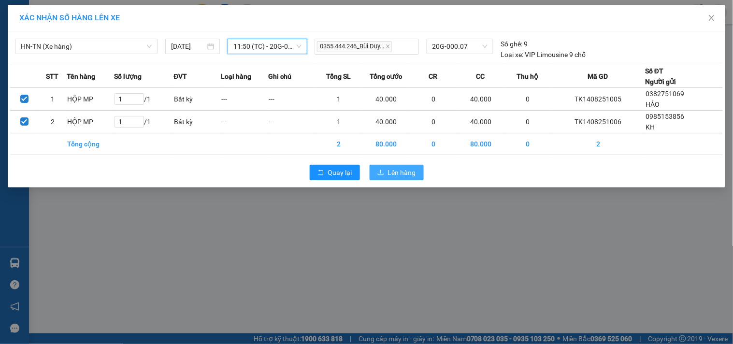
click at [390, 168] on span "Lên hàng" at bounding box center [402, 172] width 28 height 11
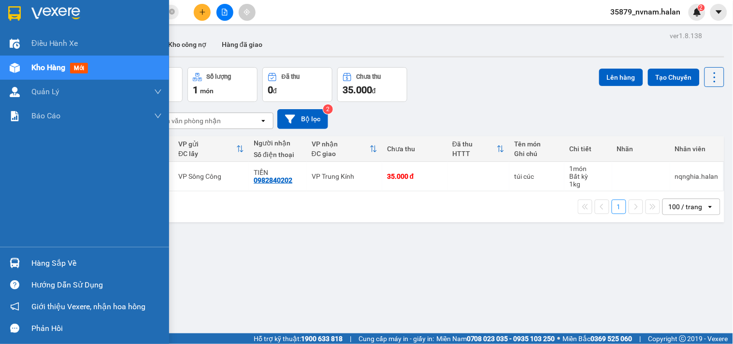
click at [16, 267] on img at bounding box center [15, 263] width 10 height 10
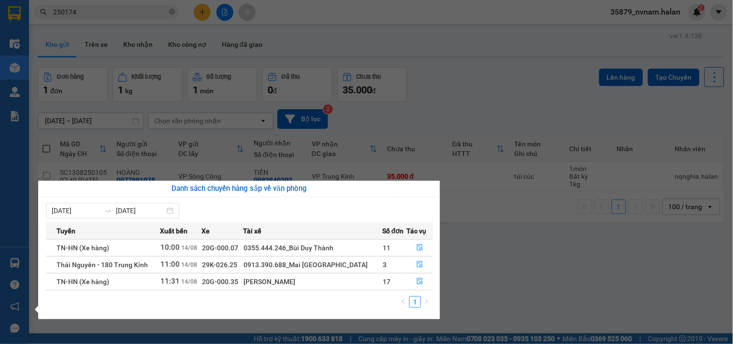
click at [458, 104] on section "Kết quả tìm kiếm ( 221 ) Bộ lọc Mã ĐH Trạng thái Món hàng Thu hộ Tổng cước Chưa…" at bounding box center [366, 172] width 733 height 344
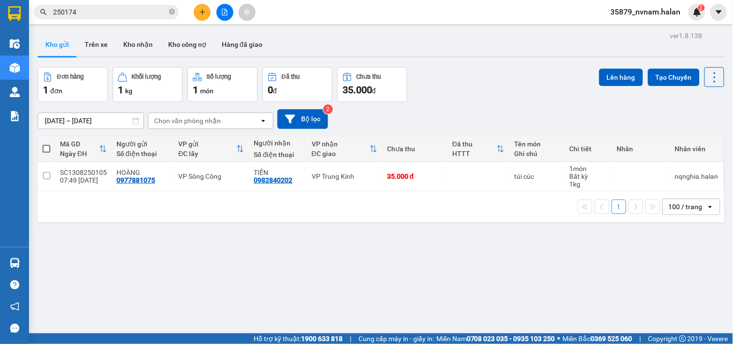
click at [458, 104] on div "[DATE] – [DATE] Press the down arrow key to interact with the calendar and sele…" at bounding box center [381, 119] width 686 height 34
click at [467, 84] on div "Đơn hàng 1 đơn Khối lượng 1 kg Số lượng 1 món Đã thu 0 đ Chưa thu 35.000 đ Lên …" at bounding box center [381, 84] width 686 height 35
click at [469, 75] on div "Đơn hàng 1 đơn Khối lượng 1 kg Số lượng 1 món Đã thu 0 đ Chưa thu 35.000 đ Lên …" at bounding box center [381, 84] width 686 height 35
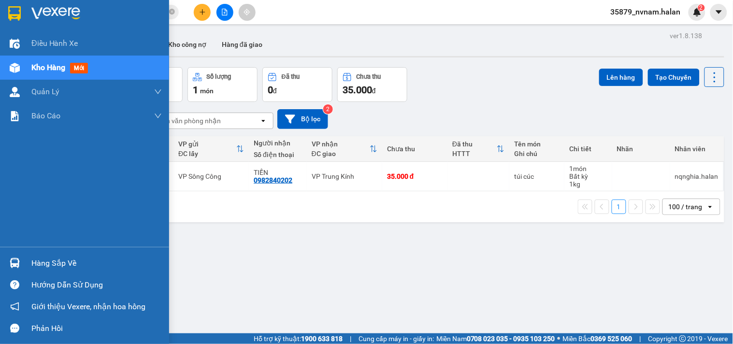
click at [12, 258] on img at bounding box center [15, 263] width 10 height 10
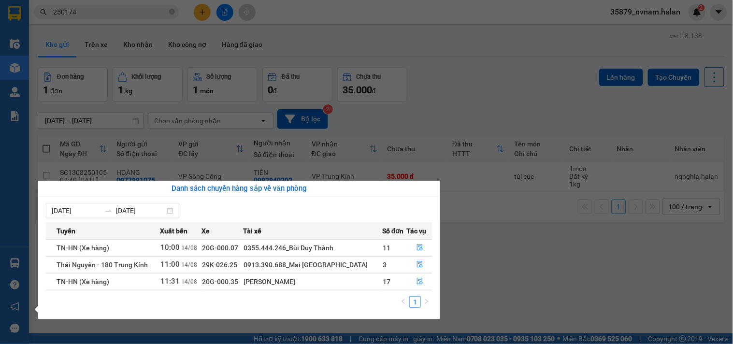
click at [475, 78] on section "Kết quả tìm kiếm ( 221 ) Bộ lọc Mã ĐH Trạng thái Món hàng Thu hộ Tổng cước Chưa…" at bounding box center [366, 172] width 733 height 344
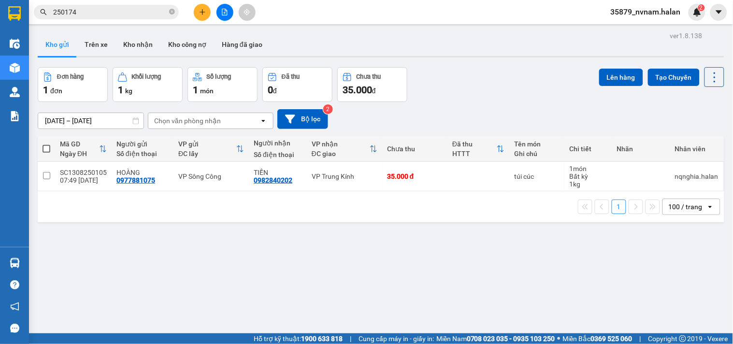
click at [475, 78] on div "Đơn hàng 1 đơn Khối lượng 1 kg Số lượng 1 món Đã thu 0 đ Chưa thu 35.000 đ Lên …" at bounding box center [381, 84] width 686 height 35
click at [531, 78] on div "Đơn hàng 1 đơn Khối lượng 1 kg Số lượng 1 món Đã thu 0 đ Chưa thu 35.000 đ Lên …" at bounding box center [381, 84] width 686 height 35
click at [515, 80] on div "Đơn hàng 1 đơn Khối lượng 1 kg Số lượng 1 món Đã thu 0 đ Chưa thu 35.000 đ Lên …" at bounding box center [381, 84] width 686 height 35
click at [508, 78] on div "Đơn hàng 1 đơn Khối lượng 1 kg Số lượng 1 món Đã thu 0 đ Chưa thu 35.000 đ Lên …" at bounding box center [381, 84] width 686 height 35
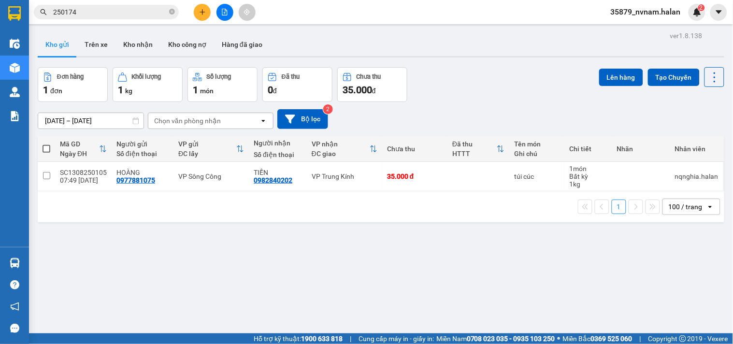
click at [498, 93] on div "Đơn hàng 1 đơn Khối lượng 1 kg Số lượng 1 món Đã thu 0 đ Chưa thu 35.000 đ Lên …" at bounding box center [381, 84] width 686 height 35
click at [100, 21] on div "Kết quả tìm kiếm ( 221 ) Bộ lọc Mã ĐH Trạng thái Món hàng Thu hộ Tổng cước Chưa…" at bounding box center [366, 12] width 733 height 24
click at [108, 20] on div "Kết quả tìm kiếm ( 221 ) Bộ lọc Mã ĐH Trạng thái Món hàng Thu hộ Tổng cước Chưa…" at bounding box center [94, 12] width 188 height 17
click at [118, 13] on input "250174" at bounding box center [110, 12] width 114 height 11
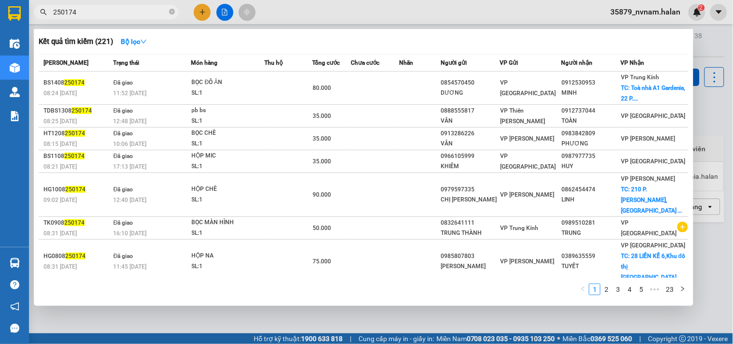
click at [118, 13] on input "250174" at bounding box center [110, 12] width 114 height 11
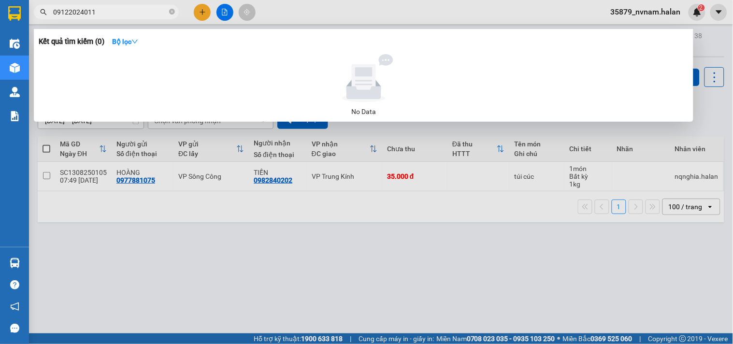
drag, startPoint x: 111, startPoint y: 13, endPoint x: 0, endPoint y: -23, distance: 116.9
click at [0, 0] on html "Kết quả tìm kiếm ( 0 ) Bộ lọc No Data 09122024011 35879_nvnam.halan 2 Điều hành…" at bounding box center [366, 172] width 733 height 344
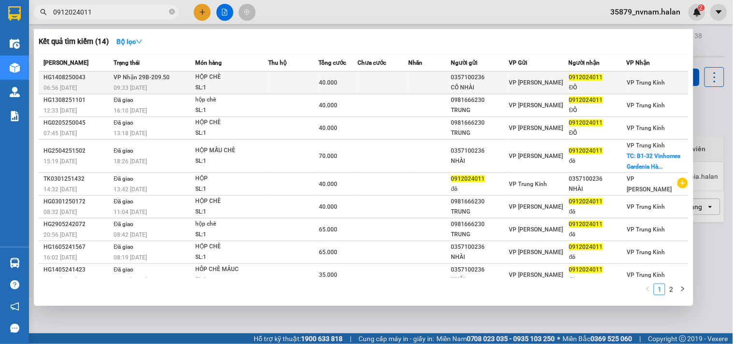
type input "0912024011"
click at [159, 79] on span "VP Nhận 29B-209.50" at bounding box center [142, 77] width 56 height 7
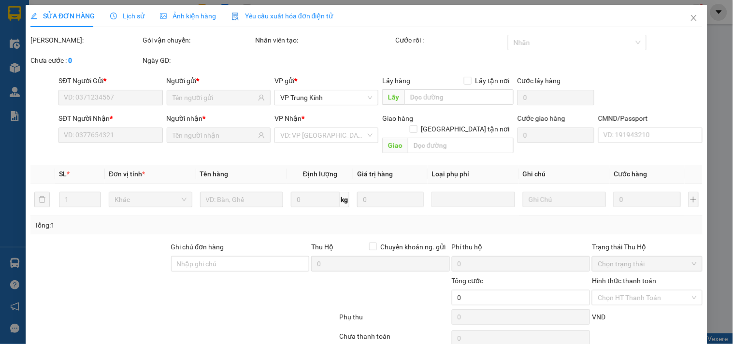
type input "0357100236"
type input "CÔ NHÀI"
type input "0912024011"
type input "ĐÔ"
type input "40.000"
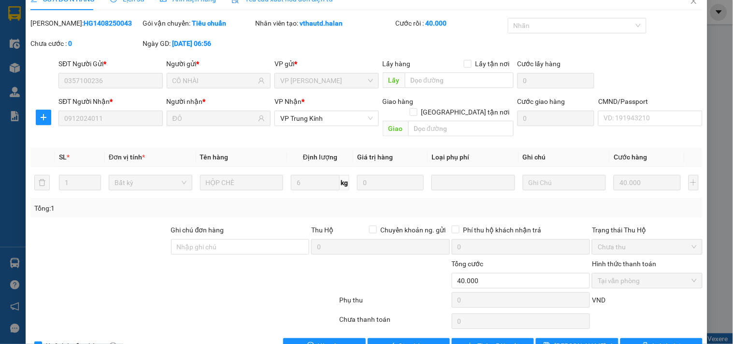
scroll to position [35, 0]
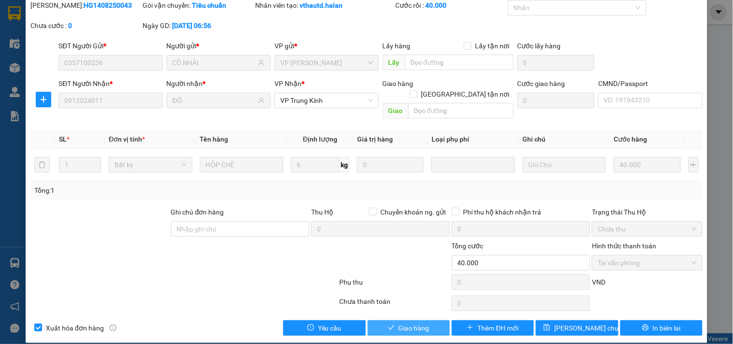
click at [409, 323] on span "Giao hàng" at bounding box center [414, 328] width 31 height 11
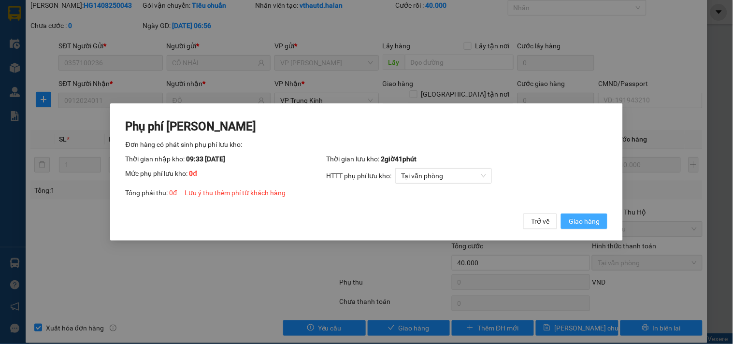
click at [576, 218] on span "Giao hàng" at bounding box center [584, 221] width 31 height 11
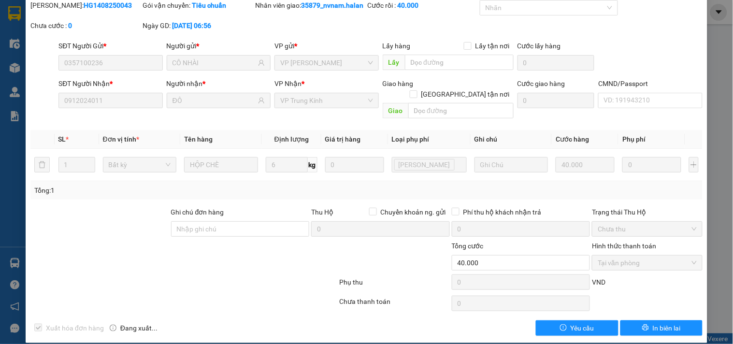
scroll to position [0, 0]
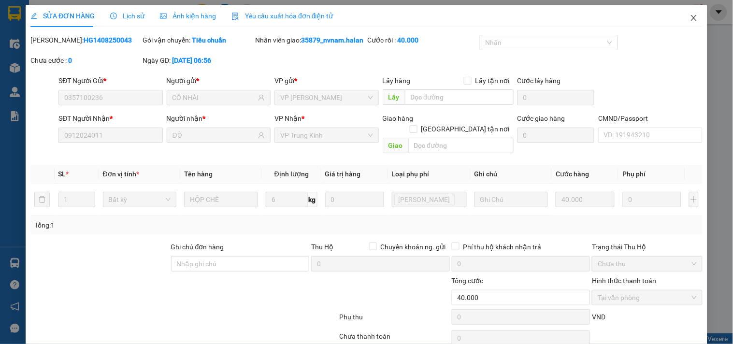
click at [684, 14] on span "Close" at bounding box center [693, 18] width 27 height 27
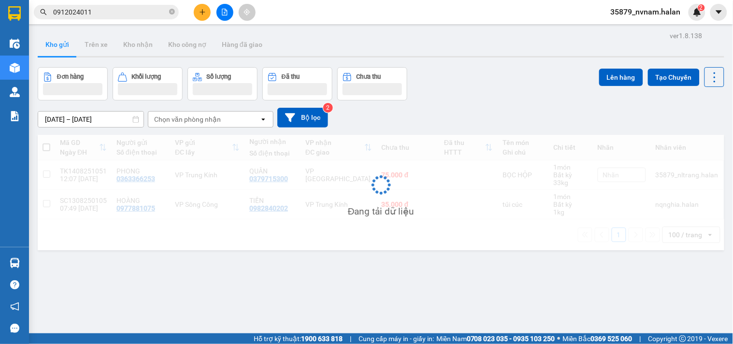
click at [209, 11] on button at bounding box center [202, 12] width 17 height 17
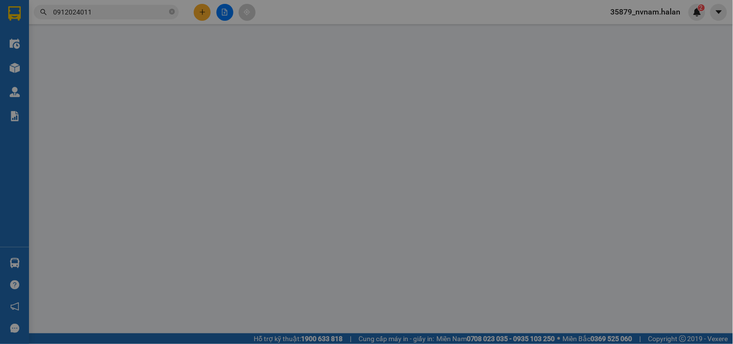
click at [209, 12] on span "Yêu cầu xuất hóa đơn điện tử" at bounding box center [160, 16] width 102 height 8
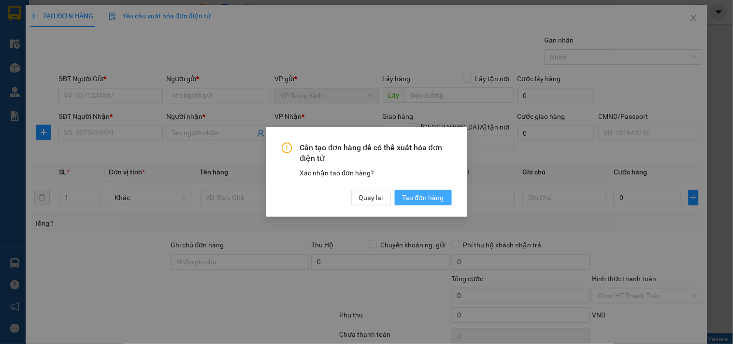
click at [427, 204] on div "Cần tạo đơn hàng để có thể xuất hóa đơn điện tử Xác nhận tạo đơn hàng? Quay lại…" at bounding box center [366, 172] width 201 height 90
click at [431, 200] on span "Tạo đơn hàng" at bounding box center [423, 197] width 42 height 11
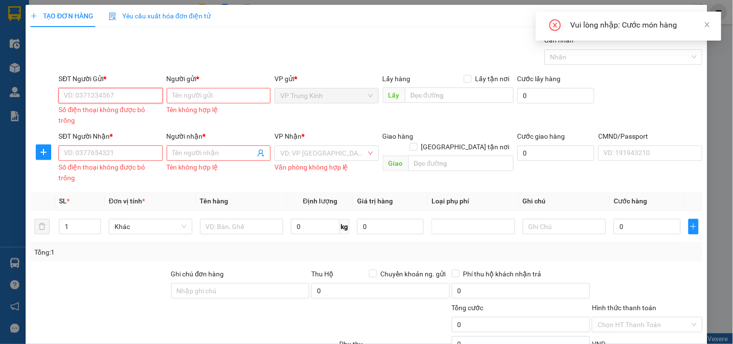
click at [107, 99] on input "SĐT Người Gửi *" at bounding box center [110, 95] width 104 height 15
click at [128, 98] on input "SĐT Người Gửi *" at bounding box center [110, 95] width 104 height 15
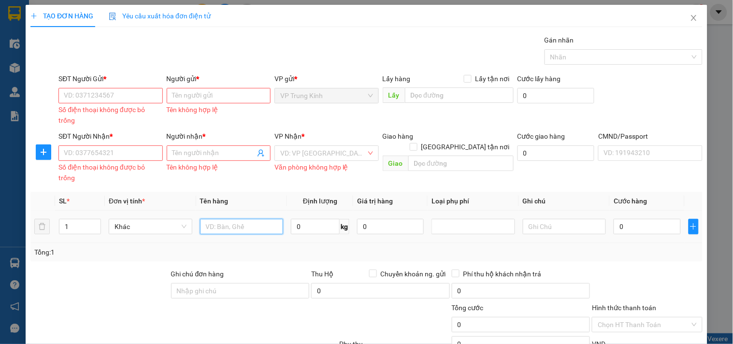
click at [242, 224] on input "text" at bounding box center [242, 226] width 84 height 15
type input "HỘP PK"
click at [83, 91] on input "SĐT Người Gửi *" at bounding box center [110, 95] width 104 height 15
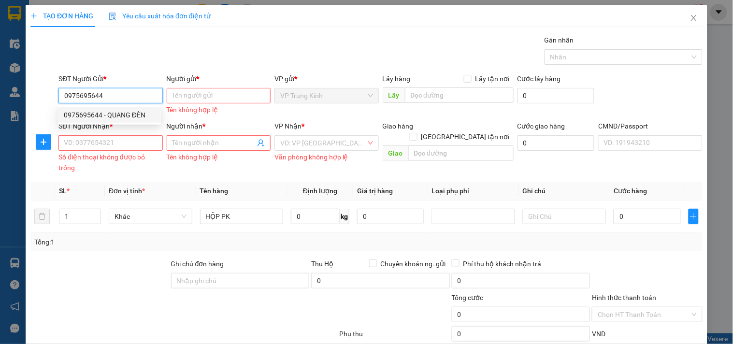
drag, startPoint x: 92, startPoint y: 92, endPoint x: 0, endPoint y: 76, distance: 93.2
click at [0, 76] on div "TẠO ĐƠN HÀNG Yêu cầu xuất hóa đơn điện tử Transit Pickup Surcharge Ids Transit …" at bounding box center [366, 172] width 733 height 344
type input "0975695644"
click at [100, 145] on input "SĐT Người Nhận *" at bounding box center [110, 142] width 104 height 15
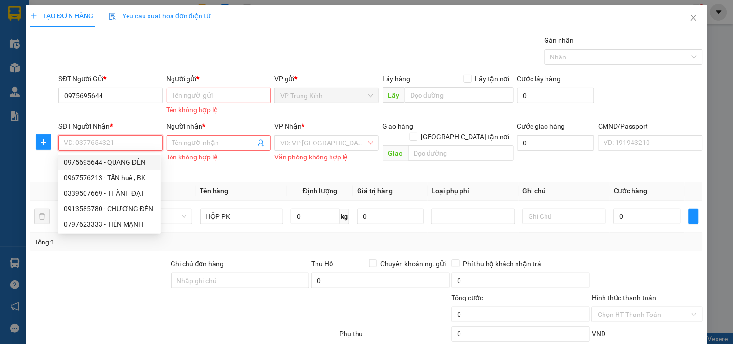
click at [92, 167] on div "0975695644 - QUANG ĐÈN" at bounding box center [109, 162] width 91 height 11
type input "0975695644"
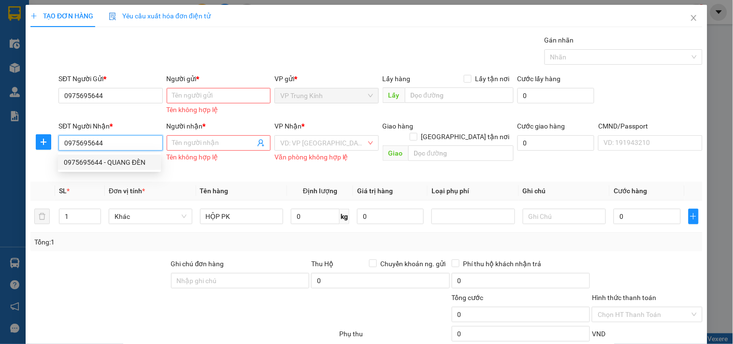
type input "QUANG ĐÈN"
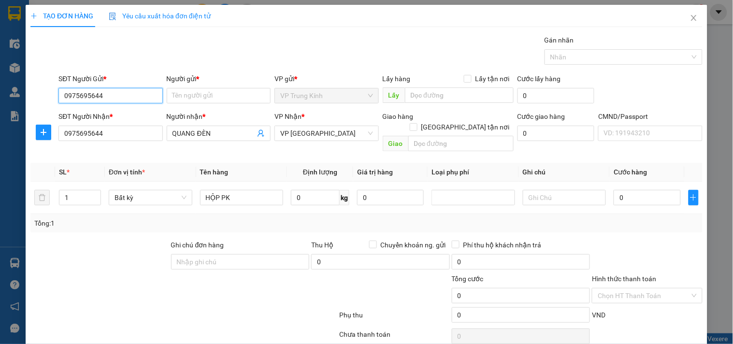
click at [0, 69] on div "TẠO ĐƠN HÀNG Yêu cầu xuất hóa đơn điện tử Transit Pickup Surcharge Ids Transit …" at bounding box center [366, 172] width 733 height 344
type input "0971381668"
click at [107, 118] on div "0971381668 - BÌNH" at bounding box center [109, 115] width 91 height 11
type input "BÌNH"
type input "0971381668"
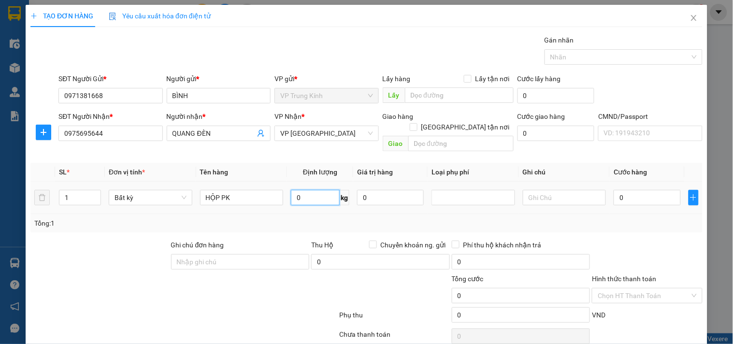
click at [310, 191] on input "0" at bounding box center [315, 197] width 49 height 15
type input "6"
drag, startPoint x: 561, startPoint y: 211, endPoint x: 237, endPoint y: 182, distance: 324.9
click at [534, 218] on div "Tổng: 1" at bounding box center [366, 223] width 664 height 11
type input "40.000"
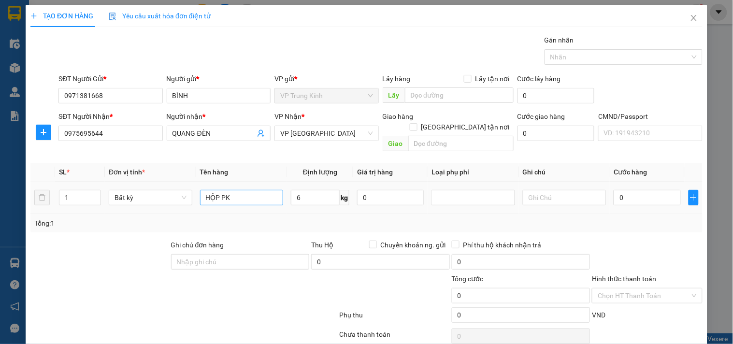
type input "40.000"
click at [236, 190] on input "HỘP PK" at bounding box center [242, 197] width 84 height 15
type input "HỘPĐÈN"
click at [665, 240] on div at bounding box center [647, 257] width 112 height 34
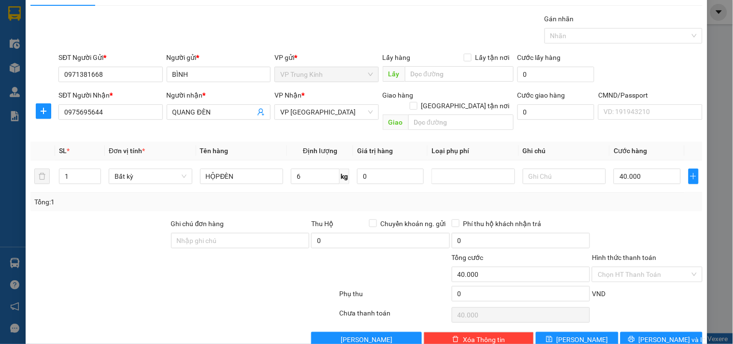
scroll to position [32, 0]
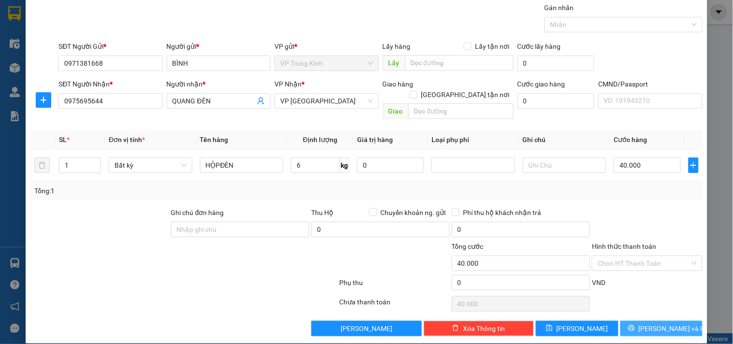
click at [644, 321] on button "[PERSON_NAME] và In" at bounding box center [661, 328] width 82 height 15
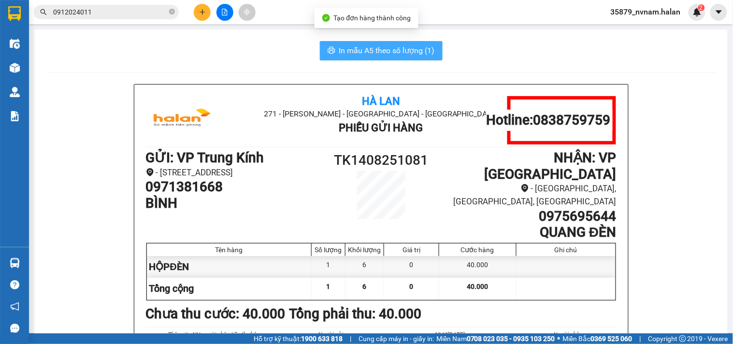
drag, startPoint x: 383, startPoint y: 47, endPoint x: 412, endPoint y: 55, distance: 30.6
click at [383, 46] on span "In mẫu A5 theo số lượng (1)" at bounding box center [387, 50] width 96 height 12
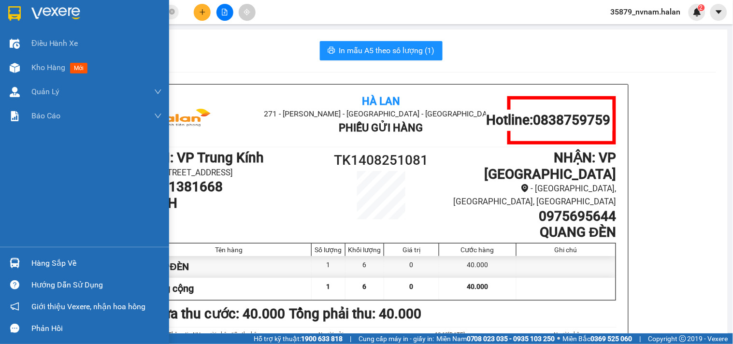
drag, startPoint x: 40, startPoint y: 264, endPoint x: 141, endPoint y: 271, distance: 100.7
click at [41, 264] on div "Hàng sắp về" at bounding box center [96, 263] width 130 height 14
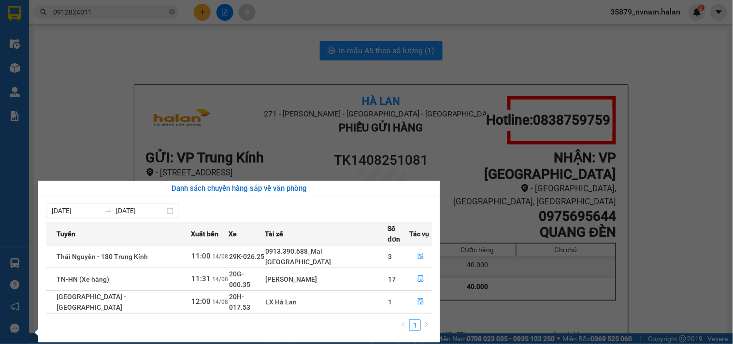
drag, startPoint x: 47, startPoint y: 56, endPoint x: 67, endPoint y: 83, distance: 33.2
click at [47, 56] on section "Kết quả tìm kiếm ( 14 ) Bộ lọc Mã ĐH Trạng thái Món hàng Thu hộ Tổng cước Chưa …" at bounding box center [366, 172] width 733 height 344
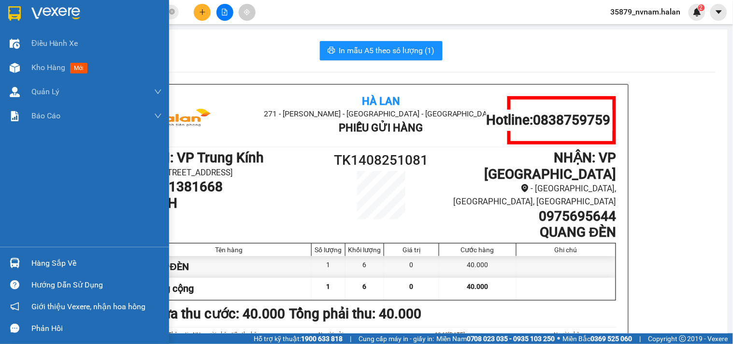
drag, startPoint x: 32, startPoint y: 263, endPoint x: 97, endPoint y: 254, distance: 64.9
click at [40, 263] on div "Hàng sắp về" at bounding box center [96, 263] width 130 height 14
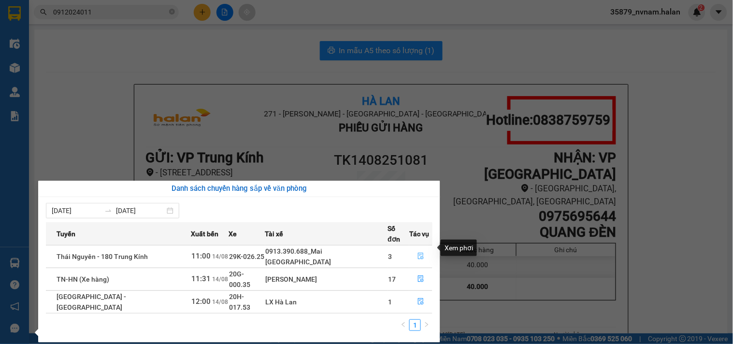
click at [417, 253] on icon "file-done" at bounding box center [420, 256] width 7 height 7
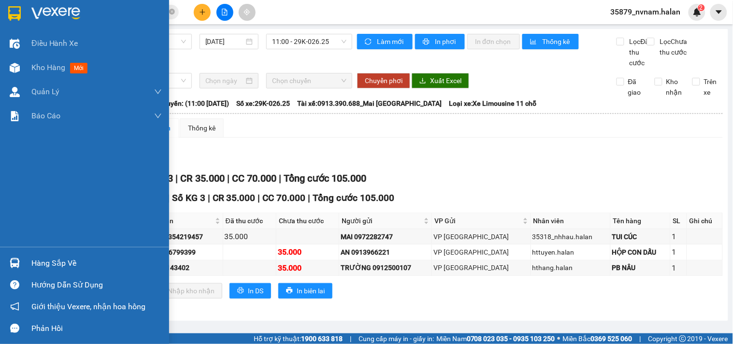
drag, startPoint x: 60, startPoint y: 259, endPoint x: 253, endPoint y: 267, distance: 192.9
click at [73, 262] on div "Hàng sắp về" at bounding box center [96, 263] width 130 height 14
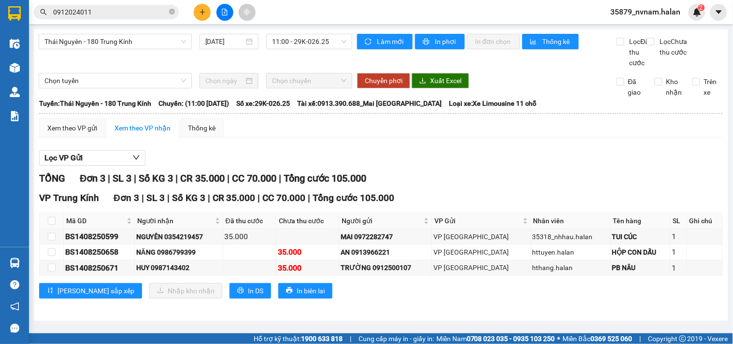
click at [533, 166] on section "Kết quả tìm kiếm ( 14 ) Bộ lọc Mã ĐH Trạng thái Món hàng Thu hộ Tổng cước Chưa …" at bounding box center [366, 172] width 733 height 344
click at [170, 12] on icon "close-circle" at bounding box center [172, 12] width 6 height 6
click at [210, 15] on button at bounding box center [202, 12] width 17 height 17
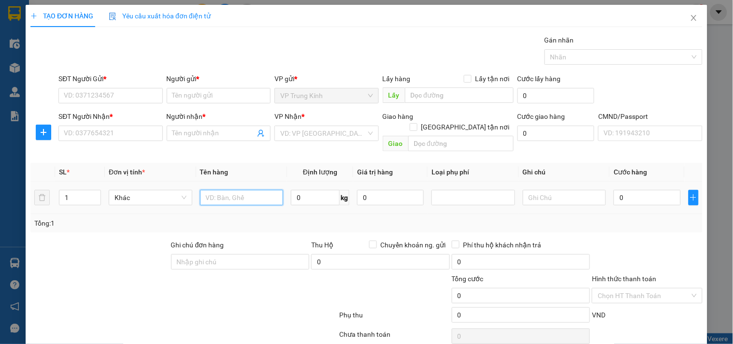
click at [234, 190] on input "text" at bounding box center [242, 197] width 84 height 15
type input "HỘP DT"
click at [104, 93] on input "SĐT Người Gửi *" at bounding box center [110, 95] width 104 height 15
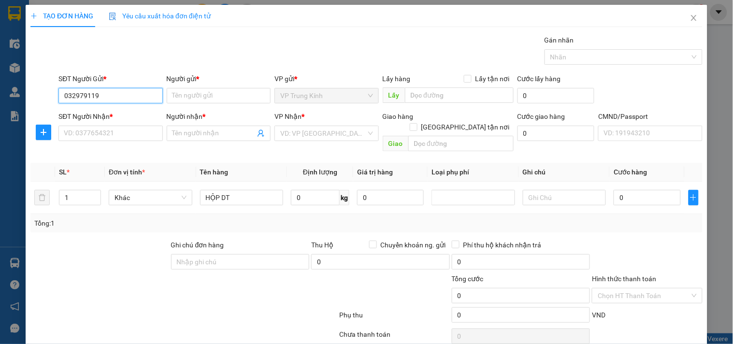
type input "0329791190"
click at [105, 92] on input "0329791190" at bounding box center [110, 95] width 104 height 15
click at [113, 114] on div "0329791190 - HUẤN" at bounding box center [109, 115] width 91 height 11
type input "HUẤN"
checkbox input "true"
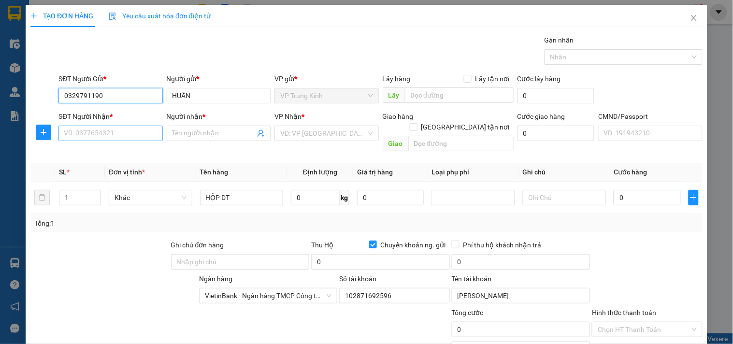
type input "0329791190"
click at [130, 131] on input "SĐT Người Nhận *" at bounding box center [110, 133] width 104 height 15
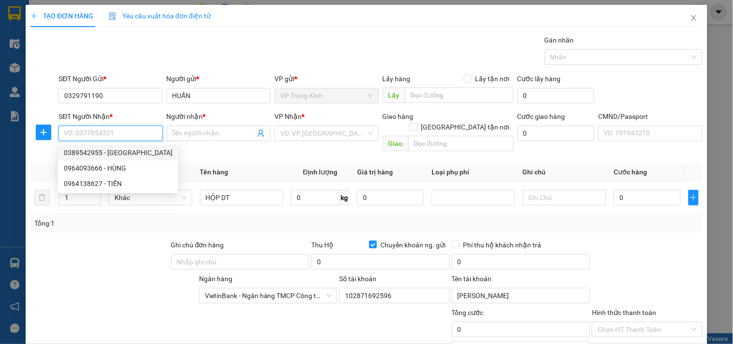
drag, startPoint x: 110, startPoint y: 147, endPoint x: 167, endPoint y: 153, distance: 57.8
click at [113, 146] on div "0389542955 - [GEOGRAPHIC_DATA]" at bounding box center [118, 152] width 120 height 15
type input "0389542955"
type input "ĐỨC"
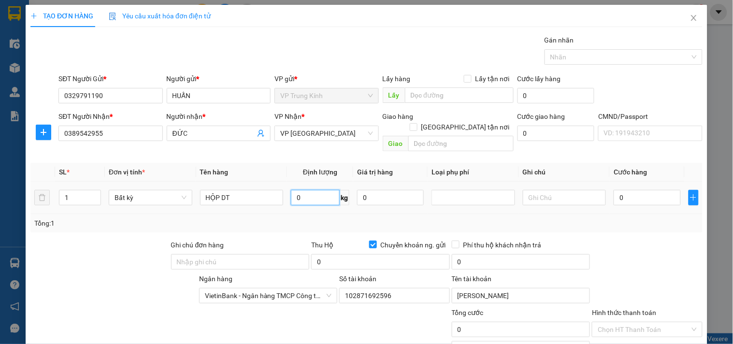
click at [325, 190] on input "0" at bounding box center [315, 197] width 49 height 15
type input "2"
click at [664, 218] on div "Tổng: 1" at bounding box center [366, 223] width 664 height 11
type input "35.000"
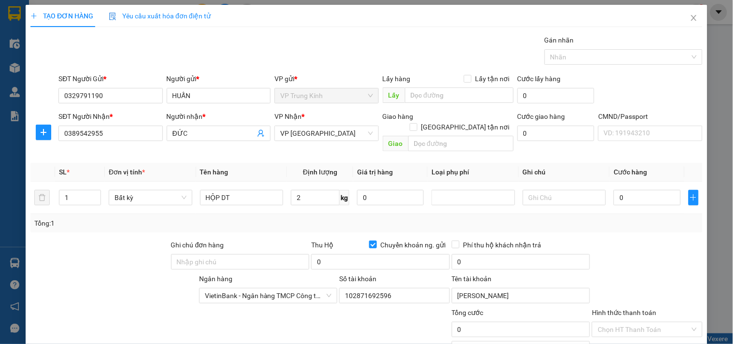
type input "35.000"
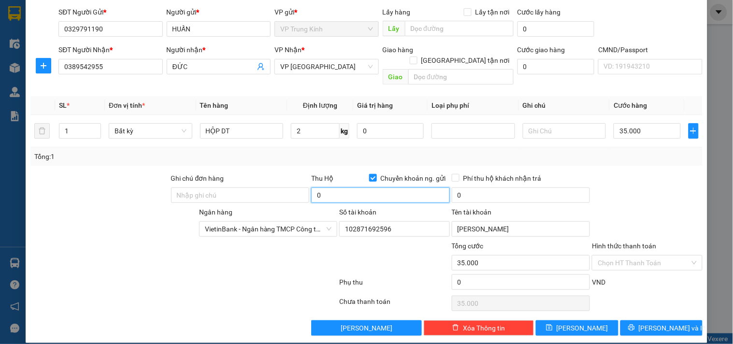
click at [362, 187] on input "0" at bounding box center [380, 194] width 139 height 15
click at [367, 187] on input "0" at bounding box center [380, 194] width 139 height 15
type input "7.800.000"
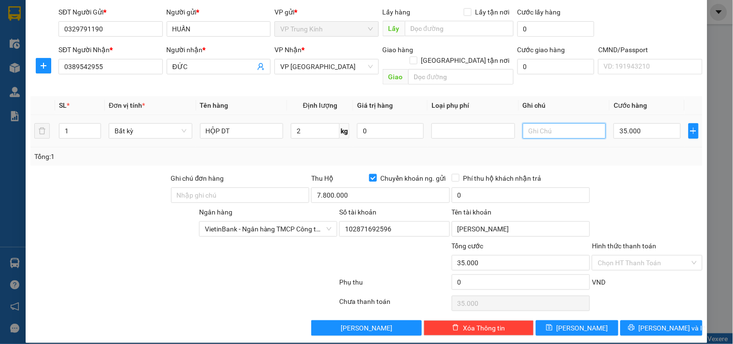
type input "60.000"
click at [538, 123] on input "text" at bounding box center [565, 130] width 84 height 15
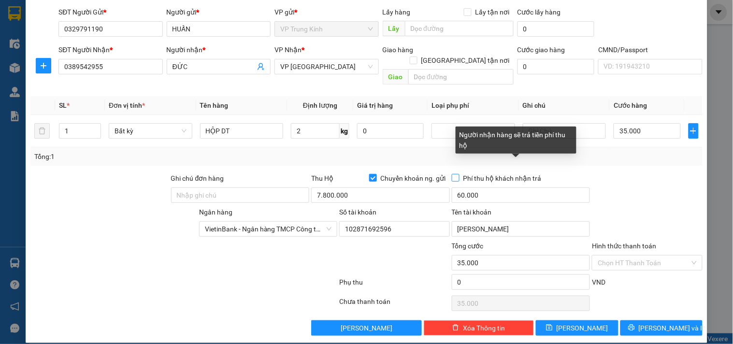
click at [452, 174] on input "Phí thu hộ khách nhận trả" at bounding box center [455, 177] width 7 height 7
checkbox input "true"
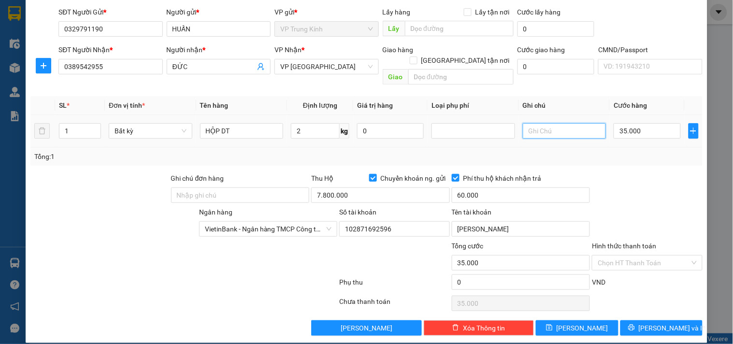
click at [542, 123] on input "text" at bounding box center [565, 130] width 84 height 15
type input "NG K TRUY CỨU VỀ TIỀN THU HỘ NẾU CÓ VẤN ĐỀ XẢY RA"
click at [674, 176] on div at bounding box center [647, 190] width 112 height 34
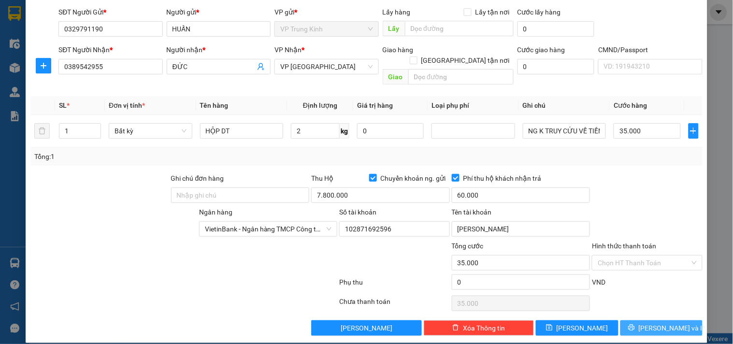
click at [664, 324] on button "[PERSON_NAME] và In" at bounding box center [661, 327] width 82 height 15
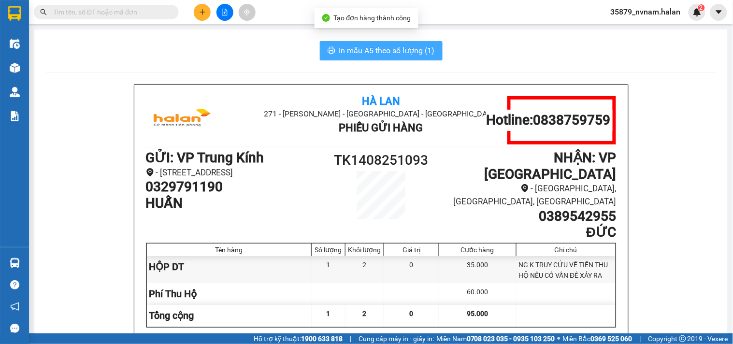
click at [385, 54] on span "In mẫu A5 theo số lượng (1)" at bounding box center [387, 50] width 96 height 12
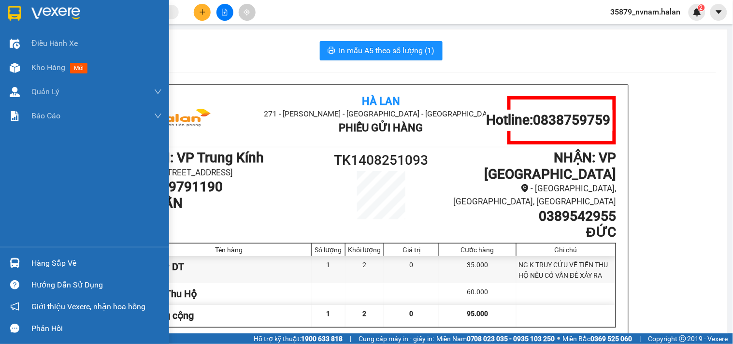
click at [95, 274] on div "Hàng sắp về Hướng dẫn sử dụng Giới thiệu Vexere, nhận hoa hồng Phản hồi" at bounding box center [84, 293] width 169 height 92
drag, startPoint x: 39, startPoint y: 266, endPoint x: 166, endPoint y: 274, distance: 127.3
click at [40, 266] on div "Hàng sắp về" at bounding box center [96, 263] width 130 height 14
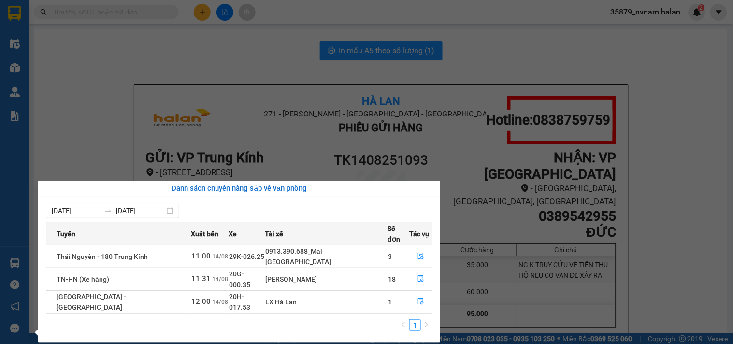
click at [31, 95] on section "Kết quả tìm kiếm ( 14 ) Bộ lọc Mã ĐH Trạng thái Món hàng Thu hộ Tổng cước Chưa …" at bounding box center [366, 172] width 733 height 344
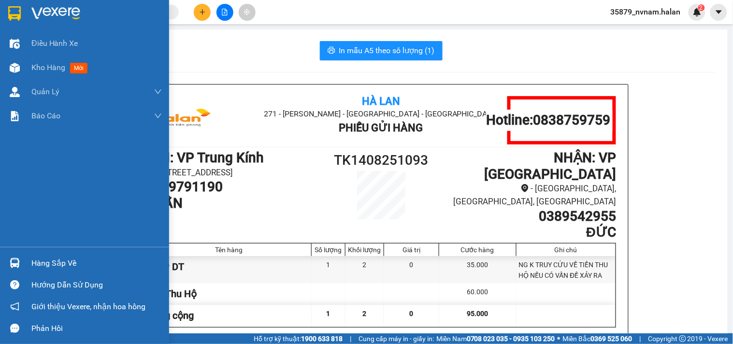
drag, startPoint x: 51, startPoint y: 257, endPoint x: 82, endPoint y: 254, distance: 31.6
click at [55, 257] on div "Hàng sắp về" at bounding box center [96, 263] width 130 height 14
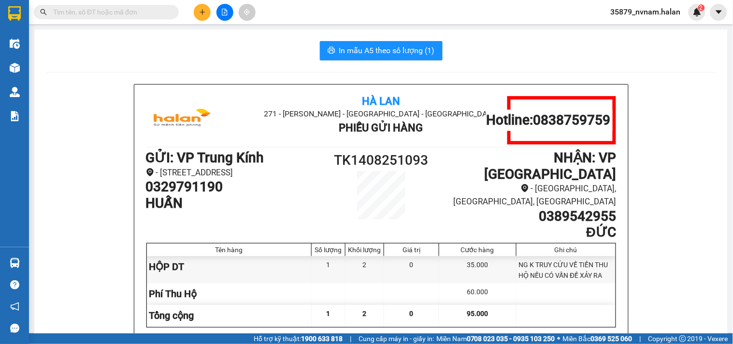
click at [577, 152] on section "Kết quả tìm kiếm ( 14 ) Bộ lọc Mã ĐH Trạng thái Món hàng Thu hộ Tổng cước Chưa …" at bounding box center [366, 172] width 733 height 344
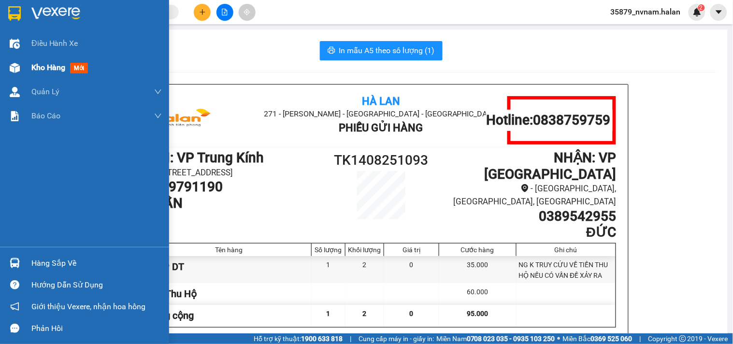
click at [3, 73] on div "Kho hàng mới" at bounding box center [84, 68] width 169 height 24
